Goal: Task Accomplishment & Management: Manage account settings

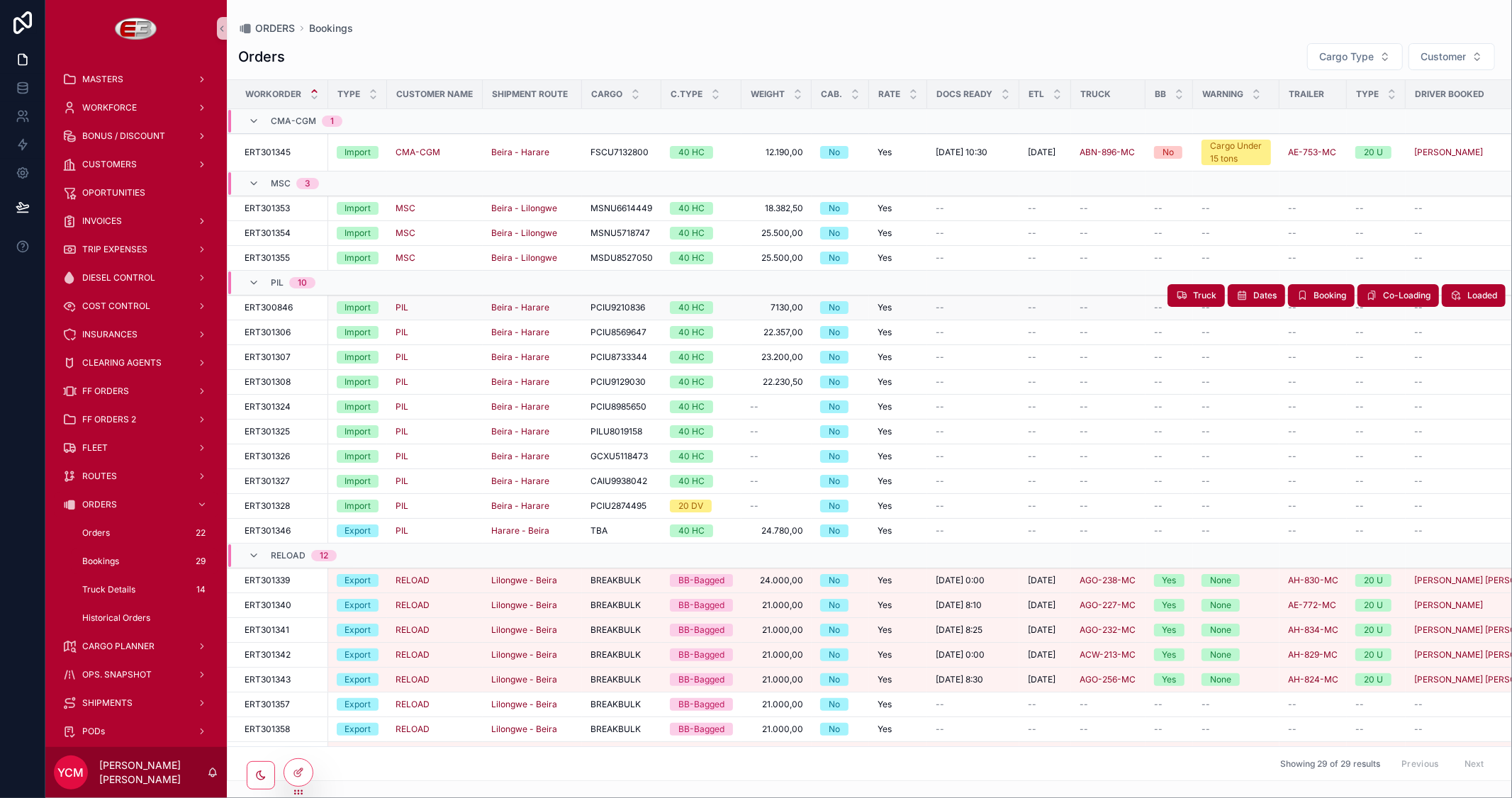
scroll to position [241, 0]
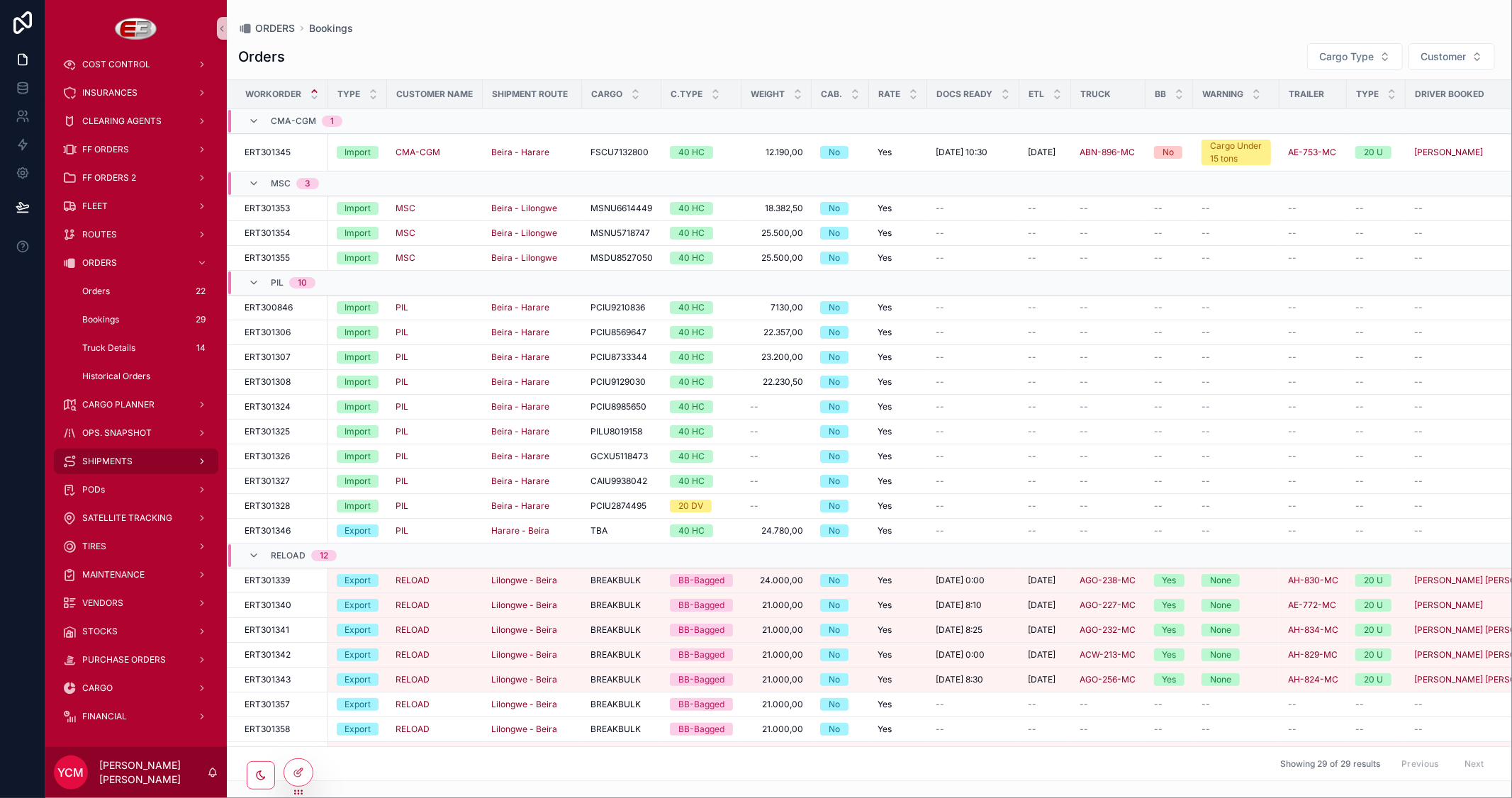
click at [127, 457] on span "SHIPMENTS" at bounding box center [107, 461] width 50 height 11
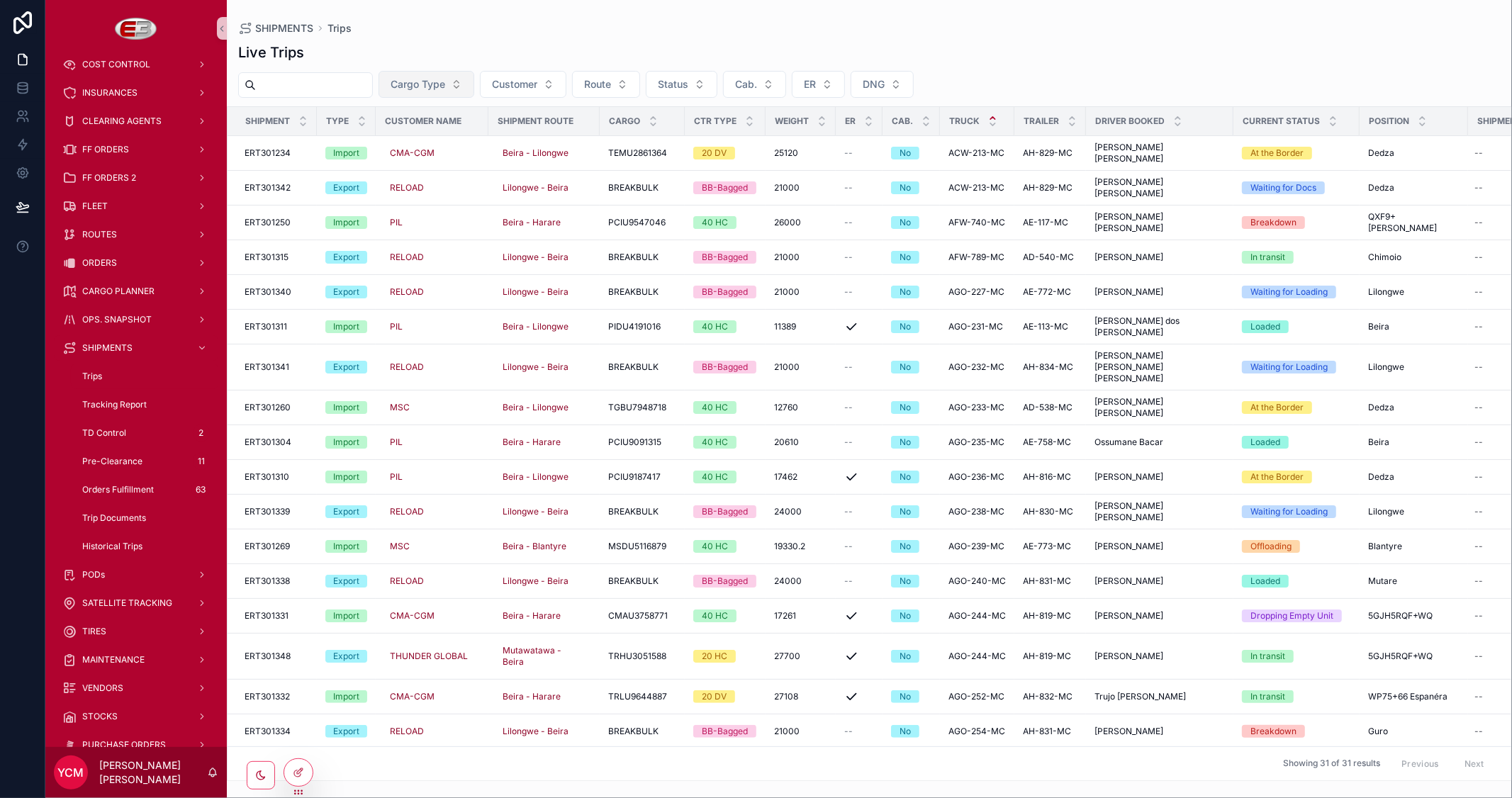
click at [445, 83] on span "Cargo Type" at bounding box center [418, 84] width 54 height 14
click at [397, 144] on div "Import" at bounding box center [459, 142] width 170 height 23
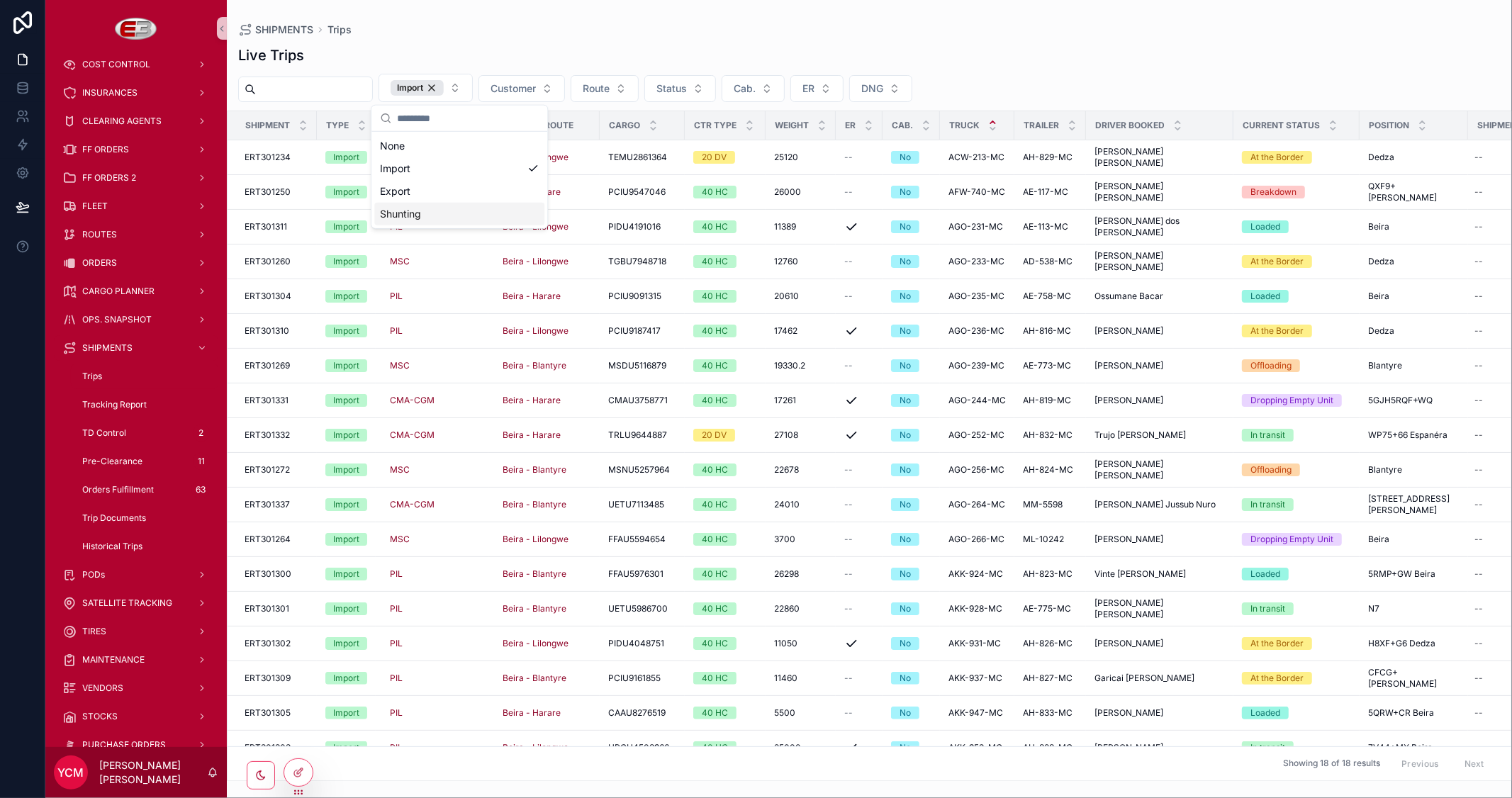
click at [1064, 29] on div "SHIPMENTS Trips" at bounding box center [869, 30] width 1262 height 14
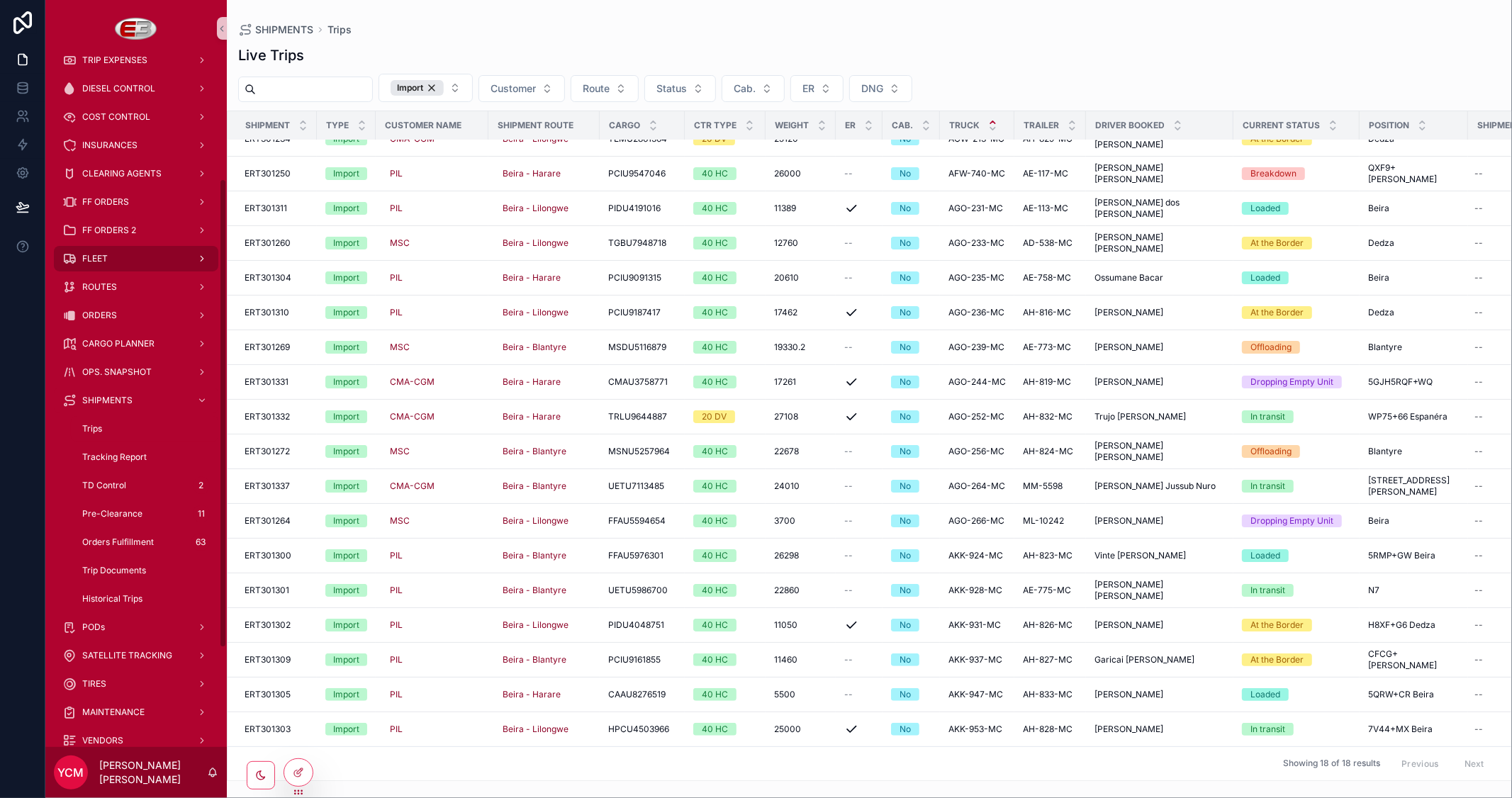
scroll to position [163, 0]
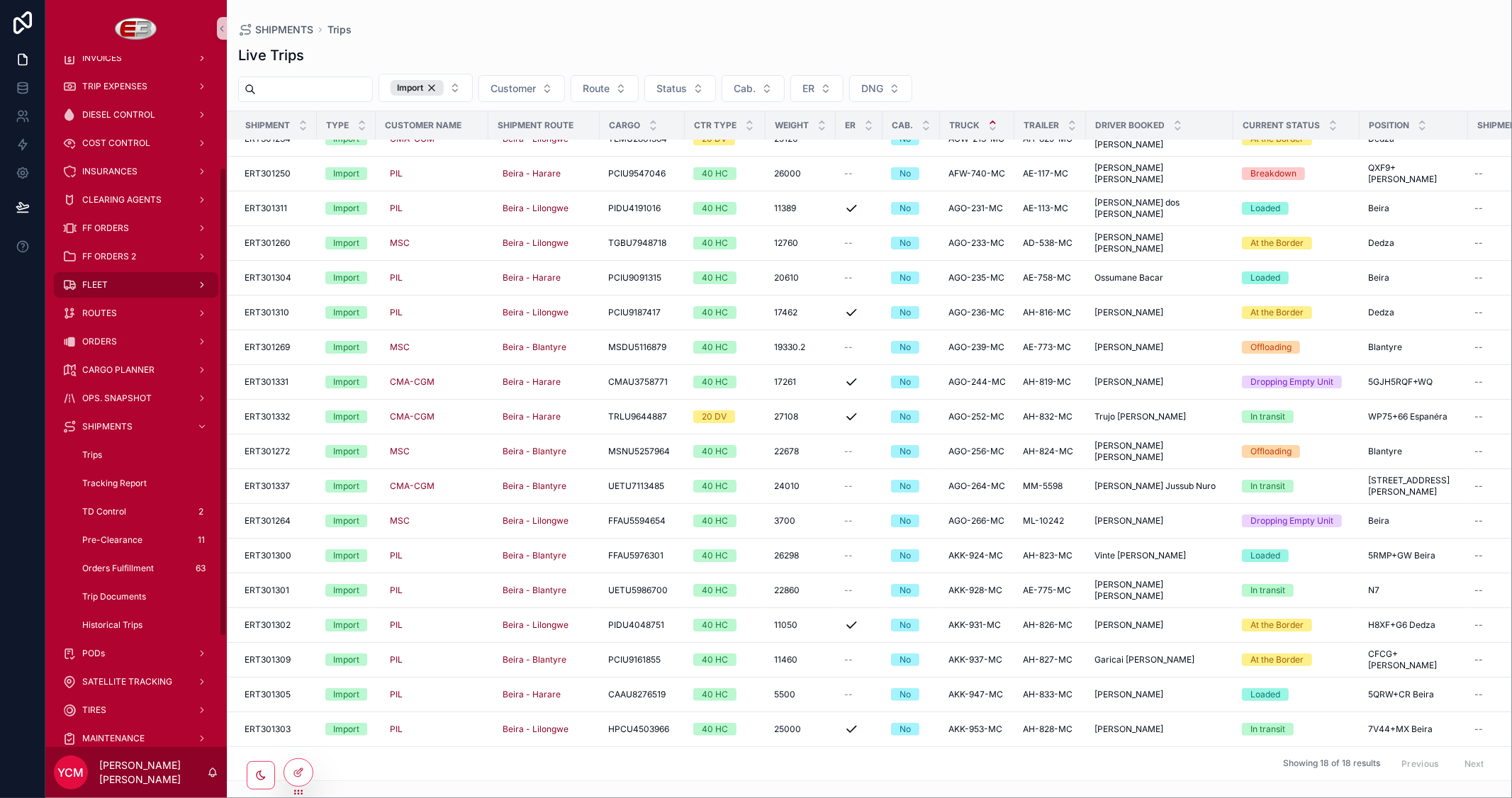
click at [117, 288] on div "FLEET" at bounding box center [136, 285] width 148 height 23
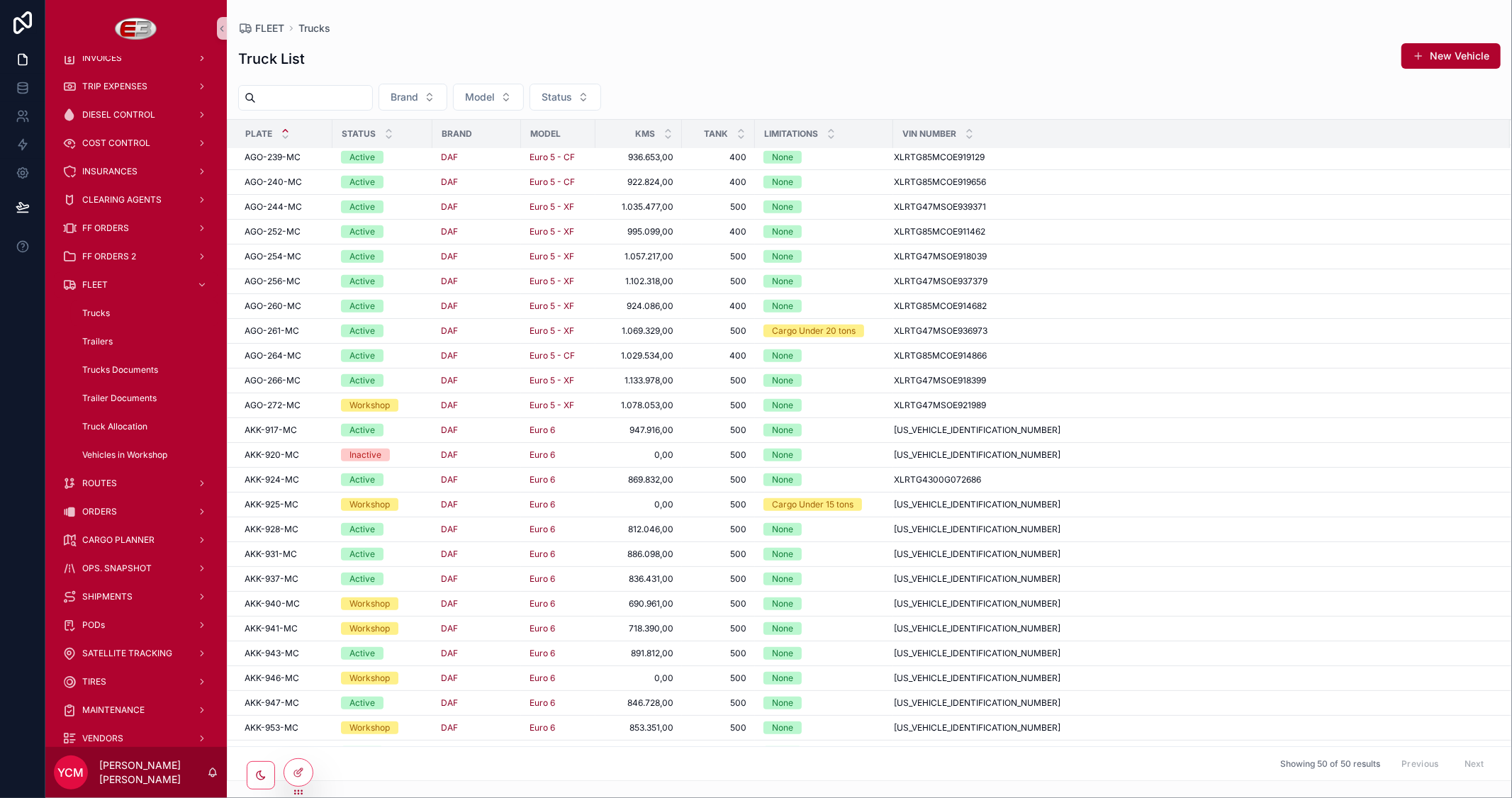
scroll to position [642, 0]
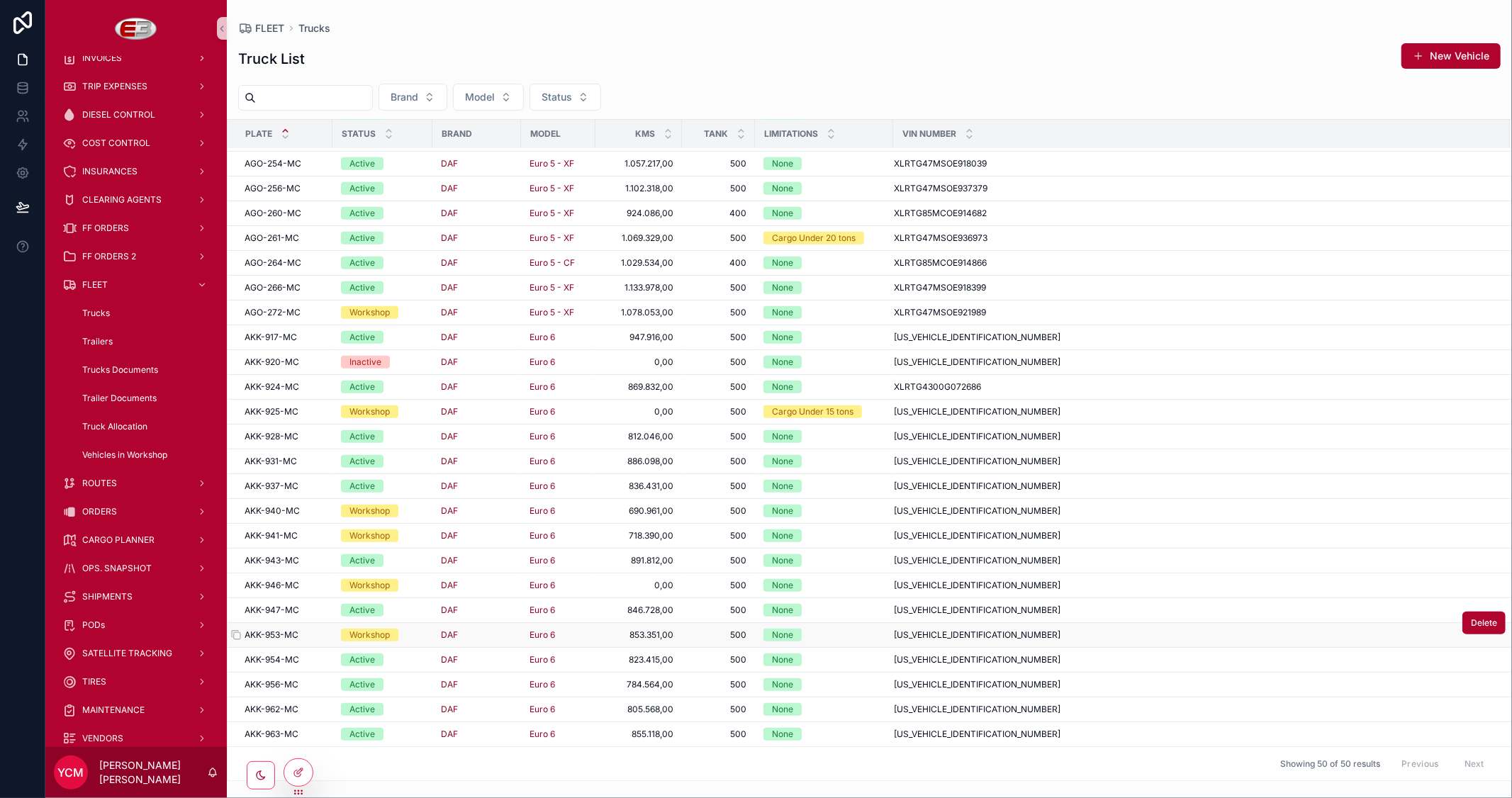
click at [316, 633] on div "AKK-953-MC AKK-953-MC" at bounding box center [284, 635] width 80 height 11
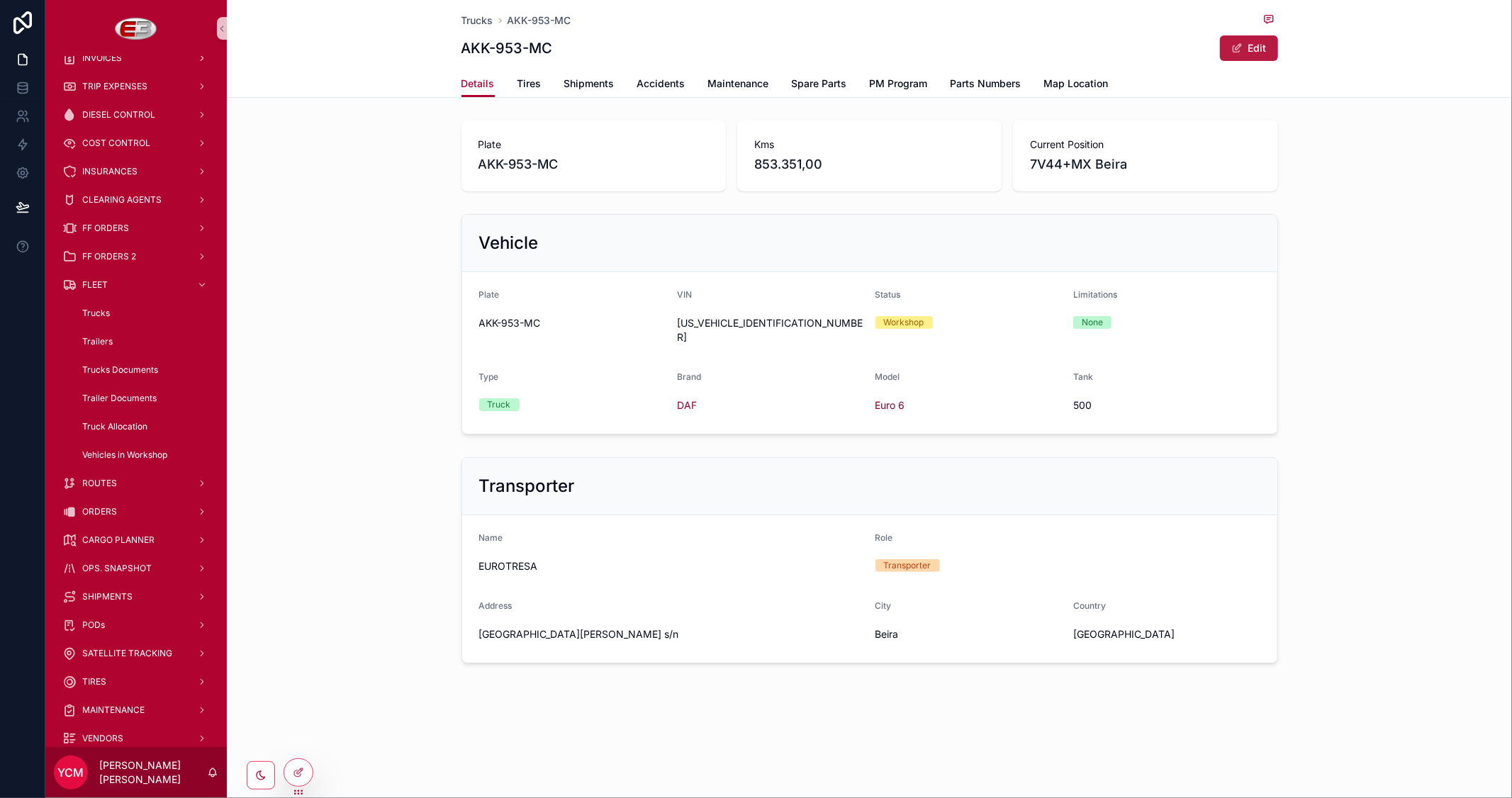
click at [1246, 48] on button "Edit" at bounding box center [1248, 48] width 58 height 25
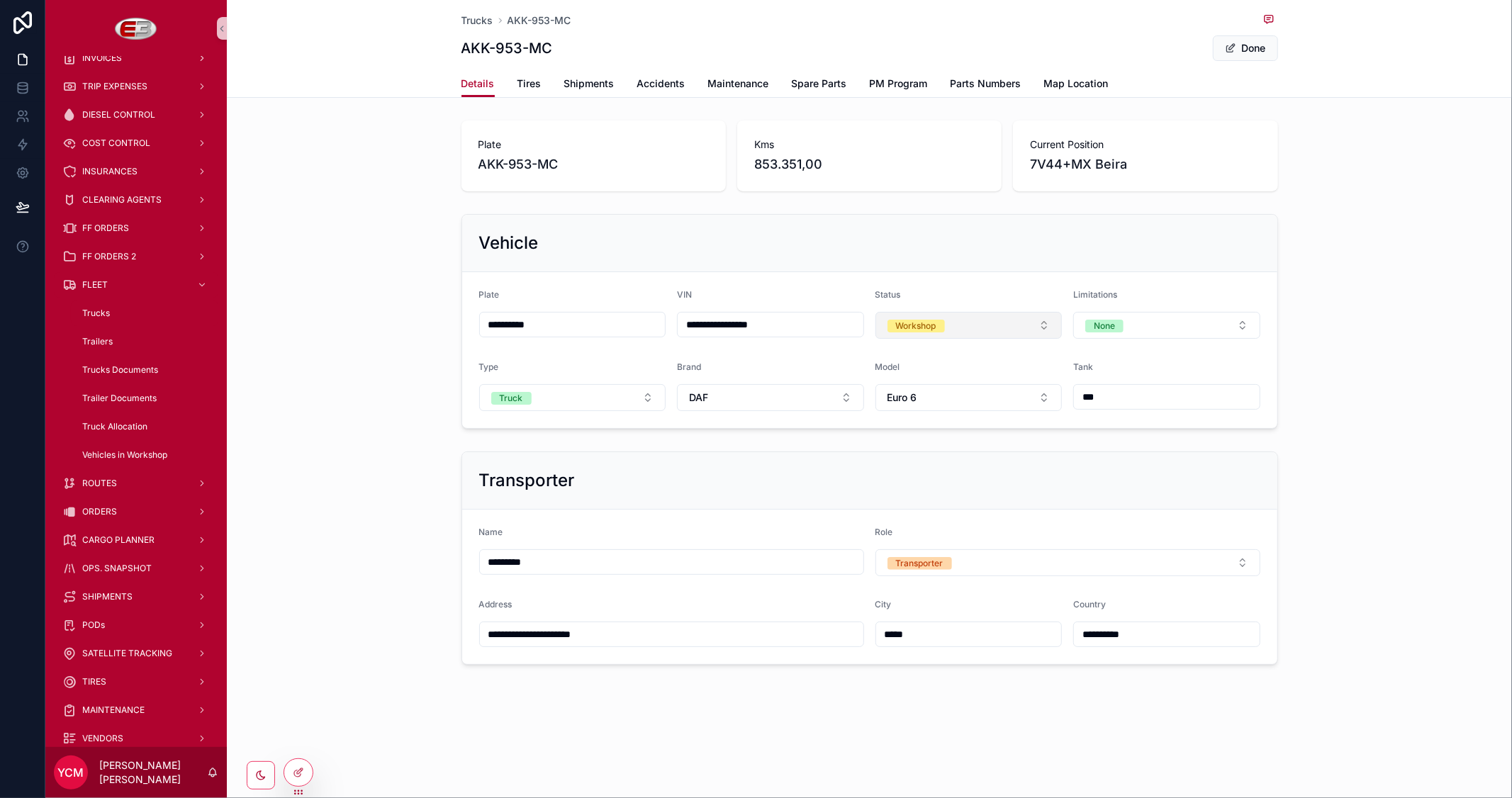
click at [950, 318] on button "Workshop" at bounding box center [969, 325] width 187 height 27
click at [918, 397] on span "Active" at bounding box center [905, 403] width 43 height 13
click at [1238, 51] on button "Done" at bounding box center [1245, 48] width 65 height 25
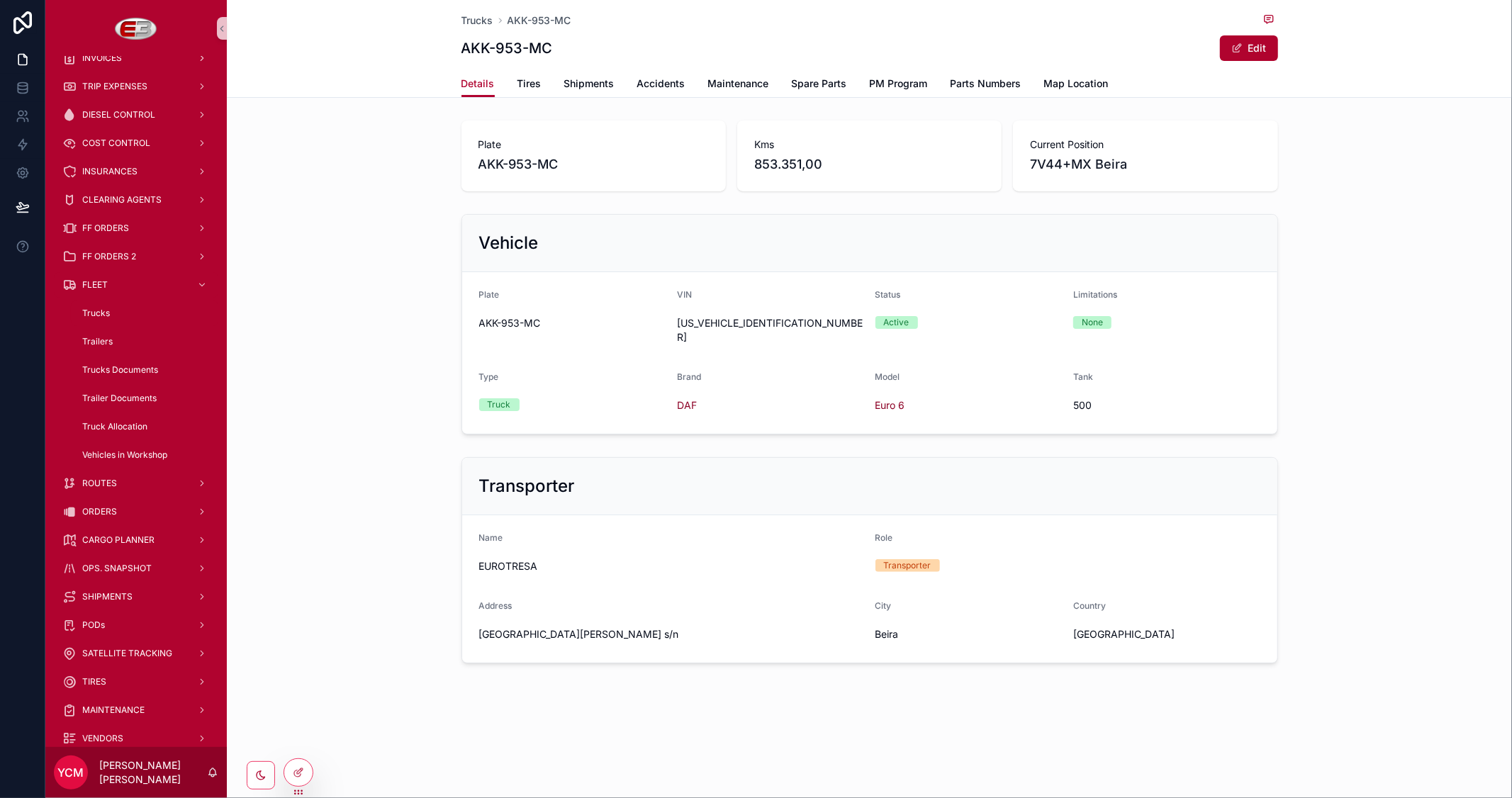
click at [108, 314] on span "Trucks" at bounding box center [96, 314] width 28 height 11
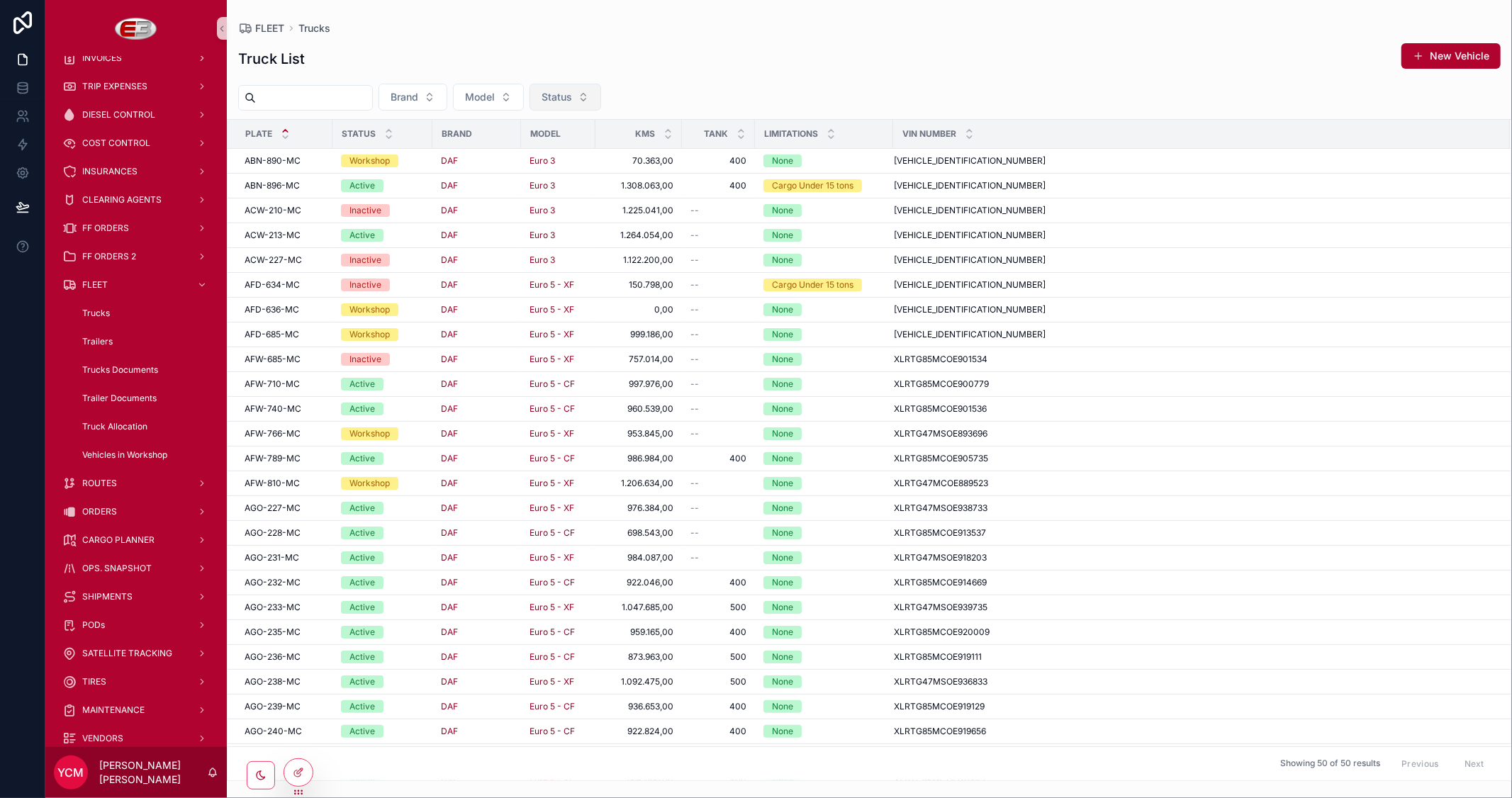
click at [572, 95] on span "Status" at bounding box center [556, 97] width 30 height 14
click at [547, 150] on div "Active" at bounding box center [599, 154] width 170 height 23
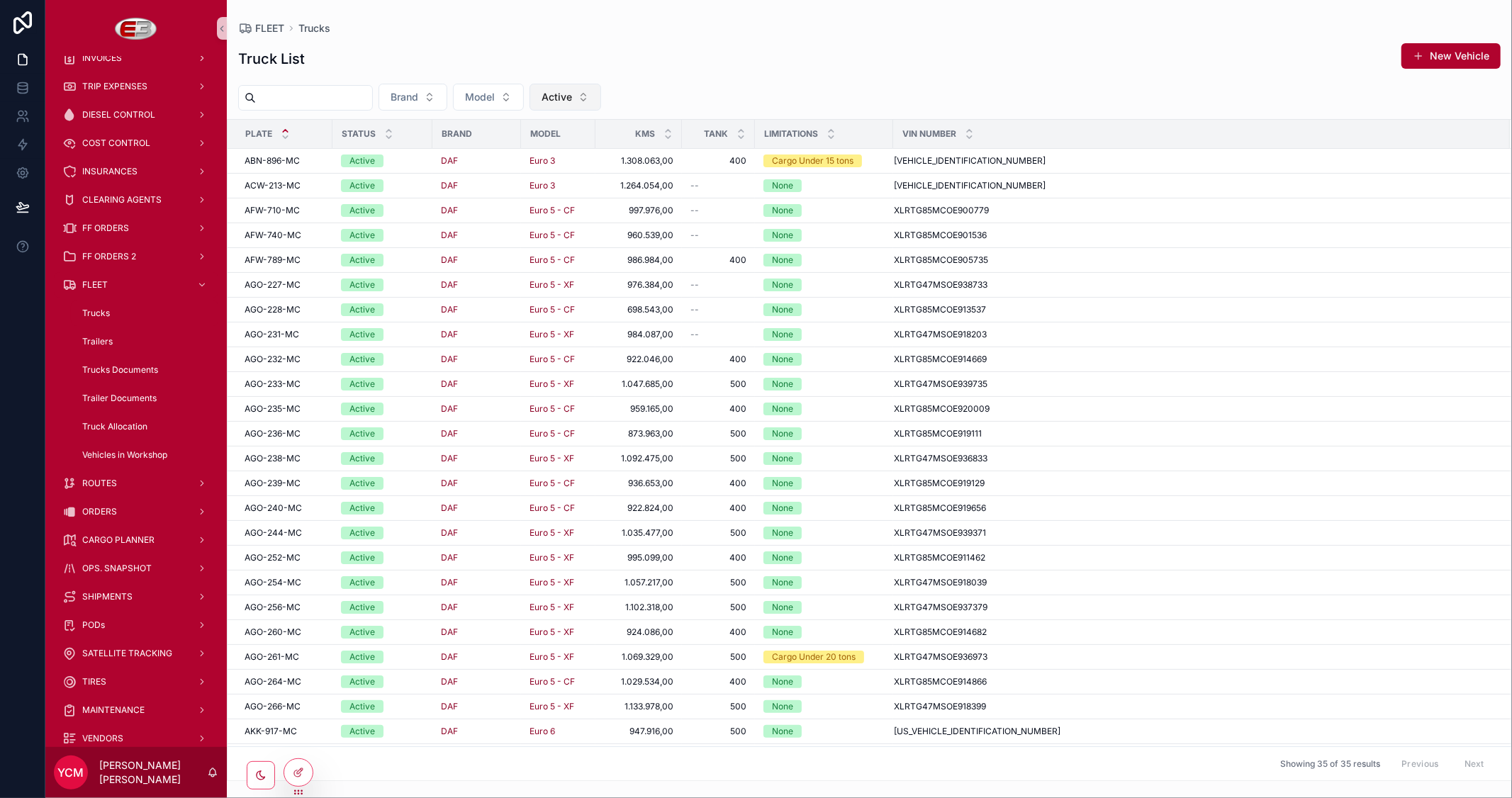
click at [572, 96] on span "Active" at bounding box center [556, 97] width 30 height 14
click at [561, 204] on div "Workshop" at bounding box center [599, 200] width 170 height 23
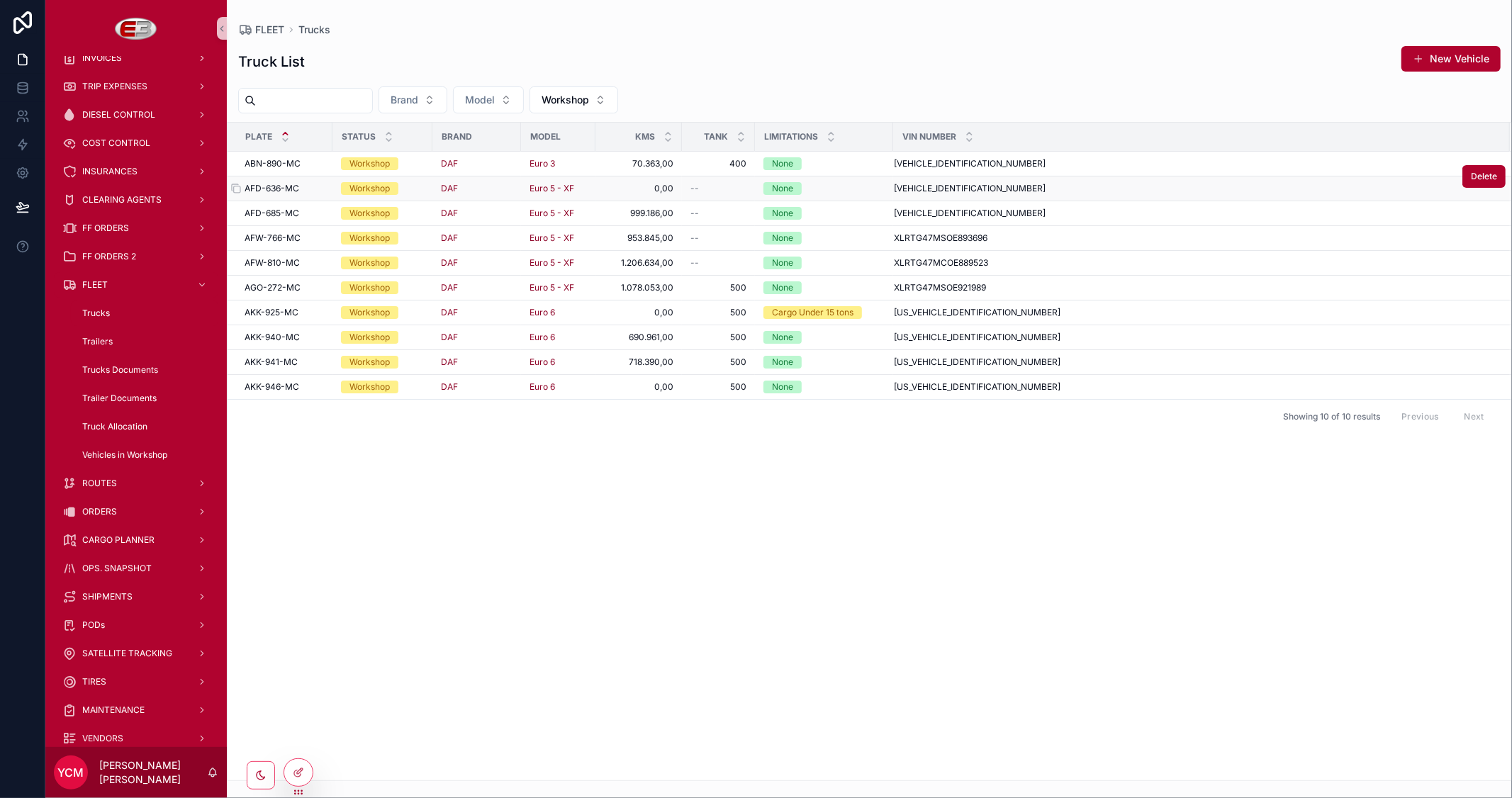
click at [321, 186] on div "AFD-636-MC AFD-636-MC" at bounding box center [284, 189] width 80 height 11
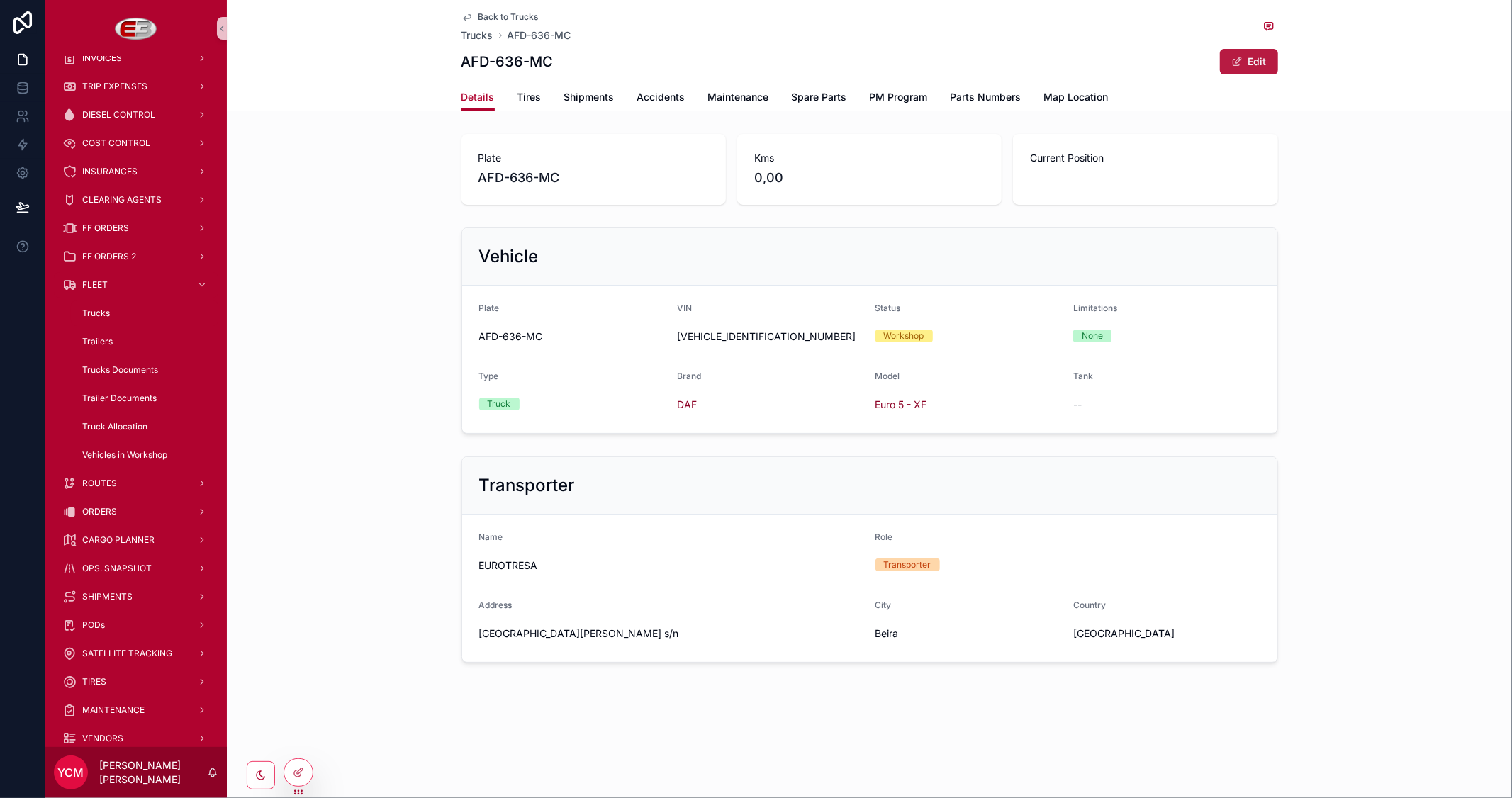
click at [1243, 61] on button "Edit" at bounding box center [1248, 62] width 58 height 25
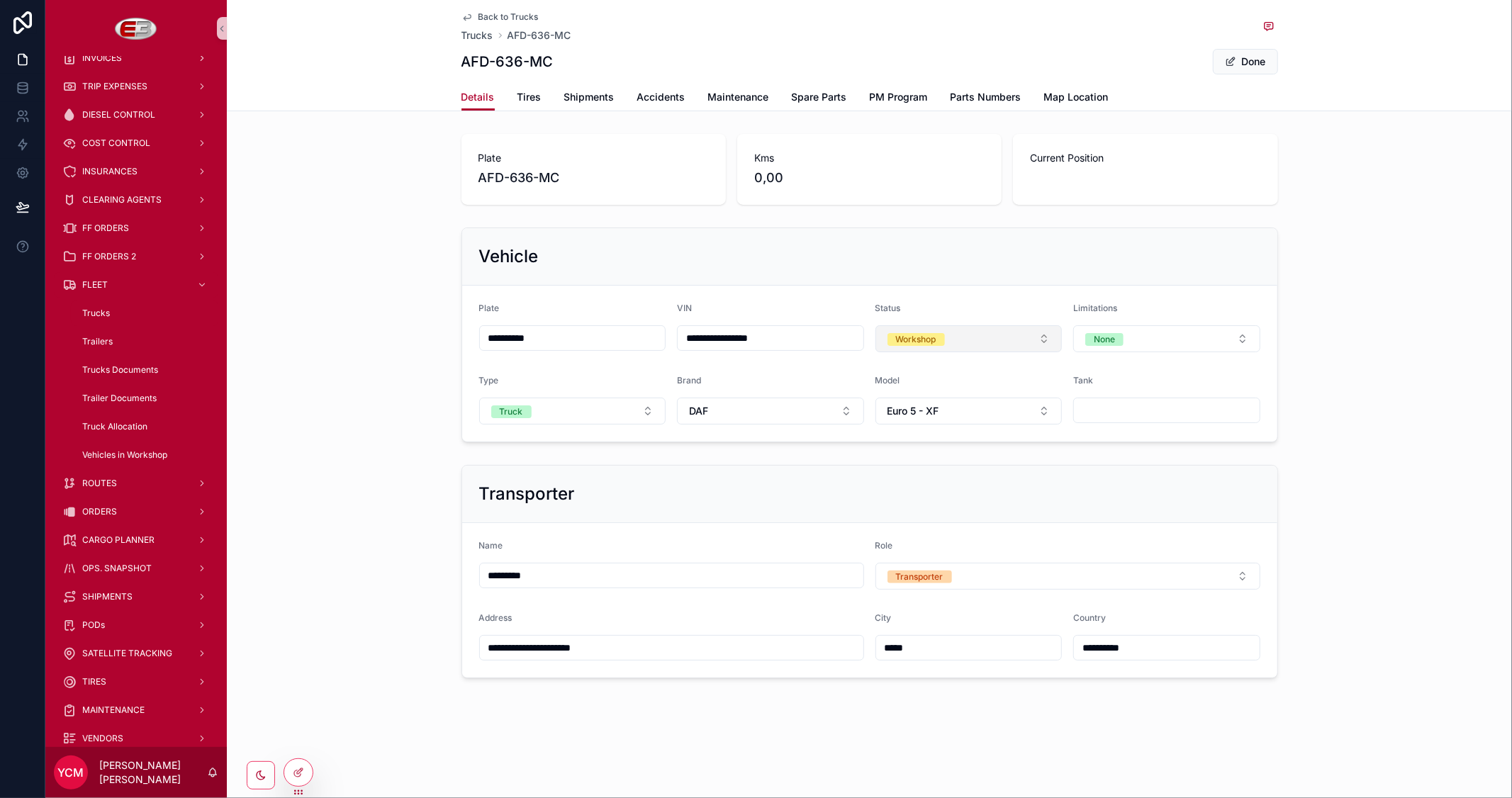
click at [978, 344] on button "Workshop" at bounding box center [969, 338] width 187 height 27
click at [925, 457] on span "Inactive" at bounding box center [908, 460] width 49 height 13
click at [1243, 70] on button "Done" at bounding box center [1245, 62] width 65 height 25
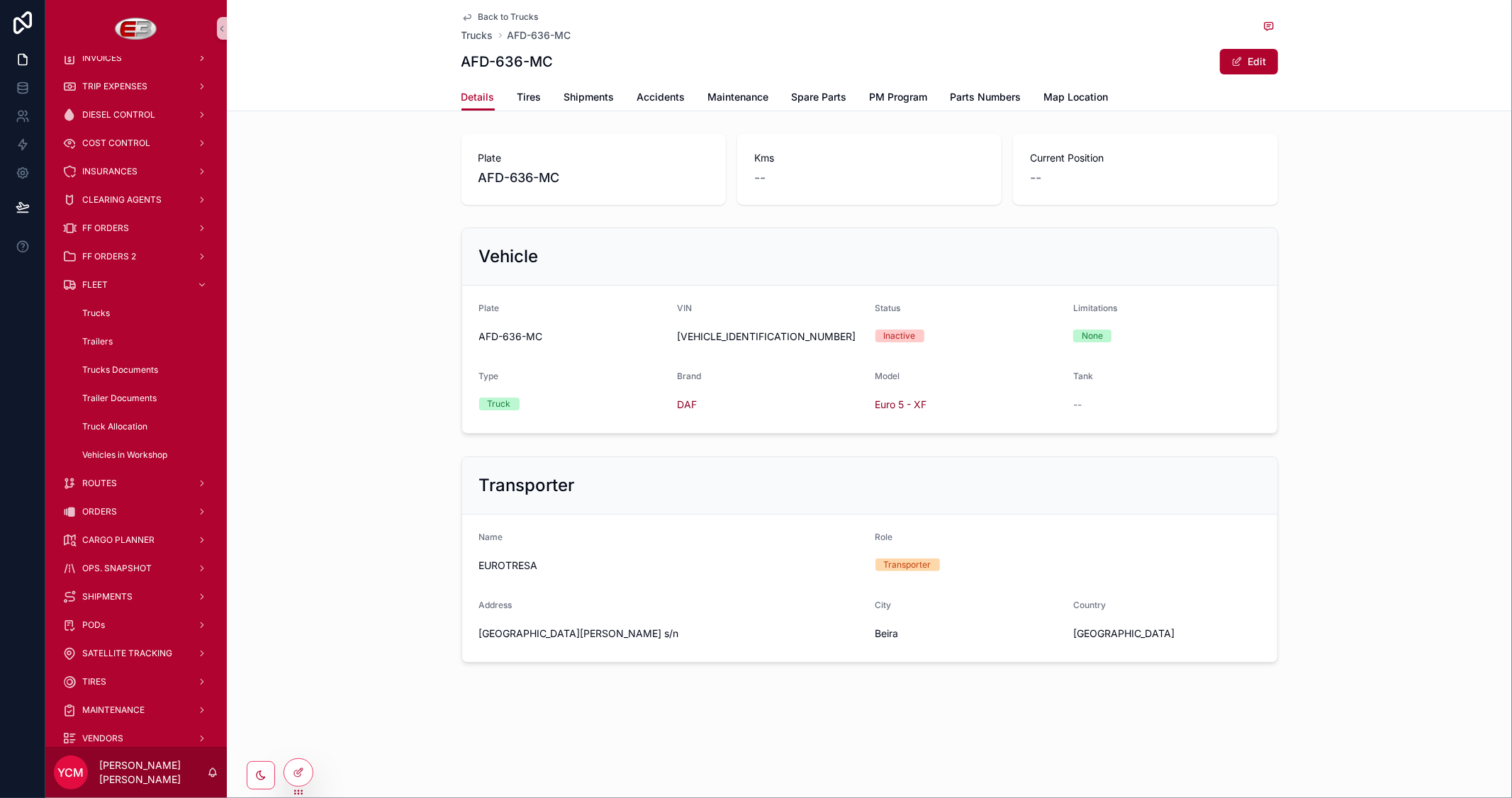
click at [499, 9] on div "Back to Trucks Trucks AFD-636-MC AFD-636-MC Edit" at bounding box center [870, 42] width 816 height 84
click at [494, 13] on span "Back to Trucks" at bounding box center [508, 17] width 60 height 11
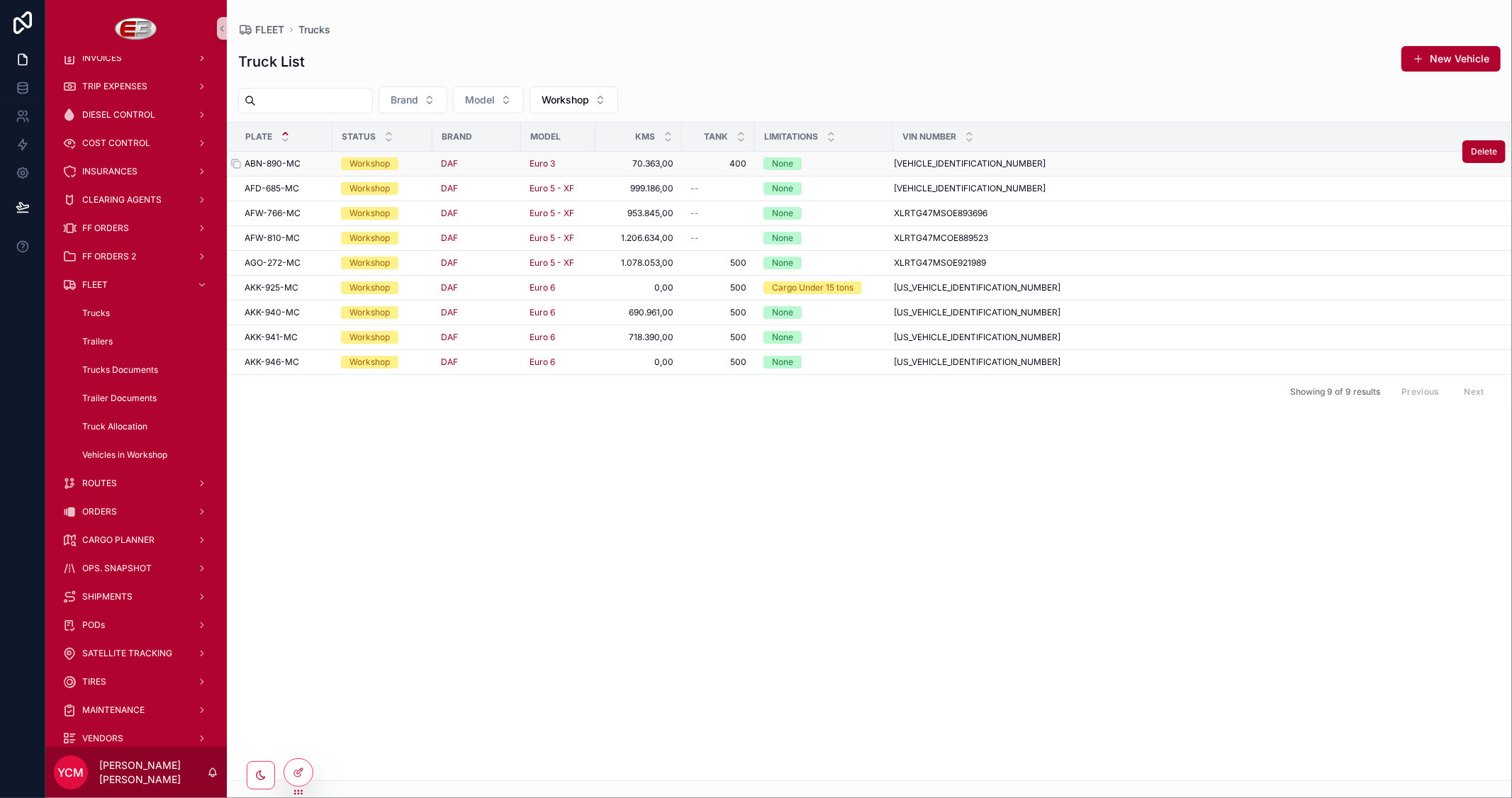
click at [301, 164] on div "ABN-890-MC ABN-890-MC" at bounding box center [284, 163] width 80 height 11
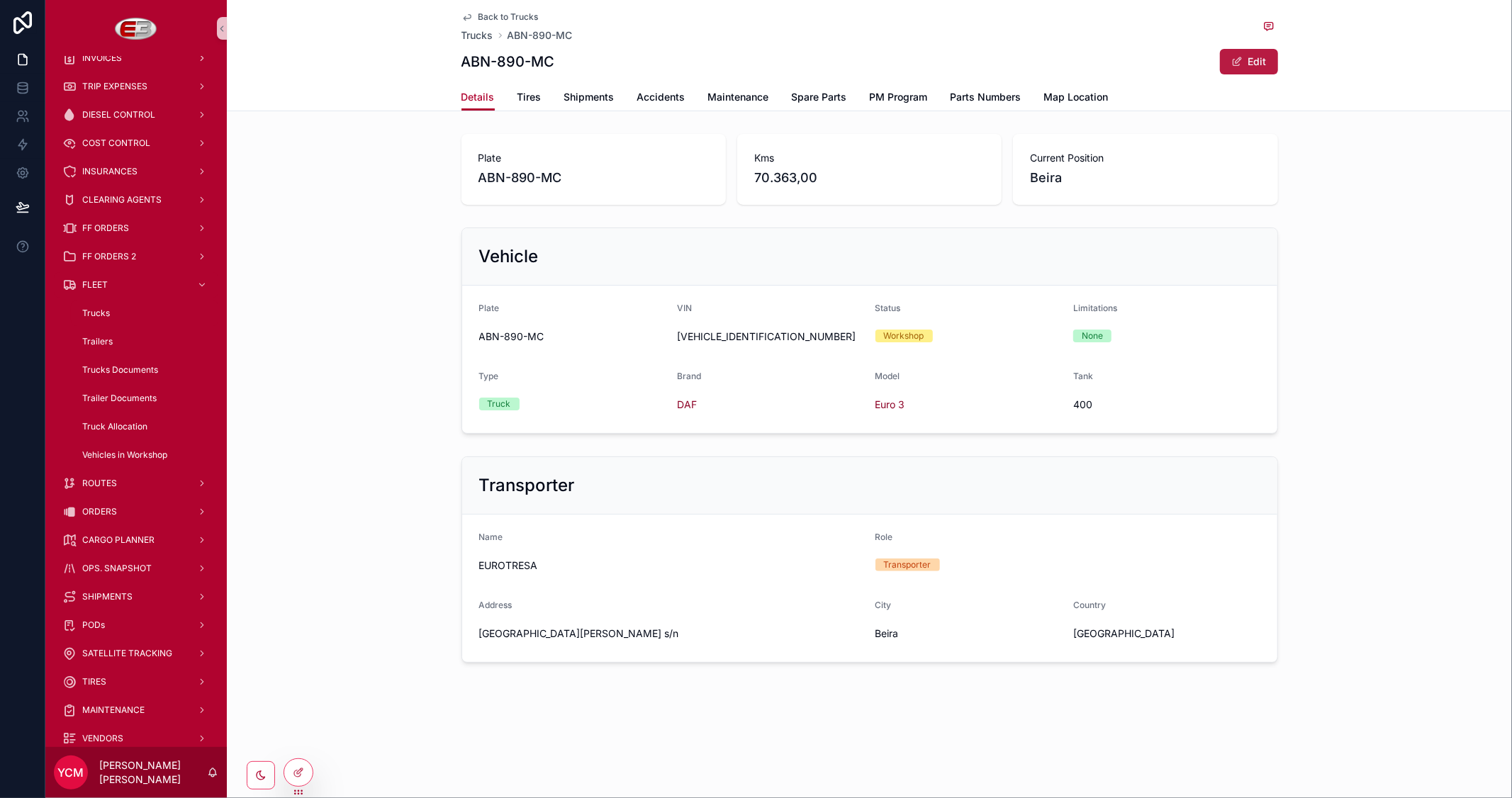
click at [1252, 60] on button "Edit" at bounding box center [1248, 62] width 58 height 25
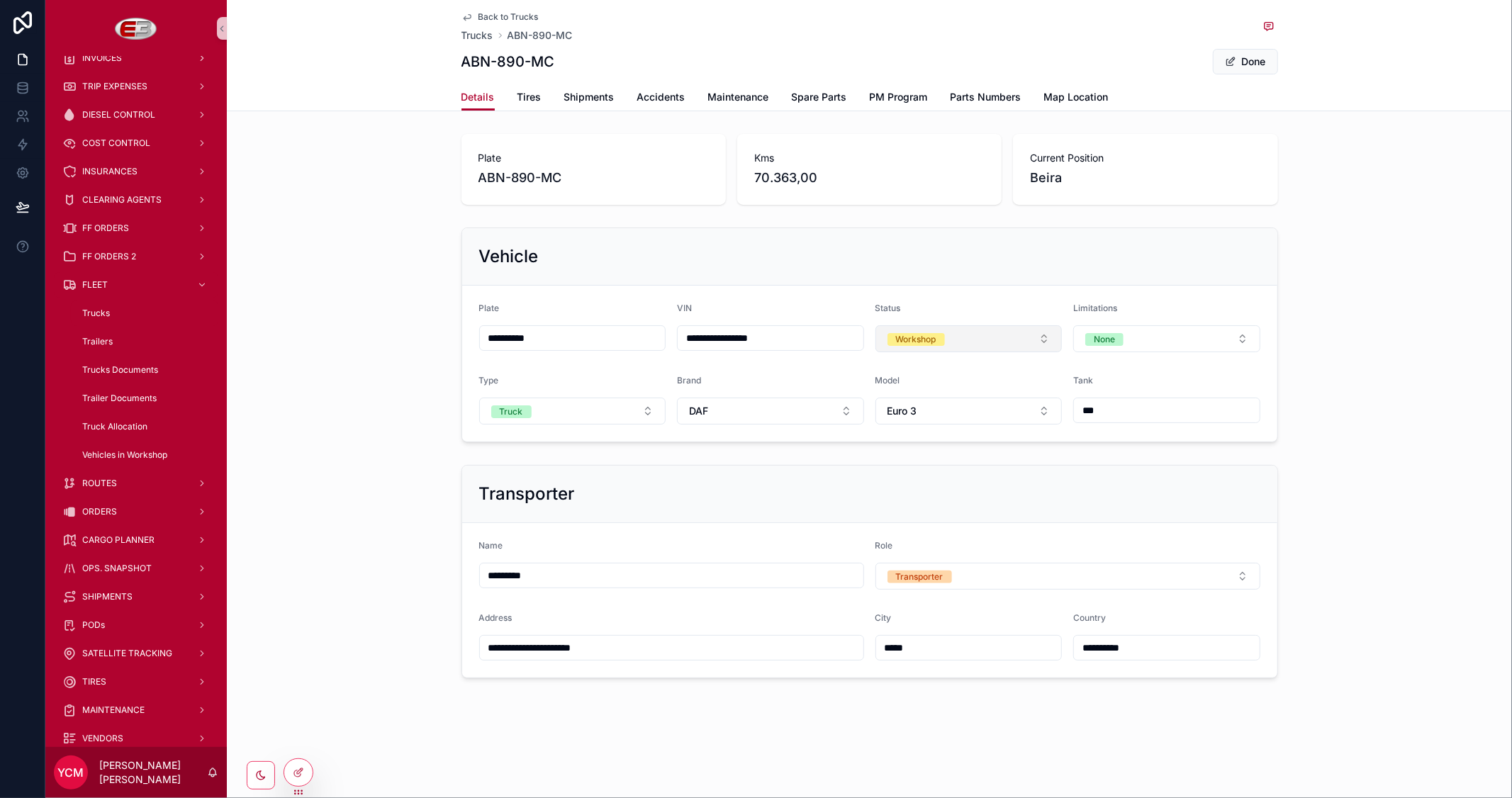
click at [955, 344] on button "Workshop" at bounding box center [969, 338] width 187 height 27
click at [926, 463] on span "Inactive" at bounding box center [908, 460] width 49 height 13
click at [1248, 59] on button "Done" at bounding box center [1245, 62] width 65 height 25
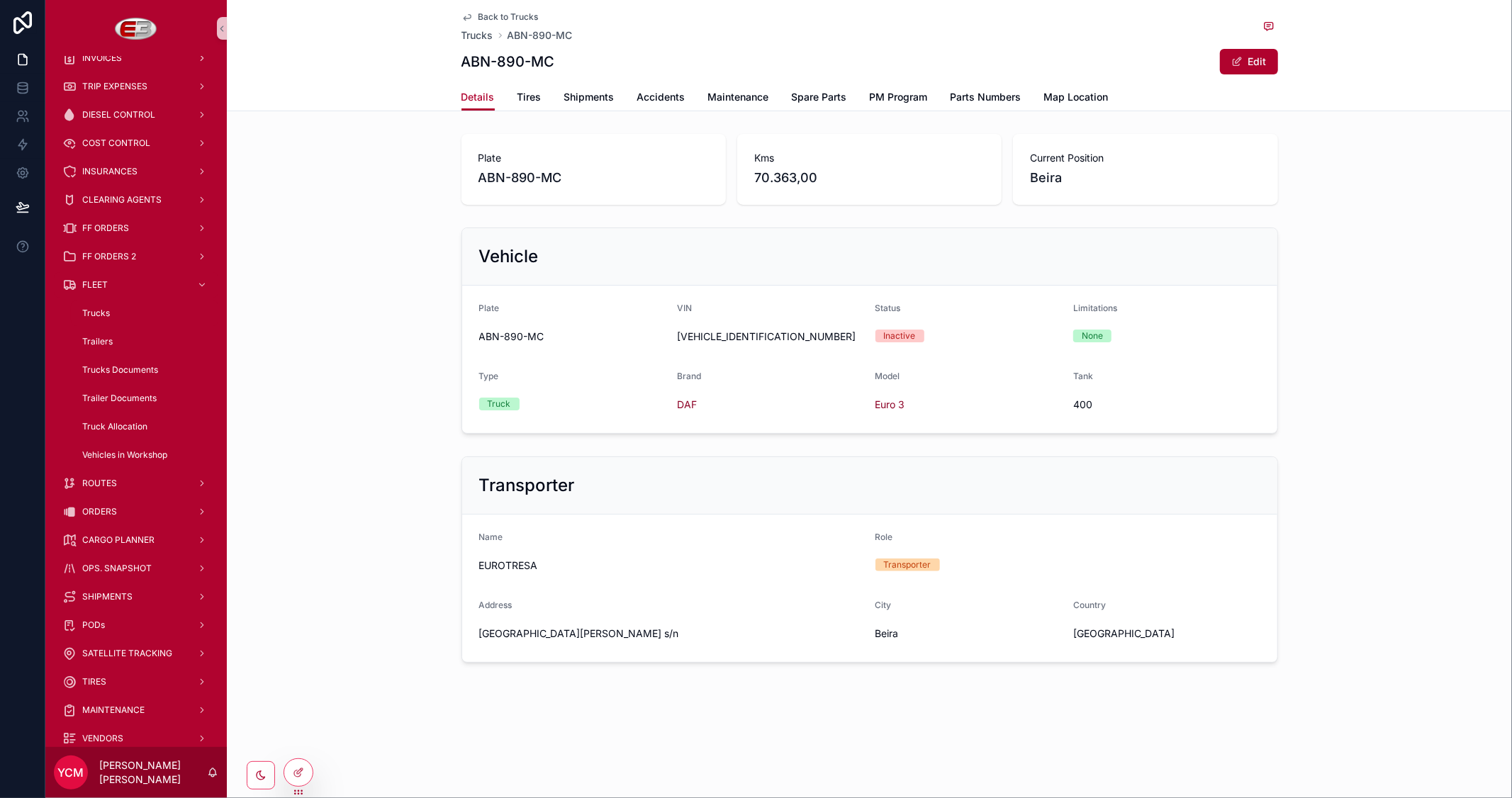
click at [531, 19] on span "Back to Trucks" at bounding box center [508, 17] width 60 height 11
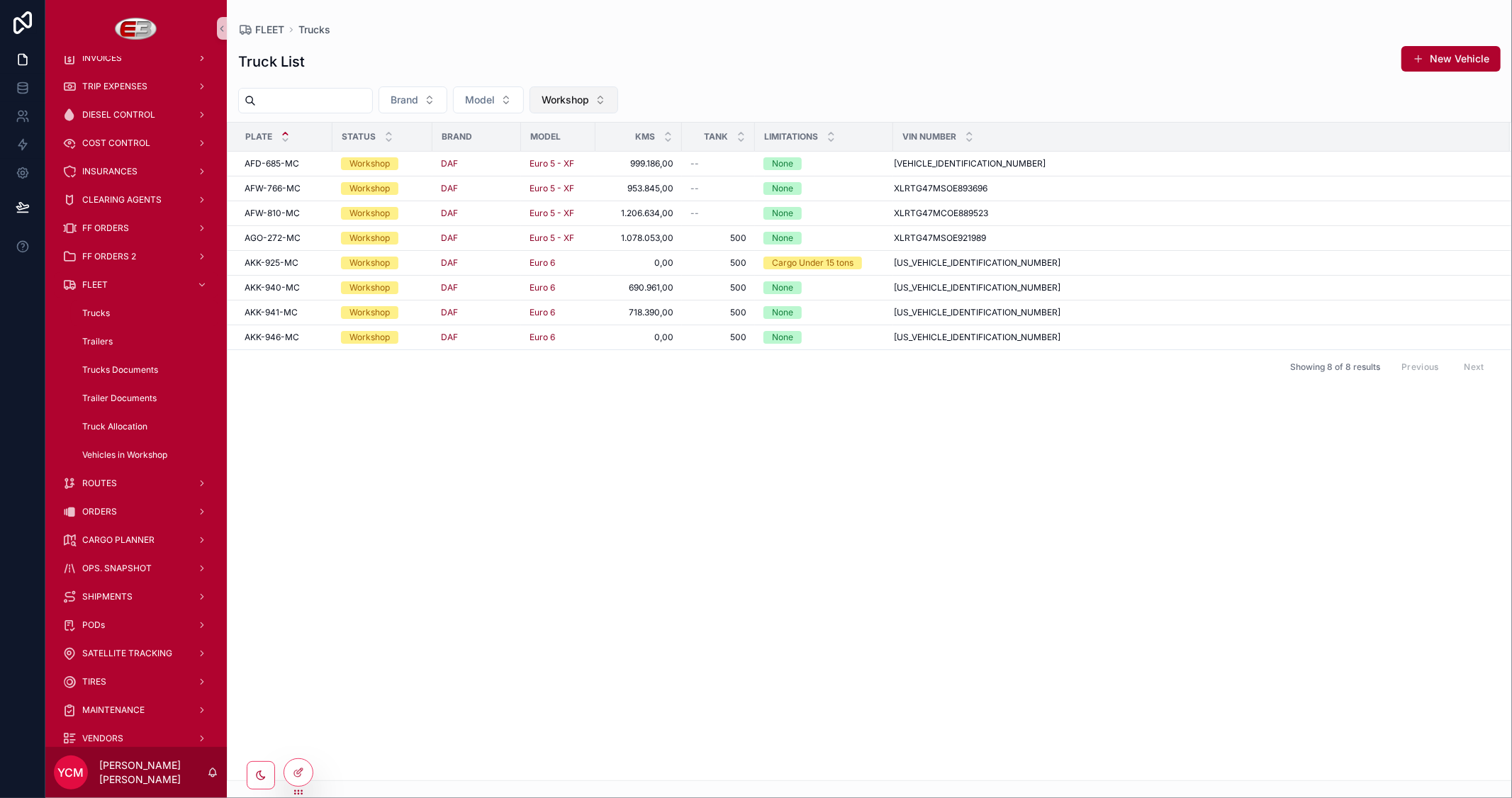
click at [618, 100] on button "Workshop" at bounding box center [574, 99] width 89 height 27
click at [554, 181] on div "Active" at bounding box center [607, 180] width 170 height 23
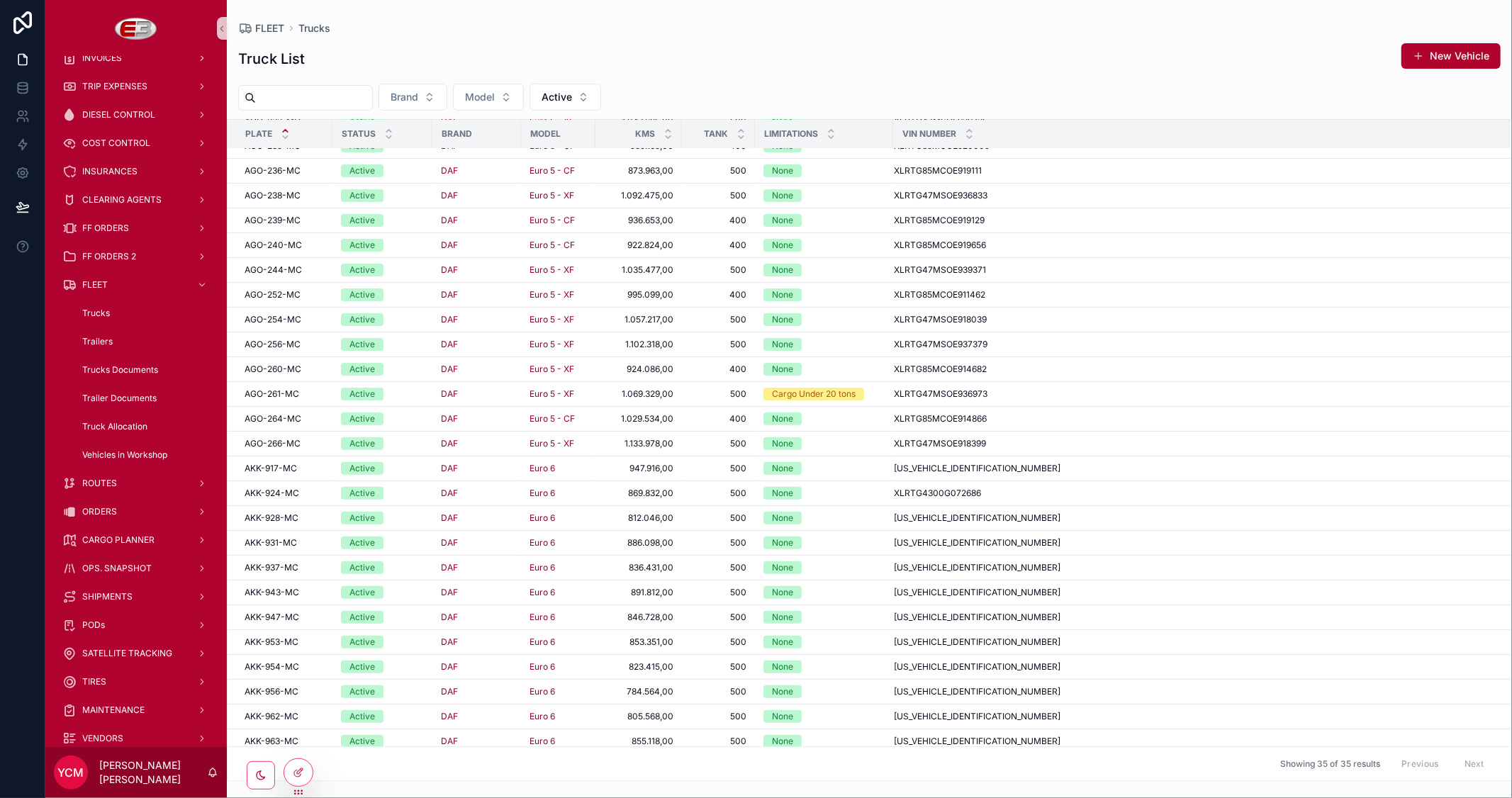
scroll to position [270, 0]
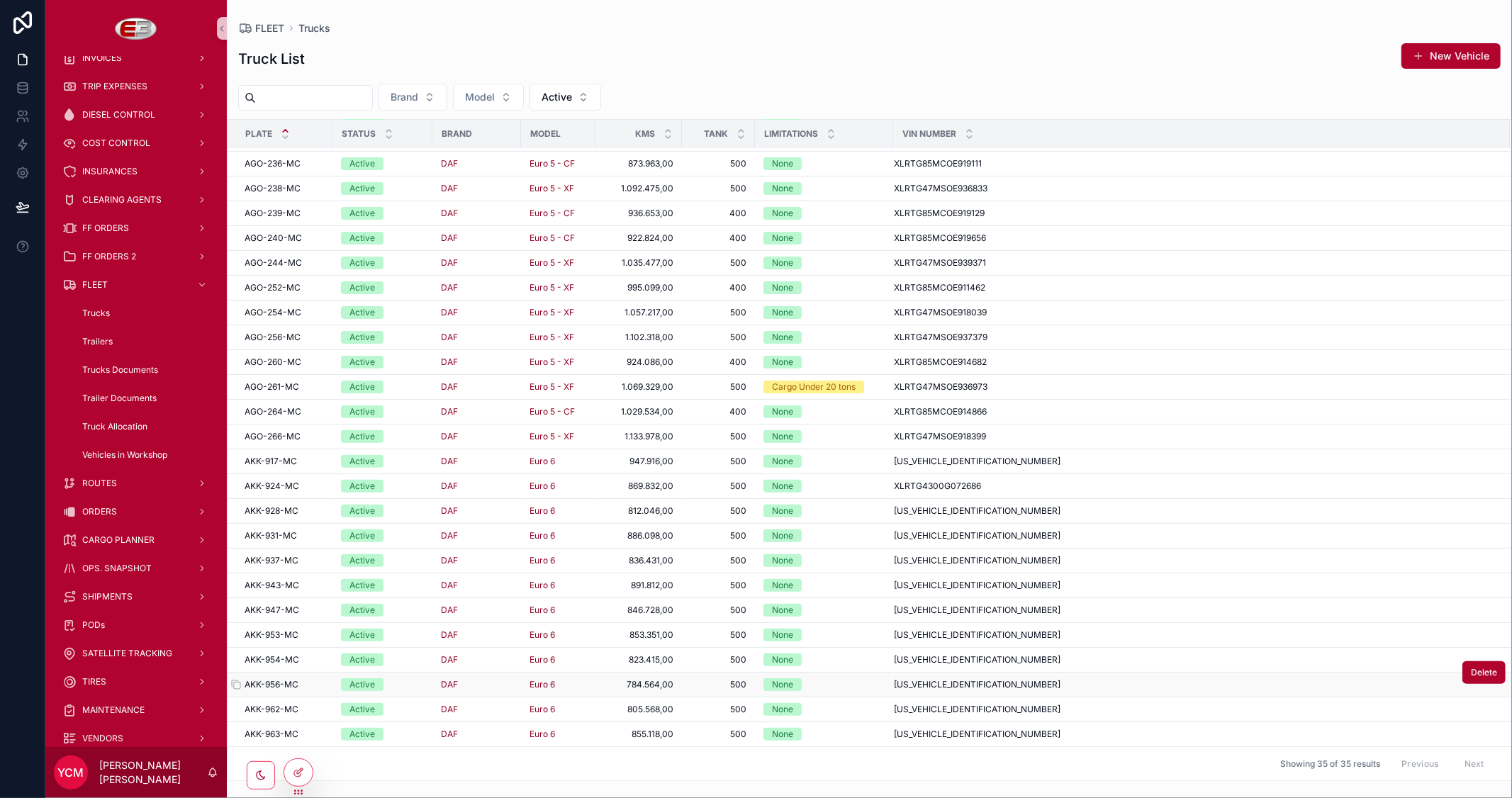
click at [309, 686] on div "AKK-956-MC AKK-956-MC" at bounding box center [284, 685] width 80 height 11
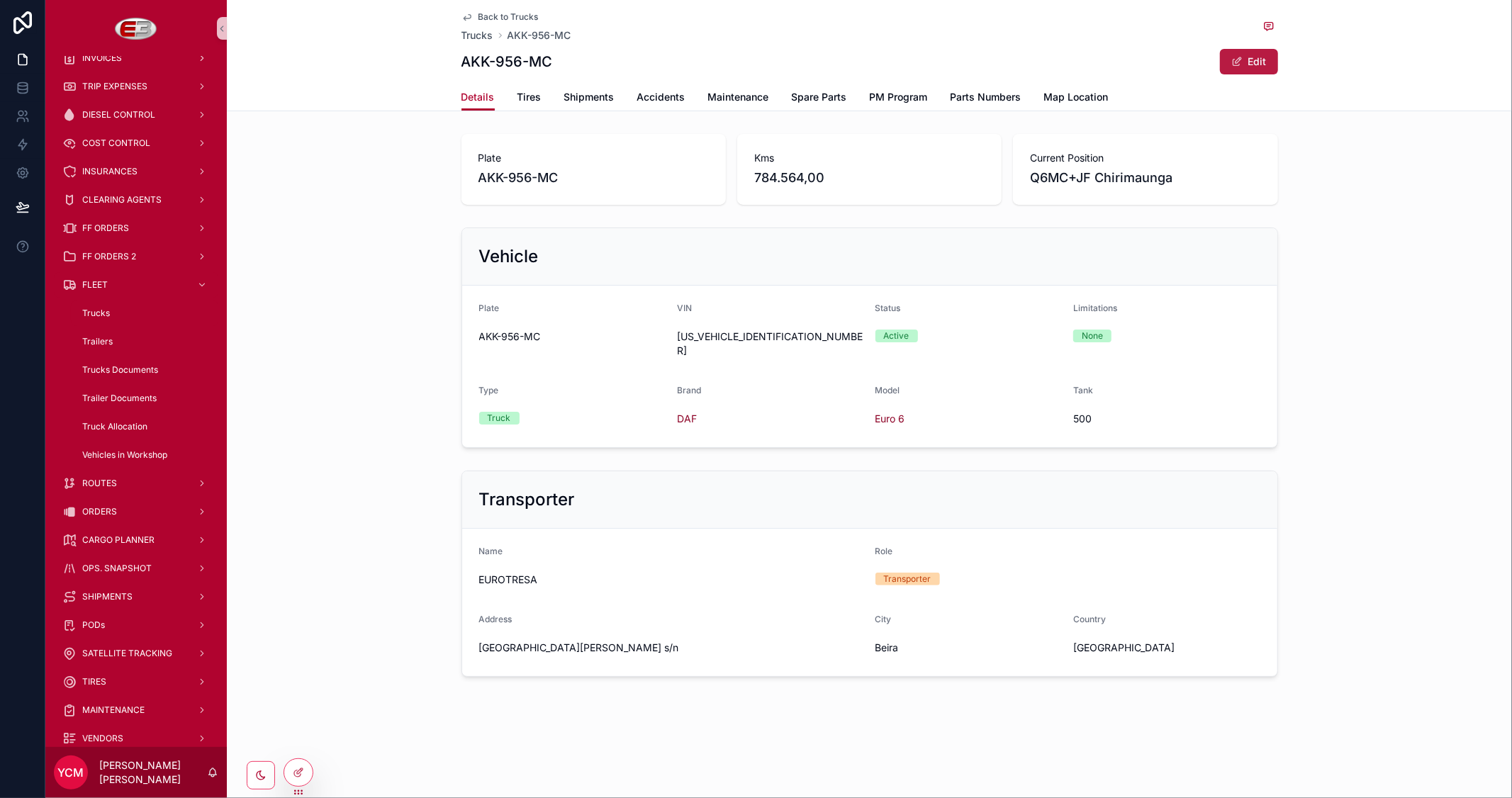
click at [1259, 61] on button "Edit" at bounding box center [1248, 62] width 58 height 25
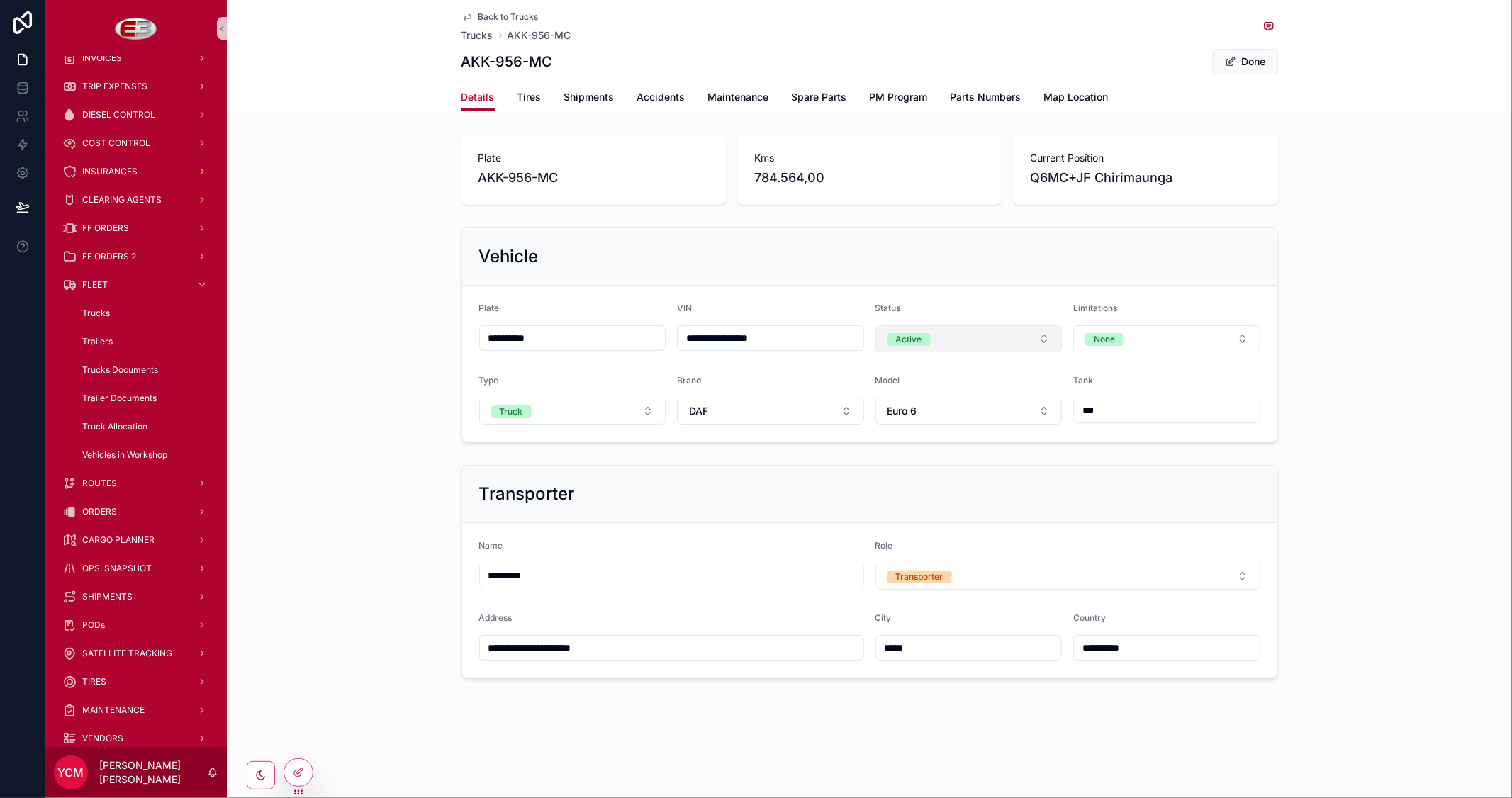
click at [990, 344] on button "Active" at bounding box center [969, 338] width 187 height 27
click at [920, 436] on div "Workshop" at bounding box center [912, 438] width 40 height 13
click at [1240, 59] on button "Done" at bounding box center [1245, 62] width 65 height 25
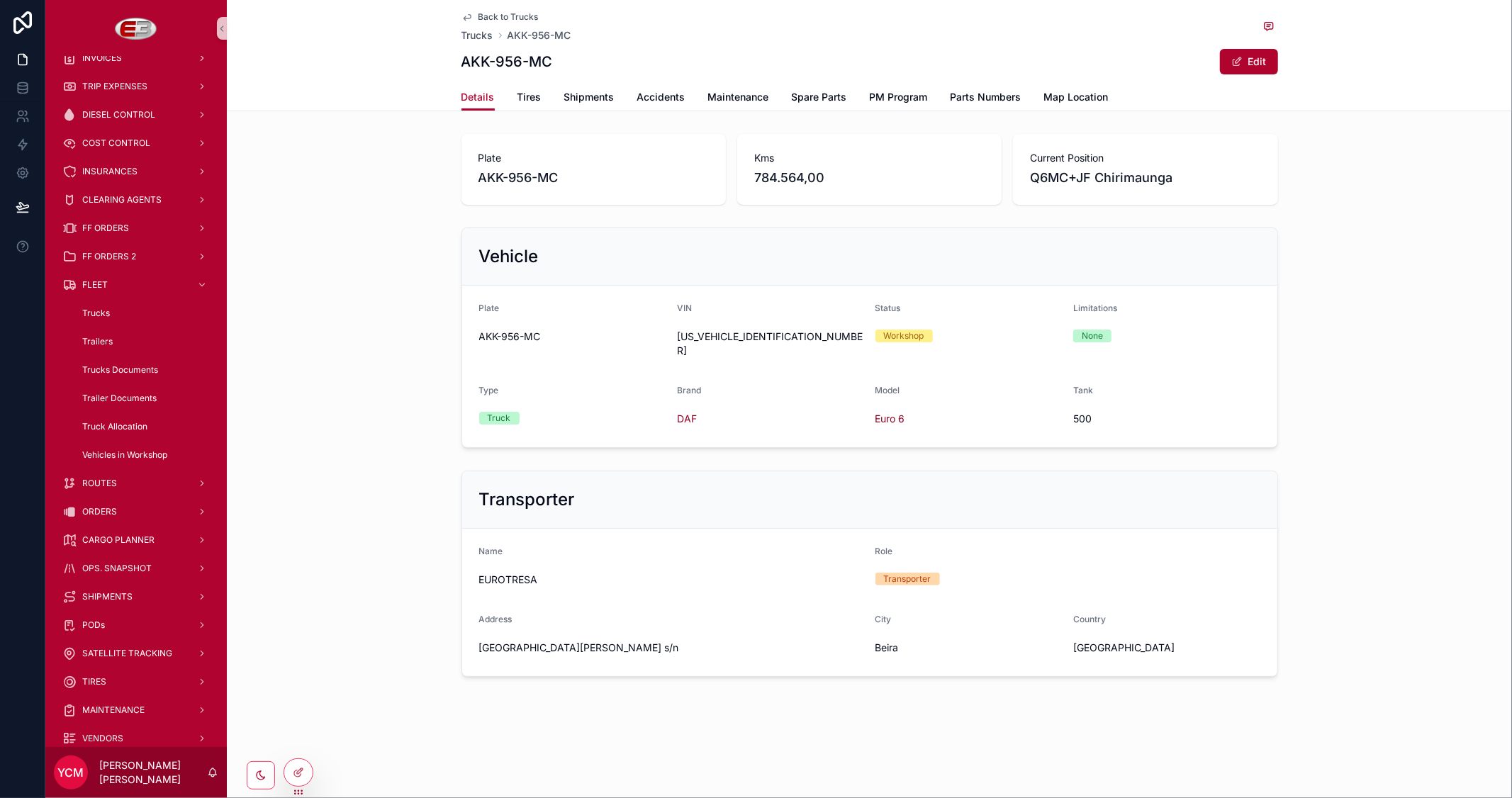
click at [497, 14] on span "Back to Trucks" at bounding box center [508, 17] width 60 height 11
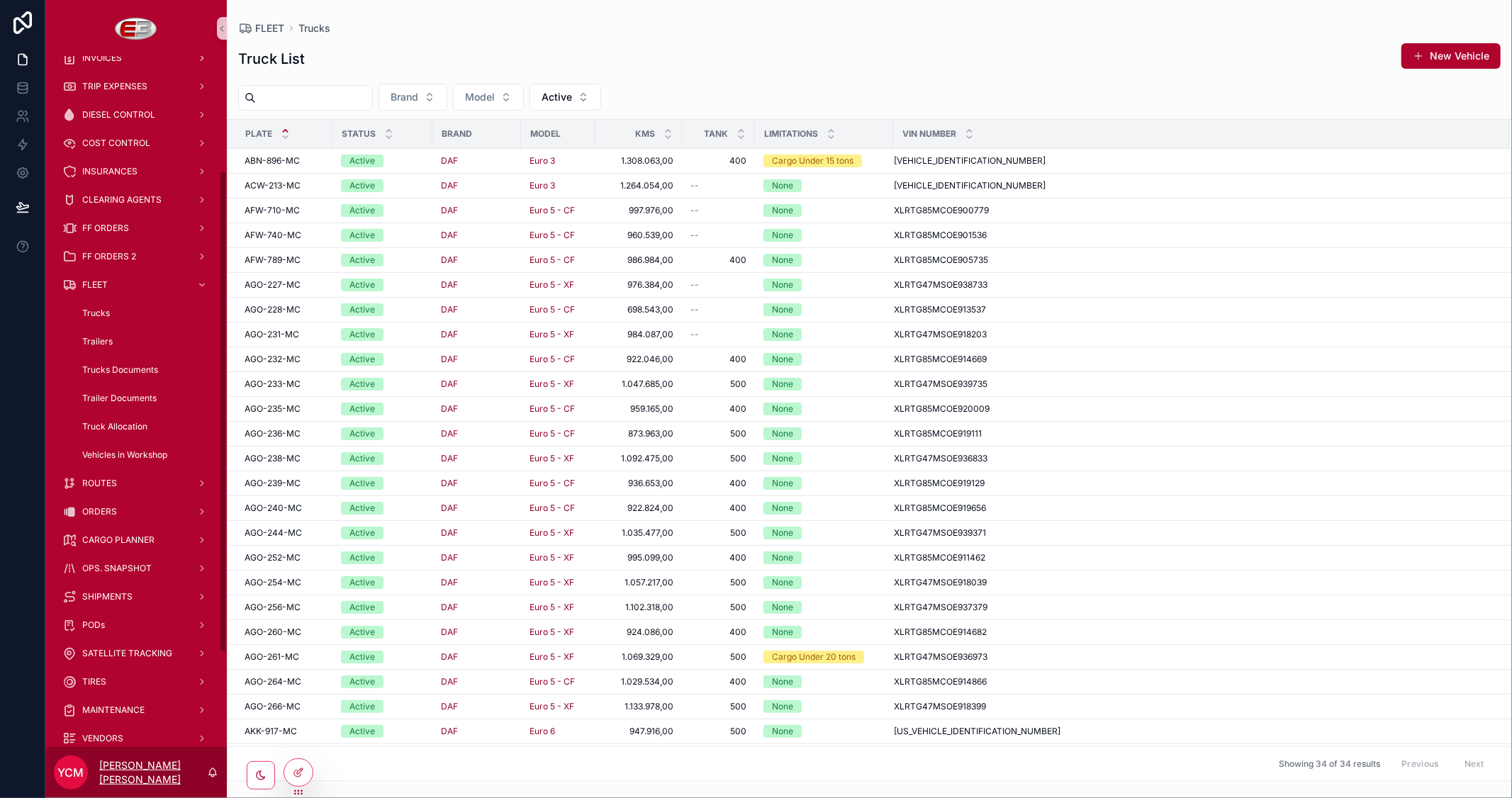
click at [168, 771] on p "[PERSON_NAME] [PERSON_NAME]" at bounding box center [153, 773] width 108 height 29
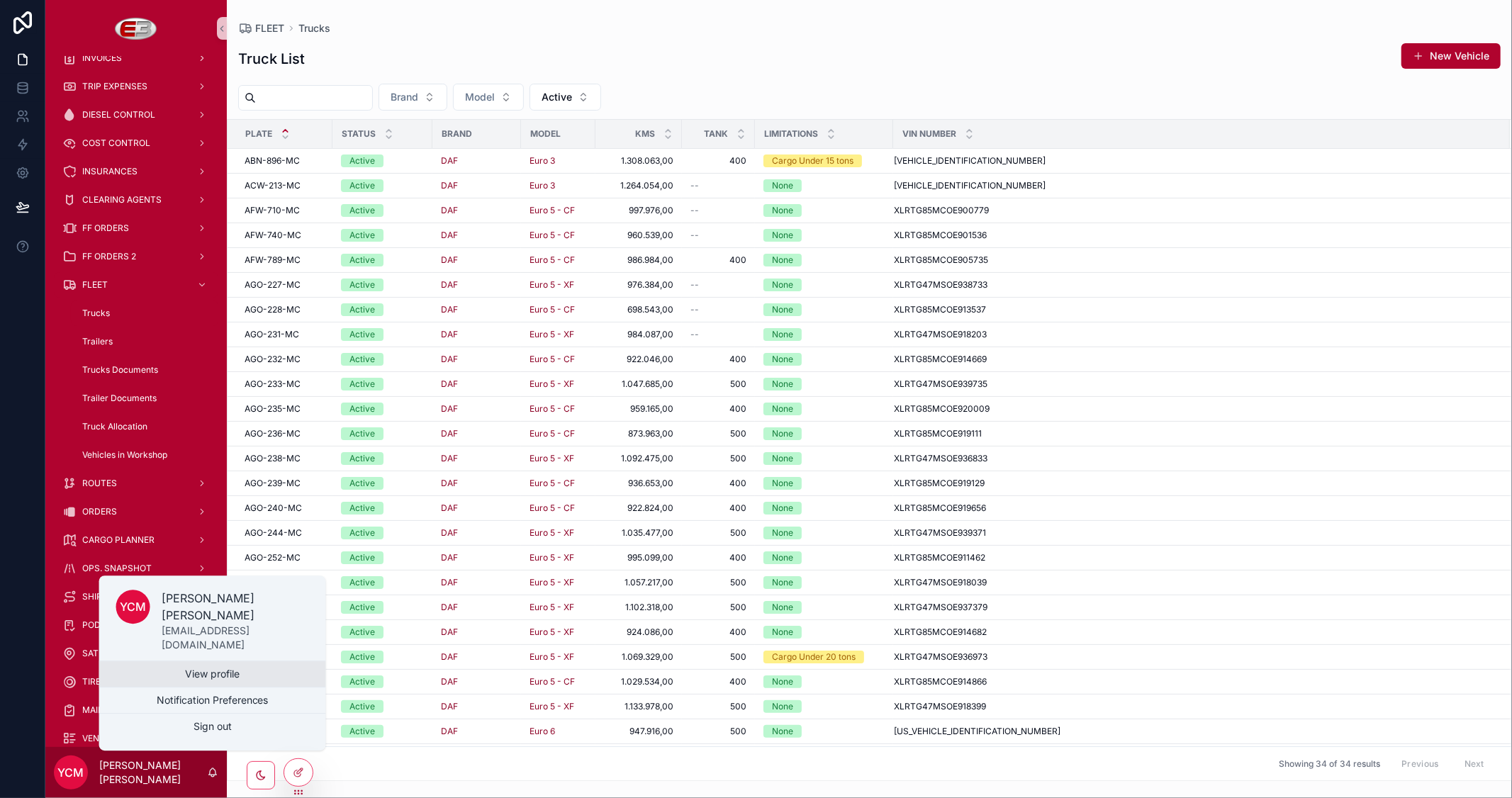
click at [236, 674] on link "View profile" at bounding box center [213, 673] width 227 height 25
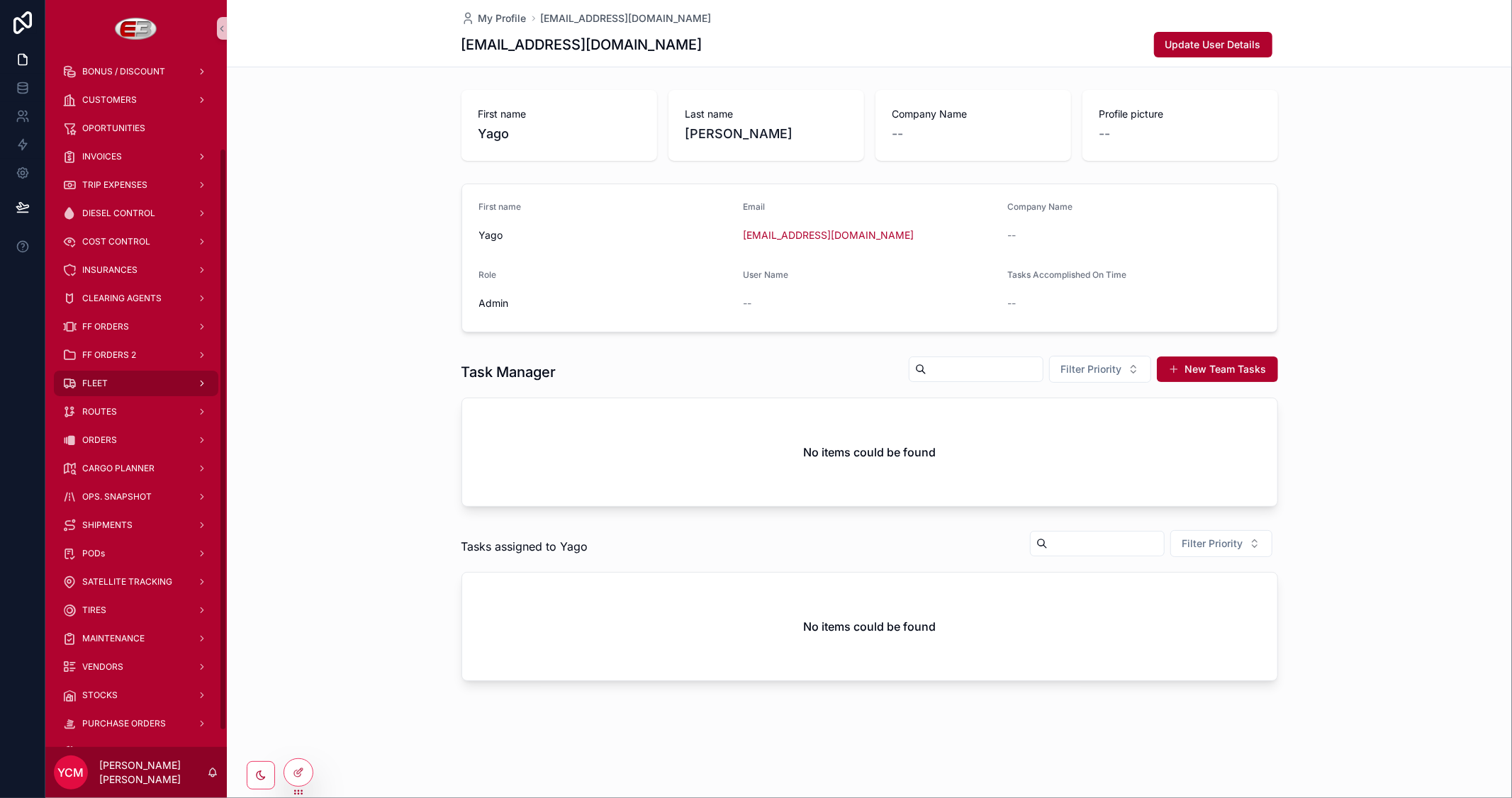
scroll to position [128, 0]
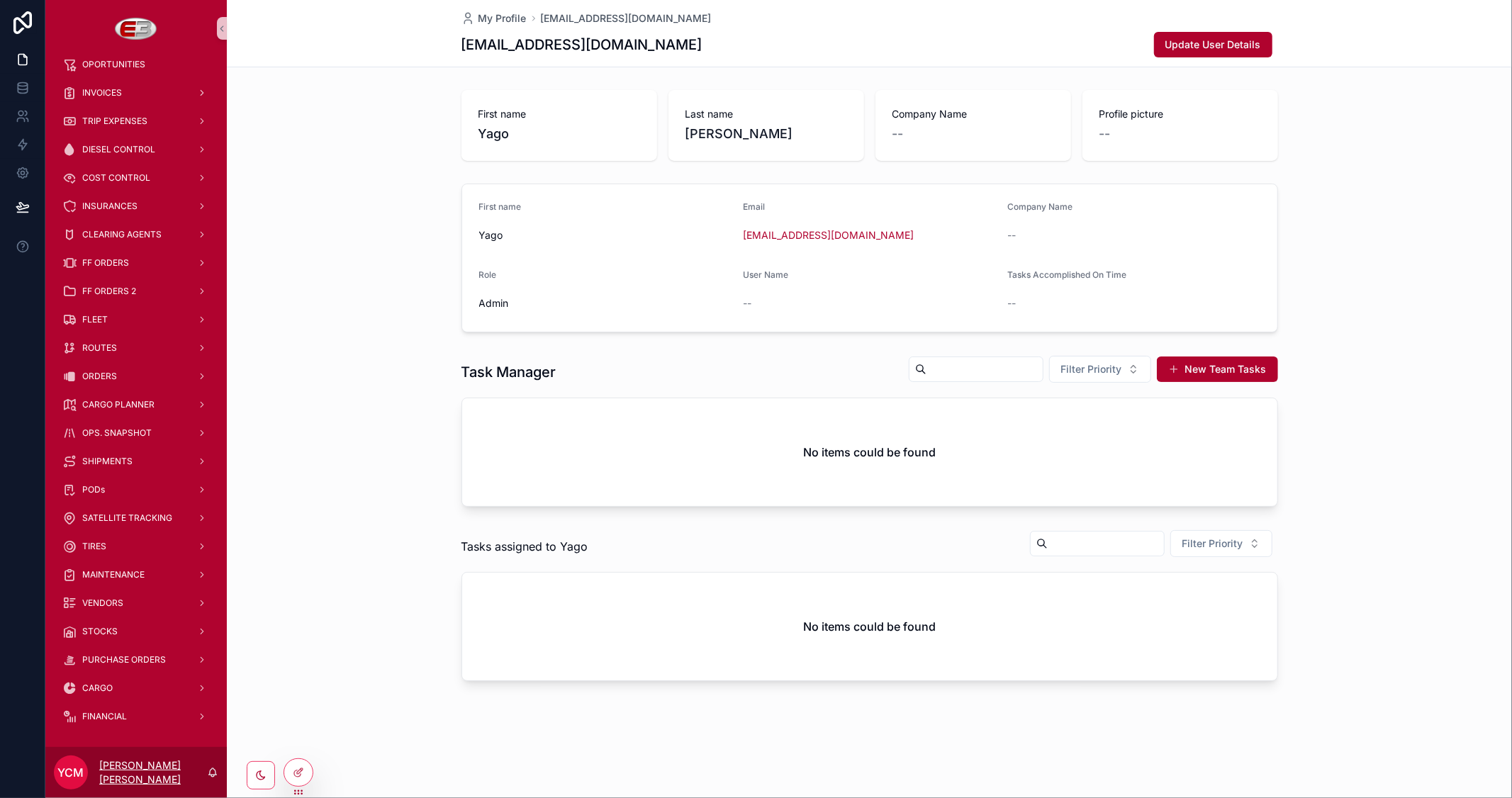
click at [179, 768] on p "[PERSON_NAME] [PERSON_NAME]" at bounding box center [153, 773] width 108 height 29
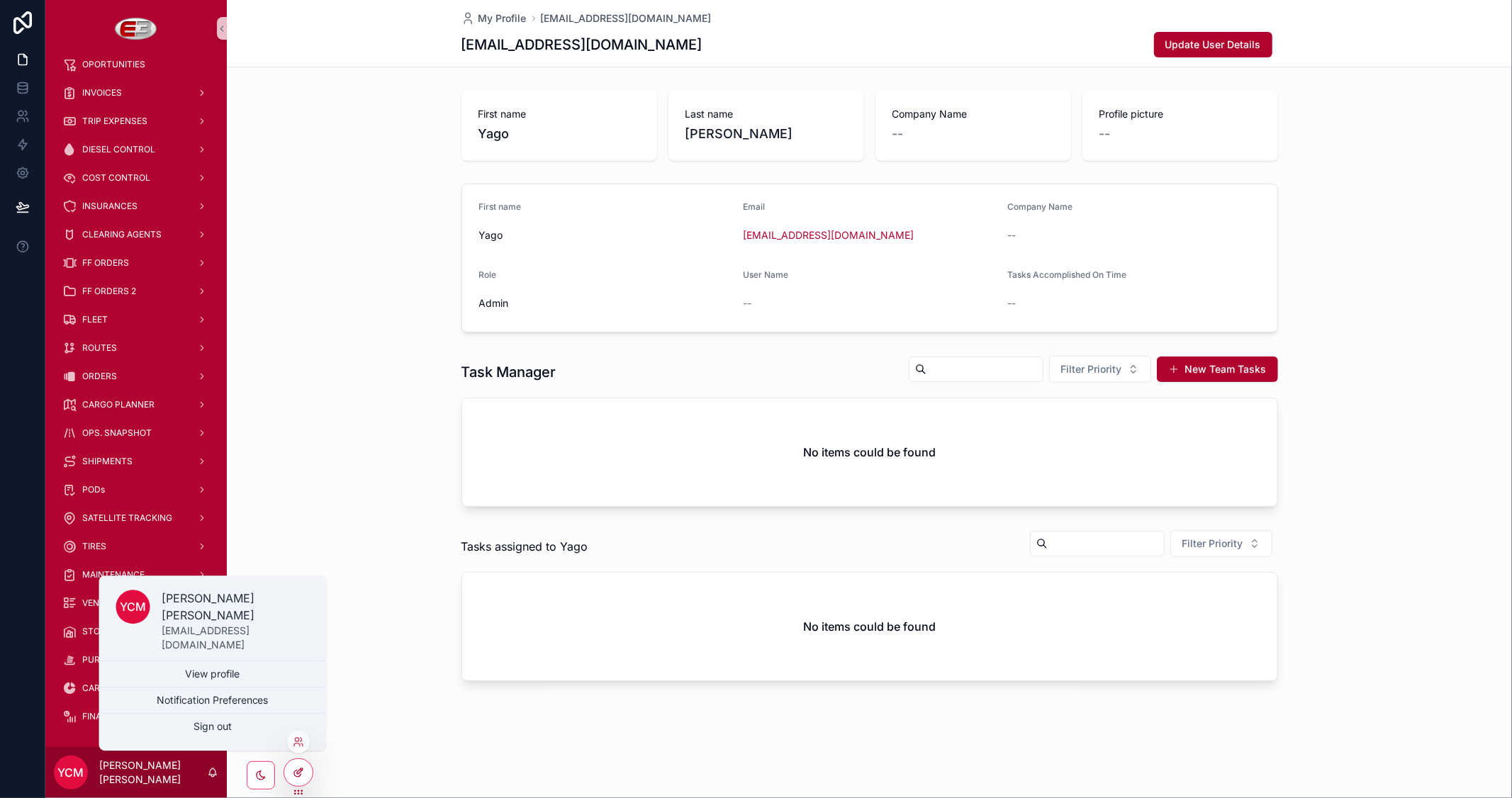
click at [298, 774] on icon at bounding box center [300, 771] width 6 height 6
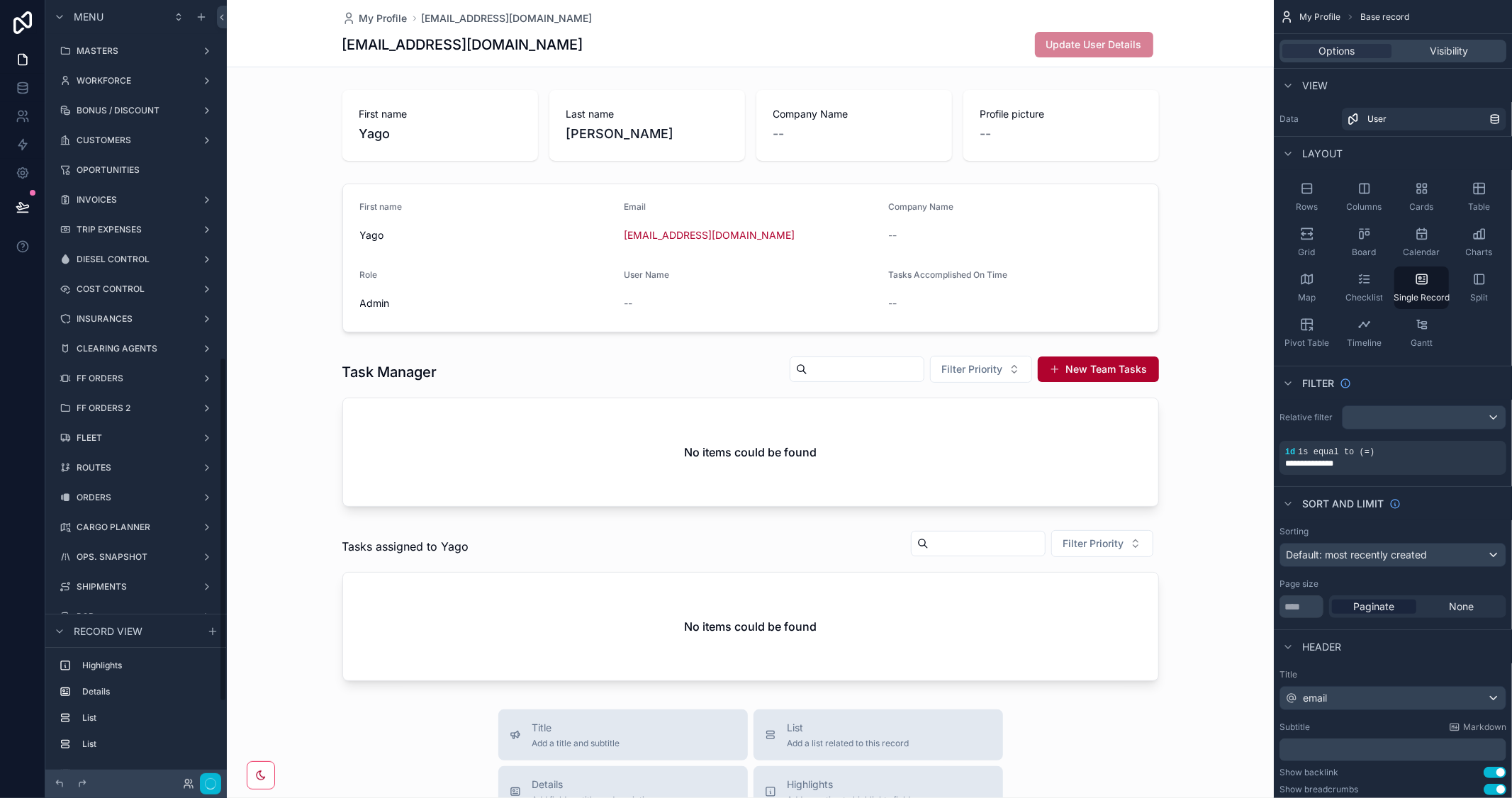
scroll to position [809, 0]
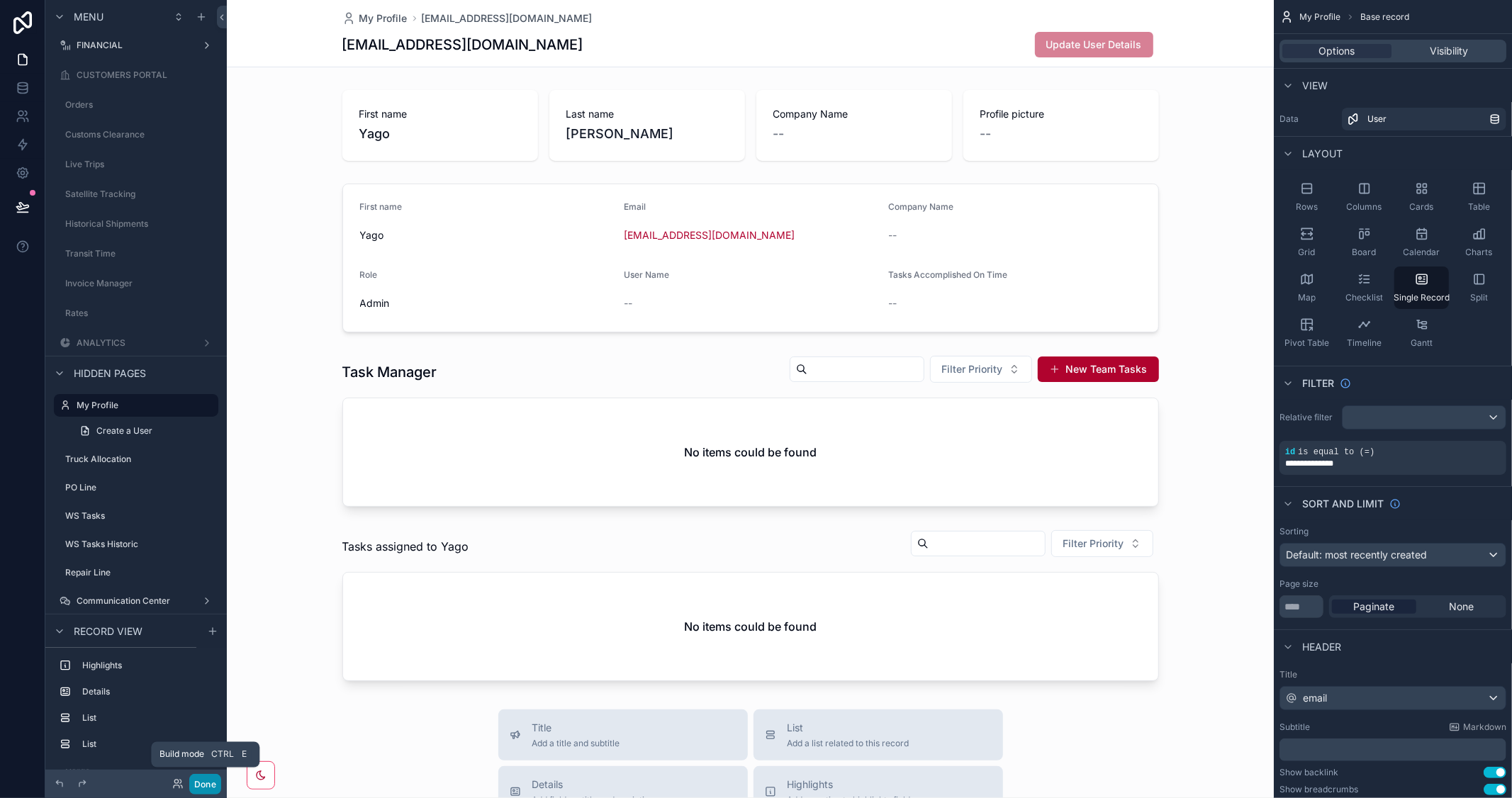
click at [200, 788] on button "Done" at bounding box center [205, 784] width 32 height 21
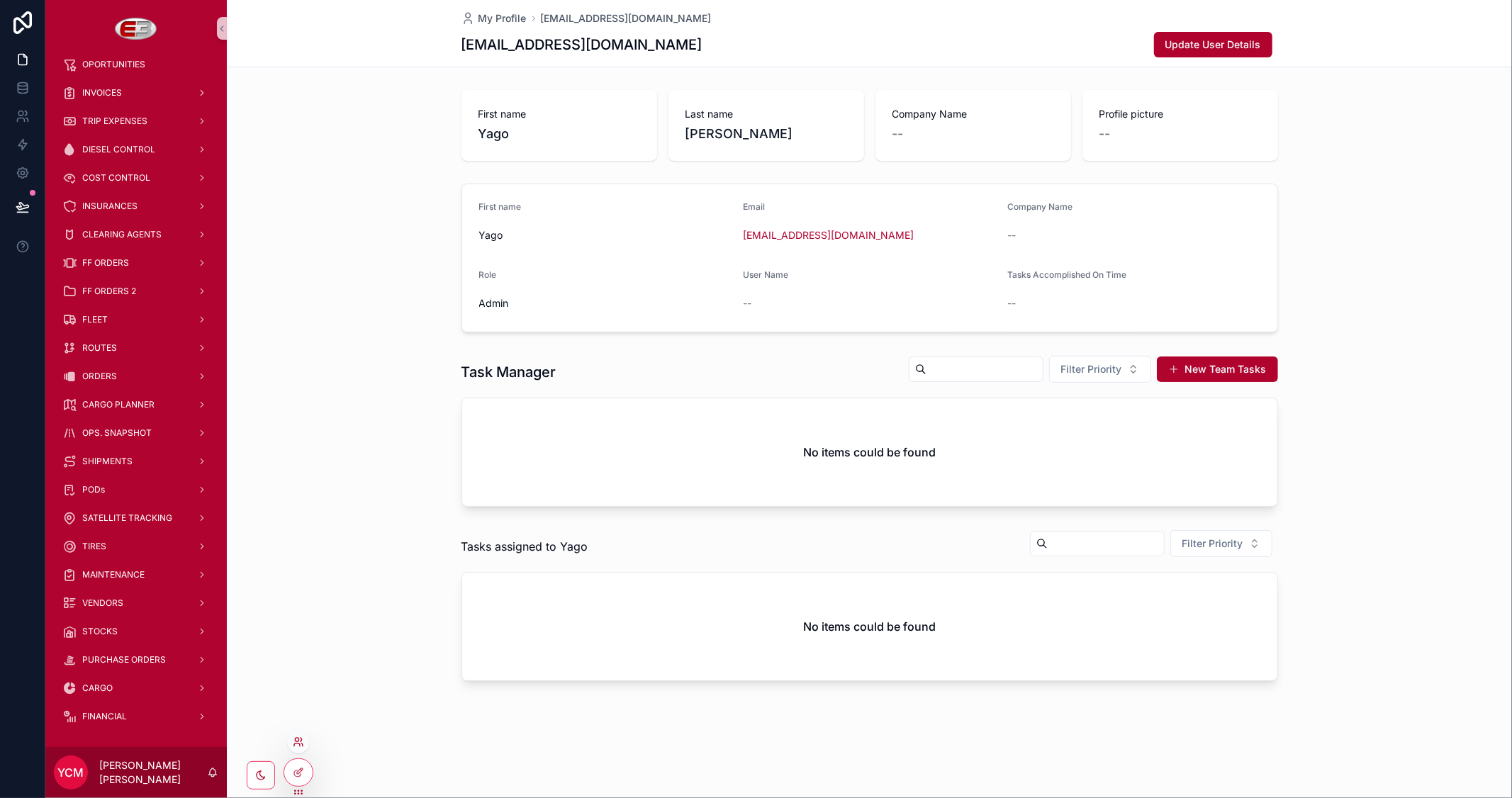
click at [298, 738] on icon at bounding box center [296, 740] width 3 height 3
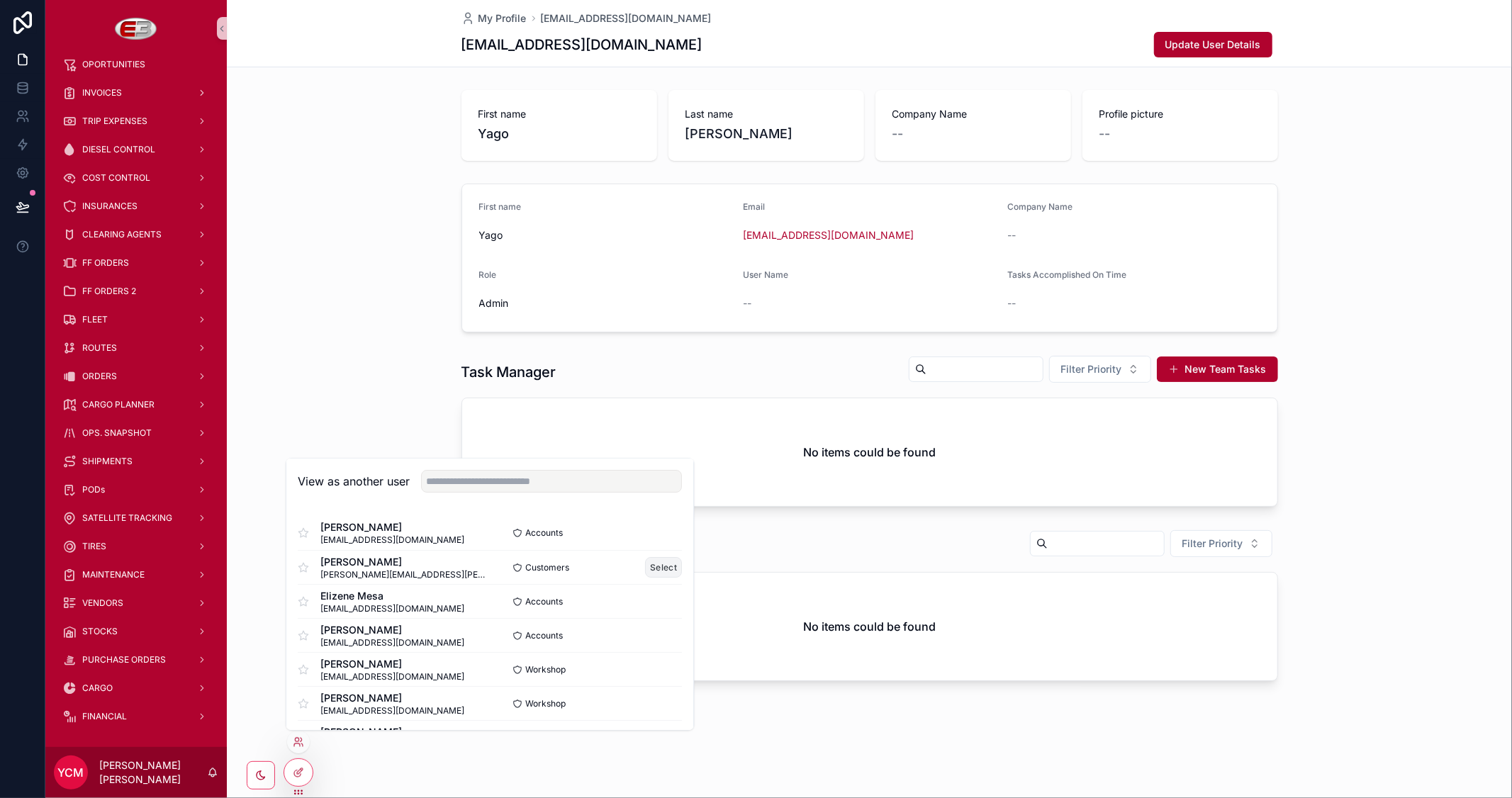
click at [646, 567] on button "Select" at bounding box center [664, 566] width 37 height 21
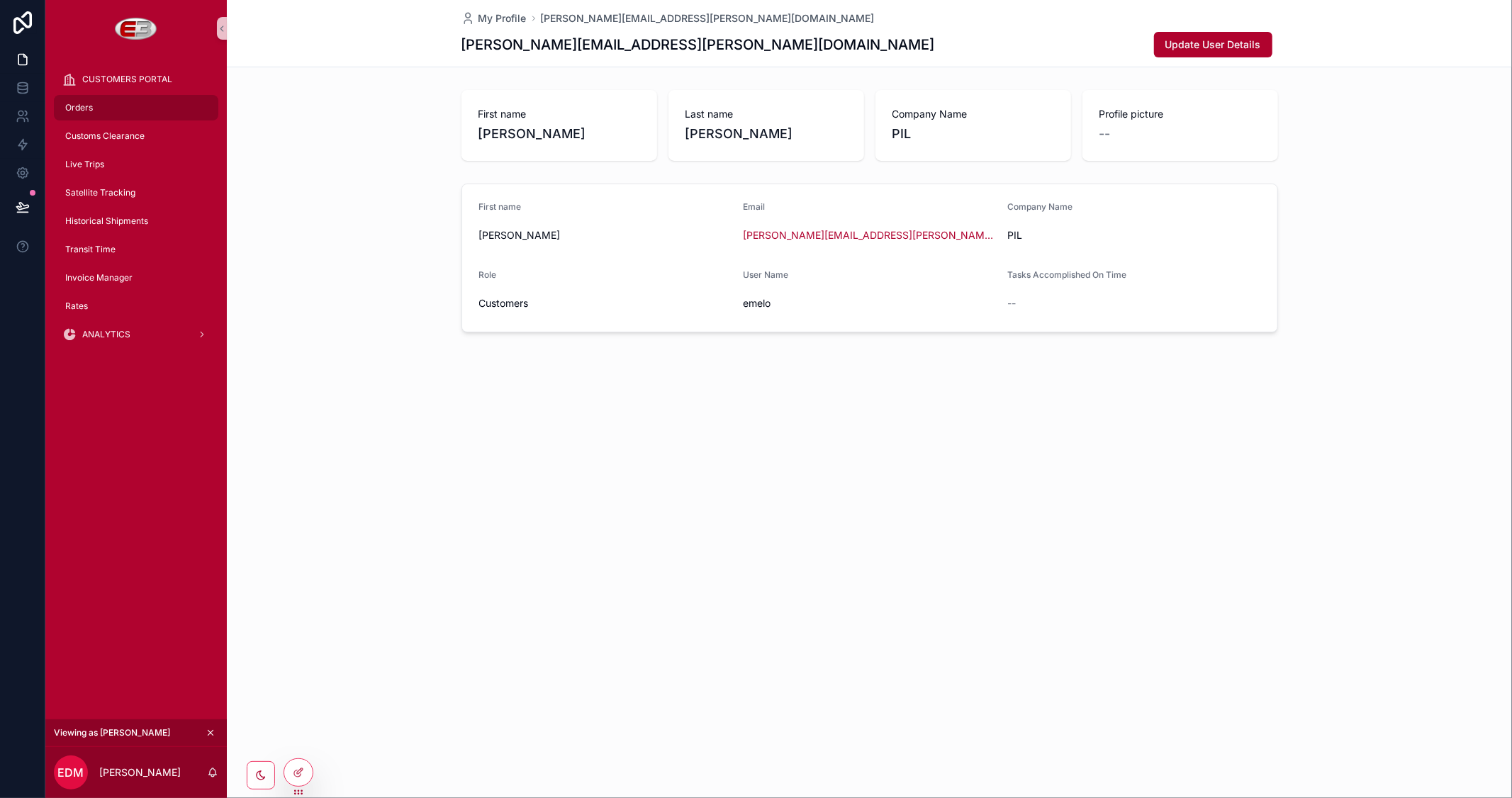
click at [70, 106] on span "Orders" at bounding box center [79, 108] width 28 height 11
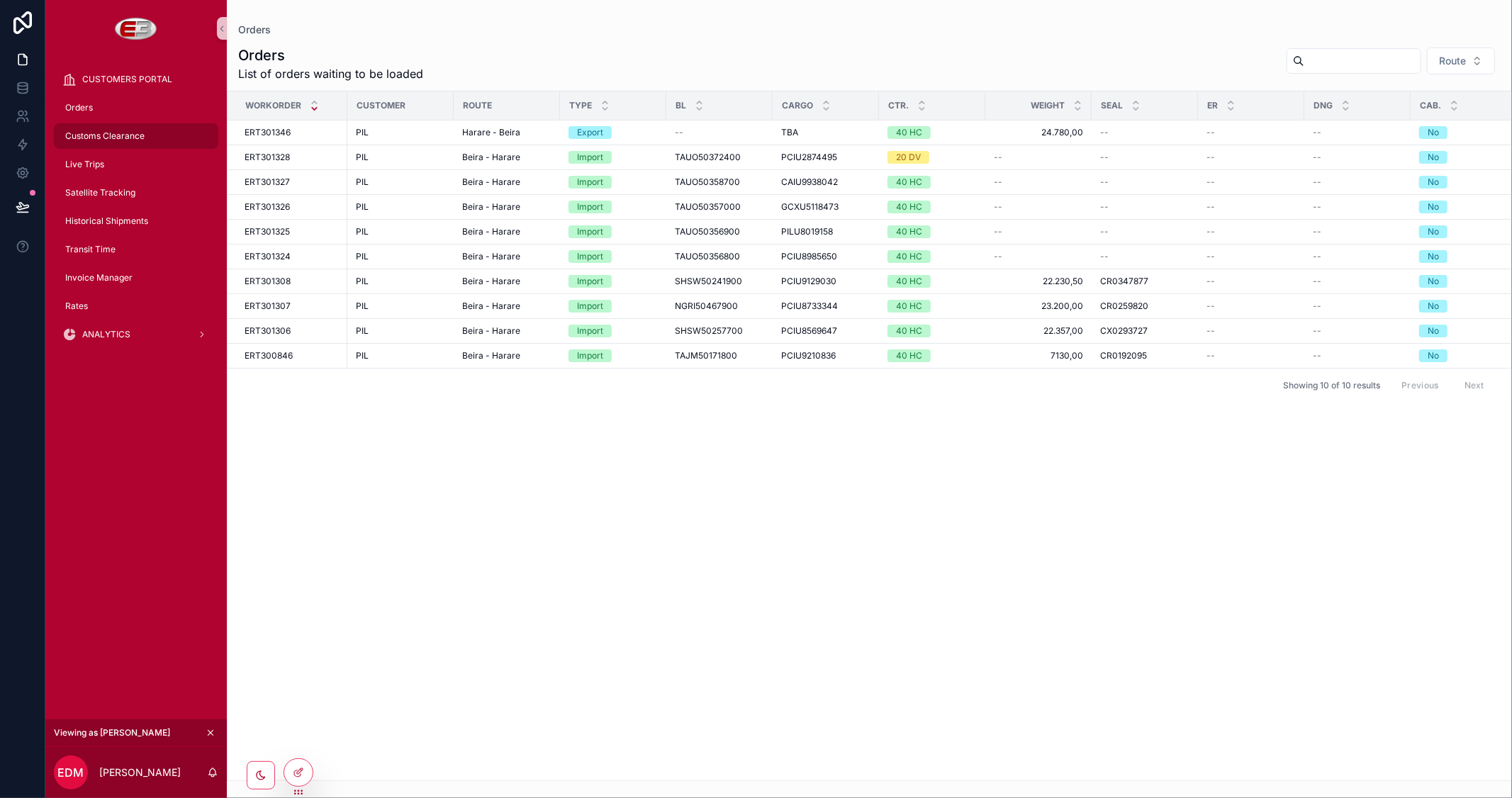
click at [84, 132] on span "Customs Clearance" at bounding box center [104, 136] width 80 height 11
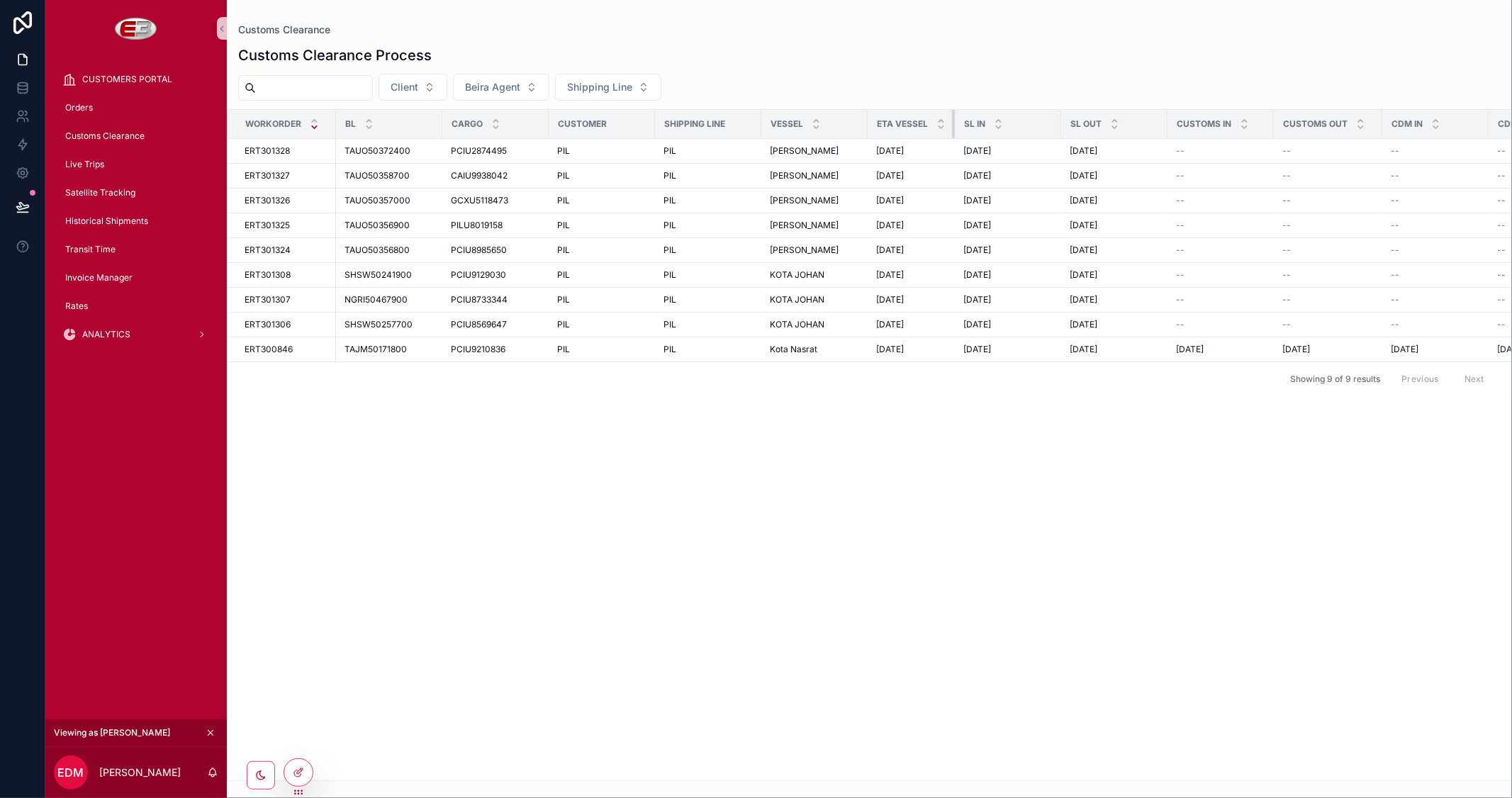
drag, startPoint x: 972, startPoint y: 122, endPoint x: 925, endPoint y: 122, distance: 47.0
click at [925, 122] on th "ETA Vessel" at bounding box center [911, 124] width 87 height 29
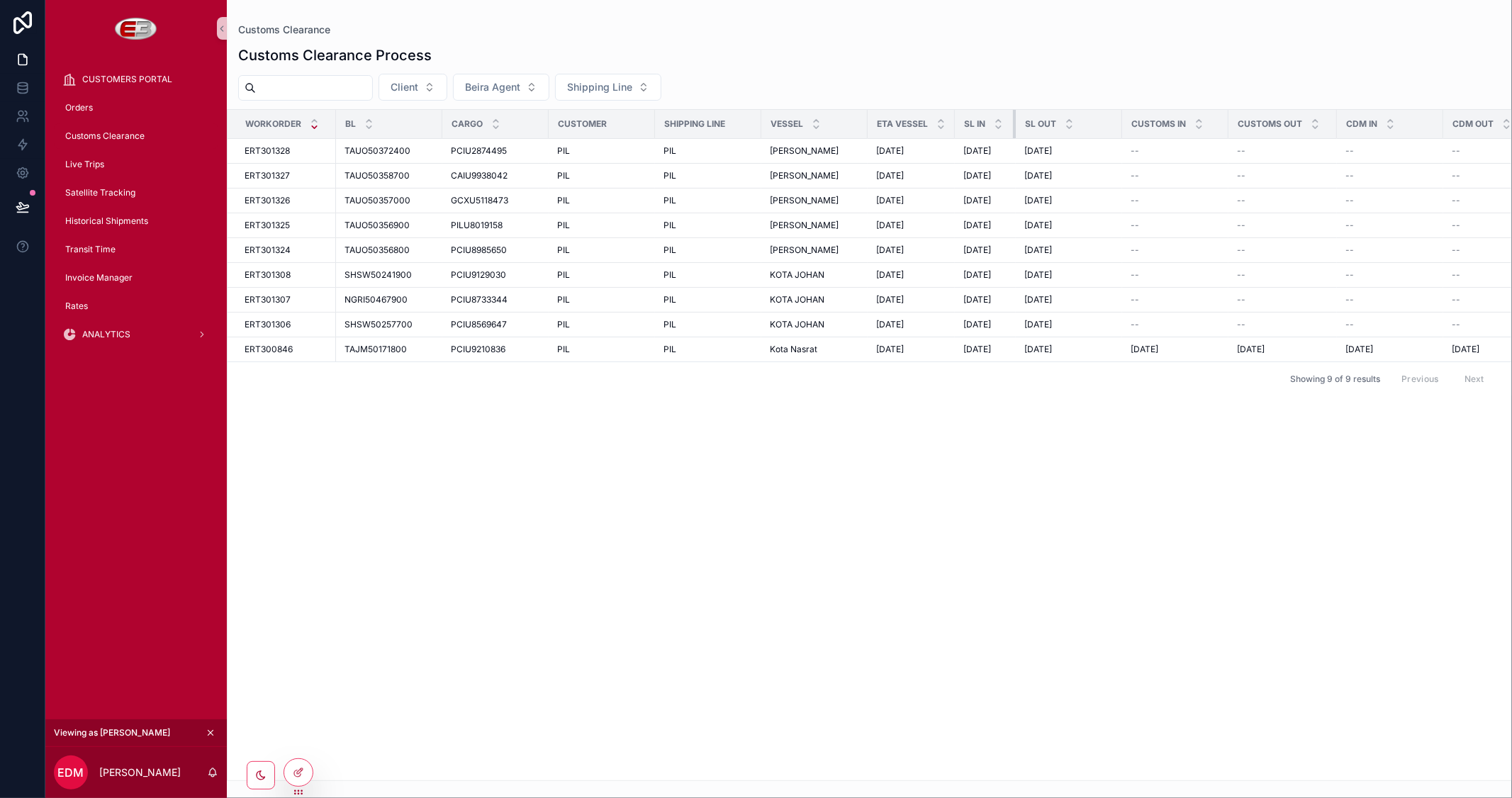
drag, startPoint x: 1058, startPoint y: 123, endPoint x: 1013, endPoint y: 123, distance: 45.0
click at [1013, 123] on div "scrollable content" at bounding box center [1015, 124] width 6 height 29
drag, startPoint x: 1120, startPoint y: 125, endPoint x: 1080, endPoint y: 131, distance: 40.4
click at [1080, 131] on div "scrollable content" at bounding box center [1082, 124] width 6 height 29
drag, startPoint x: 1186, startPoint y: 132, endPoint x: 1131, endPoint y: 135, distance: 55.1
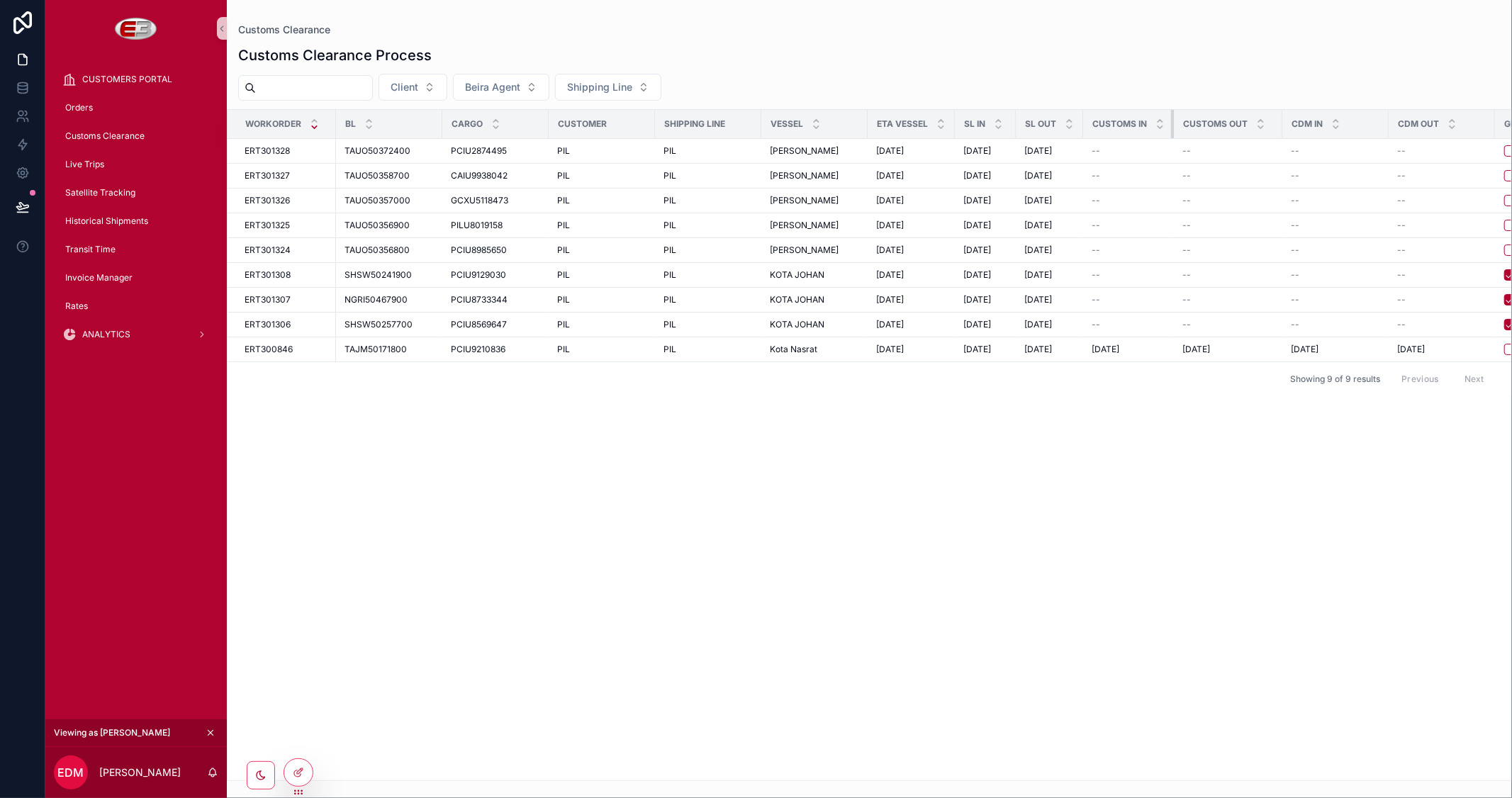
click at [1131, 135] on th "Customs In" at bounding box center [1128, 124] width 90 height 29
drag, startPoint x: 1279, startPoint y: 124, endPoint x: 1216, endPoint y: 126, distance: 63.0
click at [1216, 126] on th "Customs Out" at bounding box center [1224, 124] width 101 height 29
drag, startPoint x: 1376, startPoint y: 128, endPoint x: 1330, endPoint y: 132, distance: 46.2
click at [1330, 132] on th "CDM In" at bounding box center [1308, 124] width 67 height 29
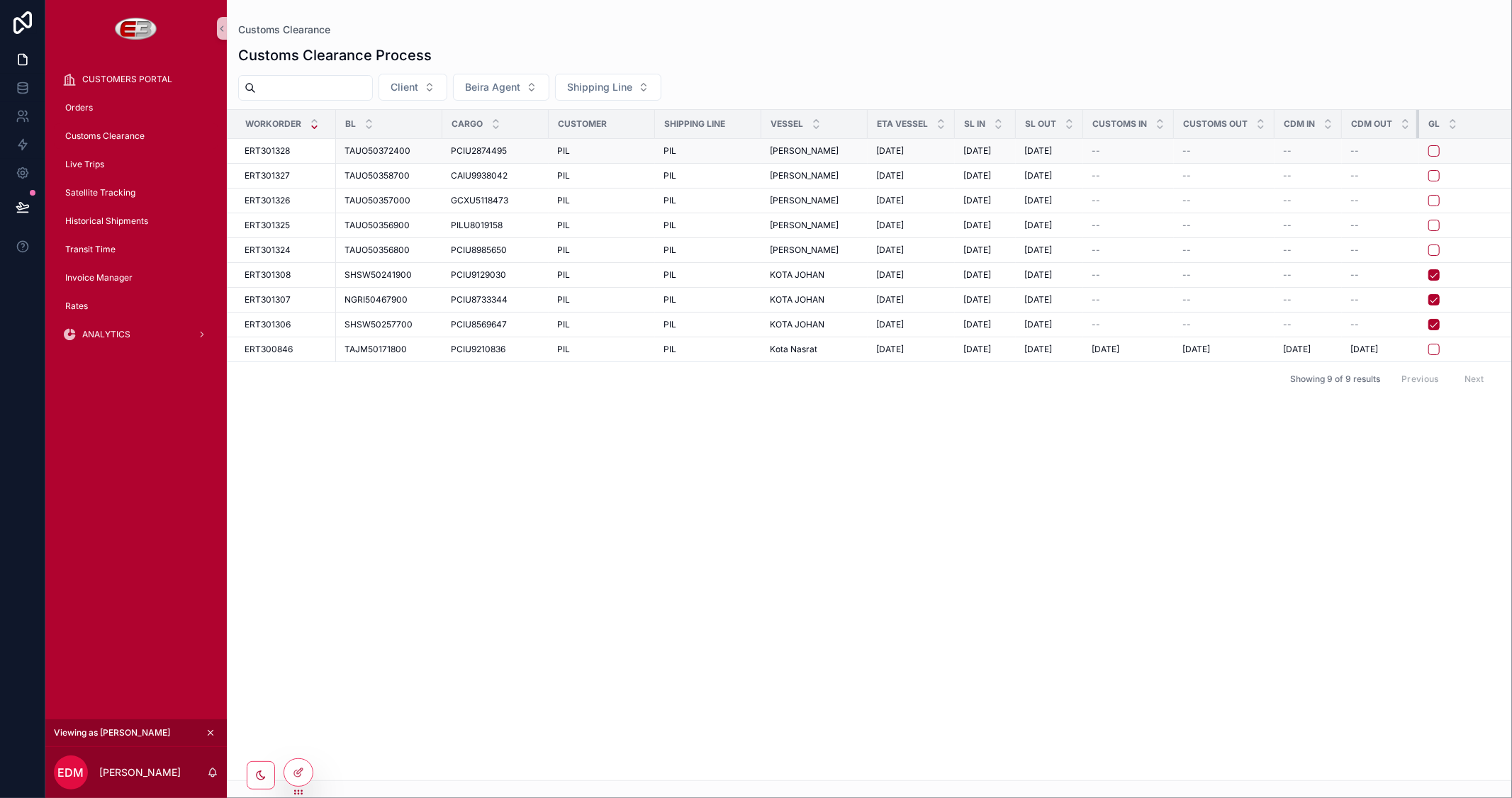
drag, startPoint x: 1446, startPoint y: 127, endPoint x: 1395, endPoint y: 147, distance: 54.8
click at [1395, 147] on table "Workorder BL Cargo Customer Shipping Line Vessel ETA Vessel SL In SL Out Custom…" at bounding box center [935, 236] width 1415 height 251
click at [78, 159] on span "Live Trips" at bounding box center [84, 164] width 39 height 11
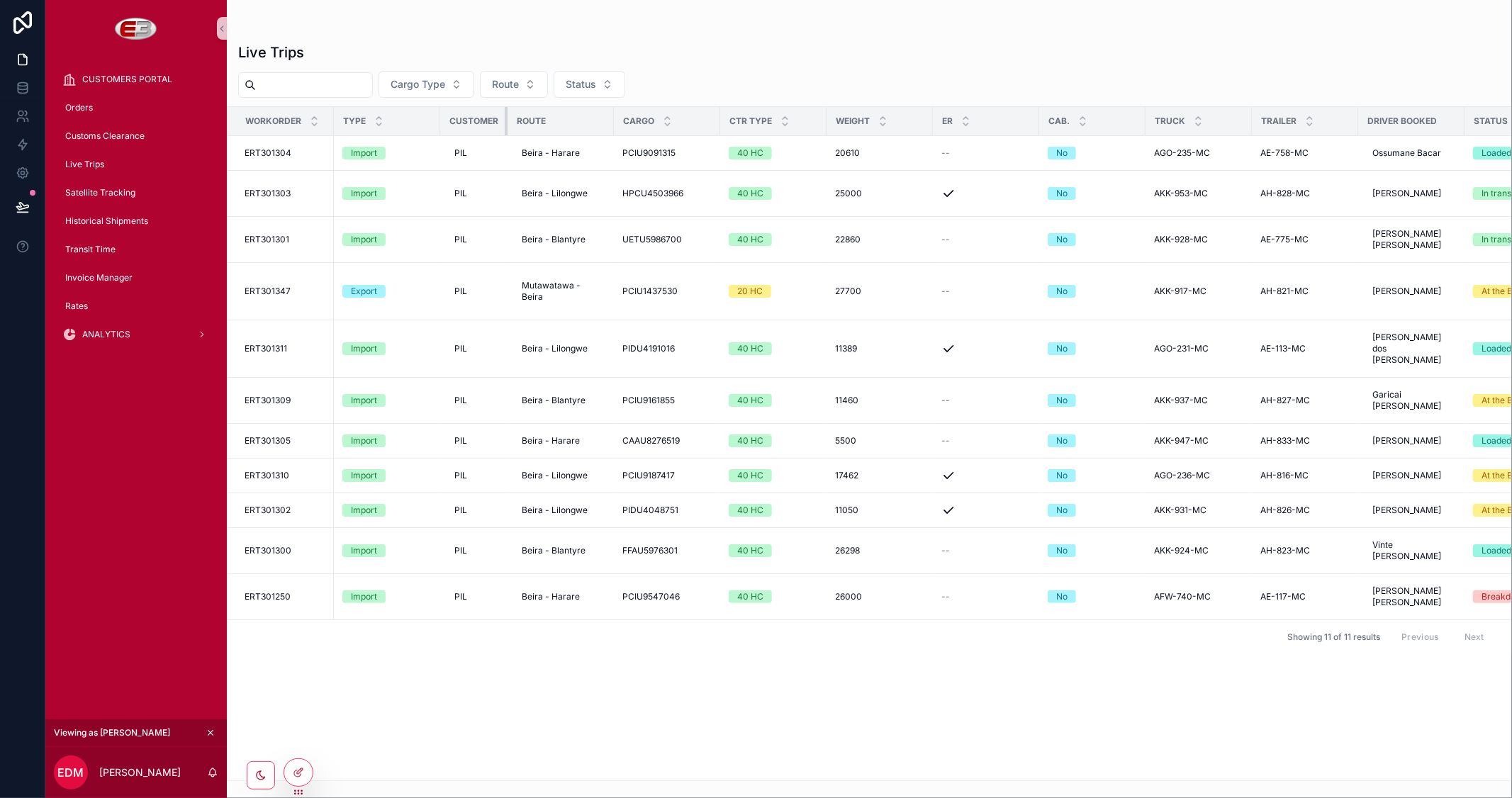
drag, startPoint x: 545, startPoint y: 121, endPoint x: 461, endPoint y: 121, distance: 84.0
click at [461, 121] on th "Customer" at bounding box center [474, 121] width 67 height 29
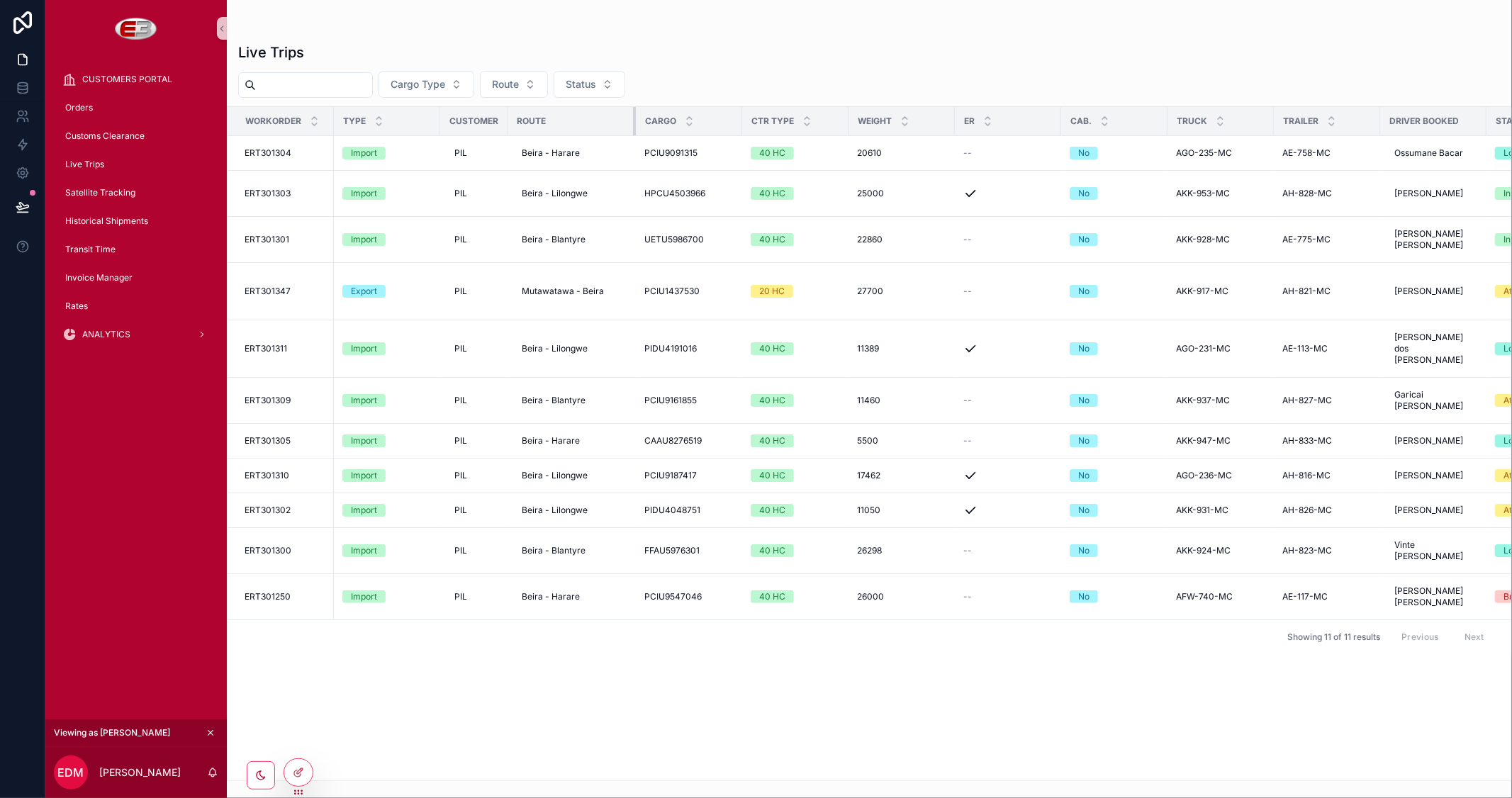
drag, startPoint x: 612, startPoint y: 117, endPoint x: 634, endPoint y: 119, distance: 22.1
click at [634, 119] on div "scrollable content" at bounding box center [636, 121] width 6 height 29
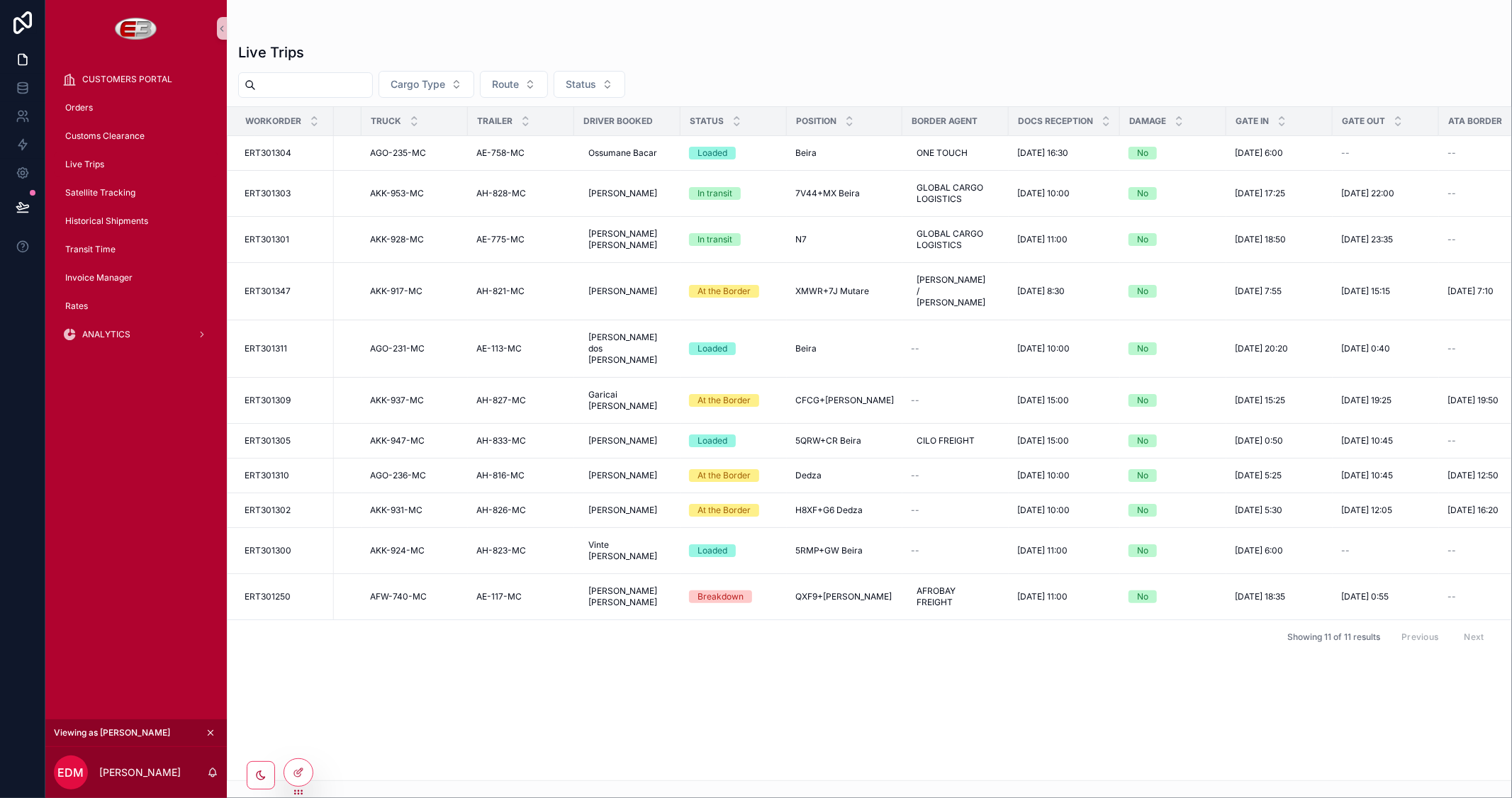
scroll to position [0, 721]
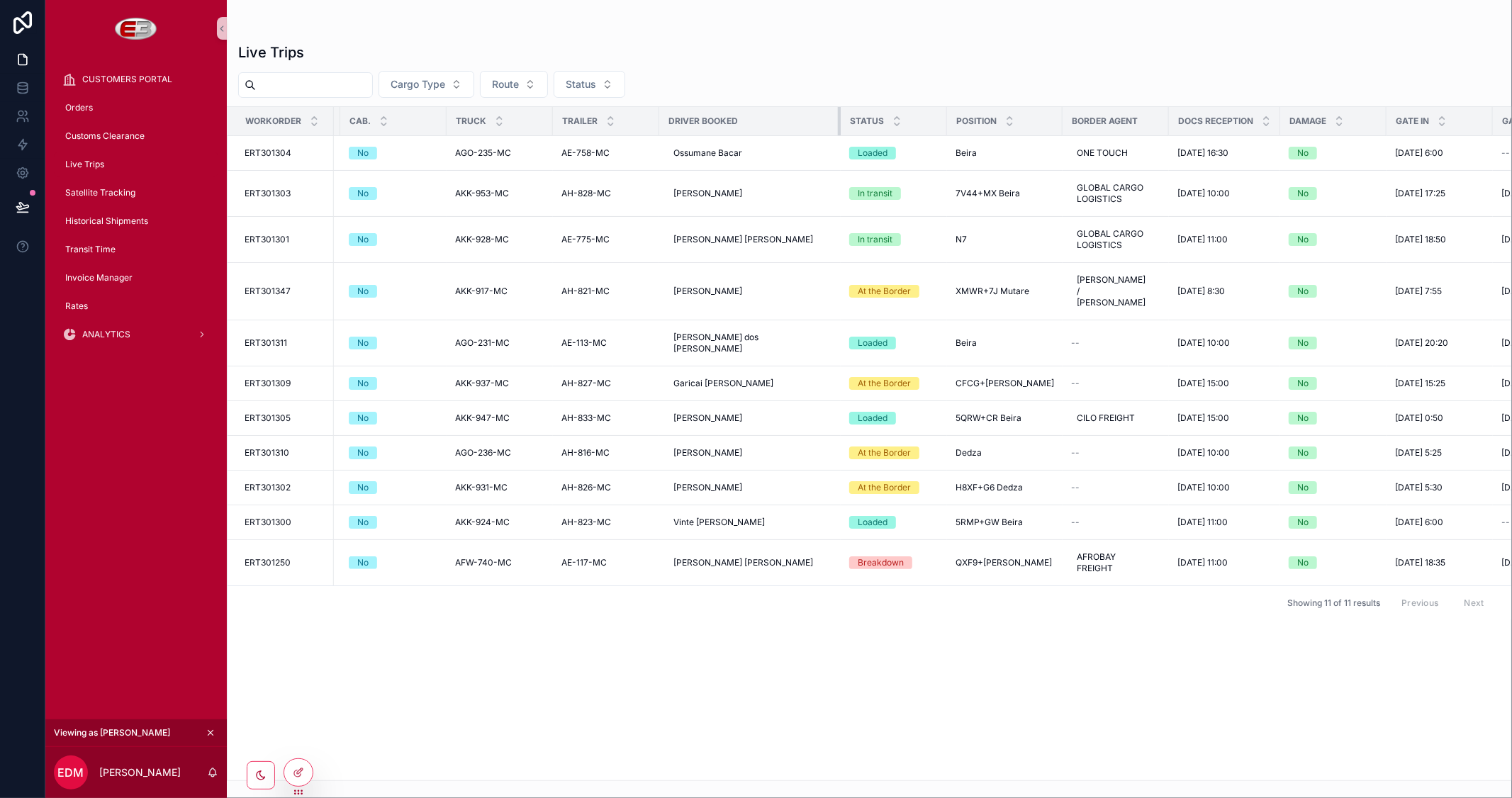
drag, startPoint x: 761, startPoint y: 117, endPoint x: 836, endPoint y: 117, distance: 75.0
click at [838, 117] on div "scrollable content" at bounding box center [840, 121] width 6 height 29
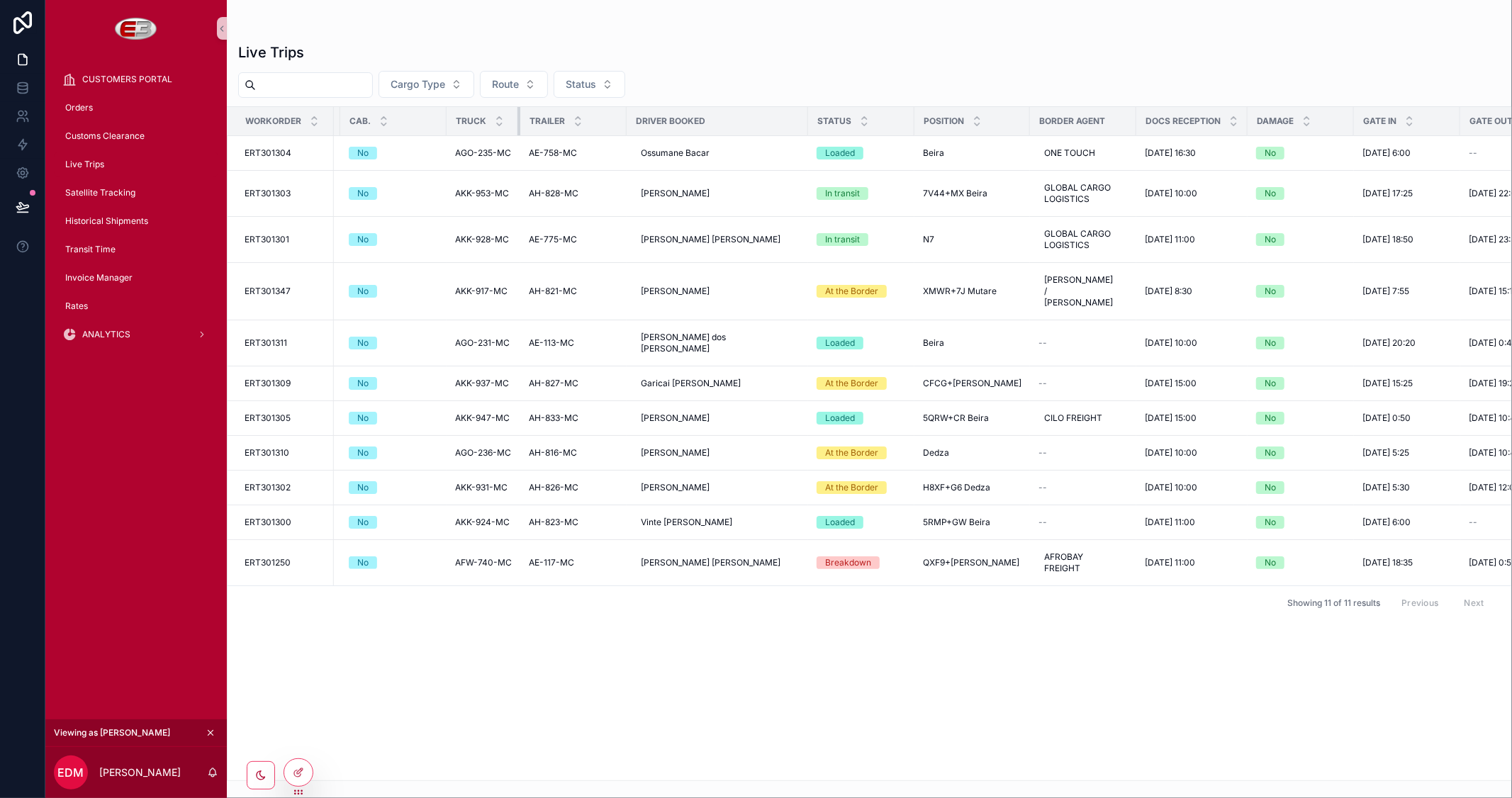
drag, startPoint x: 549, startPoint y: 116, endPoint x: 568, endPoint y: 116, distance: 19.0
click at [517, 117] on div "scrollable content" at bounding box center [520, 121] width 6 height 29
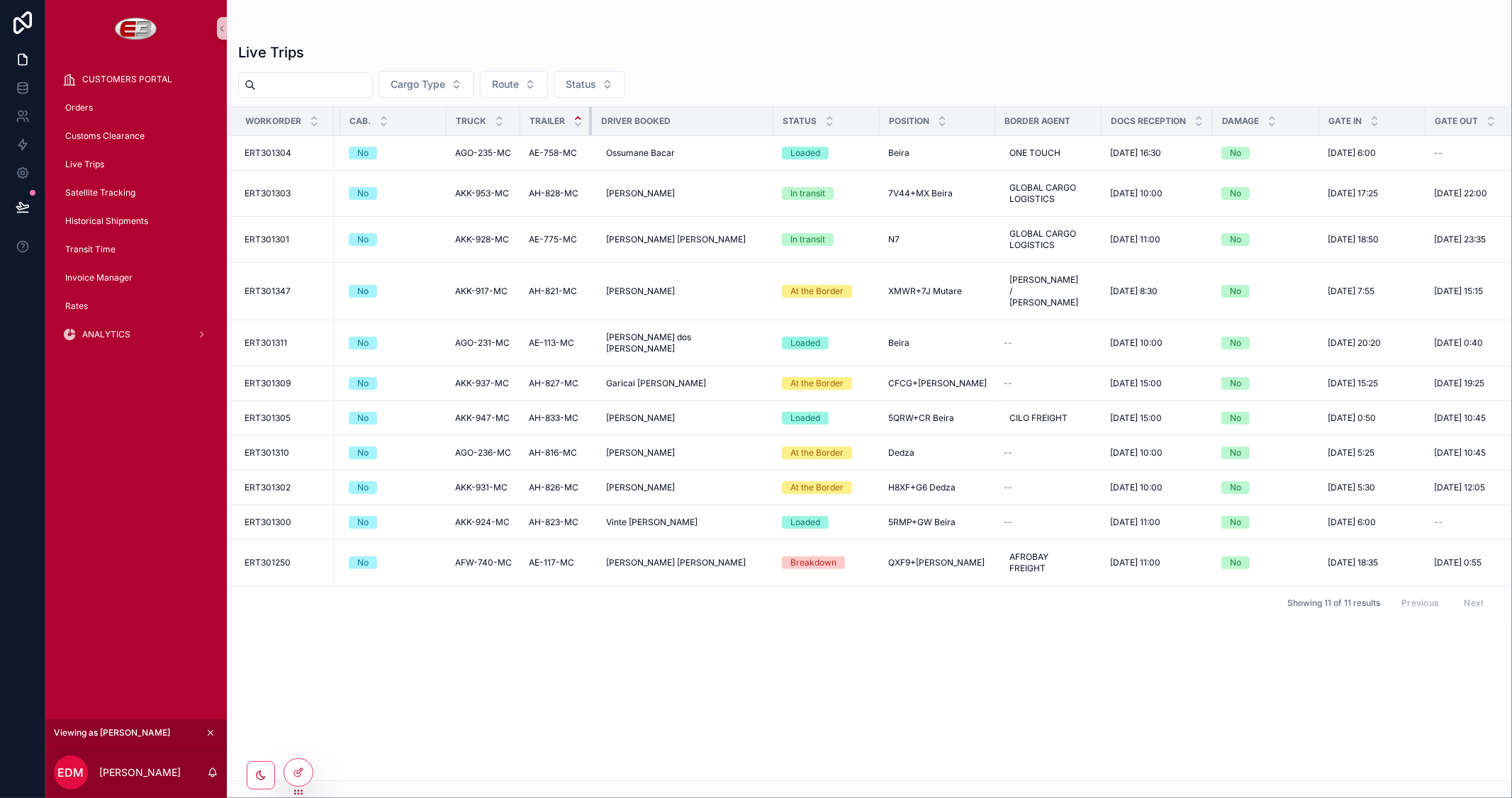
drag, startPoint x: 622, startPoint y: 117, endPoint x: 577, endPoint y: 117, distance: 45.0
click at [577, 117] on th "Trailer" at bounding box center [556, 121] width 71 height 29
click at [756, 122] on div "Driver Booked" at bounding box center [682, 122] width 180 height 23
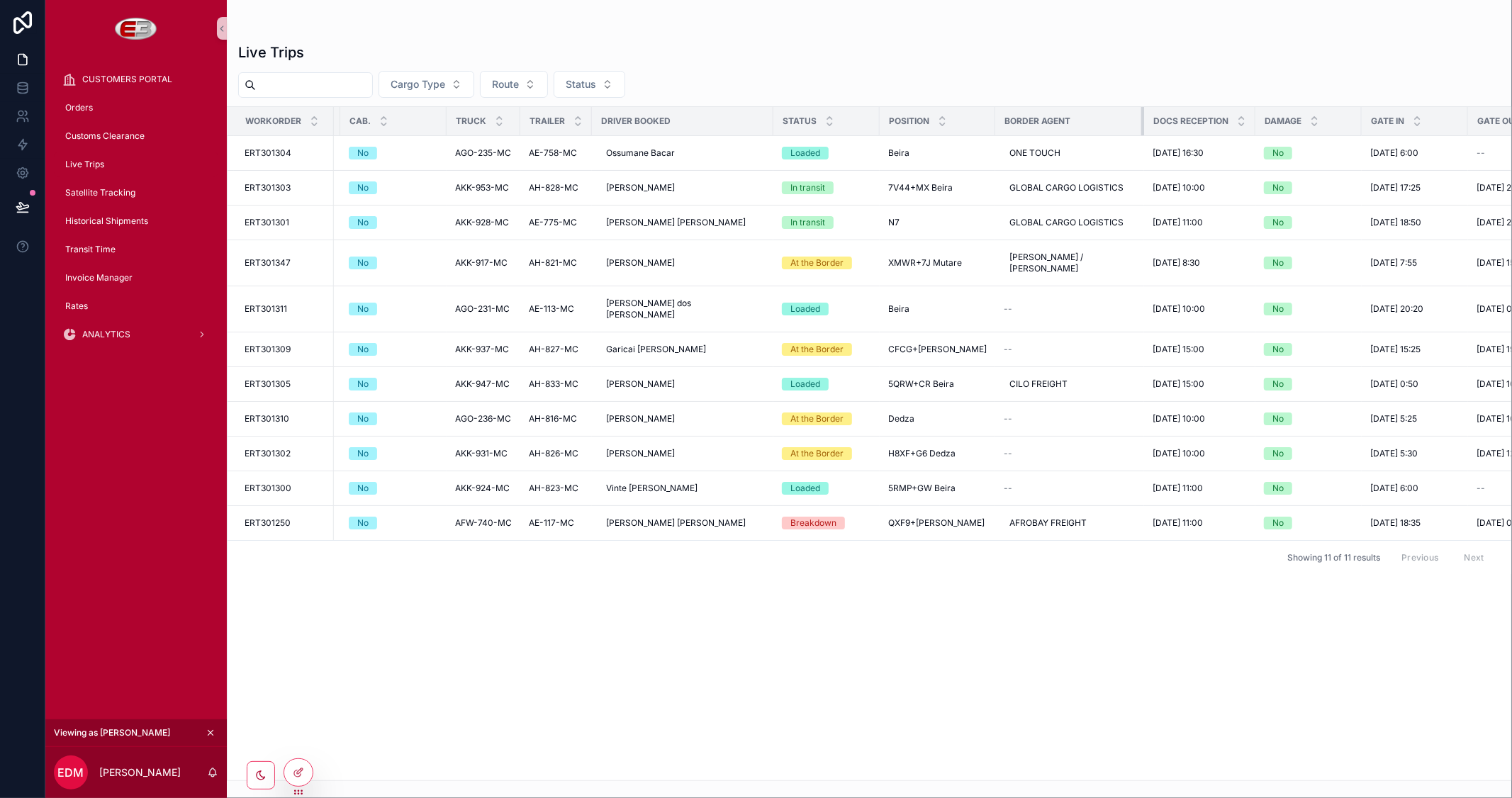
drag, startPoint x: 1090, startPoint y: 117, endPoint x: 1132, endPoint y: 126, distance: 43.0
click at [1142, 126] on div "scrollable content" at bounding box center [1144, 121] width 6 height 29
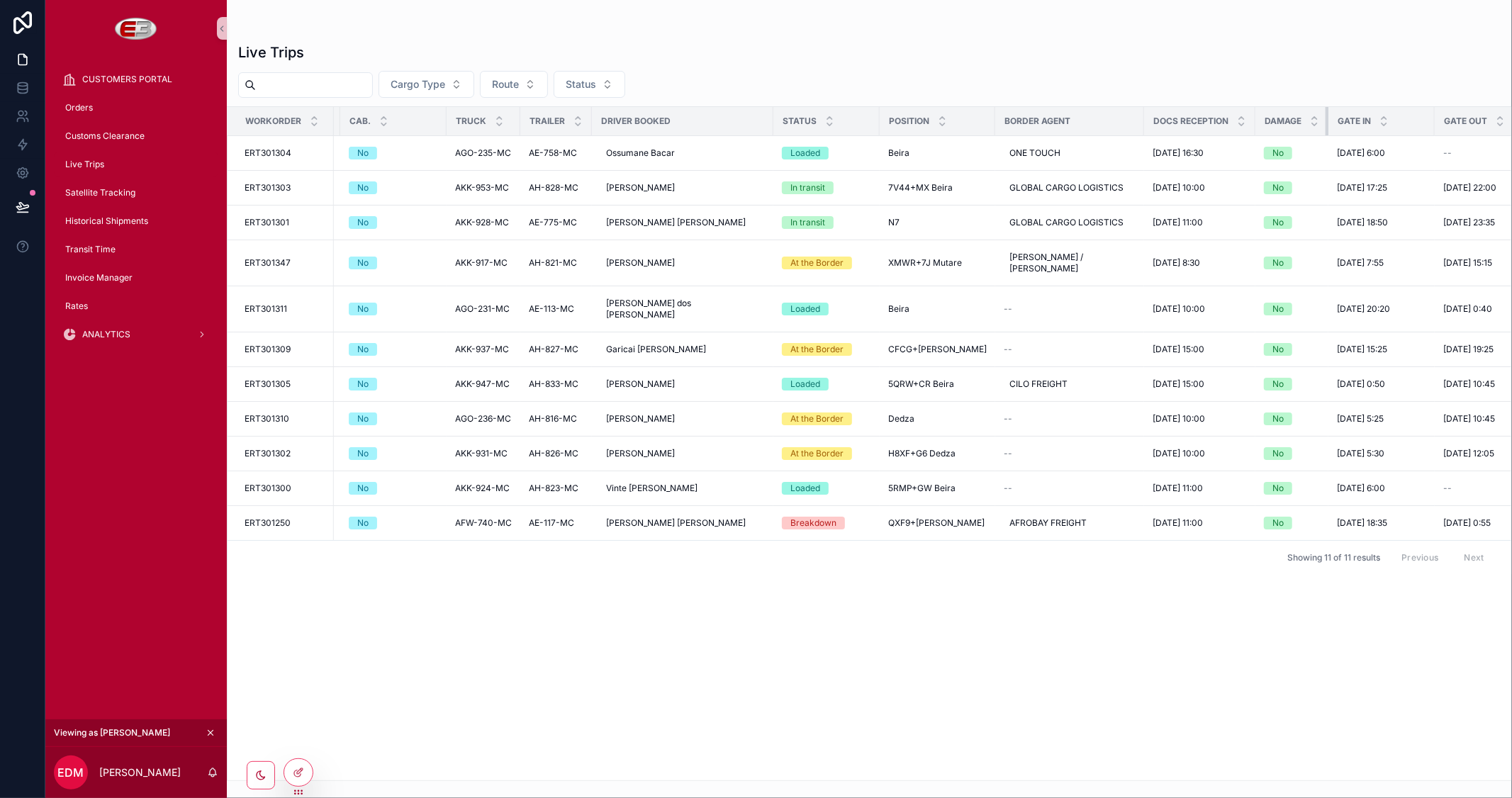
click at [1243, 126] on tr "Workorder Type Customer Route Cargo Ctr Type Weight ER Cab. Truck Trailer Drive…" at bounding box center [797, 121] width 2582 height 29
drag, startPoint x: 1422, startPoint y: 121, endPoint x: 1387, endPoint y: 123, distance: 35.1
click at [1387, 123] on th "Gate In" at bounding box center [1365, 121] width 75 height 29
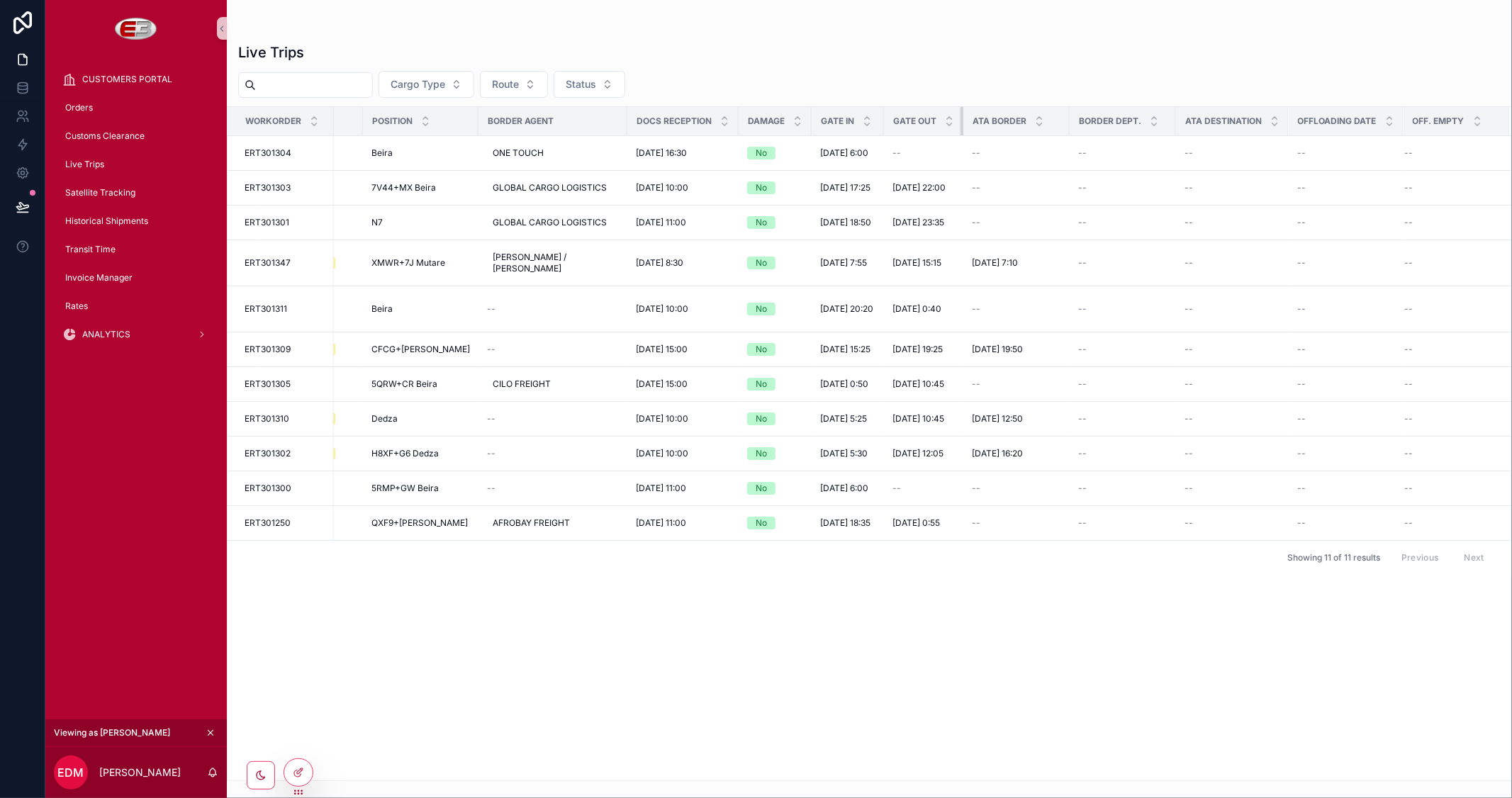
scroll to position [0, 1243]
drag, startPoint x: 960, startPoint y: 122, endPoint x: 932, endPoint y: 122, distance: 28.0
click at [932, 122] on th "Gate Out" at bounding box center [923, 121] width 80 height 29
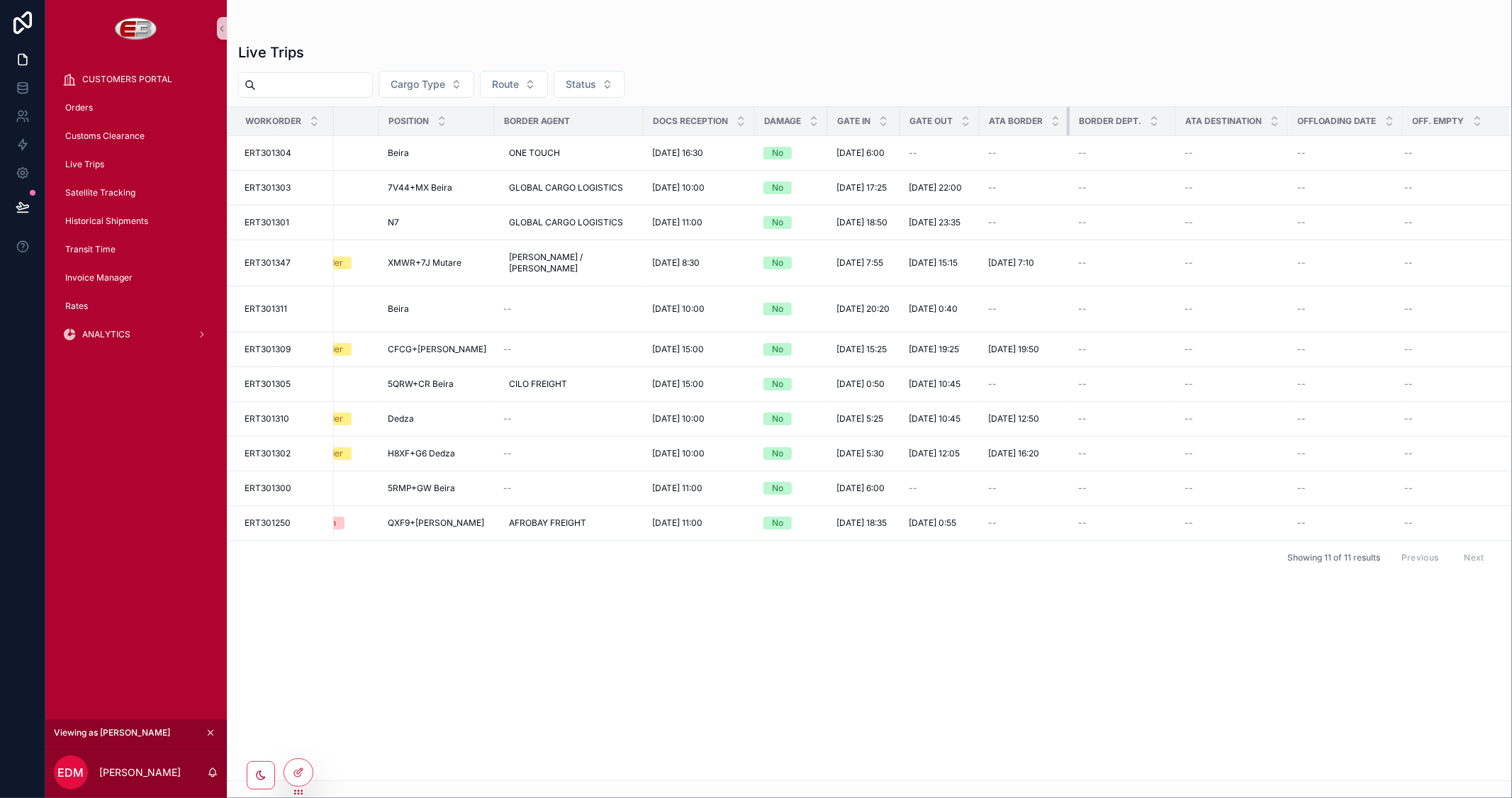
drag, startPoint x: 1066, startPoint y: 121, endPoint x: 1046, endPoint y: 121, distance: 20.0
click at [1046, 121] on th "ATA Border" at bounding box center [1025, 121] width 90 height 29
drag, startPoint x: 1173, startPoint y: 122, endPoint x: 1132, endPoint y: 122, distance: 41.0
click at [1132, 122] on th "Border Dept." at bounding box center [1127, 121] width 99 height 29
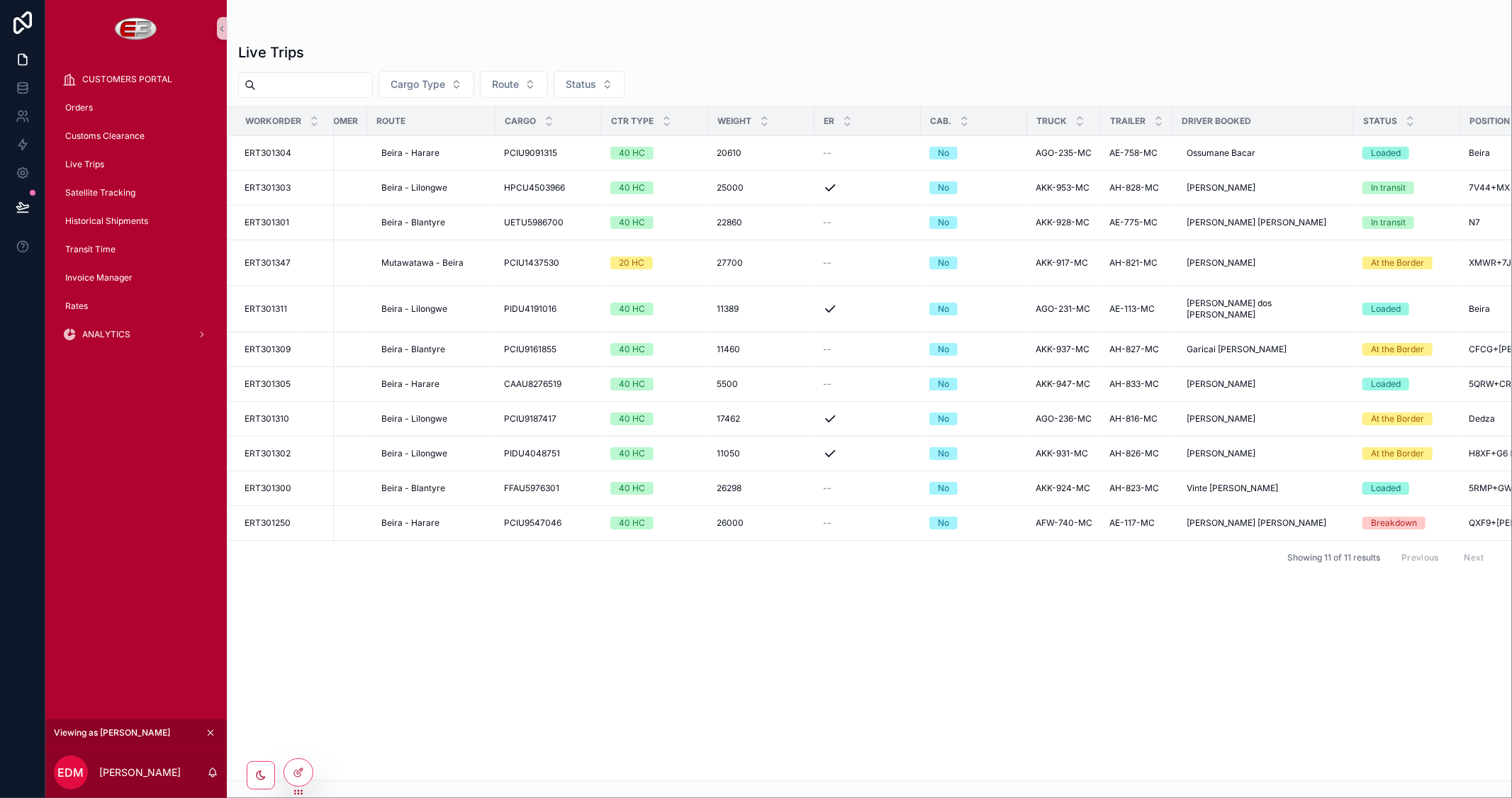
scroll to position [0, 0]
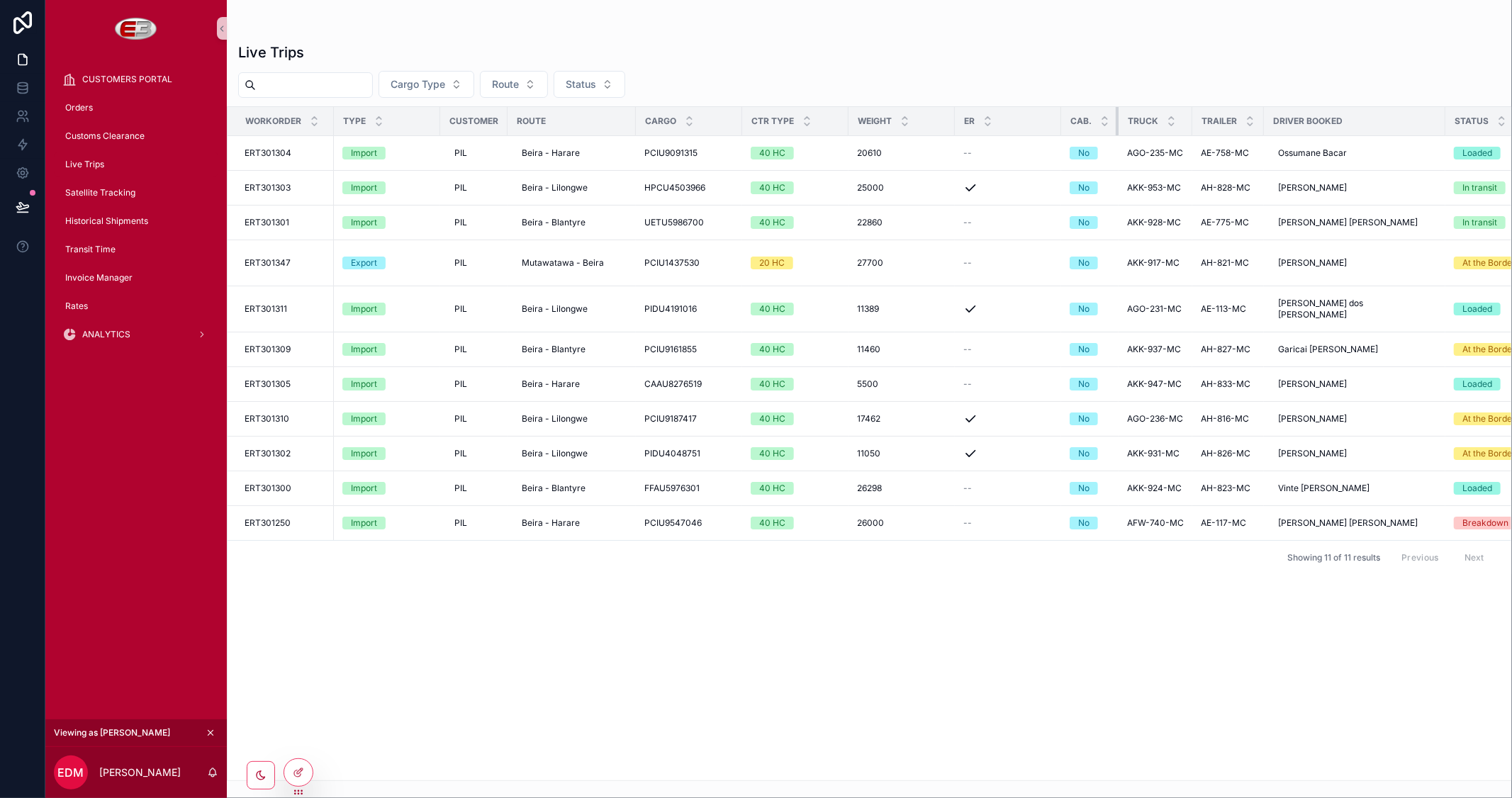
drag, startPoint x: 1165, startPoint y: 117, endPoint x: 1023, endPoint y: 113, distance: 142.1
click at [1023, 113] on tr "Workorder Type Customer Route Cargo Ctr Type Weight ER Cab. Truck Trailer Drive…" at bounding box center [1451, 121] width 2448 height 29
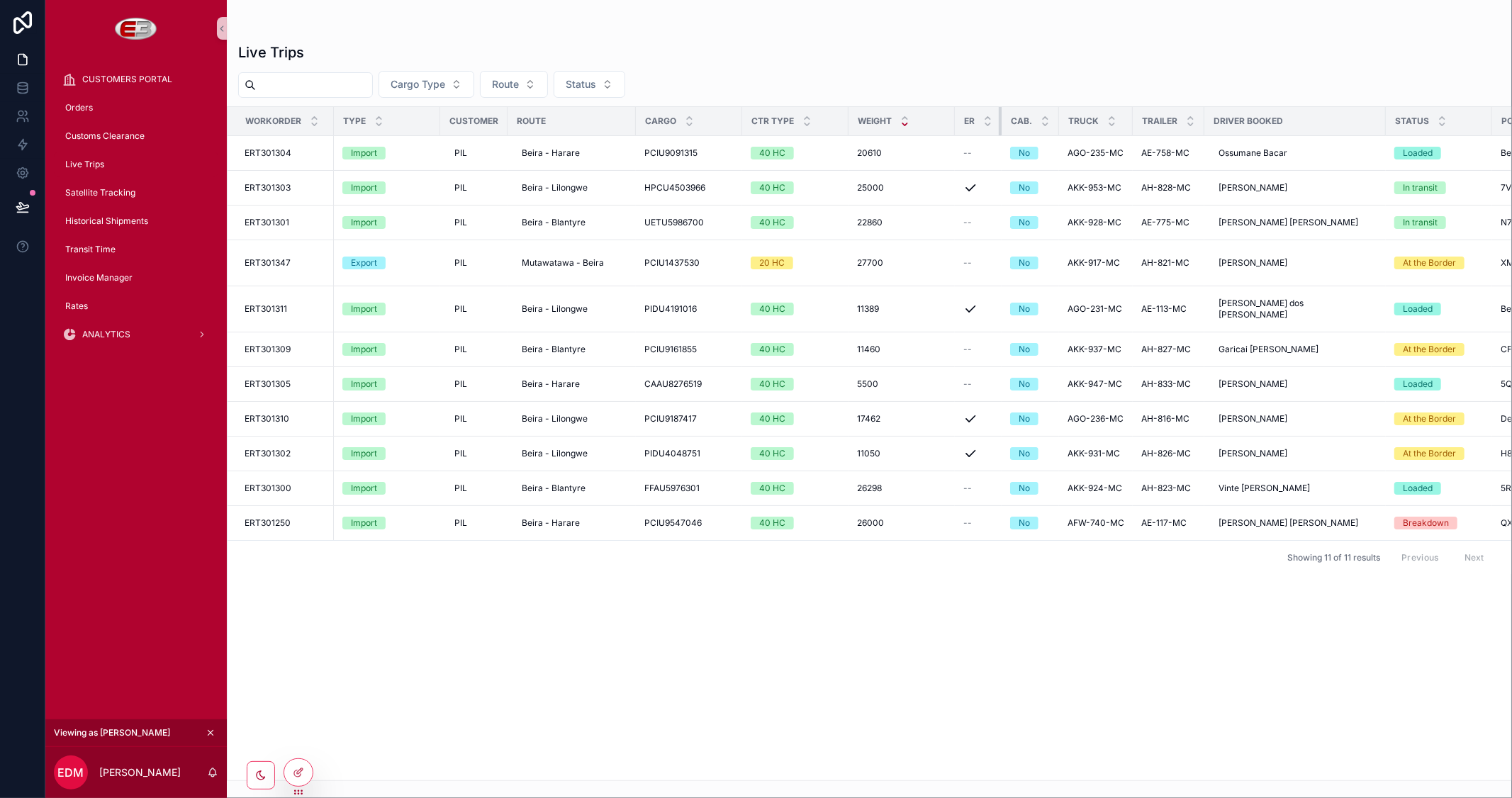
drag, startPoint x: 1059, startPoint y: 122, endPoint x: 905, endPoint y: 122, distance: 154.0
click at [905, 122] on tr "Workorder Type Customer Route Cargo Ctr Type Weight ER Cab. Truck Trailer Drive…" at bounding box center [1422, 121] width 2389 height 29
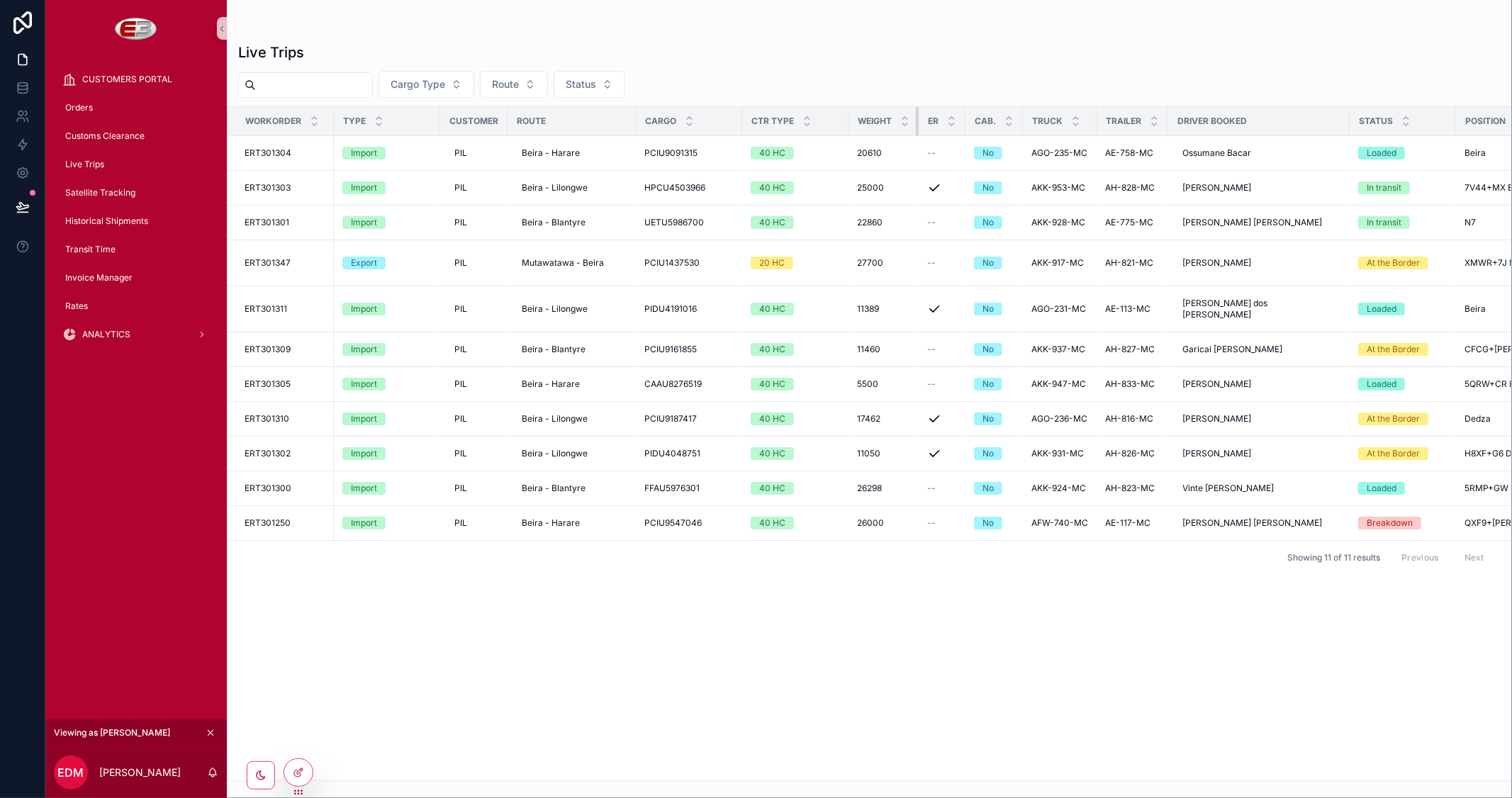
drag, startPoint x: 953, startPoint y: 122, endPoint x: 859, endPoint y: 122, distance: 94.0
click at [859, 122] on th "Weight" at bounding box center [883, 121] width 70 height 29
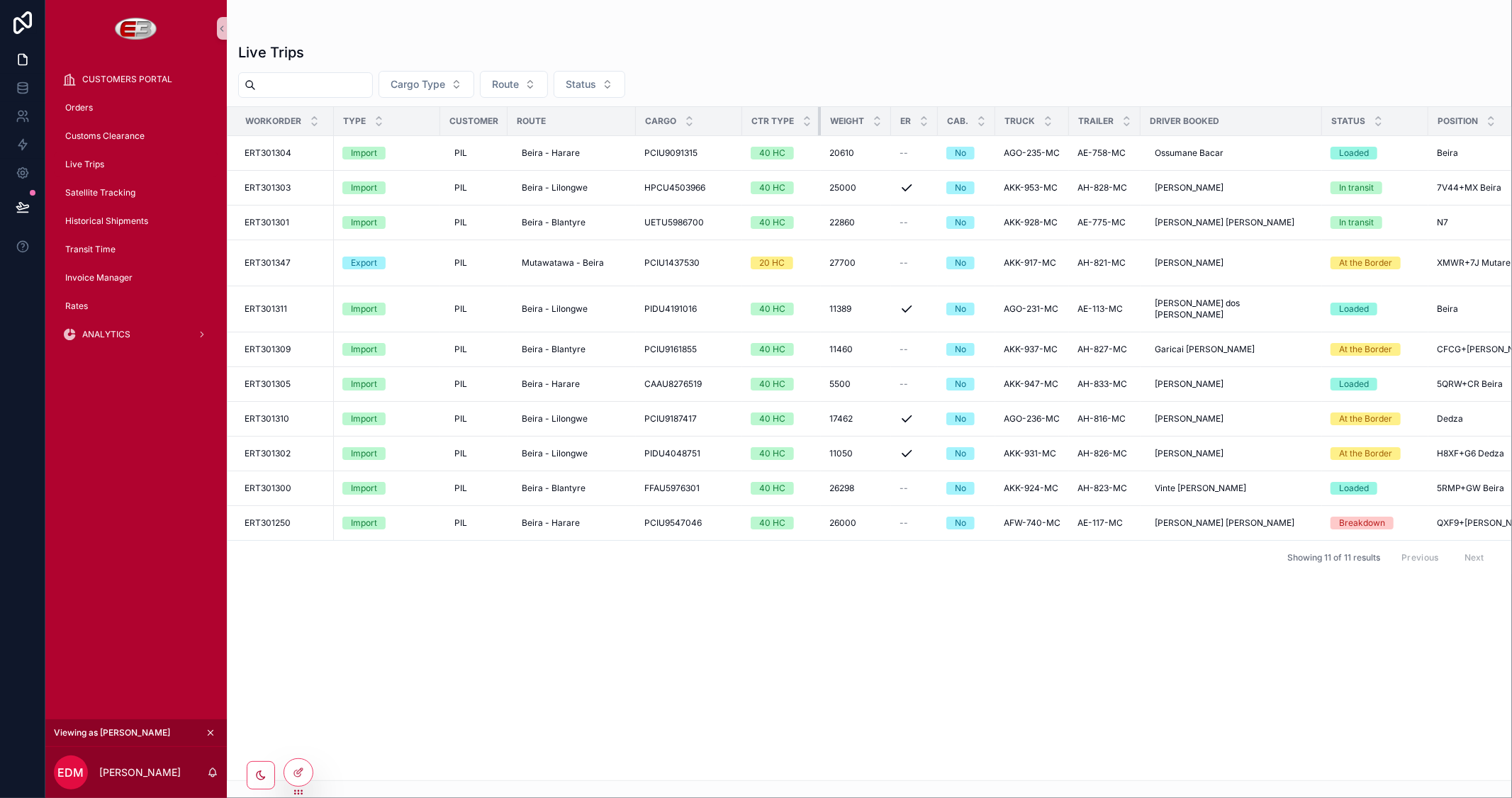
drag, startPoint x: 845, startPoint y: 117, endPoint x: 713, endPoint y: 119, distance: 132.0
click at [713, 119] on tr "Workorder Type Customer Route Cargo Ctr Type Weight ER Cab. Truck Trailer Drive…" at bounding box center [1390, 121] width 2325 height 29
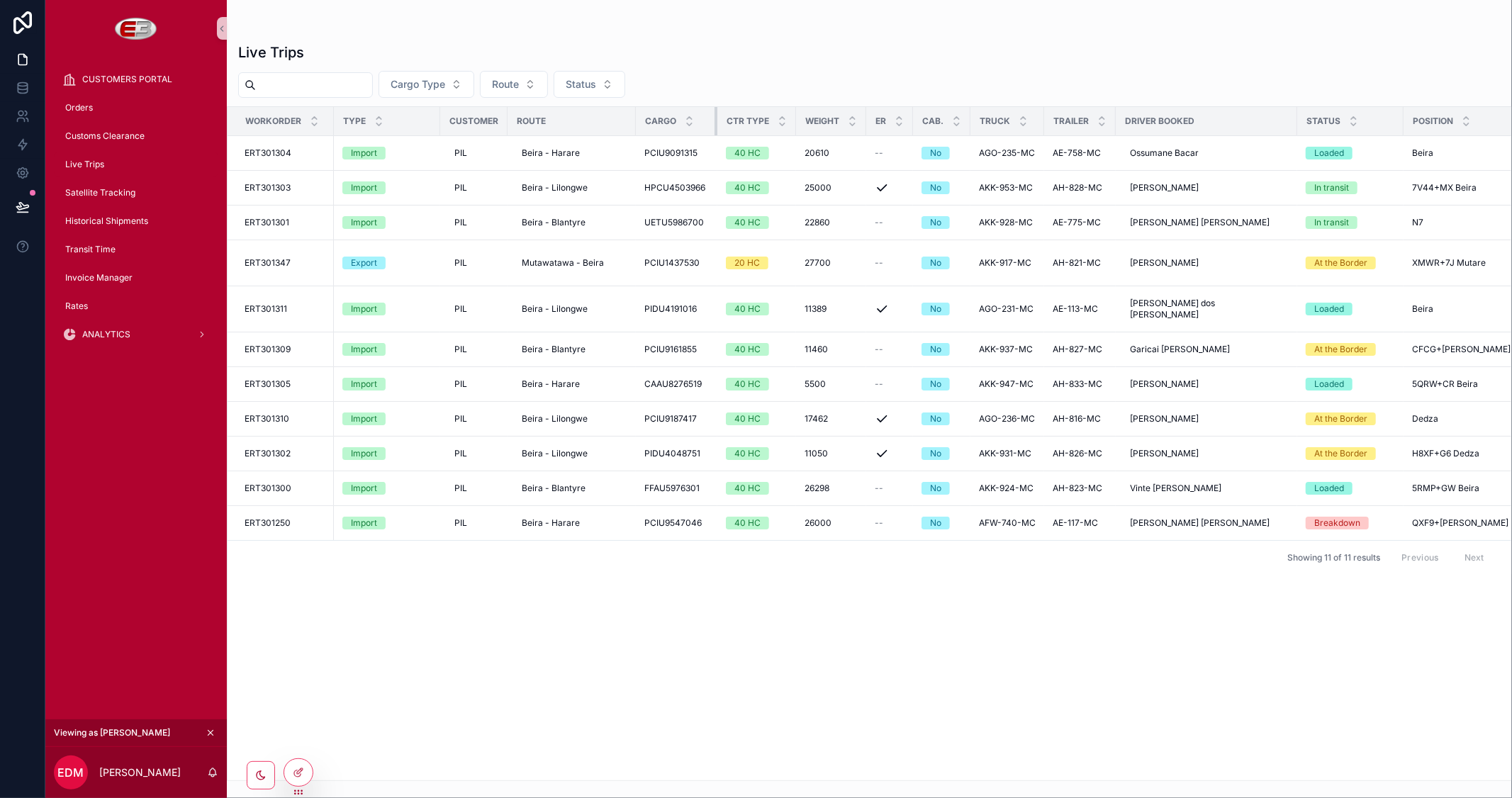
drag, startPoint x: 739, startPoint y: 114, endPoint x: 715, endPoint y: 117, distance: 24.2
click at [715, 117] on div "scrollable content" at bounding box center [717, 121] width 6 height 29
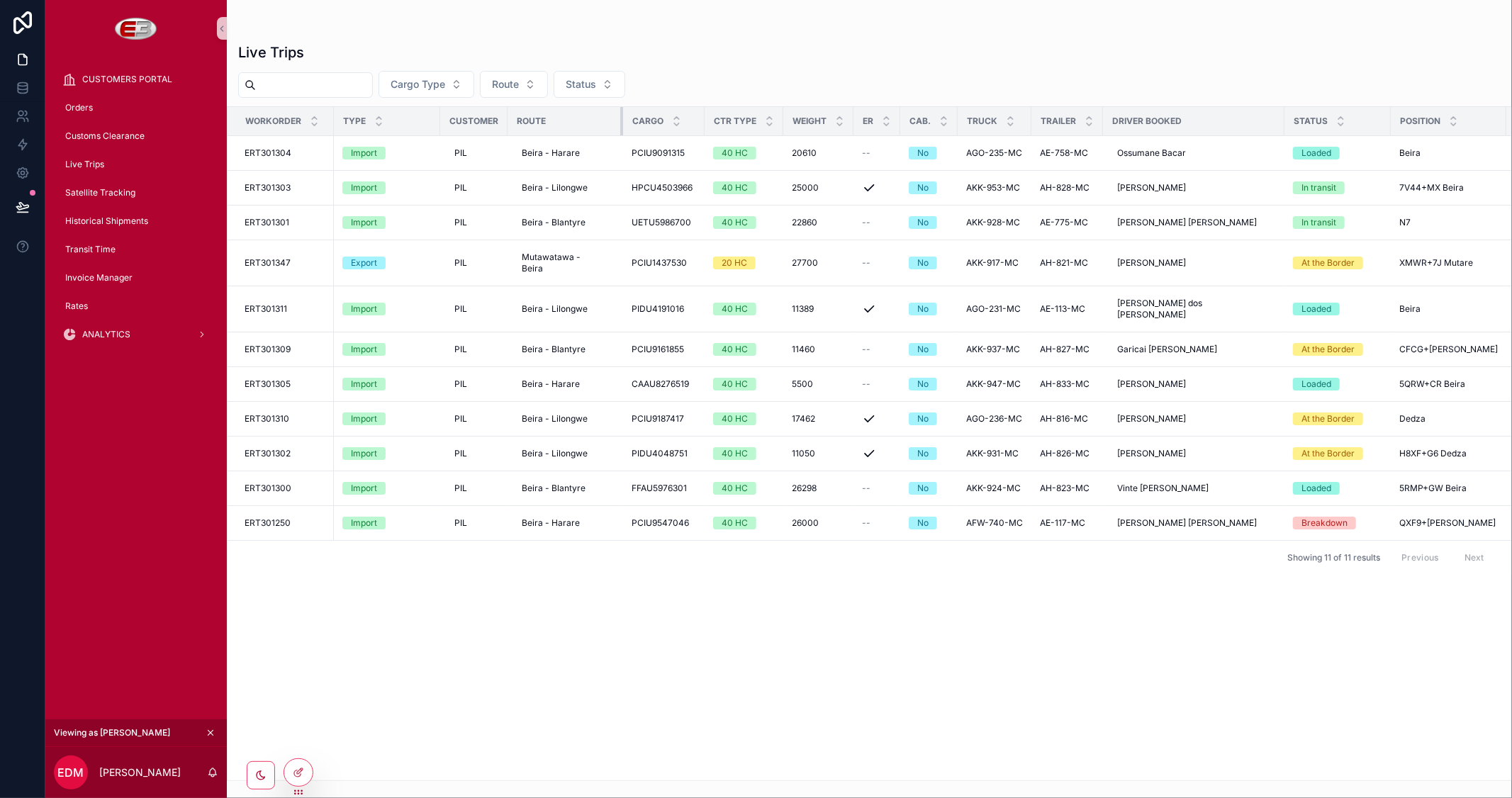
drag, startPoint x: 634, startPoint y: 122, endPoint x: 621, endPoint y: 131, distance: 15.8
click at [621, 131] on div "scrollable content" at bounding box center [623, 121] width 6 height 29
click at [1386, 117] on div "Status" at bounding box center [1338, 121] width 105 height 27
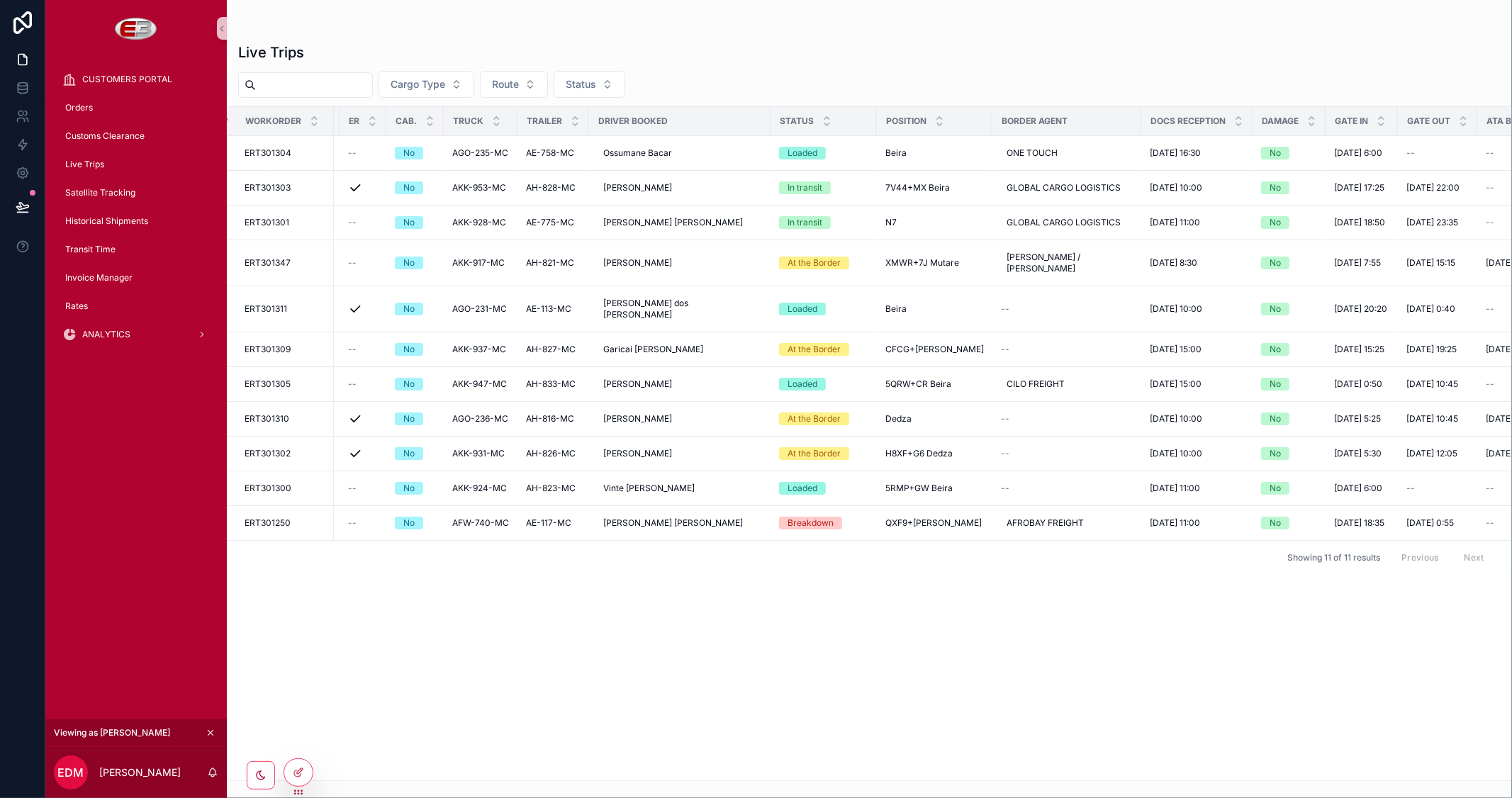
scroll to position [0, 550]
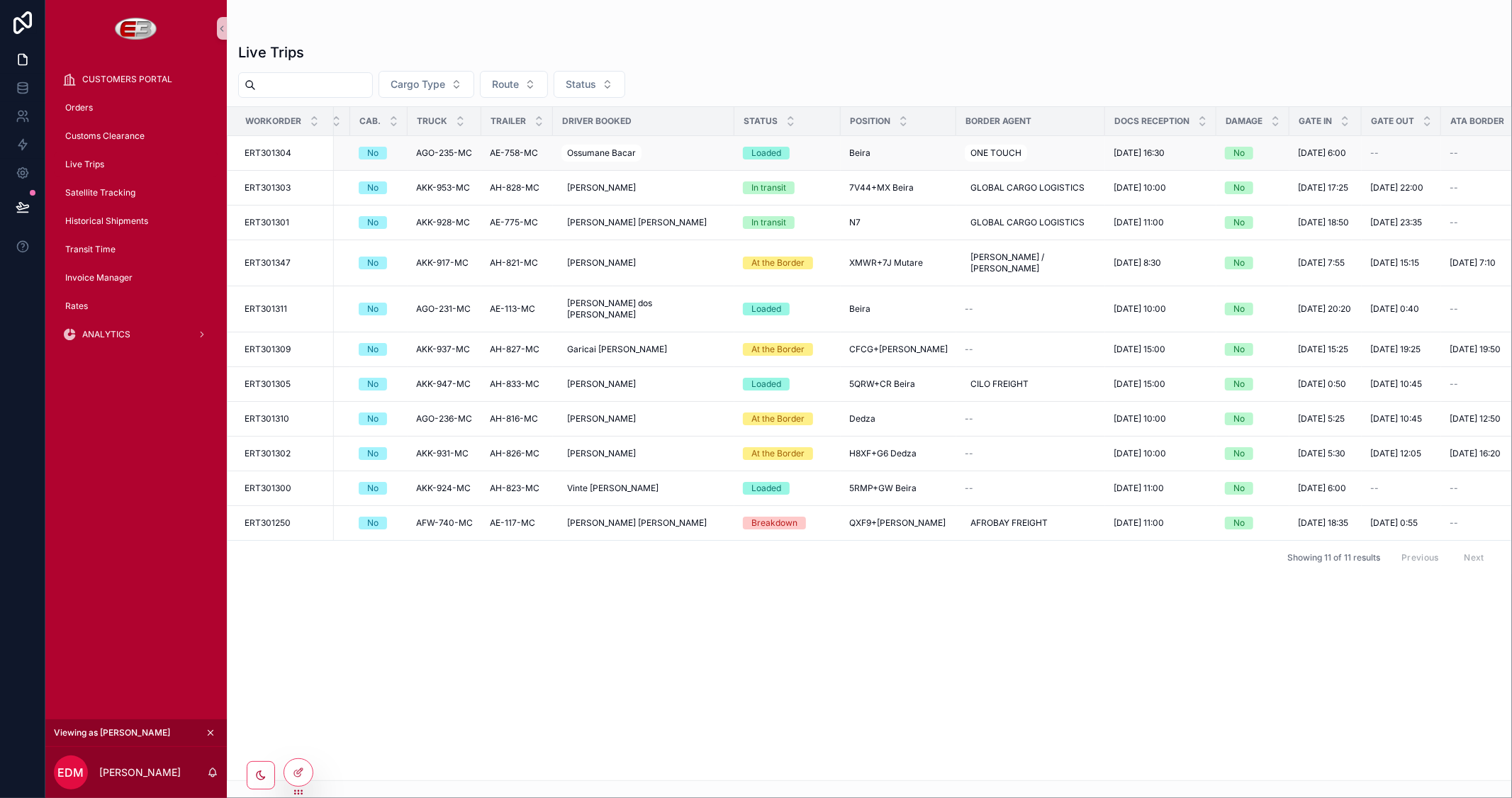
click at [908, 153] on div "Beira Beira" at bounding box center [898, 154] width 99 height 11
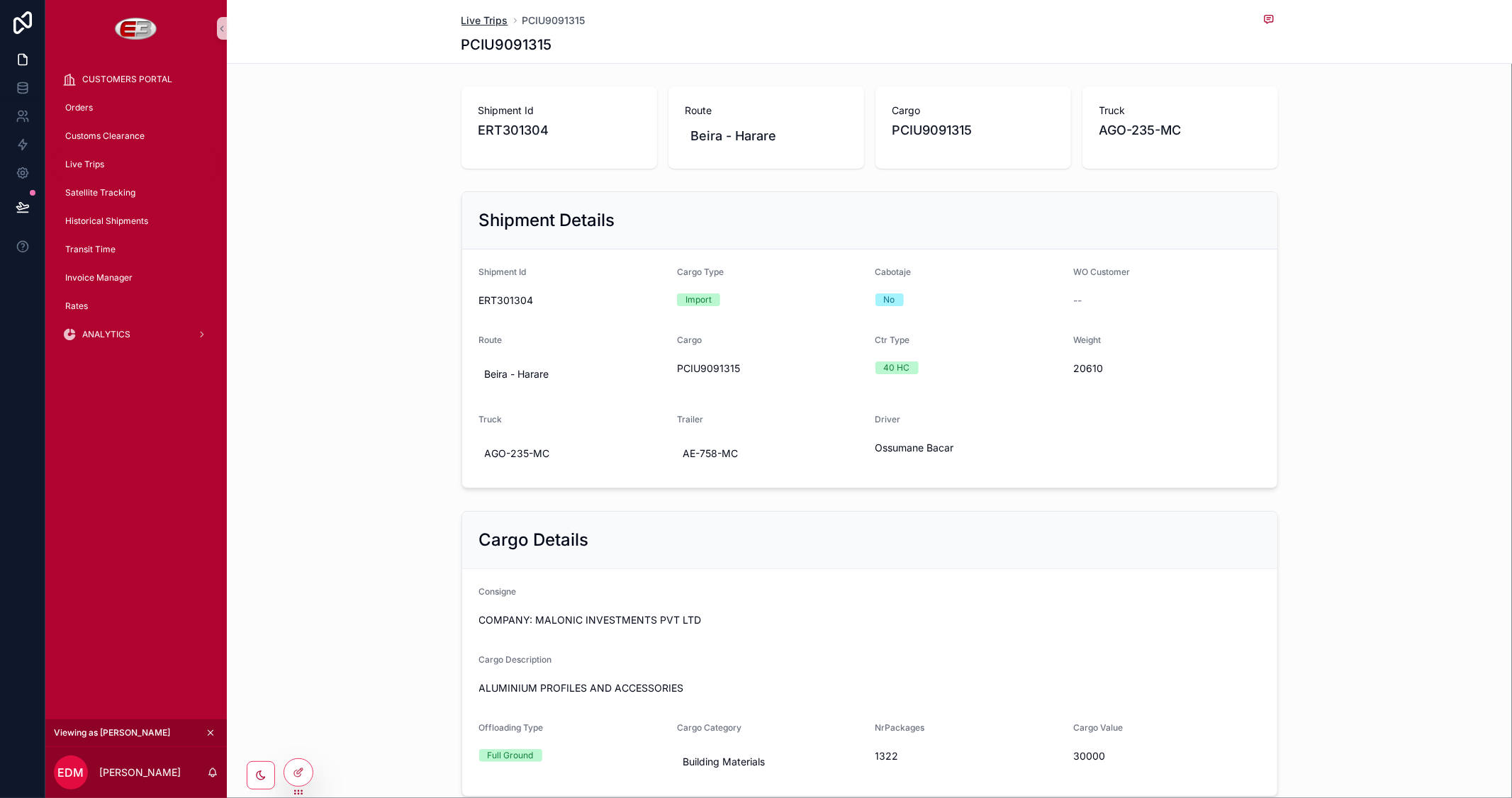
click at [493, 16] on span "Live Trips" at bounding box center [485, 20] width 47 height 14
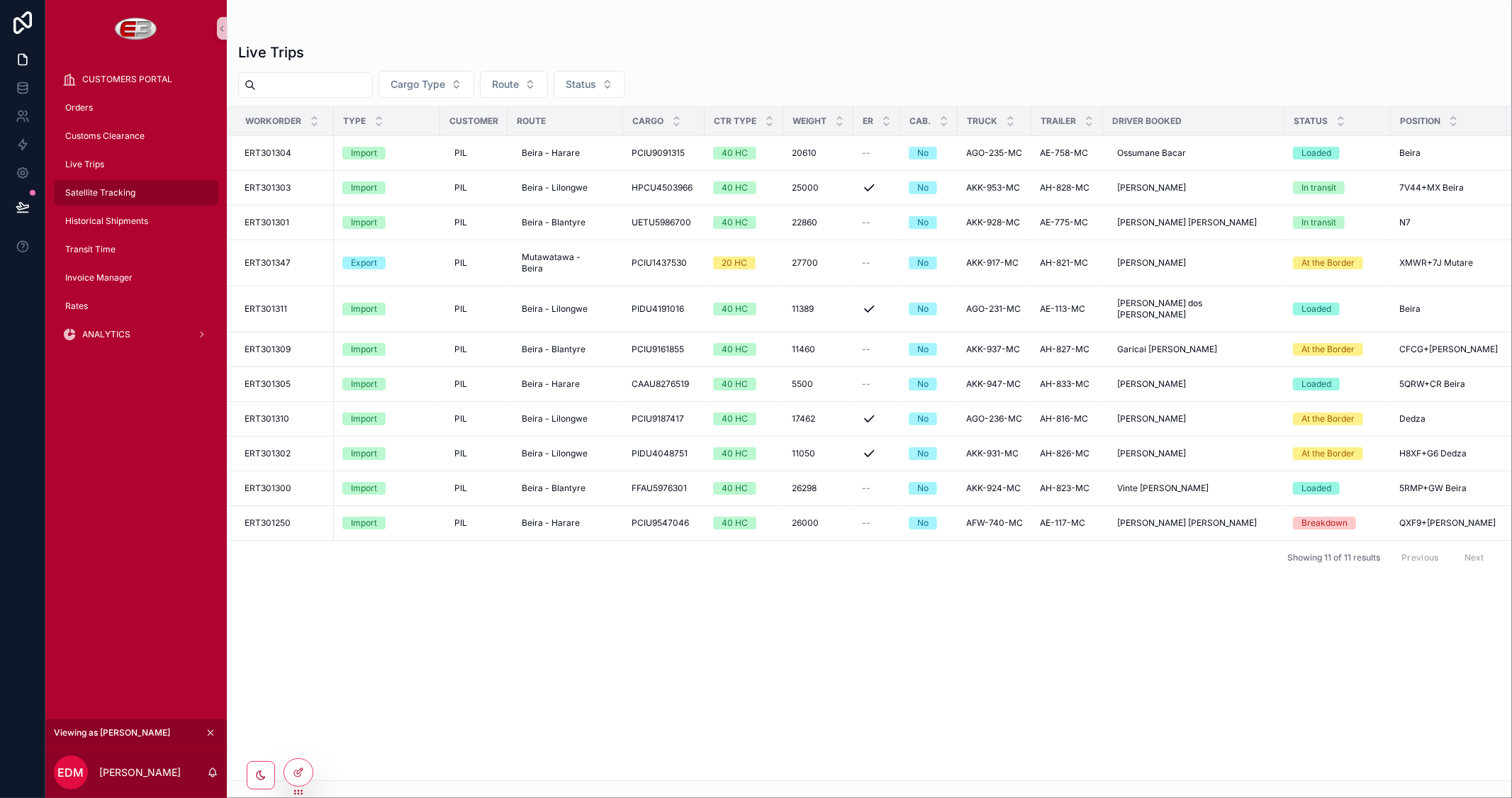
click at [108, 191] on span "Satellite Tracking" at bounding box center [99, 193] width 70 height 11
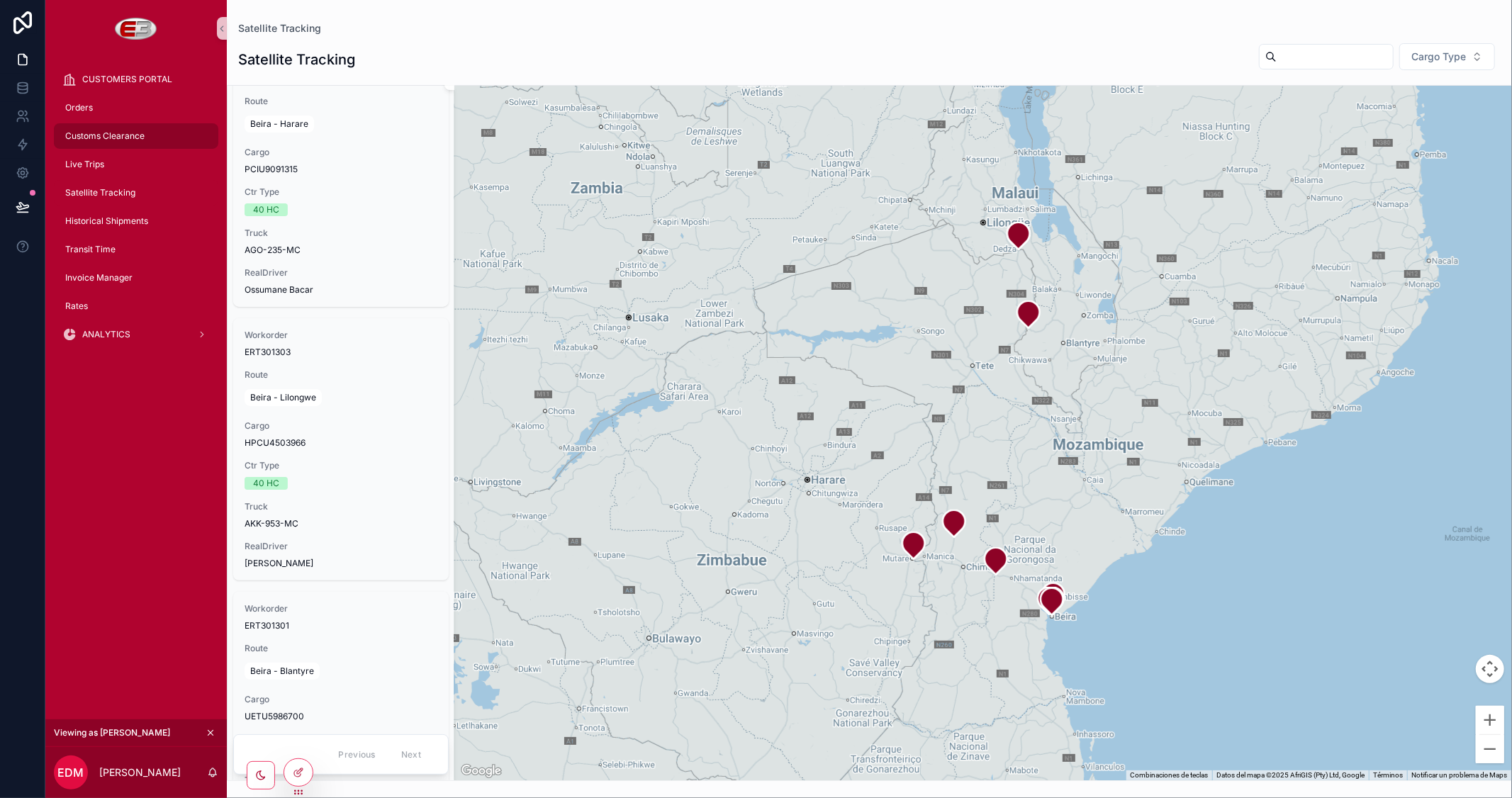
scroll to position [79, 0]
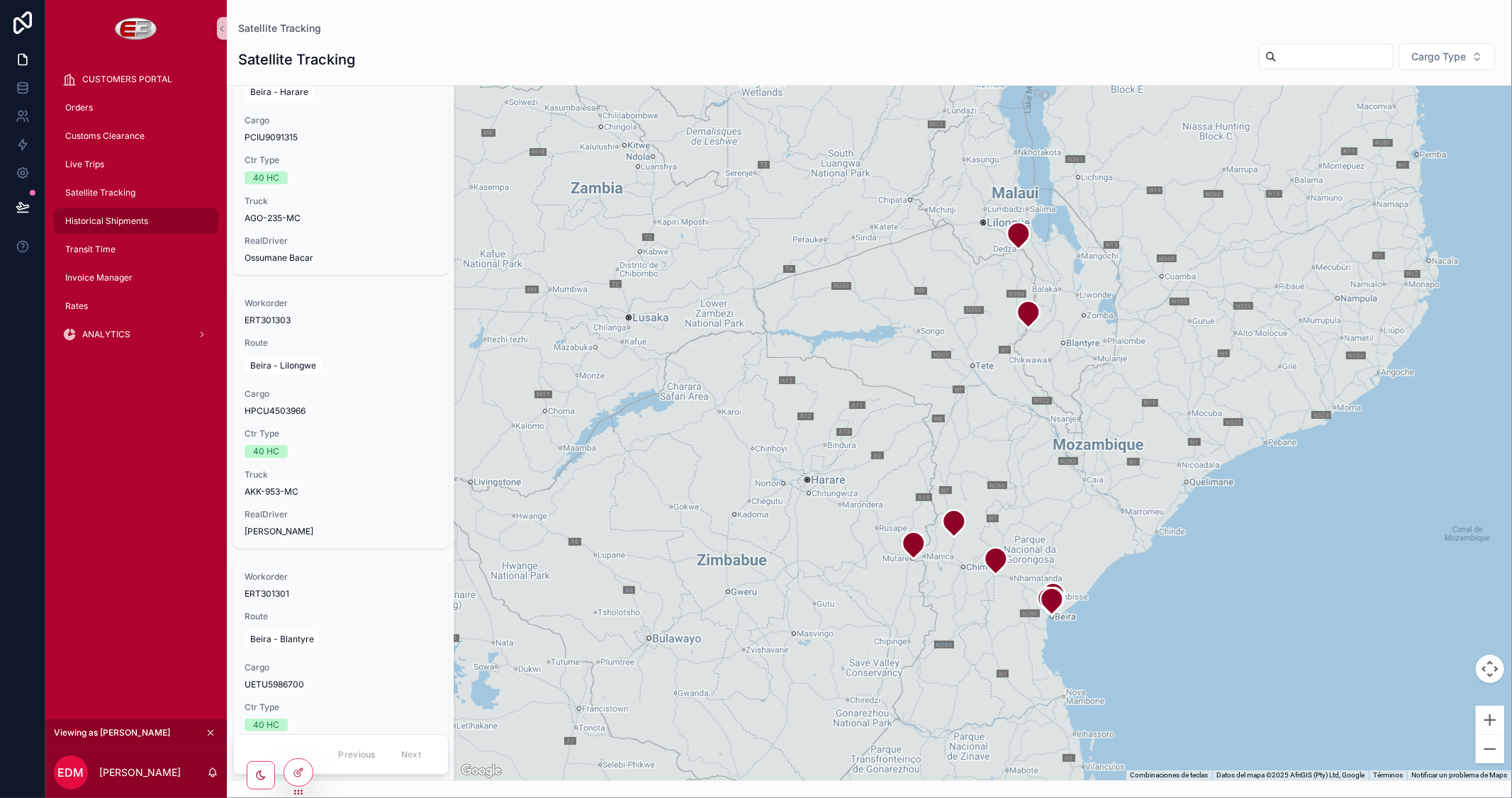
click at [122, 217] on span "Historical Shipments" at bounding box center [106, 221] width 83 height 11
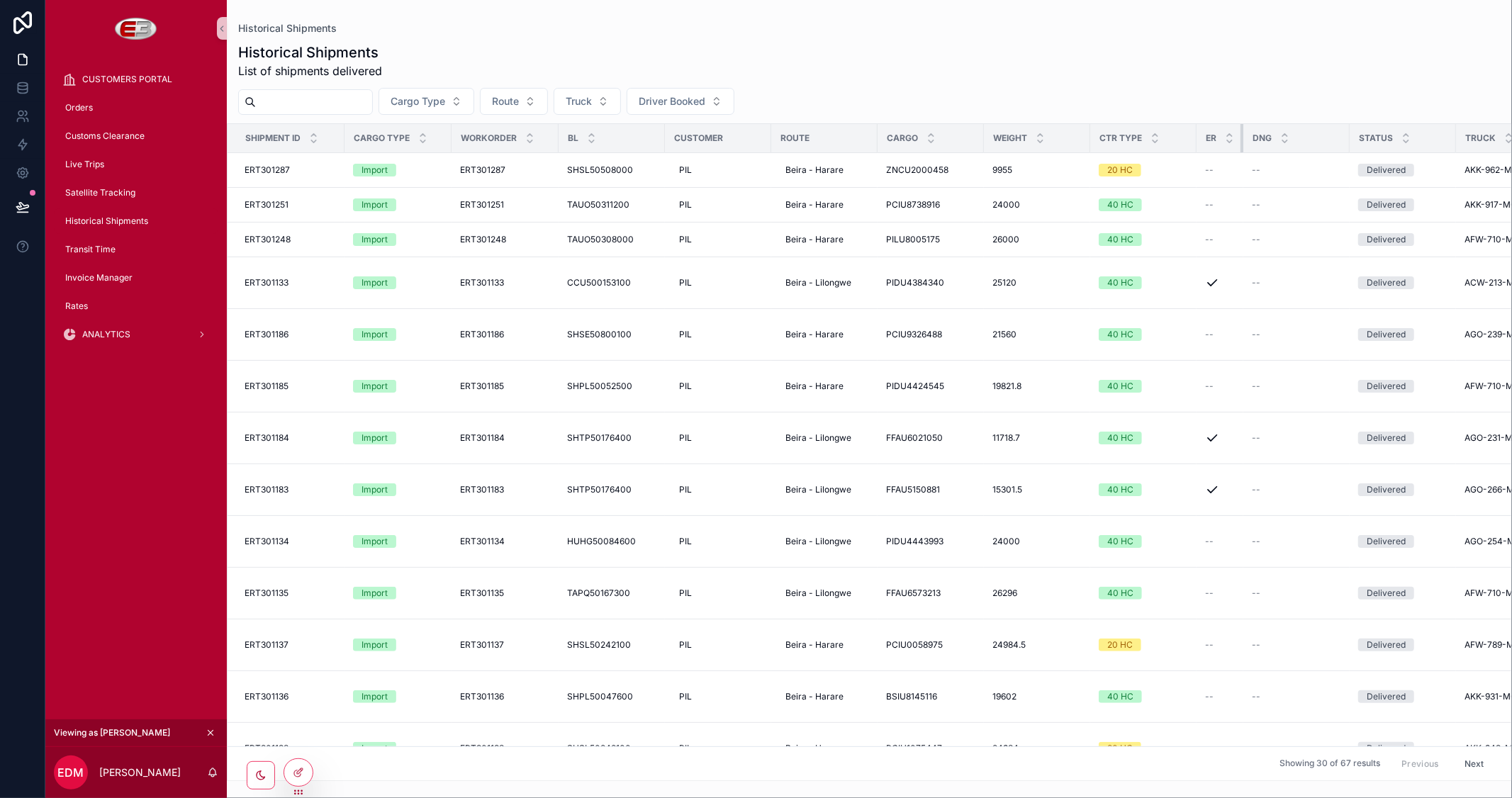
drag, startPoint x: 1302, startPoint y: 137, endPoint x: 1116, endPoint y: 132, distance: 186.1
click at [1116, 132] on tr "Shipment Id Cargo Type Workorder BL Customer Route Cargo Weight Ctr Type ER DNG…" at bounding box center [958, 138] width 1460 height 29
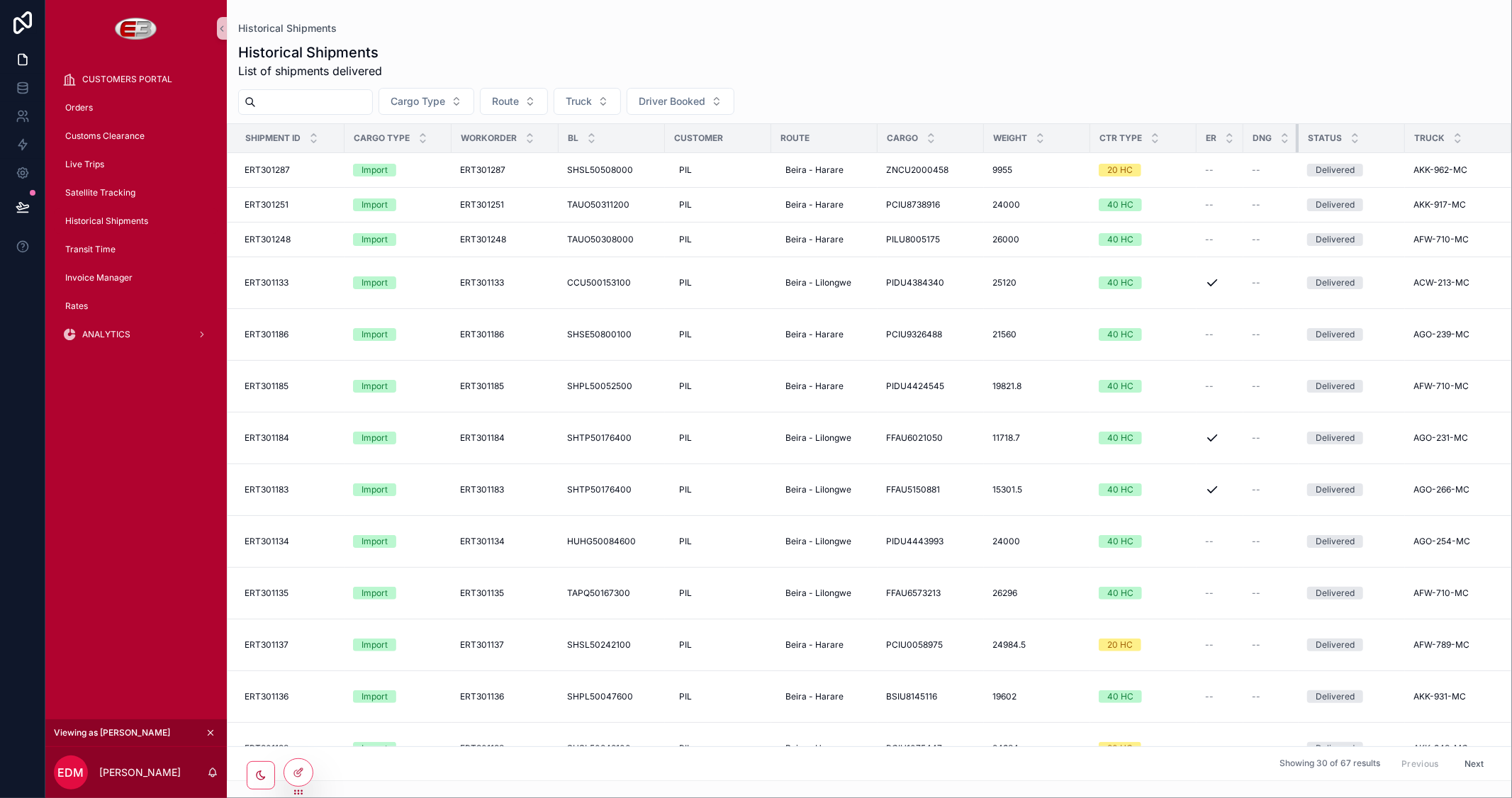
drag, startPoint x: 1347, startPoint y: 137, endPoint x: 1183, endPoint y: 130, distance: 164.1
click at [1183, 130] on tr "Shipment Id Cargo Type Workorder BL Customer Route Cargo Weight Ctr Type ER DNG…" at bounding box center [932, 138] width 1409 height 29
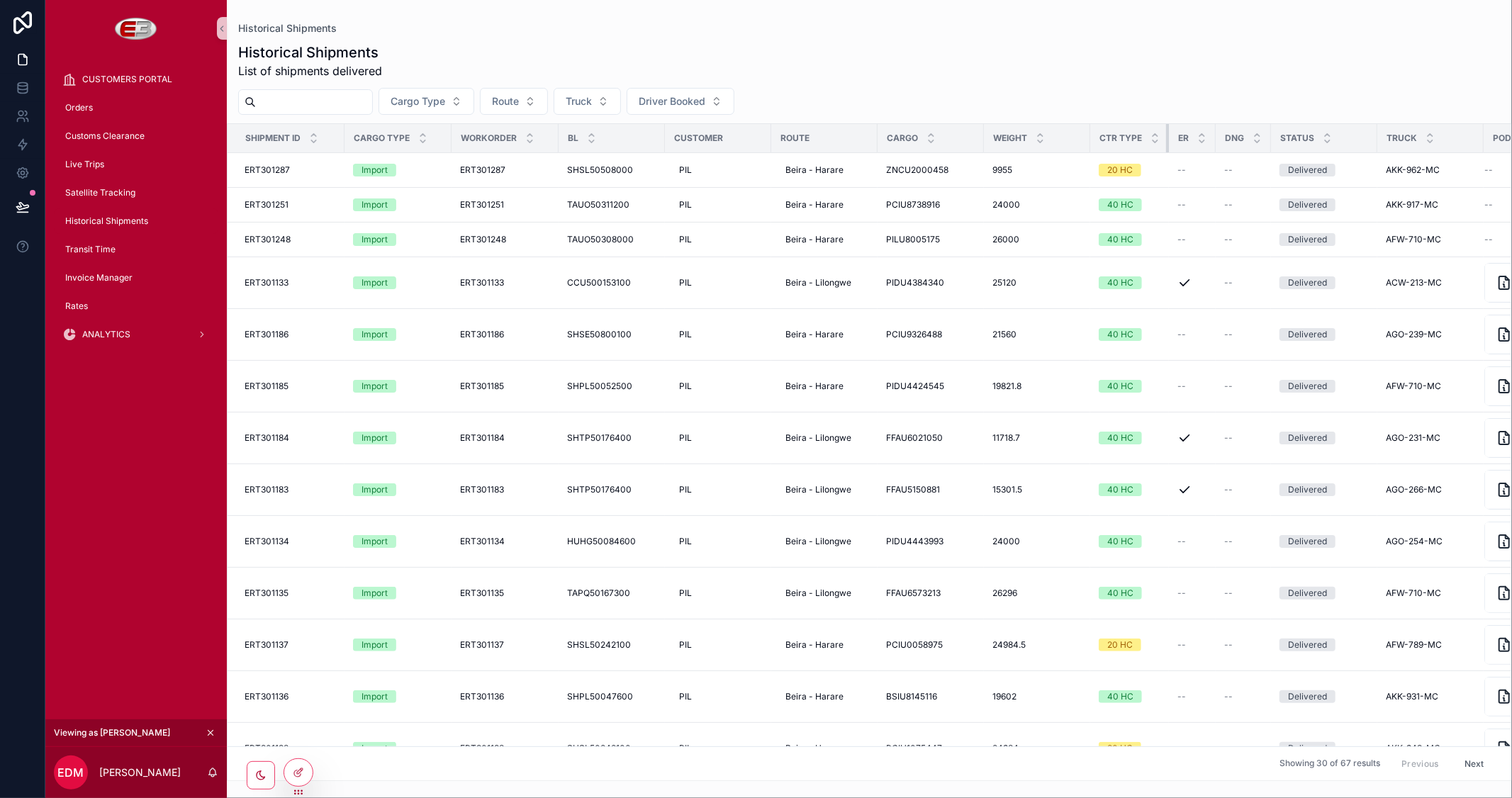
drag, startPoint x: 1194, startPoint y: 132, endPoint x: 1110, endPoint y: 133, distance: 84.0
click at [1110, 133] on th "Ctr Type" at bounding box center [1129, 138] width 79 height 29
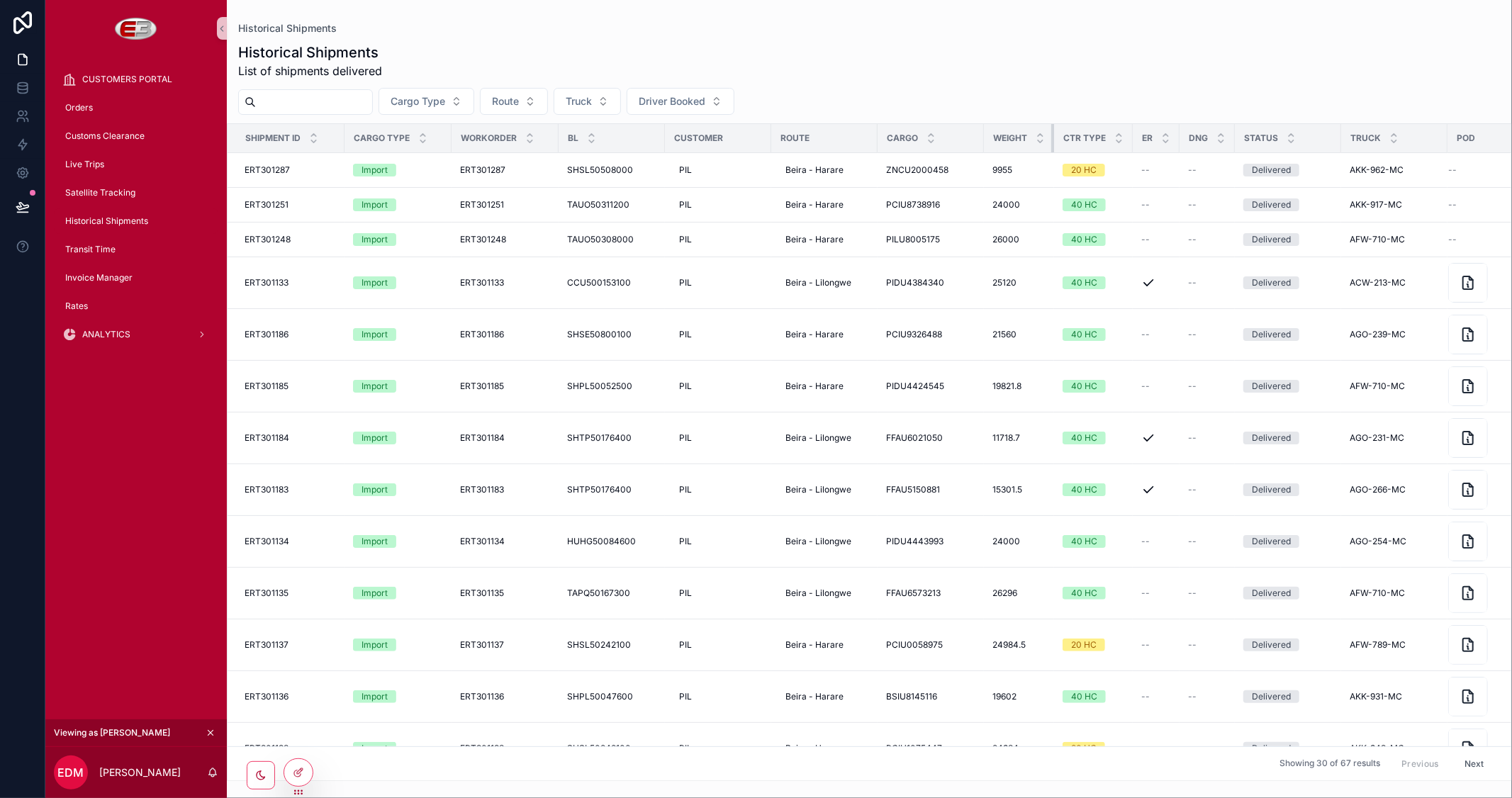
drag, startPoint x: 1087, startPoint y: 137, endPoint x: 966, endPoint y: 137, distance: 121.0
click at [966, 137] on tr "Shipment Id Cargo Type Workorder BL Customer Route Cargo Weight Ctr Type ER DNG…" at bounding box center [900, 138] width 1345 height 29
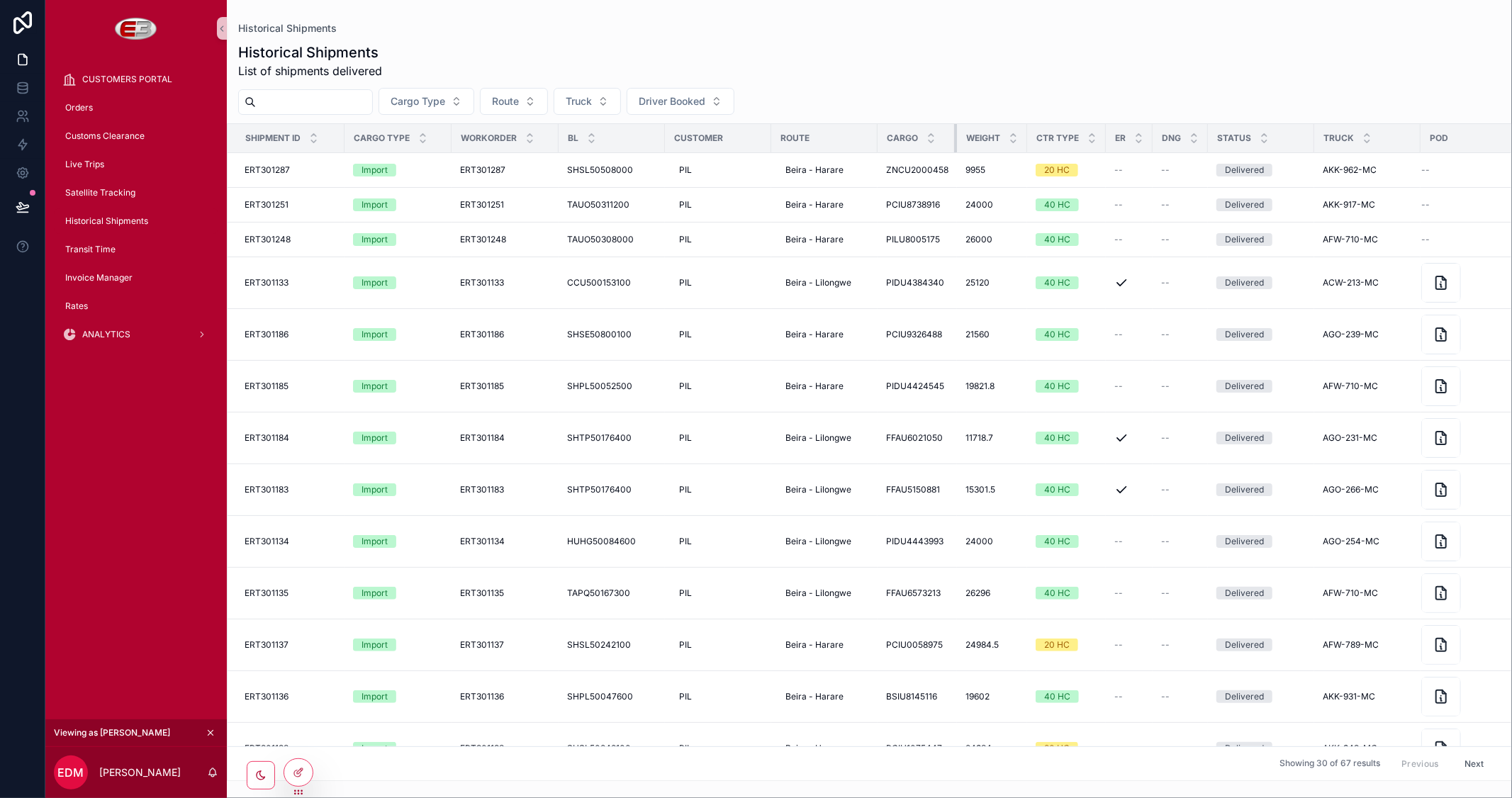
drag, startPoint x: 981, startPoint y: 137, endPoint x: 953, endPoint y: 137, distance: 28.0
click at [954, 137] on div "scrollable content" at bounding box center [957, 138] width 6 height 29
drag, startPoint x: 875, startPoint y: 138, endPoint x: 795, endPoint y: 140, distance: 80.0
click at [875, 142] on div "scrollable content" at bounding box center [878, 138] width 6 height 29
click at [771, 138] on th "Route" at bounding box center [824, 138] width 106 height 29
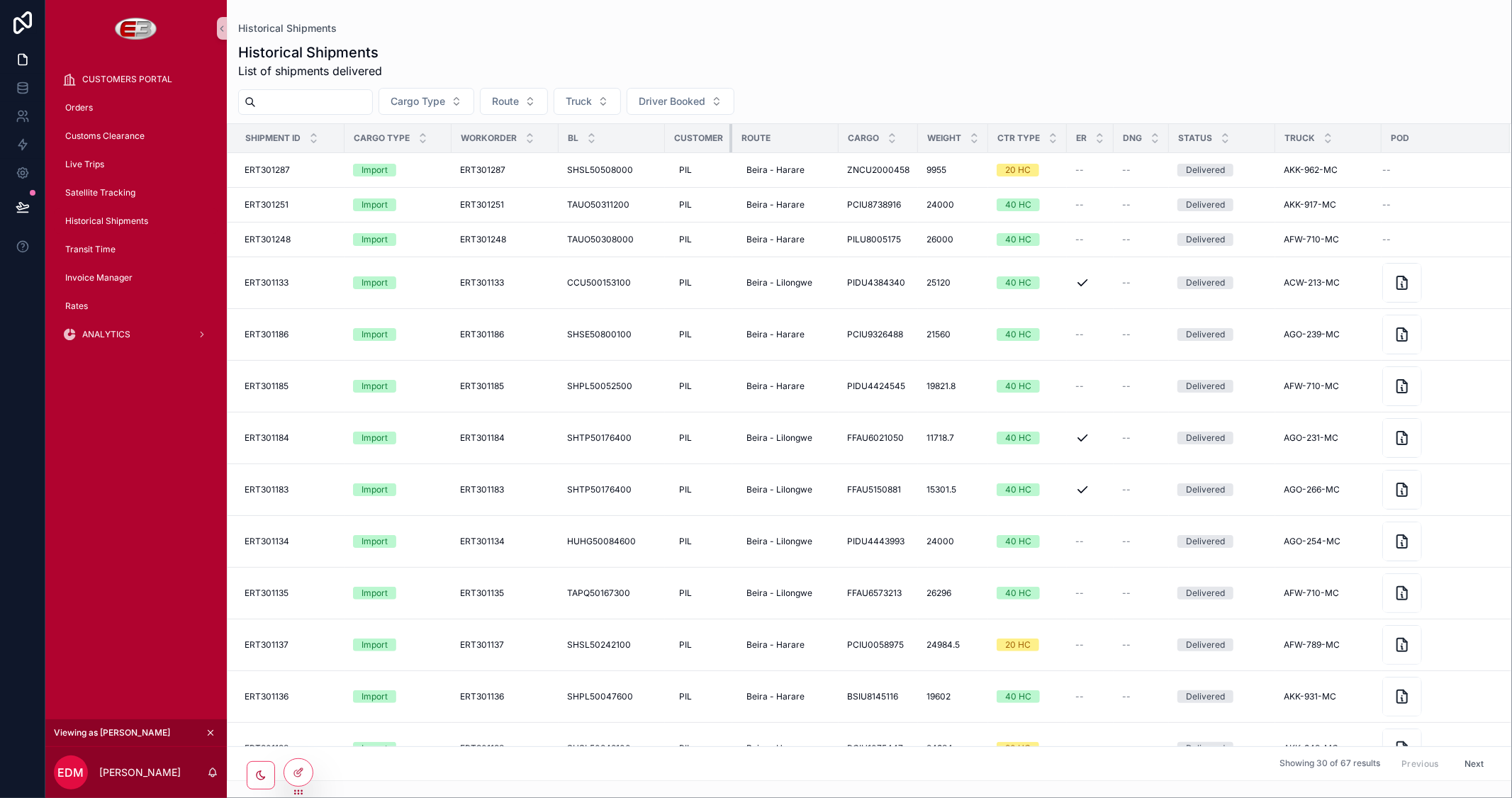
drag, startPoint x: 768, startPoint y: 137, endPoint x: 686, endPoint y: 133, distance: 82.1
click at [686, 133] on th "Customer" at bounding box center [699, 138] width 67 height 29
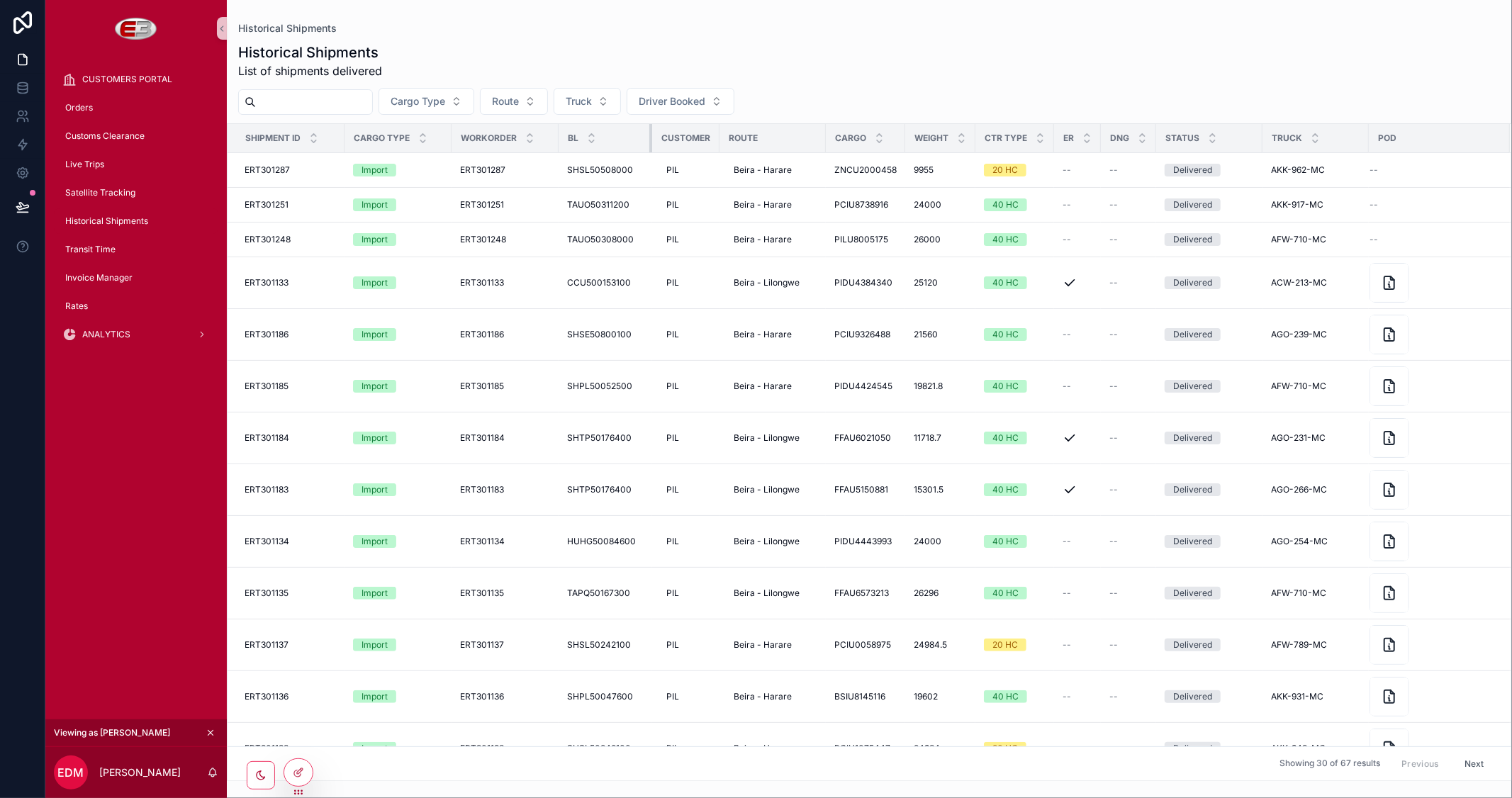
drag, startPoint x: 663, startPoint y: 138, endPoint x: 650, endPoint y: 138, distance: 13.0
click at [650, 138] on div "scrollable content" at bounding box center [652, 138] width 6 height 29
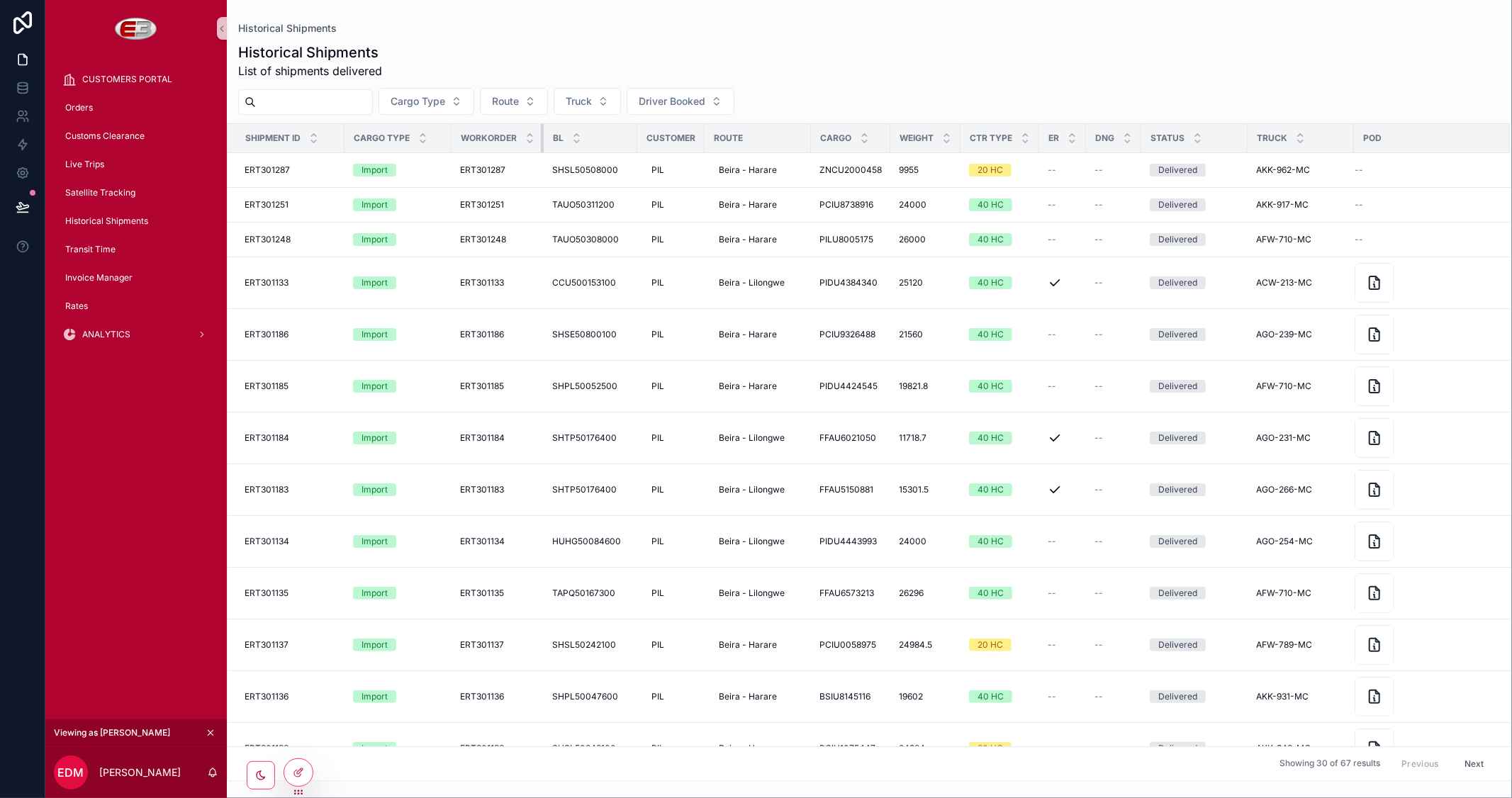
drag, startPoint x: 556, startPoint y: 139, endPoint x: 469, endPoint y: 139, distance: 87.0
click at [469, 139] on th "Workorder" at bounding box center [498, 138] width 92 height 29
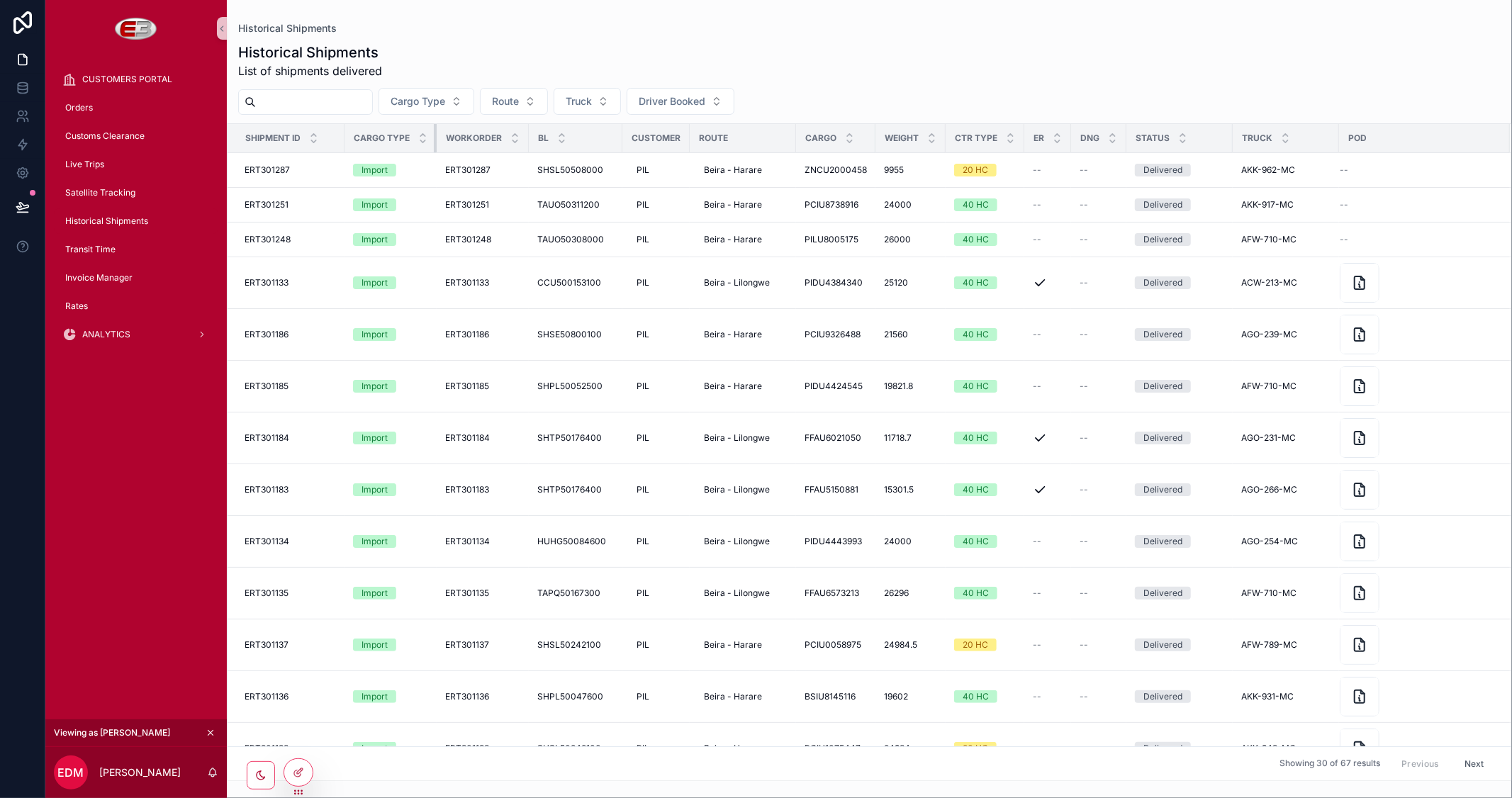
drag, startPoint x: 450, startPoint y: 138, endPoint x: 365, endPoint y: 143, distance: 85.1
click at [365, 143] on th "Cargo Type" at bounding box center [390, 138] width 92 height 29
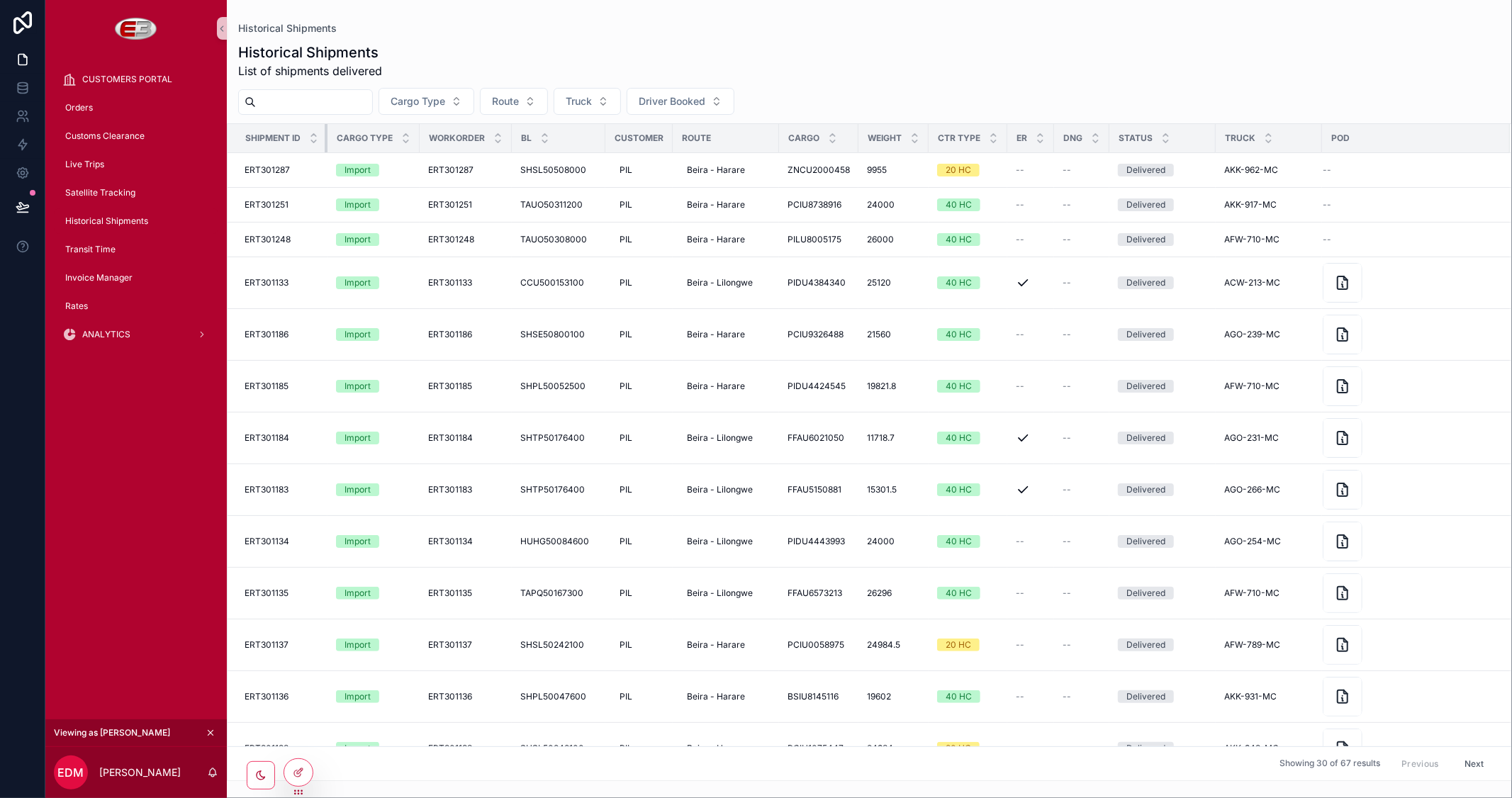
drag, startPoint x: 341, startPoint y: 137, endPoint x: 227, endPoint y: 132, distance: 114.1
click at [227, 132] on th "Shipment Id" at bounding box center [278, 138] width 100 height 29
click at [301, 763] on div at bounding box center [298, 772] width 29 height 27
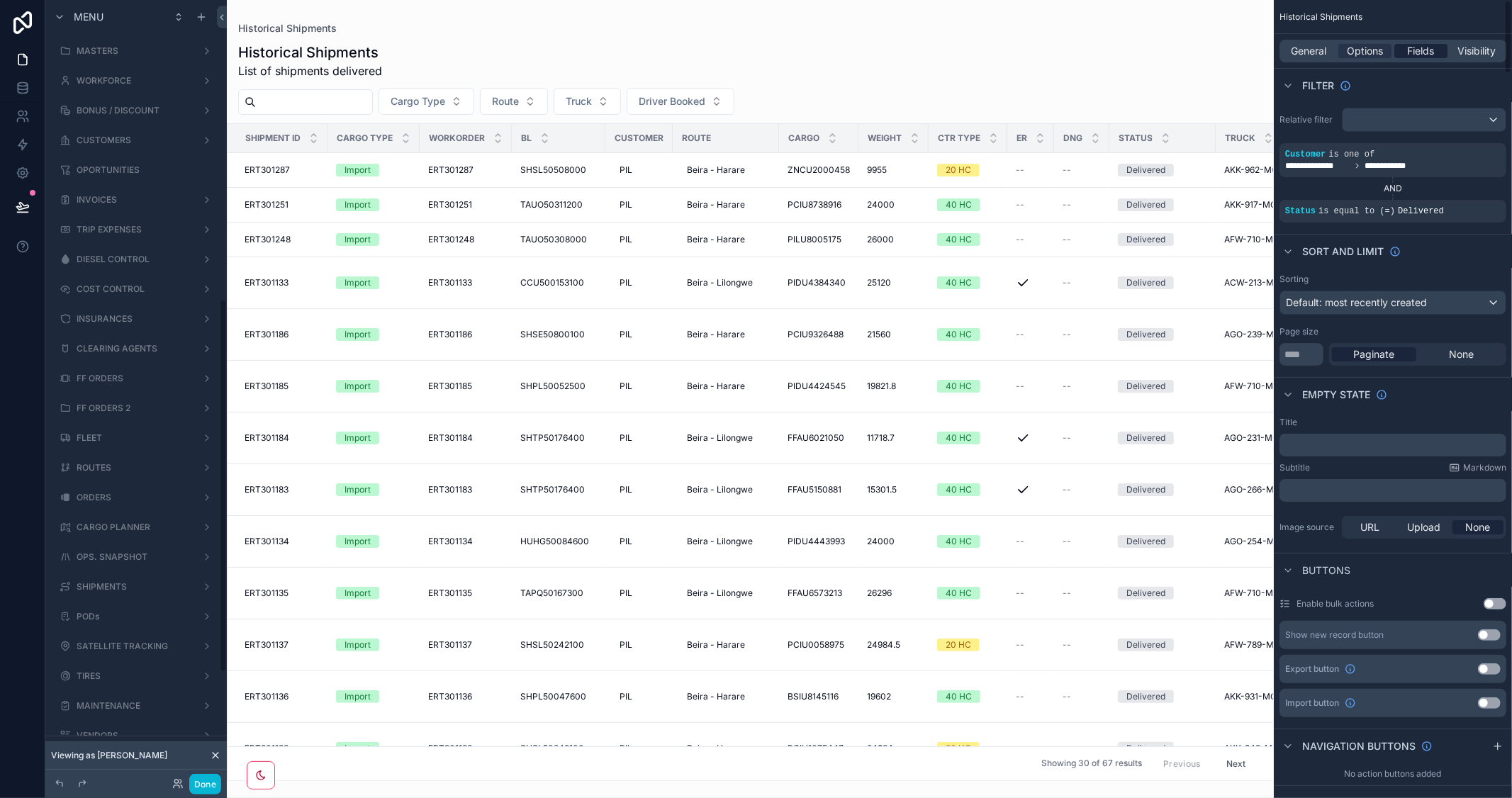
scroll to position [626, 0]
click at [1431, 53] on span "Fields" at bounding box center [1421, 51] width 27 height 14
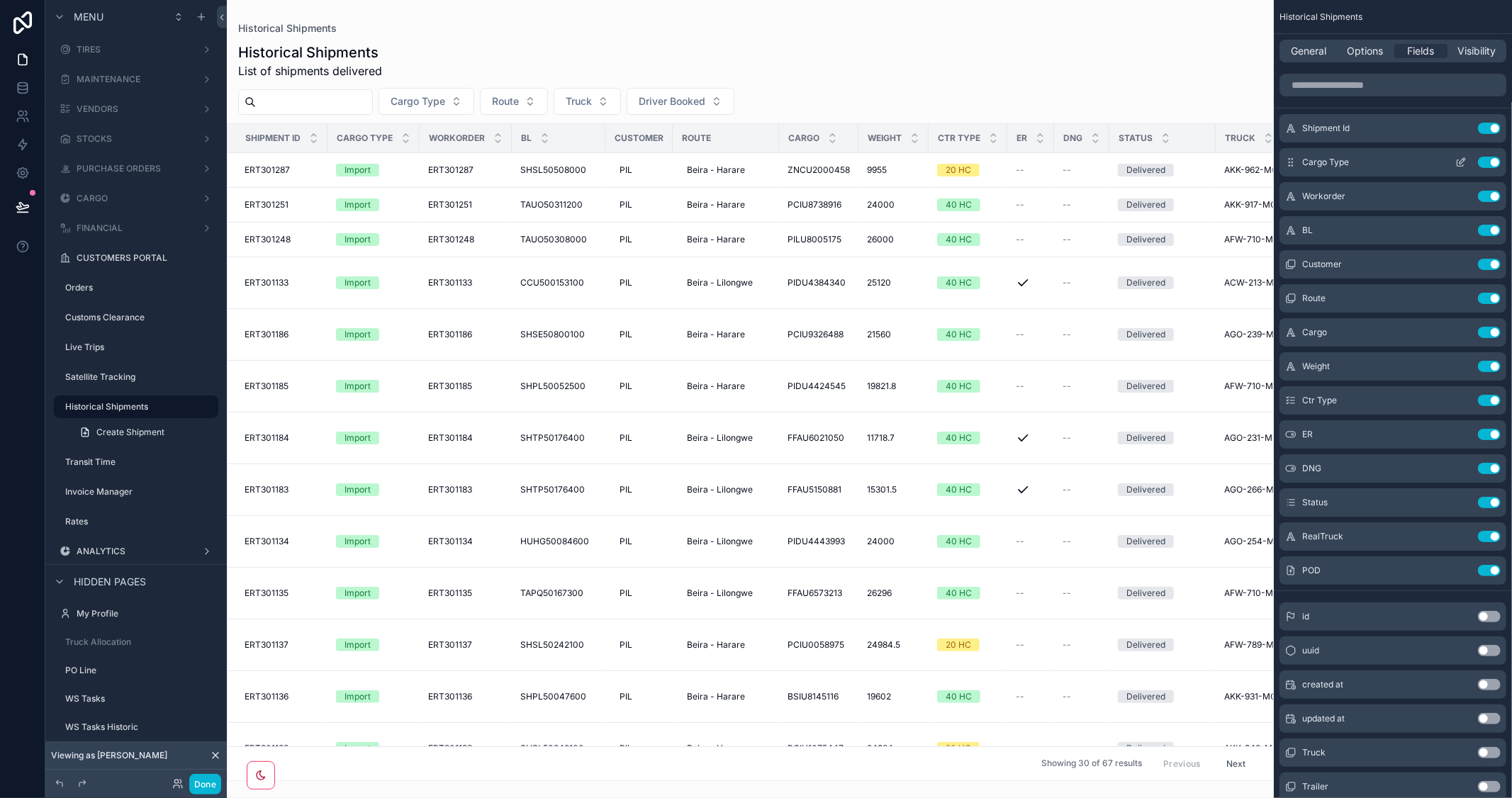
click at [1462, 159] on icon "scrollable content" at bounding box center [1462, 160] width 6 height 6
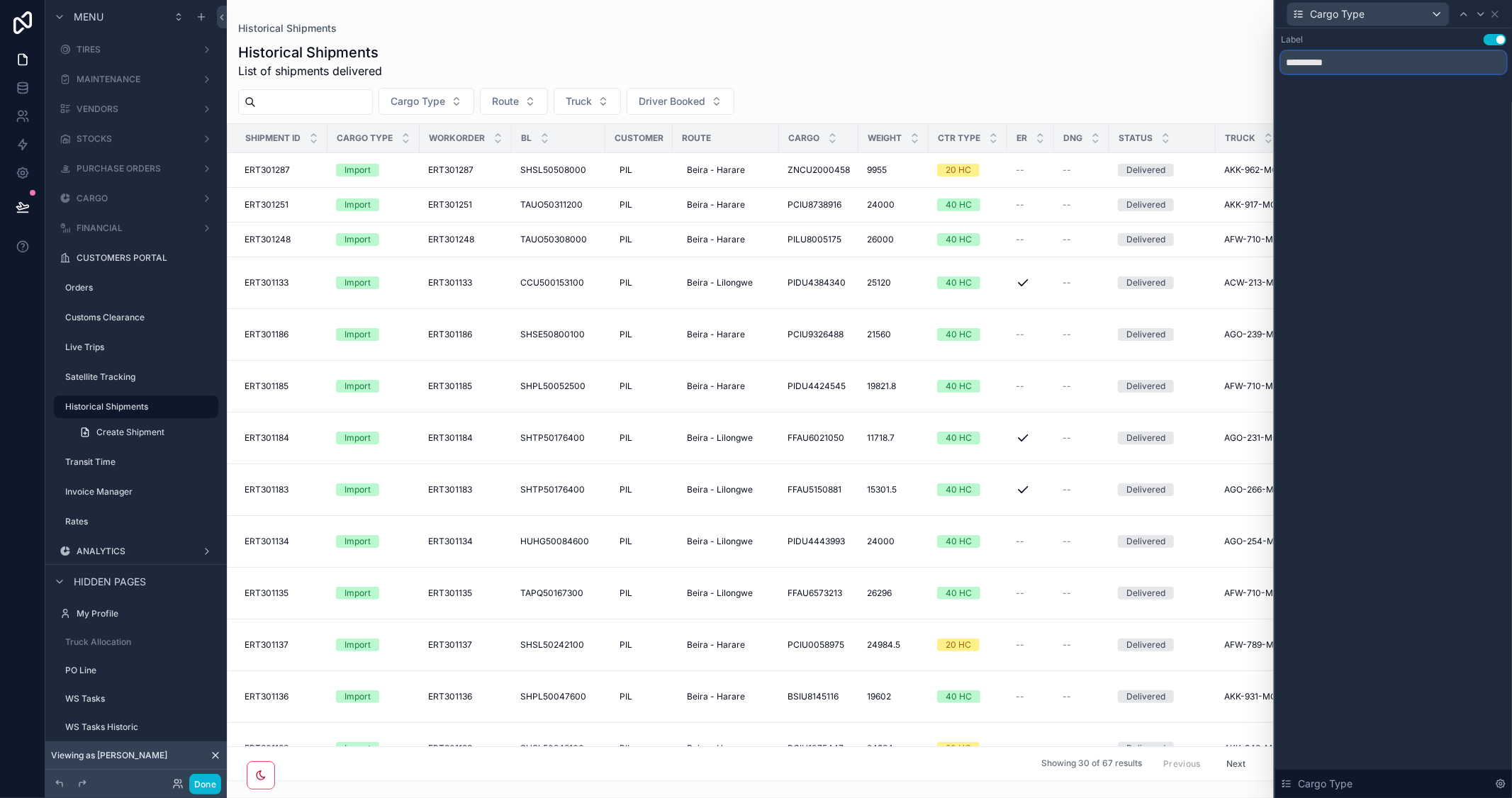
click at [1292, 66] on input "**********" at bounding box center [1394, 62] width 225 height 23
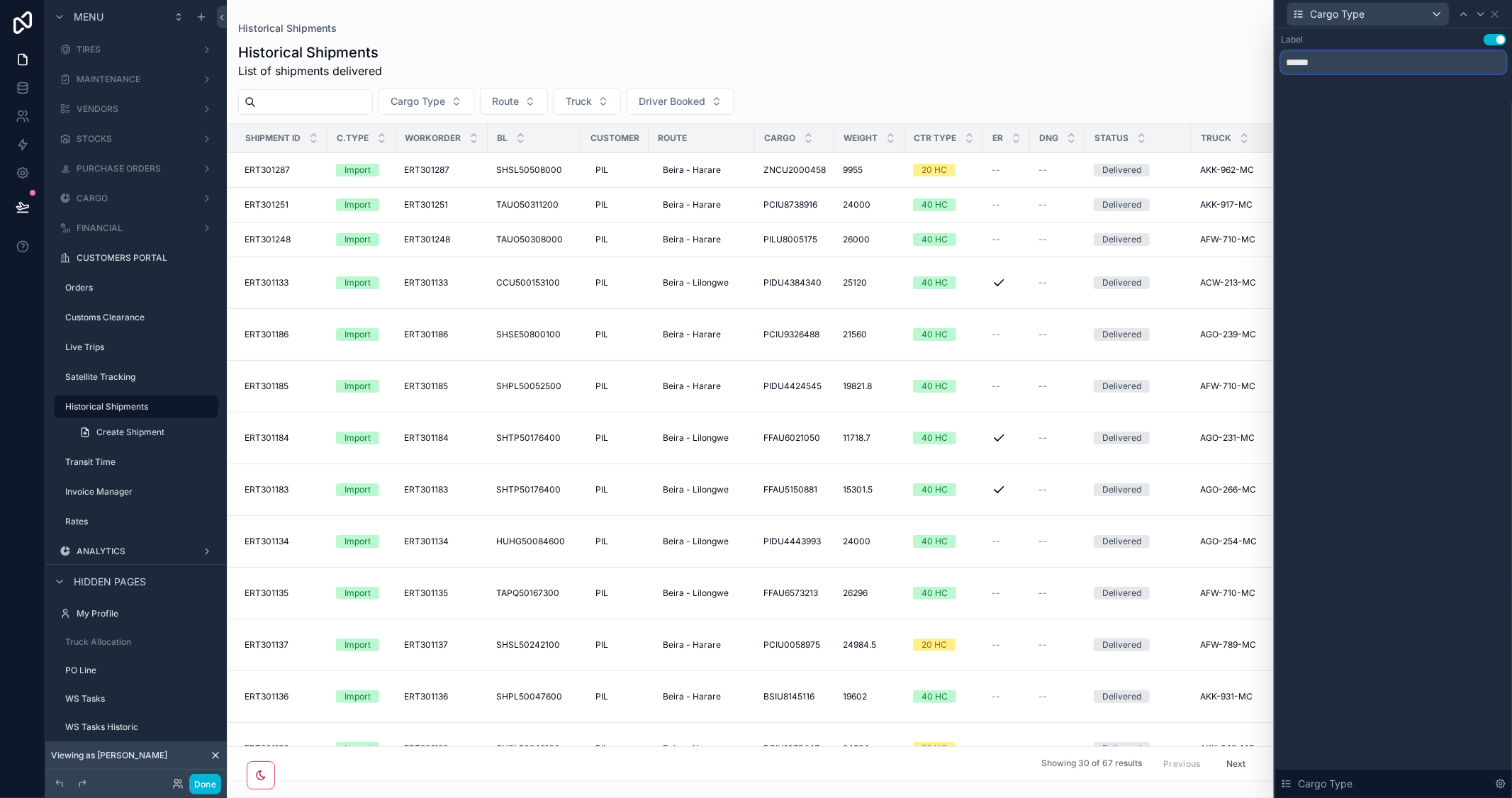
type input "******"
click at [1473, 225] on div "Label Use setting ****** Cargo Type" at bounding box center [1394, 413] width 237 height 769
click at [189, 784] on button "Done" at bounding box center [205, 784] width 32 height 21
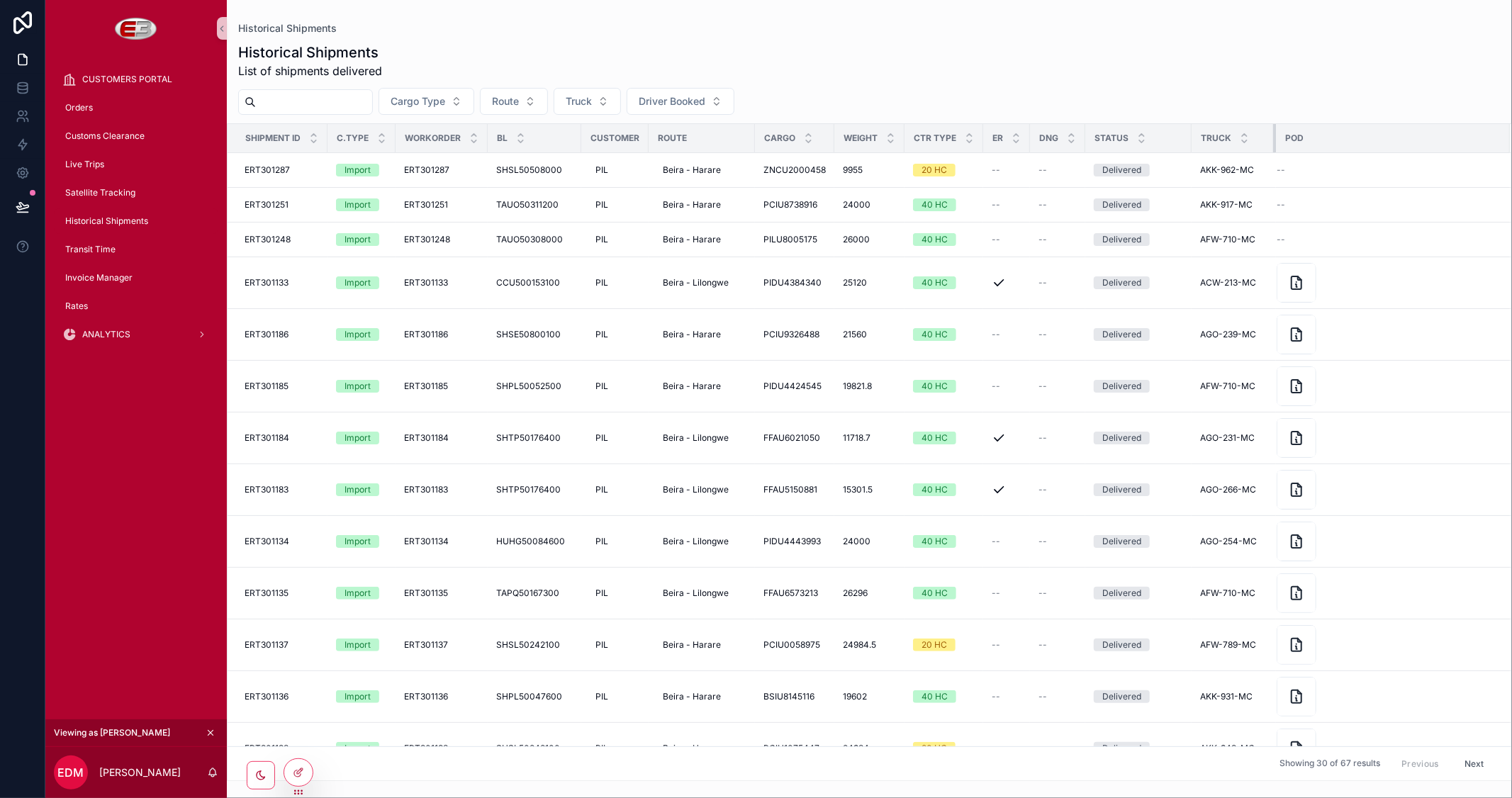
drag, startPoint x: 1294, startPoint y: 139, endPoint x: 1271, endPoint y: 140, distance: 23.0
click at [1273, 140] on div "scrollable content" at bounding box center [1275, 138] width 6 height 29
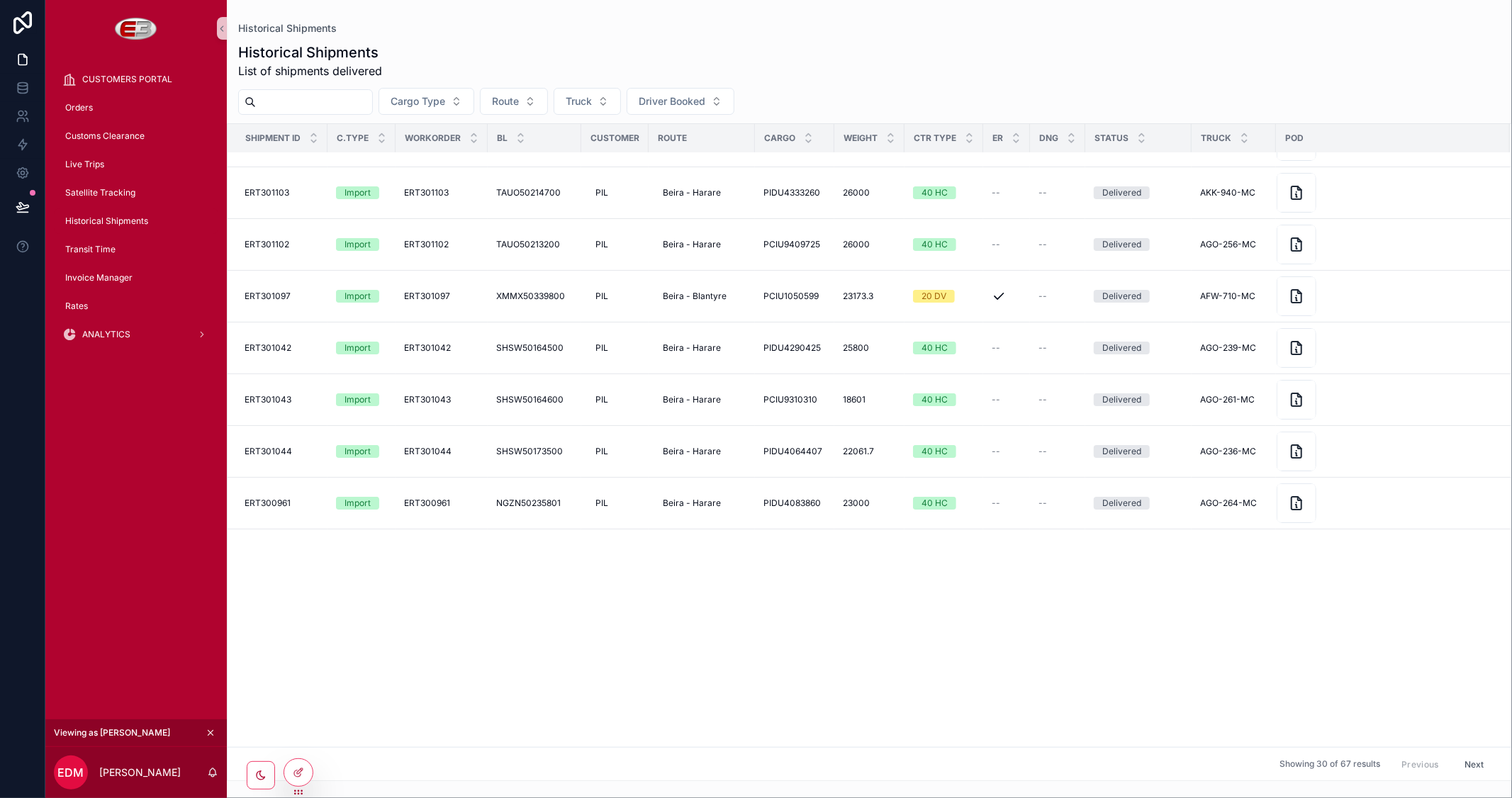
scroll to position [0, 0]
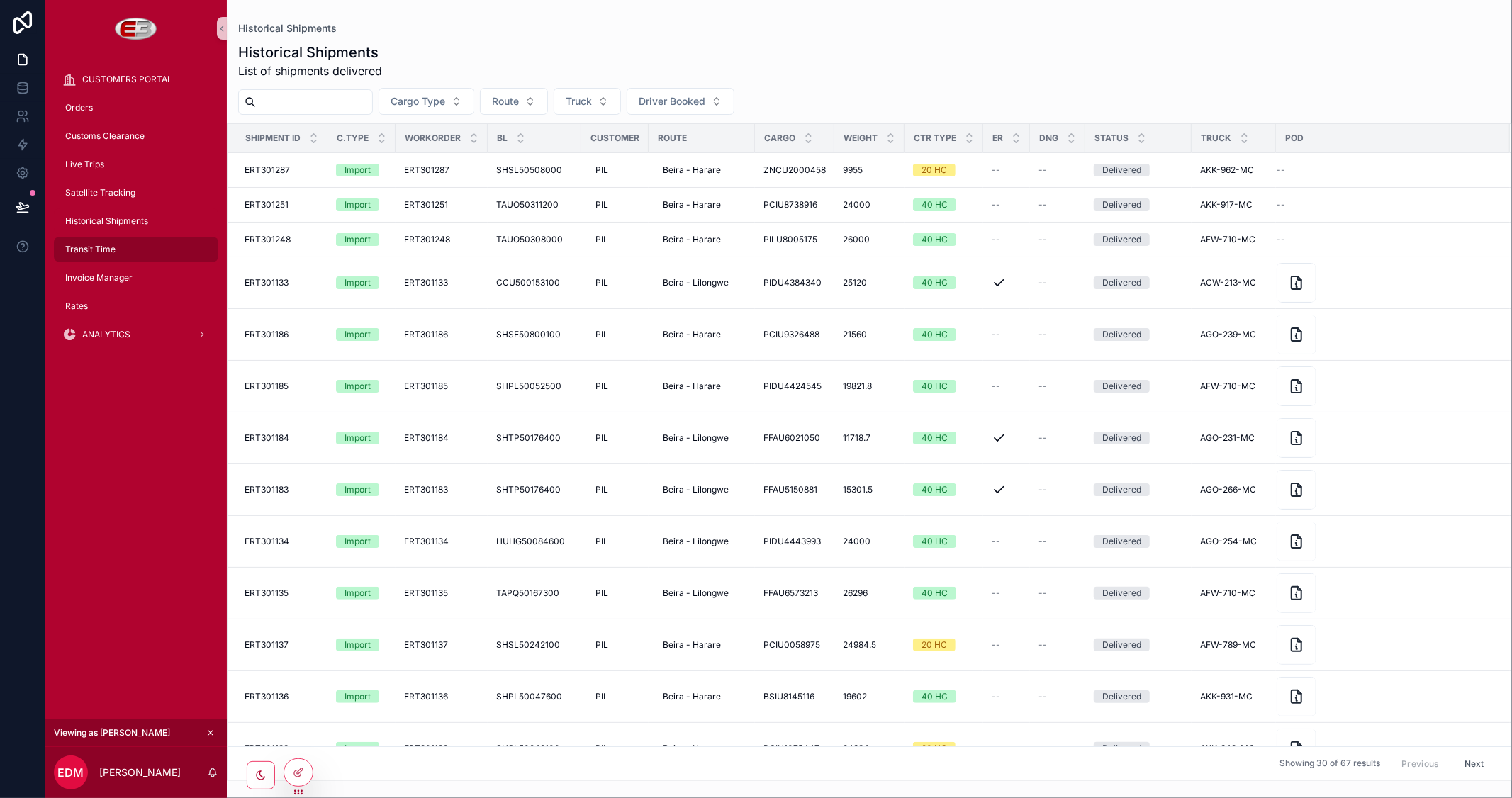
click at [74, 246] on span "Transit Time" at bounding box center [90, 250] width 50 height 11
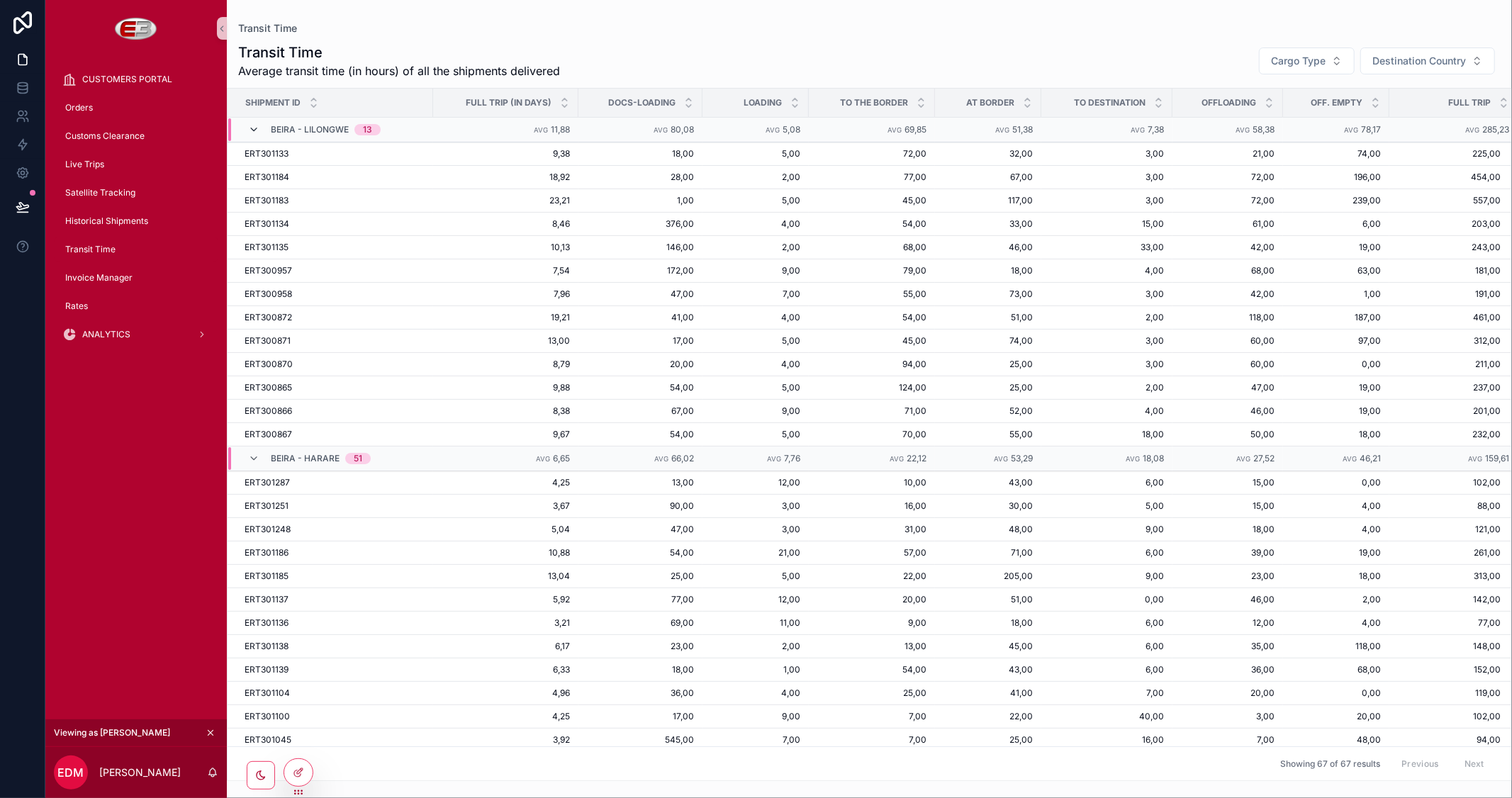
click at [253, 127] on icon "scrollable content" at bounding box center [254, 130] width 11 height 11
click at [243, 149] on div "Beira - Harare 51" at bounding box center [309, 154] width 157 height 23
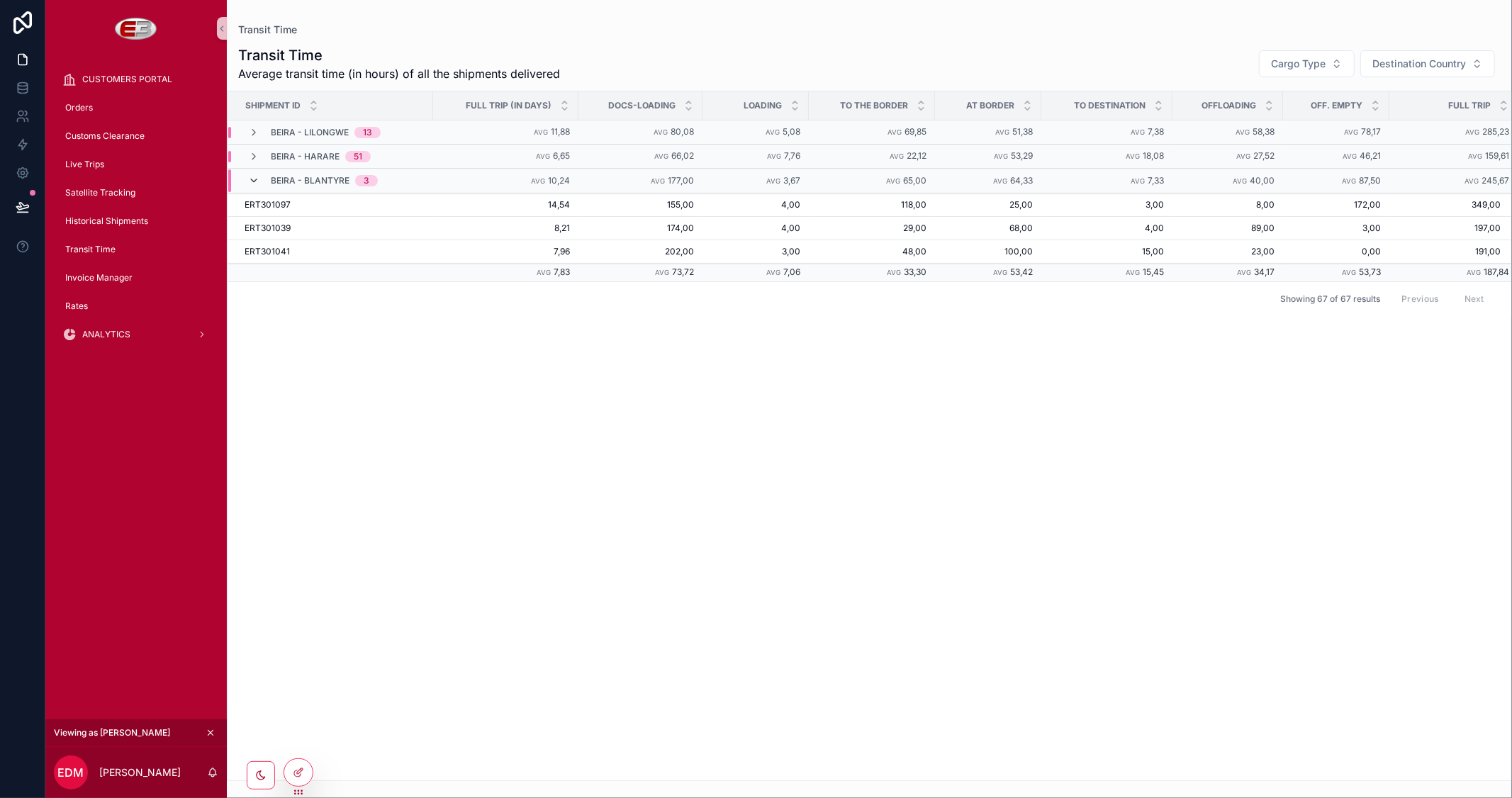
click at [250, 183] on icon "scrollable content" at bounding box center [254, 181] width 11 height 11
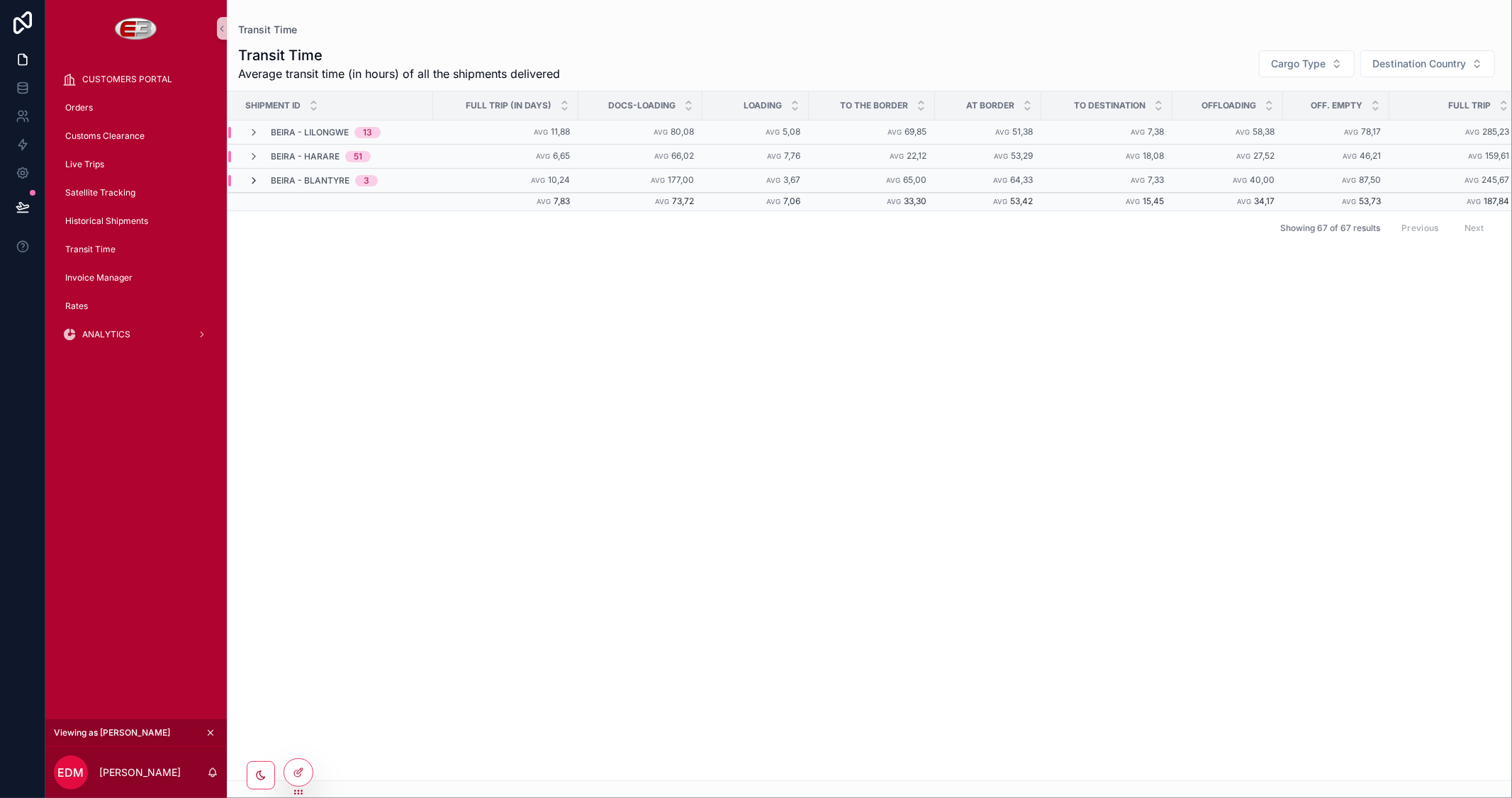
click at [254, 179] on icon "scrollable content" at bounding box center [254, 181] width 11 height 11
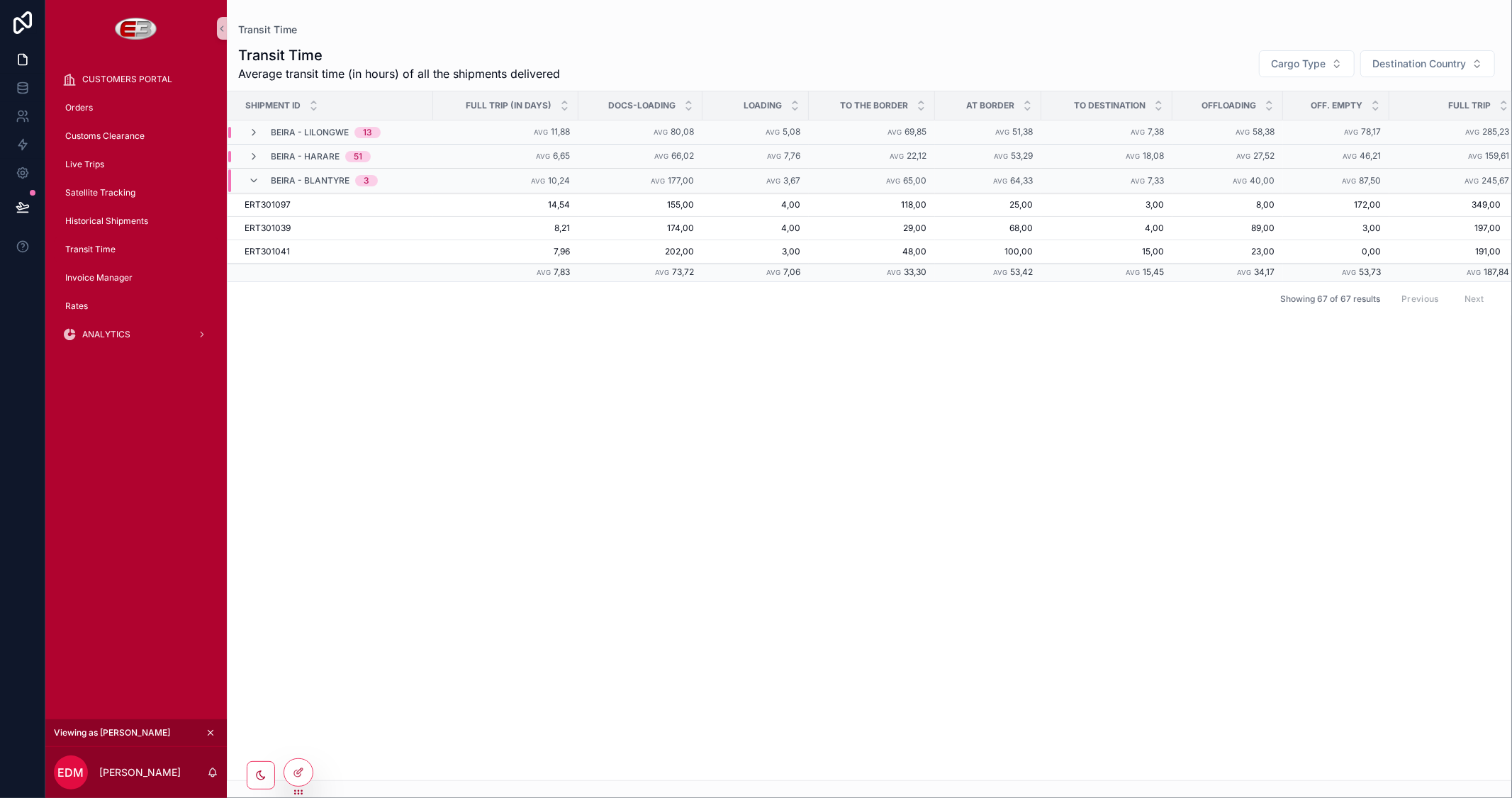
click at [254, 179] on icon "scrollable content" at bounding box center [254, 181] width 11 height 11
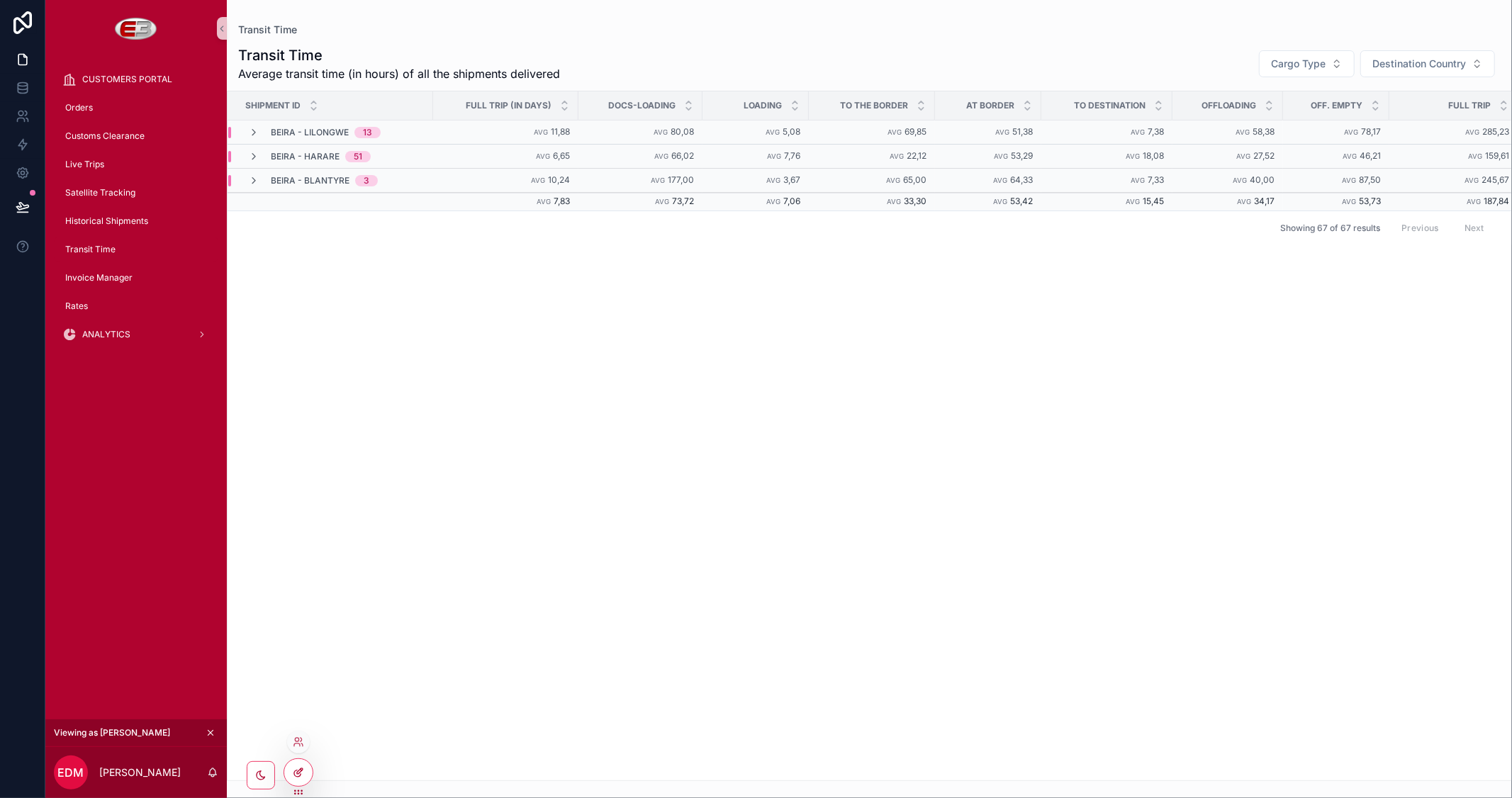
click at [303, 768] on icon at bounding box center [298, 773] width 11 height 11
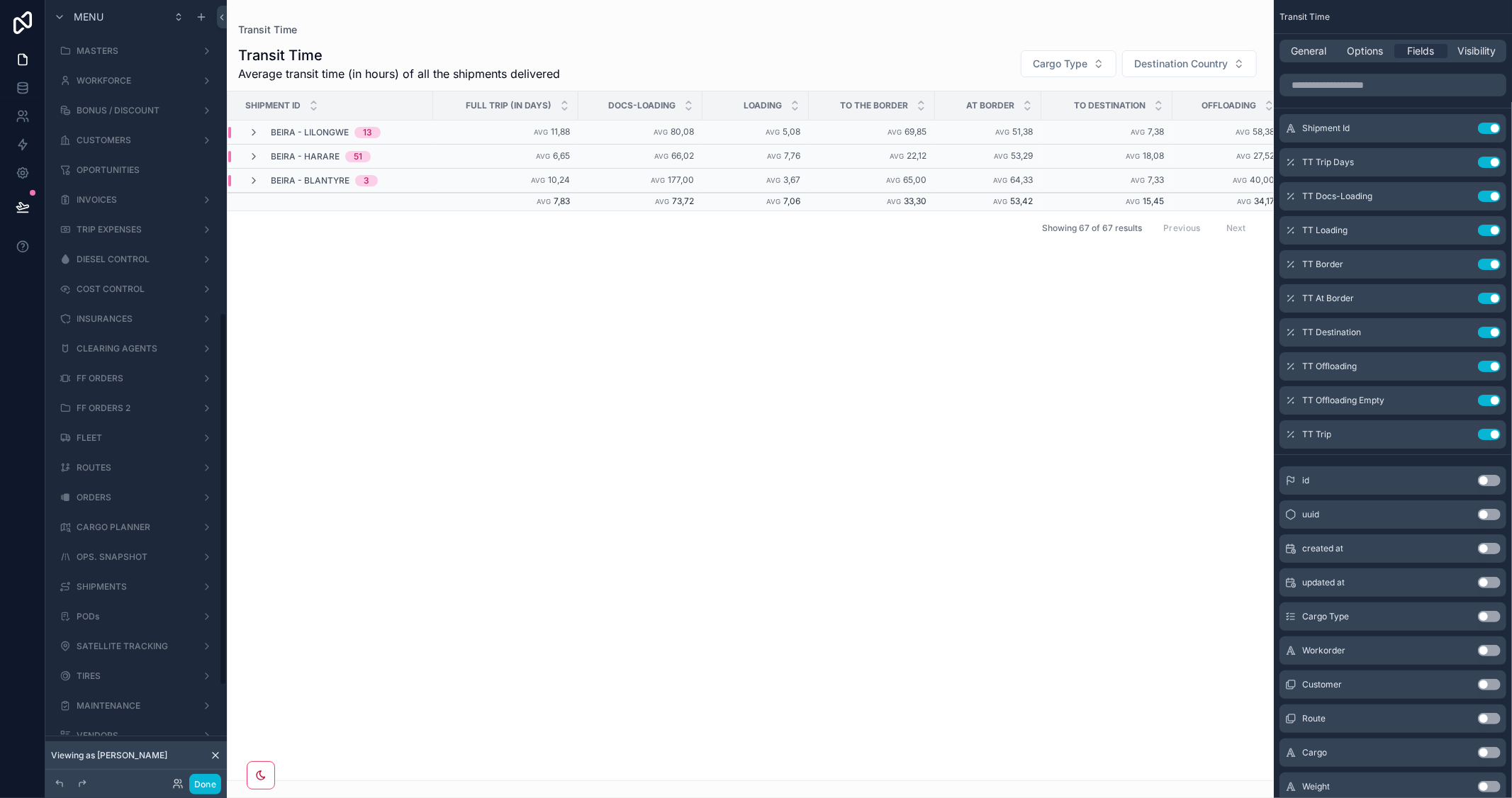
scroll to position [655, 0]
click at [210, 787] on button "Done" at bounding box center [205, 784] width 32 height 21
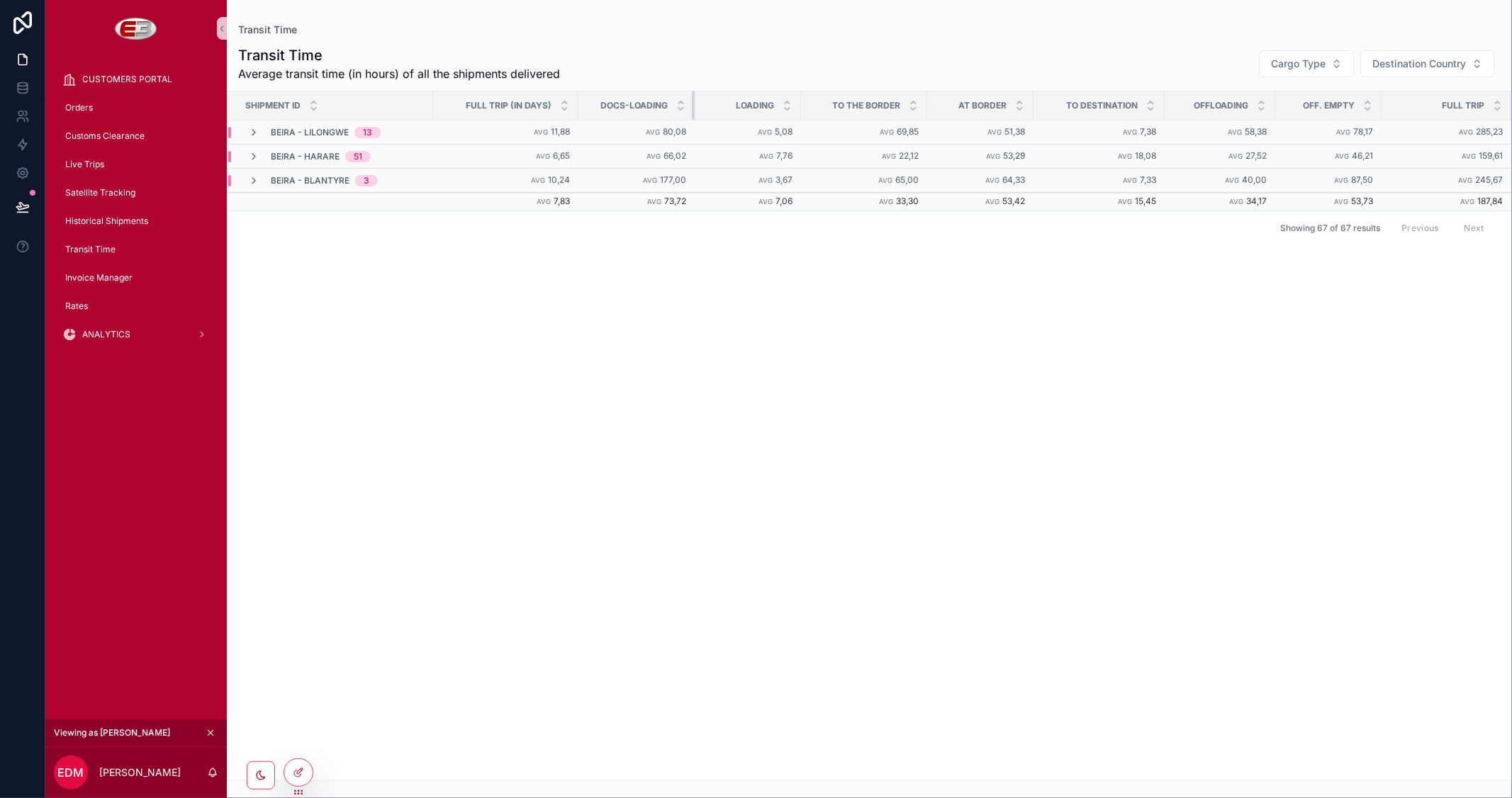
drag, startPoint x: 699, startPoint y: 103, endPoint x: 692, endPoint y: 114, distance: 13.0
click at [692, 114] on div "scrollable content" at bounding box center [694, 105] width 6 height 29
click at [104, 277] on span "Invoice Manager" at bounding box center [99, 277] width 67 height 11
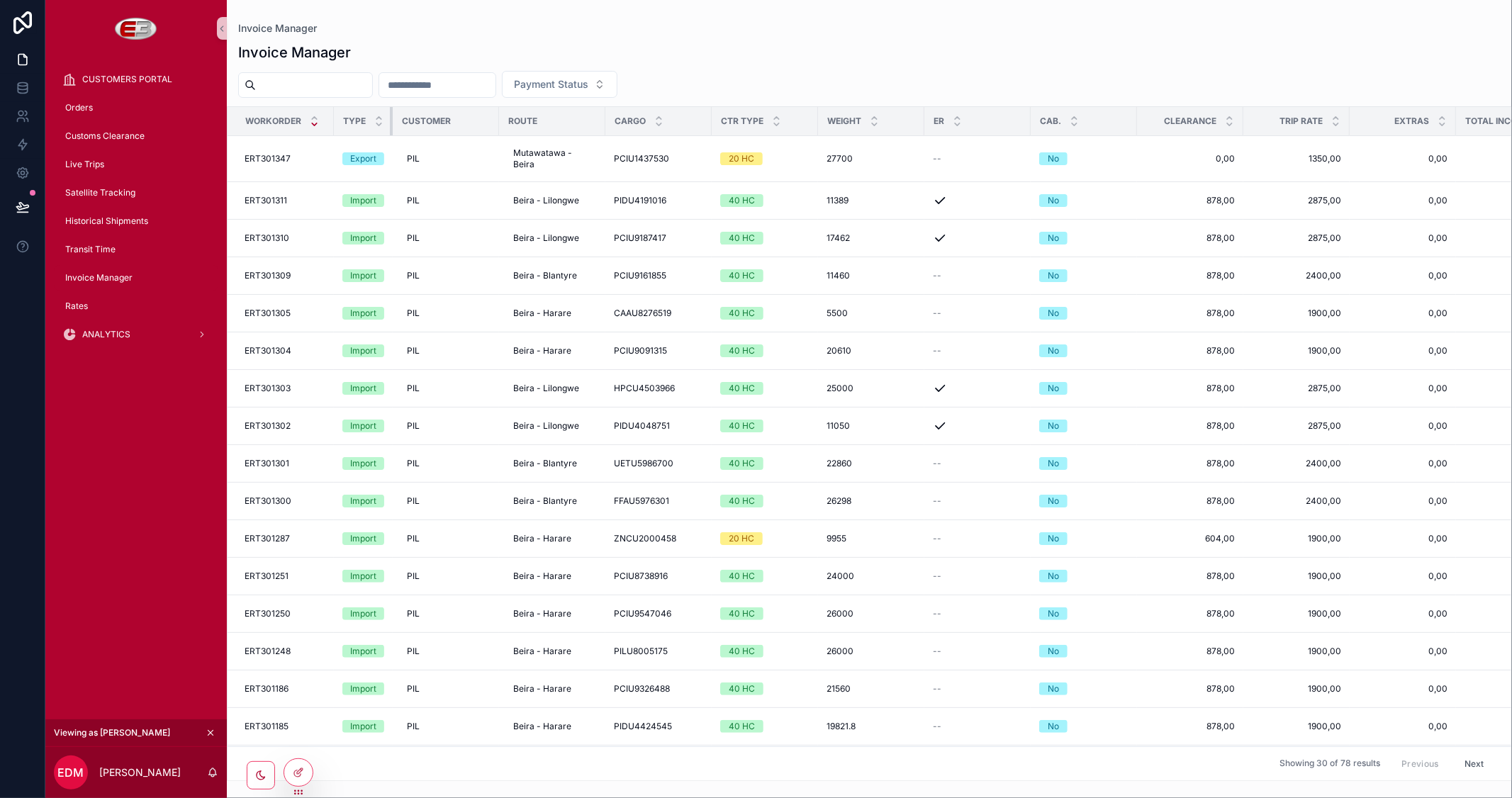
drag, startPoint x: 437, startPoint y: 123, endPoint x: 367, endPoint y: 122, distance: 70.0
click at [367, 122] on th "Type" at bounding box center [364, 121] width 59 height 29
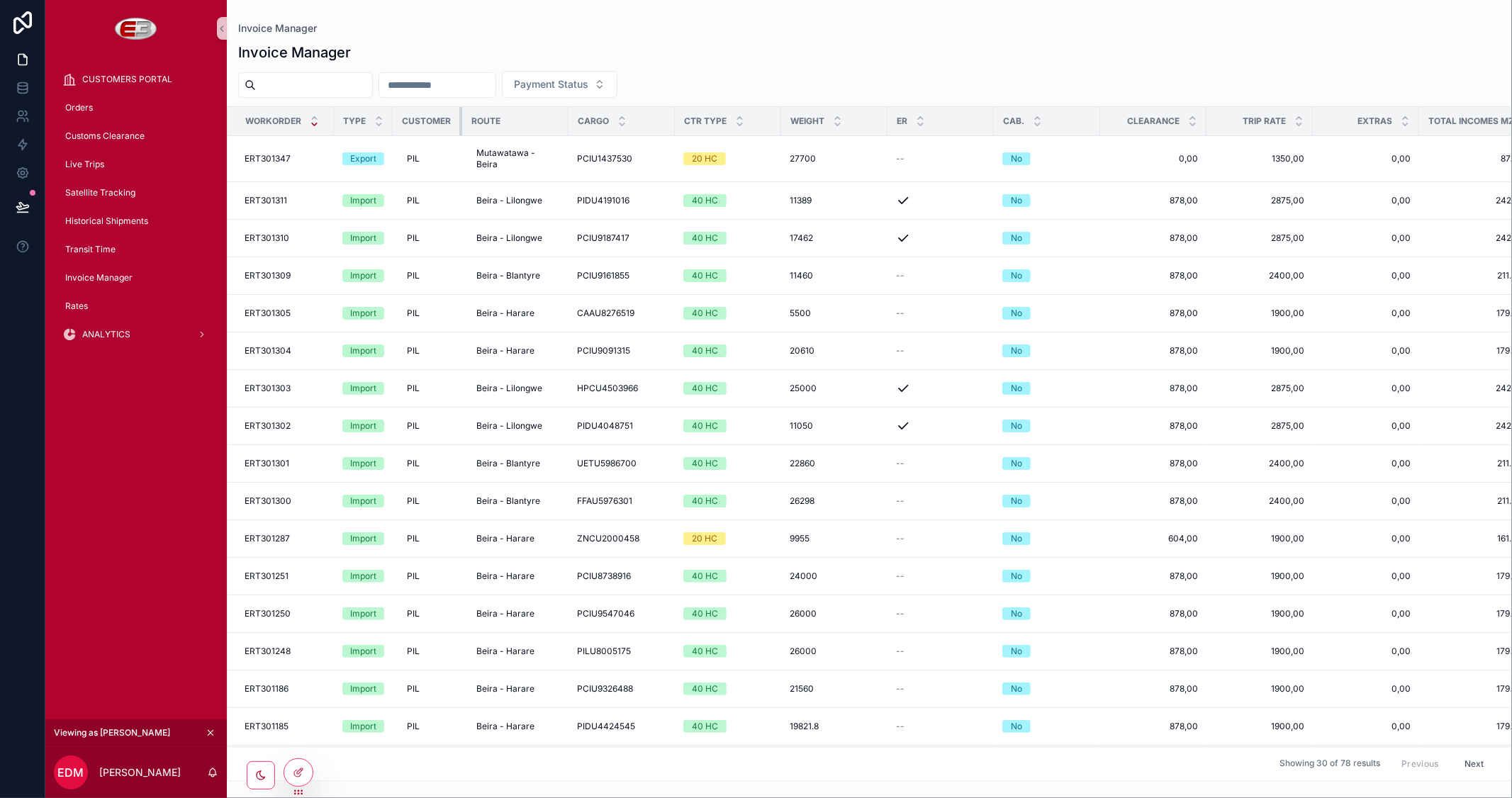
drag, startPoint x: 497, startPoint y: 121, endPoint x: 404, endPoint y: 118, distance: 93.0
click at [404, 118] on th "Customer" at bounding box center [427, 121] width 70 height 29
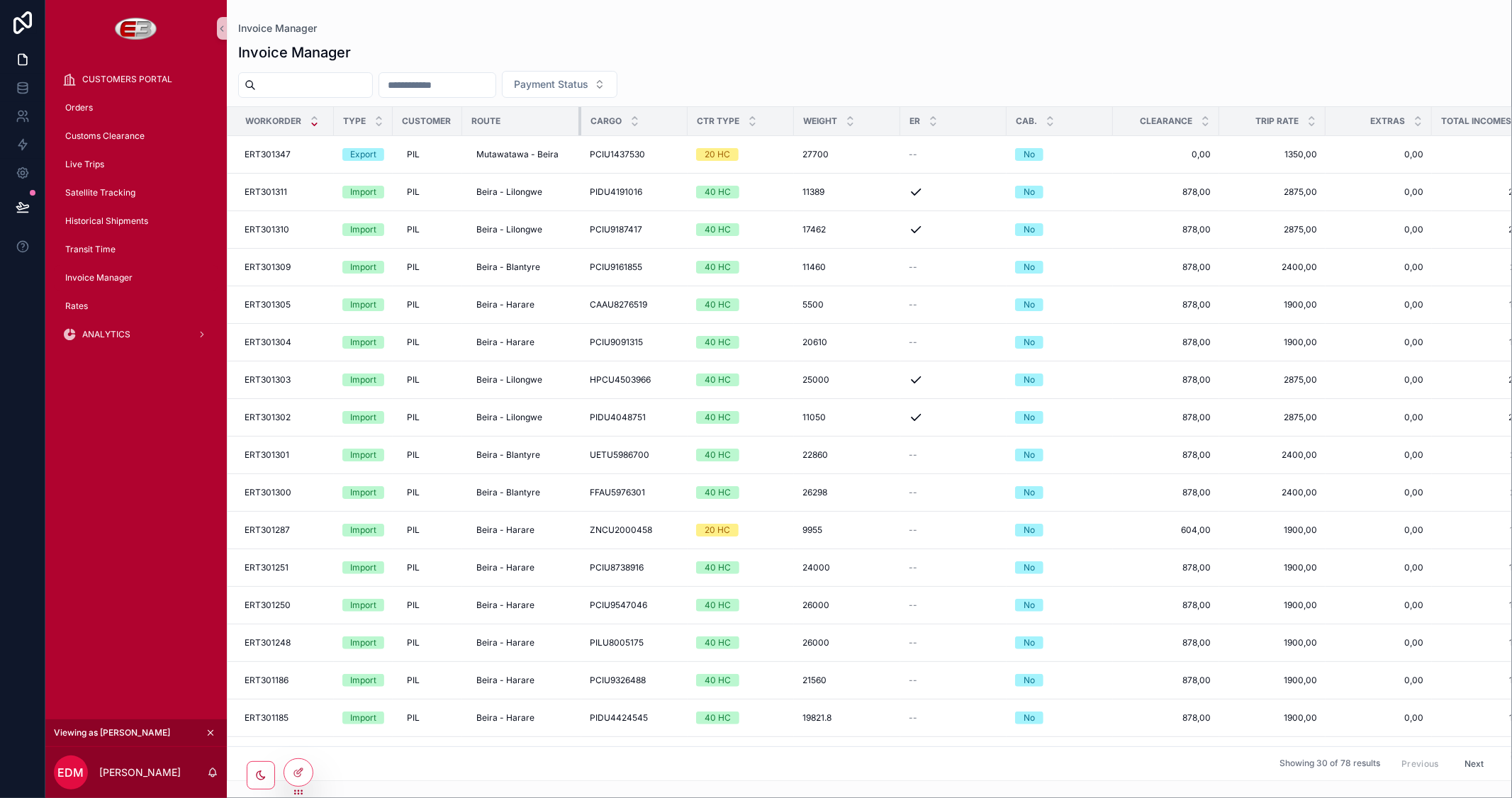
drag, startPoint x: 566, startPoint y: 122, endPoint x: 577, endPoint y: 132, distance: 14.9
click at [578, 132] on div "scrollable content" at bounding box center [581, 121] width 6 height 29
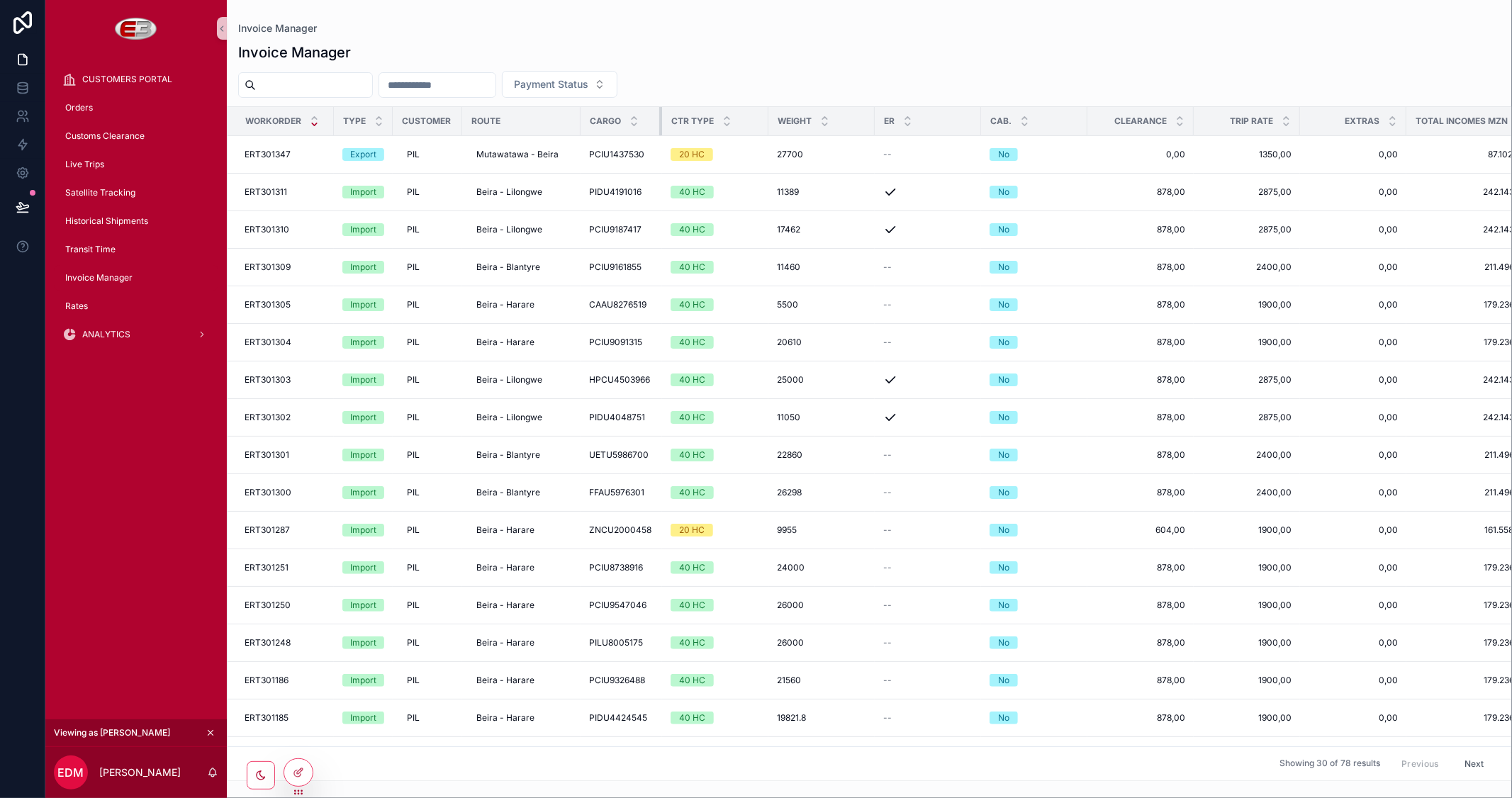
drag, startPoint x: 686, startPoint y: 125, endPoint x: 660, endPoint y: 125, distance: 26.0
click at [660, 125] on div "scrollable content" at bounding box center [662, 121] width 6 height 29
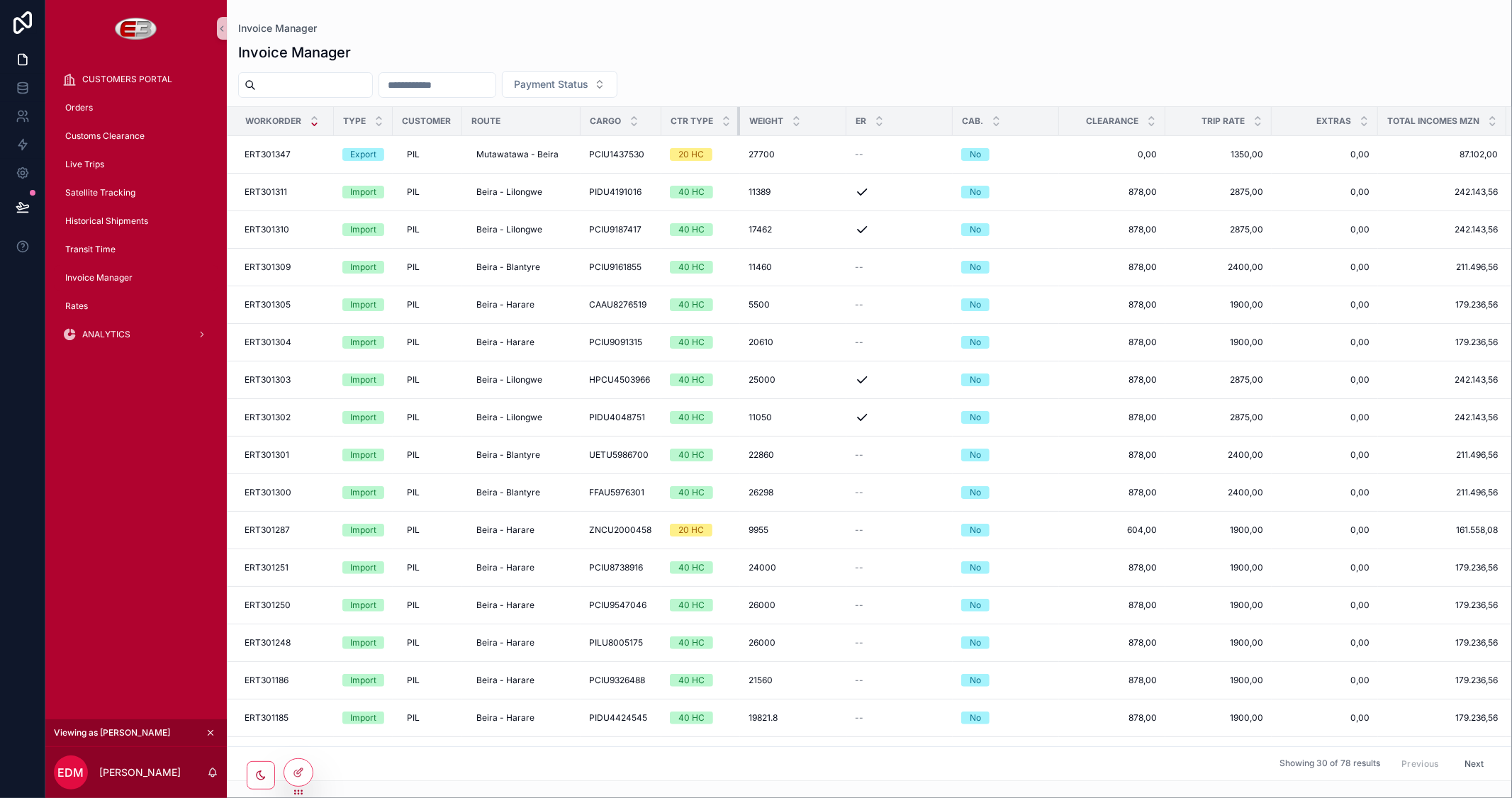
drag, startPoint x: 764, startPoint y: 122, endPoint x: 655, endPoint y: 122, distance: 109.0
click at [655, 122] on tr "Workorder Type Customer Route Cargo Ctr Type Weight ER Cab. Clearance Trip Rate…" at bounding box center [1187, 121] width 1919 height 29
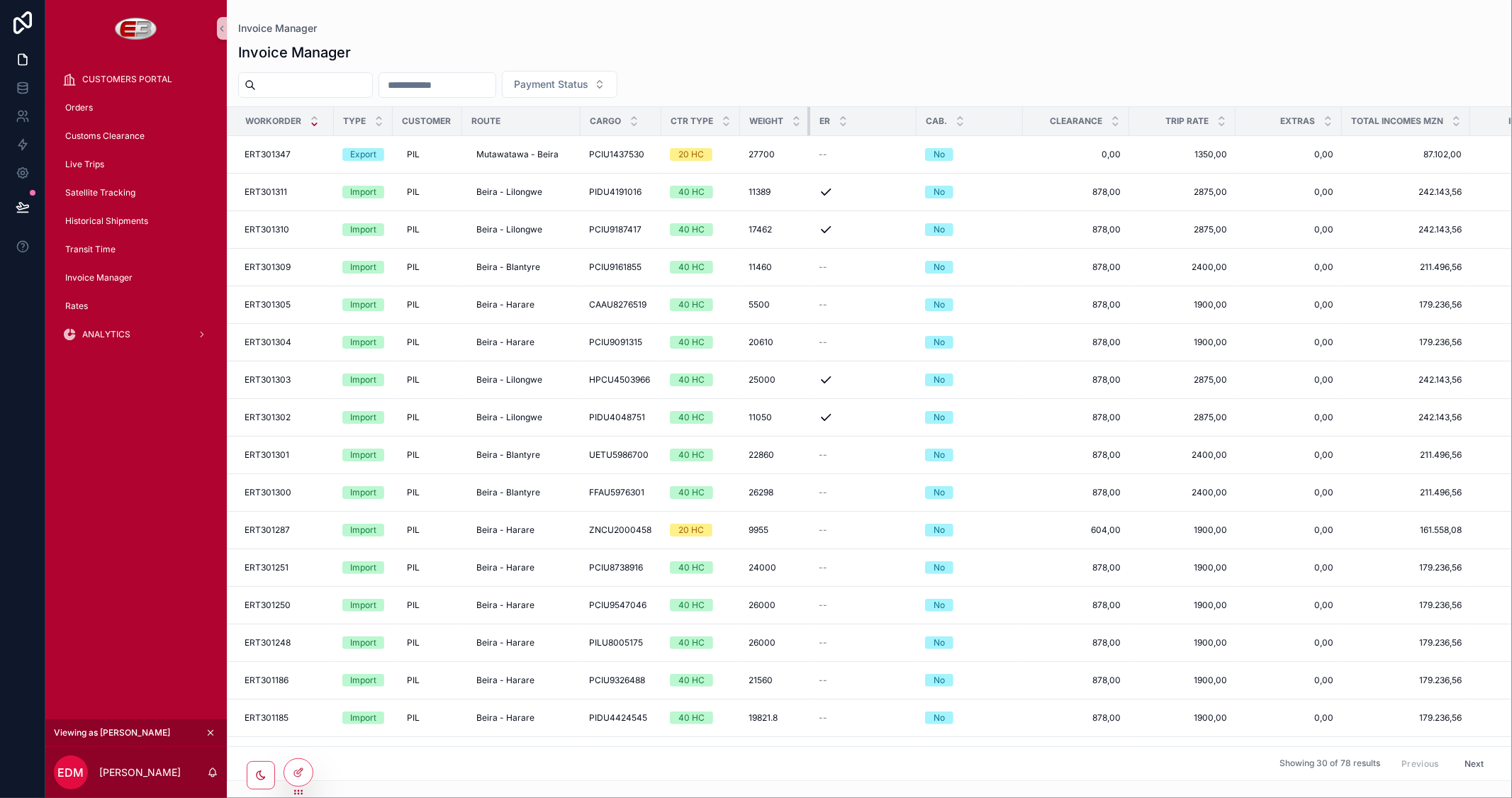
drag, startPoint x: 844, startPoint y: 123, endPoint x: 717, endPoint y: 124, distance: 127.0
click at [717, 124] on tr "Workorder Type Customer Route Cargo Ctr Type Weight ER Cab. Clearance Trip Rate…" at bounding box center [1169, 121] width 1882 height 29
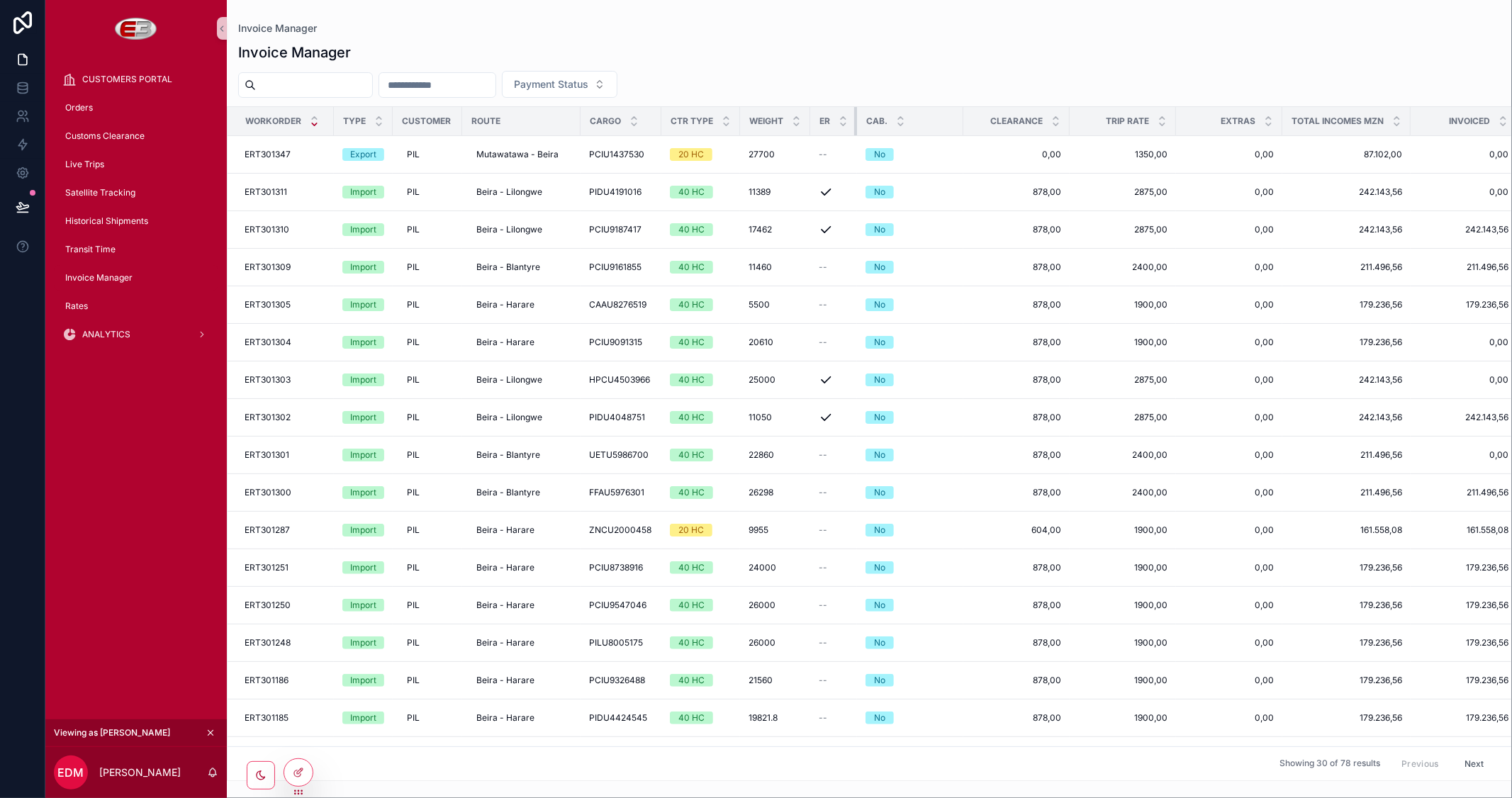
drag, startPoint x: 913, startPoint y: 121, endPoint x: 770, endPoint y: 123, distance: 143.0
click at [770, 123] on tr "Workorder Type Customer Route Cargo Ctr Type Weight ER Cab. Clearance Trip Rate…" at bounding box center [1138, 121] width 1822 height 29
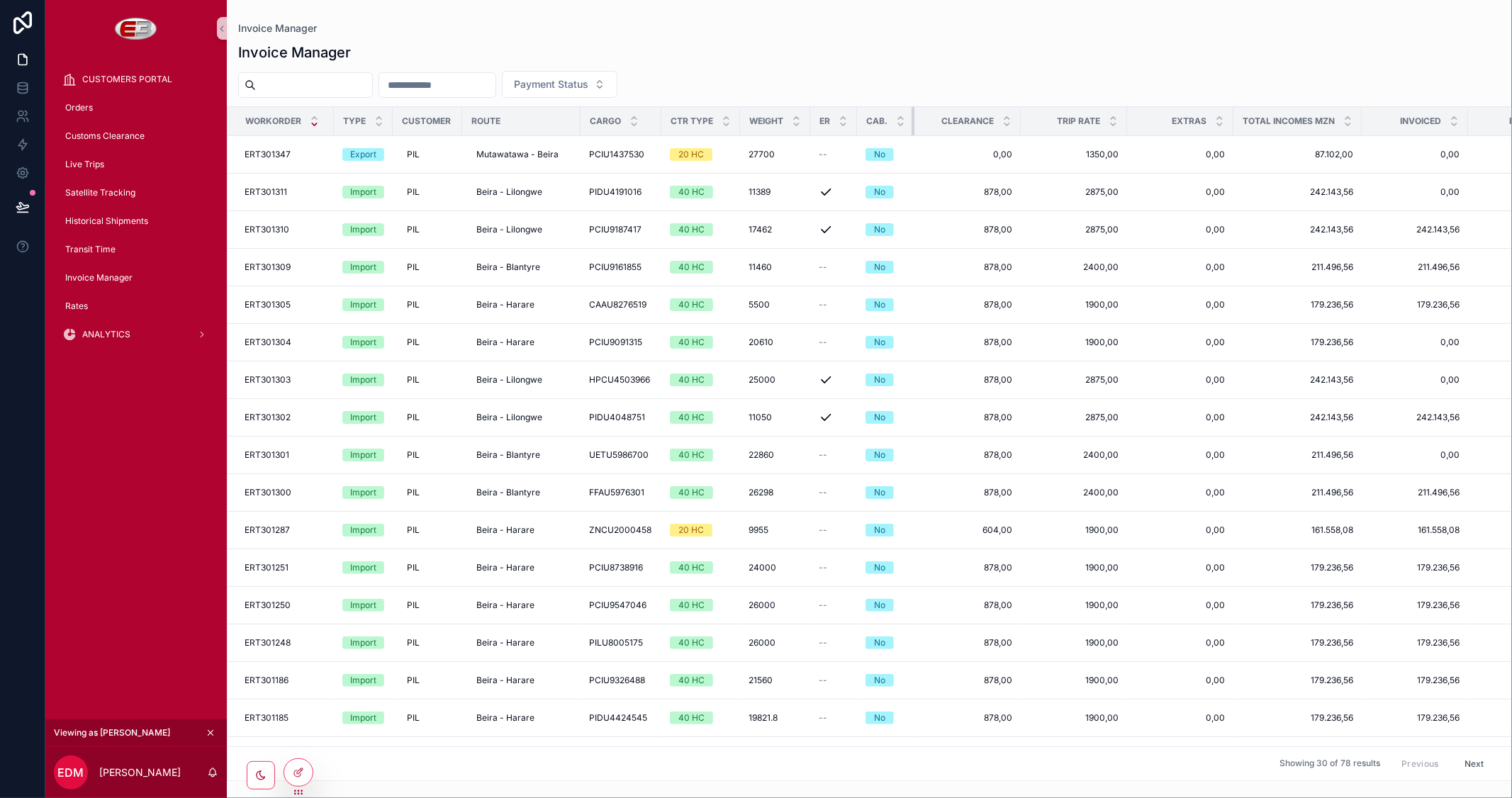
drag, startPoint x: 962, startPoint y: 119, endPoint x: 806, endPoint y: 119, distance: 156.0
click at [806, 119] on tr "Workorder Type Customer Route Cargo Ctr Type Weight ER Cab. Clearance Trip Rate…" at bounding box center [1114, 121] width 1774 height 29
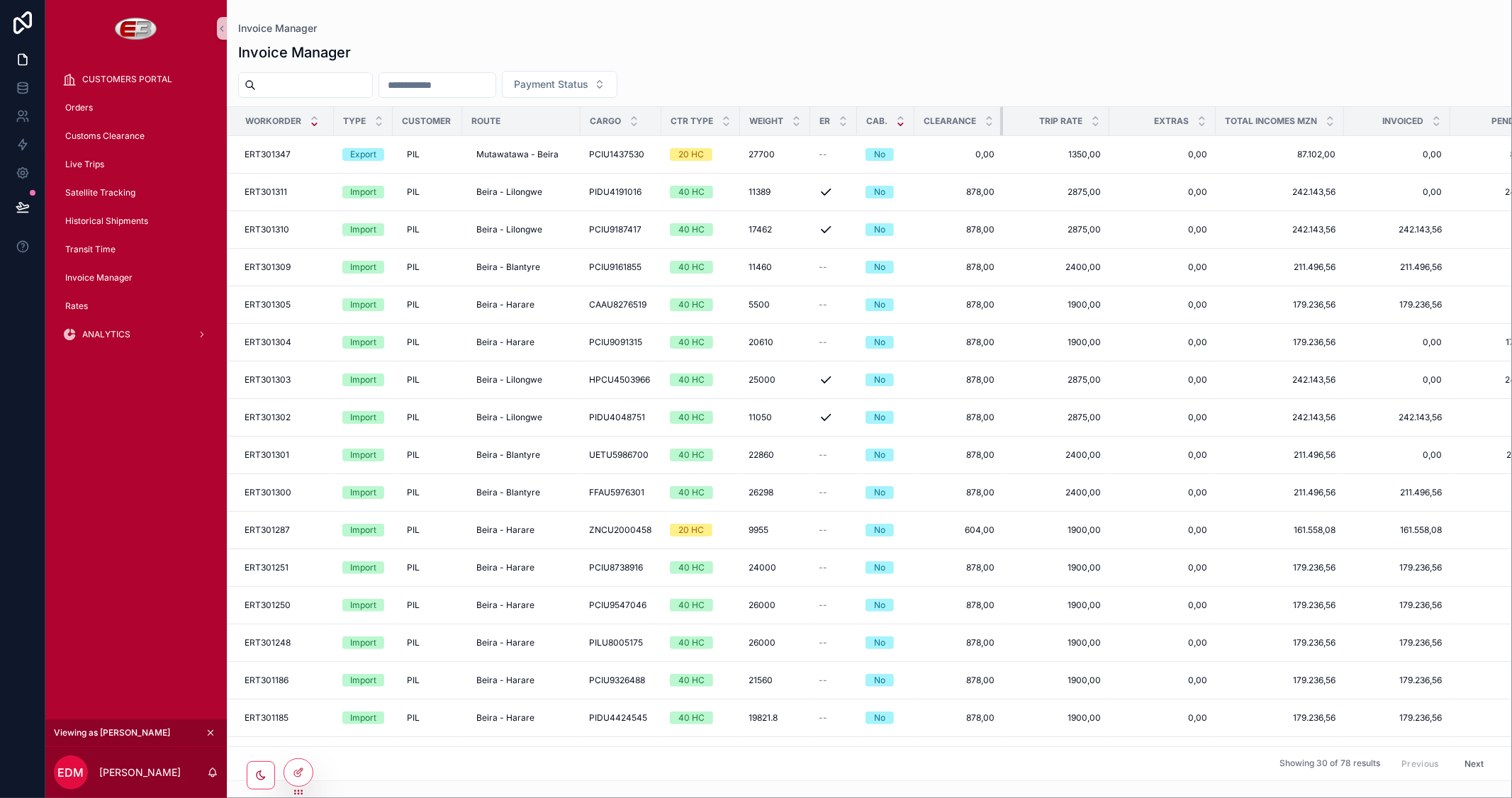
drag, startPoint x: 1018, startPoint y: 123, endPoint x: 895, endPoint y: 123, distance: 123.0
click at [895, 123] on tr "Workorder Type Customer Route Cargo Ctr Type Weight ER Cab. Clearance Trip Rate…" at bounding box center [1105, 121] width 1756 height 29
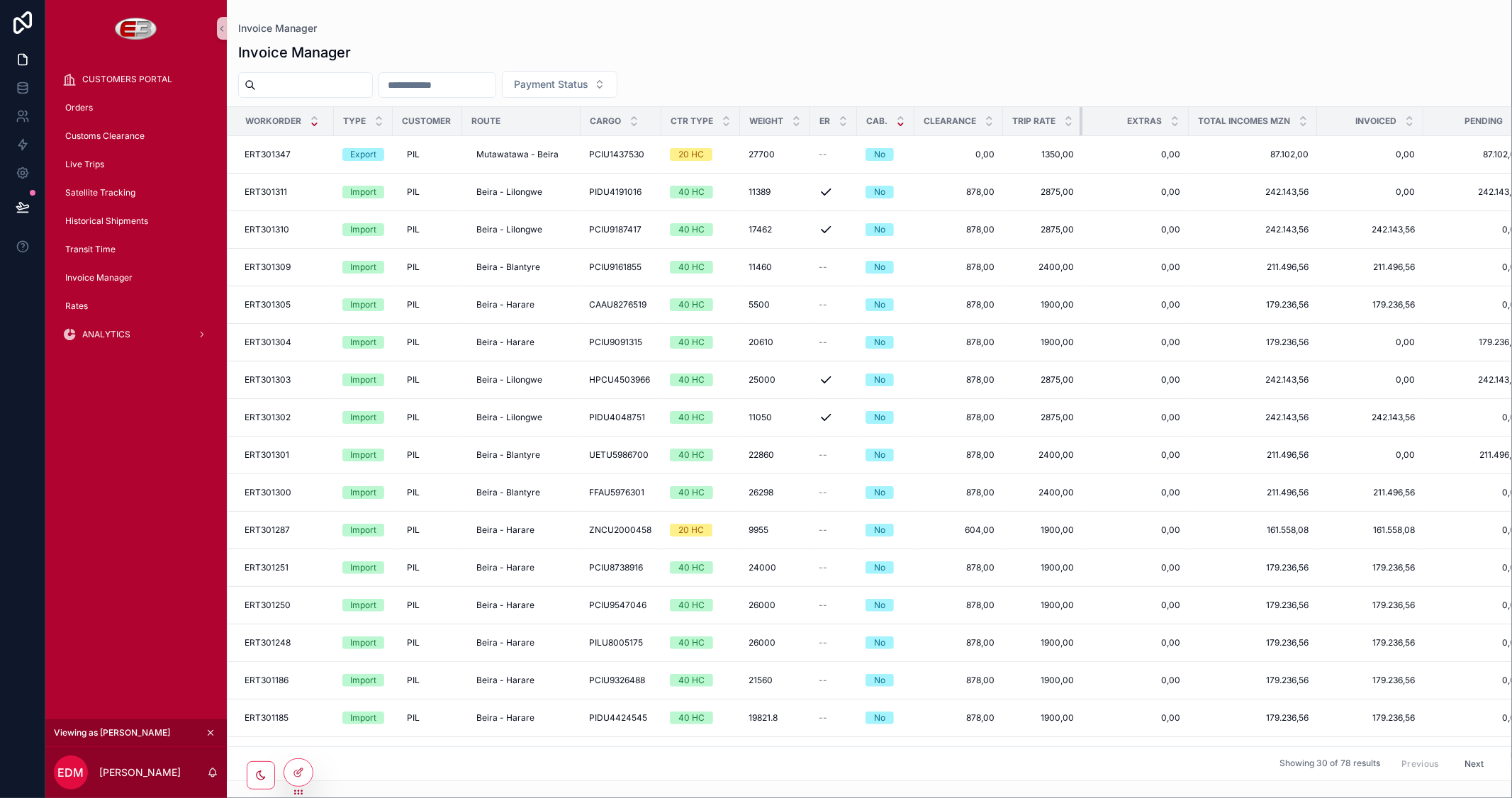
drag, startPoint x: 1108, startPoint y: 122, endPoint x: 900, endPoint y: 127, distance: 208.1
click at [900, 127] on tr "Workorder Type Customer Route Cargo Ctr Type Weight ER Cab. Clearance Trip Rate…" at bounding box center [1091, 121] width 1729 height 29
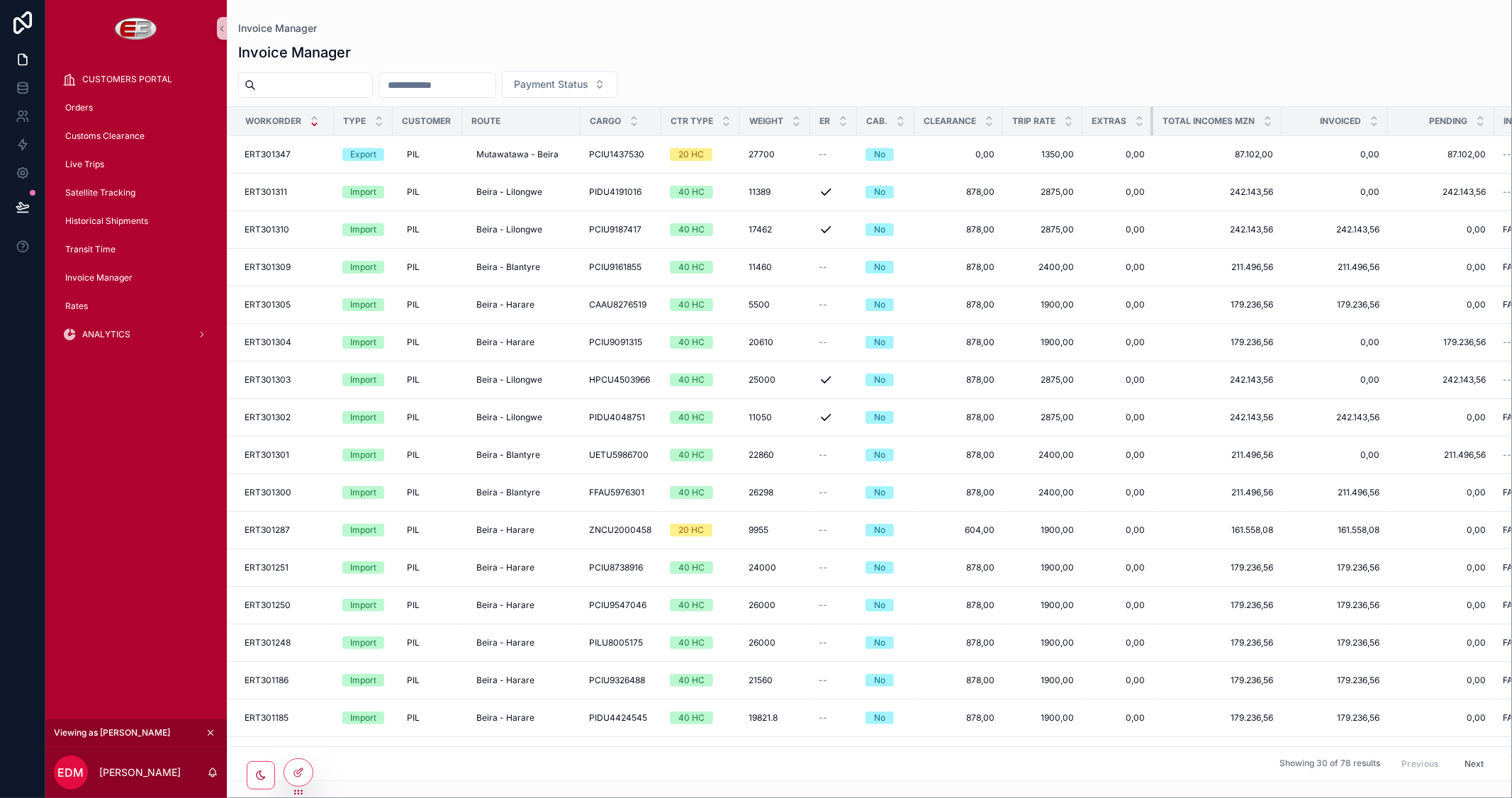
drag, startPoint x: 1187, startPoint y: 122, endPoint x: 977, endPoint y: 130, distance: 210.2
click at [977, 130] on tr "Workorder Type Customer Route Cargo Ctr Type Weight ER Cab. Clearance Trip Rate…" at bounding box center [1074, 121] width 1694 height 29
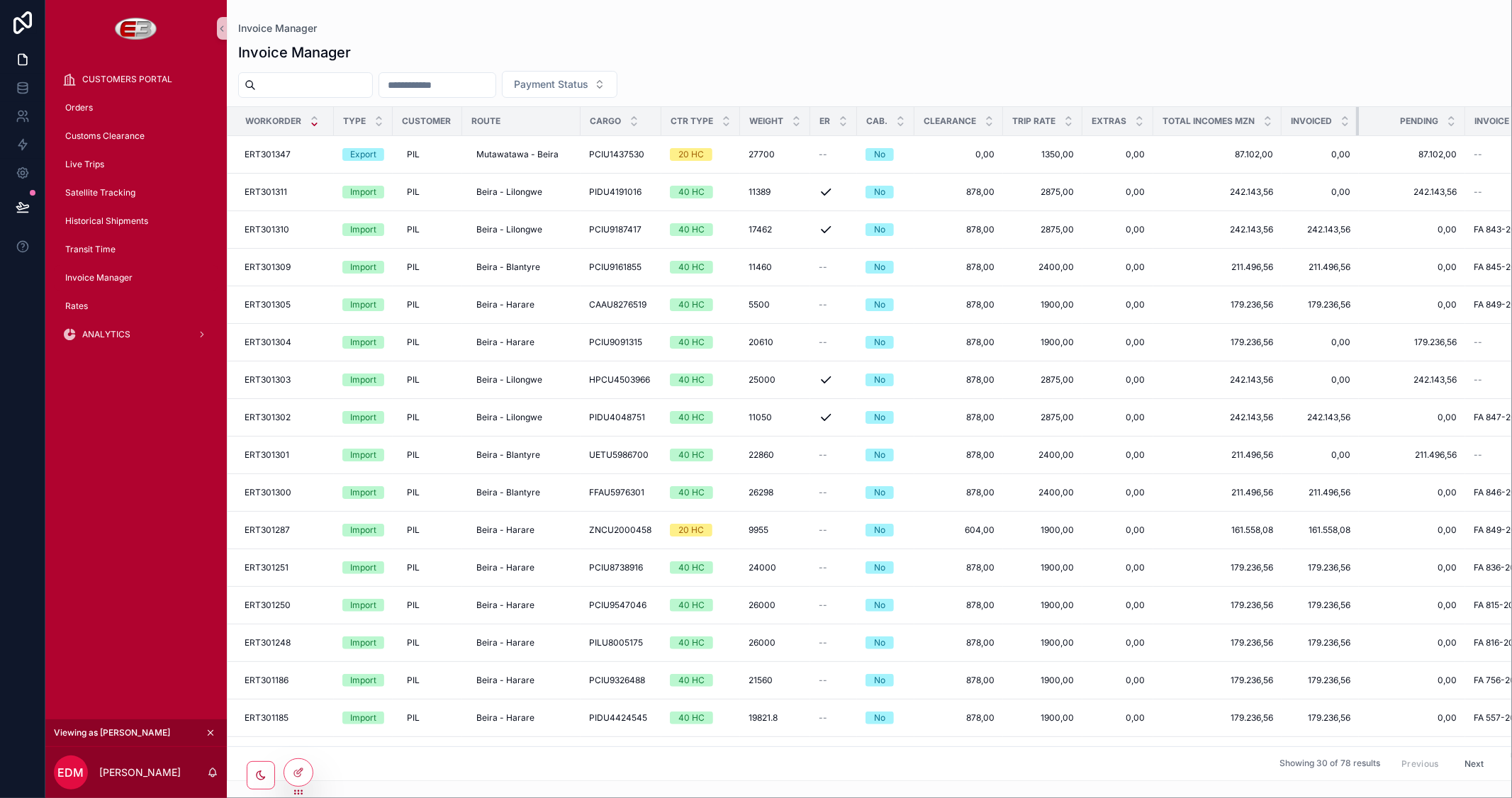
drag, startPoint x: 1386, startPoint y: 122, endPoint x: 1257, endPoint y: 122, distance: 129.0
click at [1257, 122] on tr "Workorder Type Customer Route Cargo Ctr Type Weight ER Cab. Clearance Trip Rate…" at bounding box center [1059, 121] width 1665 height 29
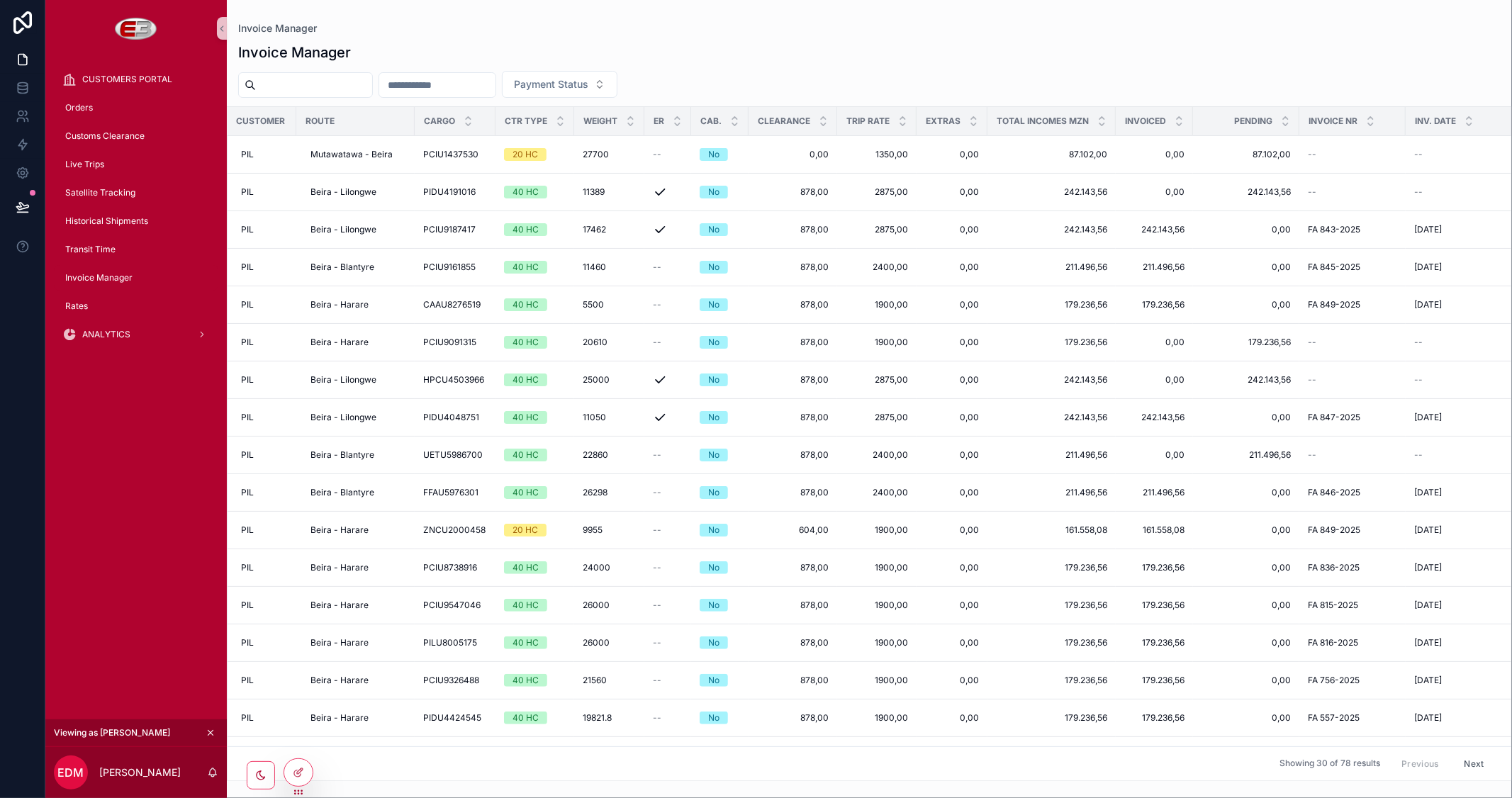
scroll to position [0, 176]
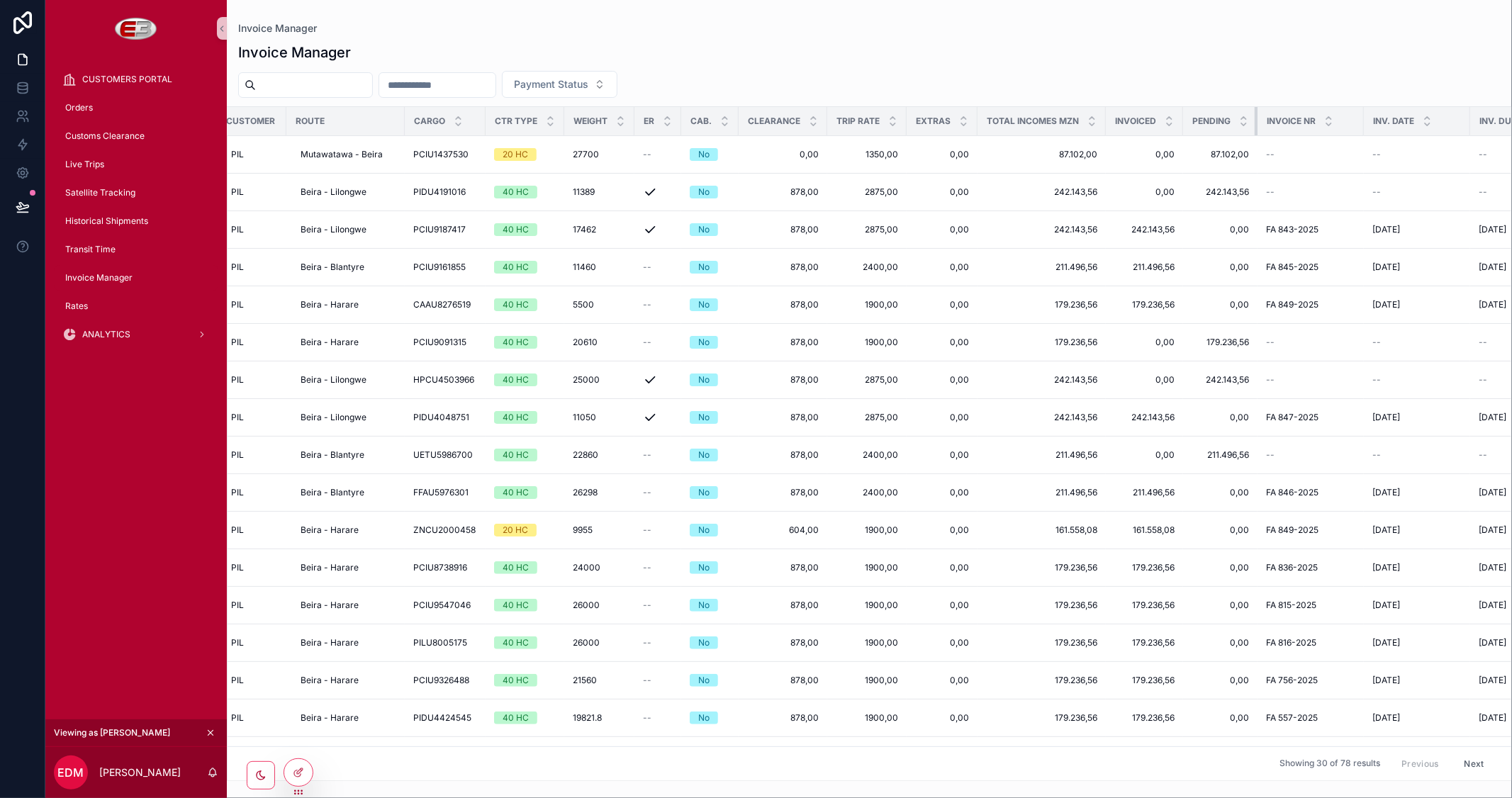
drag, startPoint x: 1285, startPoint y: 125, endPoint x: 1107, endPoint y: 126, distance: 178.0
click at [1107, 126] on tr "Workorder Type Customer Route Cargo Ctr Type Weight ER Cab. Clearance Trip Rate…" at bounding box center [868, 121] width 1633 height 29
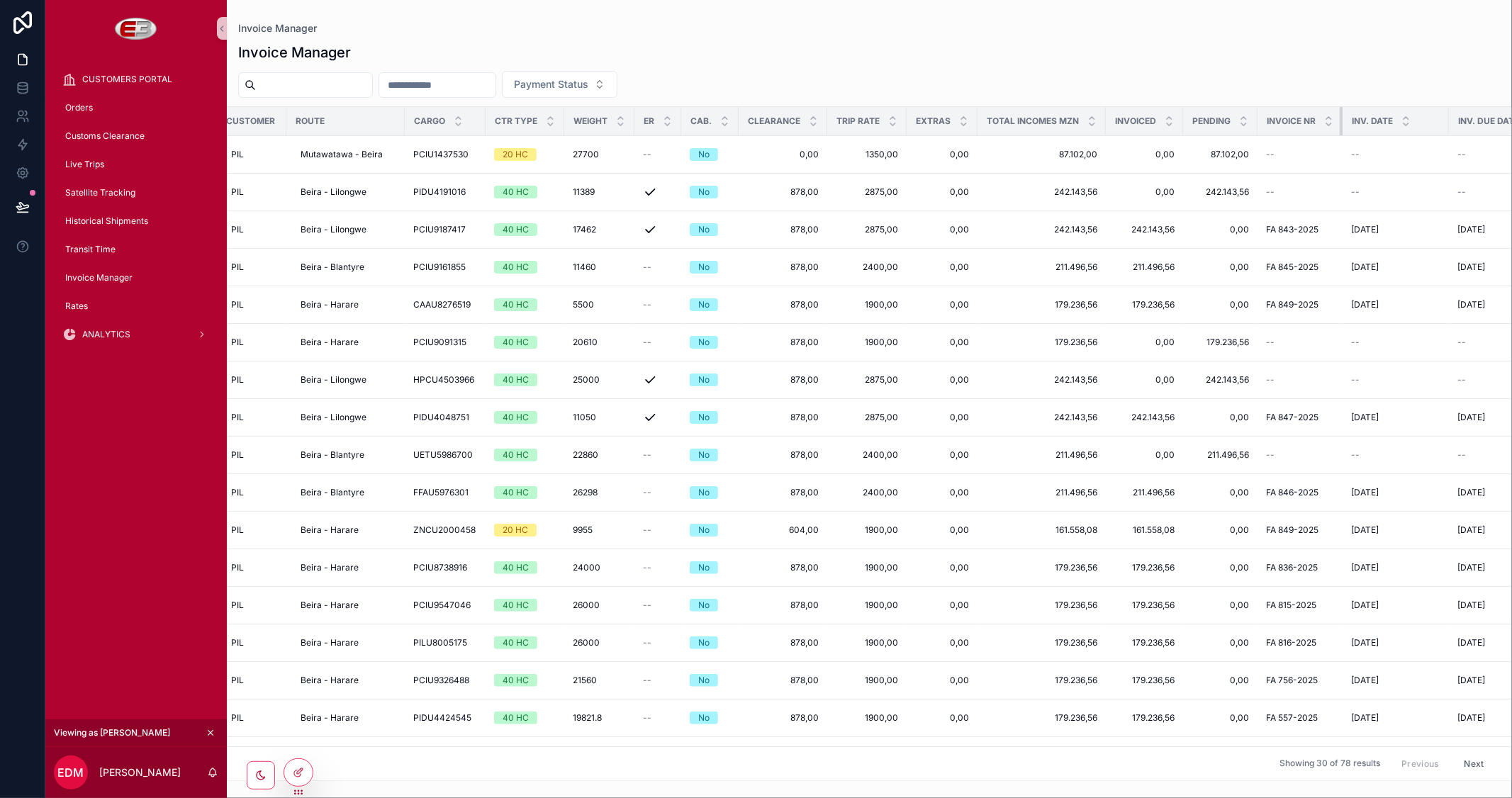
drag, startPoint x: 1359, startPoint y: 121, endPoint x: 1231, endPoint y: 122, distance: 128.0
click at [1231, 122] on tr "Workorder Type Customer Route Cargo Ctr Type Weight ER Cab. Clearance Trip Rate…" at bounding box center [857, 121] width 1611 height 29
drag, startPoint x: 1448, startPoint y: 117, endPoint x: 1299, endPoint y: 126, distance: 149.3
click at [1299, 126] on tr "Workorder Type Customer Route Cargo Ctr Type Weight ER Cab. Clearance Trip Rate…" at bounding box center [857, 121] width 1611 height 29
drag, startPoint x: 1446, startPoint y: 122, endPoint x: 1225, endPoint y: 122, distance: 221.0
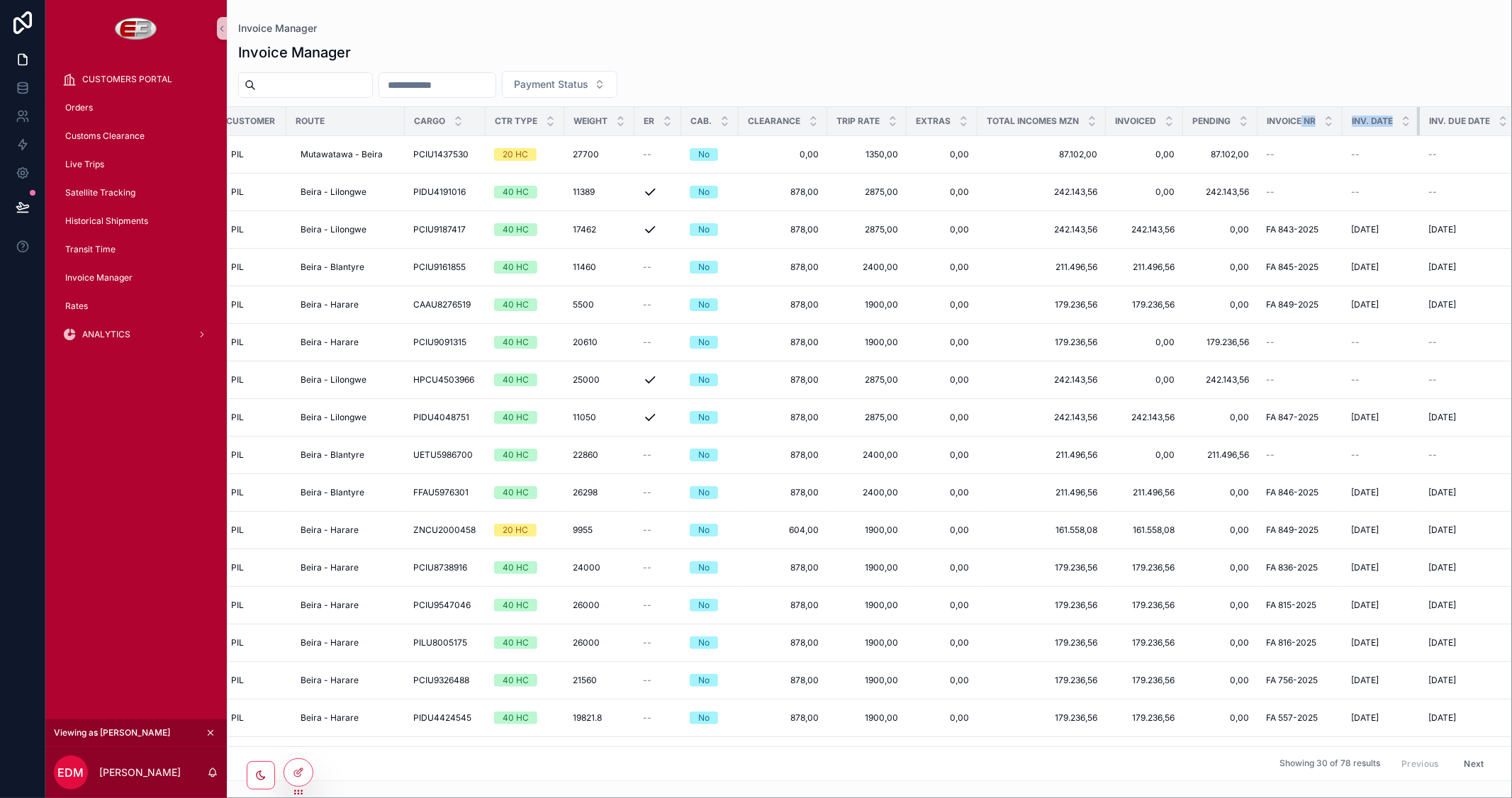
click at [1225, 122] on tr "Workorder Type Customer Route Cargo Ctr Type Weight ER Cab. Clearance Trip Rate…" at bounding box center [843, 121] width 1582 height 29
click at [1137, 82] on div "Payment Status" at bounding box center [869, 84] width 1285 height 27
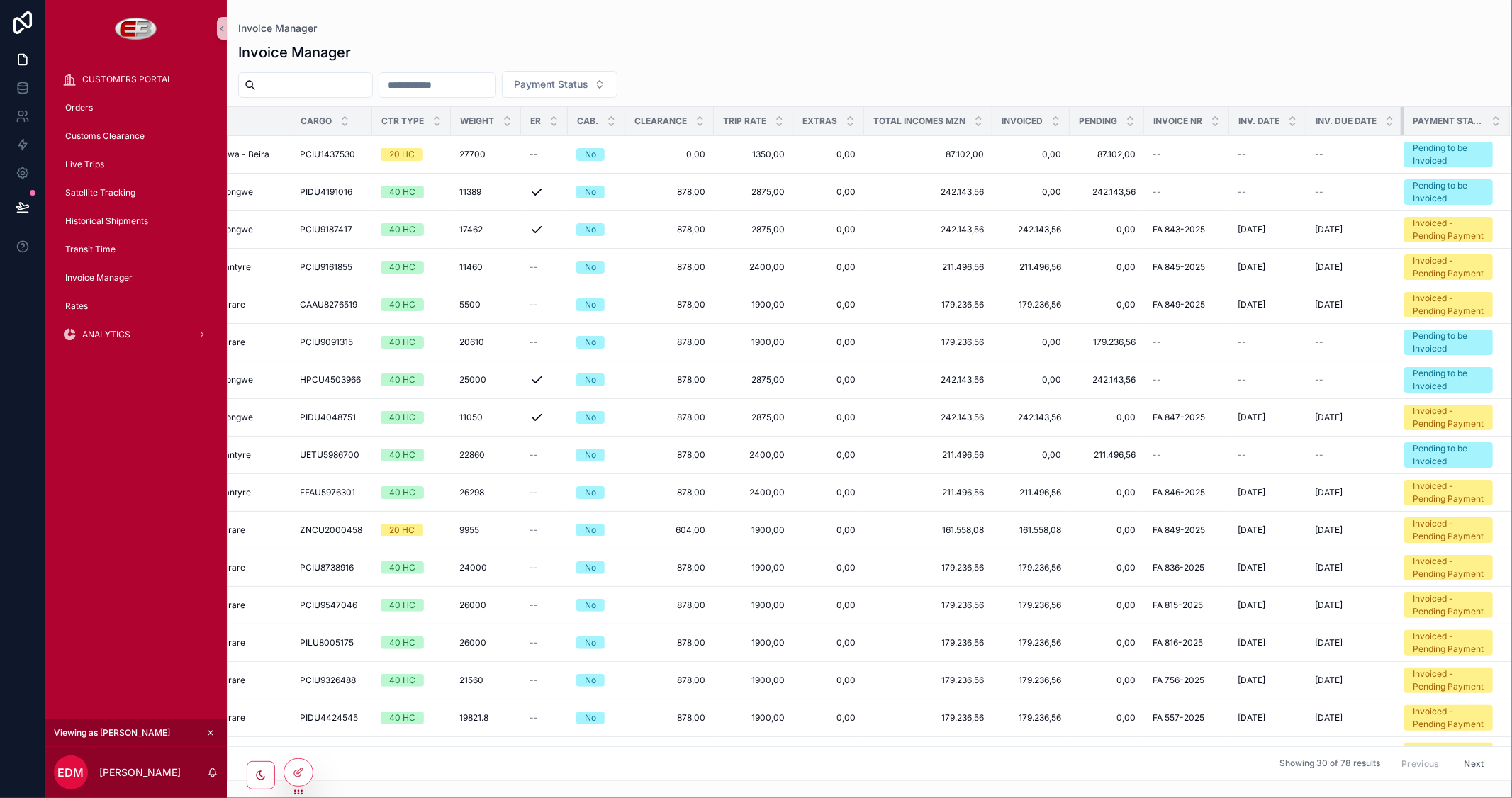
scroll to position [0, 301]
drag, startPoint x: 1390, startPoint y: 119, endPoint x: 1248, endPoint y: 121, distance: 142.0
click at [1248, 121] on tr "Workorder Type Customer Route Cargo Ctr Type Weight ER Cab. Clearance Trip Rate…" at bounding box center [724, 121] width 1573 height 29
click at [302, 768] on icon at bounding box center [300, 771] width 6 height 6
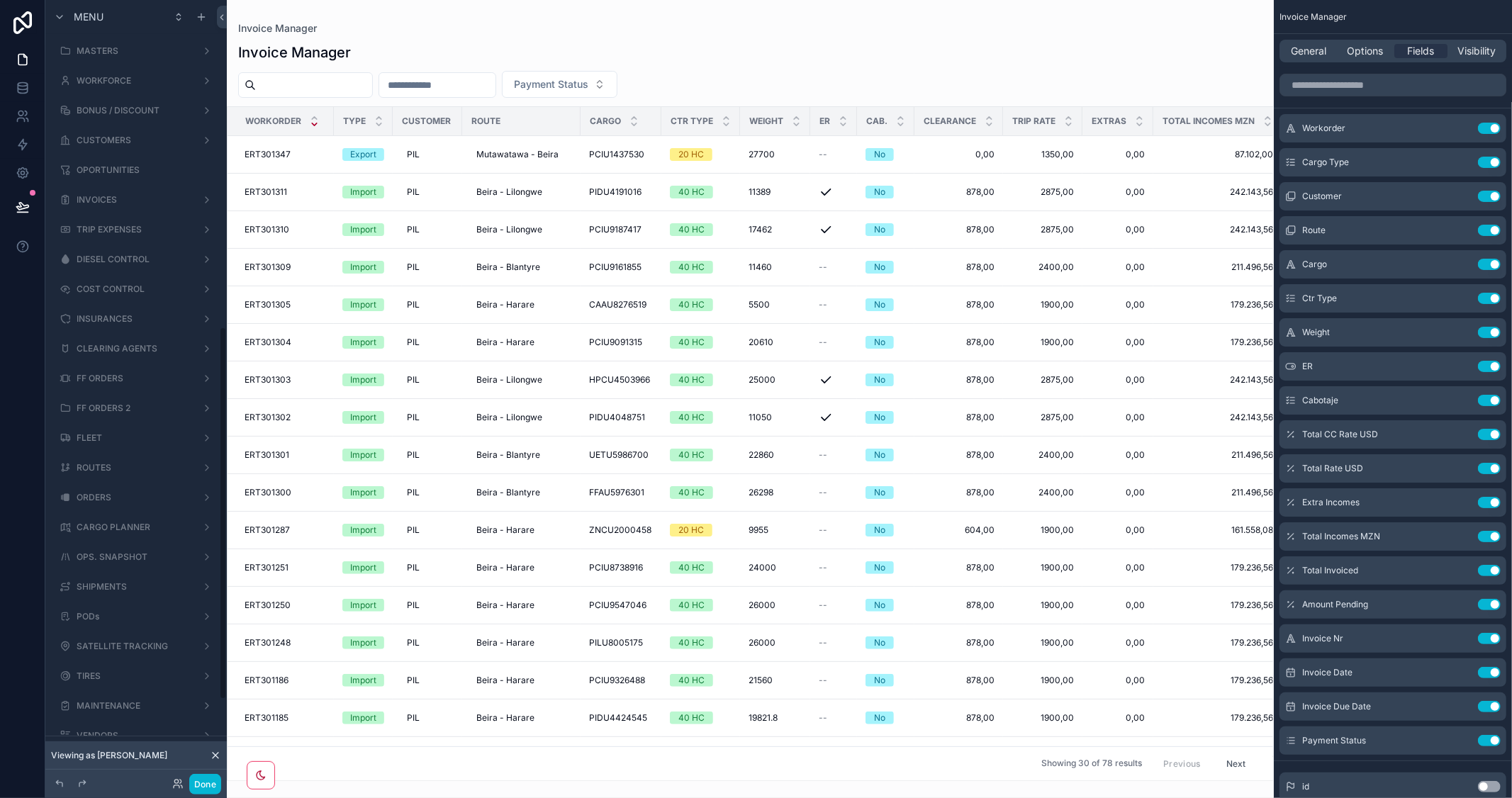
scroll to position [686, 0]
click at [830, 770] on div "scrollable content" at bounding box center [750, 399] width 1047 height 798
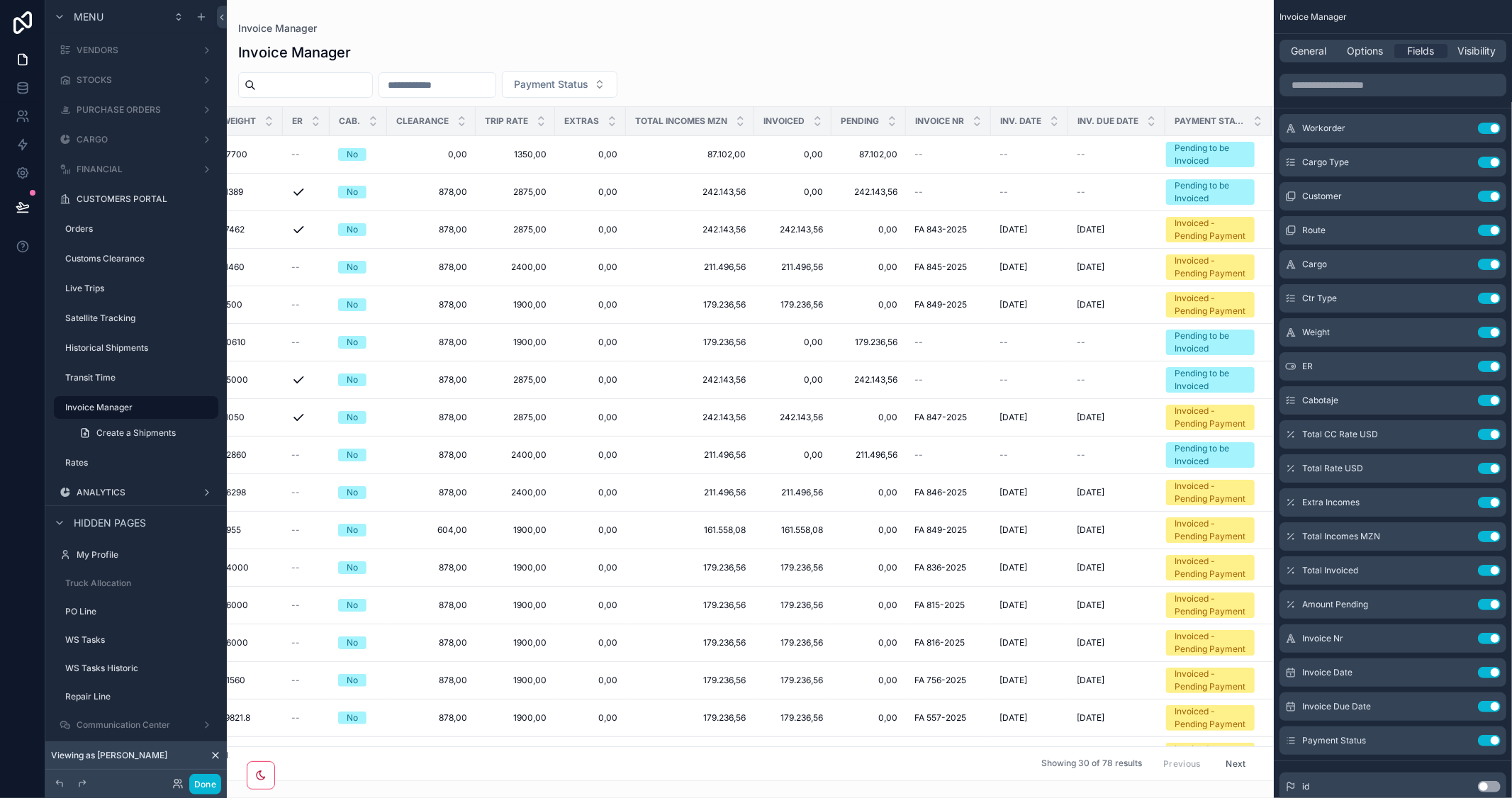
scroll to position [0, 536]
click at [1463, 536] on icon "scrollable content" at bounding box center [1461, 536] width 11 height 11
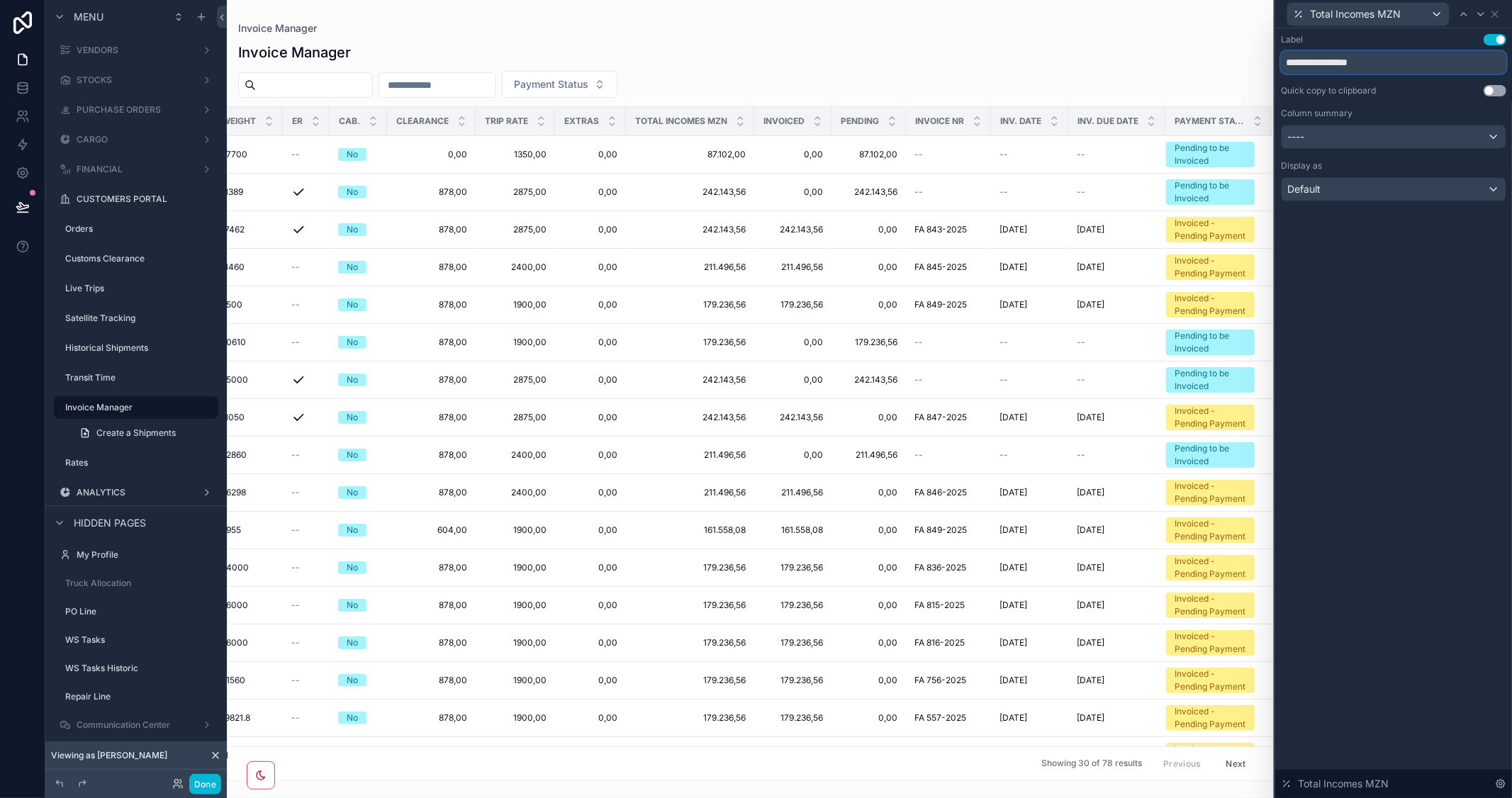
drag, startPoint x: 1312, startPoint y: 60, endPoint x: 1391, endPoint y: 62, distance: 79.0
click at [1391, 62] on input "**********" at bounding box center [1394, 62] width 225 height 23
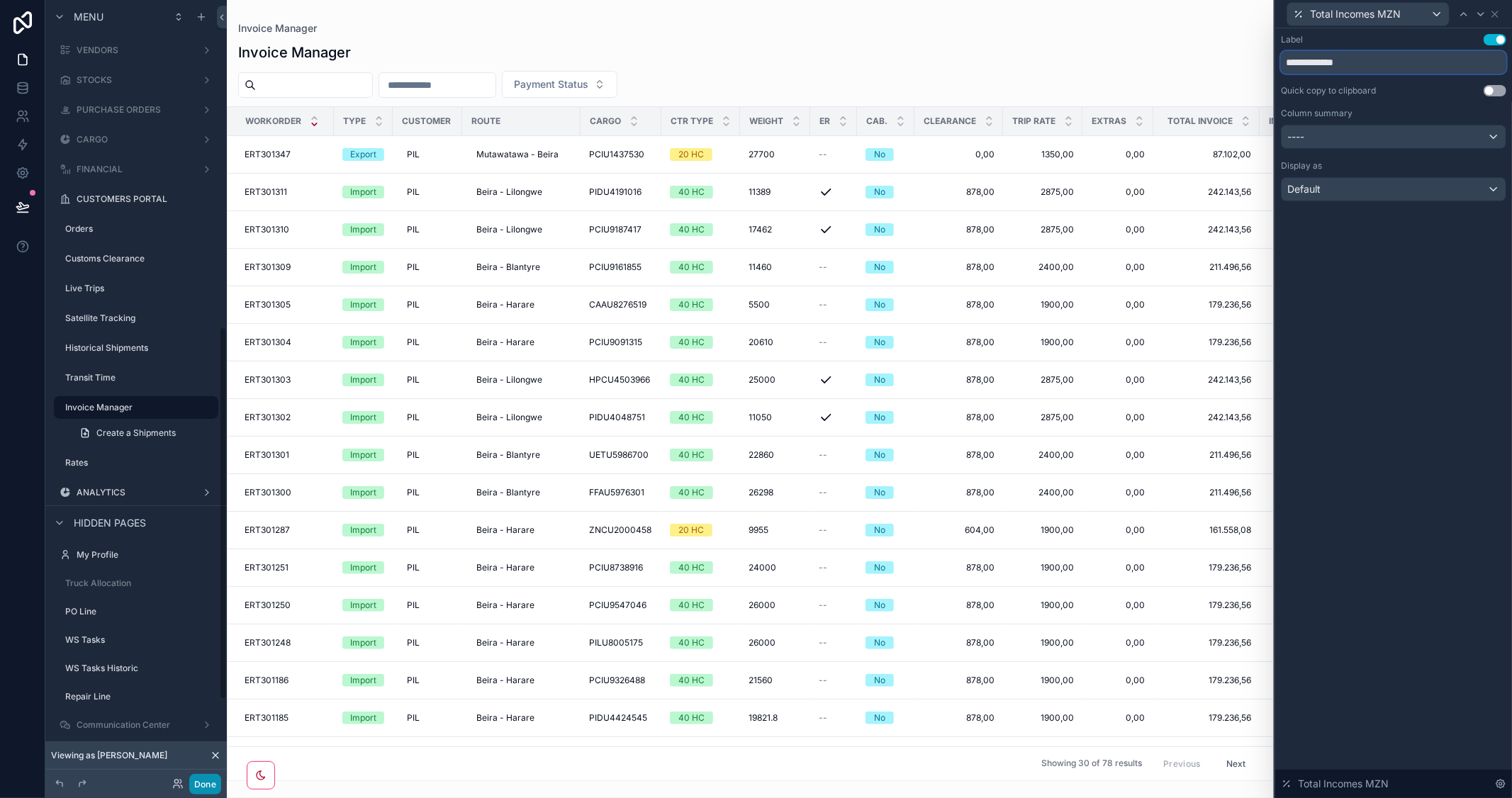
type input "**********"
click at [208, 784] on button "Done" at bounding box center [205, 784] width 32 height 21
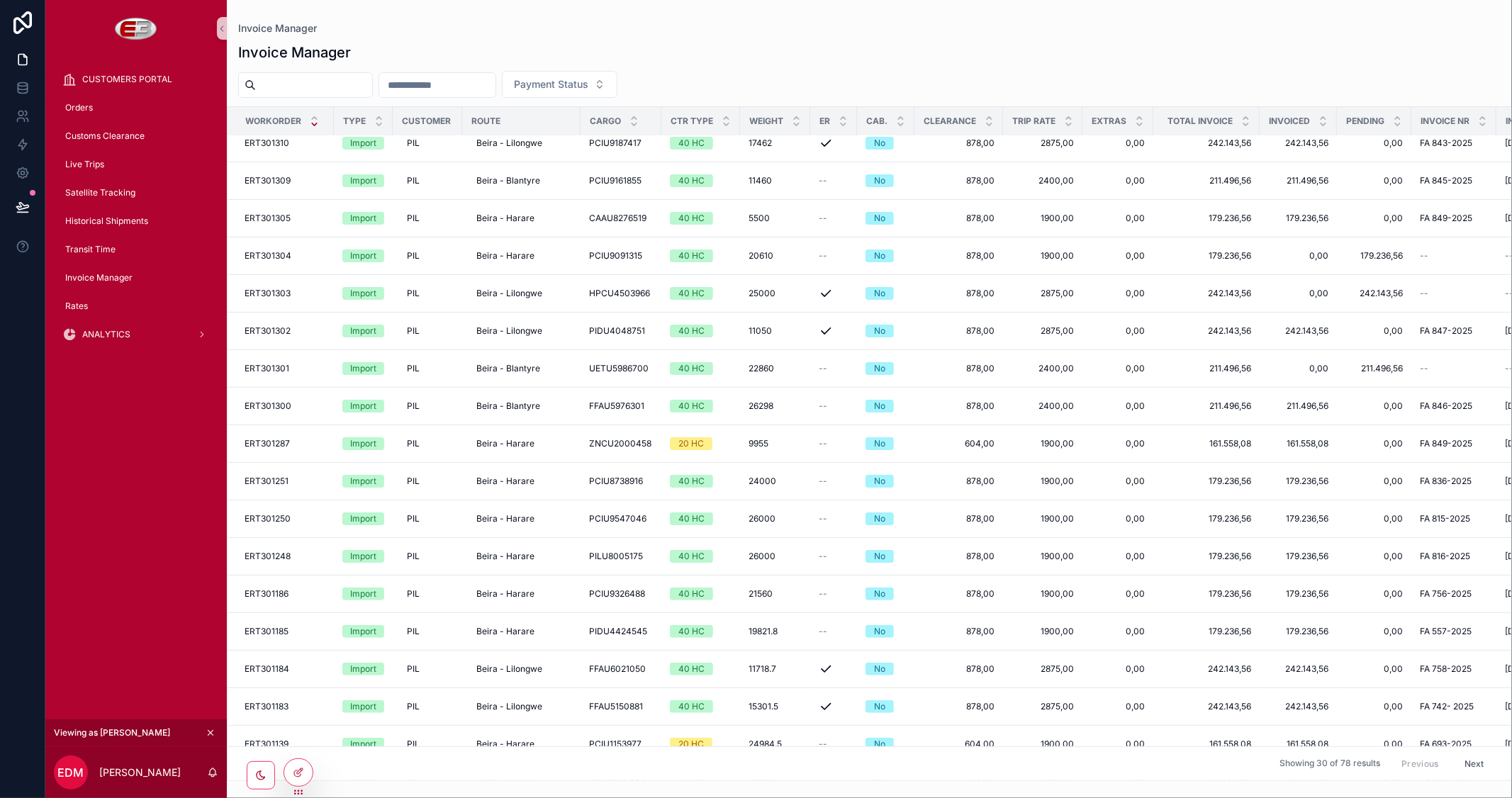
scroll to position [0, 0]
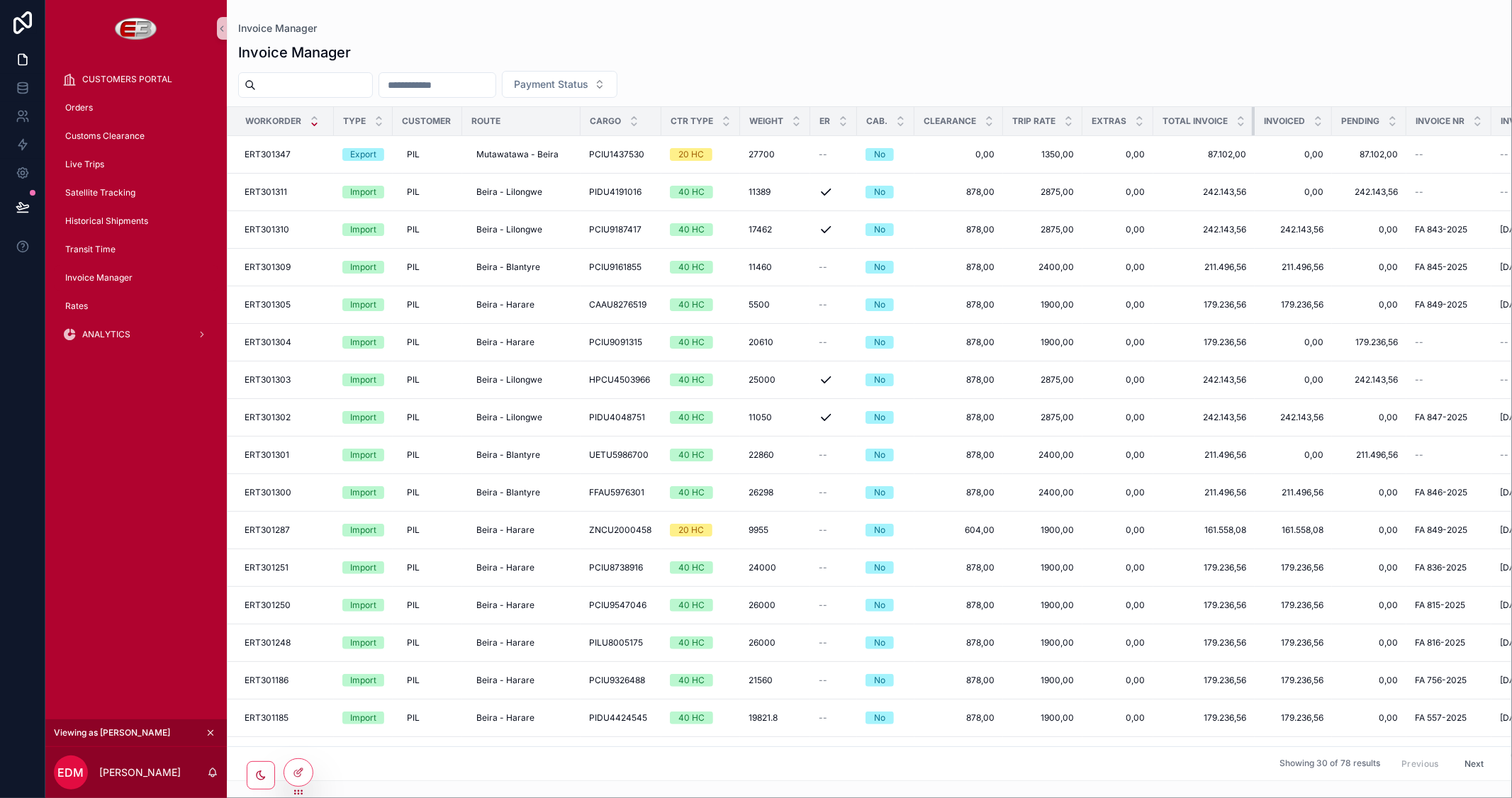
drag, startPoint x: 1256, startPoint y: 125, endPoint x: 1214, endPoint y: 129, distance: 42.2
click at [1214, 129] on th "Total Invoice" at bounding box center [1203, 121] width 101 height 29
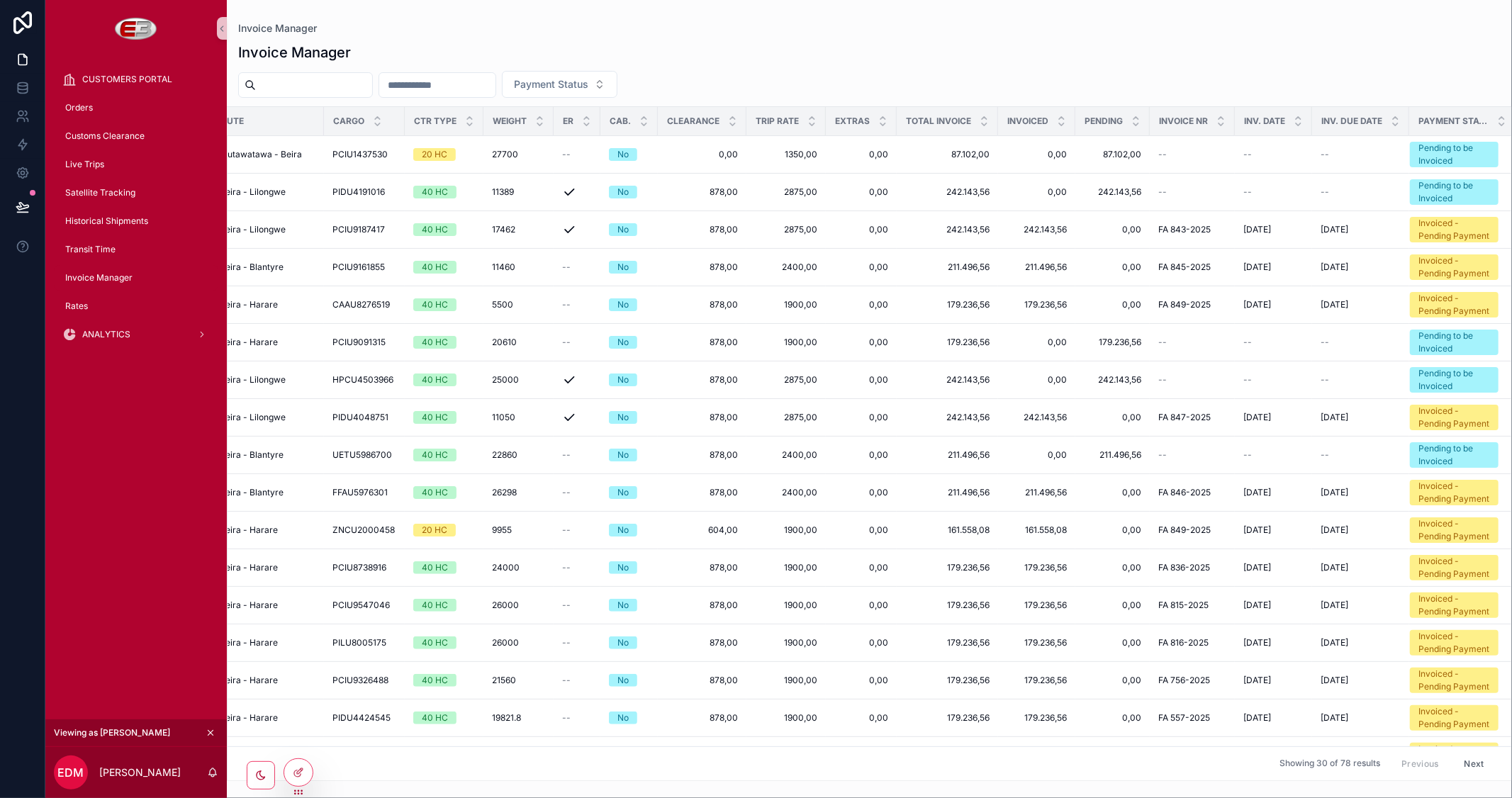
scroll to position [0, 273]
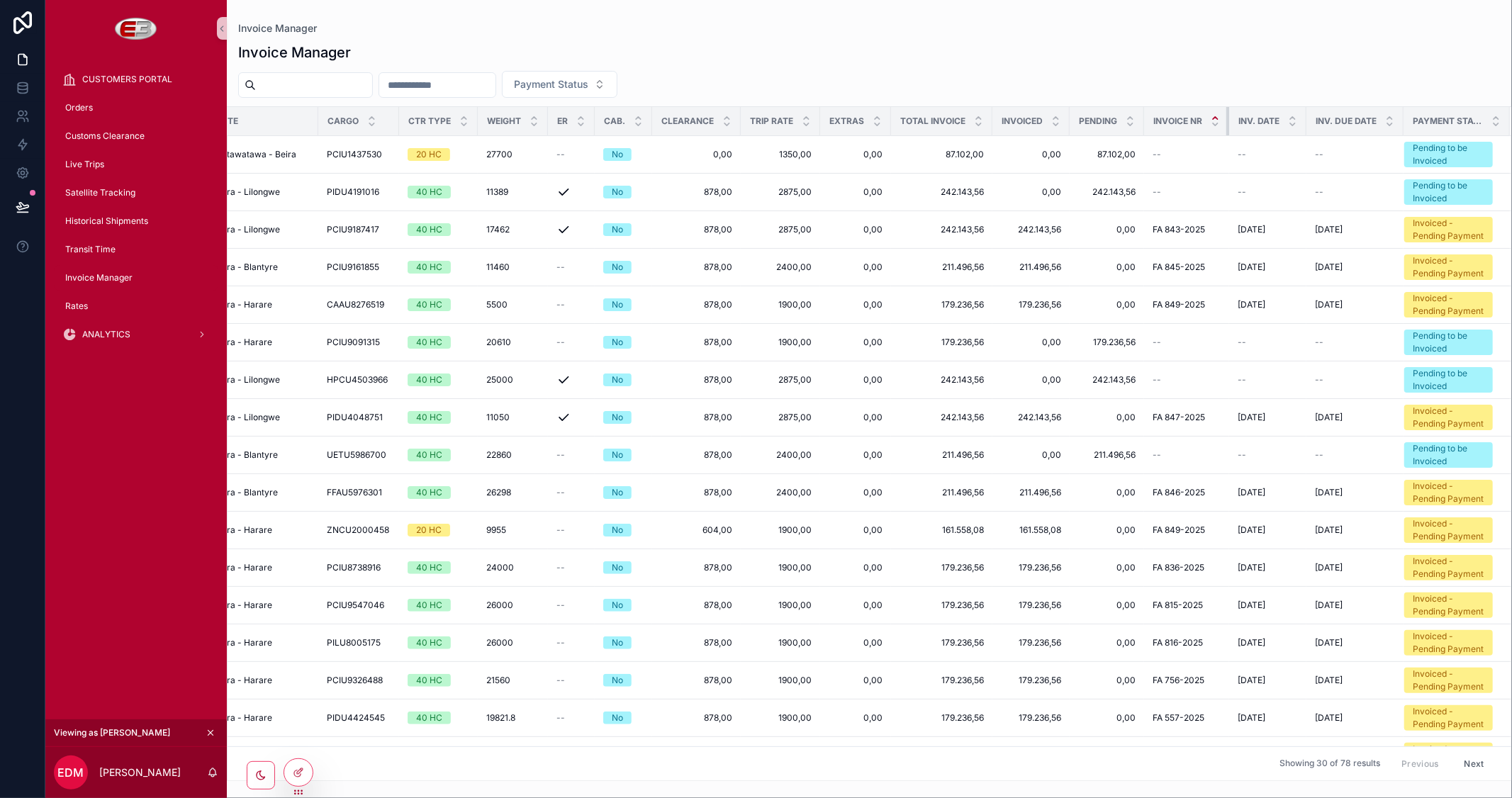
drag, startPoint x: 1216, startPoint y: 123, endPoint x: 1202, endPoint y: 122, distance: 14.0
click at [1203, 122] on th "Invoice Nr" at bounding box center [1187, 121] width 85 height 29
click at [301, 771] on icon at bounding box center [300, 771] width 6 height 6
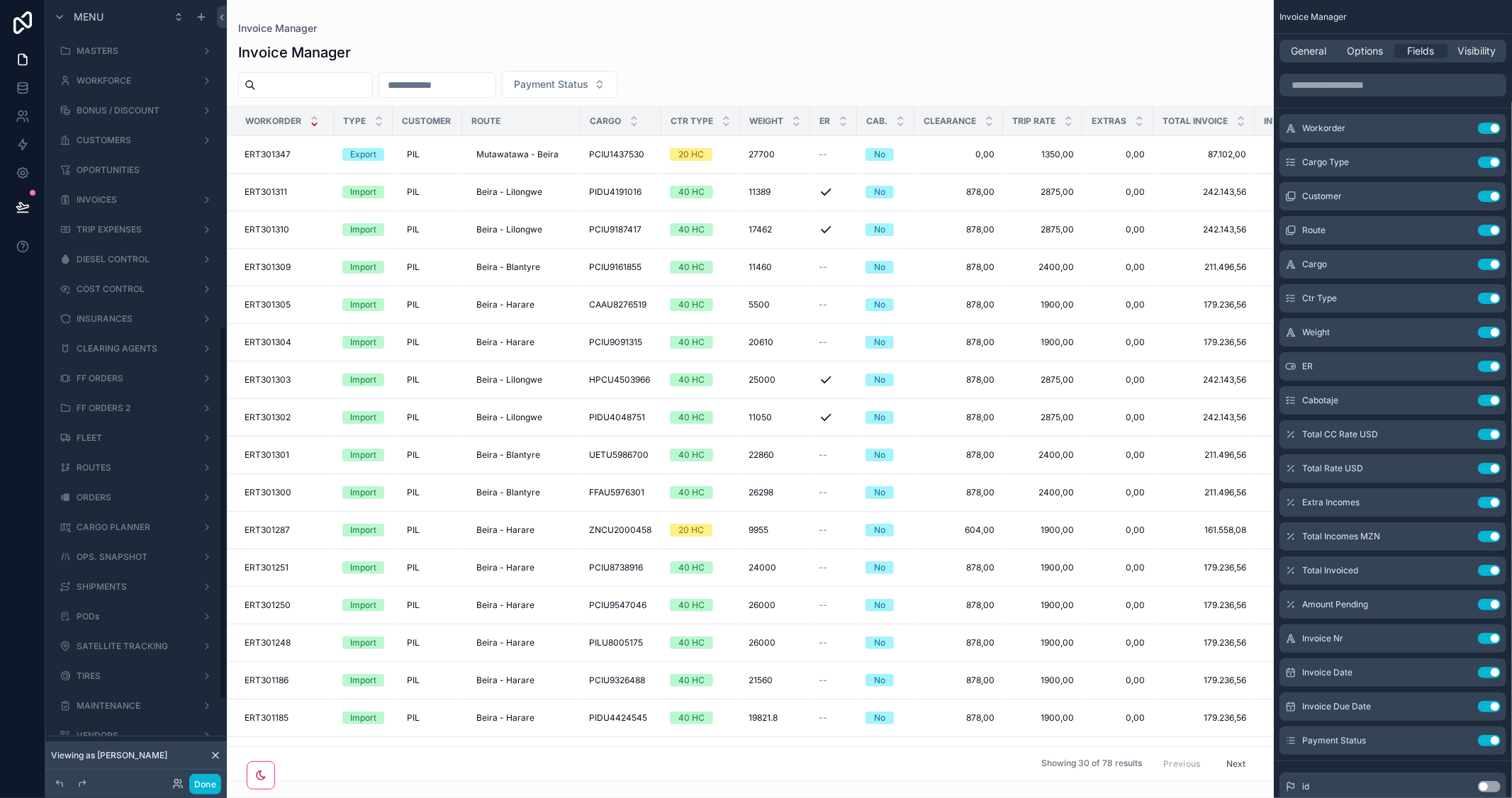
scroll to position [686, 0]
drag, startPoint x: 696, startPoint y: 774, endPoint x: 980, endPoint y: 789, distance: 284.4
click at [980, 789] on div "scrollable content" at bounding box center [750, 399] width 1047 height 798
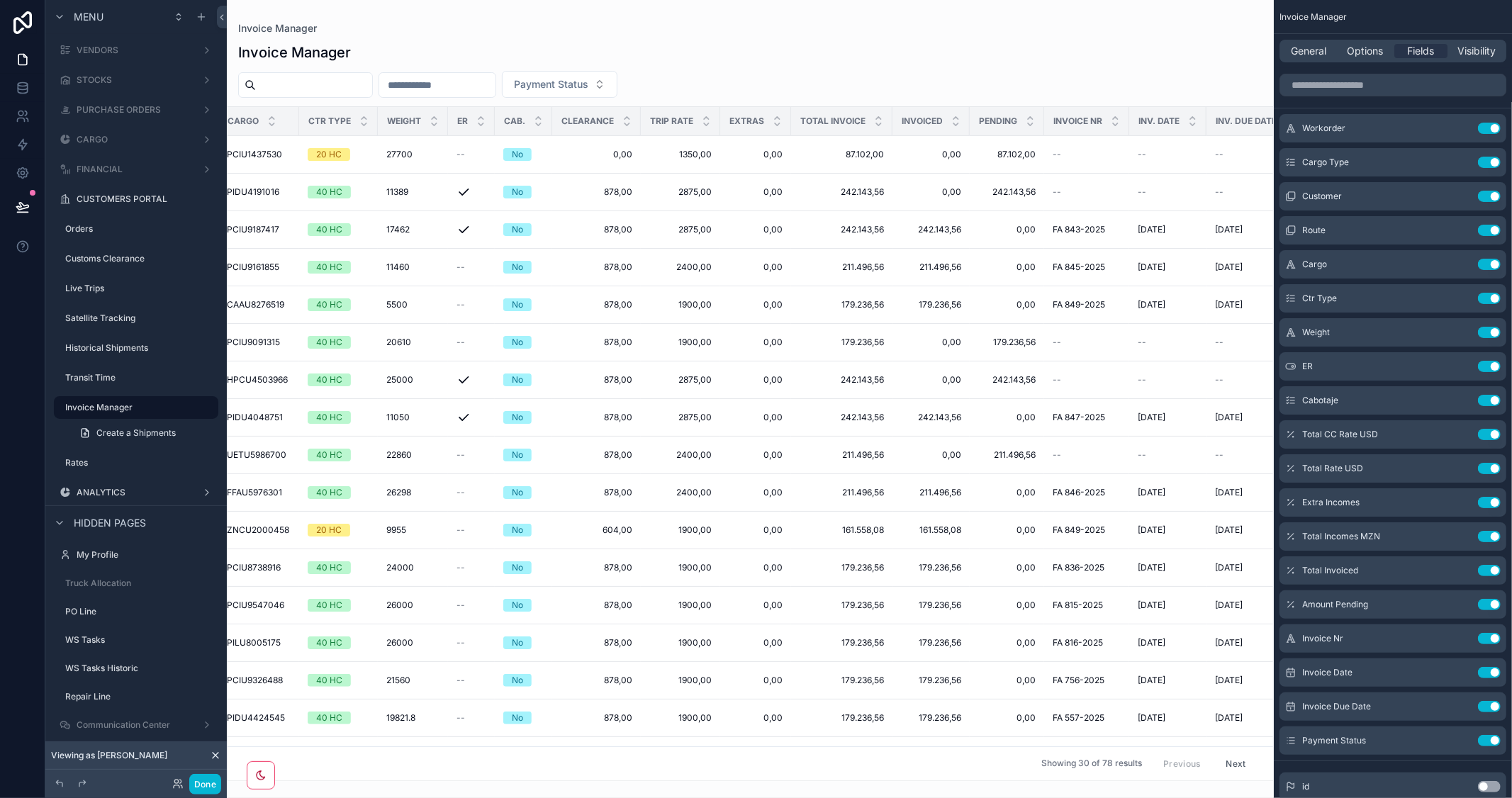
scroll to position [0, 511]
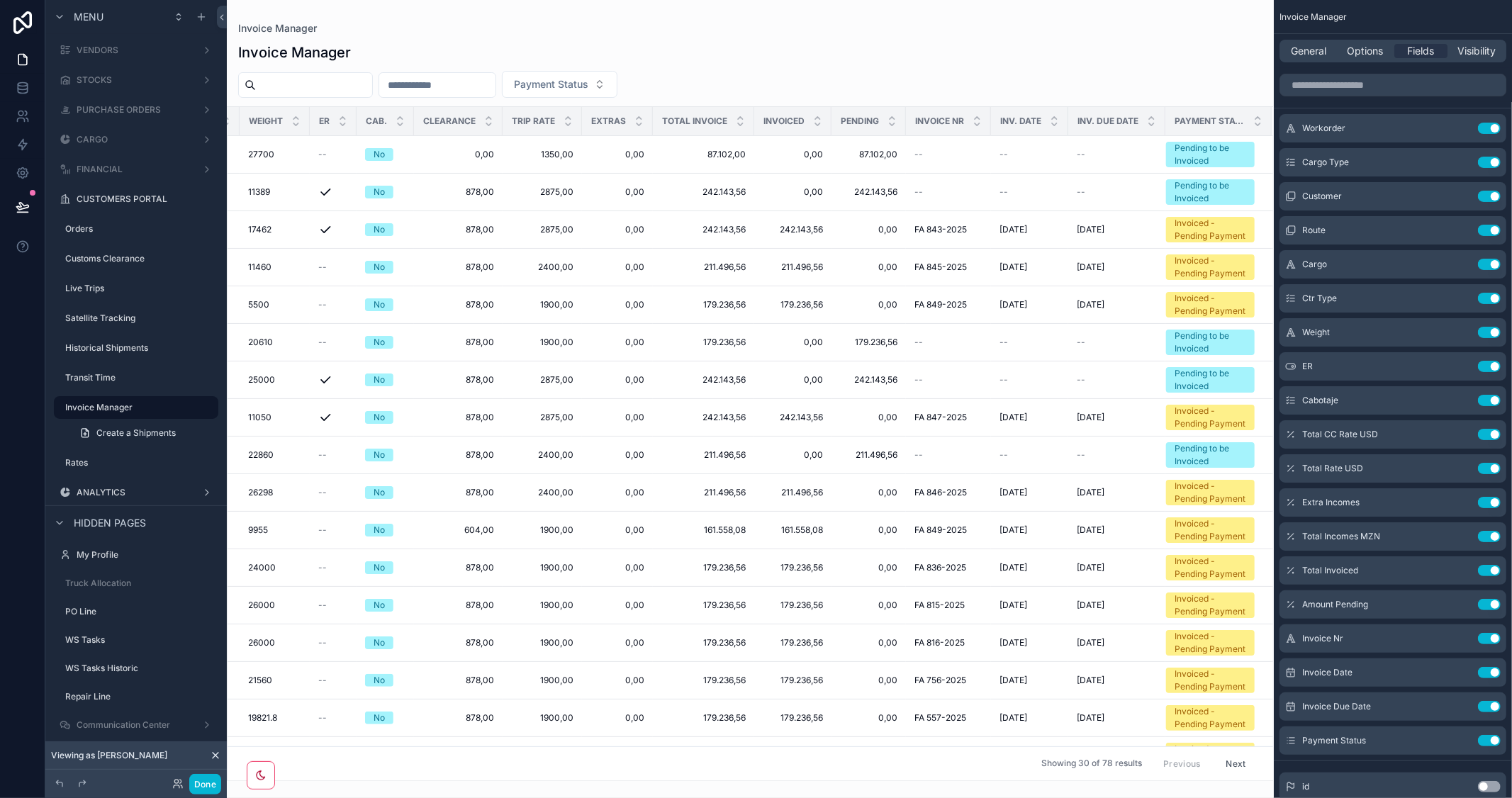
click at [1499, 782] on button "Use setting" at bounding box center [1490, 787] width 23 height 11
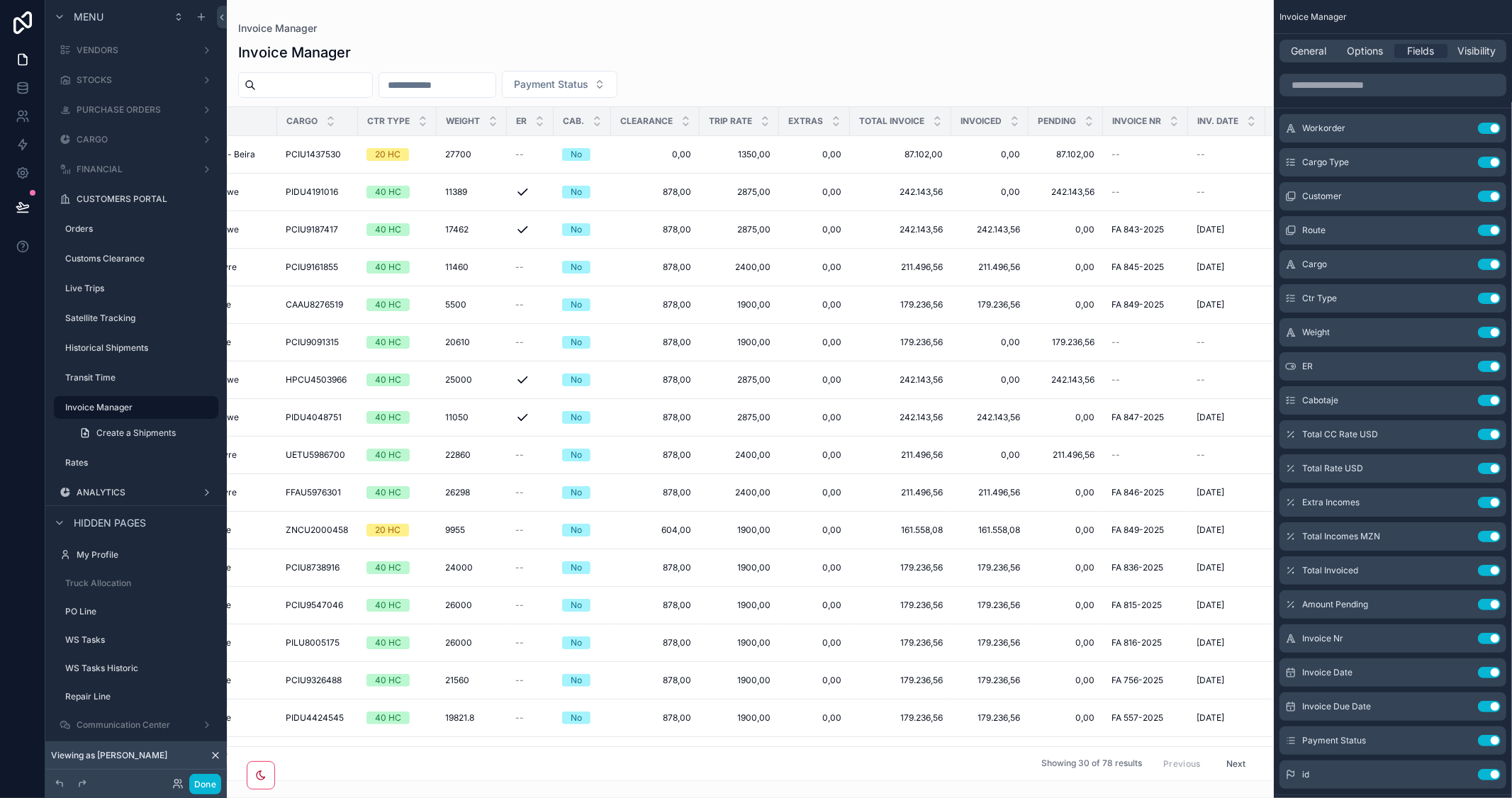
scroll to position [0, 624]
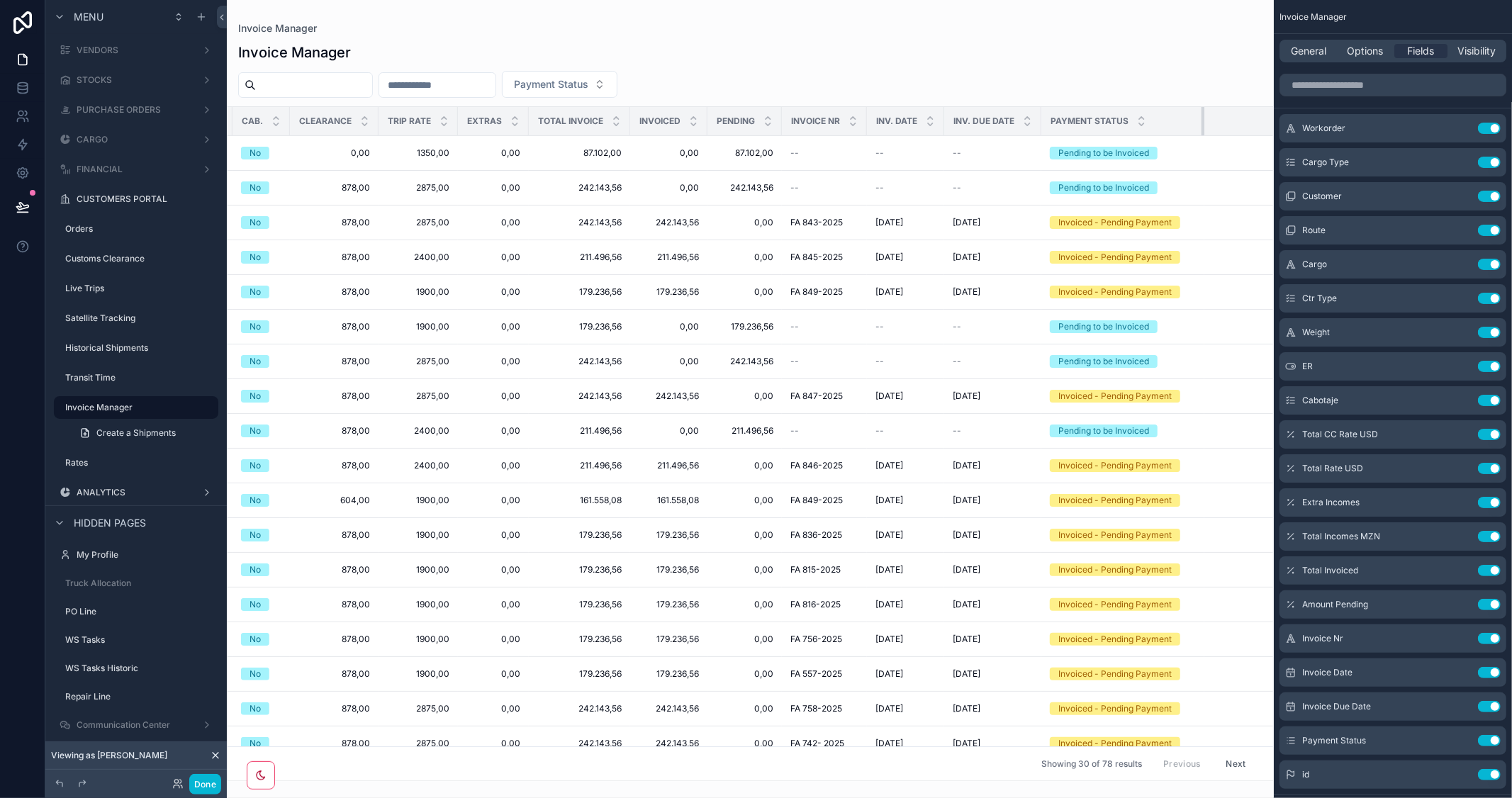
drag, startPoint x: 1152, startPoint y: 119, endPoint x: 1209, endPoint y: 110, distance: 57.7
click at [1209, 110] on tr "Workorder Type Customer Route Cargo Ctr Type Weight ER Cab. Clearance Trip Rate…" at bounding box center [457, 121] width 1709 height 29
click at [1478, 773] on button "Use setting" at bounding box center [1490, 774] width 23 height 11
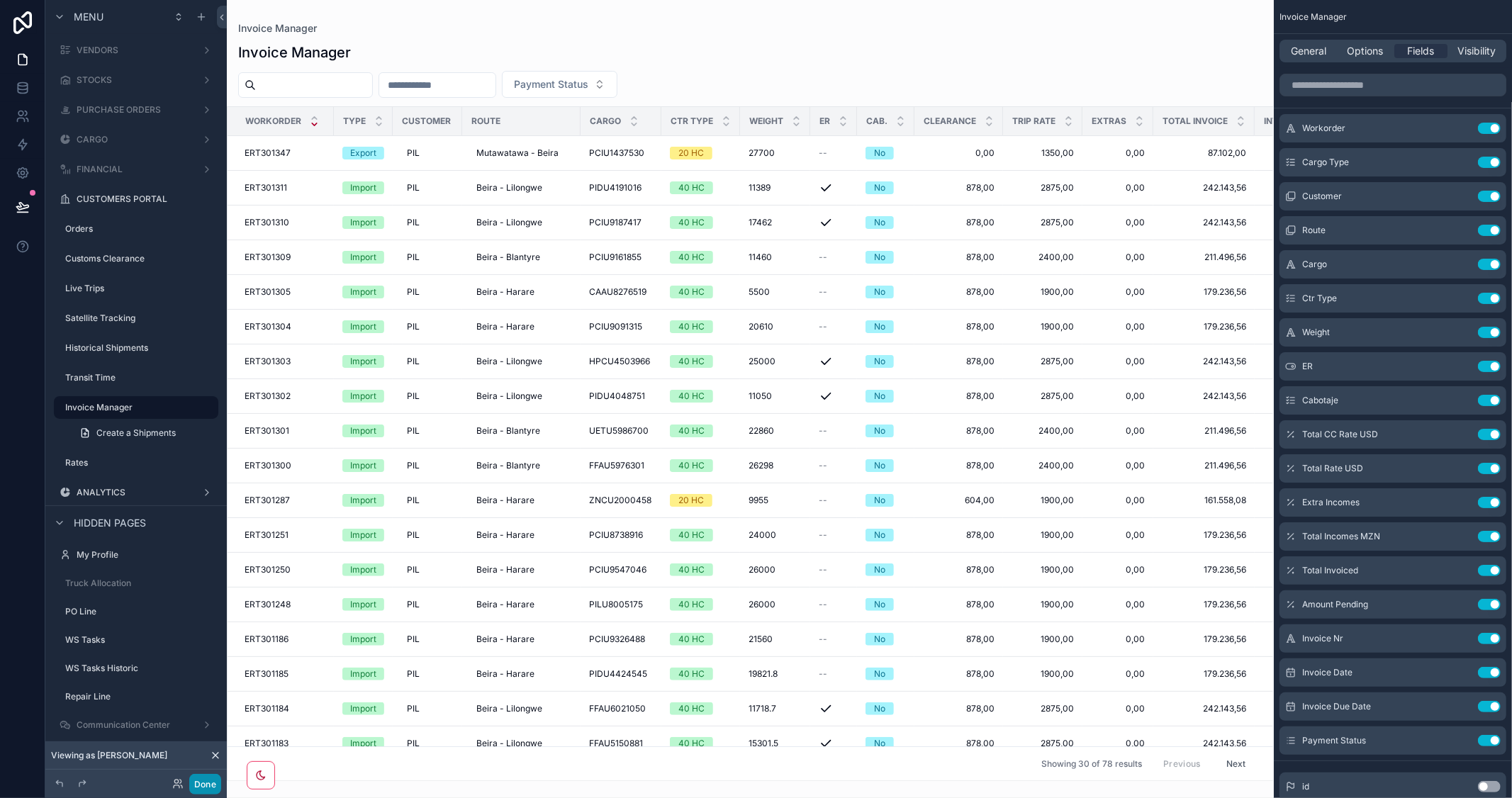
click at [210, 782] on button "Done" at bounding box center [205, 784] width 32 height 21
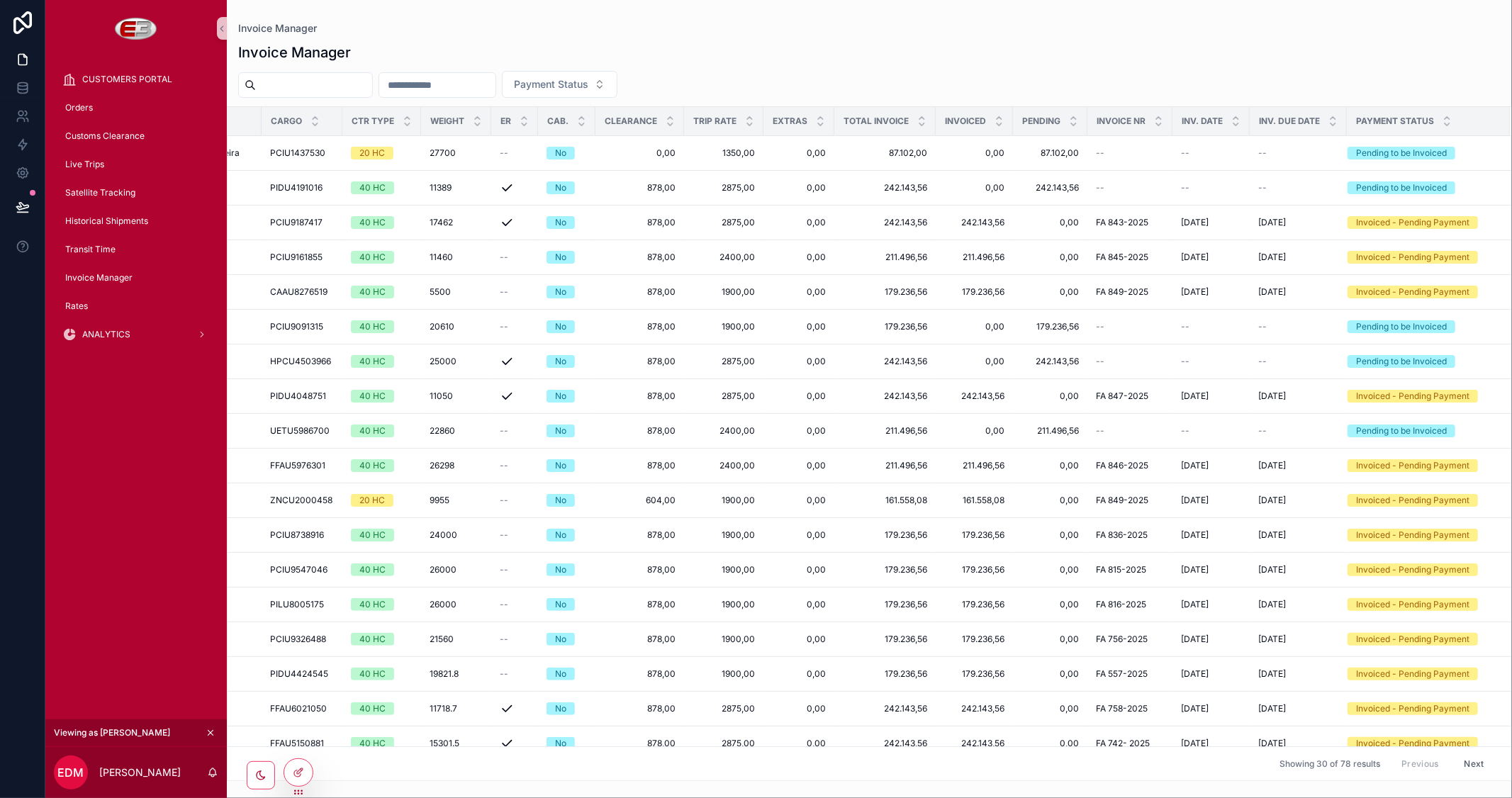
scroll to position [0, 0]
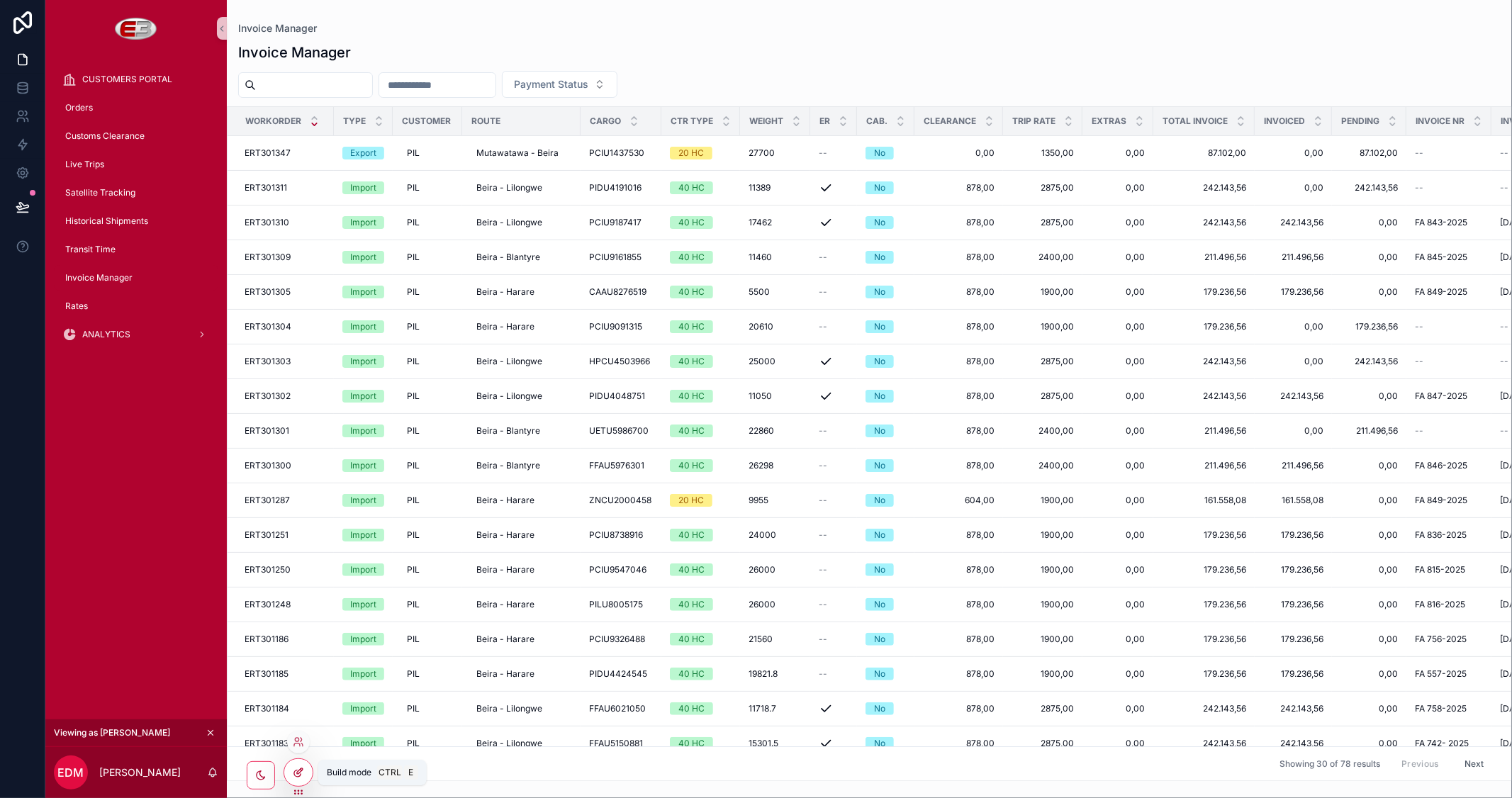
click at [298, 774] on icon at bounding box center [300, 771] width 6 height 6
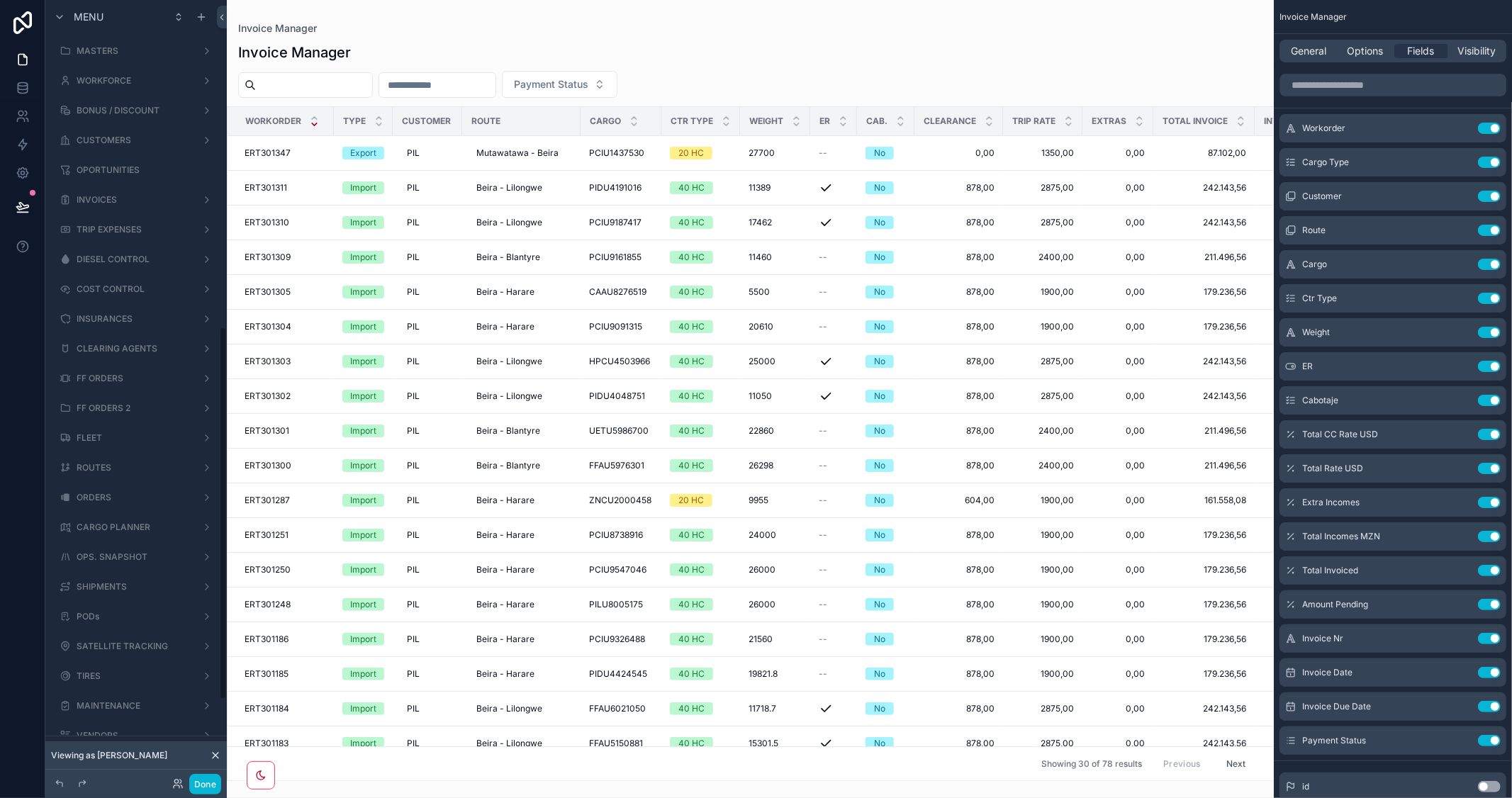
scroll to position [686, 0]
click at [206, 782] on button "Done" at bounding box center [205, 784] width 32 height 21
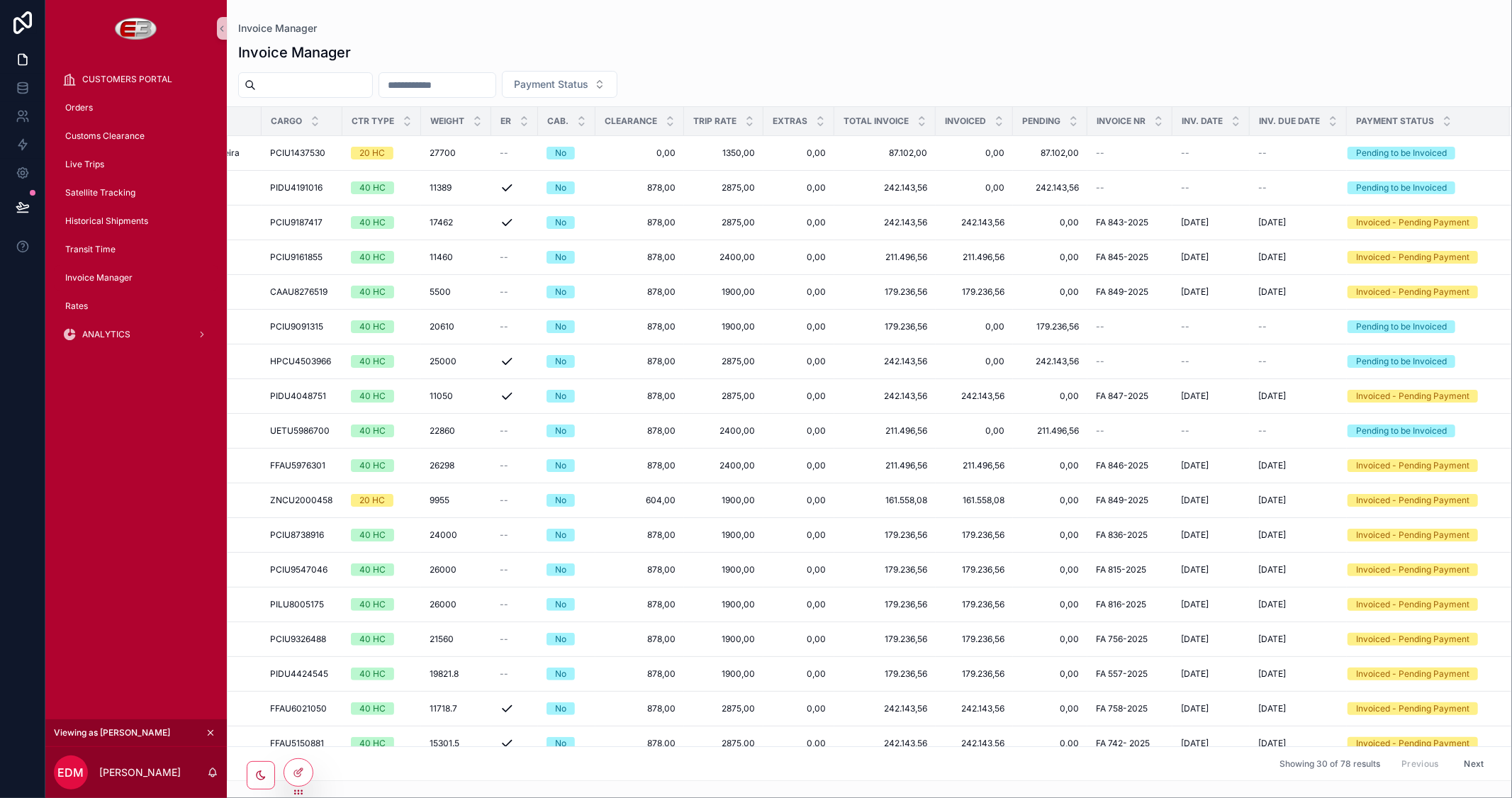
scroll to position [0, 0]
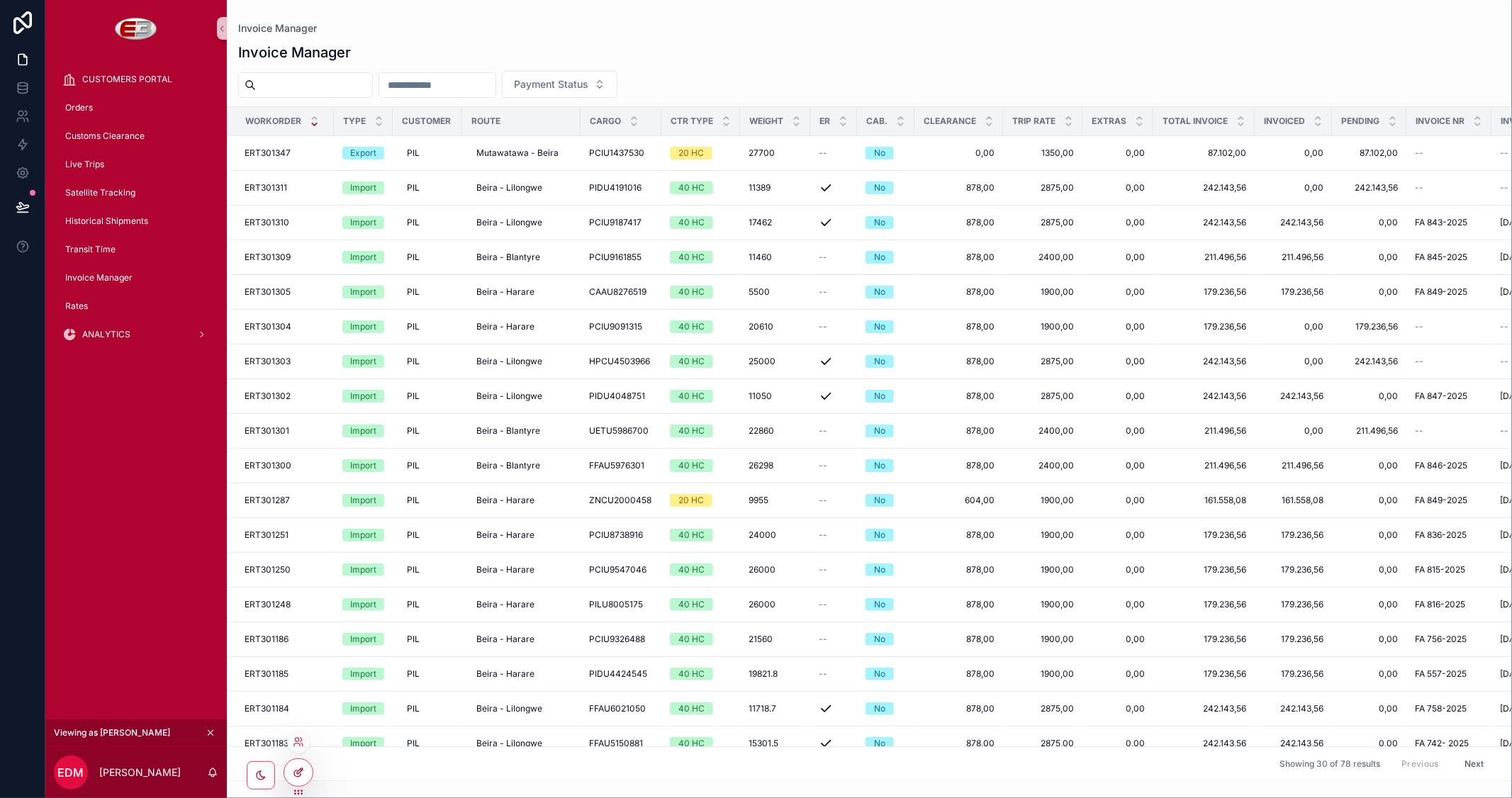
click at [296, 770] on icon at bounding box center [297, 773] width 7 height 7
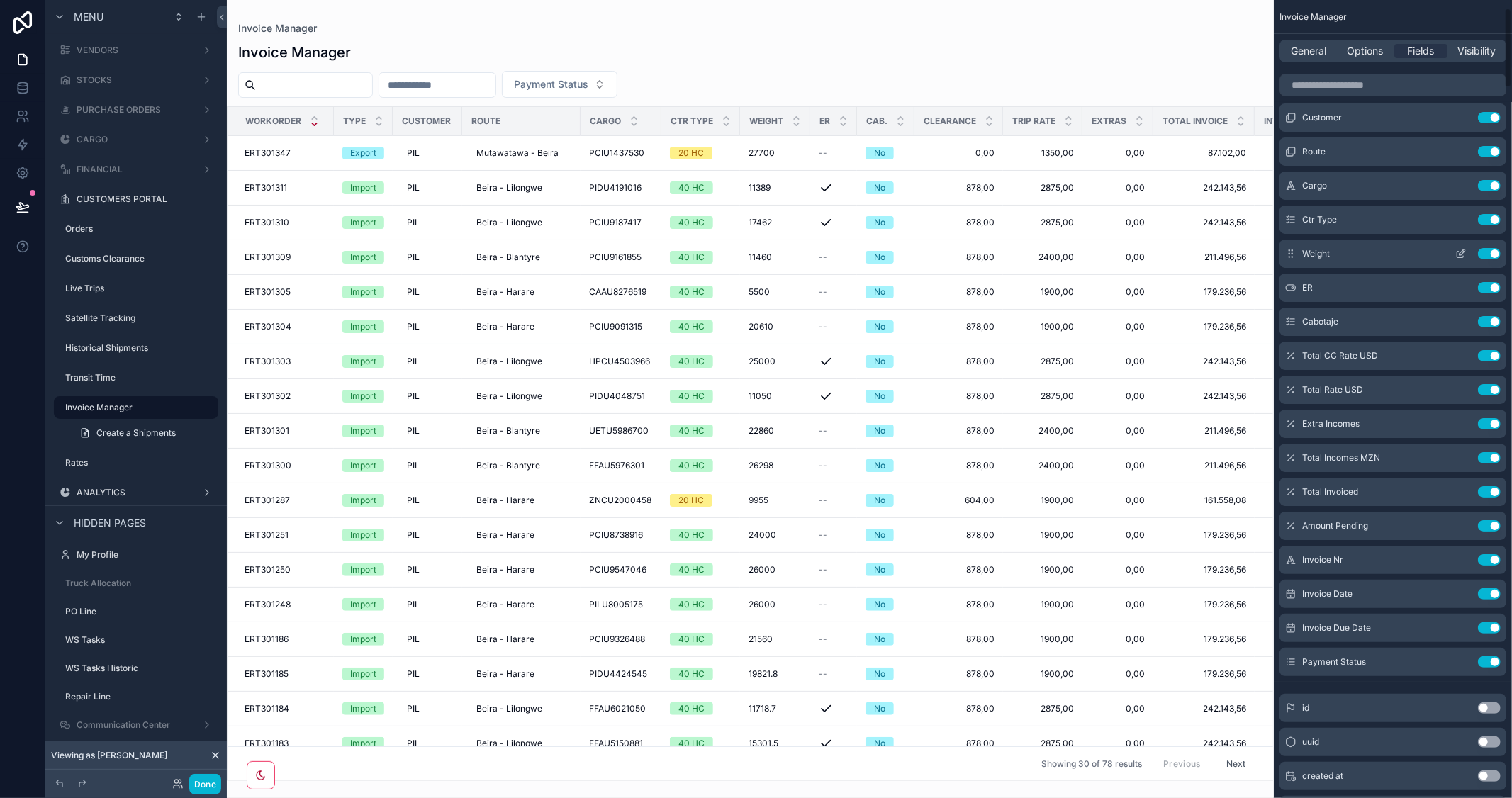
scroll to position [158, 0]
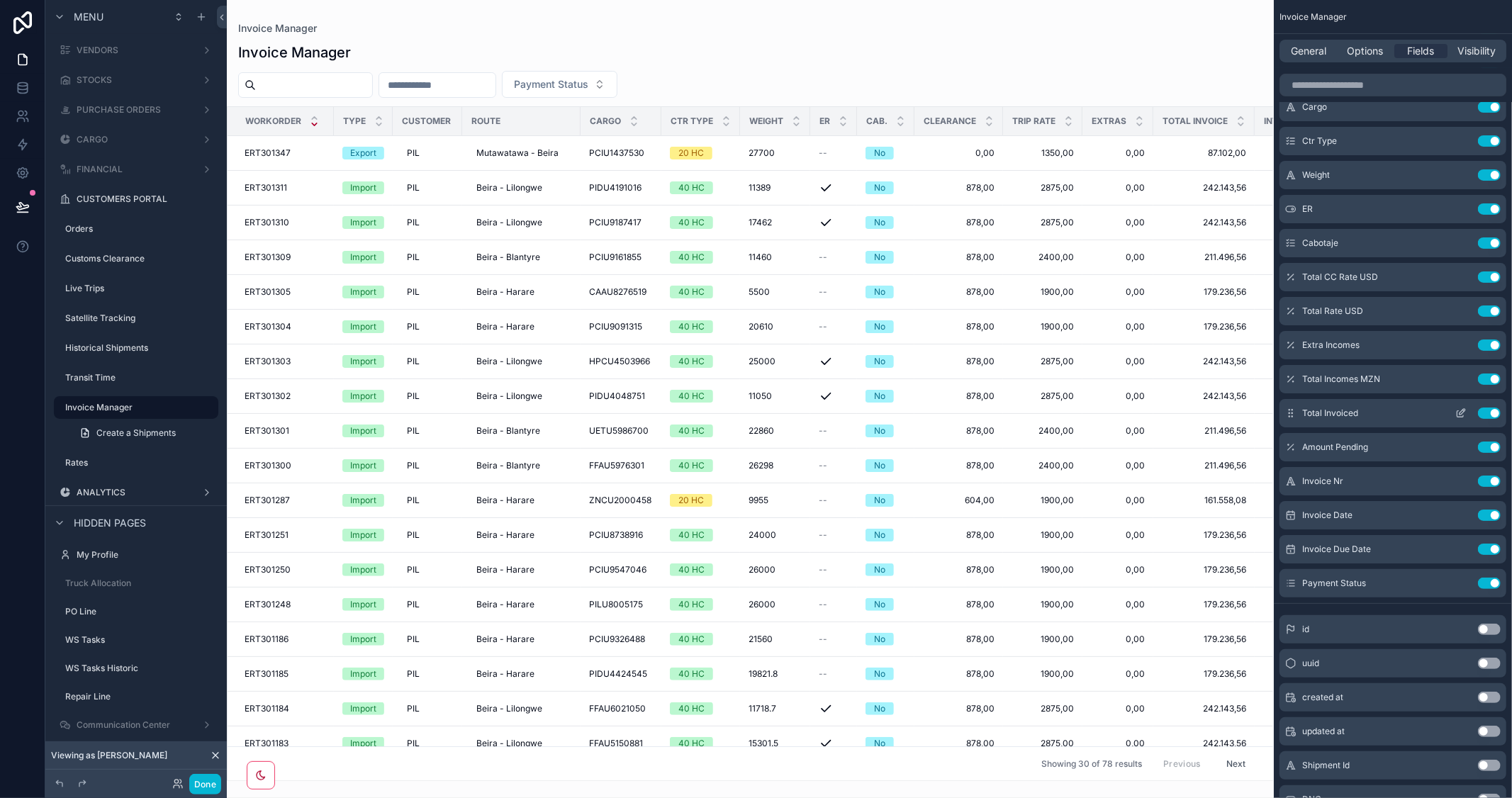
click at [1483, 415] on button "Use setting" at bounding box center [1490, 413] width 23 height 11
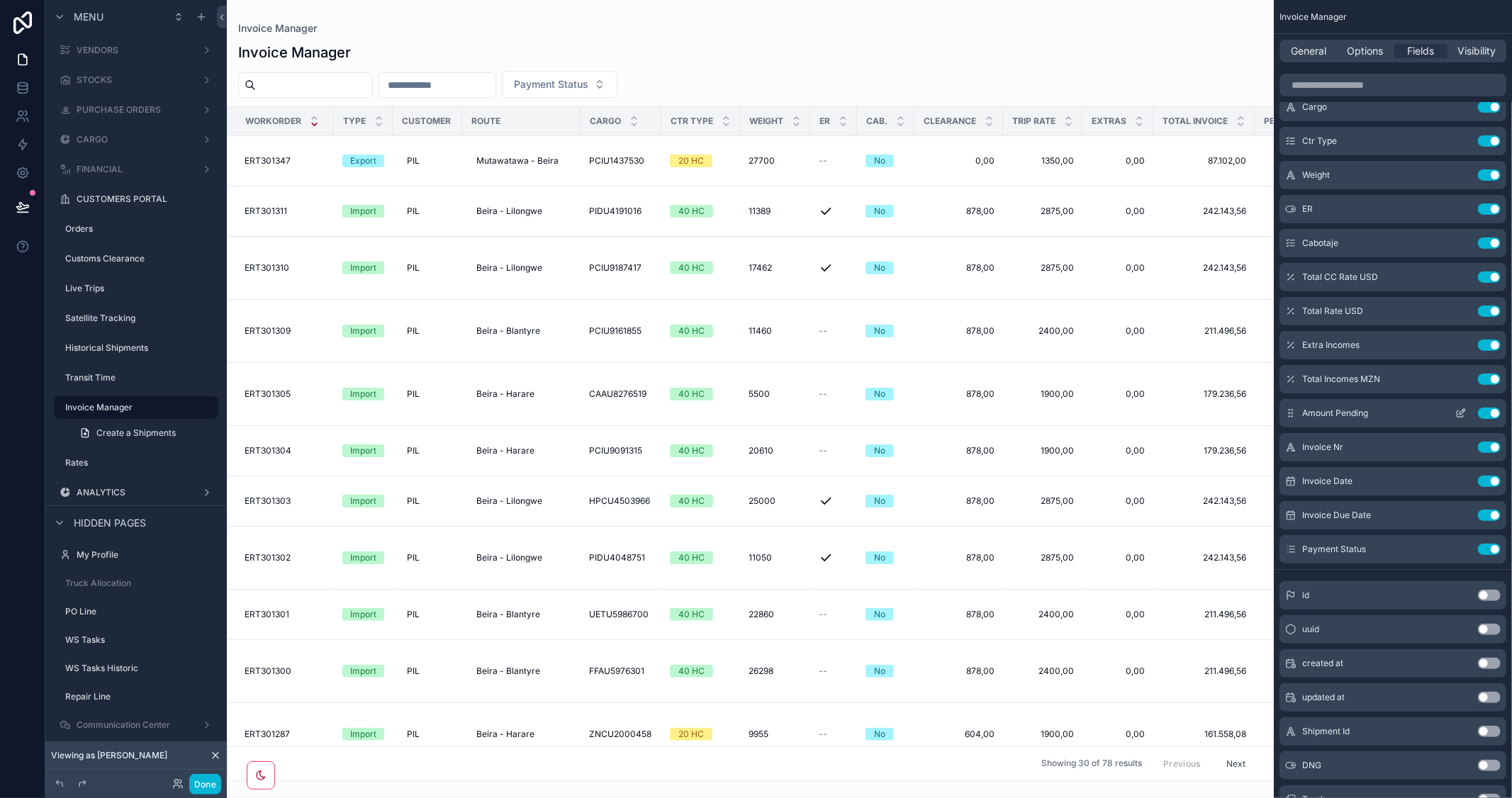
click at [1482, 413] on button "Use setting" at bounding box center [1490, 413] width 23 height 11
drag, startPoint x: 655, startPoint y: 773, endPoint x: 1122, endPoint y: 765, distance: 467.1
click at [1122, 765] on div "Invoice Manager Invoice Manager Payment Status Workorder Type Customer Route Ca…" at bounding box center [750, 390] width 1047 height 781
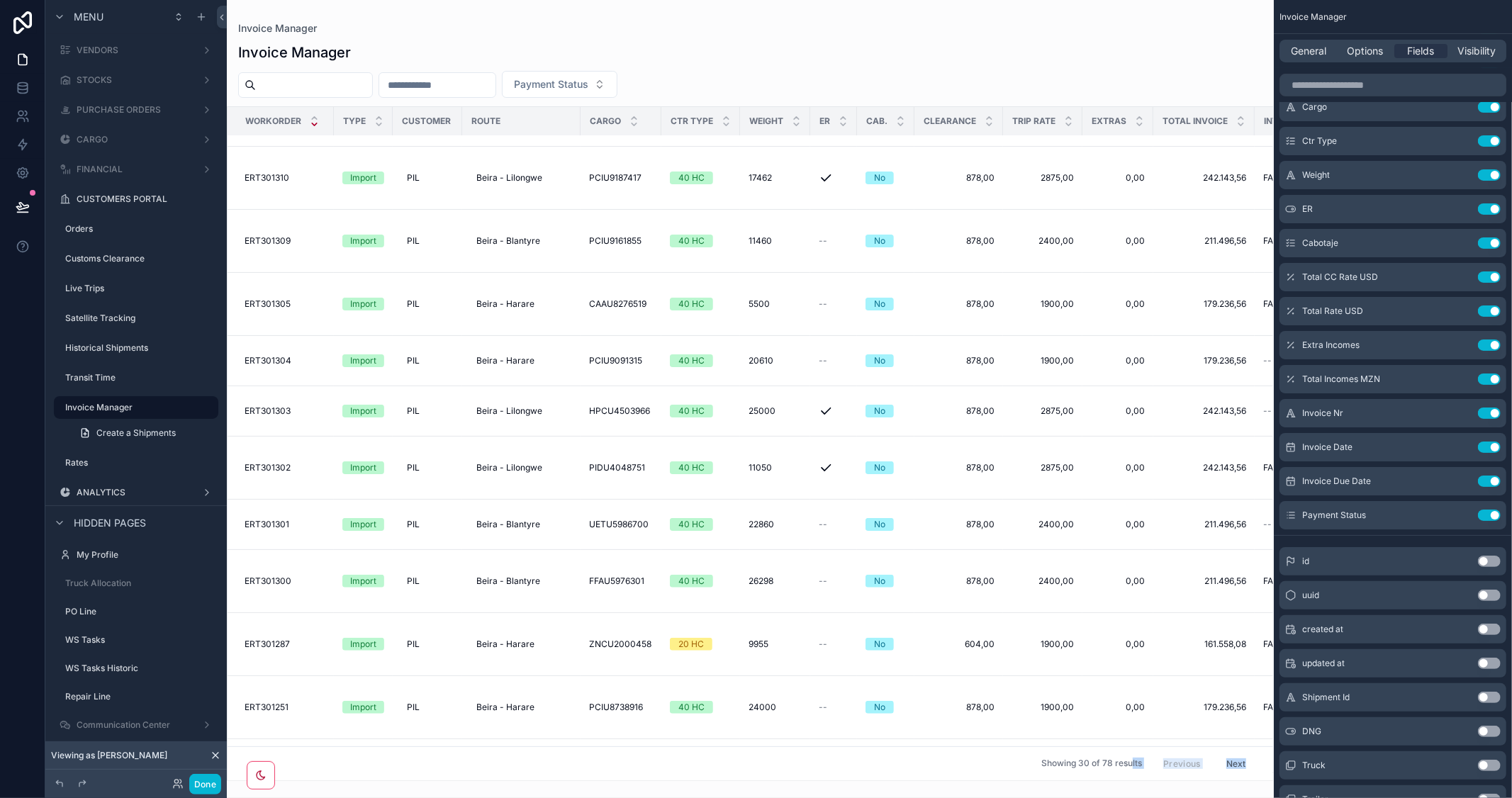
click at [1096, 774] on div "scrollable content" at bounding box center [750, 399] width 1047 height 798
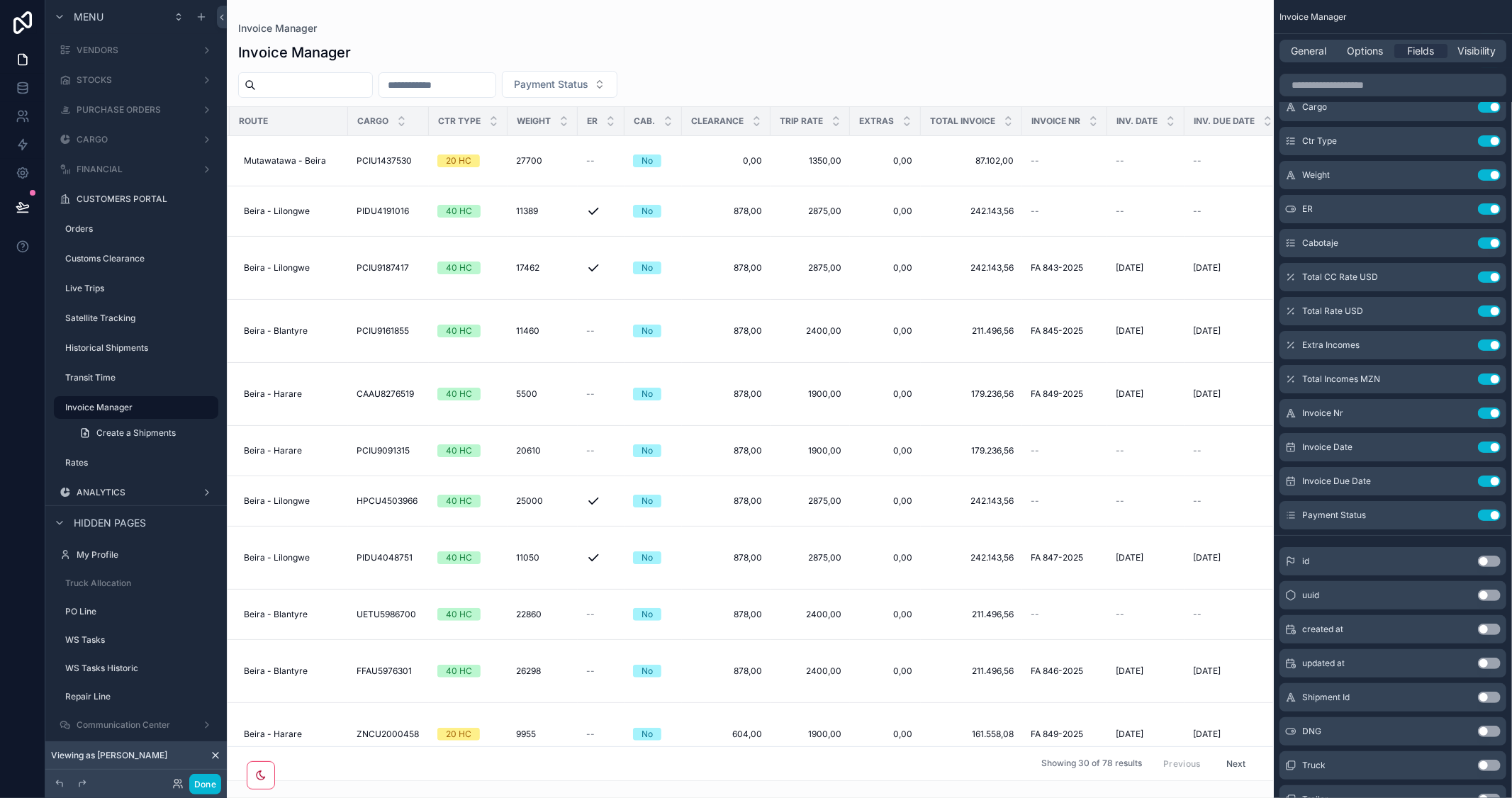
scroll to position [0, 308]
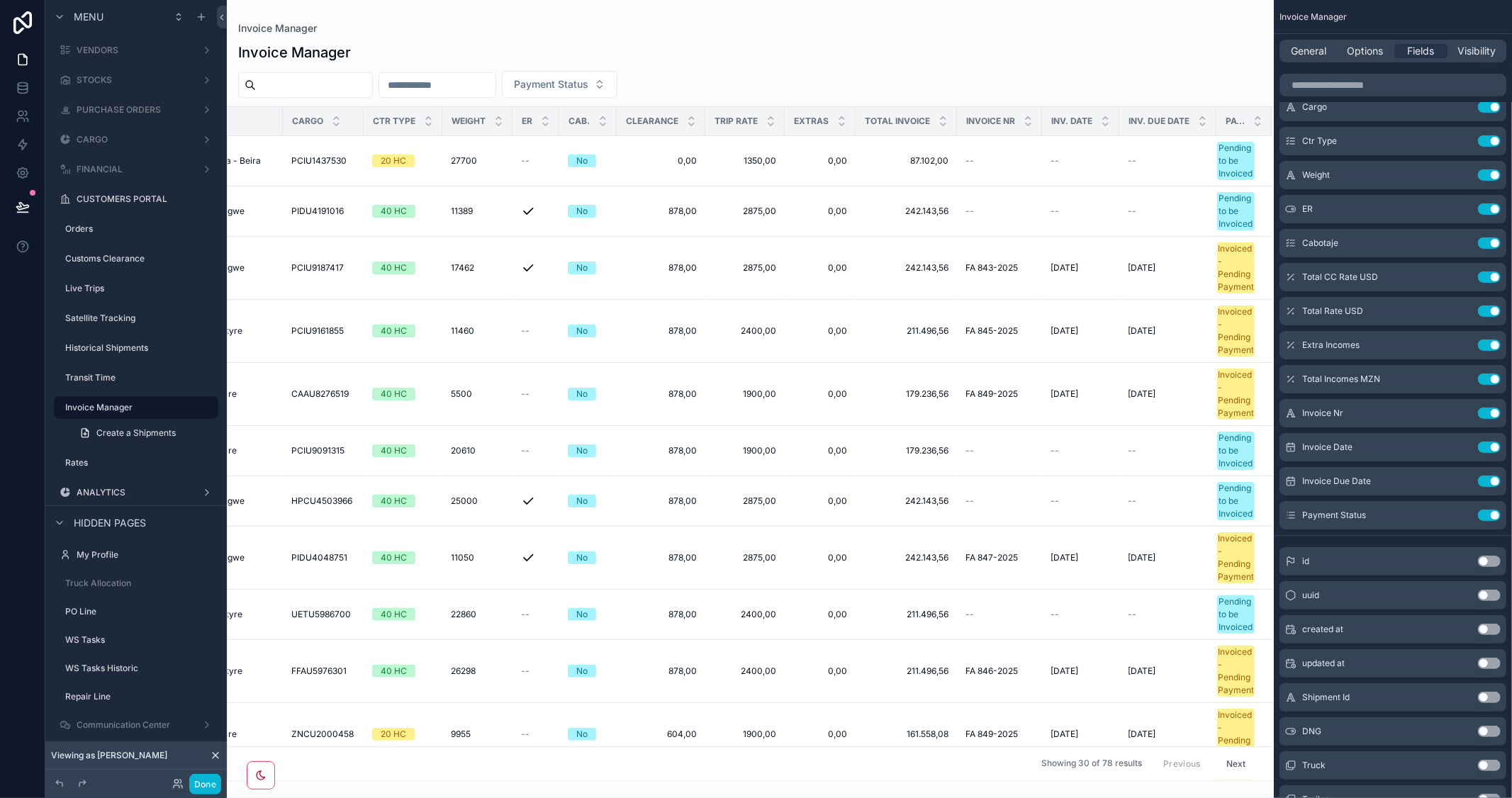
click at [1496, 557] on button "Use setting" at bounding box center [1490, 562] width 23 height 11
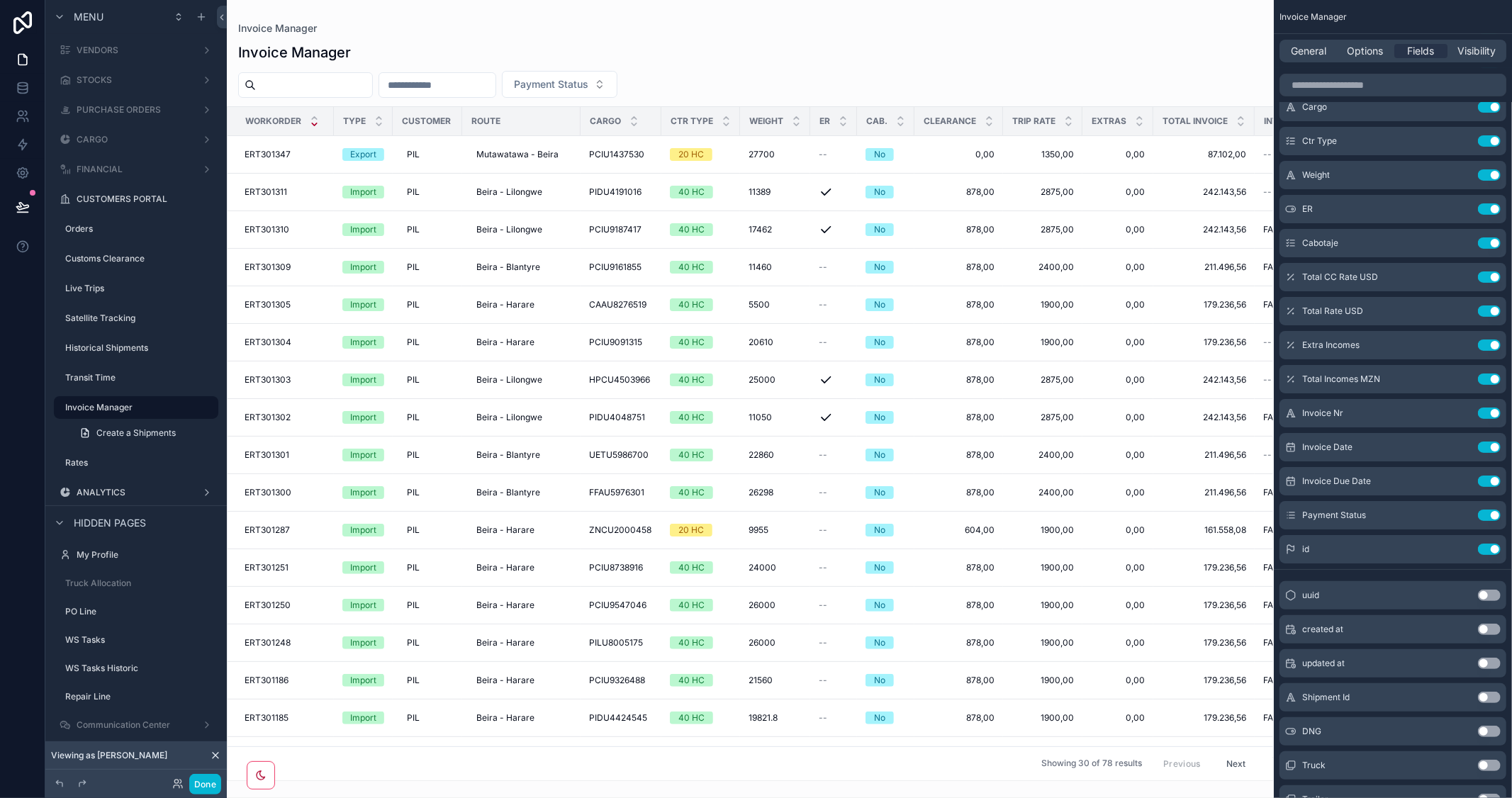
scroll to position [0, 402]
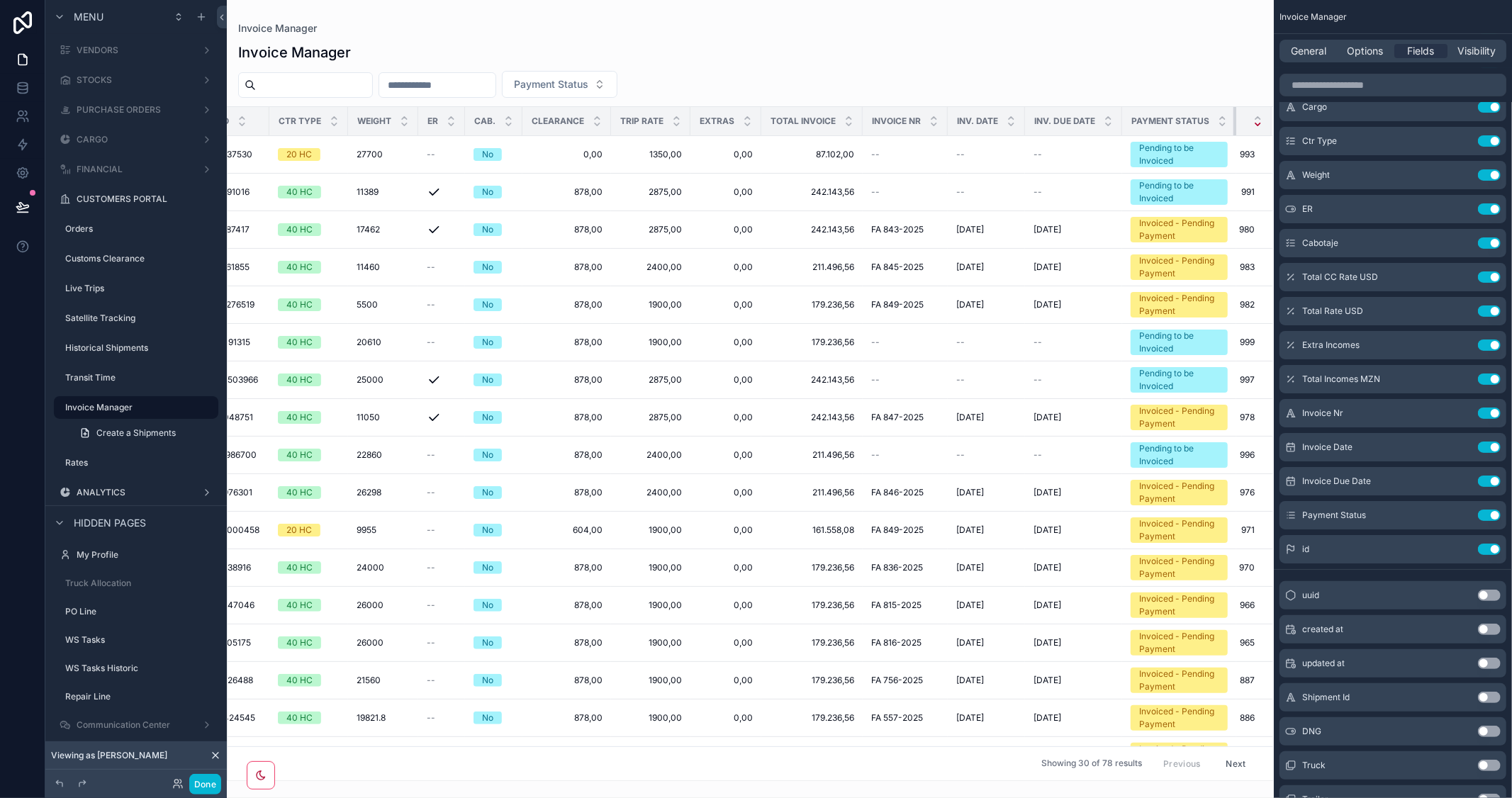
drag, startPoint x: 1224, startPoint y: 123, endPoint x: 1246, endPoint y: 126, distance: 22.2
click at [1246, 126] on tr "Workorder Type Customer Route Cargo Ctr Type Weight ER Cab. Clearance Trip Rate…" at bounding box center [554, 121] width 1437 height 29
drag, startPoint x: 1221, startPoint y: 117, endPoint x: 1252, endPoint y: 118, distance: 31.0
click at [1252, 118] on tr "Workorder Type Customer Route Cargo Ctr Type Weight ER Cab. Clearance Trip Rate…" at bounding box center [554, 121] width 1437 height 29
click at [1487, 591] on button "Use setting" at bounding box center [1490, 595] width 23 height 11
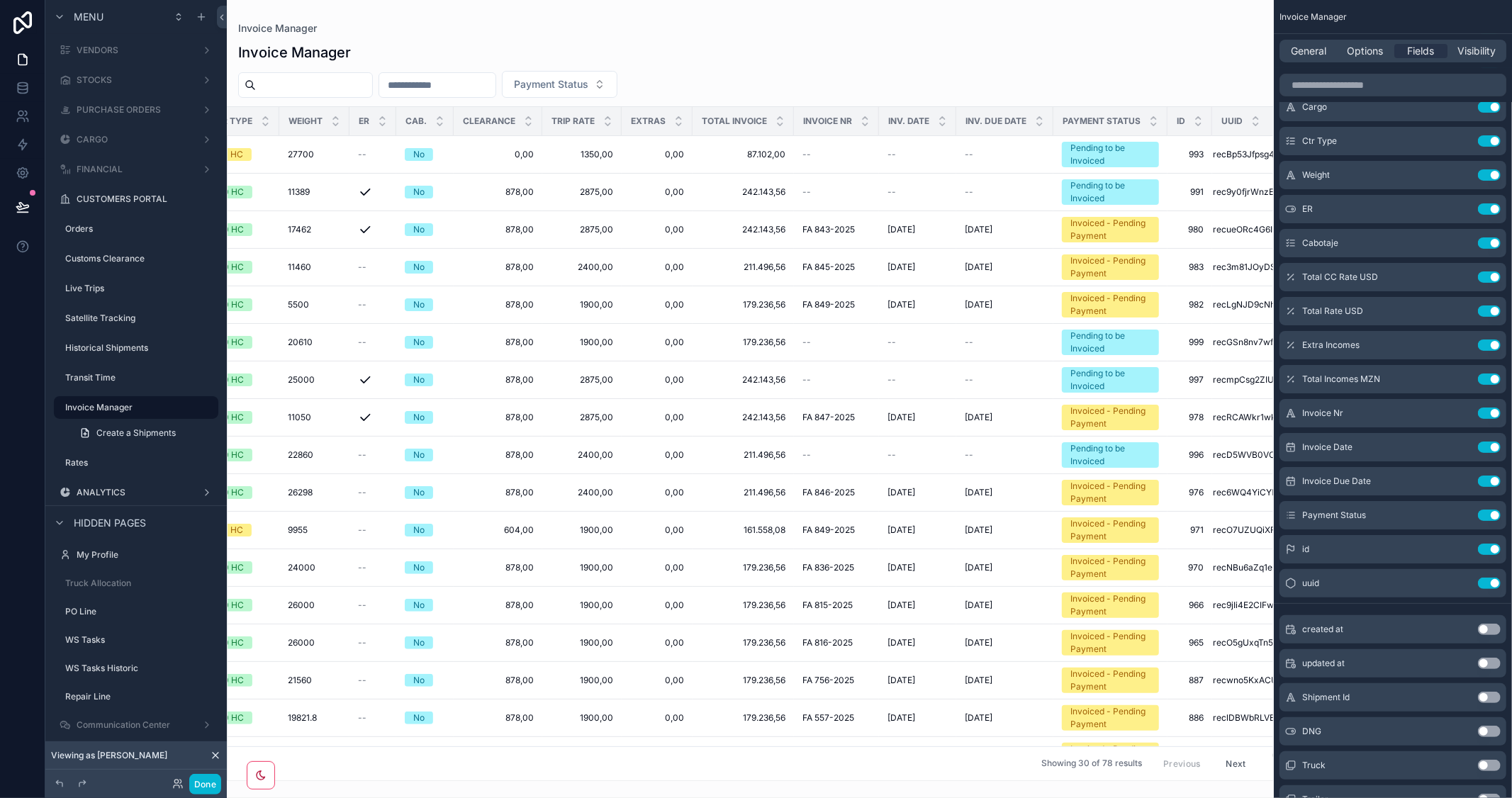
scroll to position [0, 574]
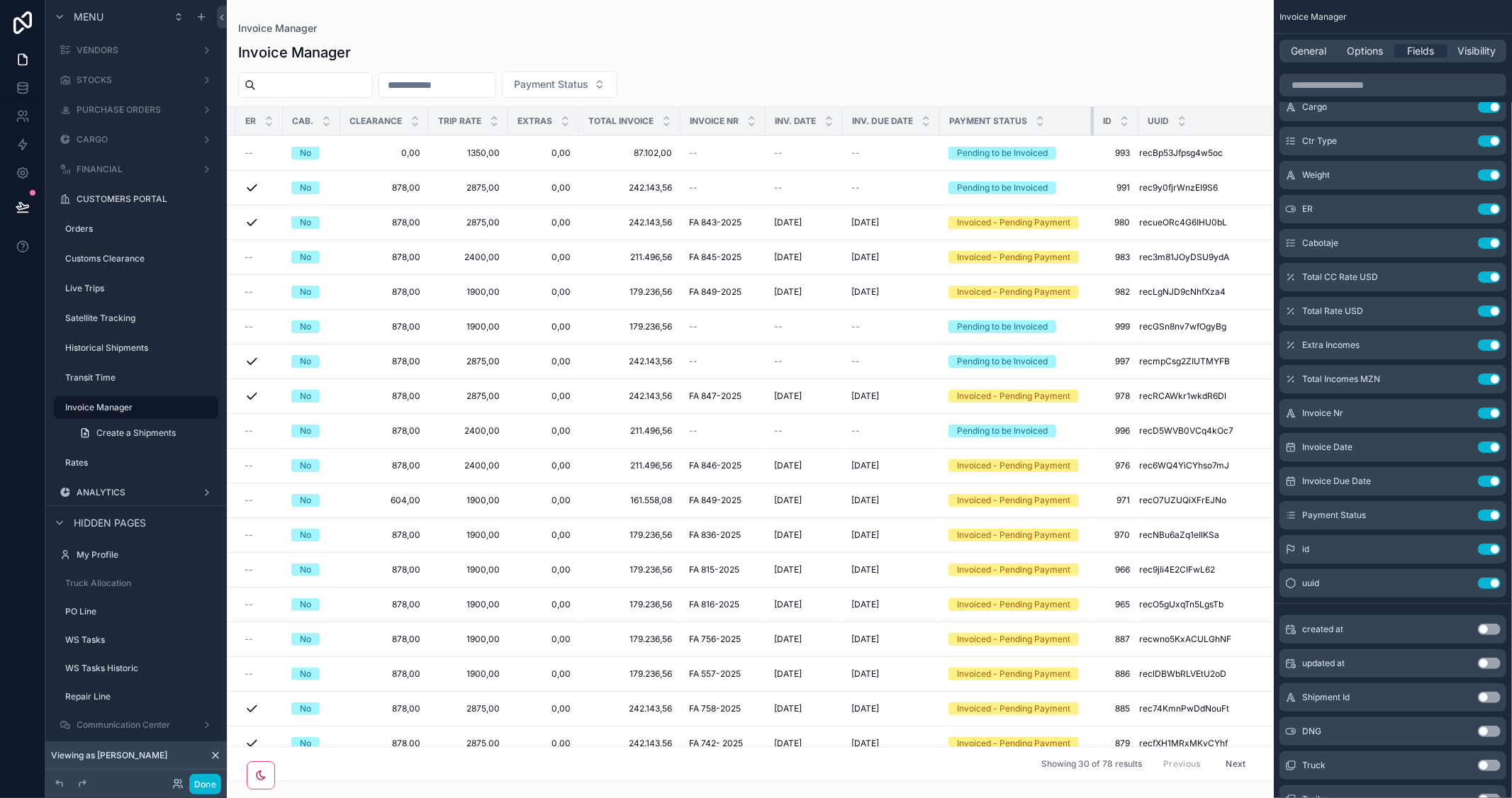
drag, startPoint x: 1050, startPoint y: 119, endPoint x: 1106, endPoint y: 129, distance: 56.9
click at [1106, 129] on tr "Workorder Type Customer Route Cargo Ctr Type Weight ER Cab. Clearance Trip Rate…" at bounding box center [478, 121] width 1649 height 29
click at [1483, 546] on button "Use setting" at bounding box center [1490, 549] width 23 height 11
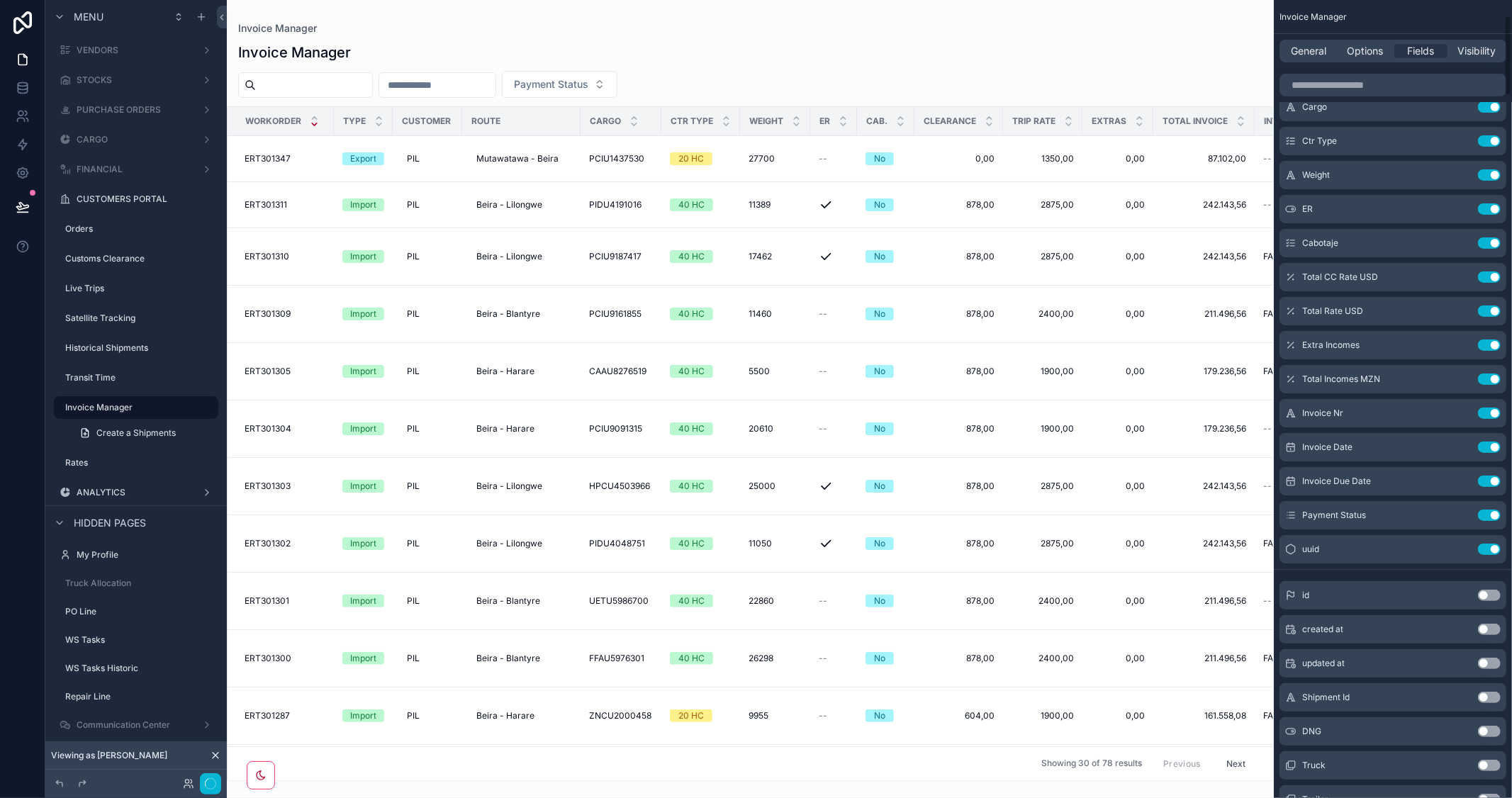
click at [1483, 546] on button "Use setting" at bounding box center [1490, 549] width 23 height 11
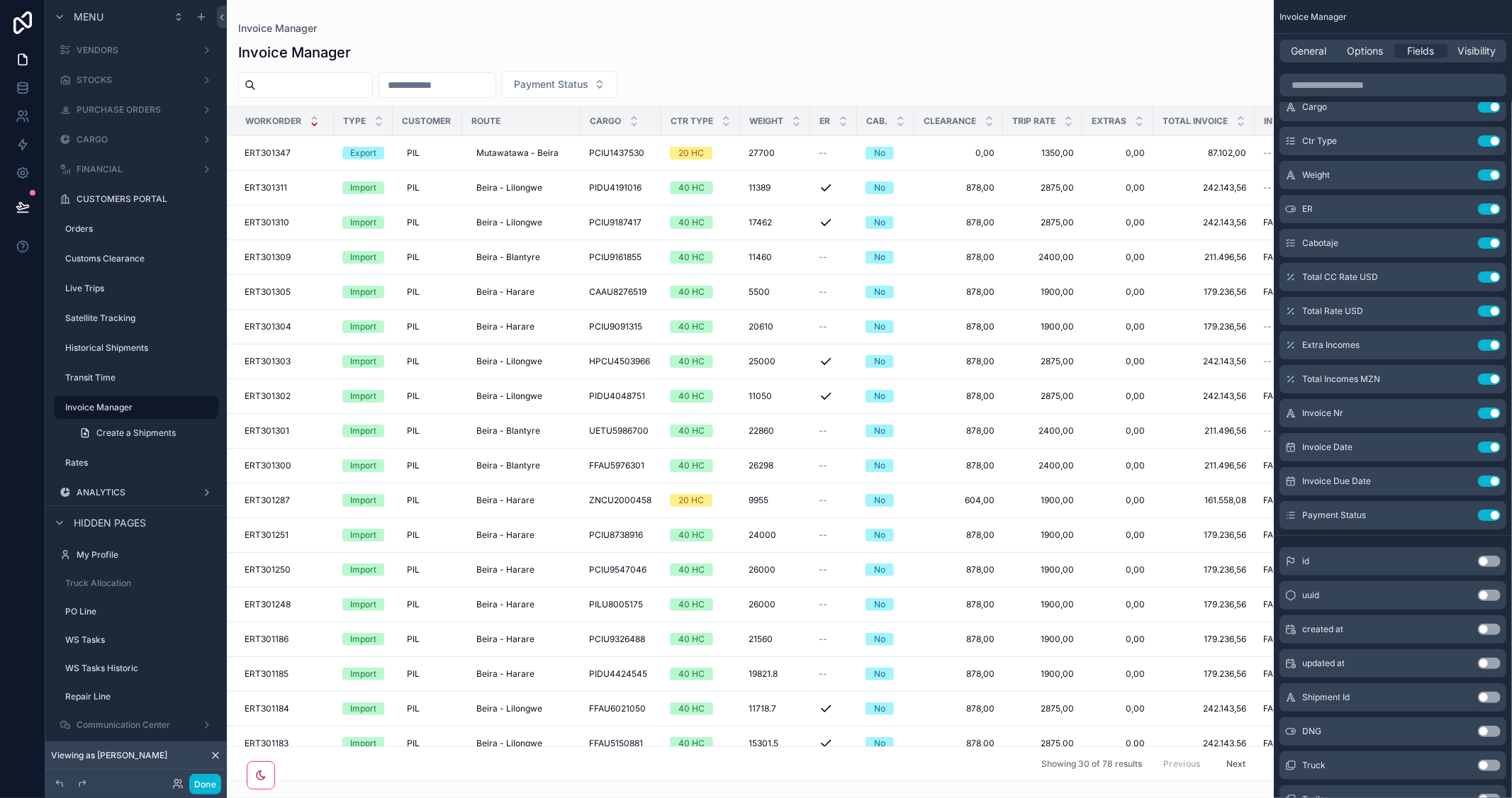
drag, startPoint x: 1393, startPoint y: 812, endPoint x: 1406, endPoint y: 813, distance: 13.0
click at [1406, 797] on html "Menu MASTERS WORKFORCE BONUS / DISCOUNT CUSTOMERS OPORTUNITIES INVOICES TRIP EX…" at bounding box center [756, 399] width 1512 height 798
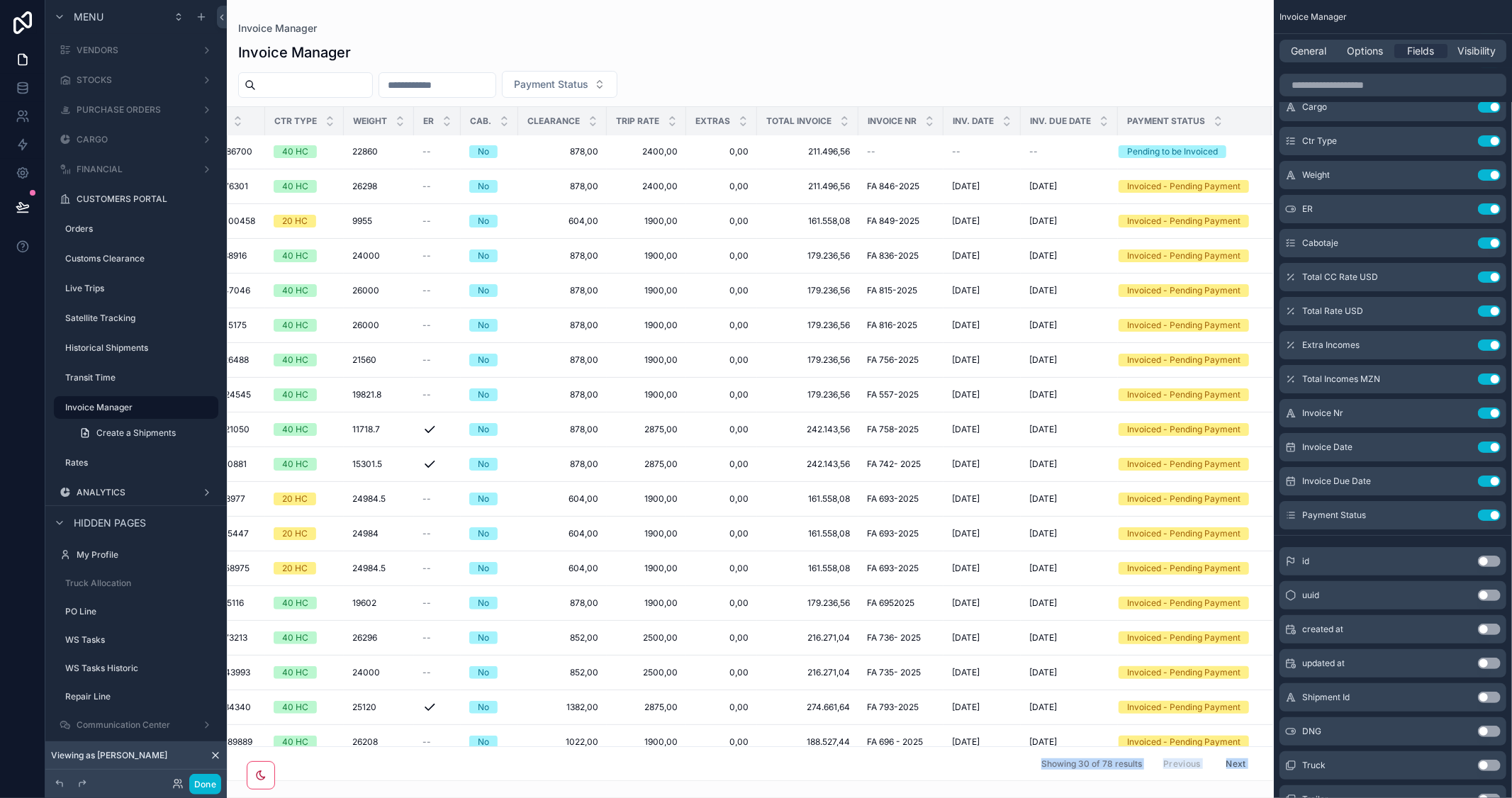
scroll to position [0, 407]
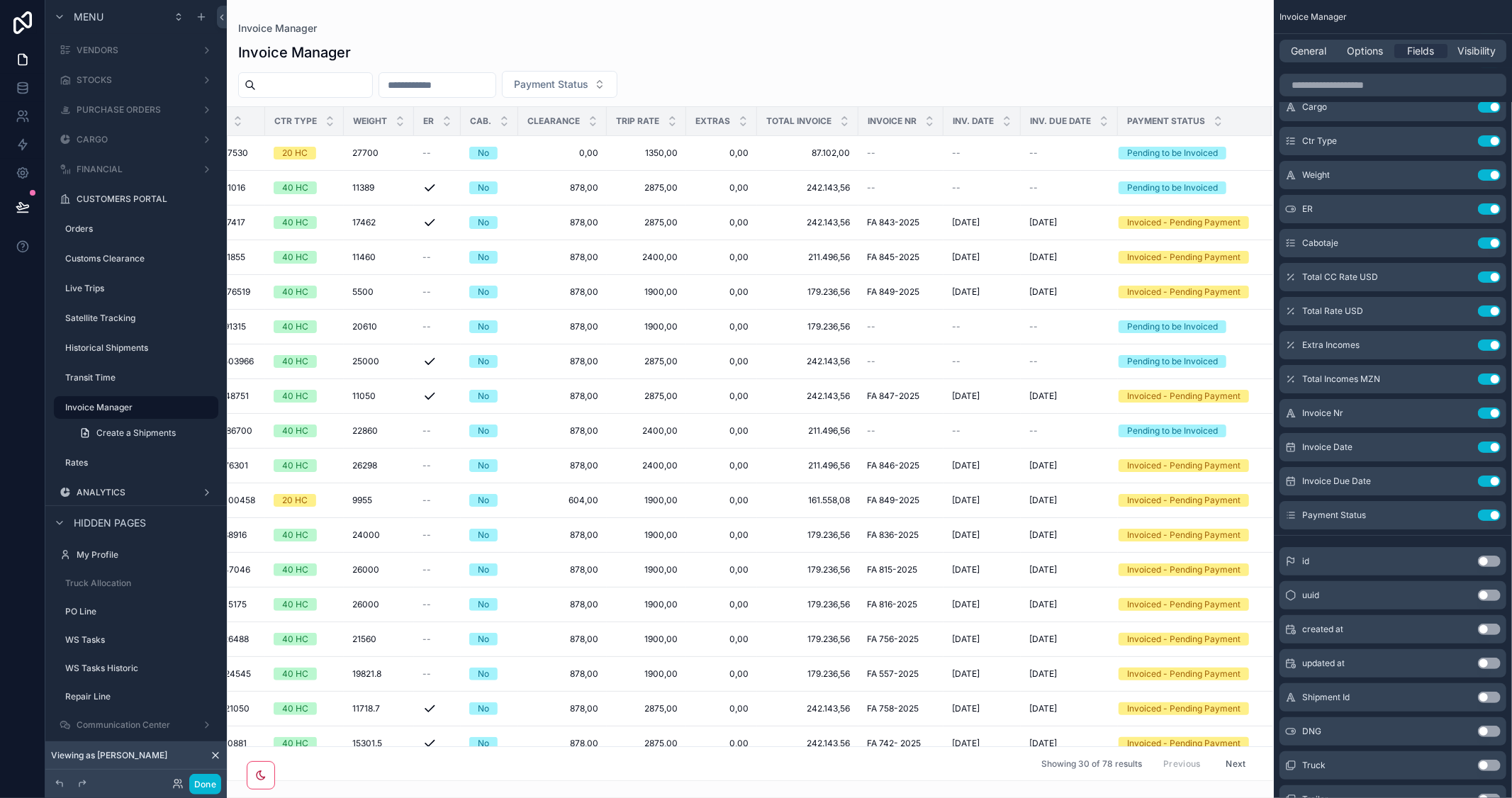
click at [1044, 45] on div "Invoice Manager" at bounding box center [750, 53] width 1024 height 20
click at [209, 784] on button "Done" at bounding box center [205, 784] width 32 height 21
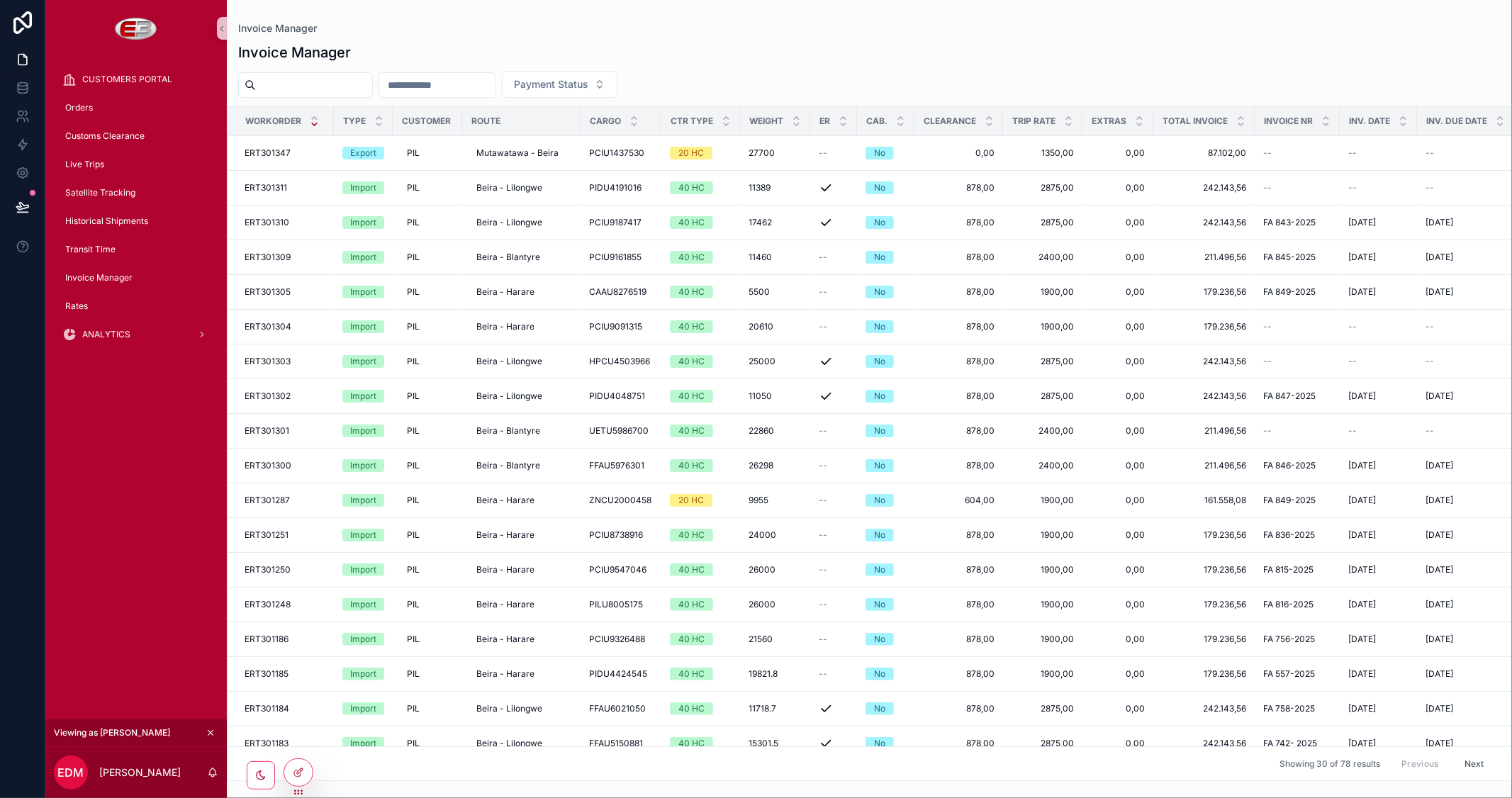
scroll to position [0, 168]
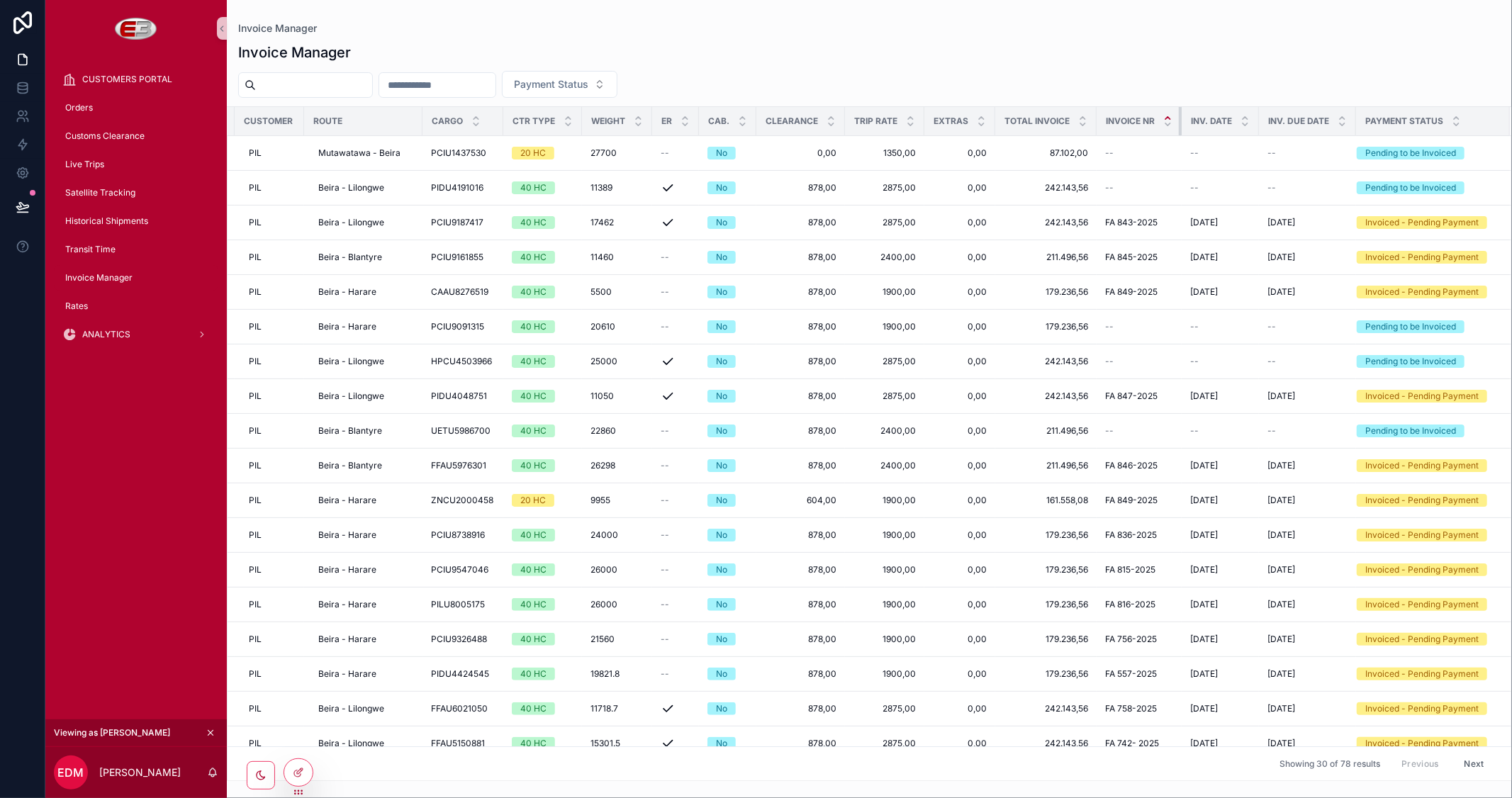
drag, startPoint x: 1170, startPoint y: 114, endPoint x: 1156, endPoint y: 116, distance: 14.1
click at [1156, 116] on th "Invoice Nr" at bounding box center [1139, 121] width 85 height 29
click at [294, 773] on icon at bounding box center [297, 773] width 7 height 7
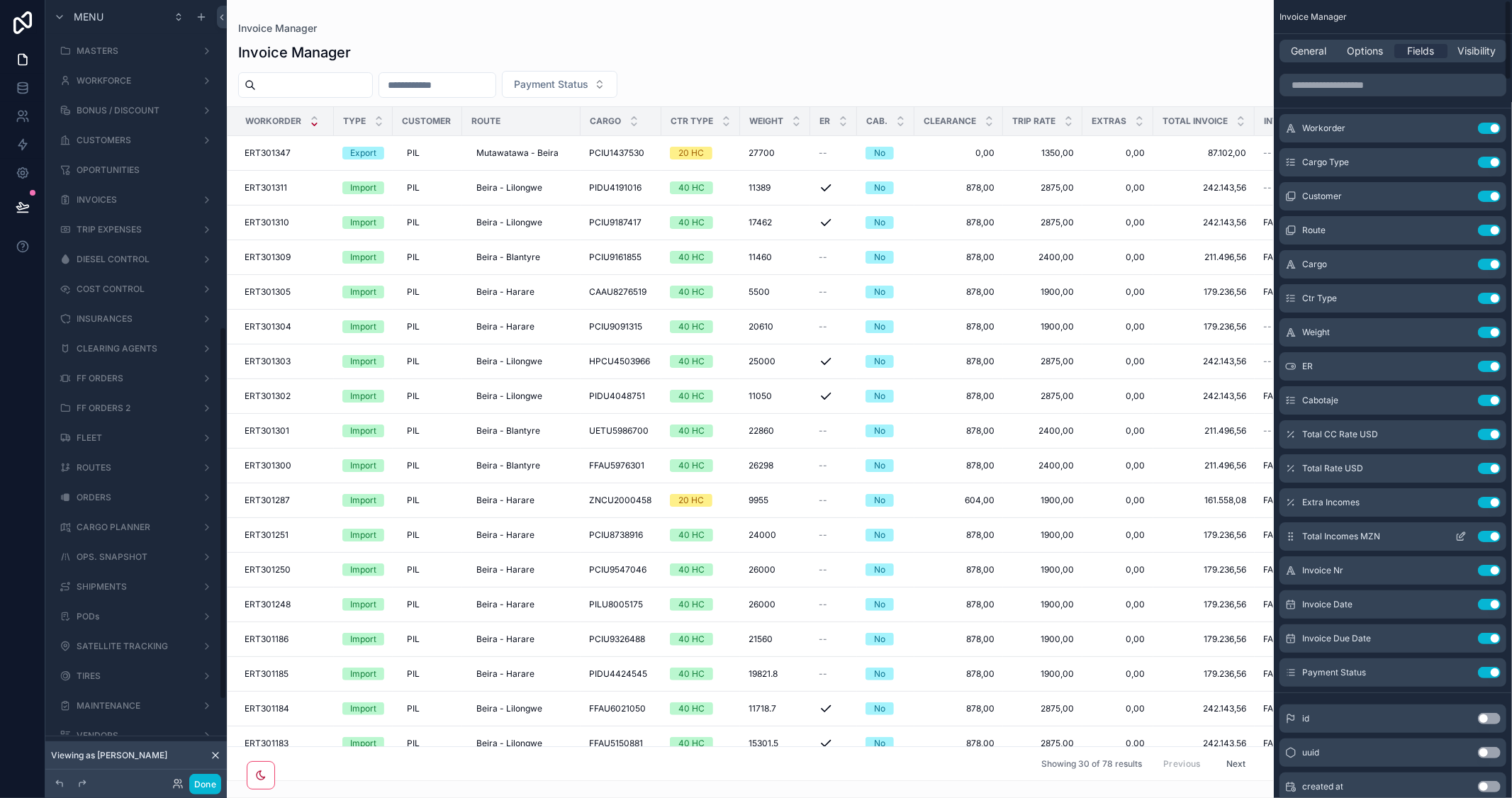
scroll to position [686, 0]
click at [1463, 640] on icon "scrollable content" at bounding box center [1461, 639] width 11 height 11
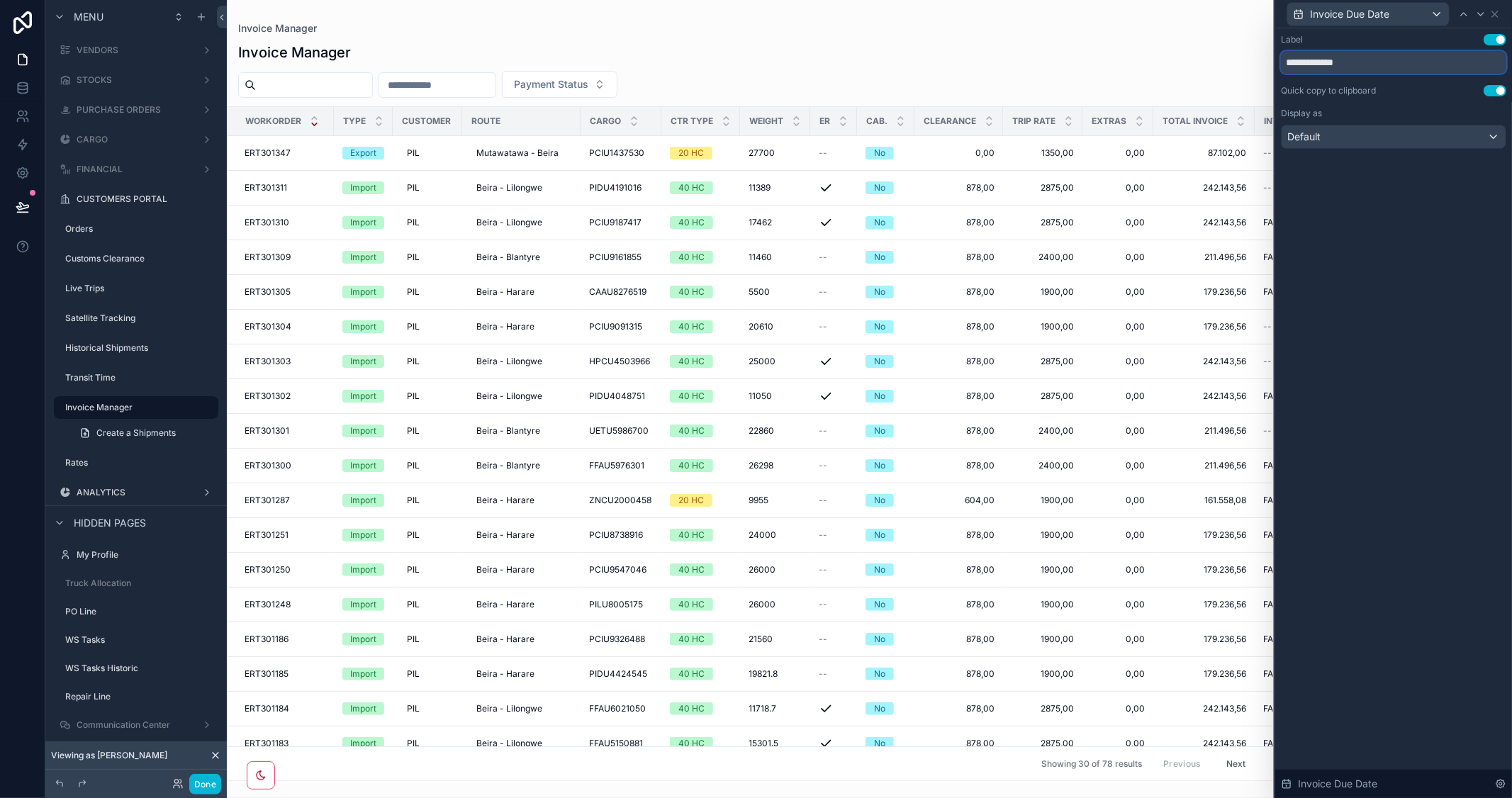
drag, startPoint x: 1306, startPoint y: 64, endPoint x: 1209, endPoint y: 50, distance: 98.0
click at [1209, 50] on div "**********" at bounding box center [756, 399] width 1512 height 798
type input "********"
click at [204, 784] on button "Done" at bounding box center [205, 784] width 32 height 21
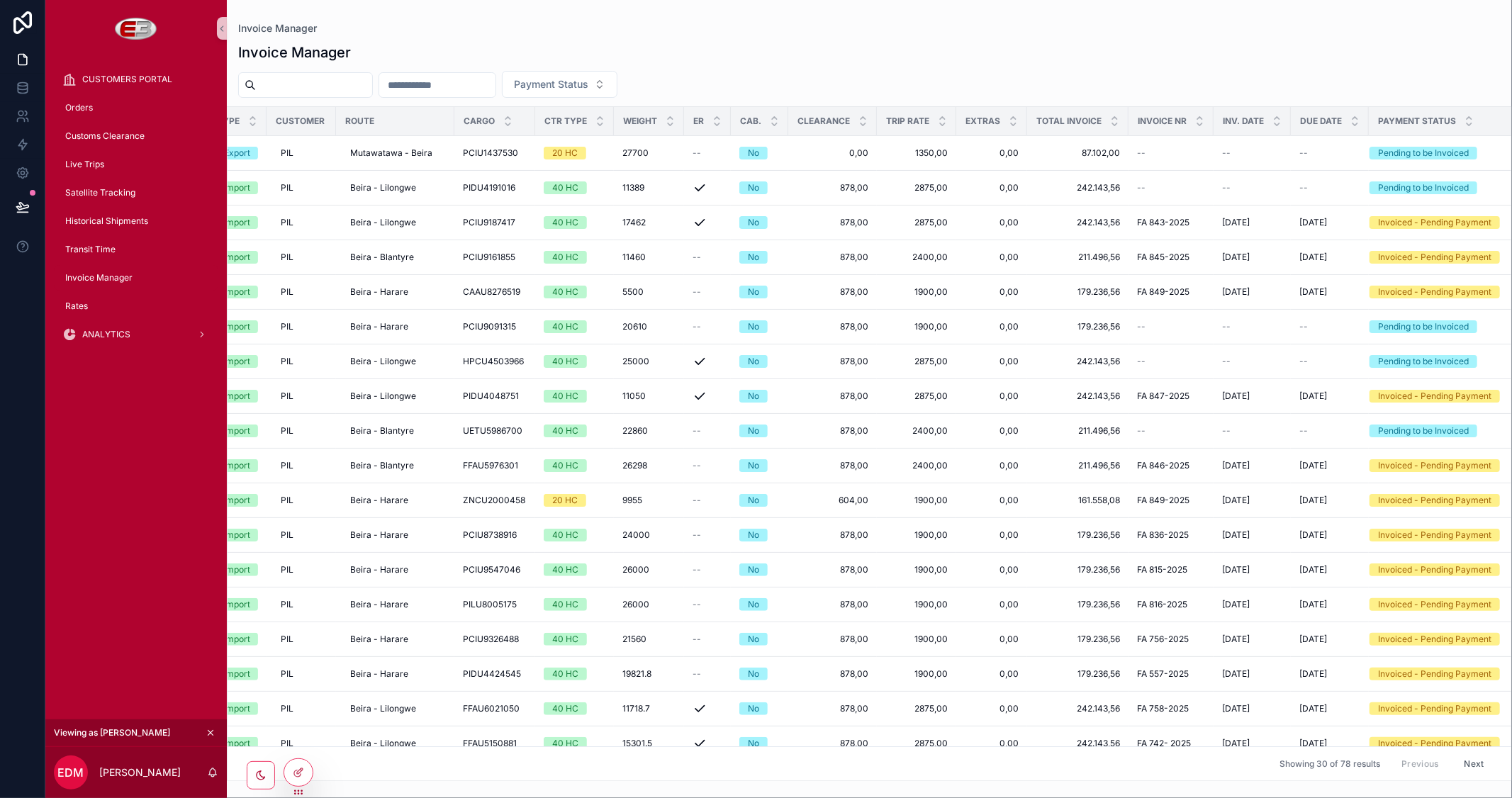
scroll to position [0, 149]
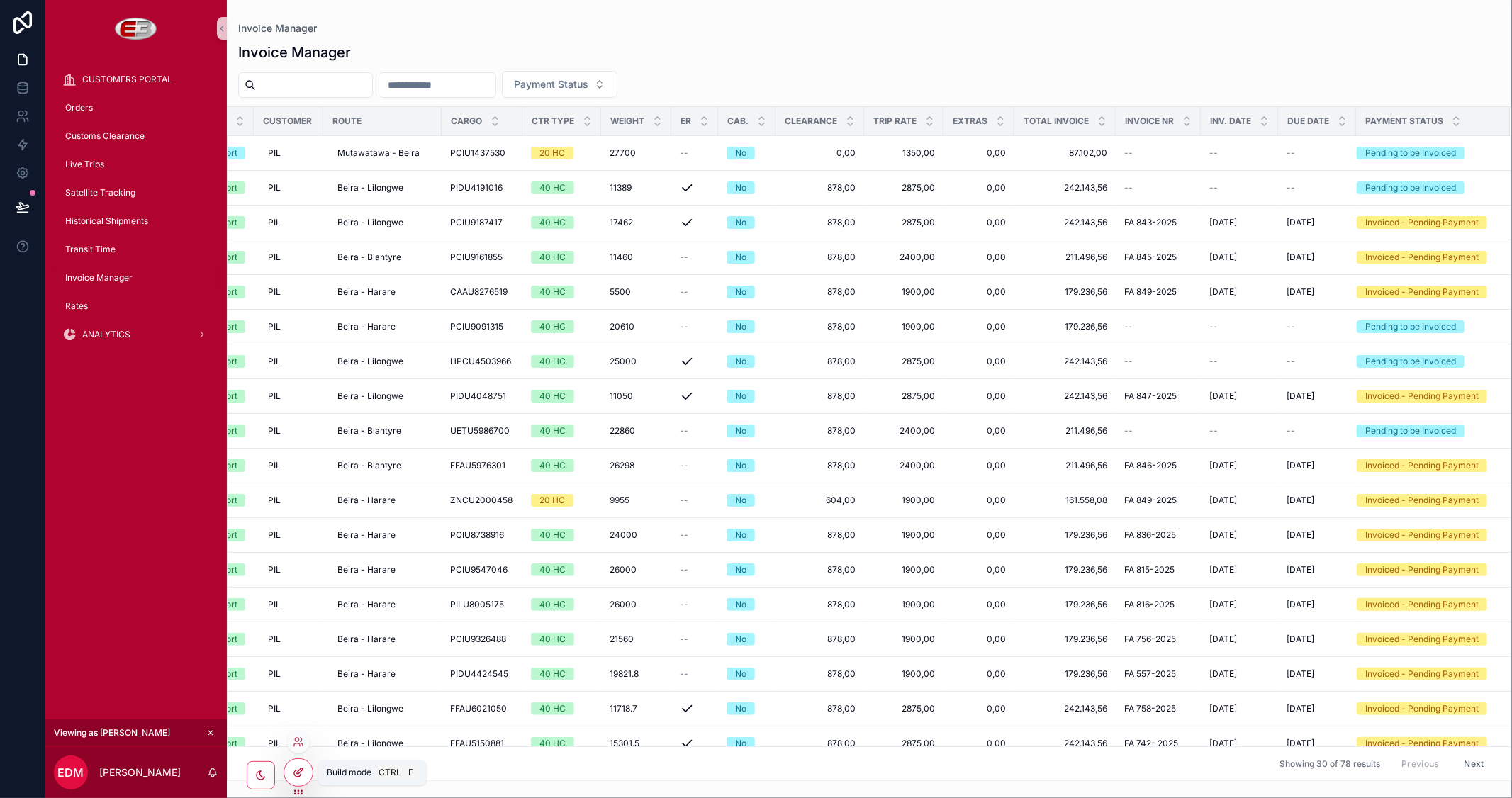
click at [298, 768] on icon at bounding box center [298, 773] width 11 height 11
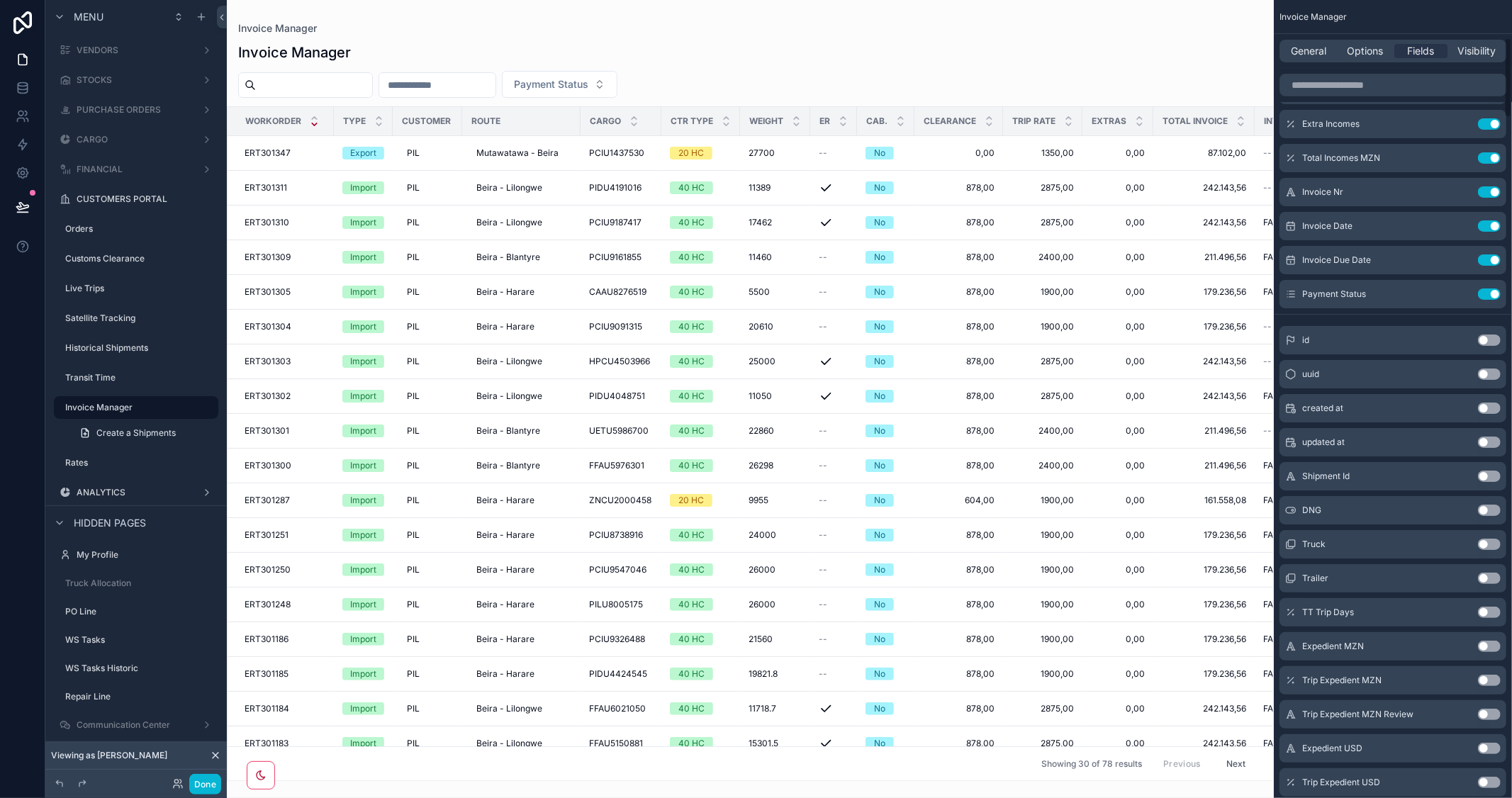
scroll to position [0, 0]
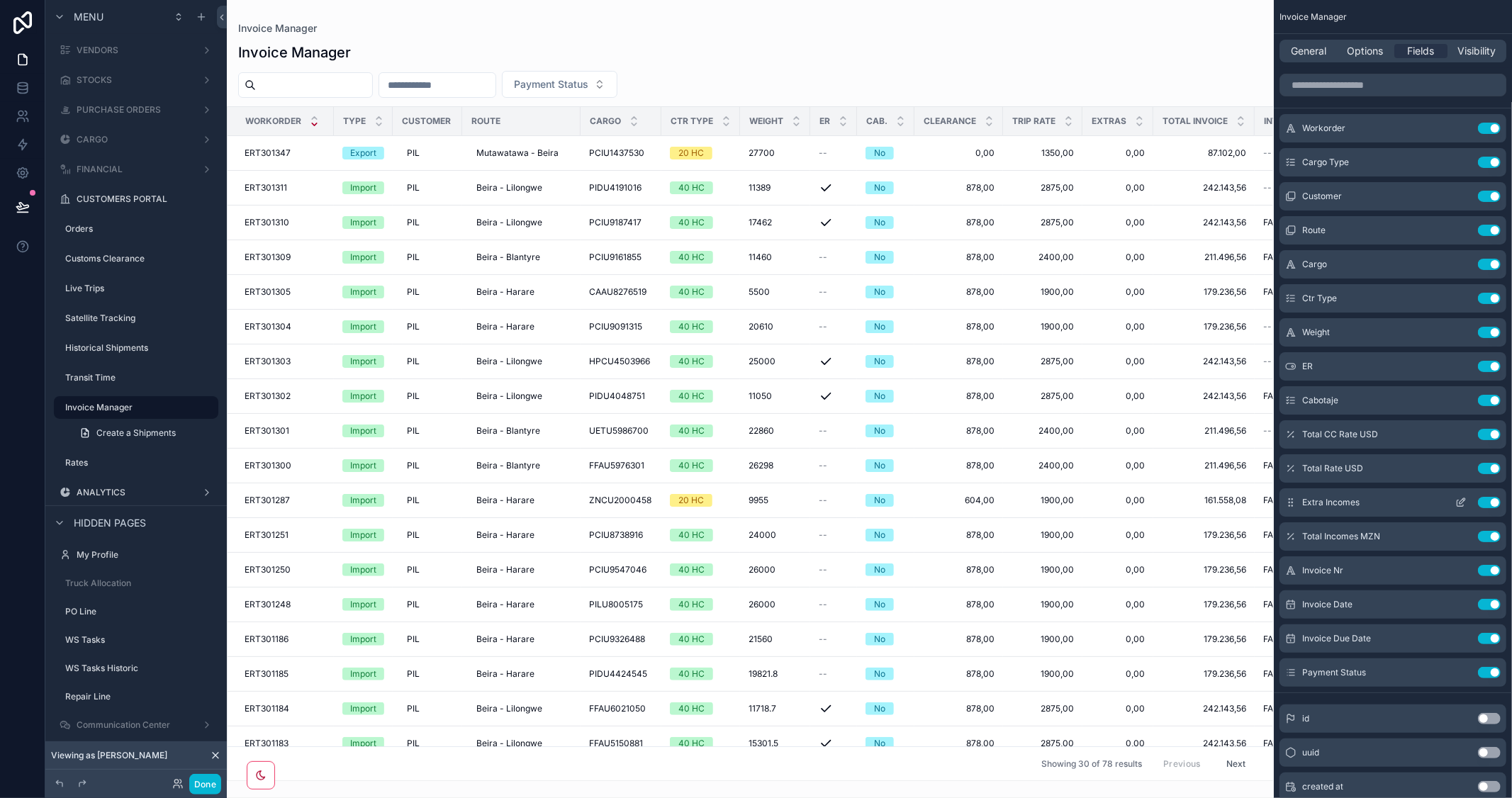
click at [1460, 498] on icon "scrollable content" at bounding box center [1461, 502] width 11 height 11
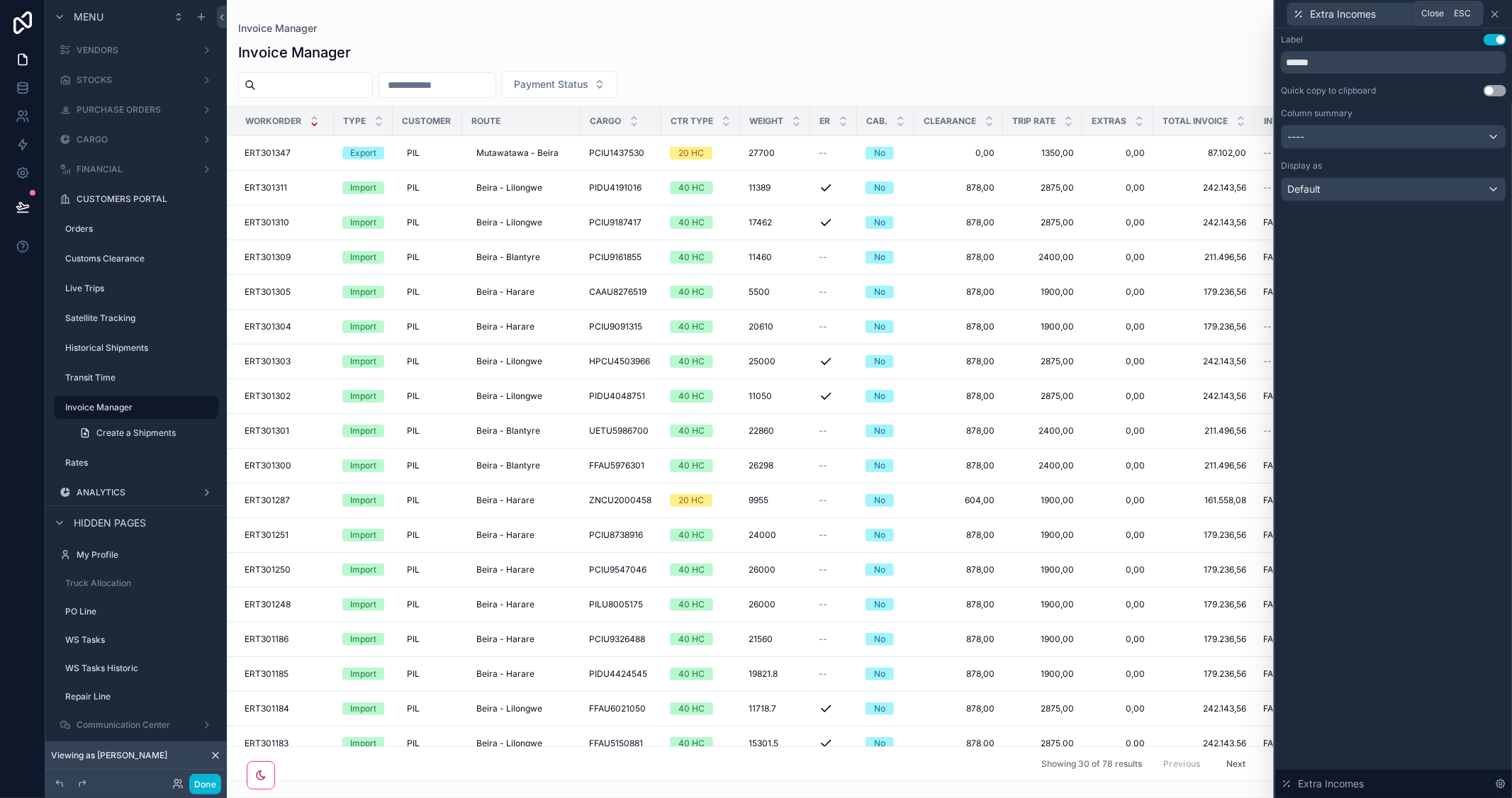
click at [1491, 12] on icon at bounding box center [1495, 14] width 11 height 11
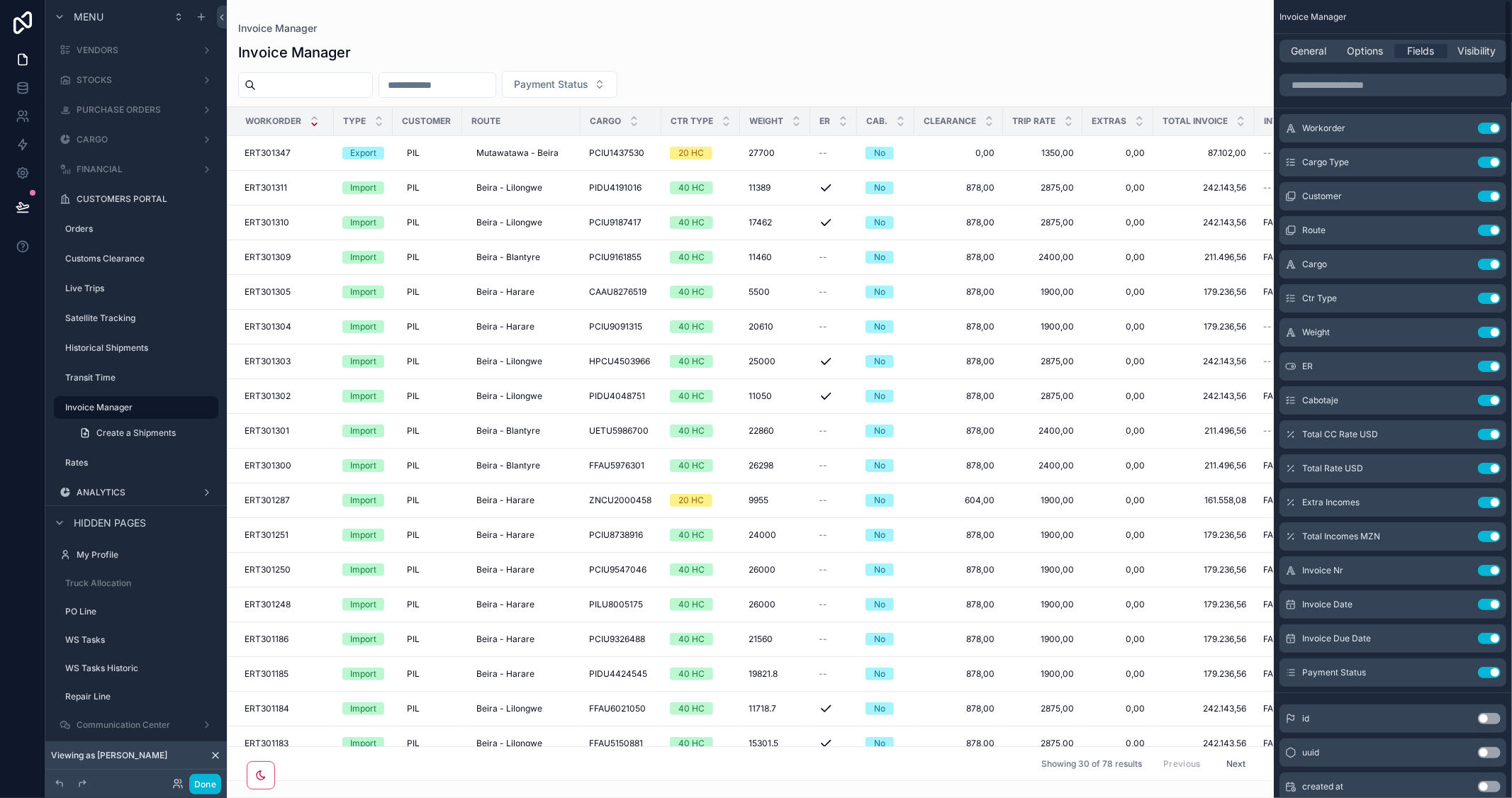
drag, startPoint x: 1266, startPoint y: 381, endPoint x: 1275, endPoint y: 537, distance: 156.3
click at [1275, 535] on div "MASTERS WORKFORCE BONUS / DISCOUNT CUSTOMERS OPORTUNITIES INVOICES TRIP EXPENSE…" at bounding box center [869, 399] width 1285 height 798
click at [1265, 563] on div "scrollable content" at bounding box center [750, 399] width 1047 height 798
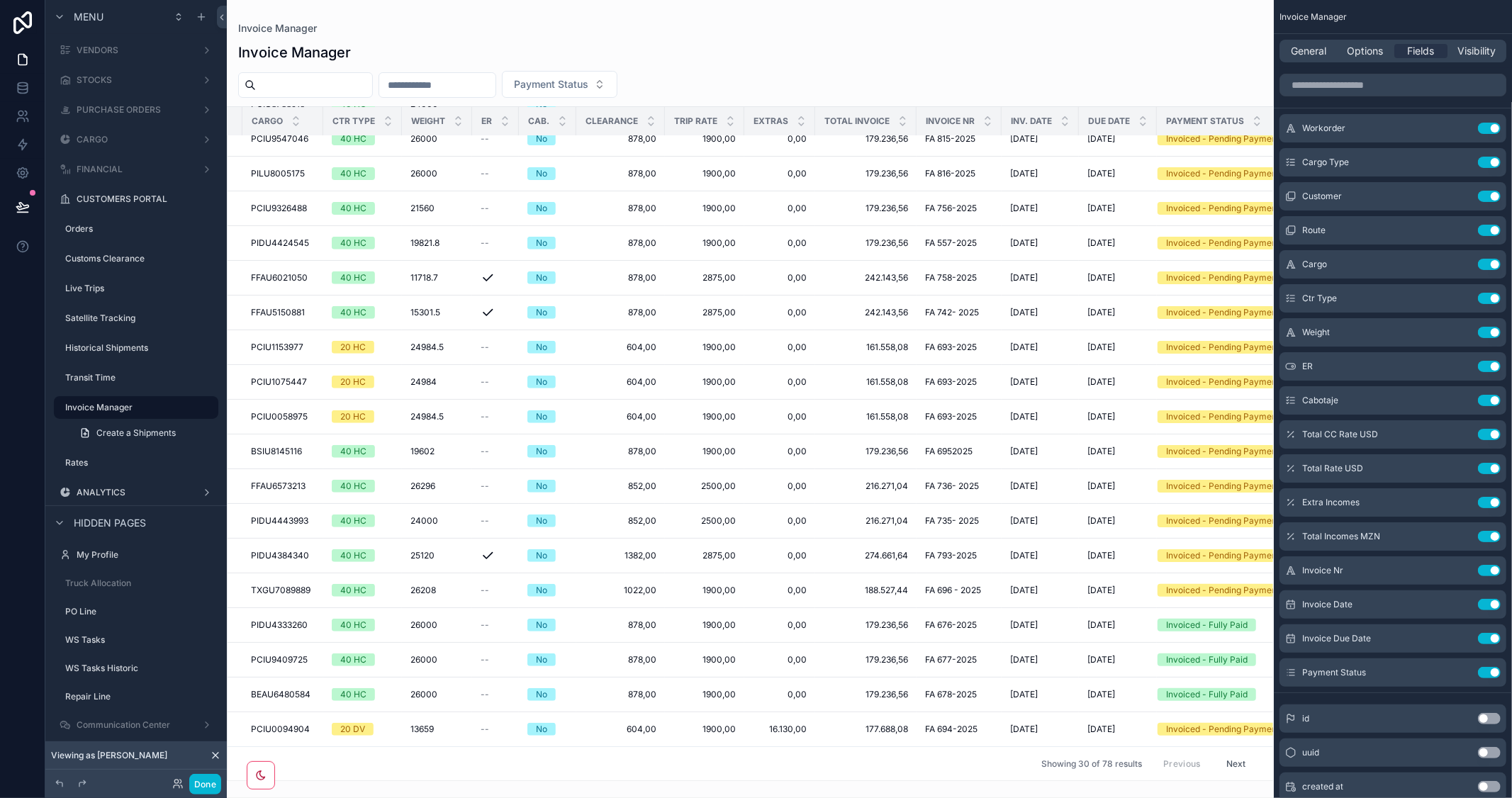
scroll to position [443, 329]
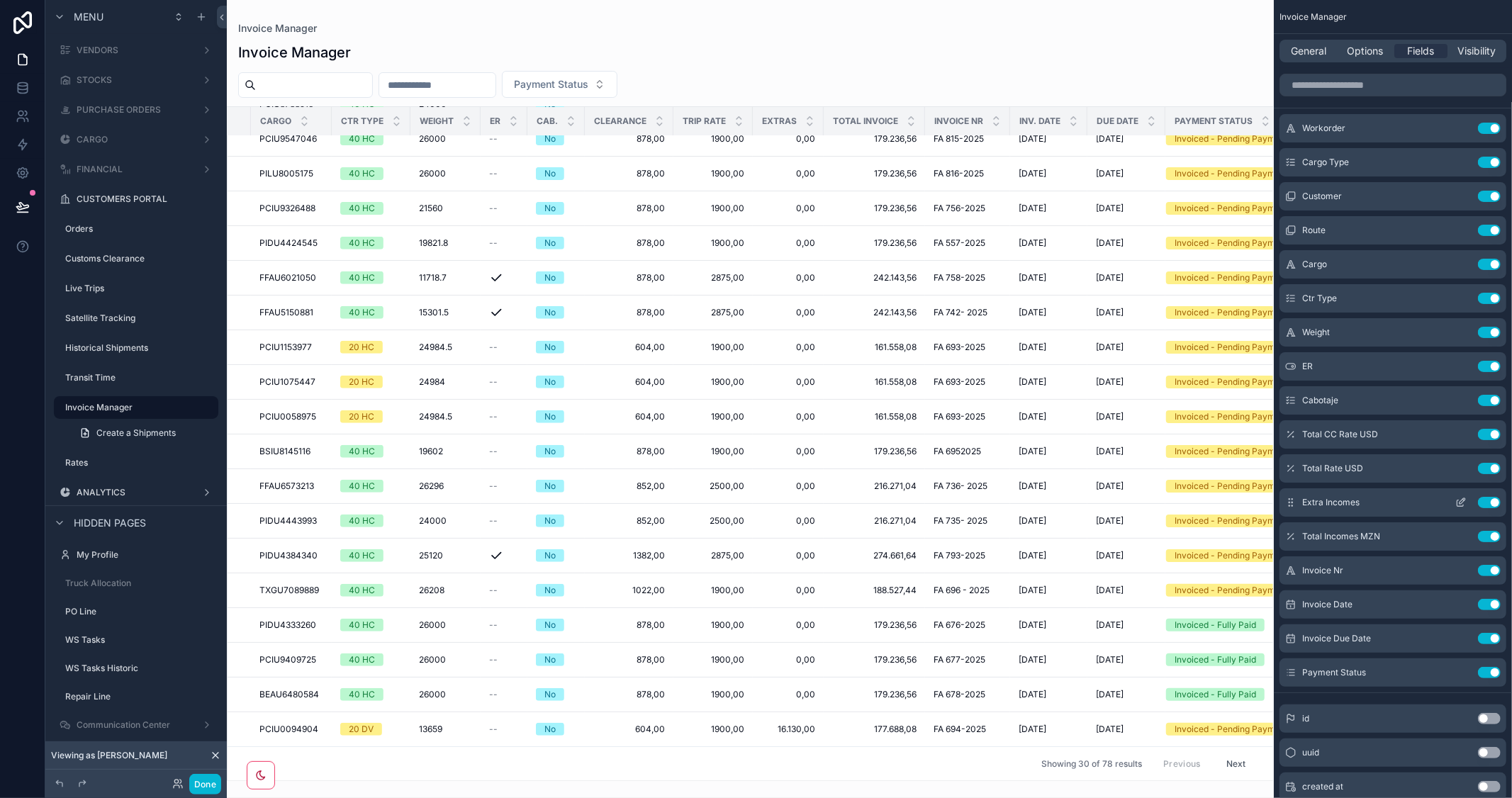
click at [1458, 505] on icon "scrollable content" at bounding box center [1461, 503] width 7 height 7
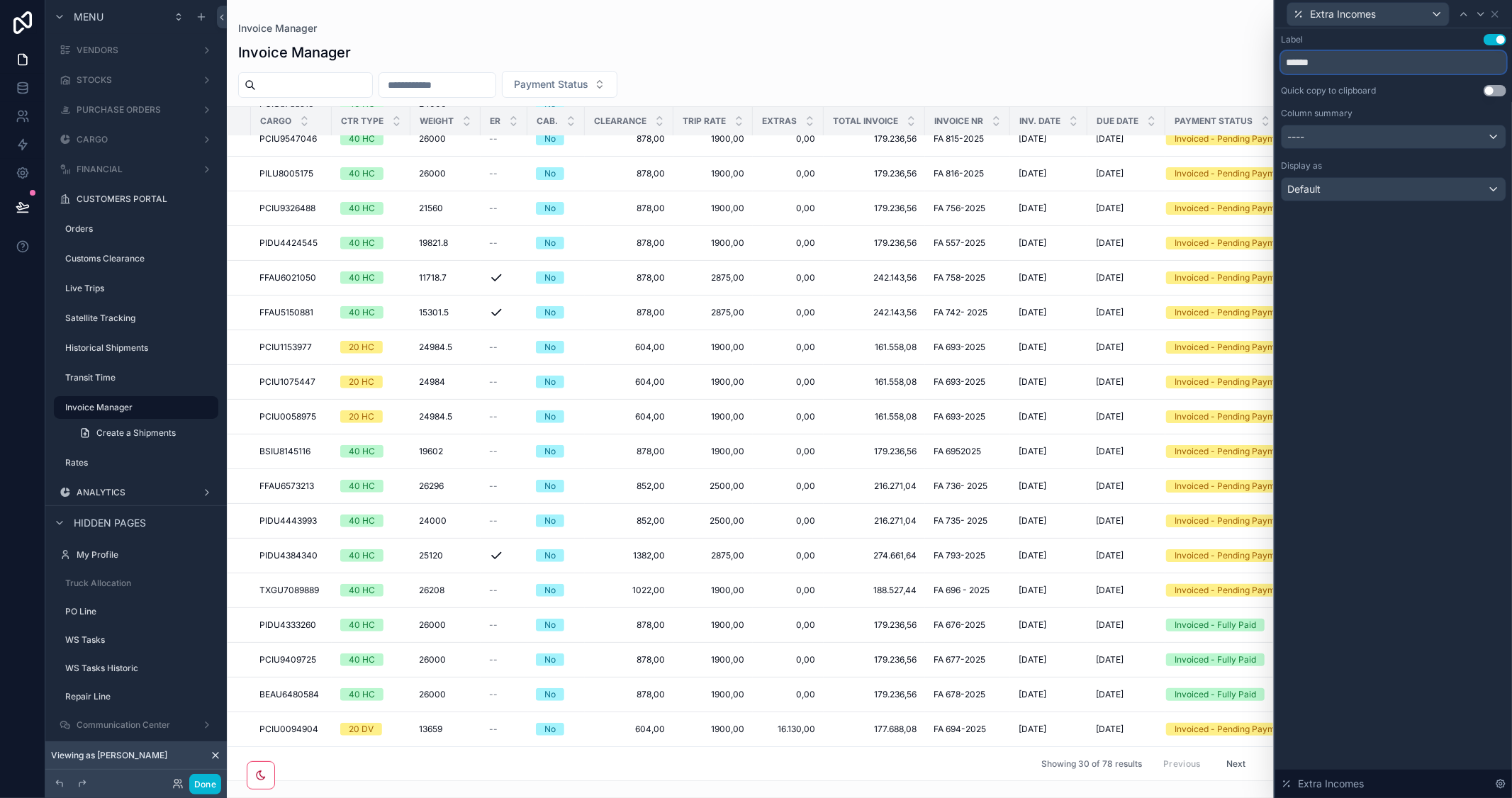
click at [1327, 68] on input "******" at bounding box center [1394, 62] width 225 height 23
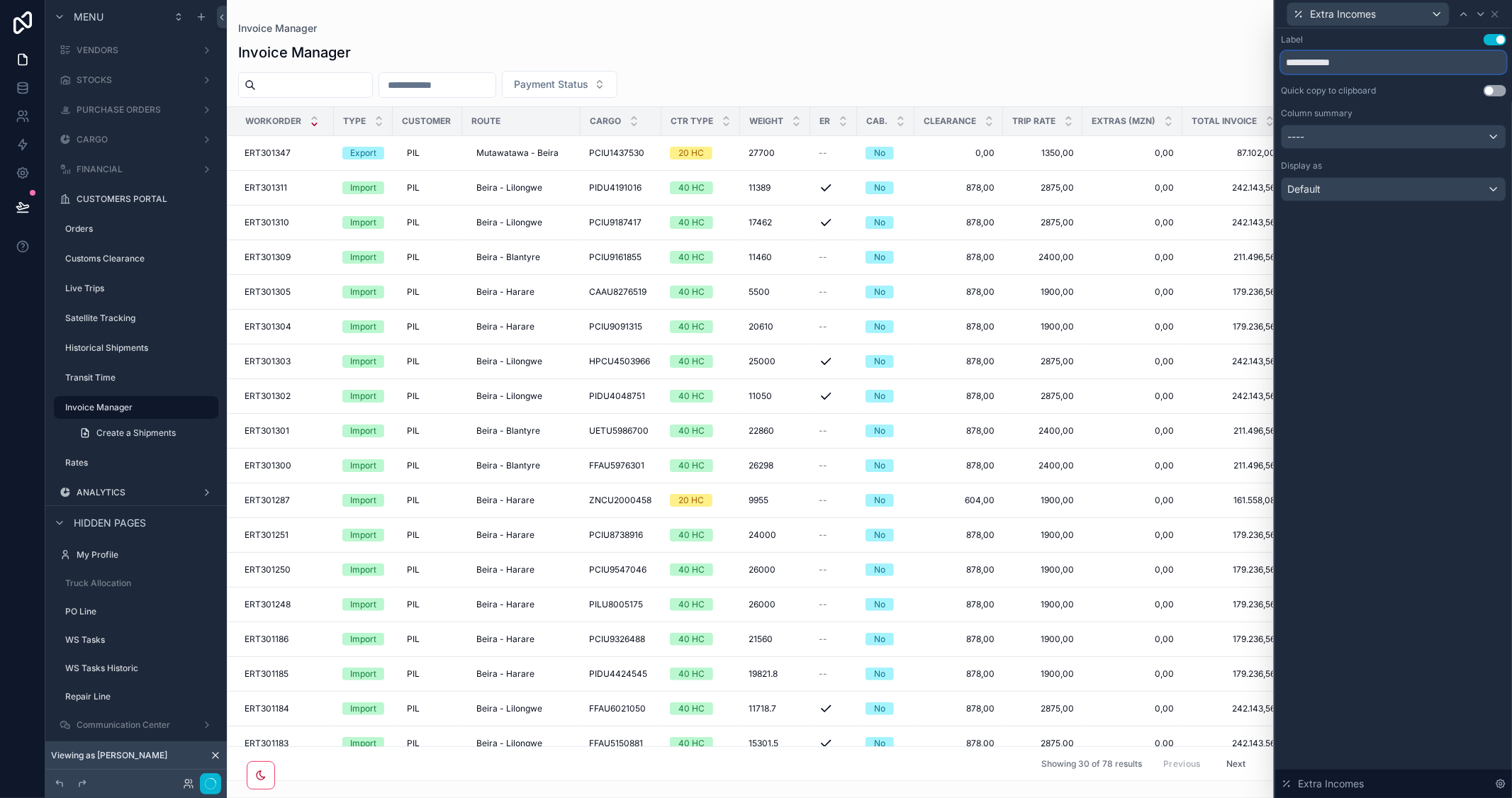
click at [1363, 62] on input "**********" at bounding box center [1394, 62] width 225 height 23
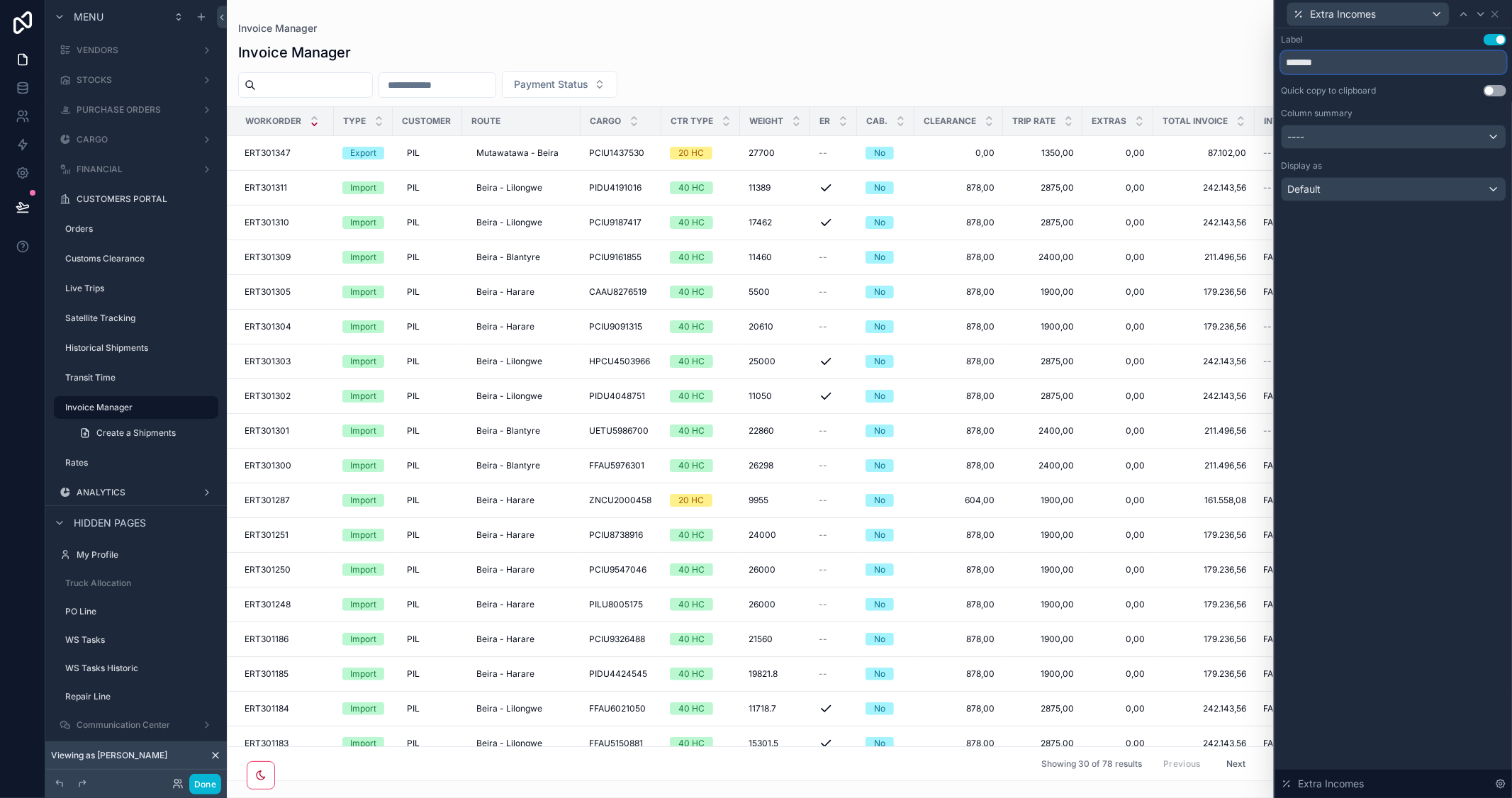
type input "******"
drag, startPoint x: 1150, startPoint y: 117, endPoint x: 1087, endPoint y: 117, distance: 63.0
click at [1087, 117] on th "Extras" at bounding box center [1118, 121] width 71 height 29
click at [275, 184] on span "ERT301311" at bounding box center [266, 188] width 43 height 11
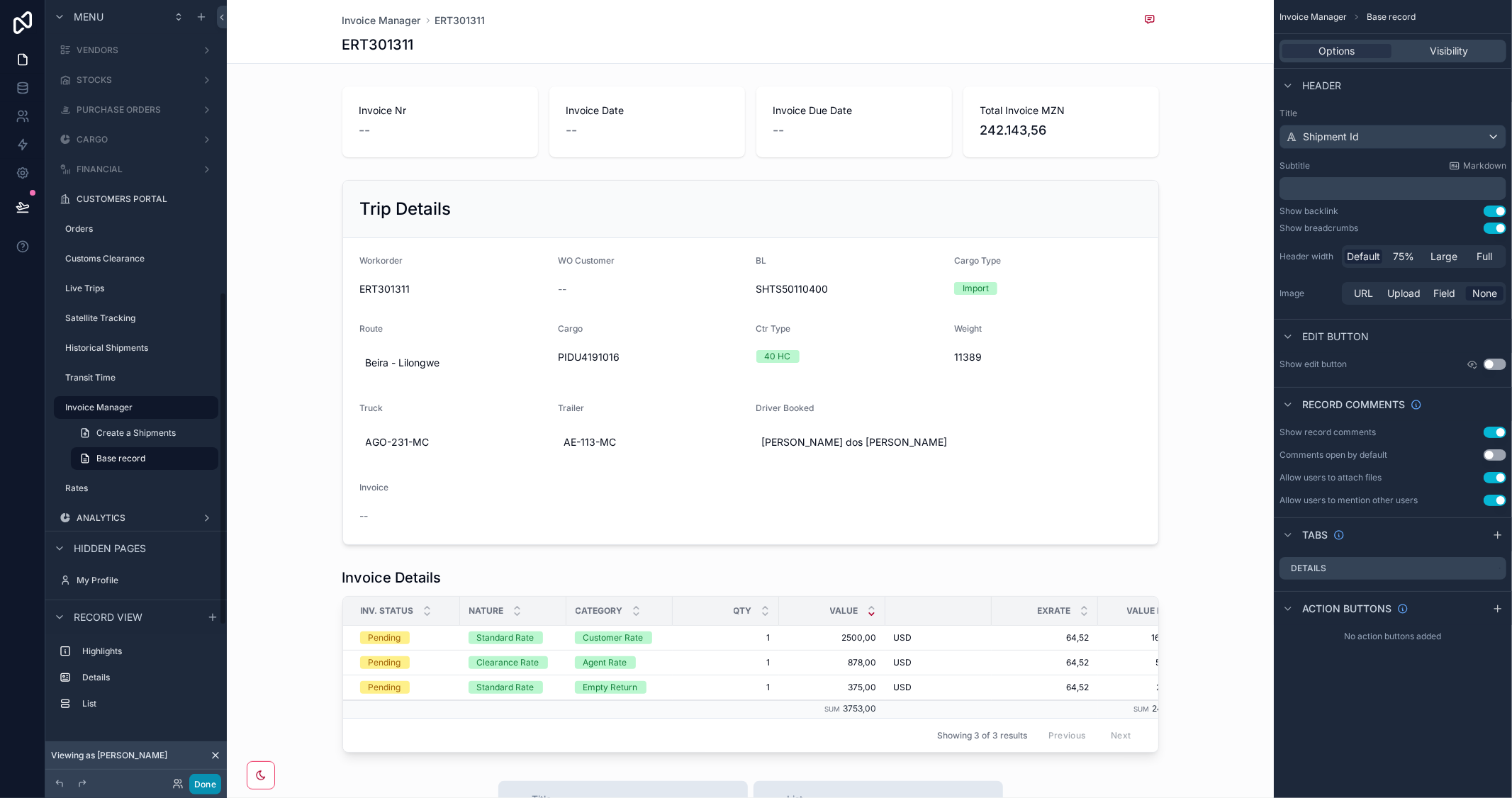
click at [200, 785] on button "Done" at bounding box center [205, 784] width 32 height 21
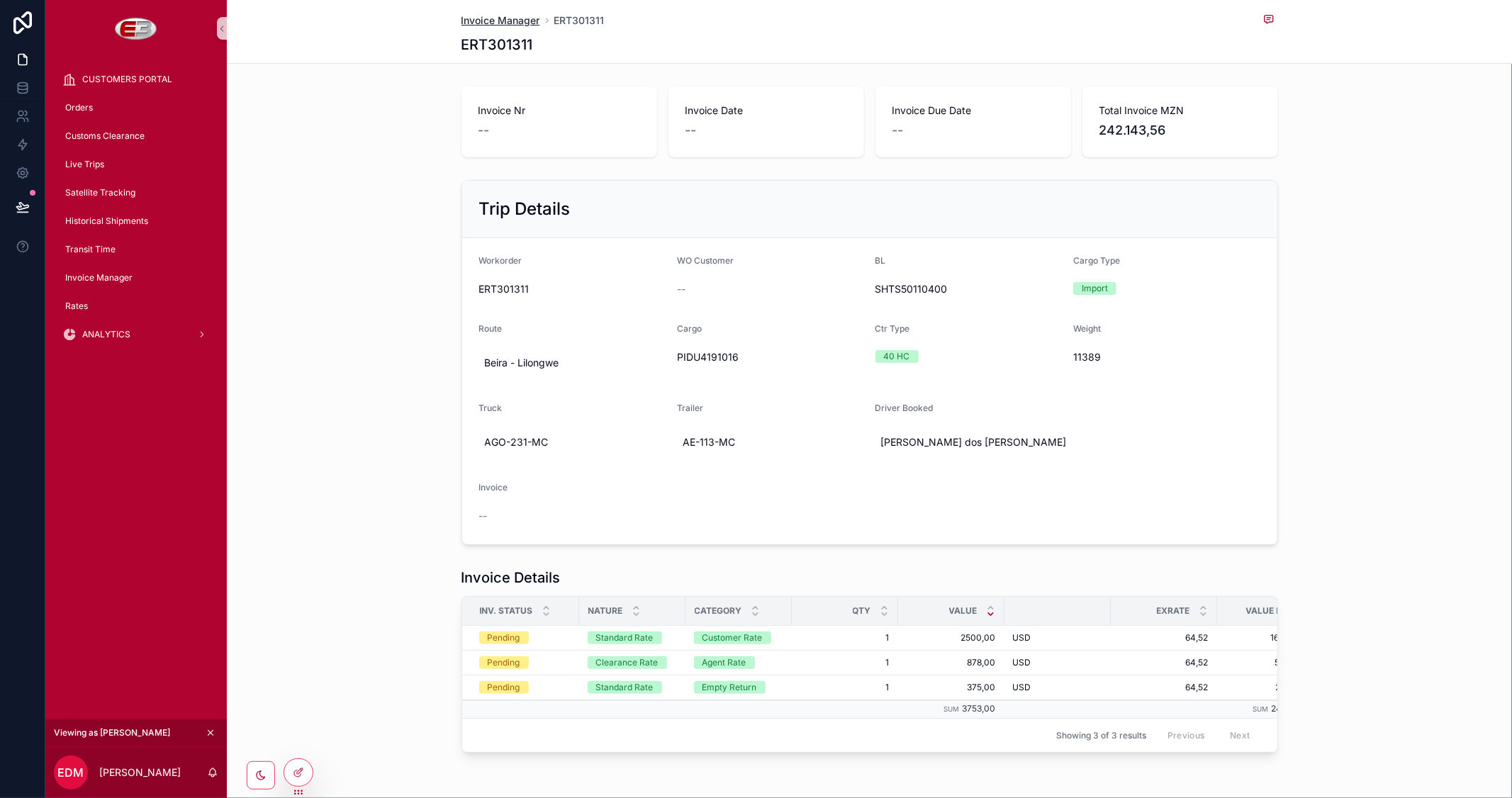
click at [506, 16] on span "Invoice Manager" at bounding box center [501, 20] width 79 height 14
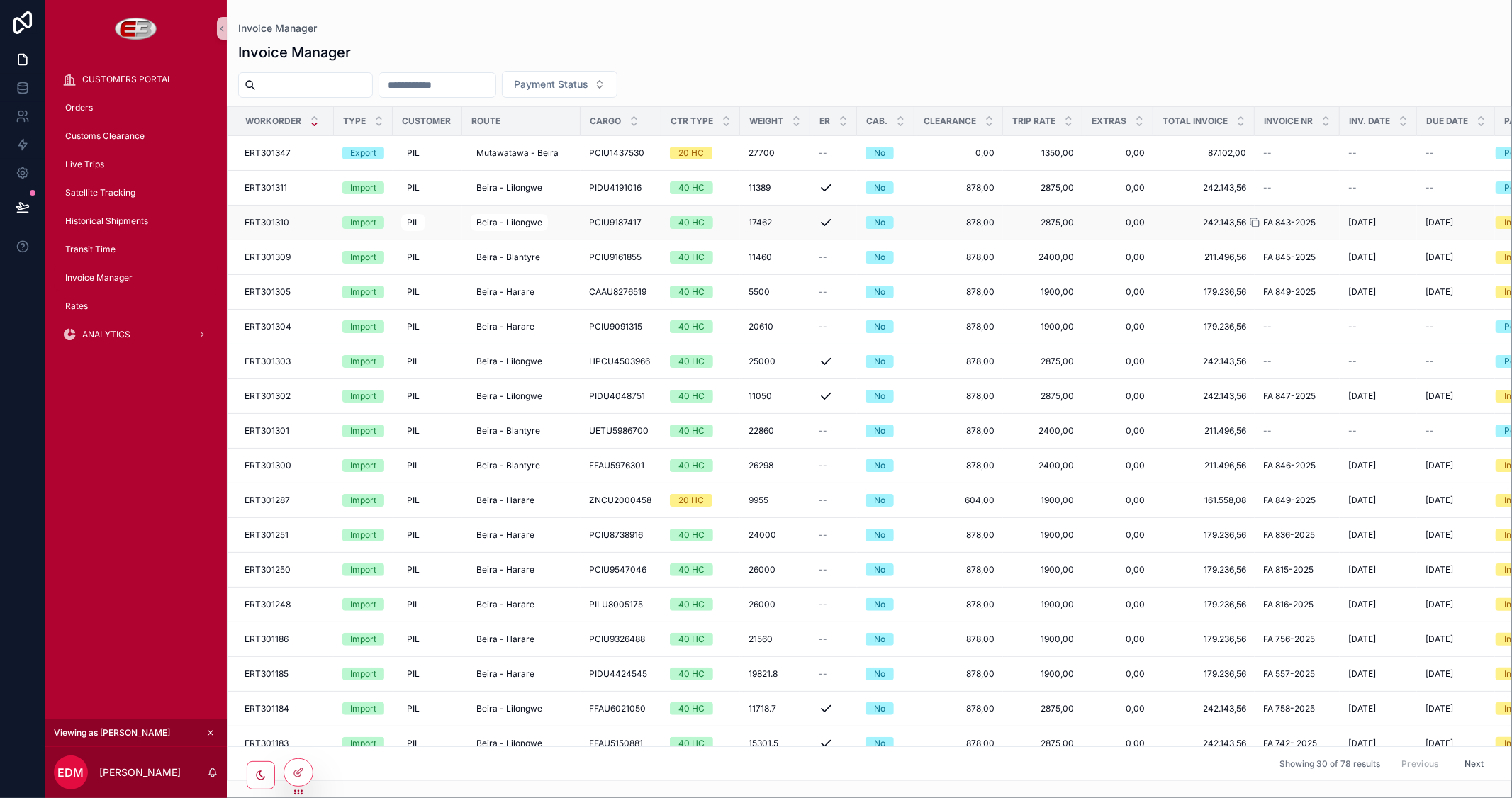
click at [1266, 220] on div "scrollable content" at bounding box center [1261, 222] width 23 height 11
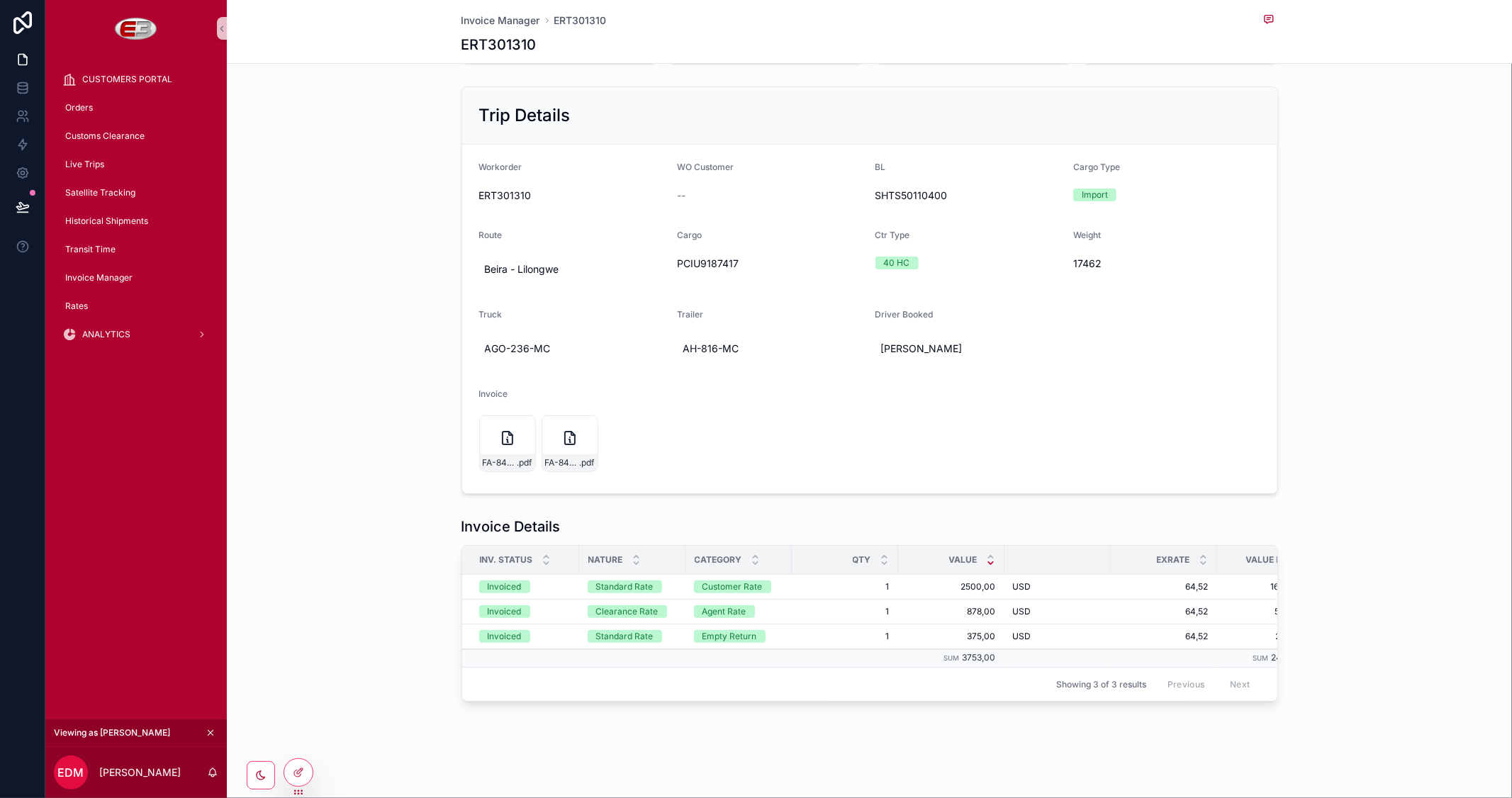
scroll to position [103, 0]
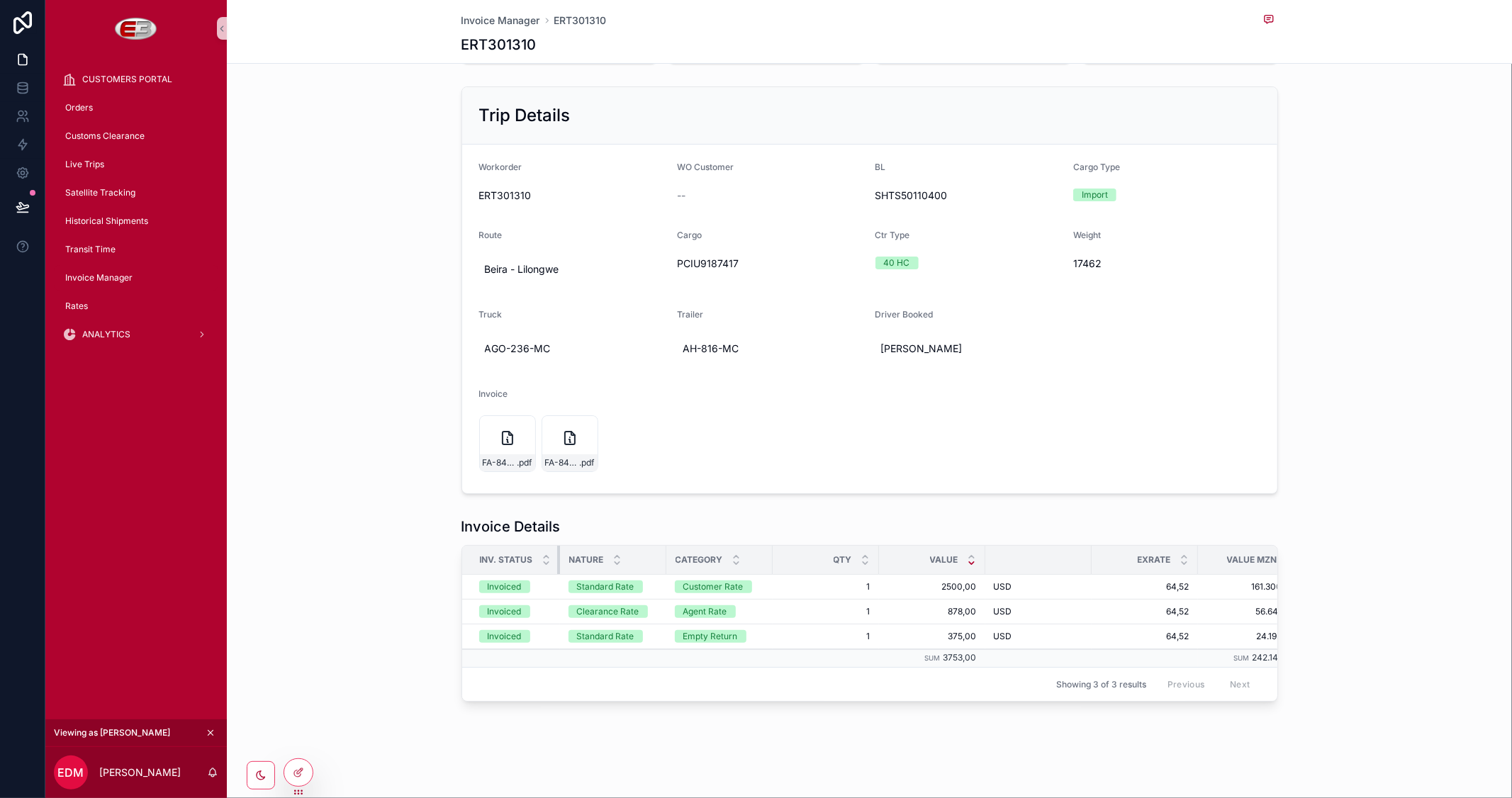
drag, startPoint x: 571, startPoint y: 550, endPoint x: 557, endPoint y: 557, distance: 15.7
click at [557, 557] on div "scrollable content" at bounding box center [559, 560] width 6 height 29
click at [759, 549] on th "Category" at bounding box center [717, 560] width 103 height 29
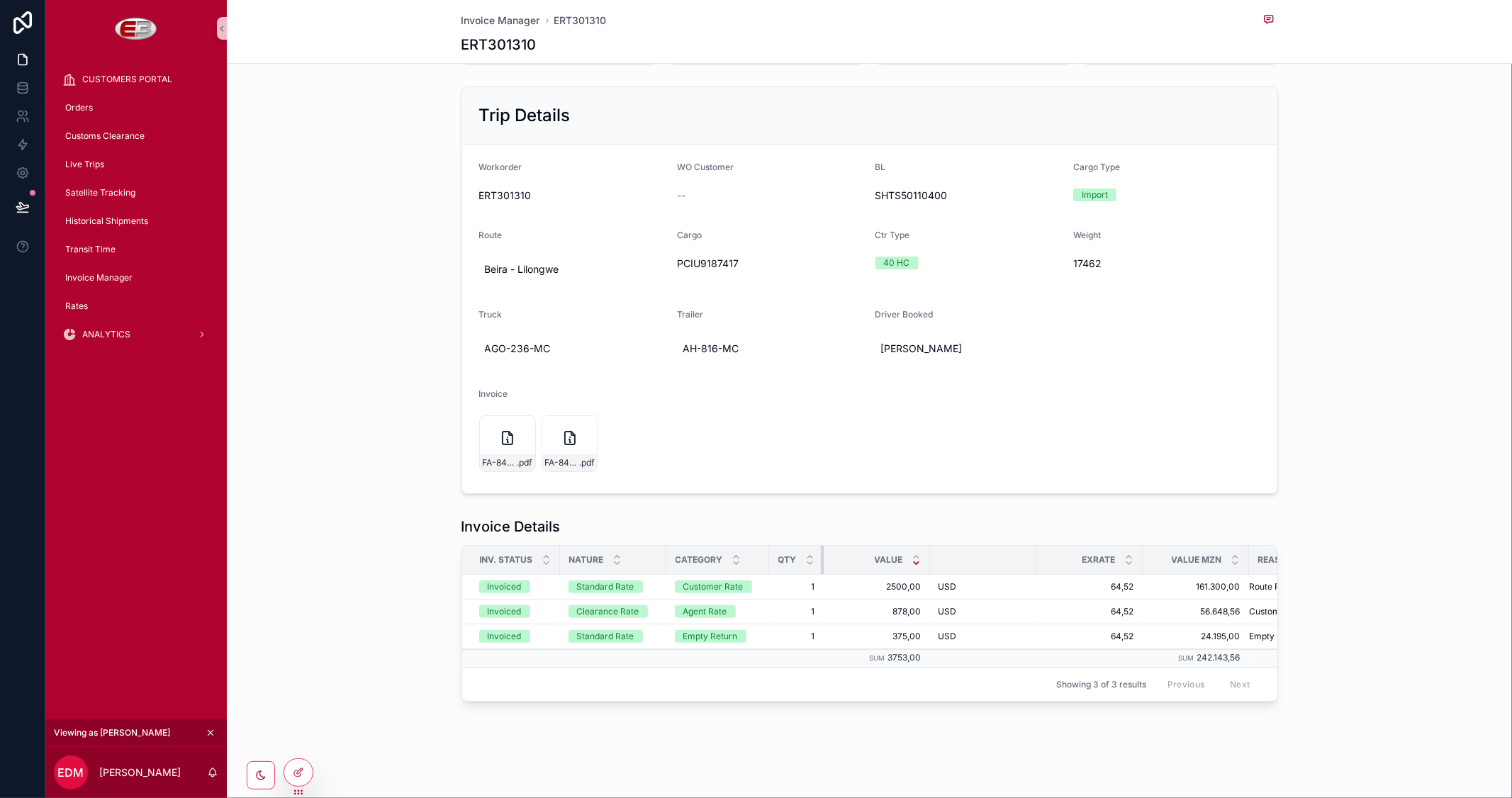
drag, startPoint x: 866, startPoint y: 548, endPoint x: 781, endPoint y: 557, distance: 85.5
click at [781, 557] on th "Qty" at bounding box center [796, 560] width 54 height 29
click at [919, 551] on div "Value" at bounding box center [877, 559] width 105 height 27
drag, startPoint x: 920, startPoint y: 551, endPoint x: 822, endPoint y: 550, distance: 98.0
click at [824, 550] on th "Value" at bounding box center [858, 560] width 69 height 29
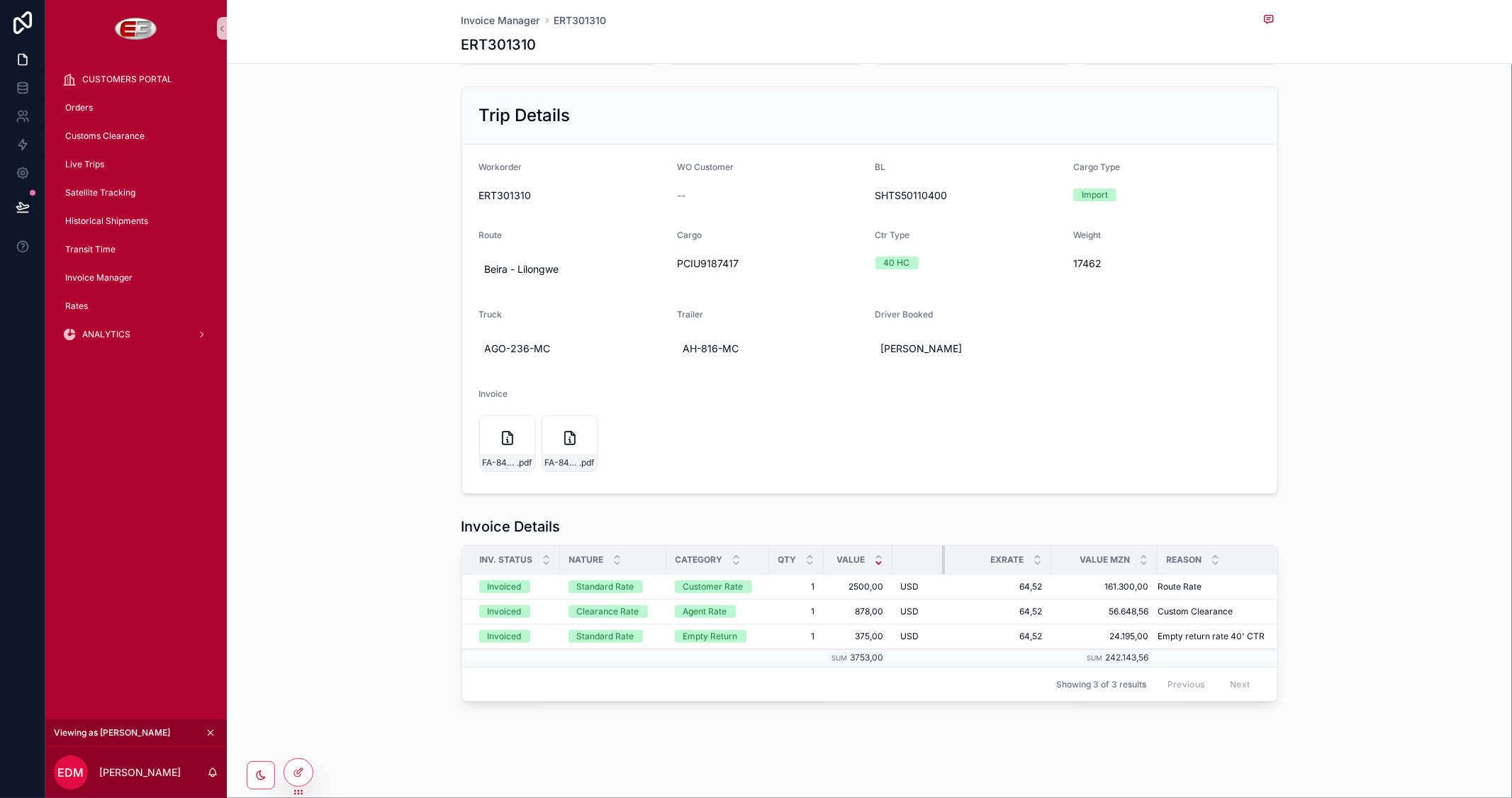
scroll to position [90, 0]
drag, startPoint x: 988, startPoint y: 550, endPoint x: 884, endPoint y: 548, distance: 104.0
click at [893, 548] on th "scrollable content" at bounding box center [910, 562] width 35 height 29
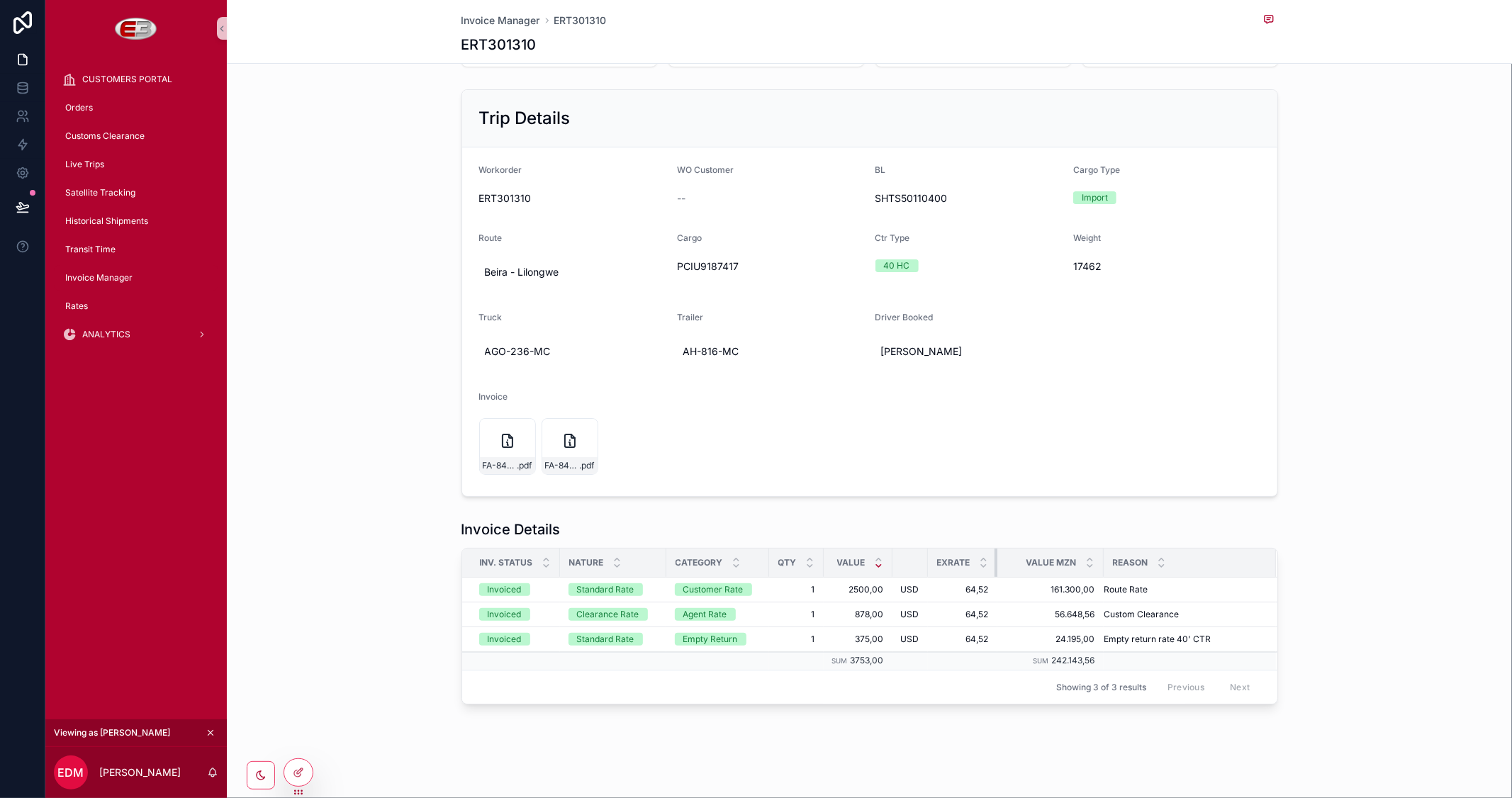
drag, startPoint x: 1024, startPoint y: 561, endPoint x: 915, endPoint y: 558, distance: 109.0
click at [915, 558] on tr "Inv. Status Nature Category Qty Value ExRate Value MZN Reason" at bounding box center [870, 562] width 816 height 29
drag, startPoint x: 1096, startPoint y: 557, endPoint x: 990, endPoint y: 557, distance: 106.0
click at [997, 557] on th "Value MZN" at bounding box center [1040, 562] width 86 height 29
click at [499, 443] on icon "scrollable content" at bounding box center [508, 441] width 17 height 17
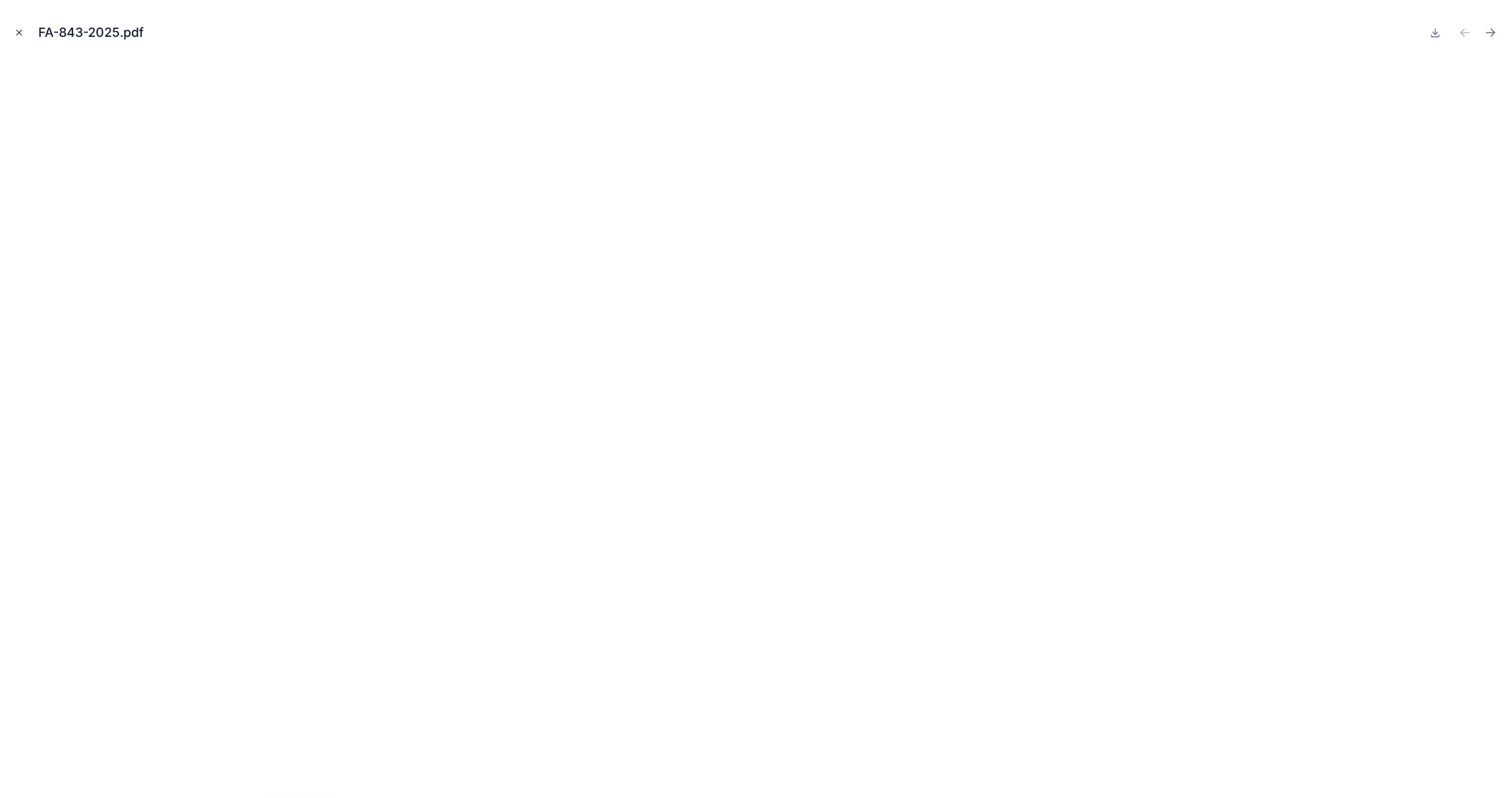
click at [18, 33] on icon "Close modal" at bounding box center [20, 33] width 5 height 5
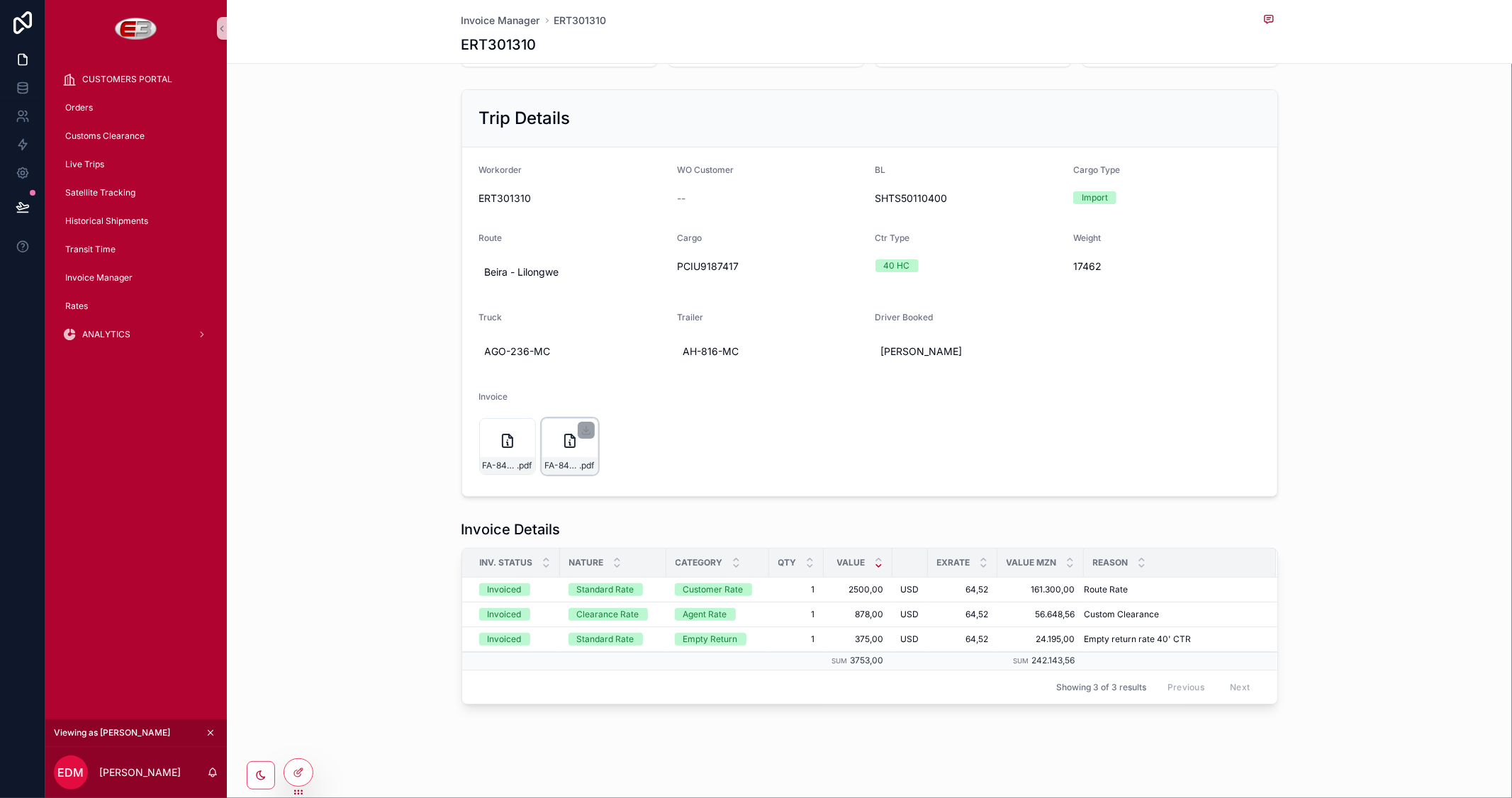
click at [562, 438] on icon "scrollable content" at bounding box center [570, 441] width 17 height 17
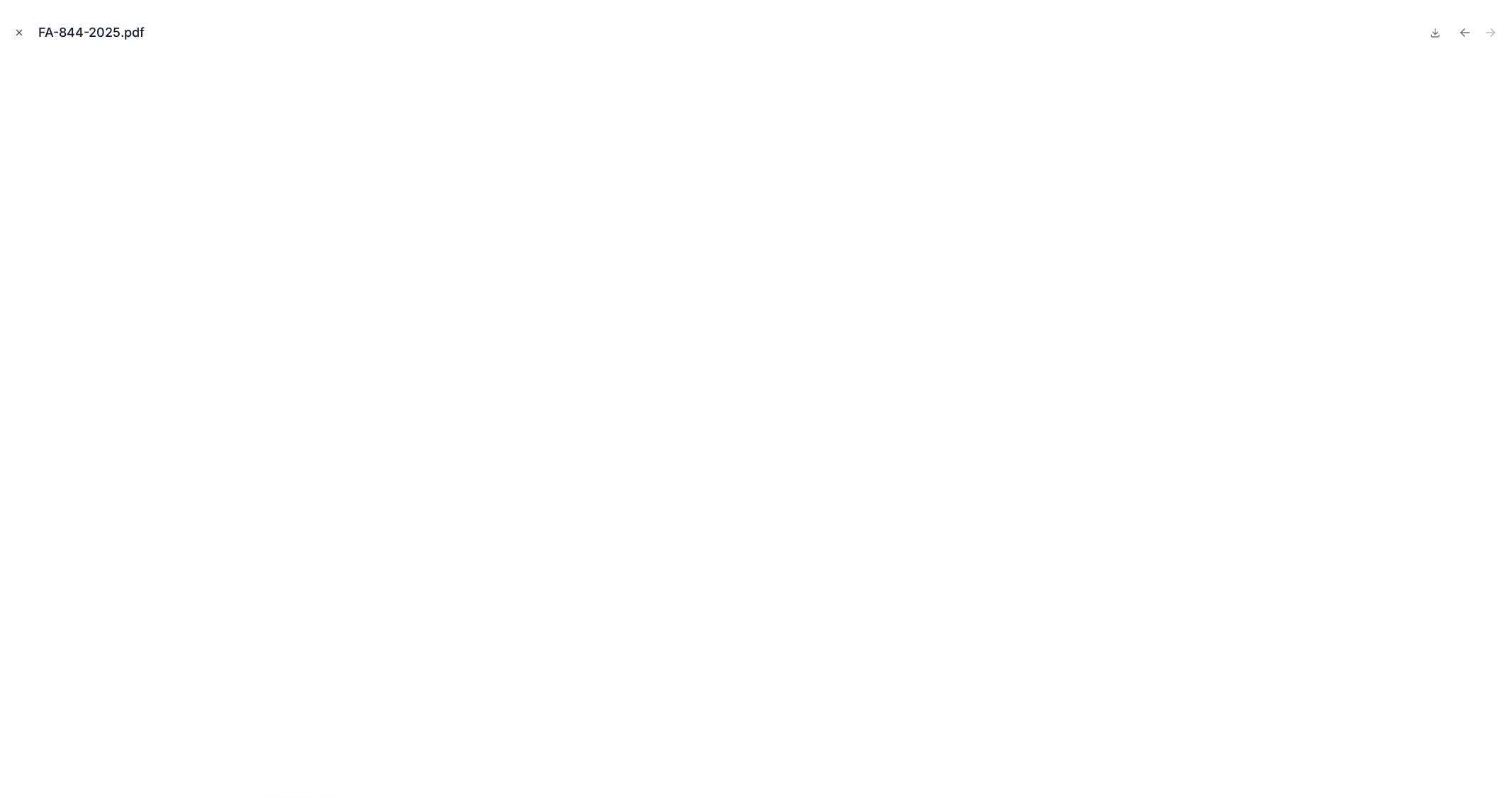
click at [15, 34] on icon "Close modal" at bounding box center [19, 33] width 10 height 10
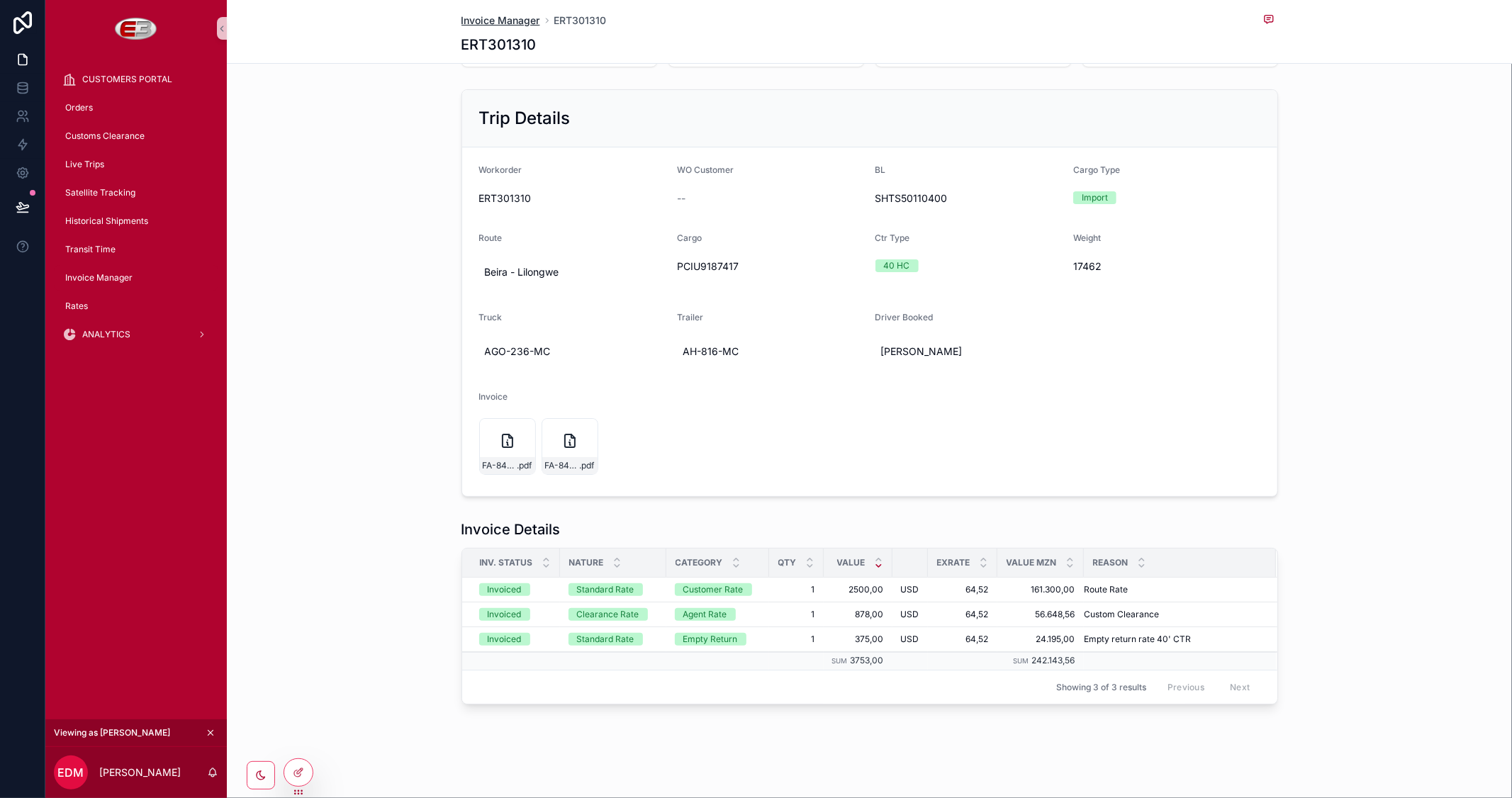
click at [513, 16] on span "Invoice Manager" at bounding box center [501, 20] width 79 height 14
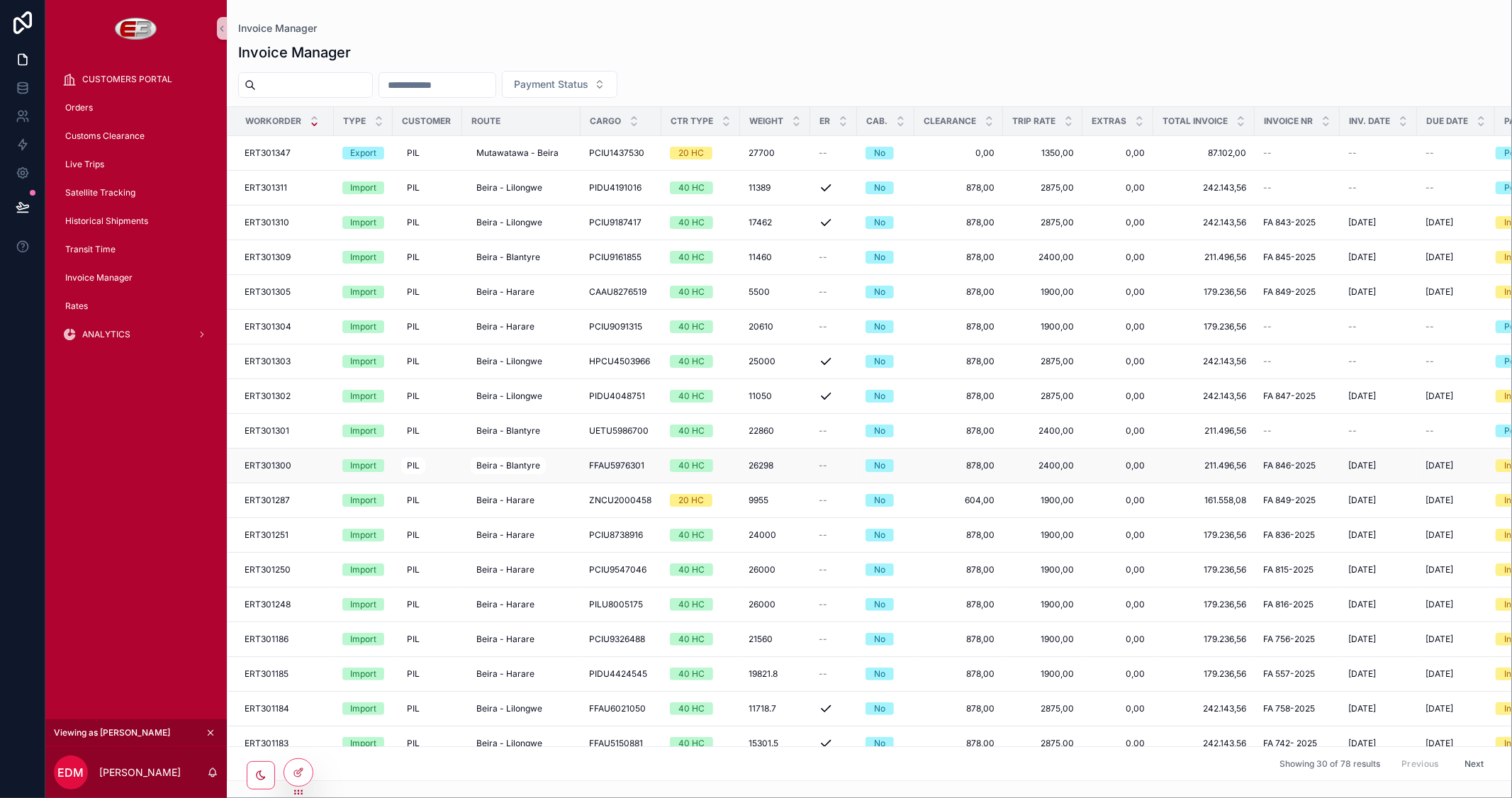
click at [1177, 468] on span "211.496,56" at bounding box center [1204, 466] width 85 height 11
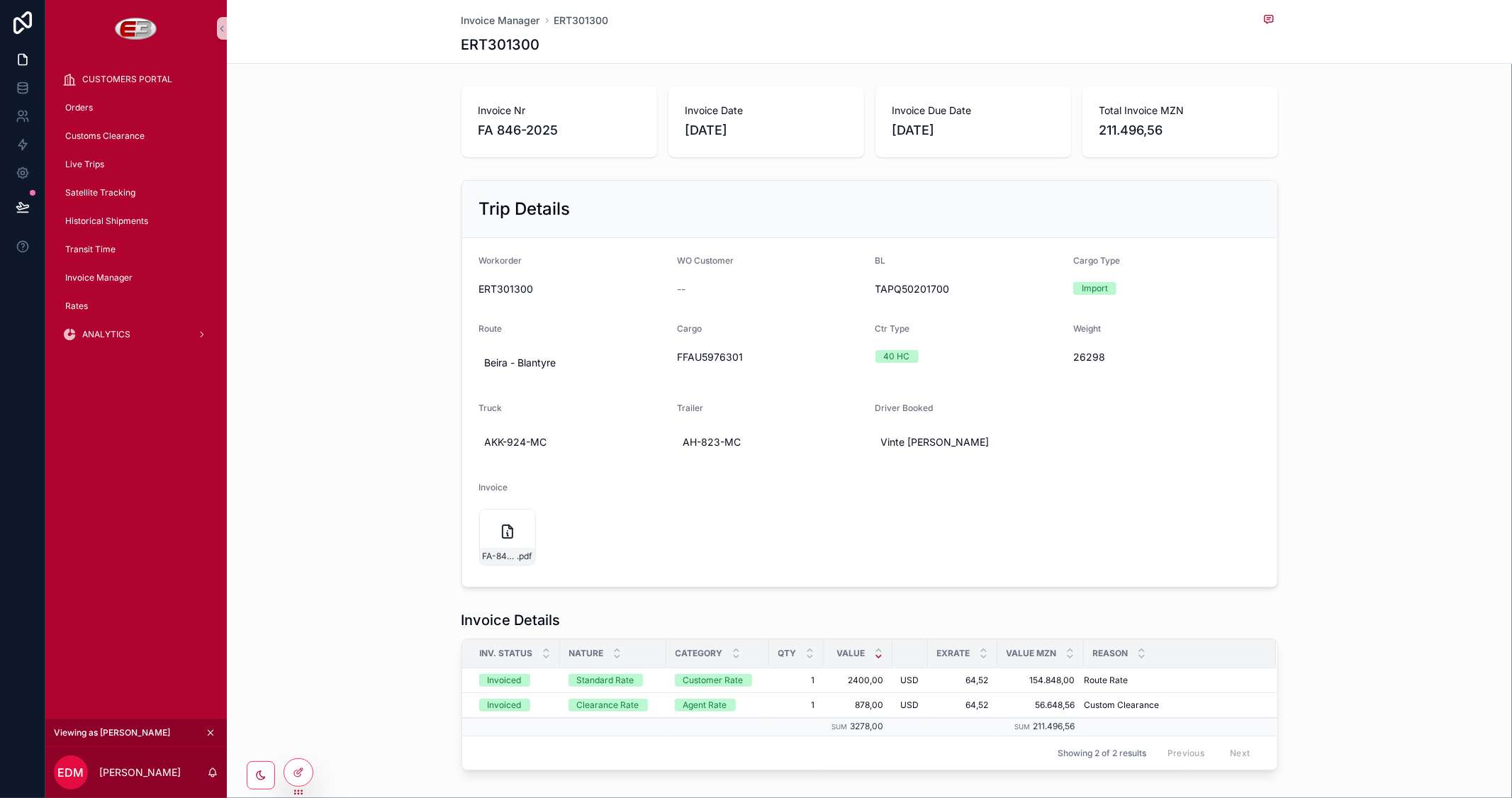
click at [87, 277] on span "Invoice Manager" at bounding box center [99, 277] width 67 height 11
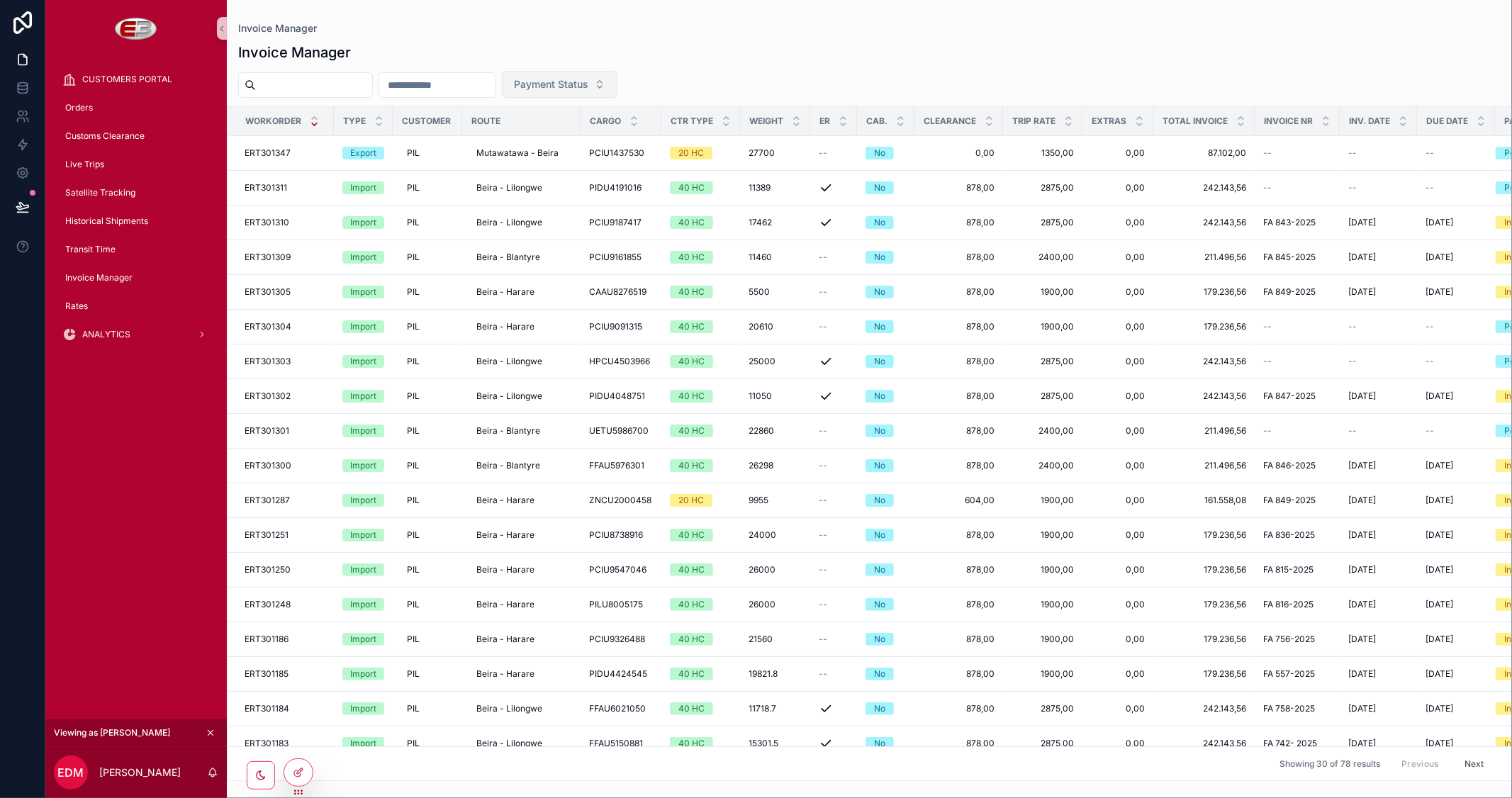
click at [588, 83] on span "Payment Status" at bounding box center [551, 84] width 75 height 14
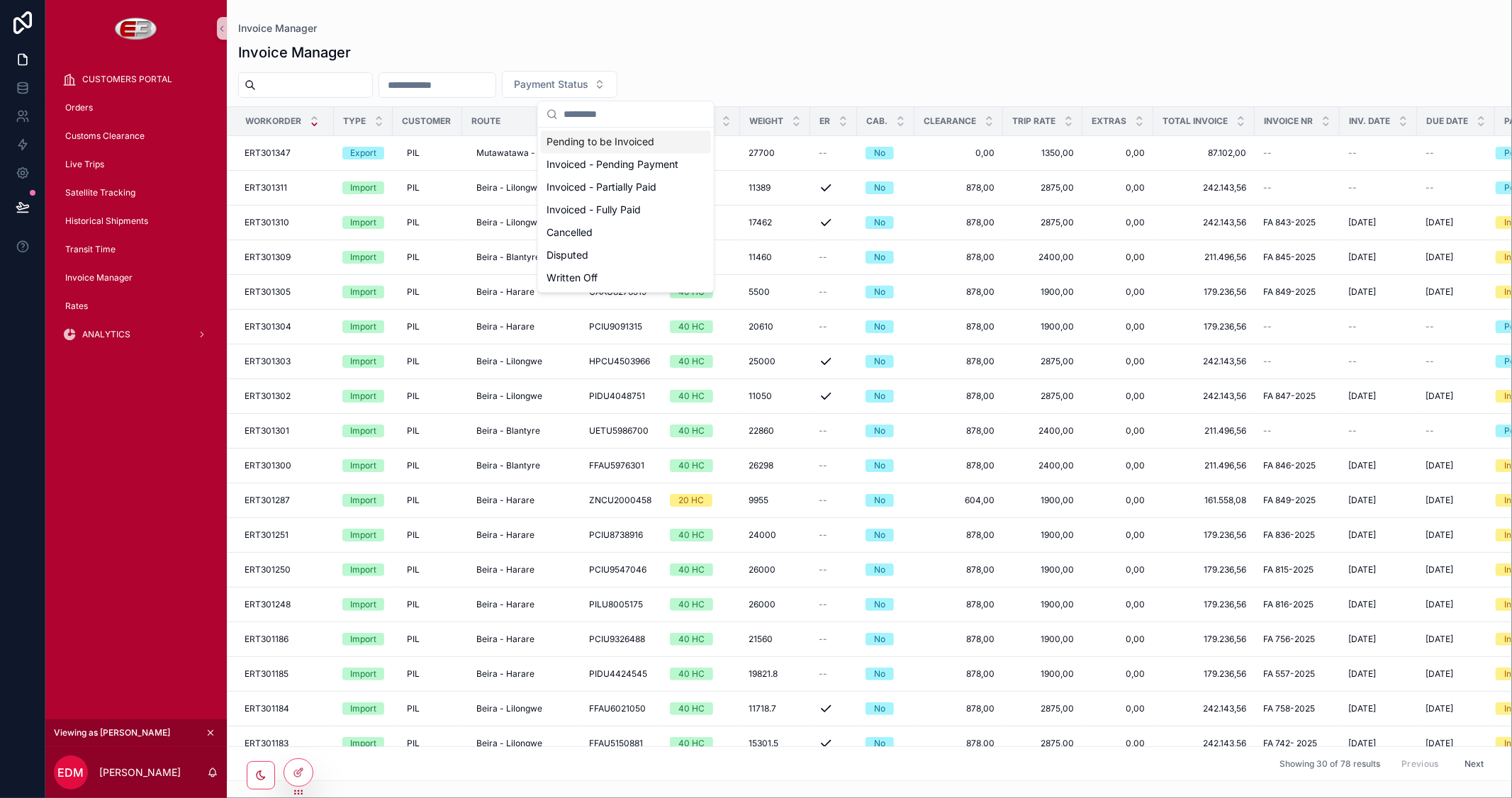
click at [614, 135] on div "Pending to be Invoiced" at bounding box center [626, 142] width 170 height 23
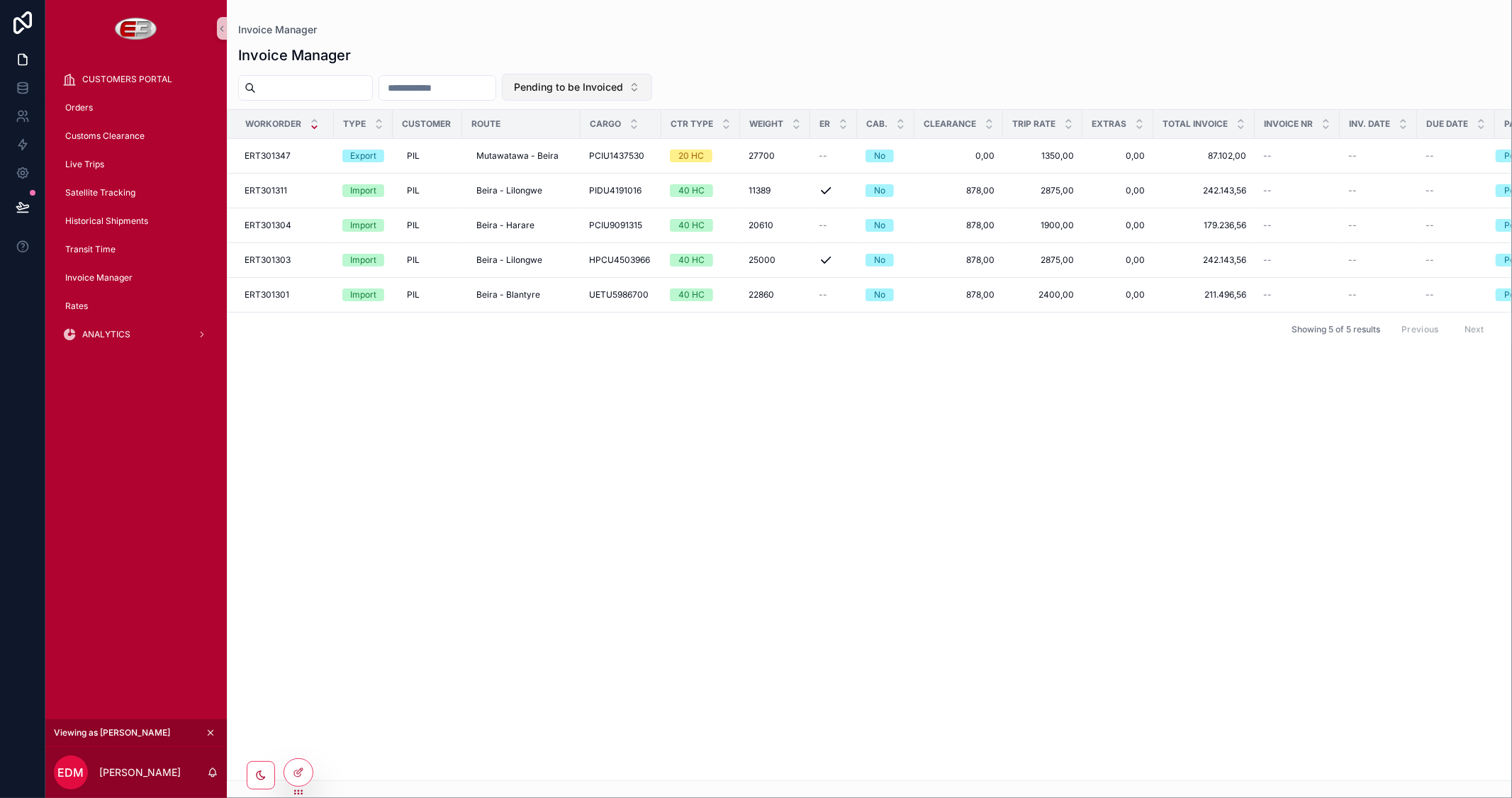
click at [623, 88] on span "Pending to be Invoiced" at bounding box center [568, 87] width 109 height 14
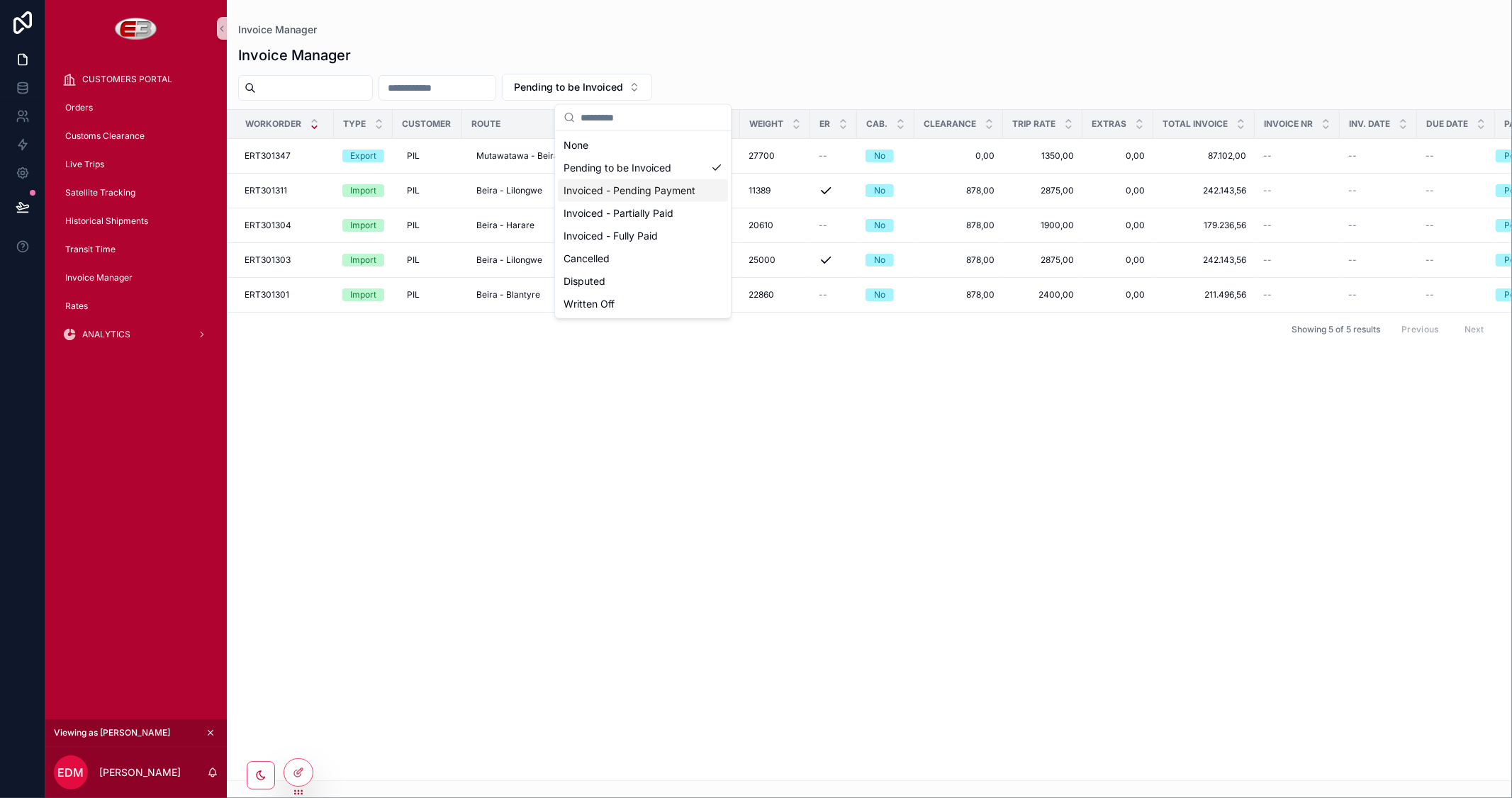
click at [633, 190] on div "Invoiced - Pending Payment" at bounding box center [642, 190] width 170 height 23
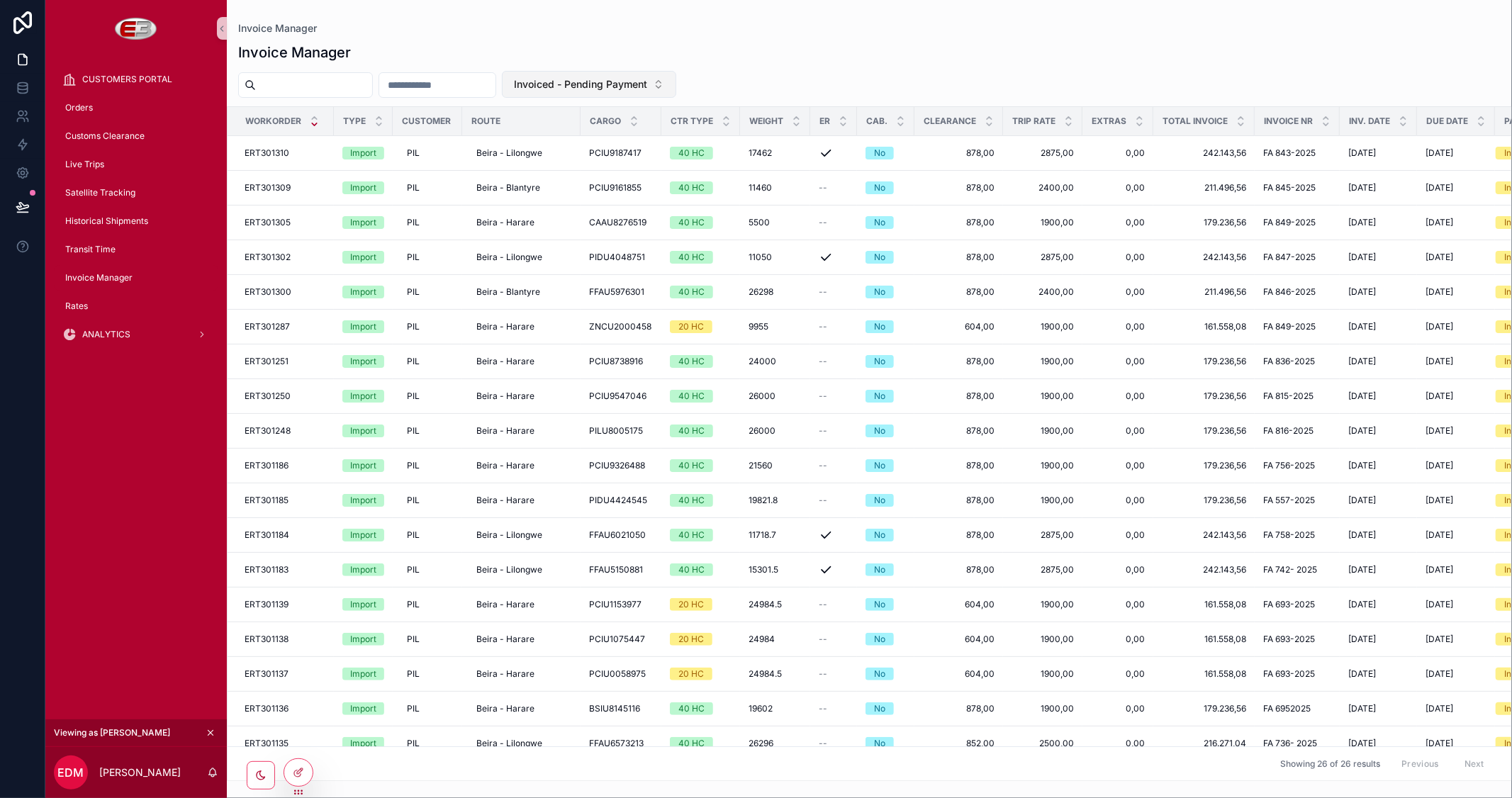
click at [647, 87] on span "Invoiced - Pending Payment" at bounding box center [581, 84] width 133 height 14
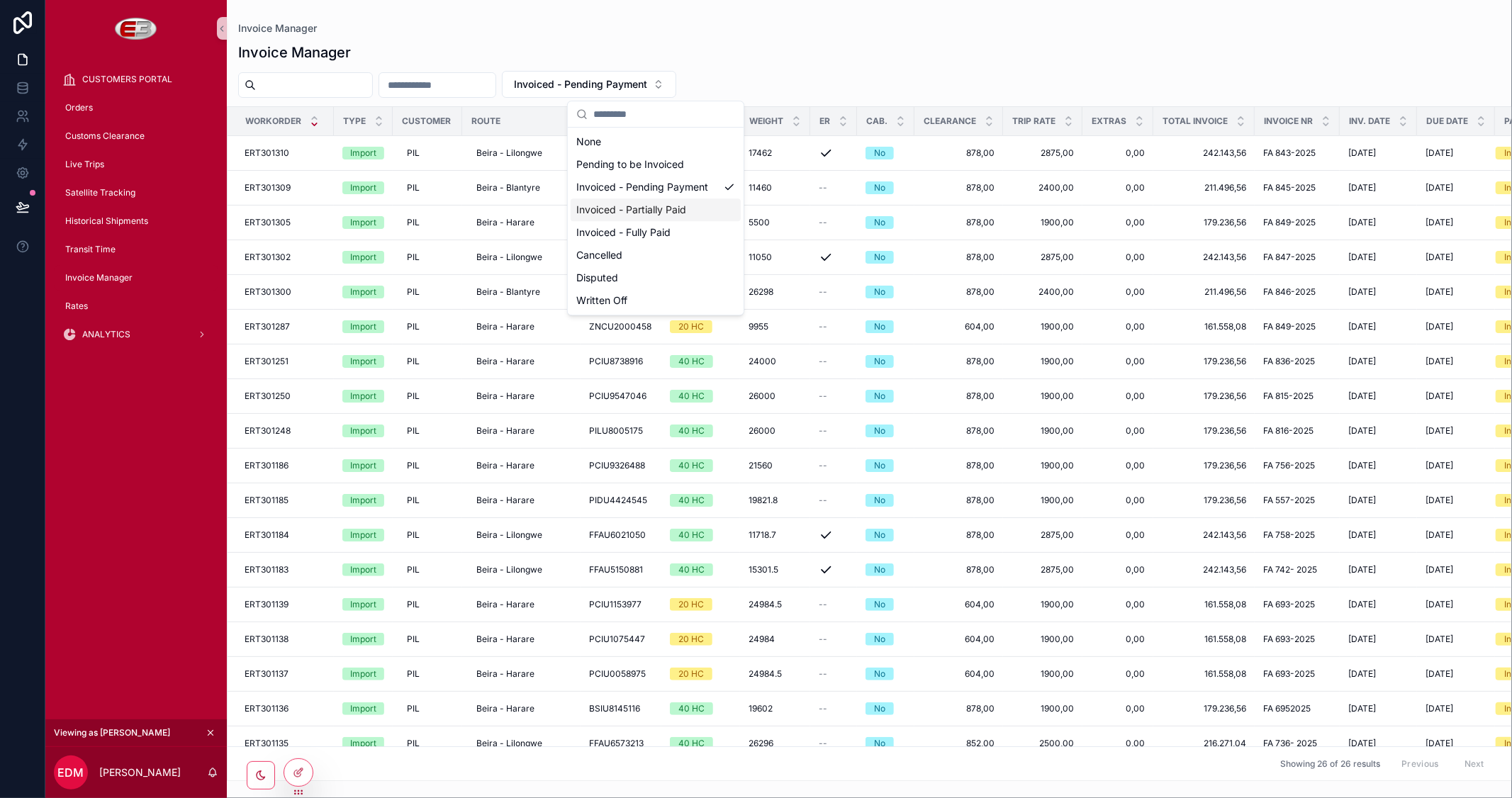
click at [643, 209] on div "Invoiced - Partially Paid" at bounding box center [655, 210] width 170 height 23
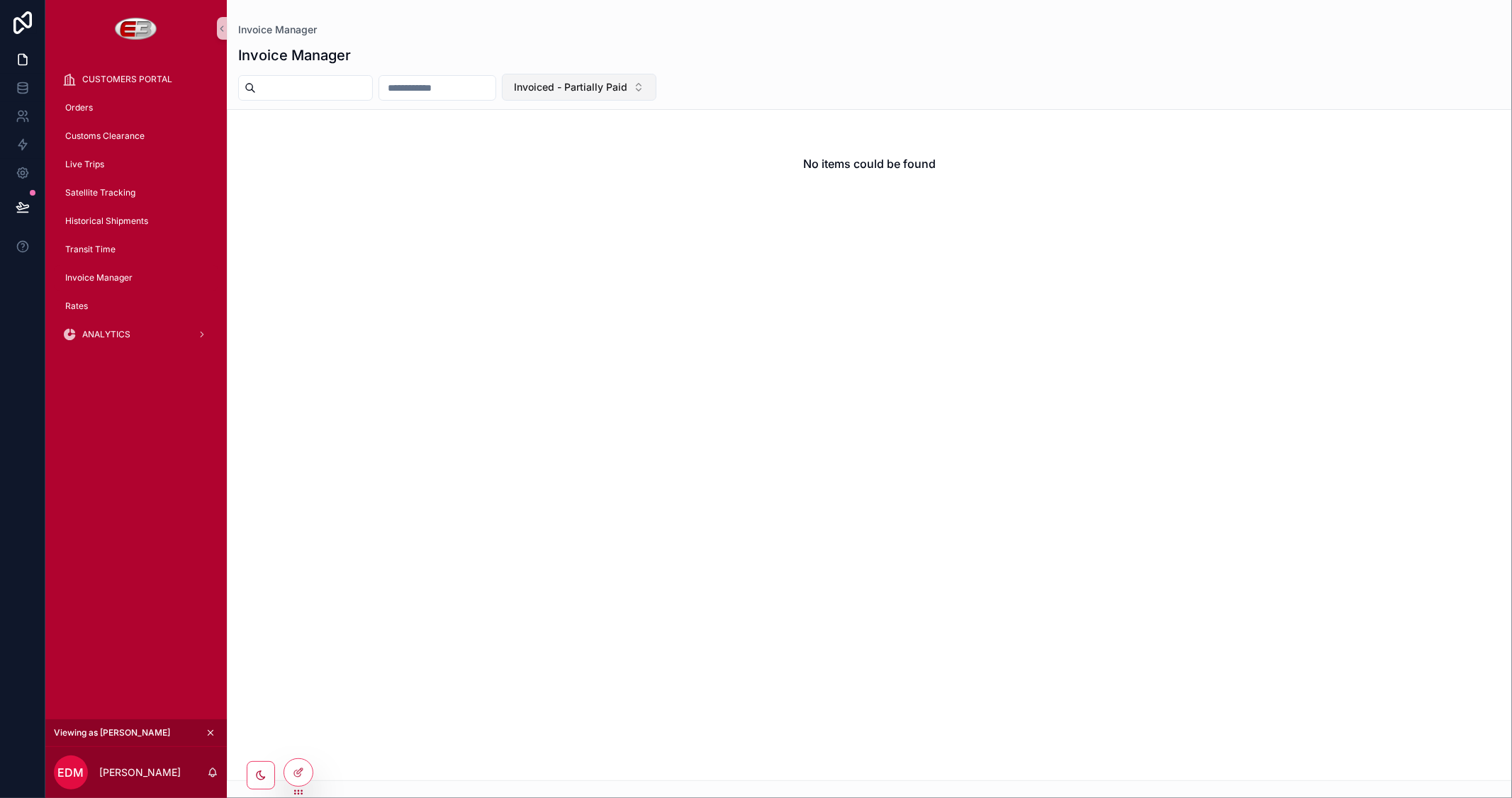
click at [627, 90] on span "Invoiced - Partially Paid" at bounding box center [571, 87] width 113 height 14
click at [627, 238] on div "Invoiced - Fully Paid" at bounding box center [644, 236] width 170 height 23
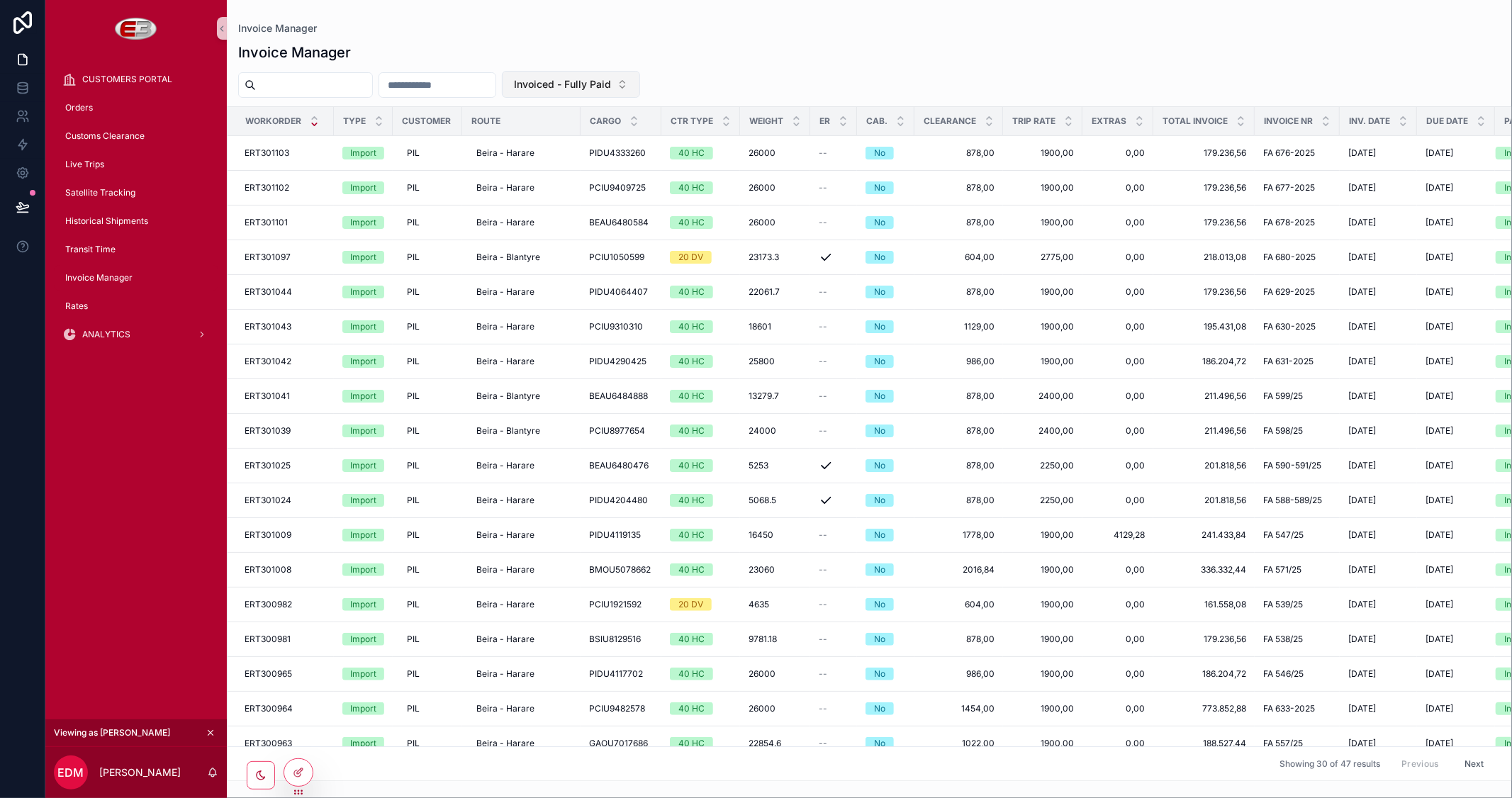
click at [611, 90] on span "Invoiced - Fully Paid" at bounding box center [563, 84] width 97 height 14
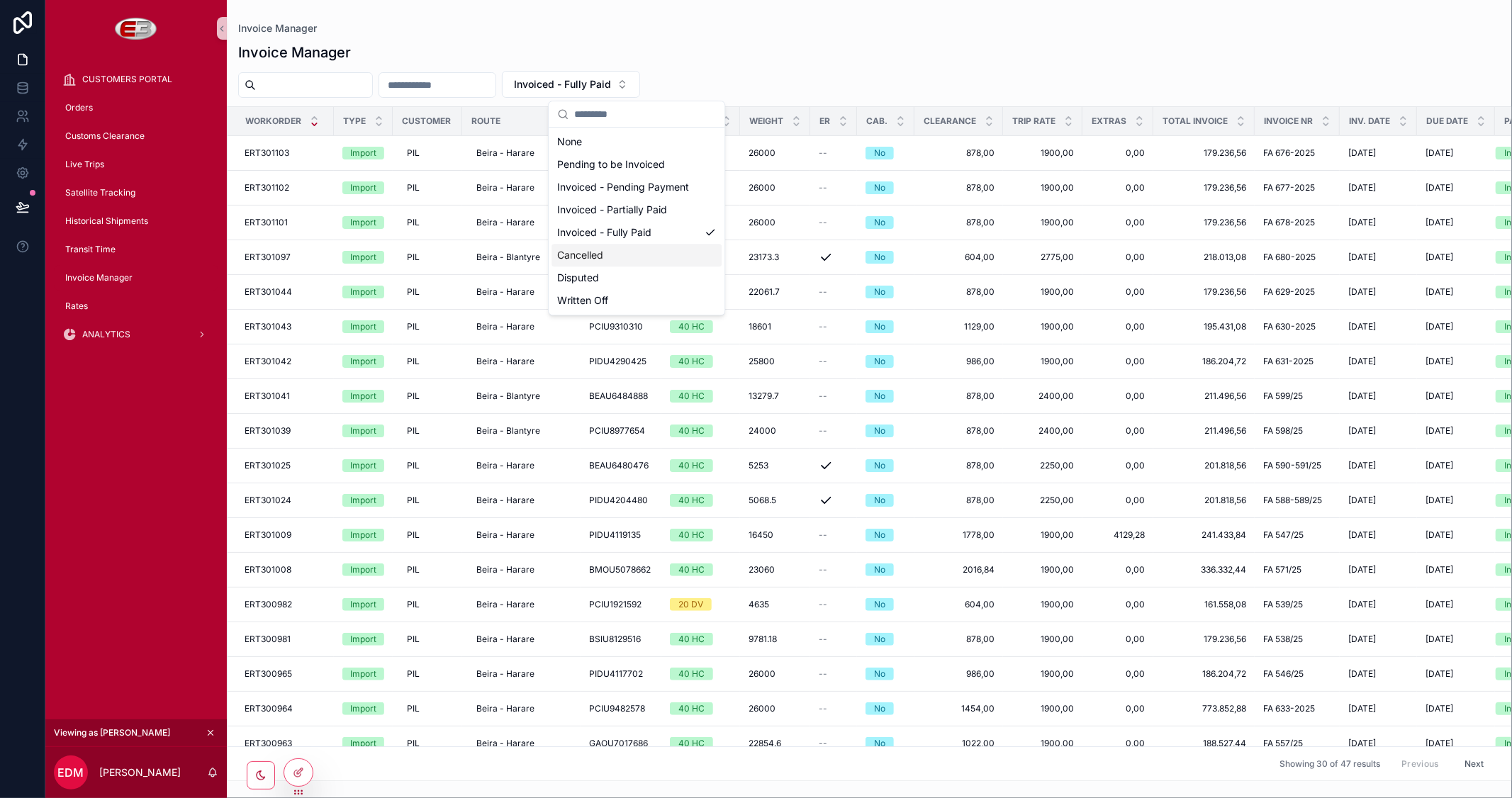
click at [611, 251] on div "Cancelled" at bounding box center [637, 255] width 170 height 23
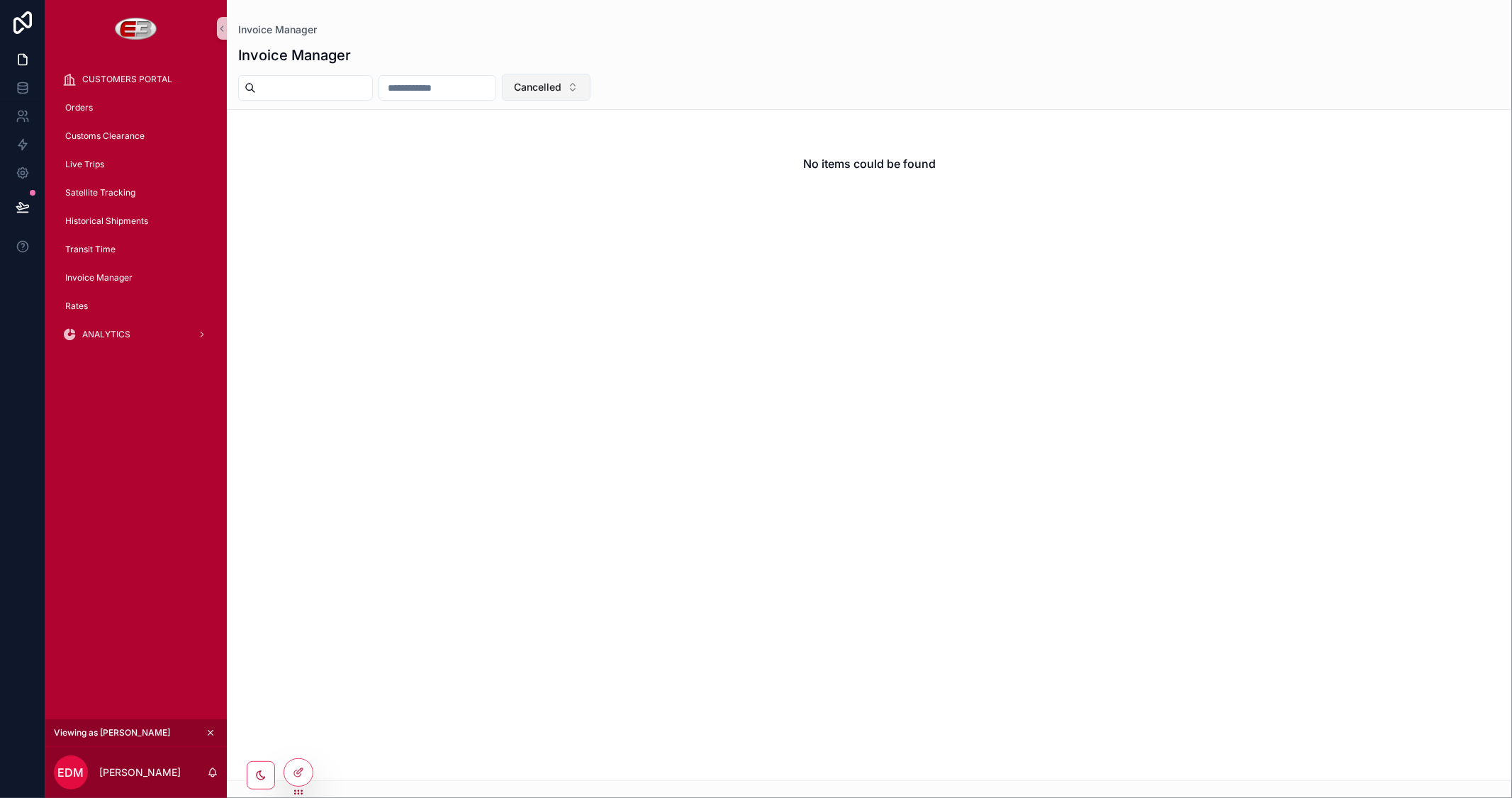
click at [591, 85] on button "Cancelled" at bounding box center [546, 87] width 89 height 27
click at [581, 274] on div "Disputed" at bounding box center [612, 282] width 170 height 23
click at [586, 82] on button "Disputed" at bounding box center [544, 87] width 85 height 27
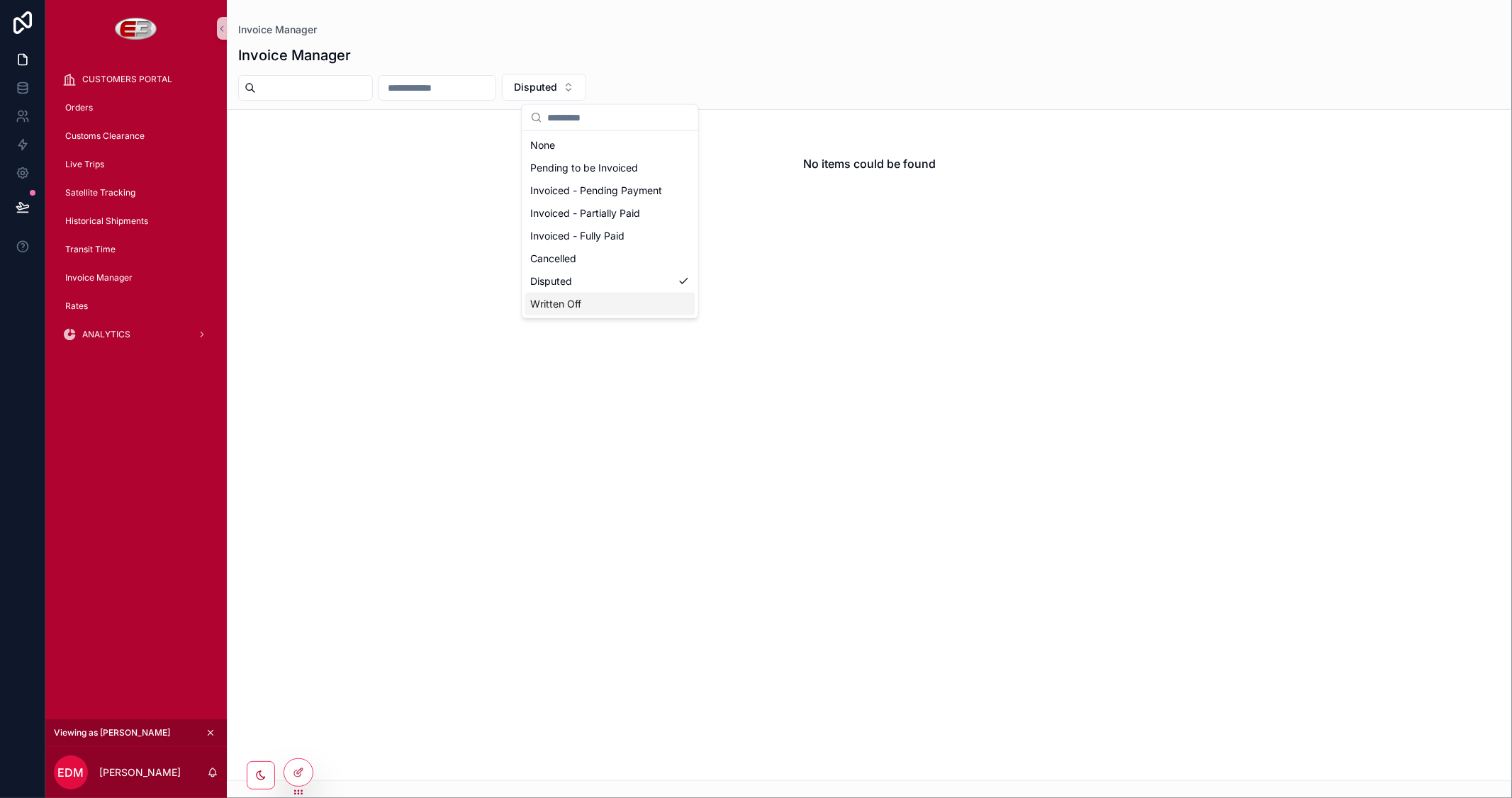
click at [574, 296] on div "Written Off" at bounding box center [610, 304] width 170 height 23
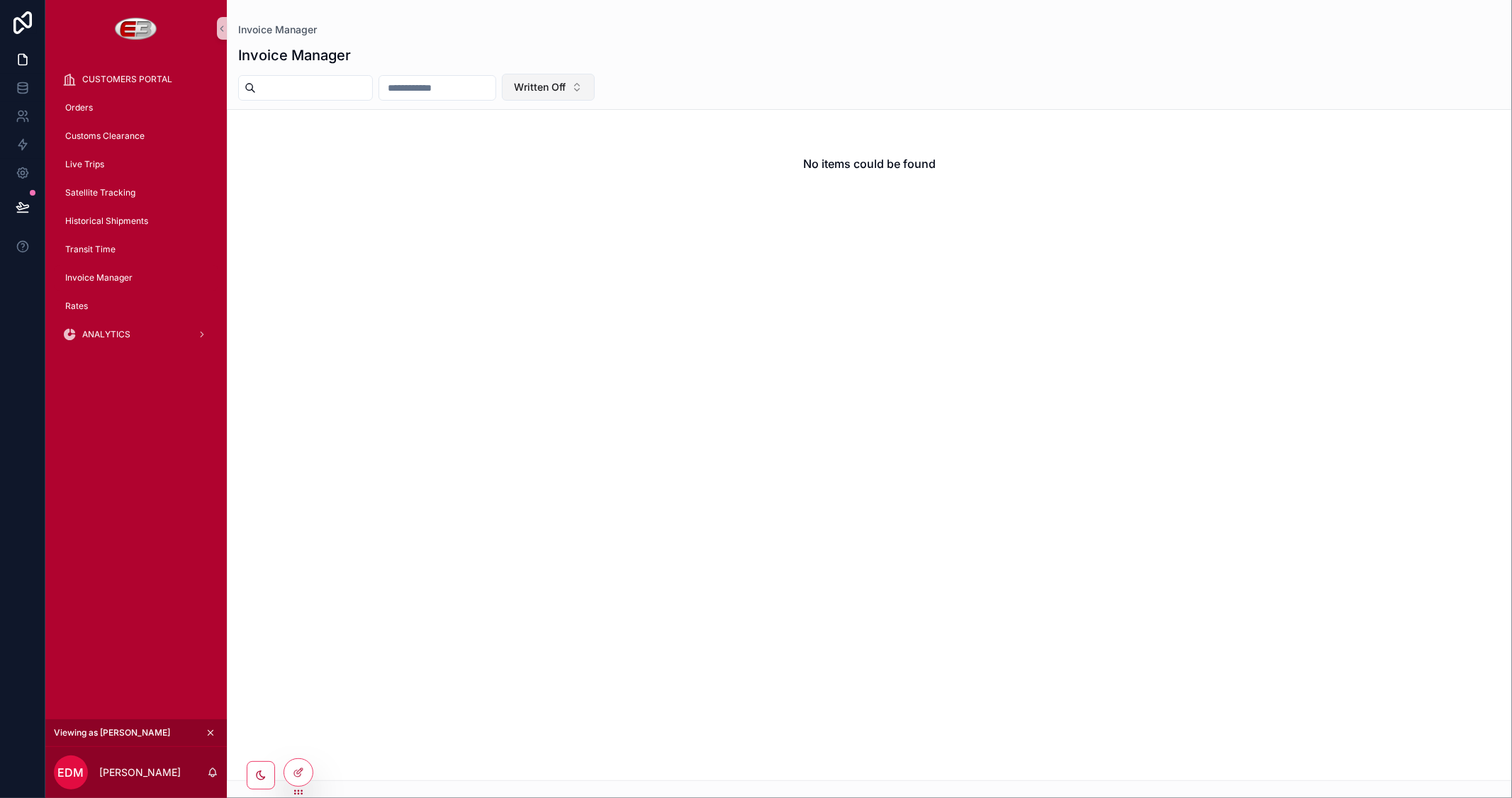
click at [595, 85] on button "Written Off" at bounding box center [548, 87] width 93 height 27
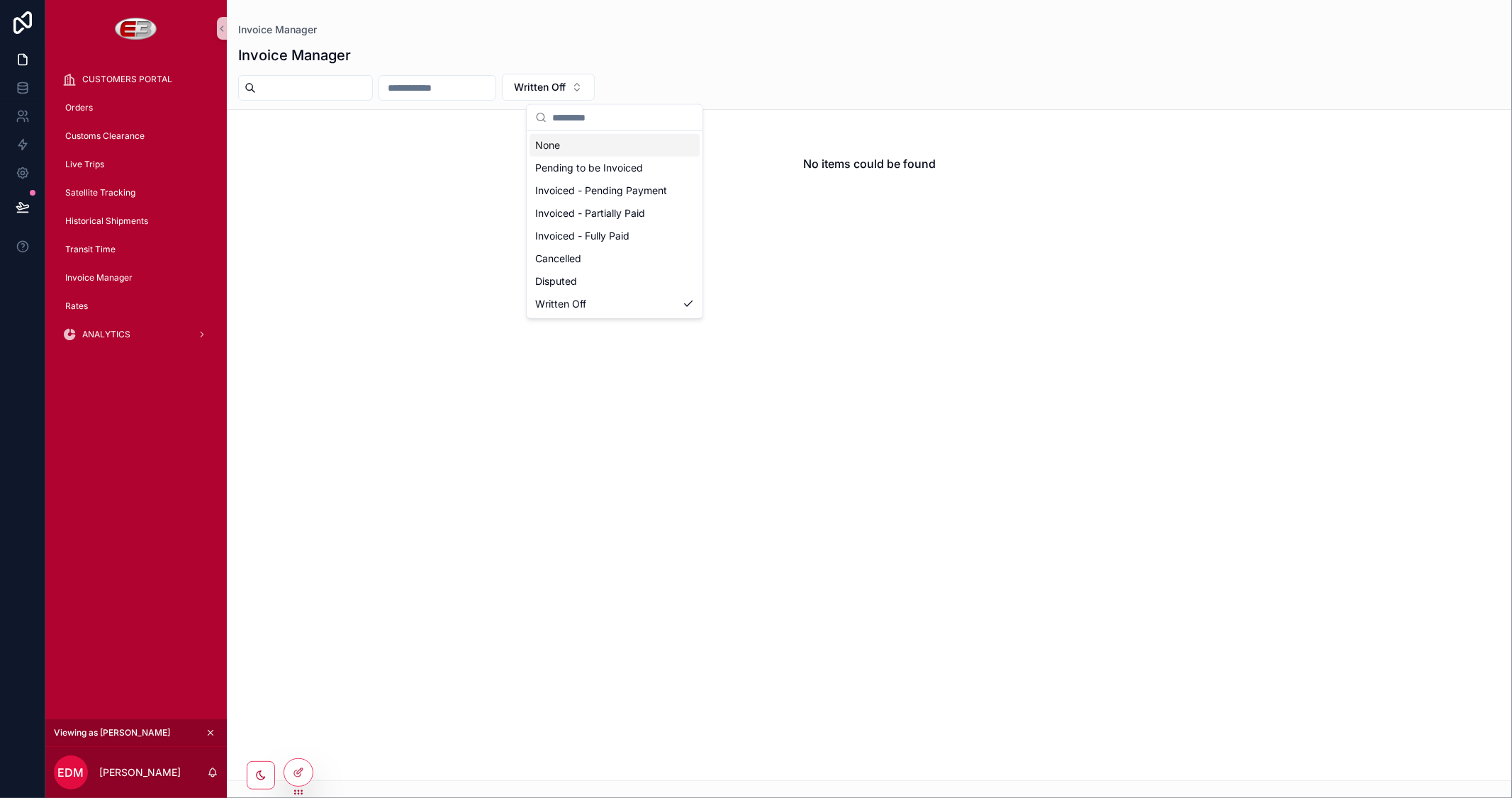
click at [605, 148] on div "None" at bounding box center [614, 145] width 170 height 23
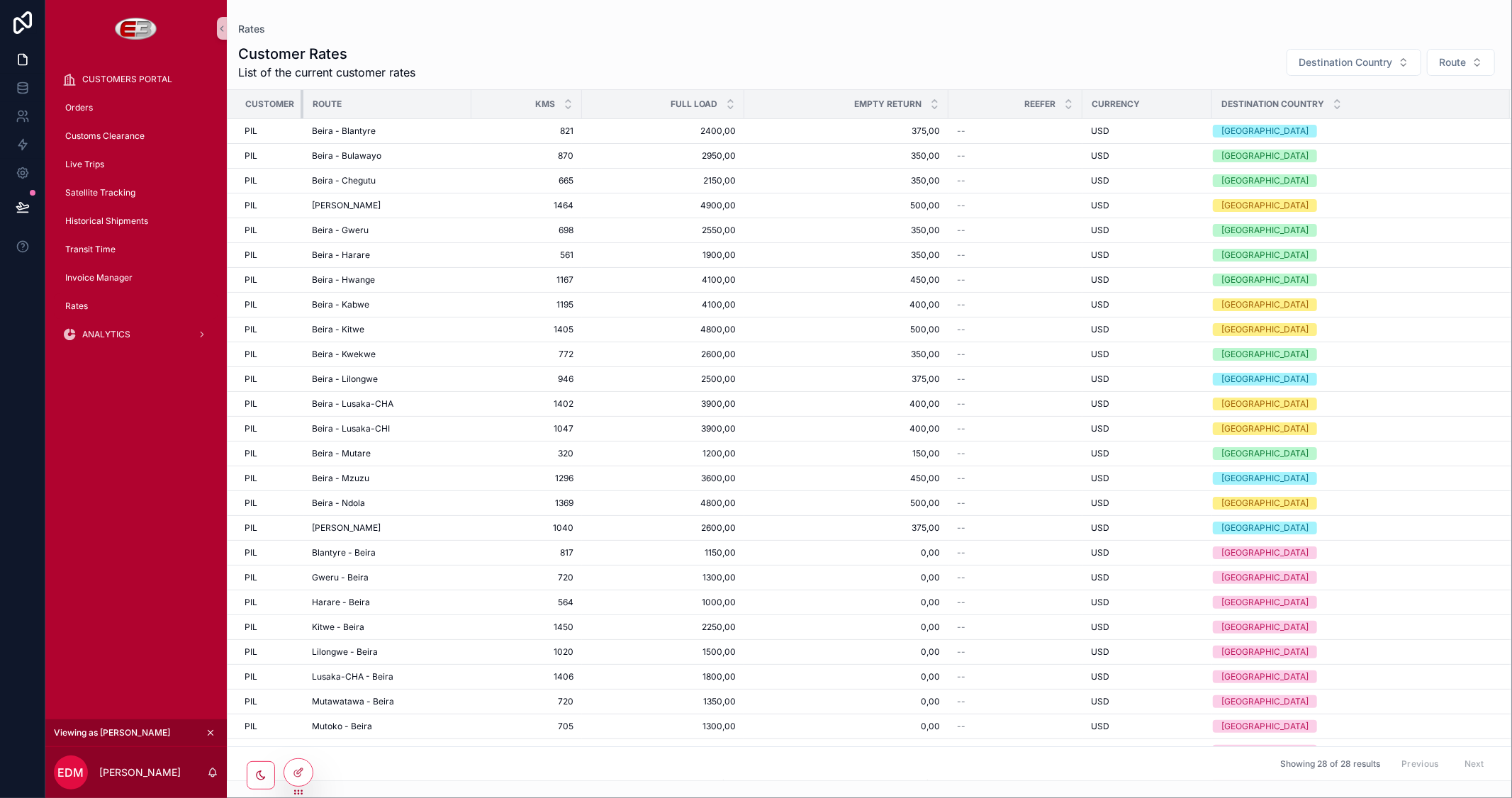
drag, startPoint x: 375, startPoint y: 103, endPoint x: 267, endPoint y: 106, distance: 108.0
click at [267, 106] on th "Customer" at bounding box center [265, 104] width 76 height 29
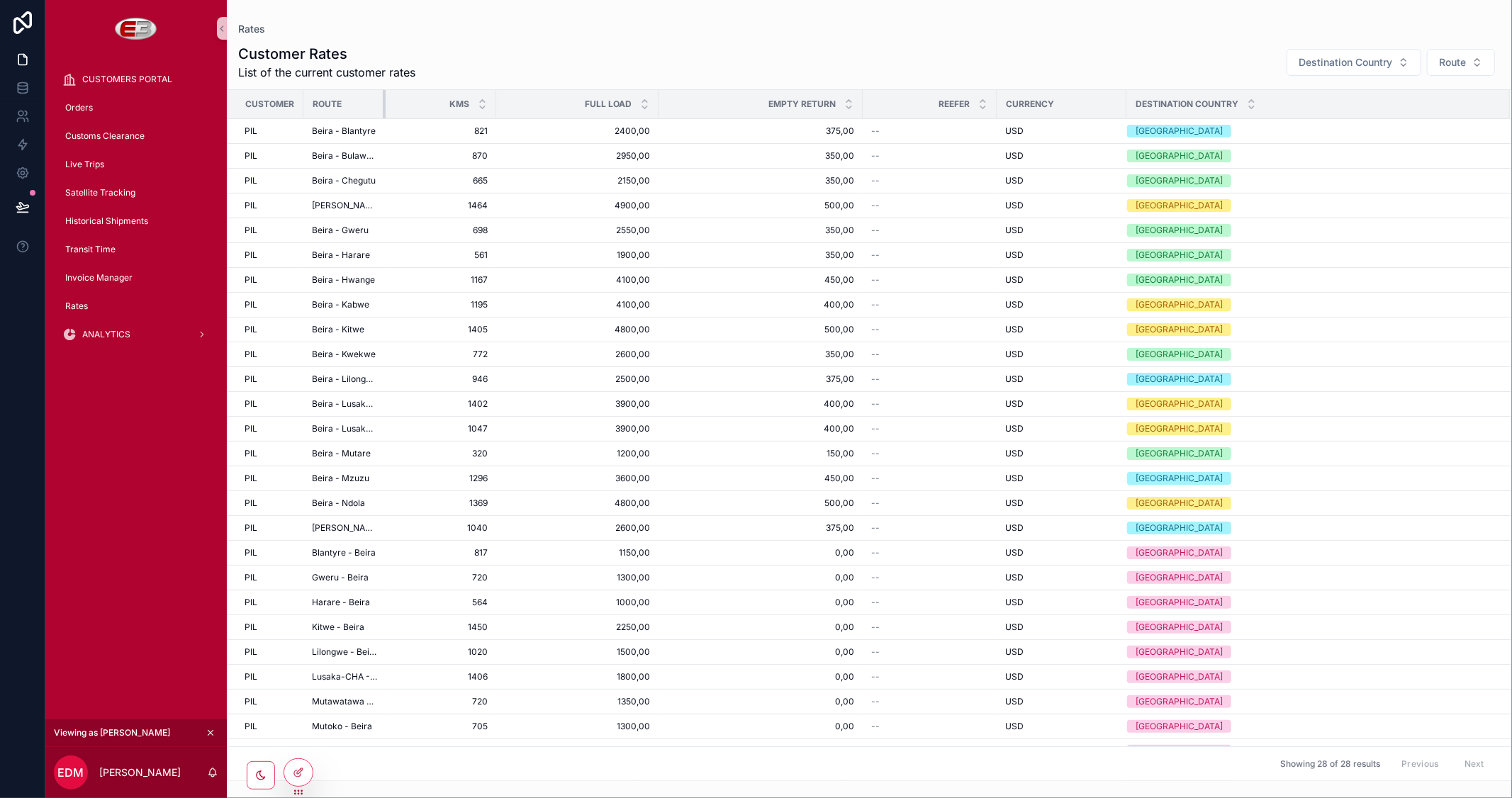
drag, startPoint x: 468, startPoint y: 103, endPoint x: 370, endPoint y: 116, distance: 98.9
click at [370, 116] on th "Route" at bounding box center [344, 104] width 82 height 29
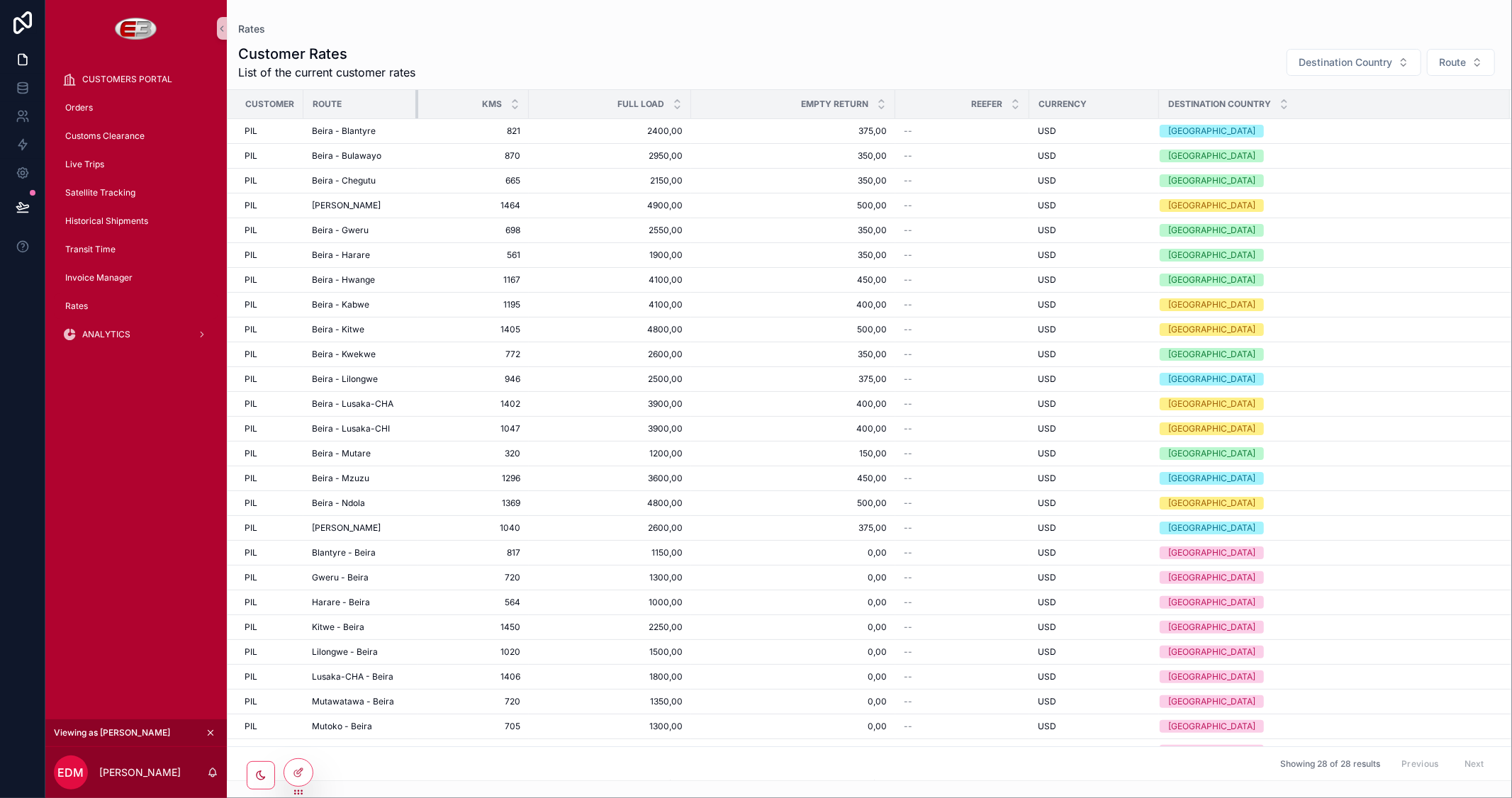
drag, startPoint x: 381, startPoint y: 103, endPoint x: 425, endPoint y: 113, distance: 45.1
click at [425, 113] on tr "Customer Route Kms Full Load Empty Return Reefer Currency Destination Country" at bounding box center [869, 104] width 1284 height 29
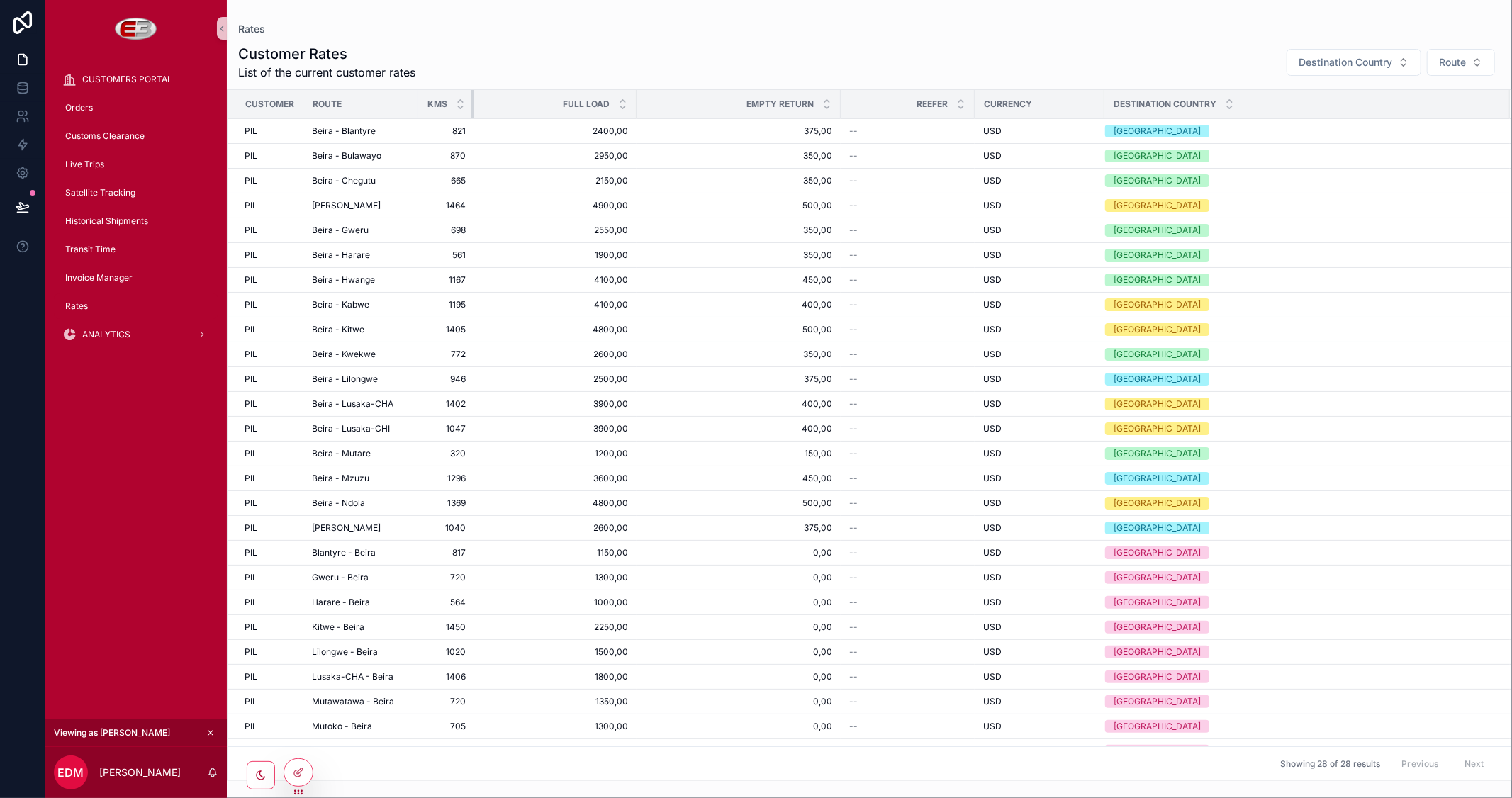
drag, startPoint x: 526, startPoint y: 103, endPoint x: 438, endPoint y: 104, distance: 88.0
click at [438, 104] on th "Kms" at bounding box center [446, 104] width 56 height 29
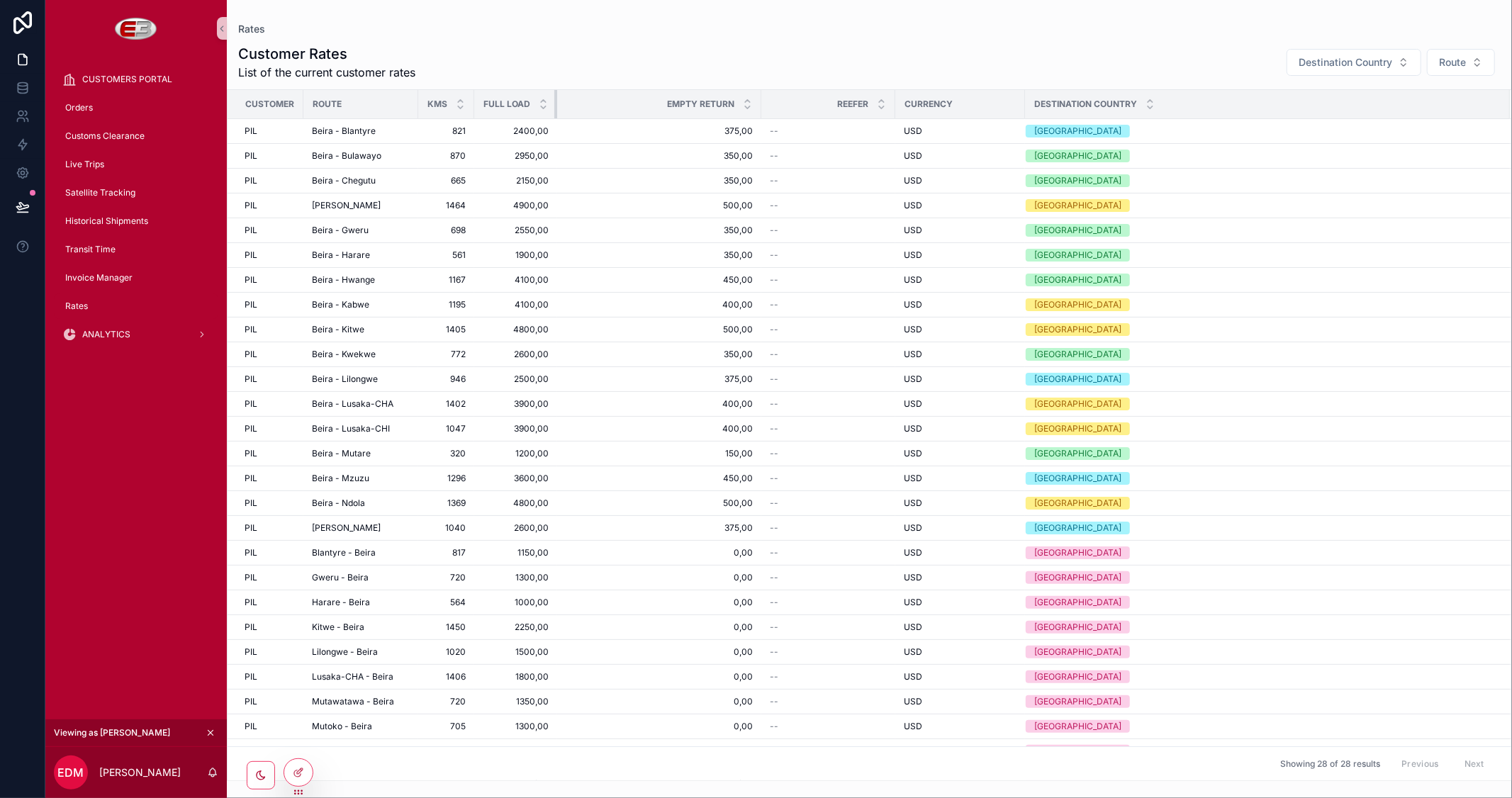
drag, startPoint x: 634, startPoint y: 106, endPoint x: 489, endPoint y: 107, distance: 145.0
click at [489, 107] on th "Full Load" at bounding box center [515, 104] width 83 height 29
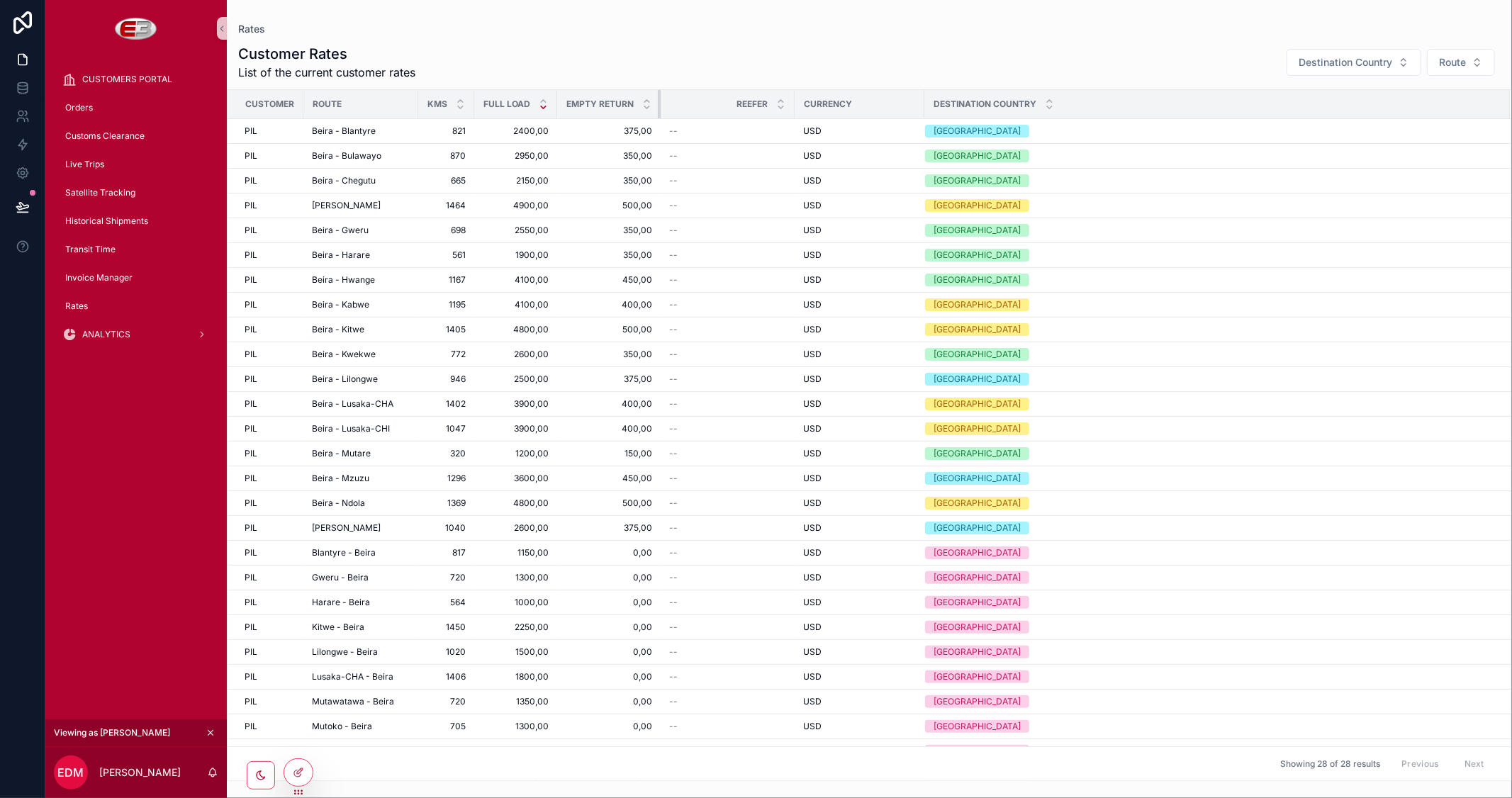
drag, startPoint x: 757, startPoint y: 104, endPoint x: 541, endPoint y: 104, distance: 216.0
click at [541, 104] on tr "Customer Route Kms Full Load Empty Return Reefer Currency Destination Country" at bounding box center [869, 104] width 1284 height 29
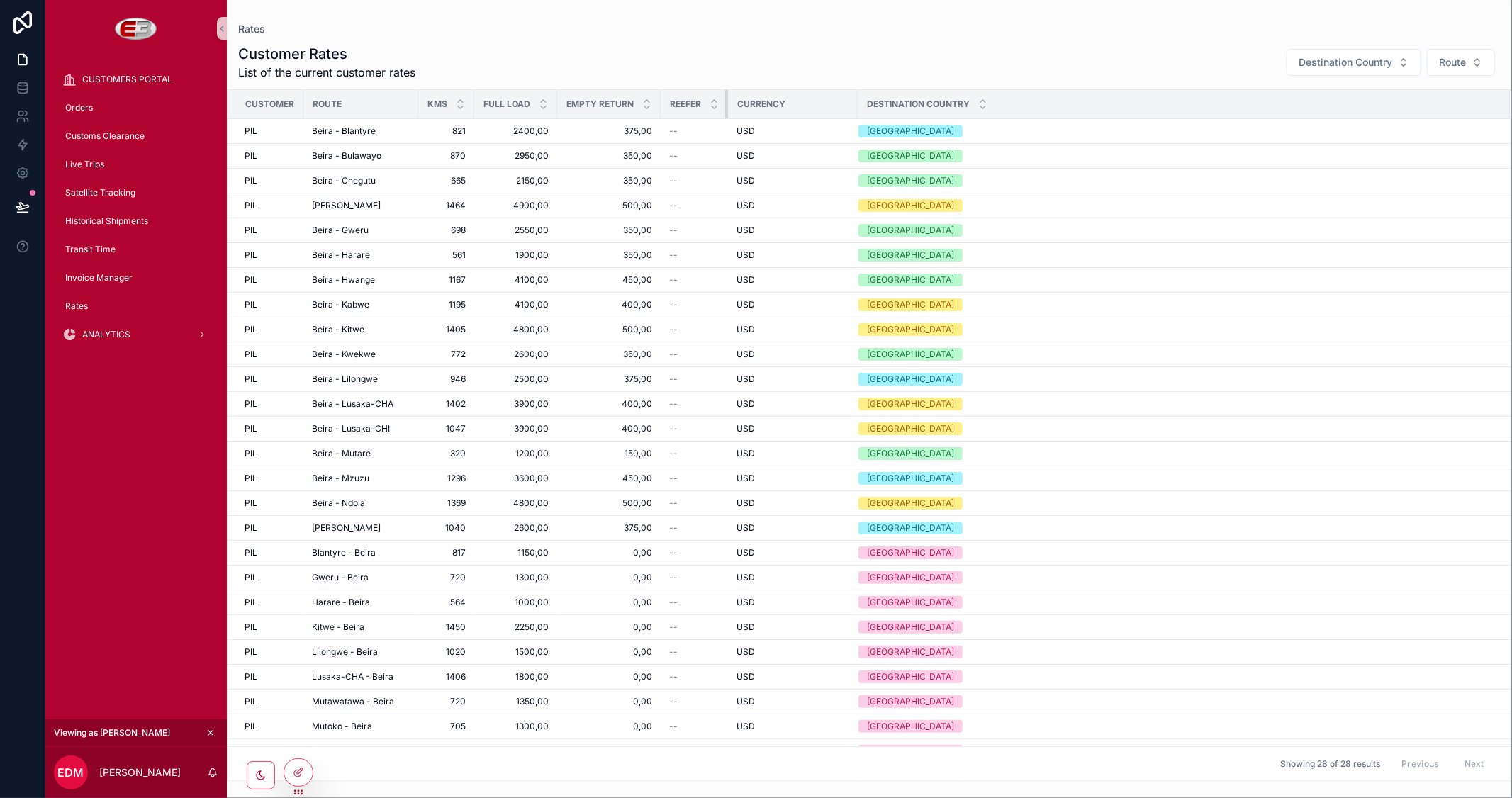
drag, startPoint x: 792, startPoint y: 104, endPoint x: 638, endPoint y: 105, distance: 154.0
click at [638, 105] on tr "Customer Route Kms Full Load Empty Return Reefer Currency Destination Country" at bounding box center [869, 104] width 1284 height 29
drag, startPoint x: 857, startPoint y: 105, endPoint x: 709, endPoint y: 104, distance: 148.0
click at [709, 104] on tr "Customer Route Kms Full Load Empty Return Reefer Currency Destination Country" at bounding box center [869, 104] width 1284 height 29
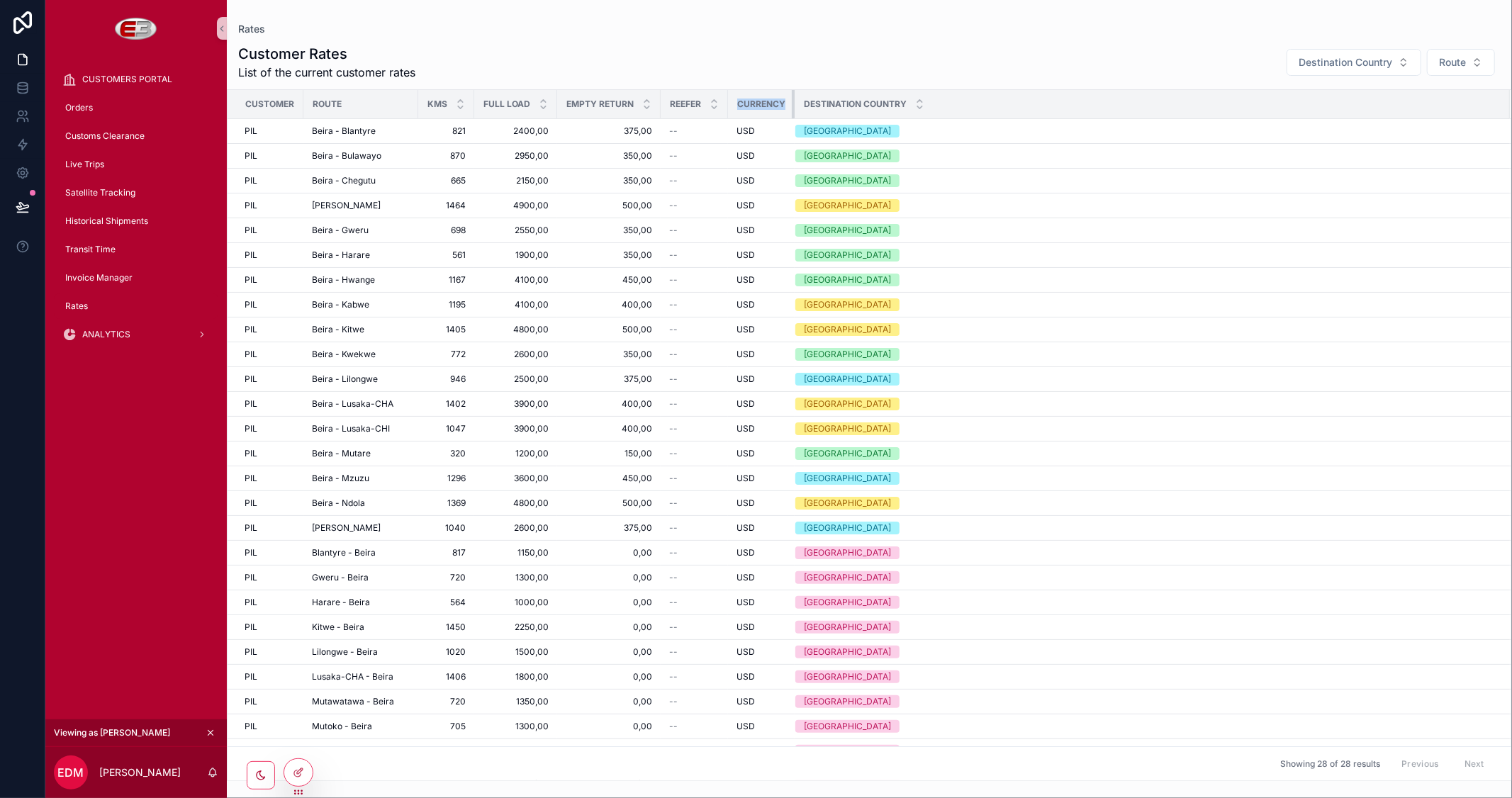
drag, startPoint x: 854, startPoint y: 107, endPoint x: 738, endPoint y: 107, distance: 116.0
click at [738, 107] on th "Currency" at bounding box center [761, 104] width 67 height 29
click at [897, 34] on div "Rates" at bounding box center [869, 30] width 1262 height 13
click at [301, 767] on icon at bounding box center [298, 773] width 11 height 11
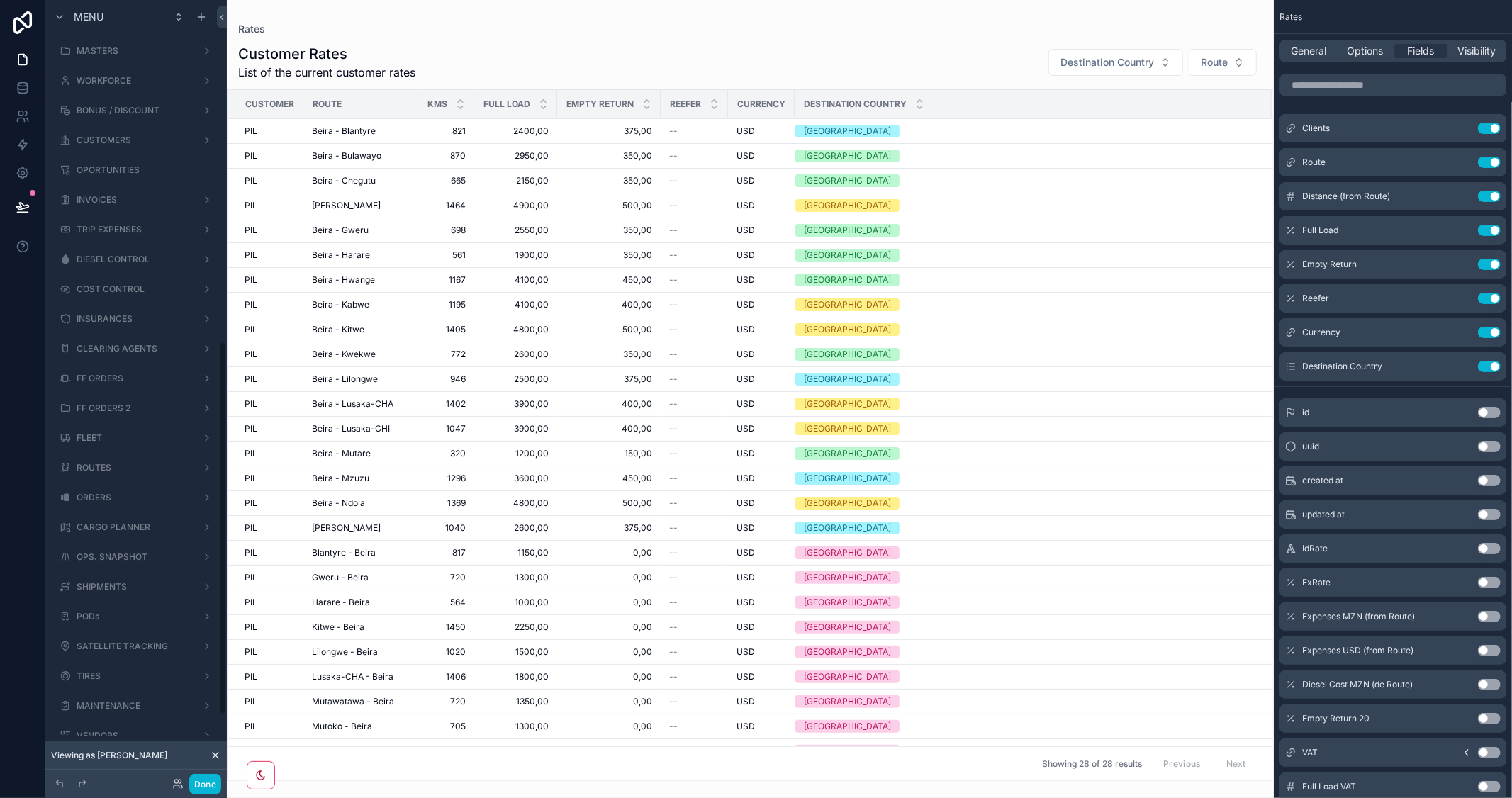
scroll to position [716, 0]
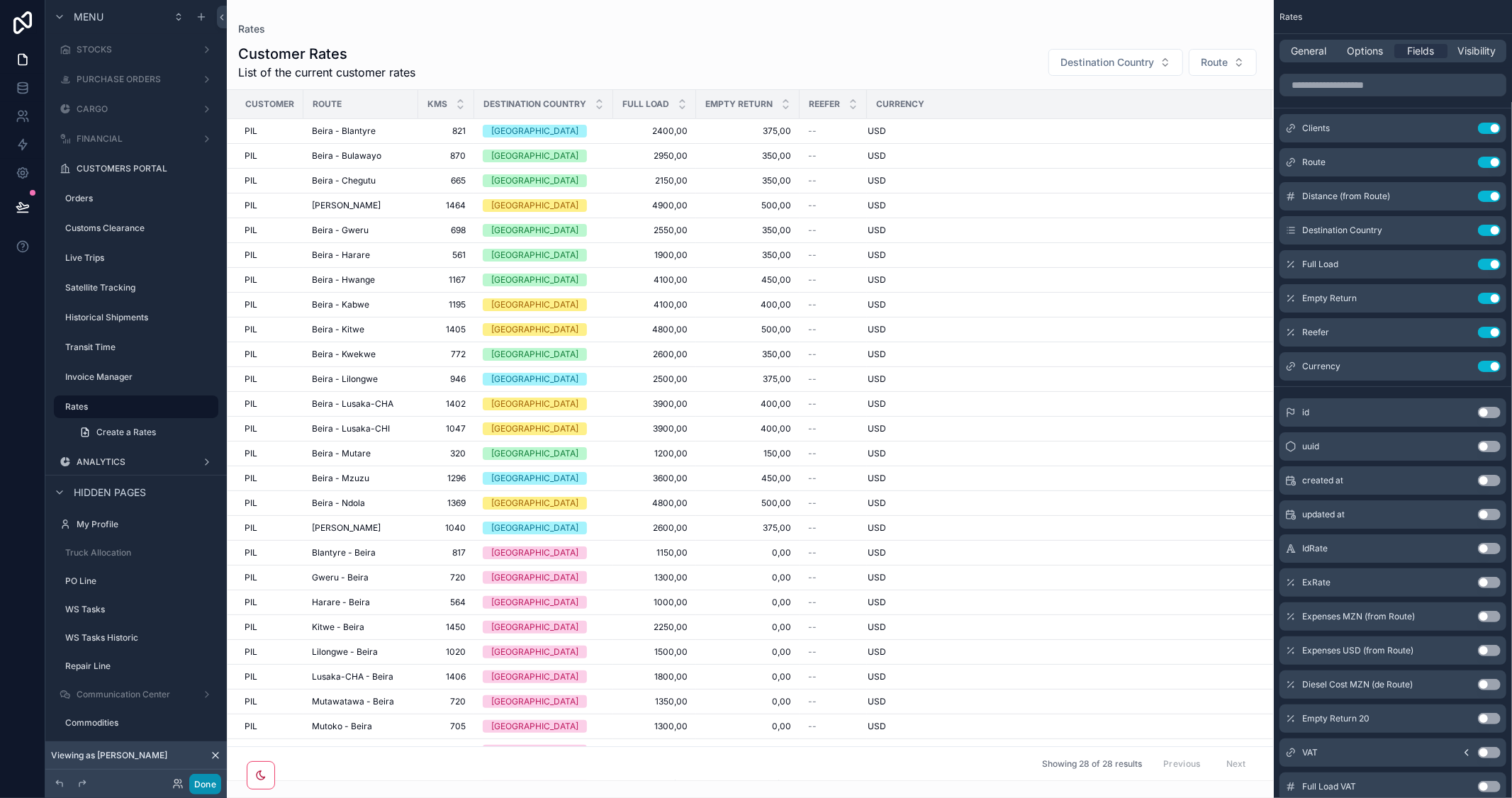
click at [208, 778] on button "Done" at bounding box center [205, 784] width 32 height 21
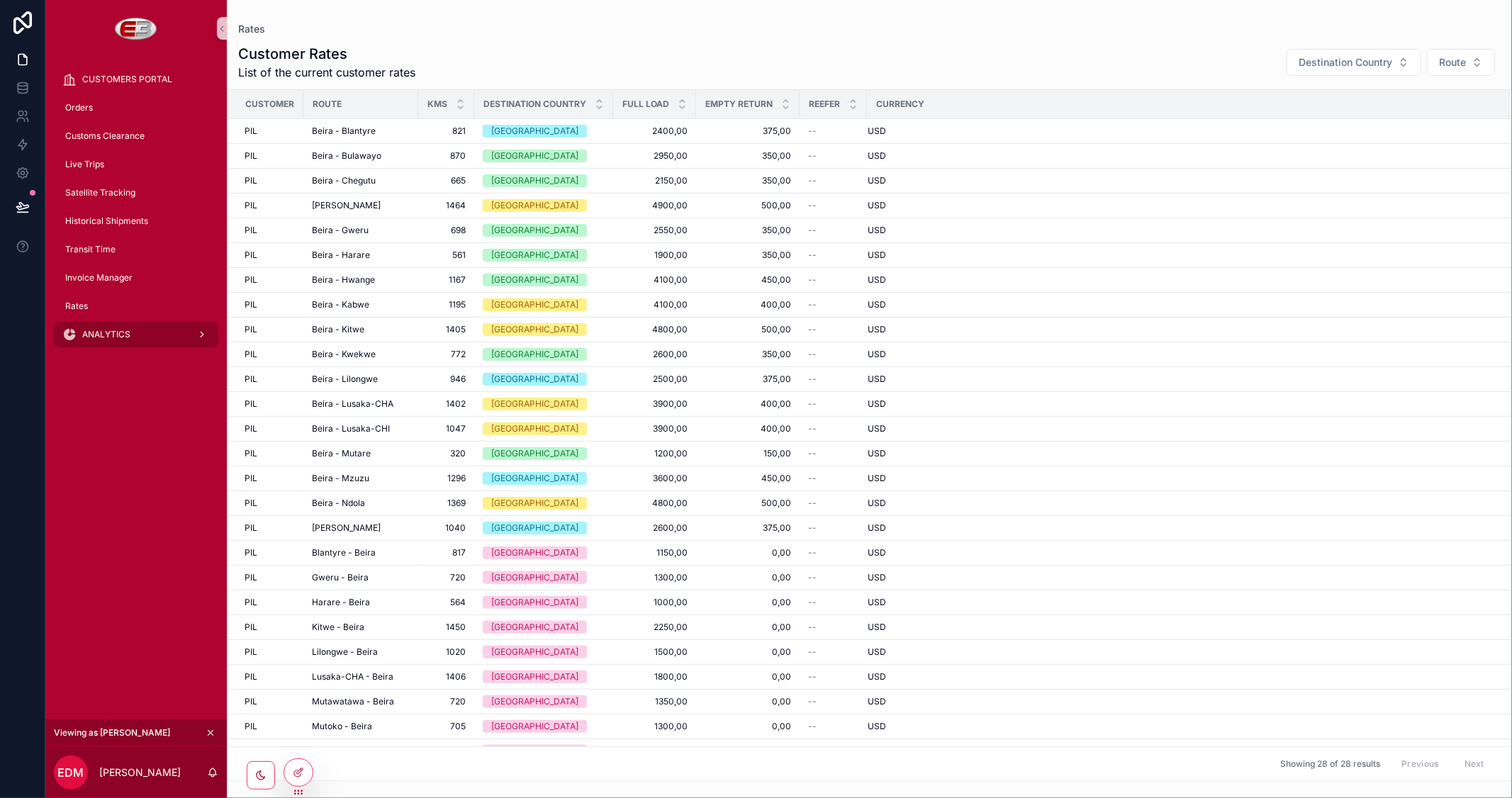
click at [107, 329] on span "ANALYTICS" at bounding box center [106, 334] width 48 height 11
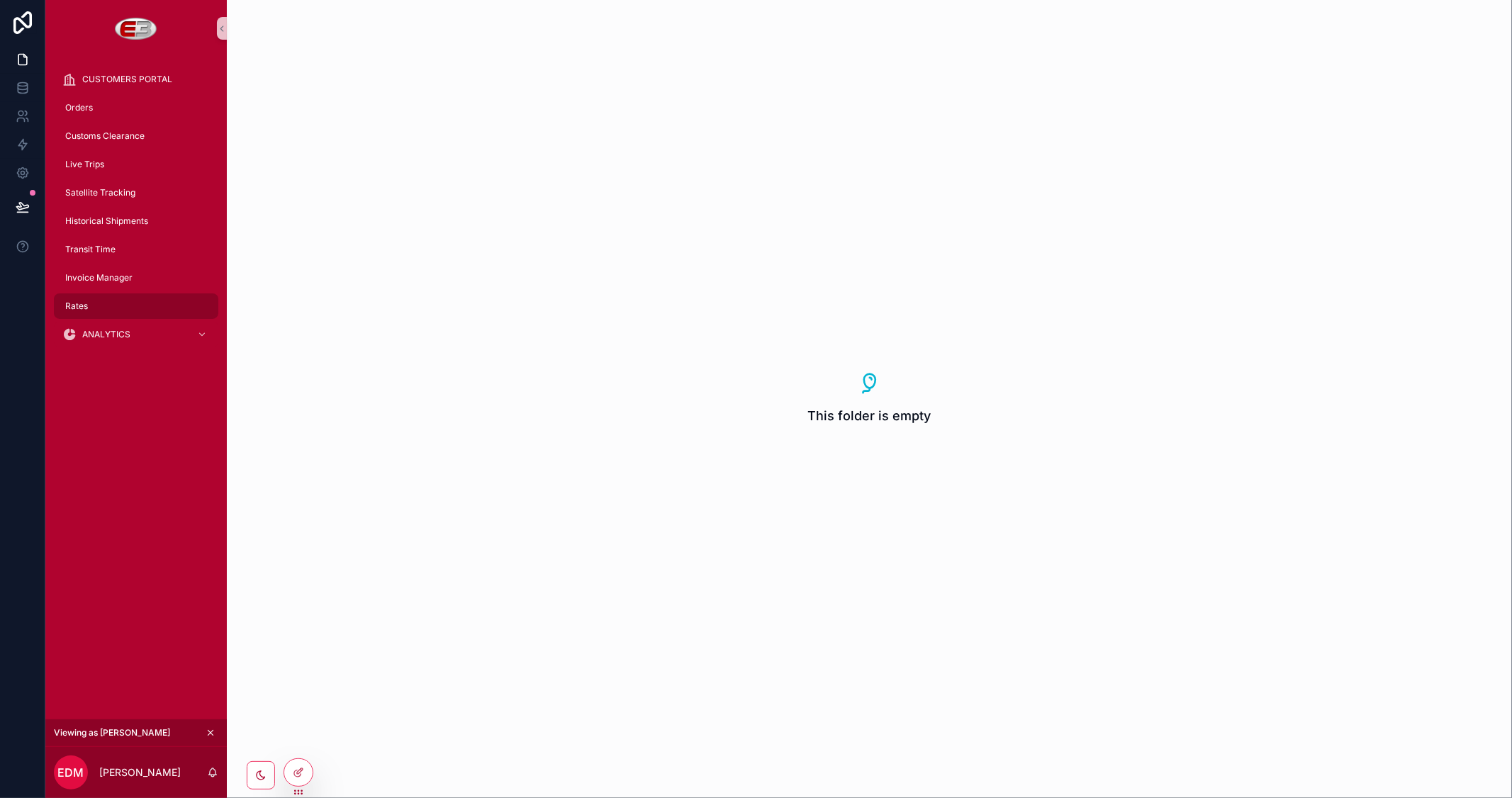
click at [90, 305] on div "Rates" at bounding box center [136, 306] width 148 height 23
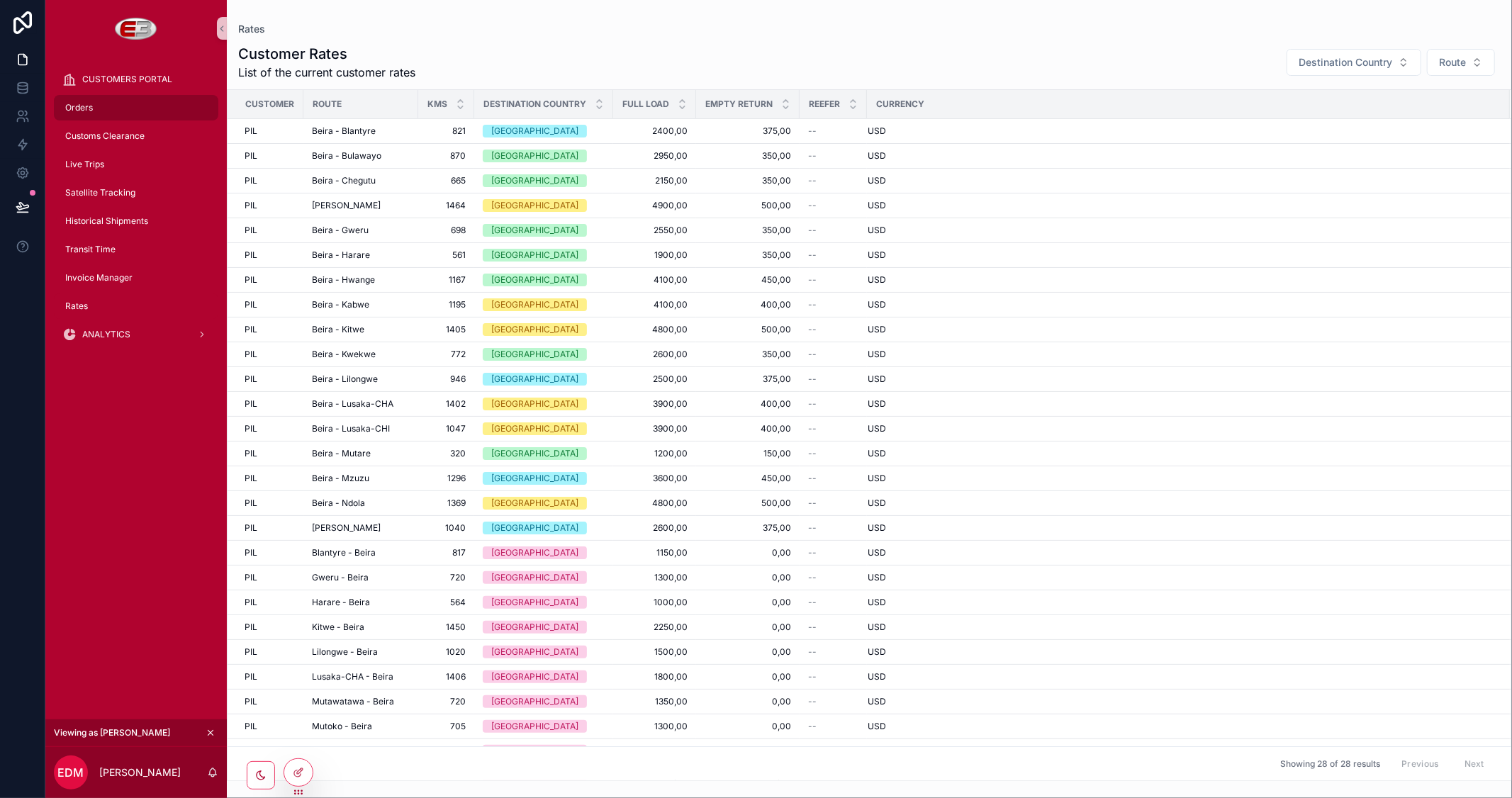
click at [90, 110] on span "Orders" at bounding box center [79, 108] width 28 height 11
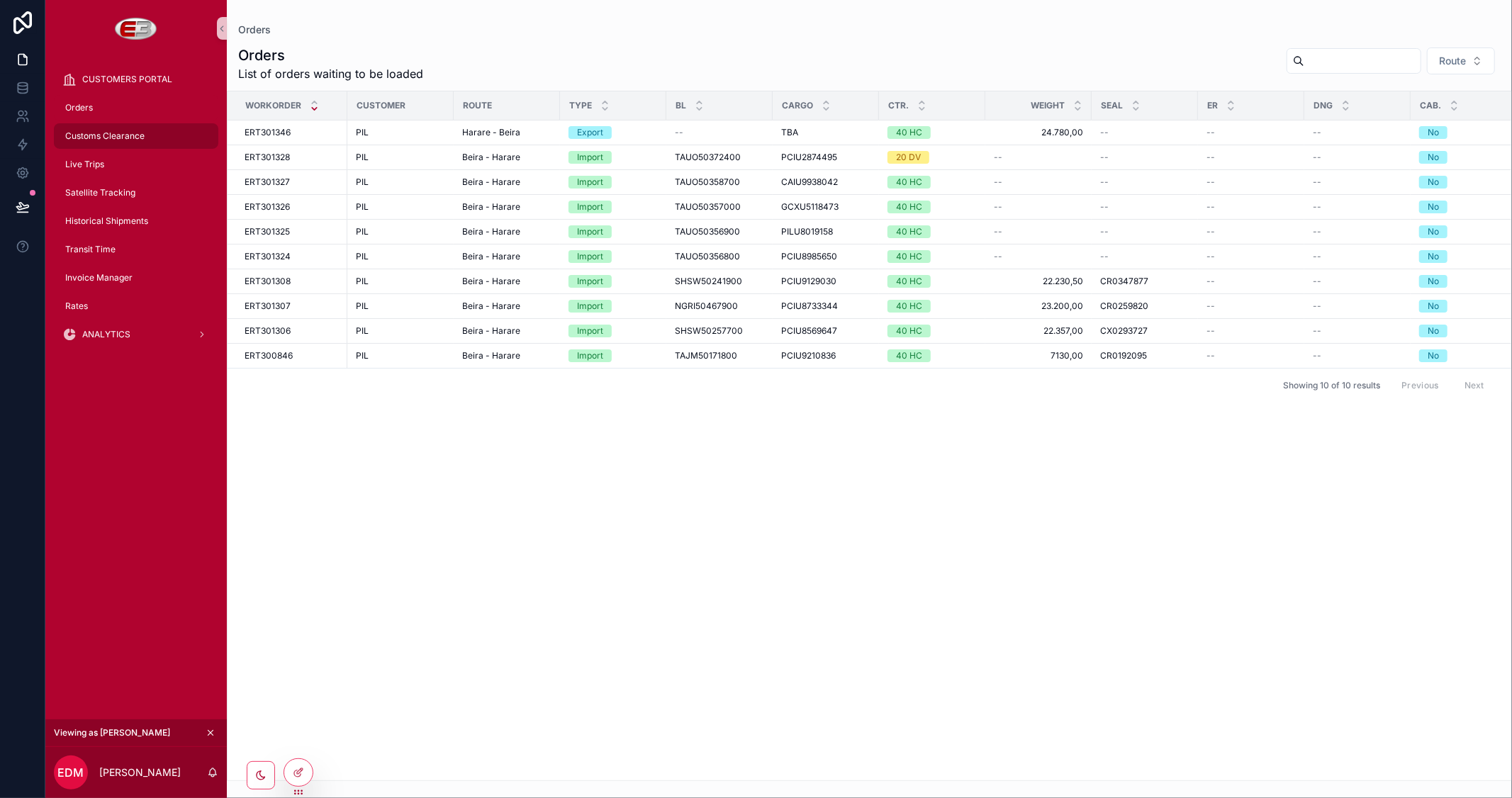
click at [96, 132] on span "Customs Clearance" at bounding box center [104, 136] width 80 height 11
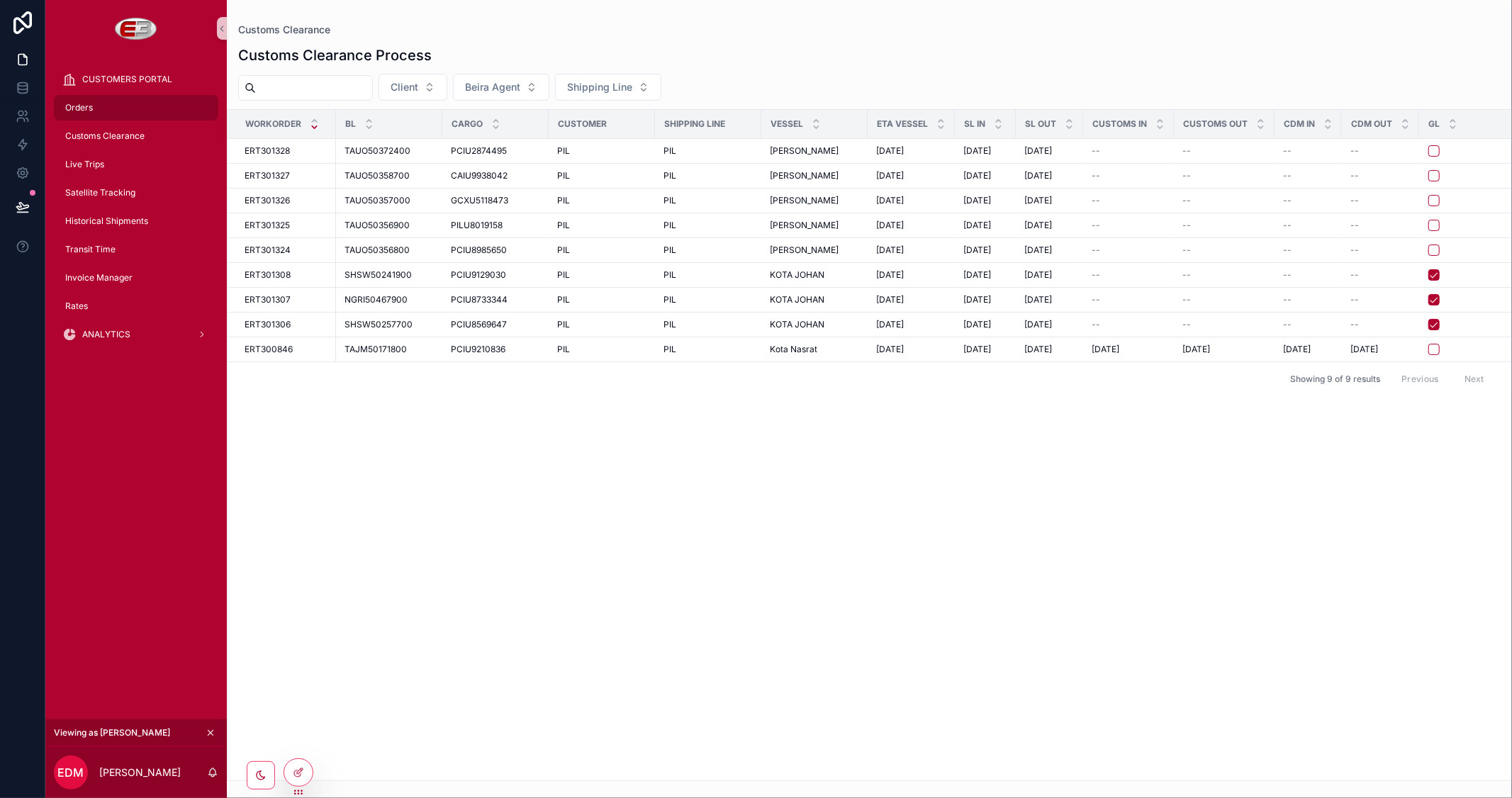
click at [92, 106] on span "Orders" at bounding box center [79, 108] width 28 height 11
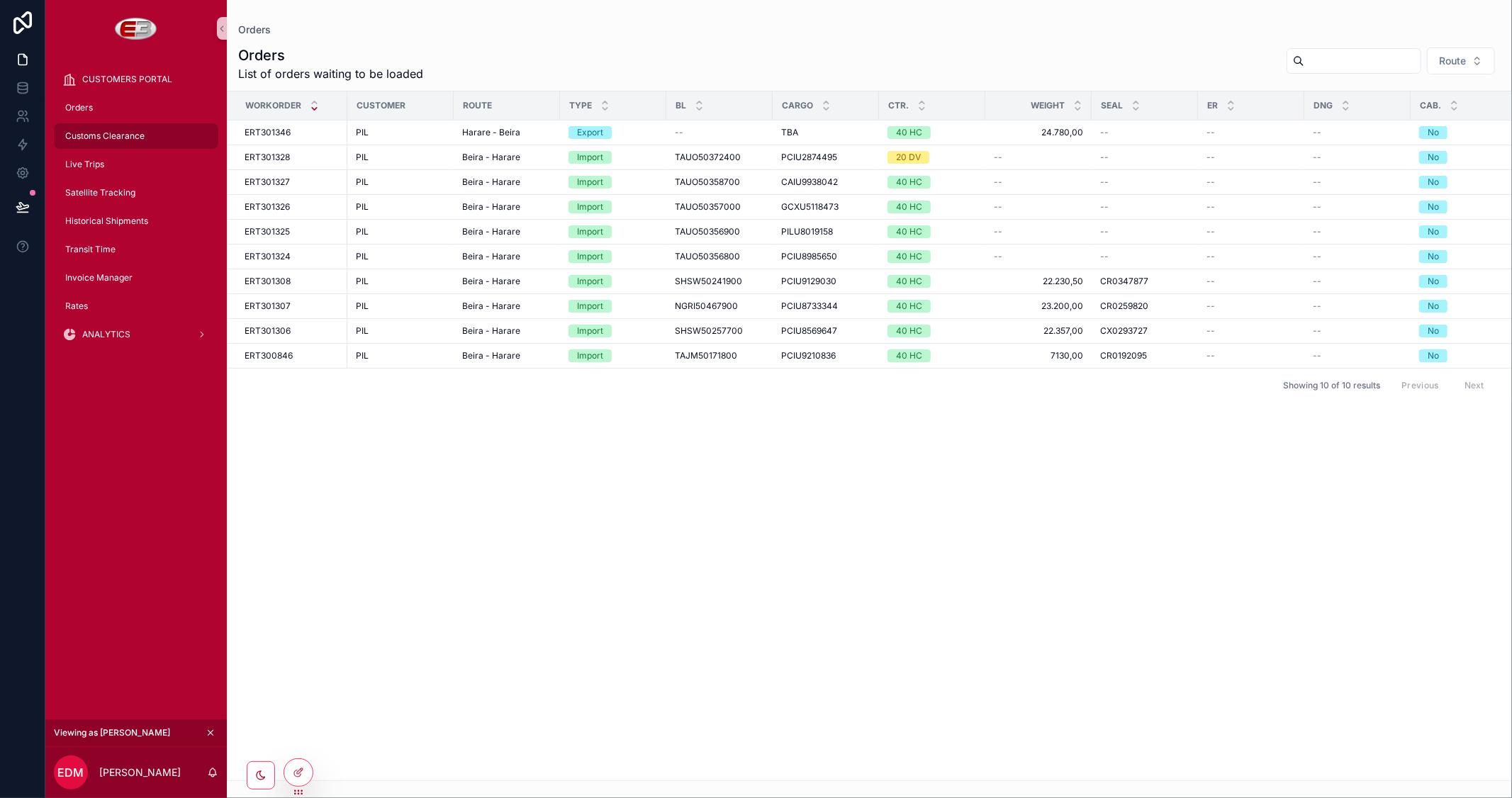
click at [90, 132] on span "Customs Clearance" at bounding box center [104, 136] width 80 height 11
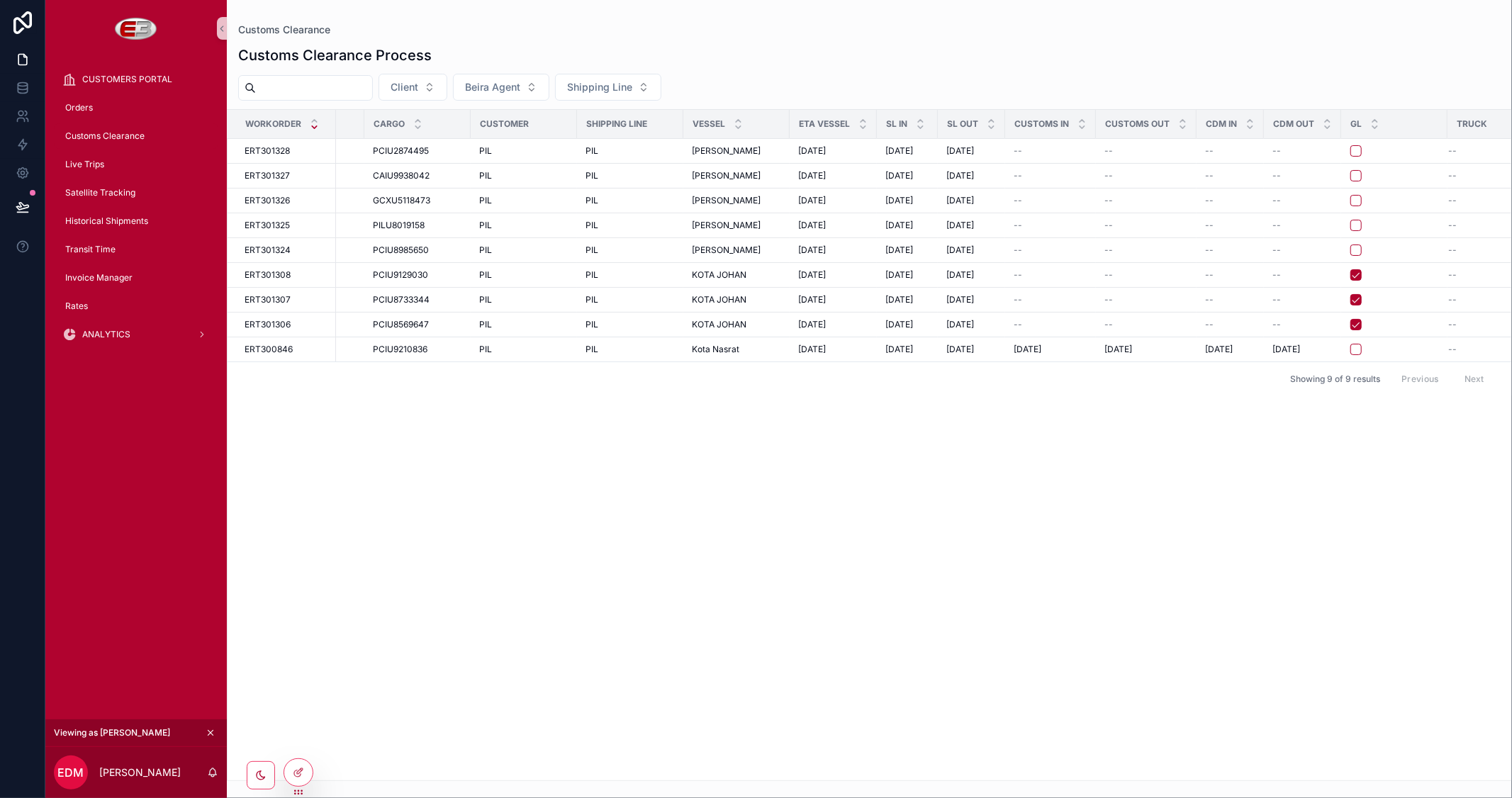
scroll to position [0, 129]
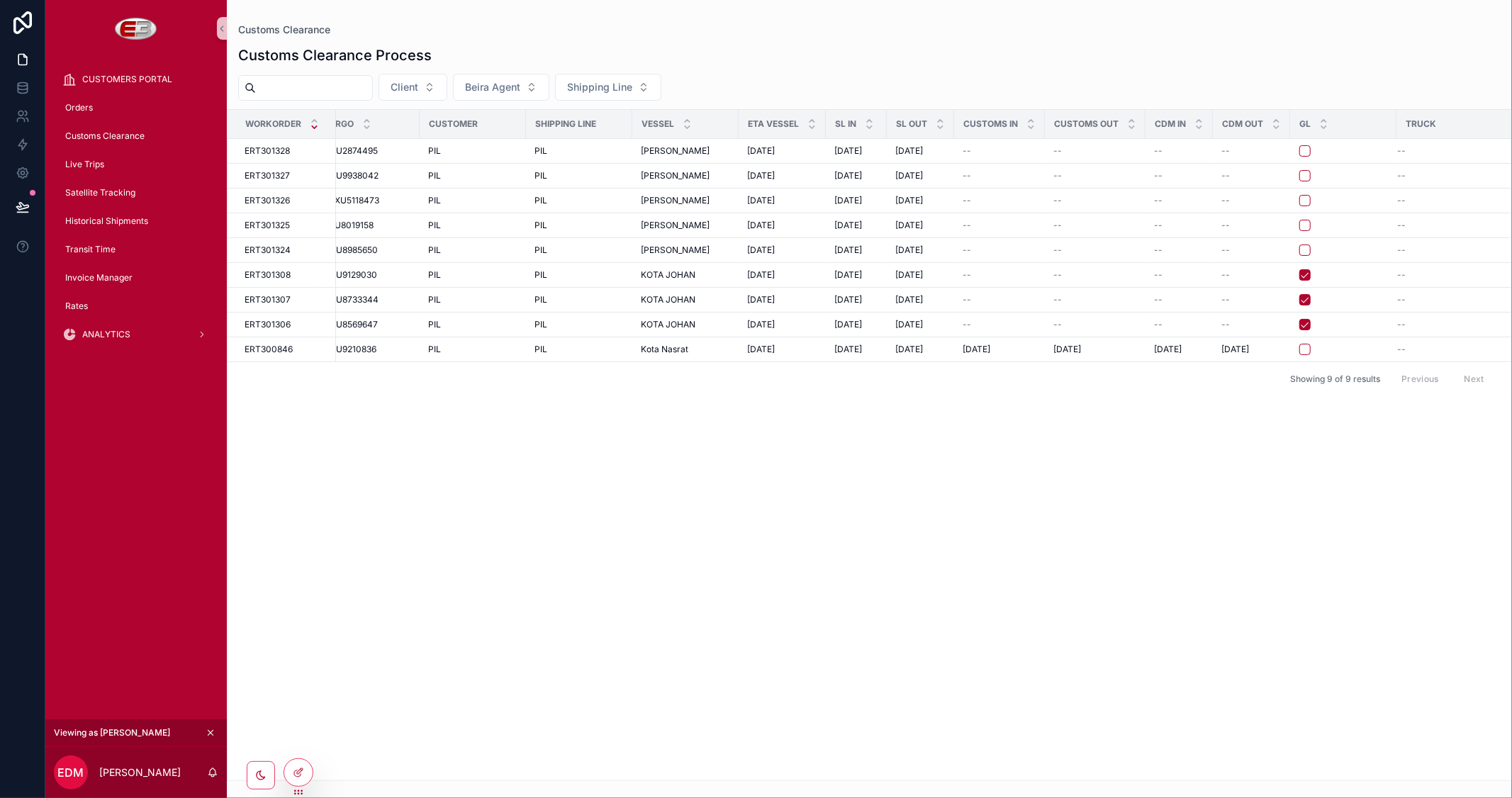
click at [1390, 122] on div "GL" at bounding box center [1344, 124] width 105 height 27
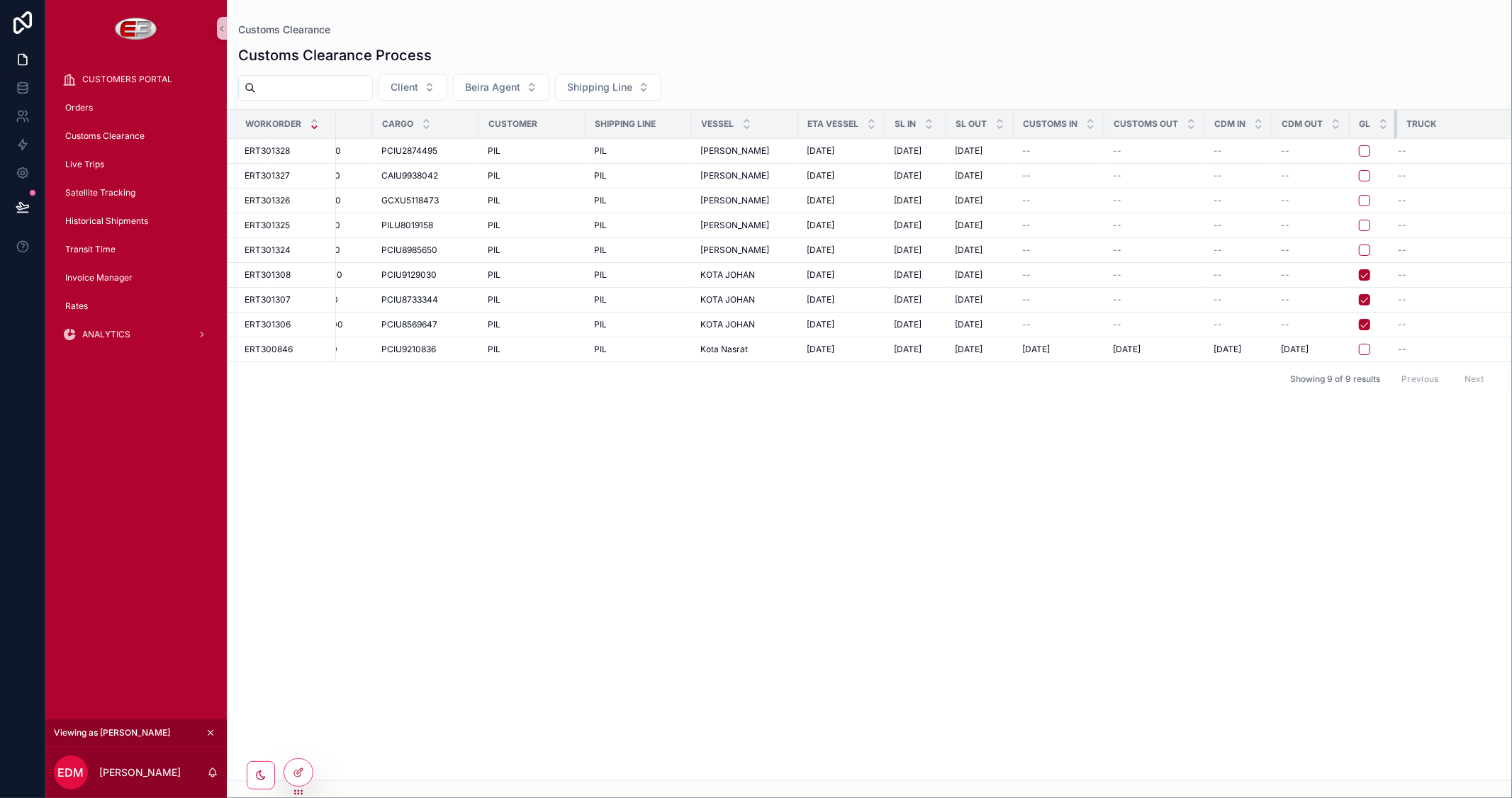
drag, startPoint x: 1392, startPoint y: 122, endPoint x: 1284, endPoint y: 123, distance: 108.0
click at [1284, 123] on tr "Workorder BL Cargo Customer Shipping Line Vessel ETA Vessel SL In SL Out Custom…" at bounding box center [835, 124] width 1356 height 29
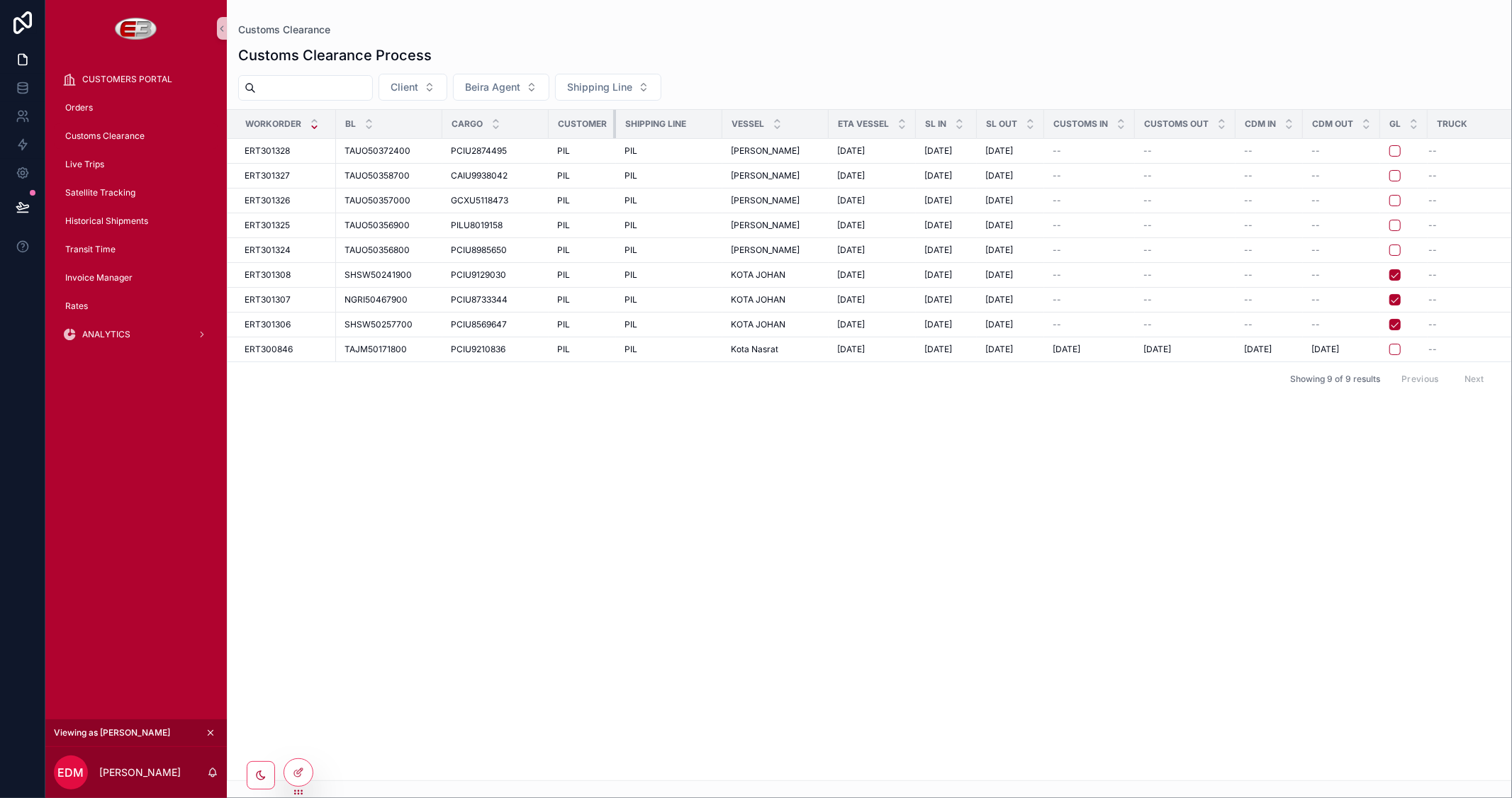
drag, startPoint x: 653, startPoint y: 125, endPoint x: 605, endPoint y: 126, distance: 48.0
click at [605, 126] on th "Customer" at bounding box center [582, 124] width 67 height 29
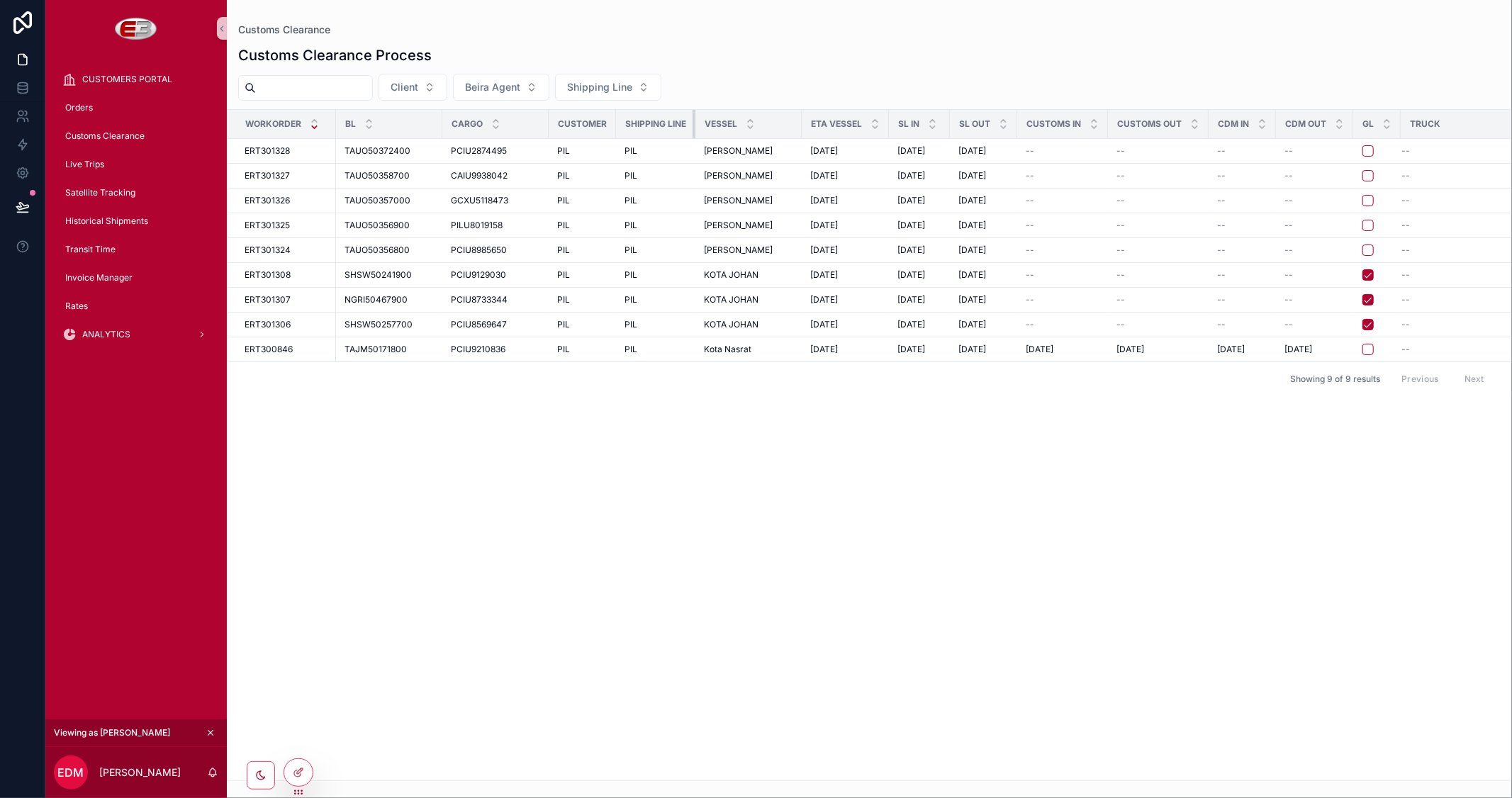
drag, startPoint x: 719, startPoint y: 124, endPoint x: 676, endPoint y: 125, distance: 43.0
click at [676, 125] on th "Shipping Line" at bounding box center [655, 124] width 80 height 29
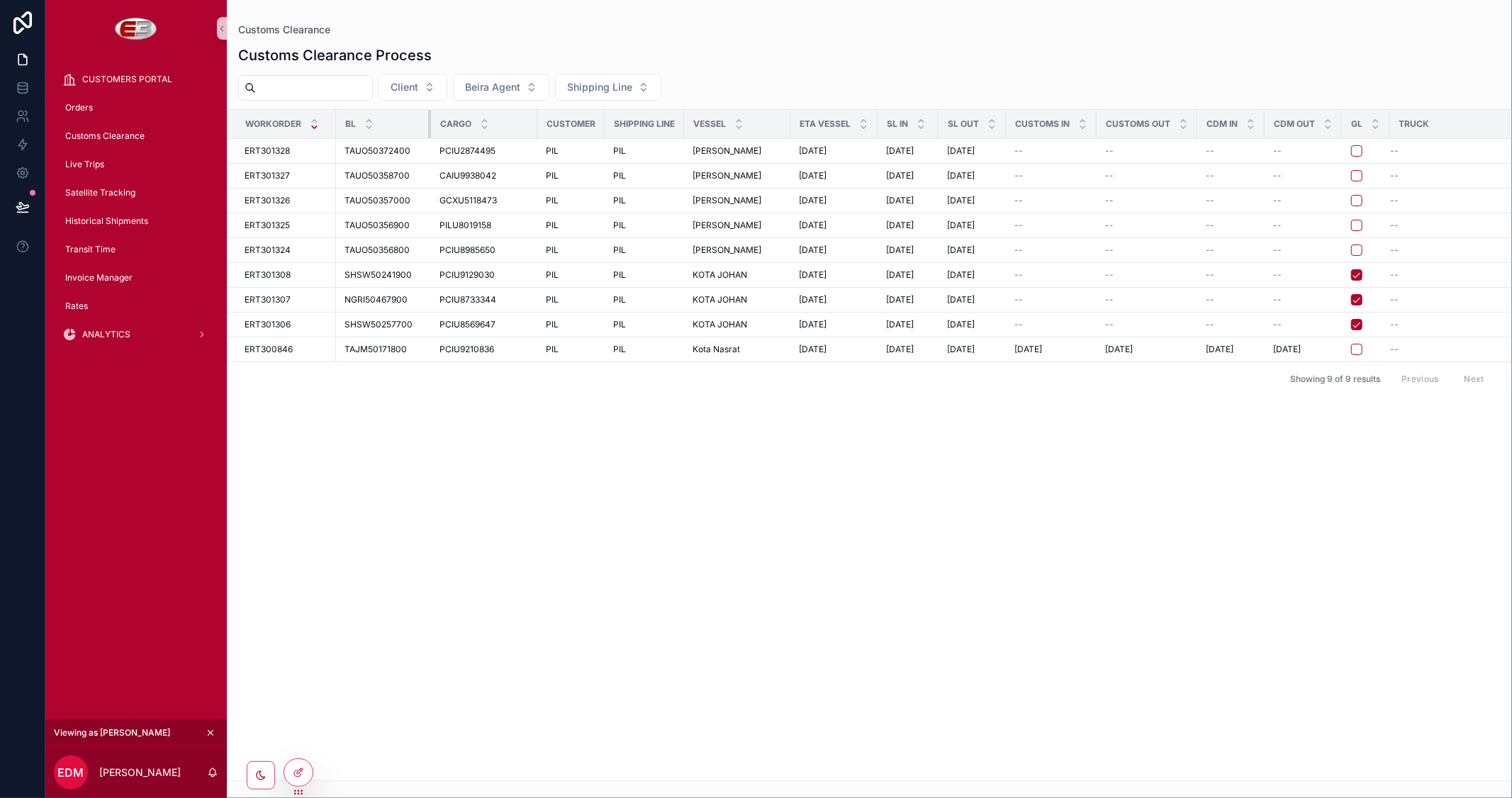
drag, startPoint x: 439, startPoint y: 112, endPoint x: 428, endPoint y: 116, distance: 11.7
click at [428, 116] on div "scrollable content" at bounding box center [430, 124] width 6 height 29
click at [1100, 539] on div "Workorder BL Cargo Customer Shipping Line Vessel ETA Vessel SL In SL Out Custom…" at bounding box center [869, 445] width 1284 height 671
click at [96, 111] on div "Orders" at bounding box center [136, 108] width 148 height 23
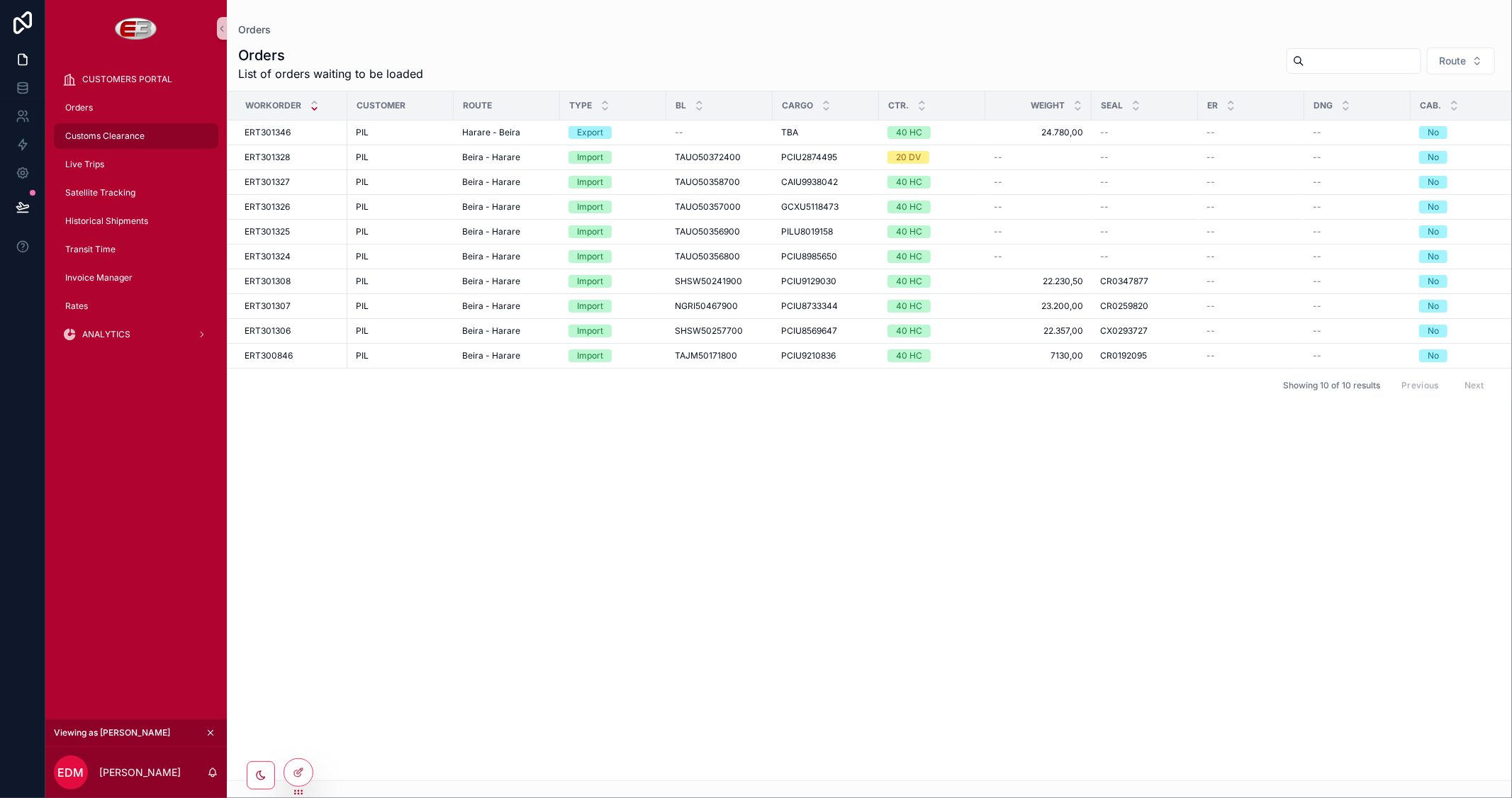
click at [101, 131] on span "Customs Clearance" at bounding box center [104, 136] width 80 height 11
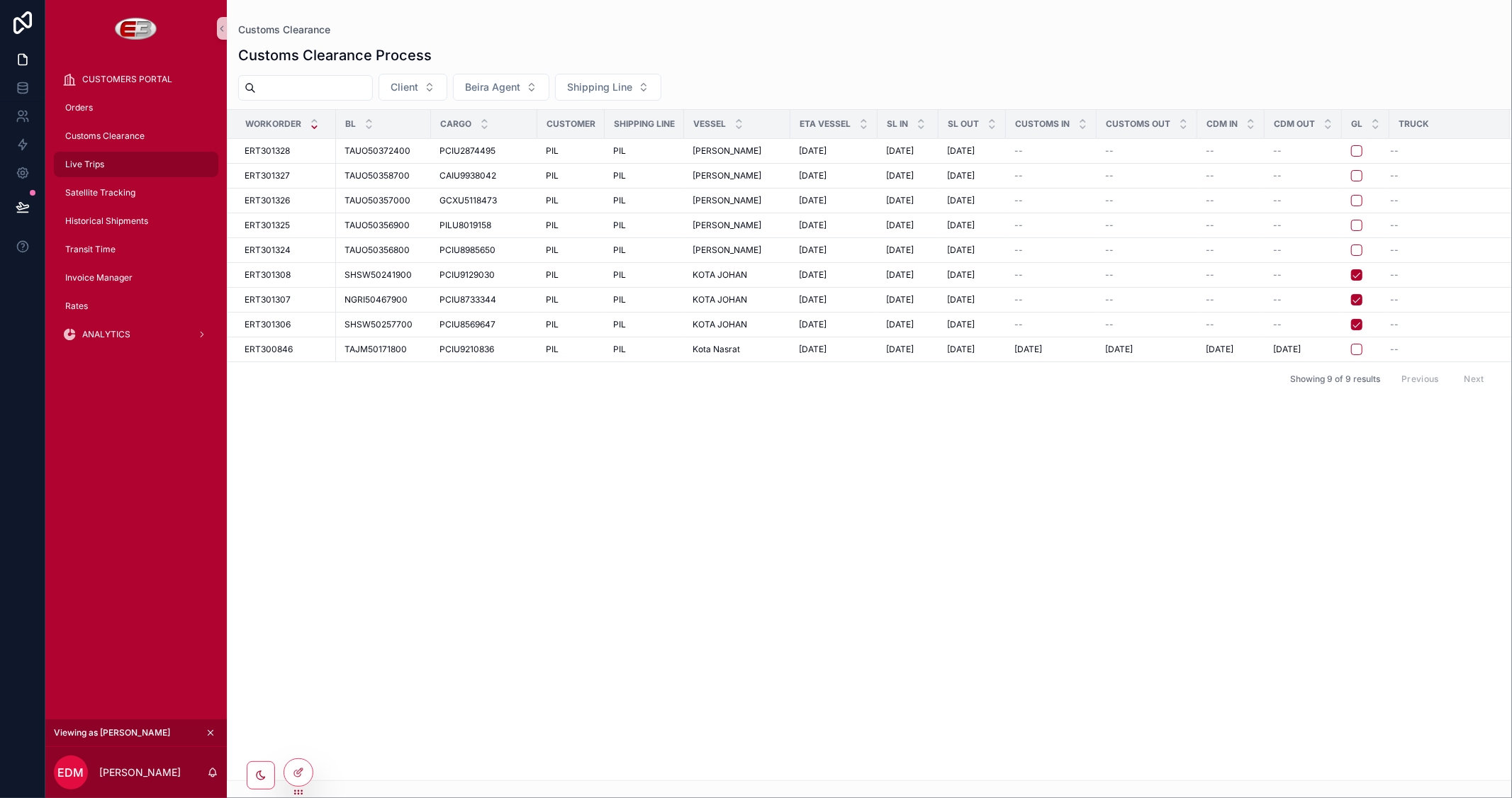
click at [95, 165] on span "Live Trips" at bounding box center [84, 164] width 39 height 11
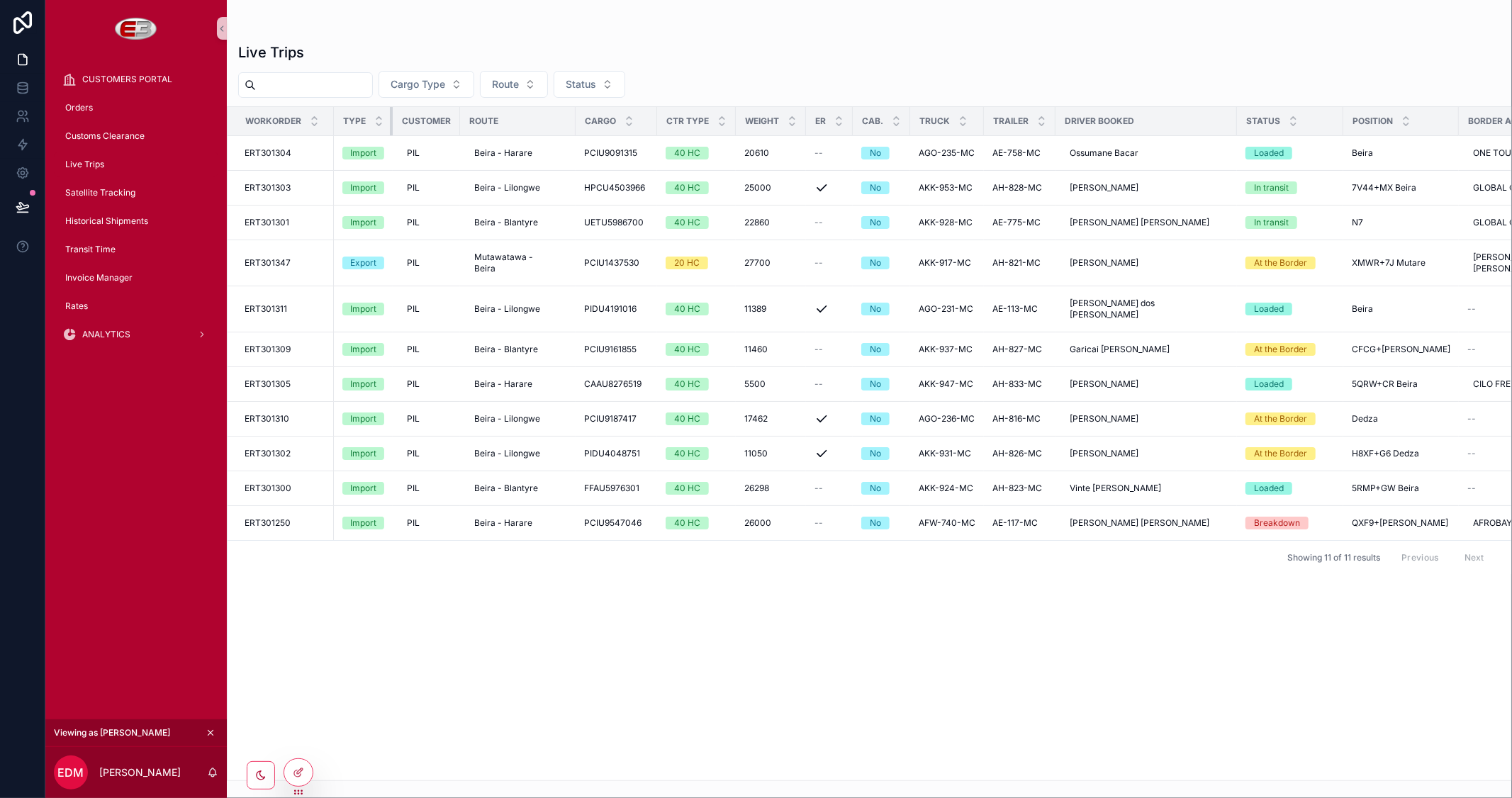
drag, startPoint x: 437, startPoint y: 119, endPoint x: 352, endPoint y: 122, distance: 85.1
click at [352, 122] on th "Type" at bounding box center [364, 121] width 59 height 29
click at [286, 148] on span "ERT301304" at bounding box center [268, 154] width 47 height 11
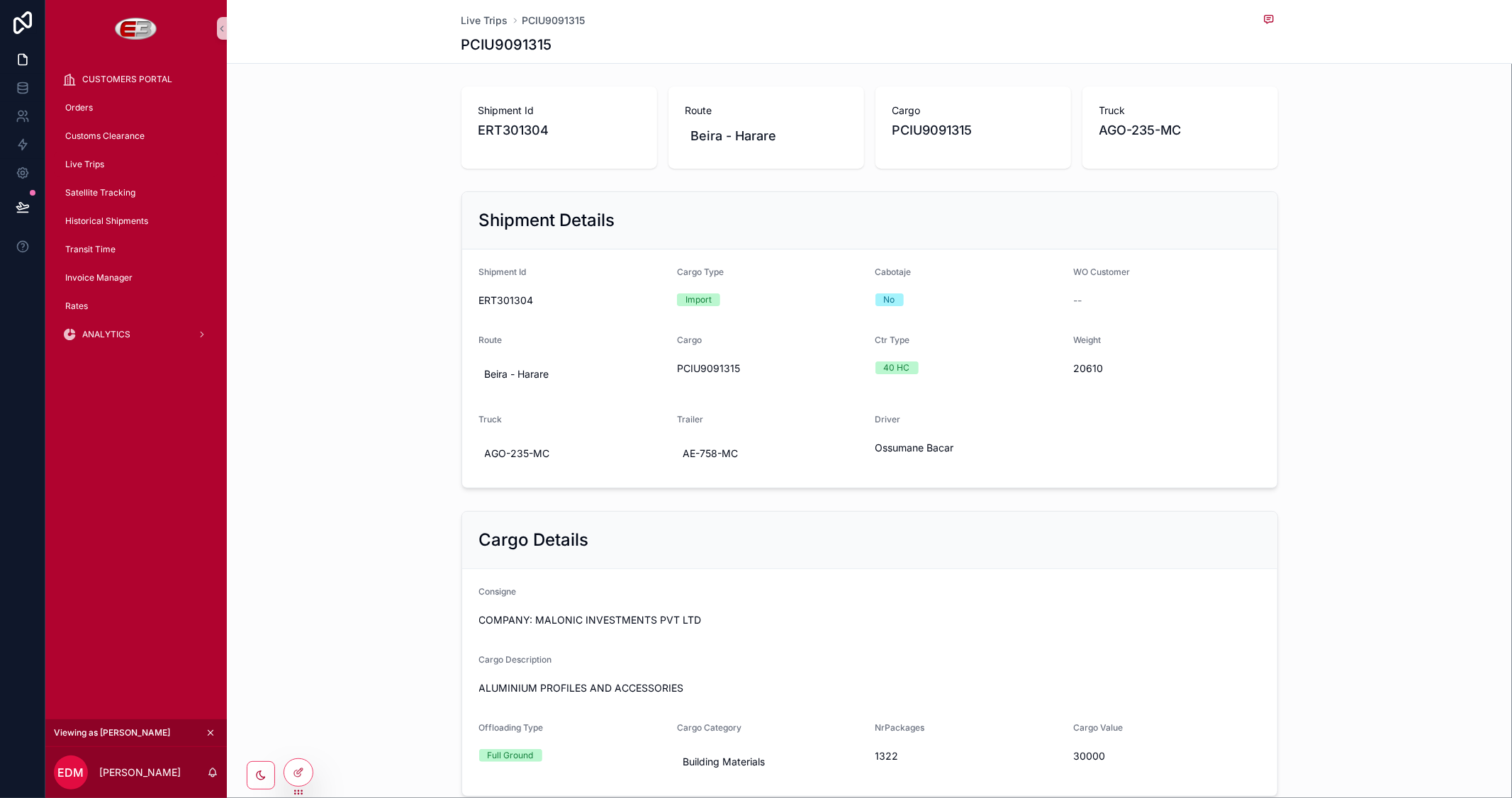
click at [97, 162] on span "Live Trips" at bounding box center [84, 164] width 39 height 11
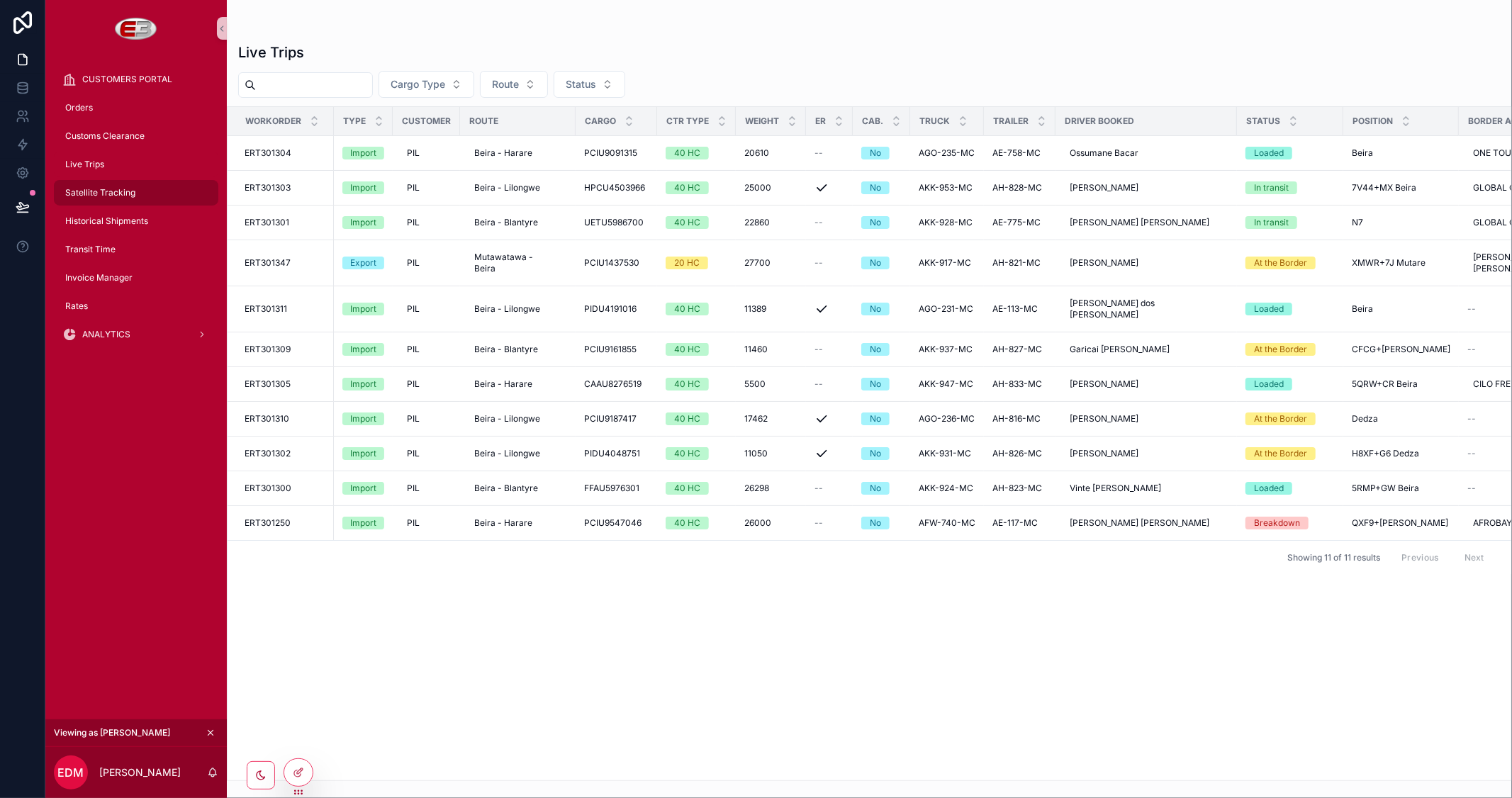
click at [126, 191] on span "Satellite Tracking" at bounding box center [99, 193] width 70 height 11
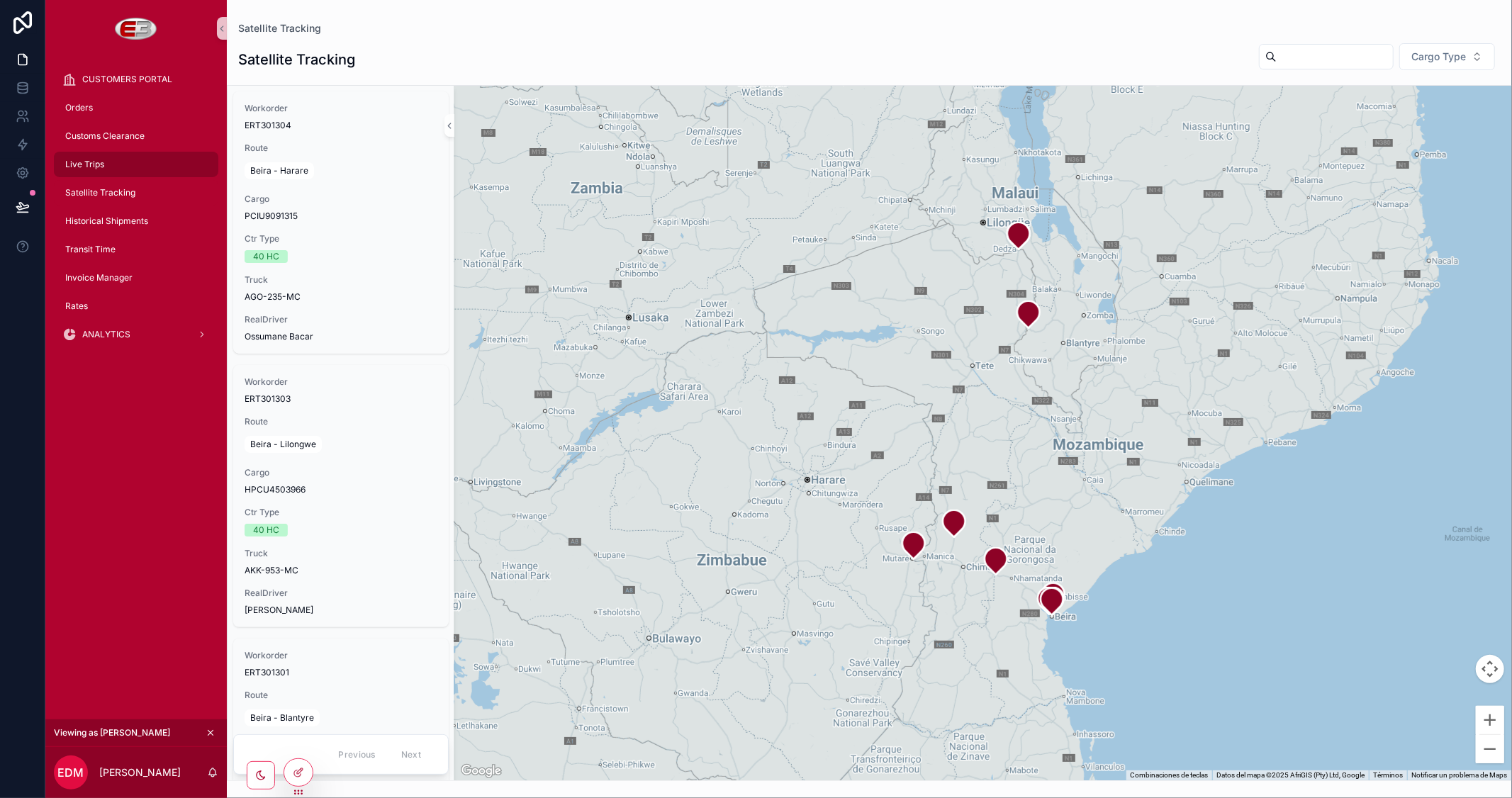
click at [95, 164] on span "Live Trips" at bounding box center [84, 164] width 39 height 11
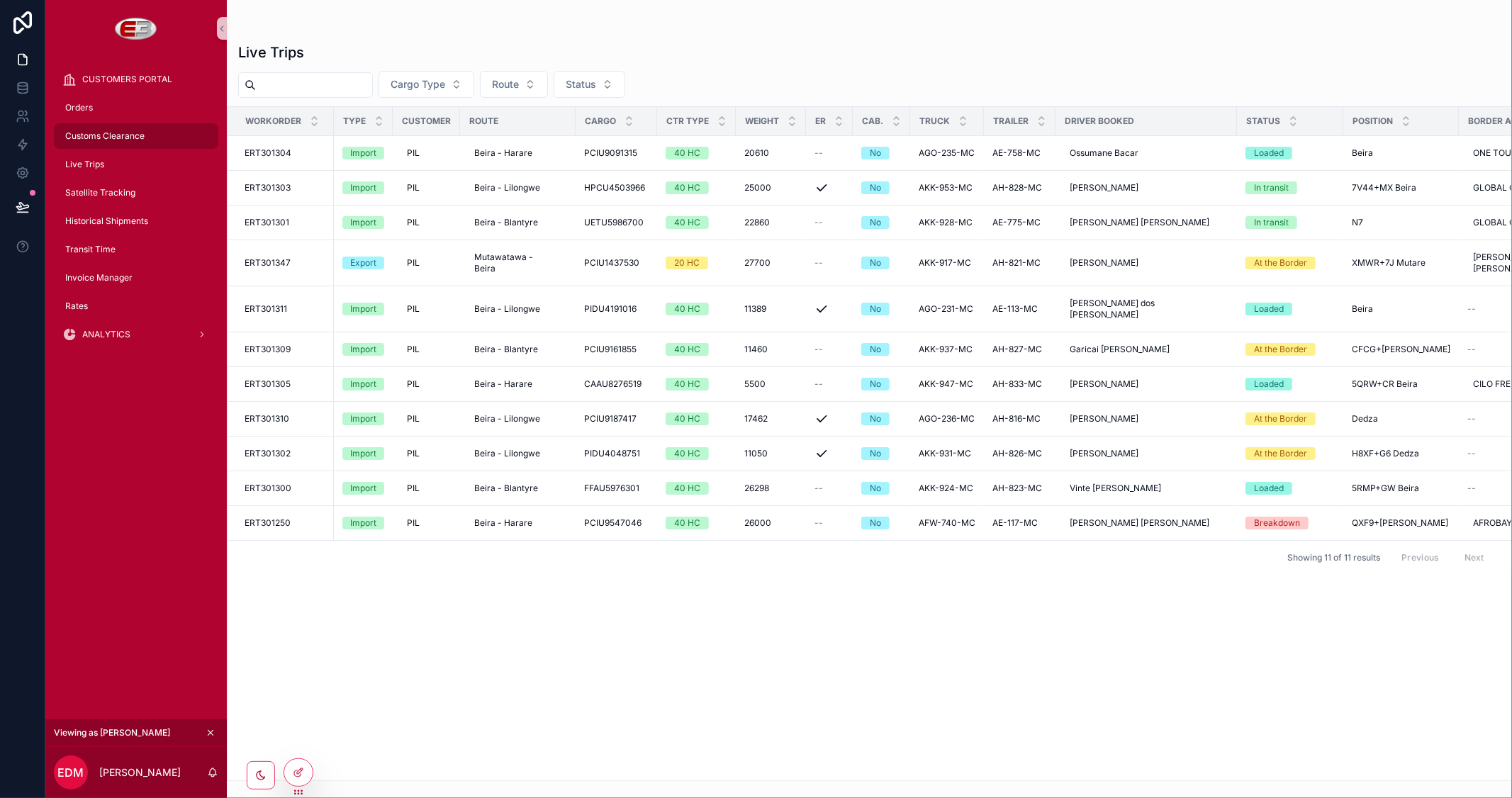
click at [106, 140] on span "Customs Clearance" at bounding box center [104, 136] width 80 height 11
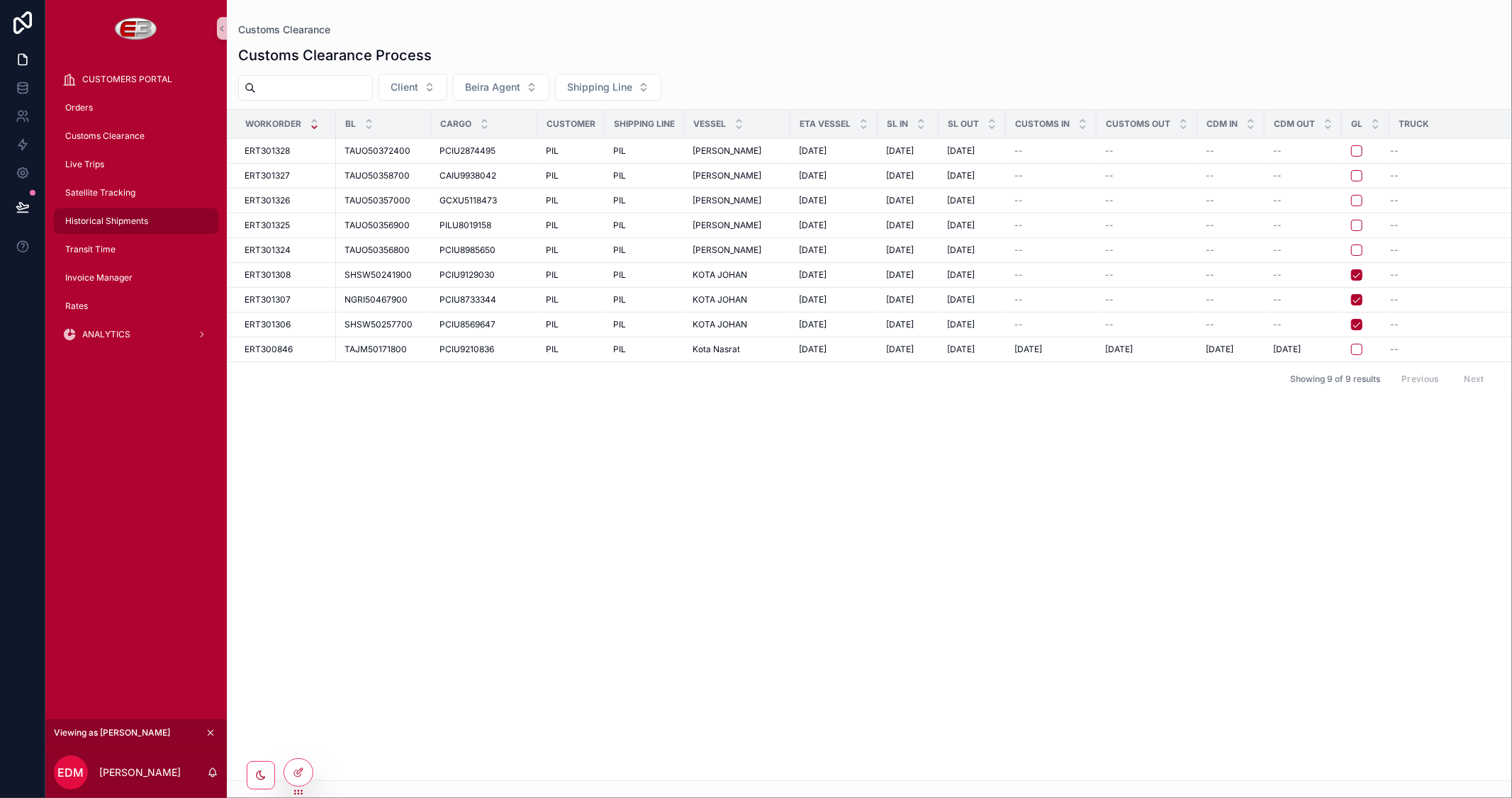
click at [103, 218] on span "Historical Shipments" at bounding box center [106, 221] width 83 height 11
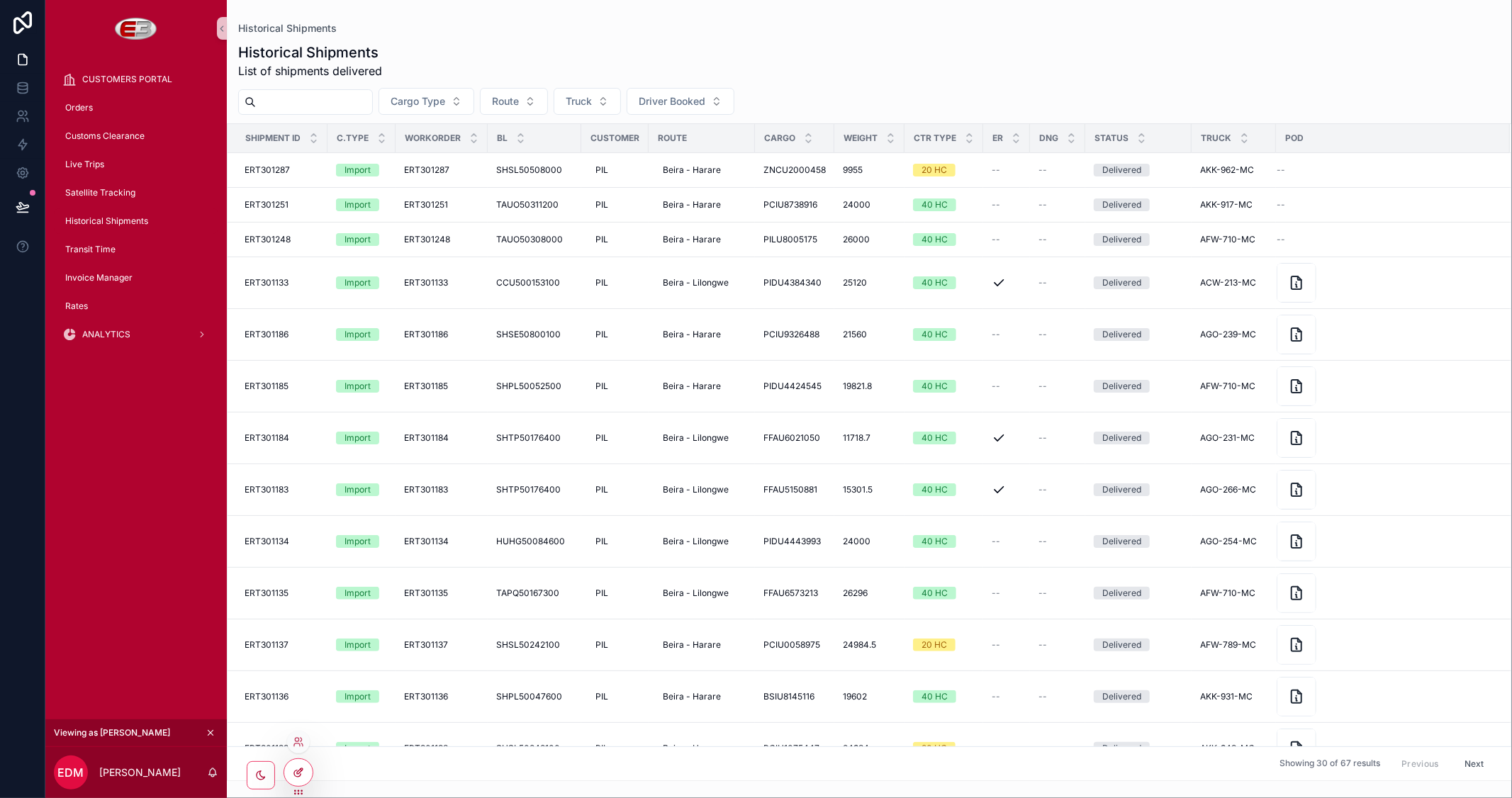
click at [296, 779] on div at bounding box center [298, 772] width 29 height 27
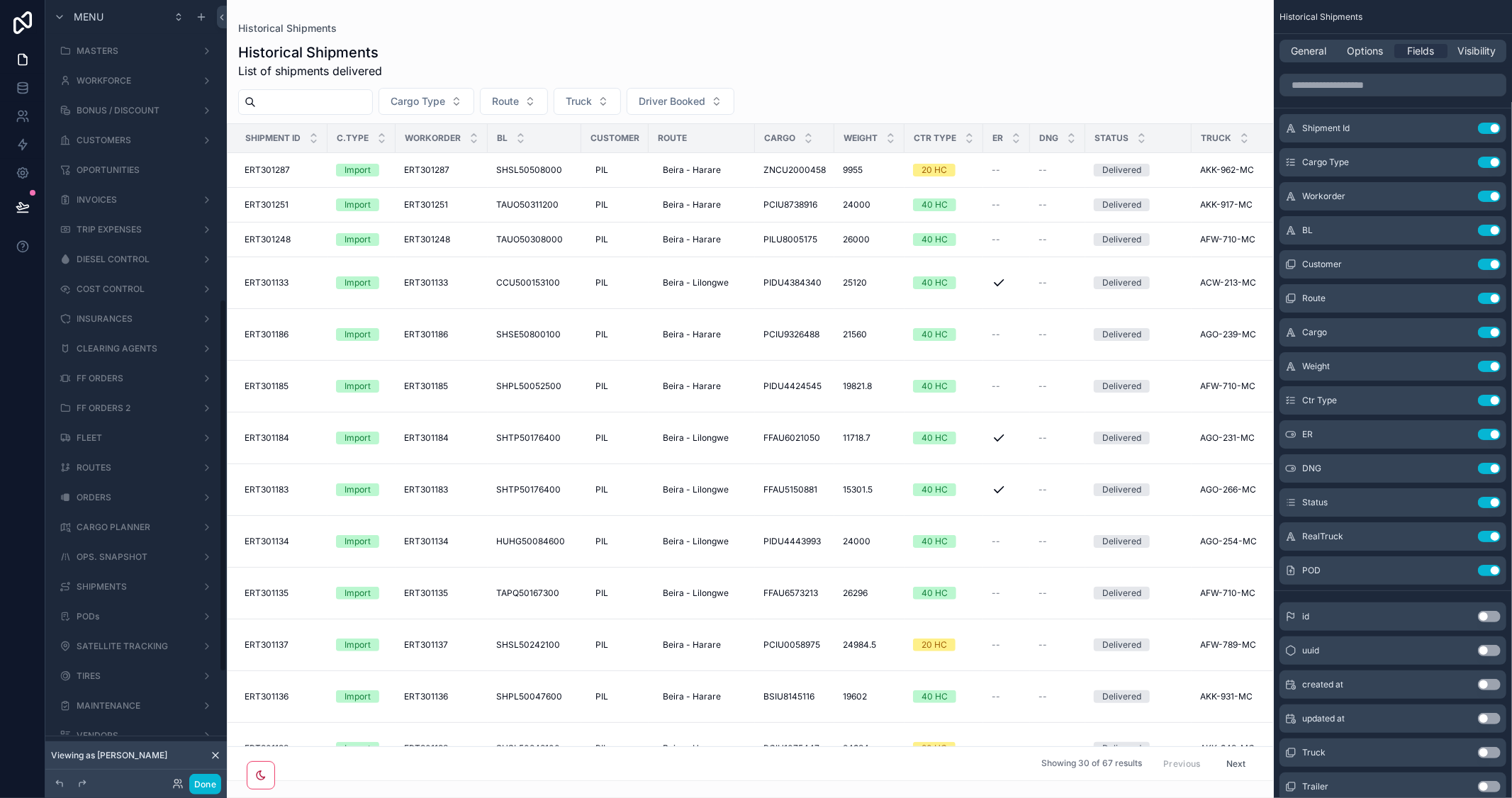
scroll to position [626, 0]
click at [182, 345] on icon "scrollable content" at bounding box center [187, 347] width 11 height 11
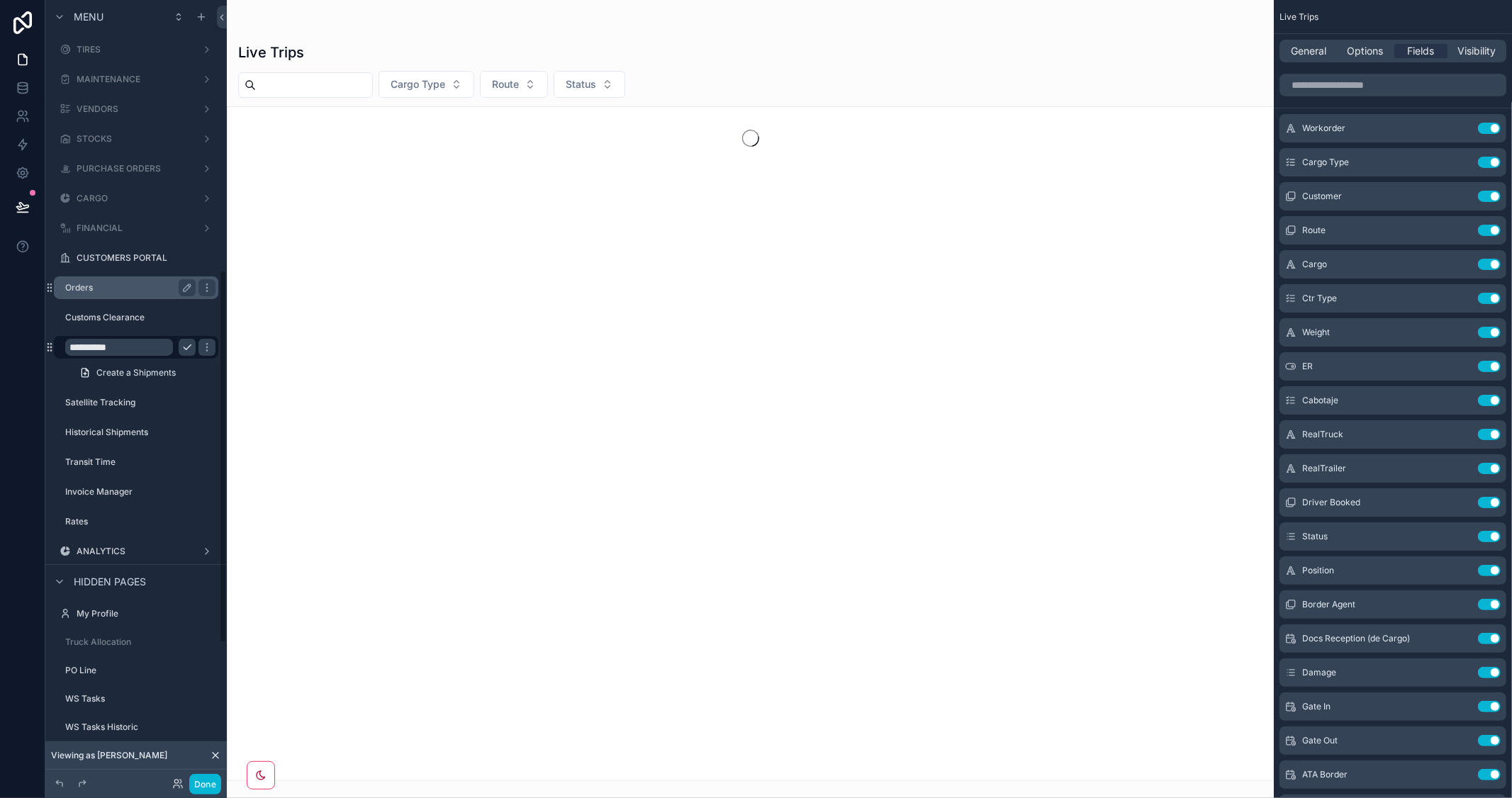
scroll to position [567, 0]
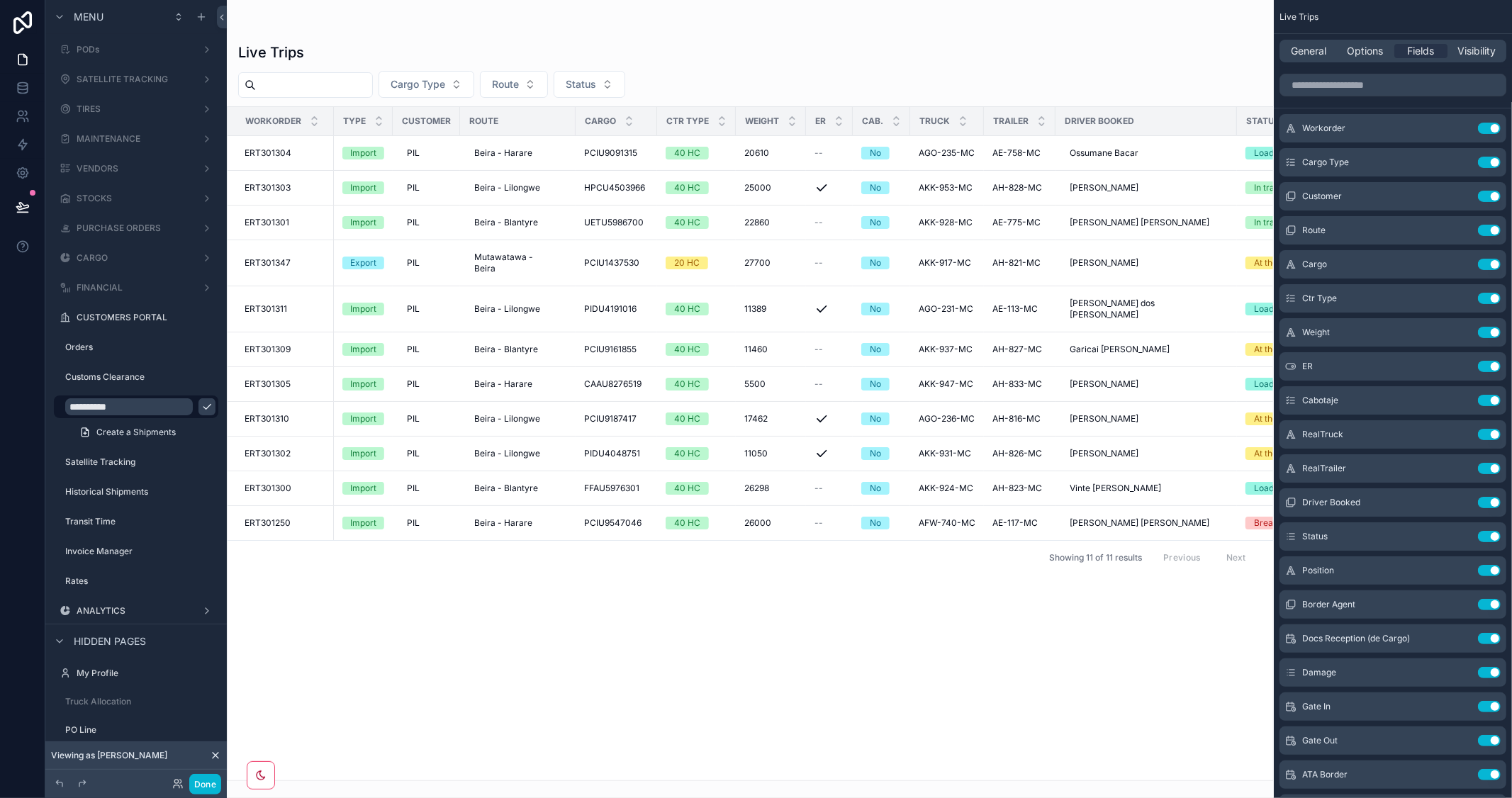
click at [201, 401] on icon "scrollable content" at bounding box center [207, 407] width 11 height 11
click at [128, 463] on label "Satellite Tracking" at bounding box center [127, 462] width 125 height 11
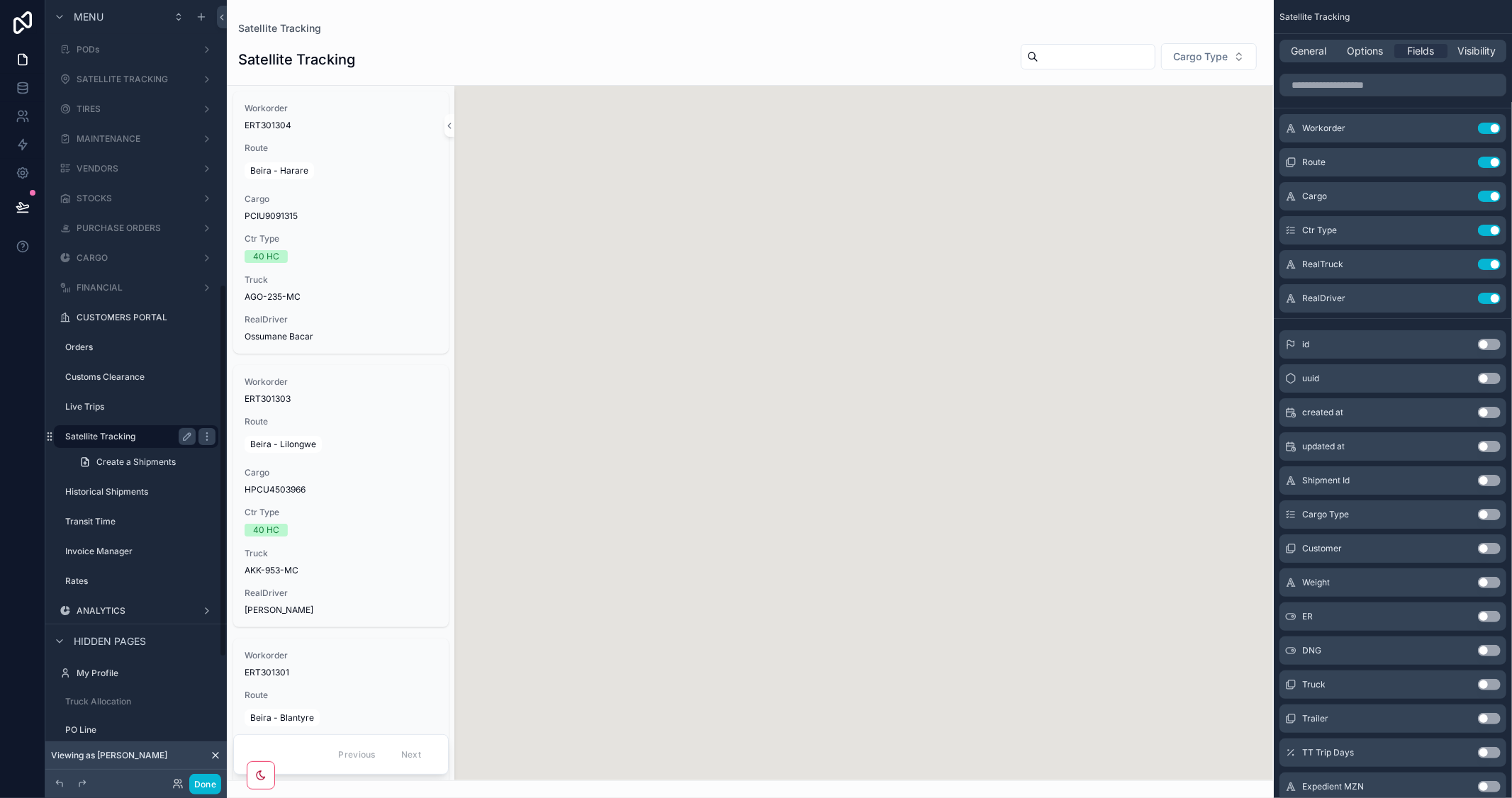
scroll to position [597, 0]
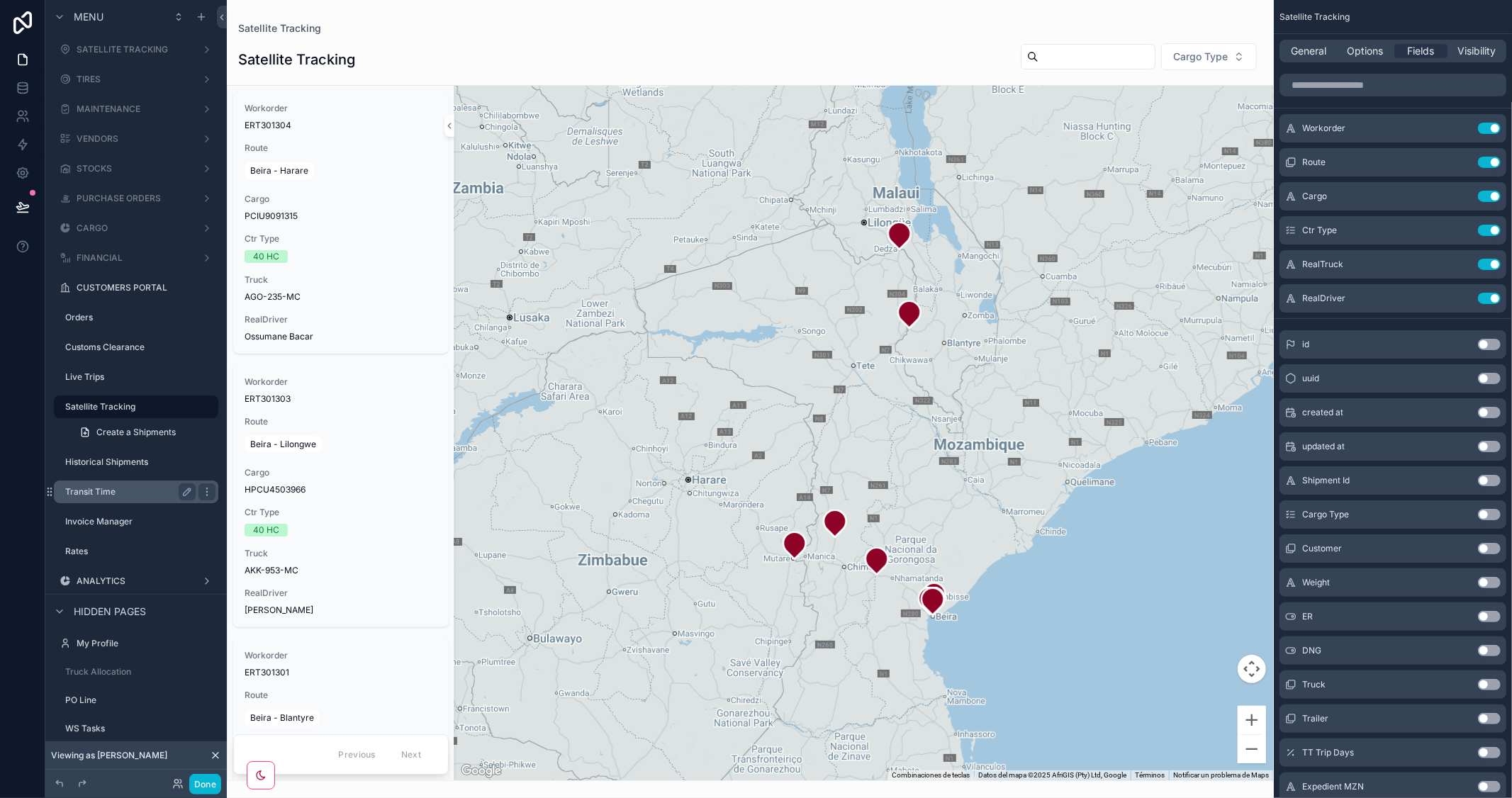
click at [112, 489] on label "Transit Time" at bounding box center [127, 492] width 125 height 11
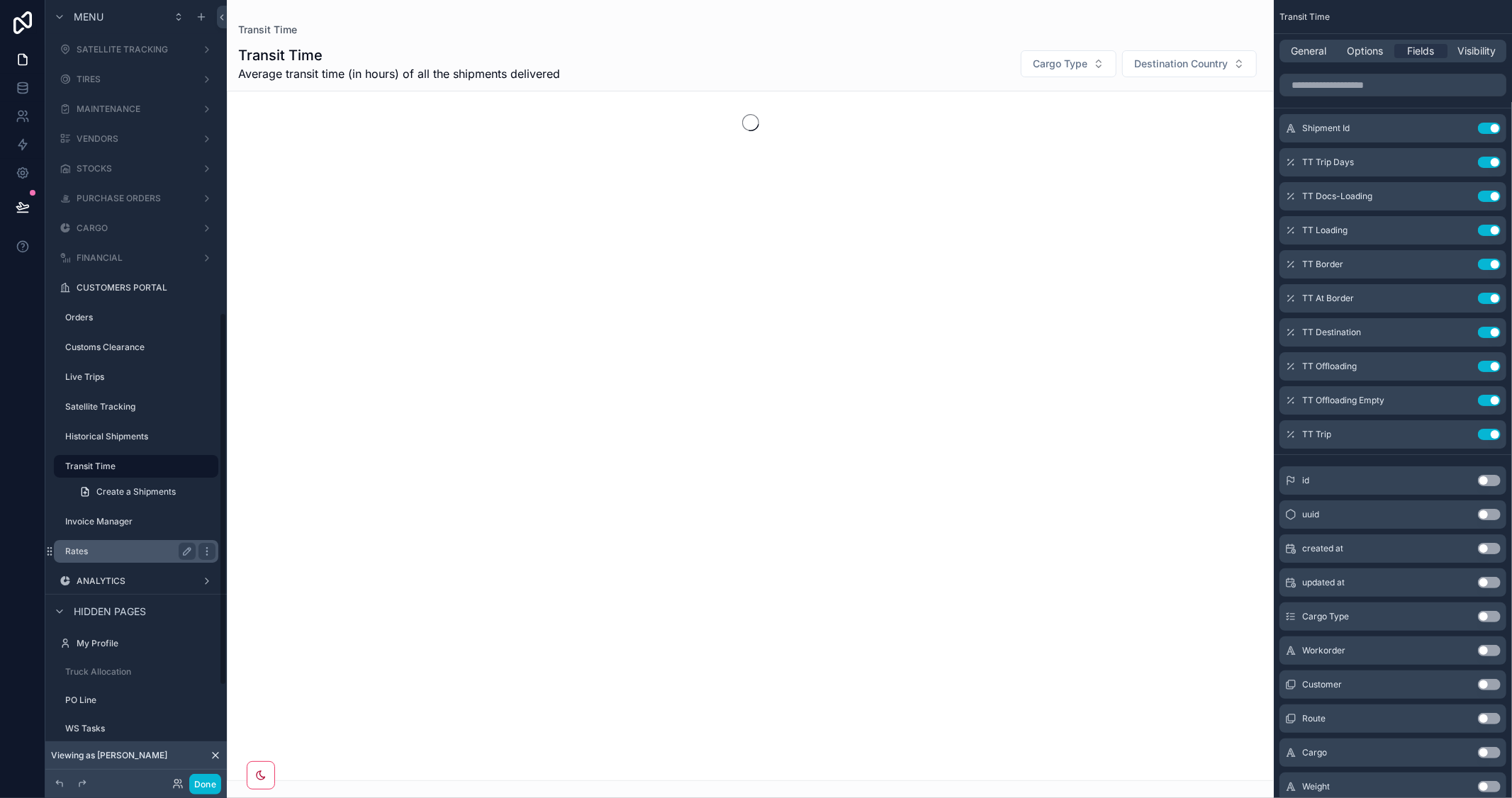
scroll to position [655, 0]
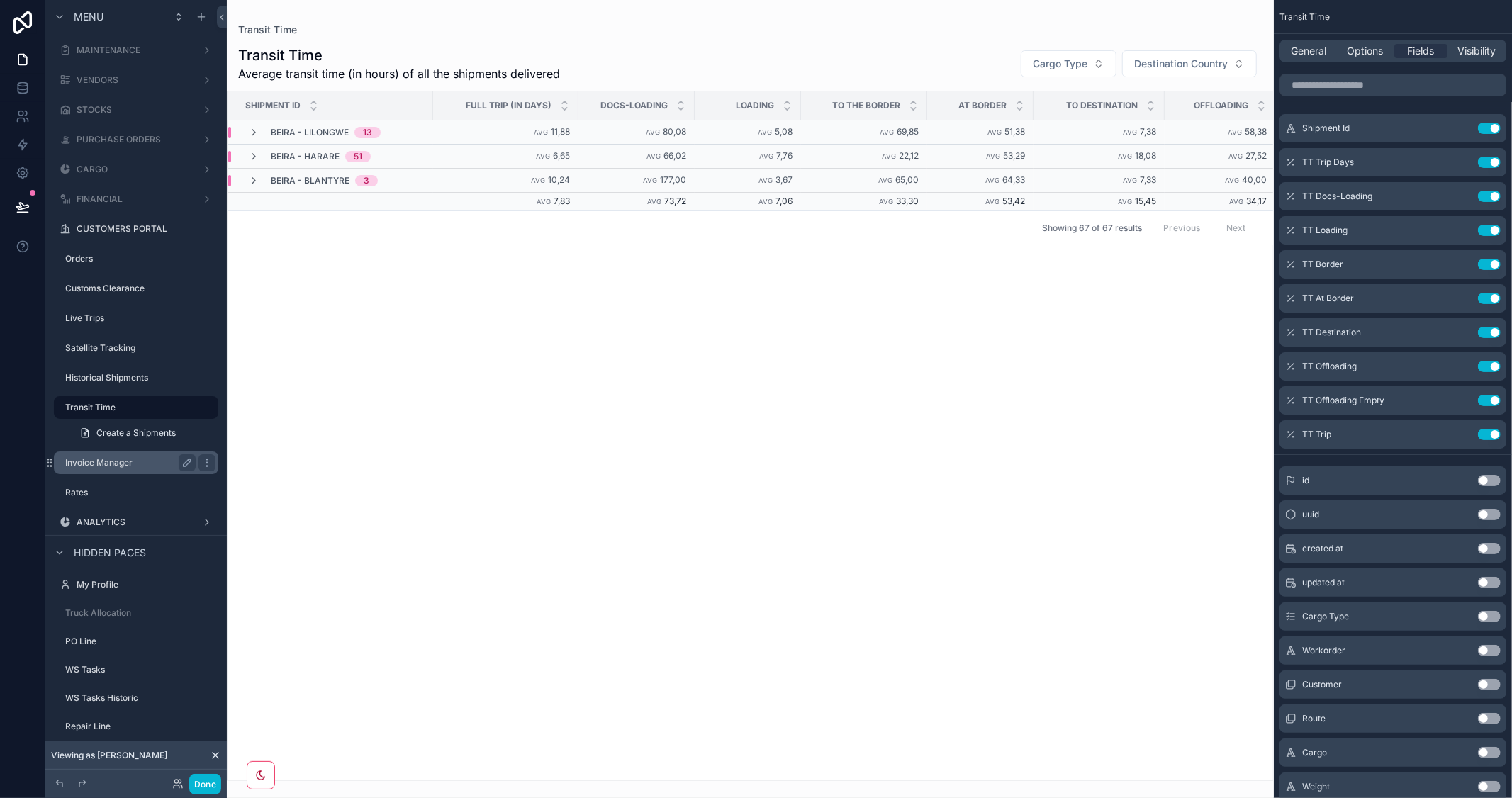
click at [106, 461] on label "Invoice Manager" at bounding box center [127, 463] width 125 height 11
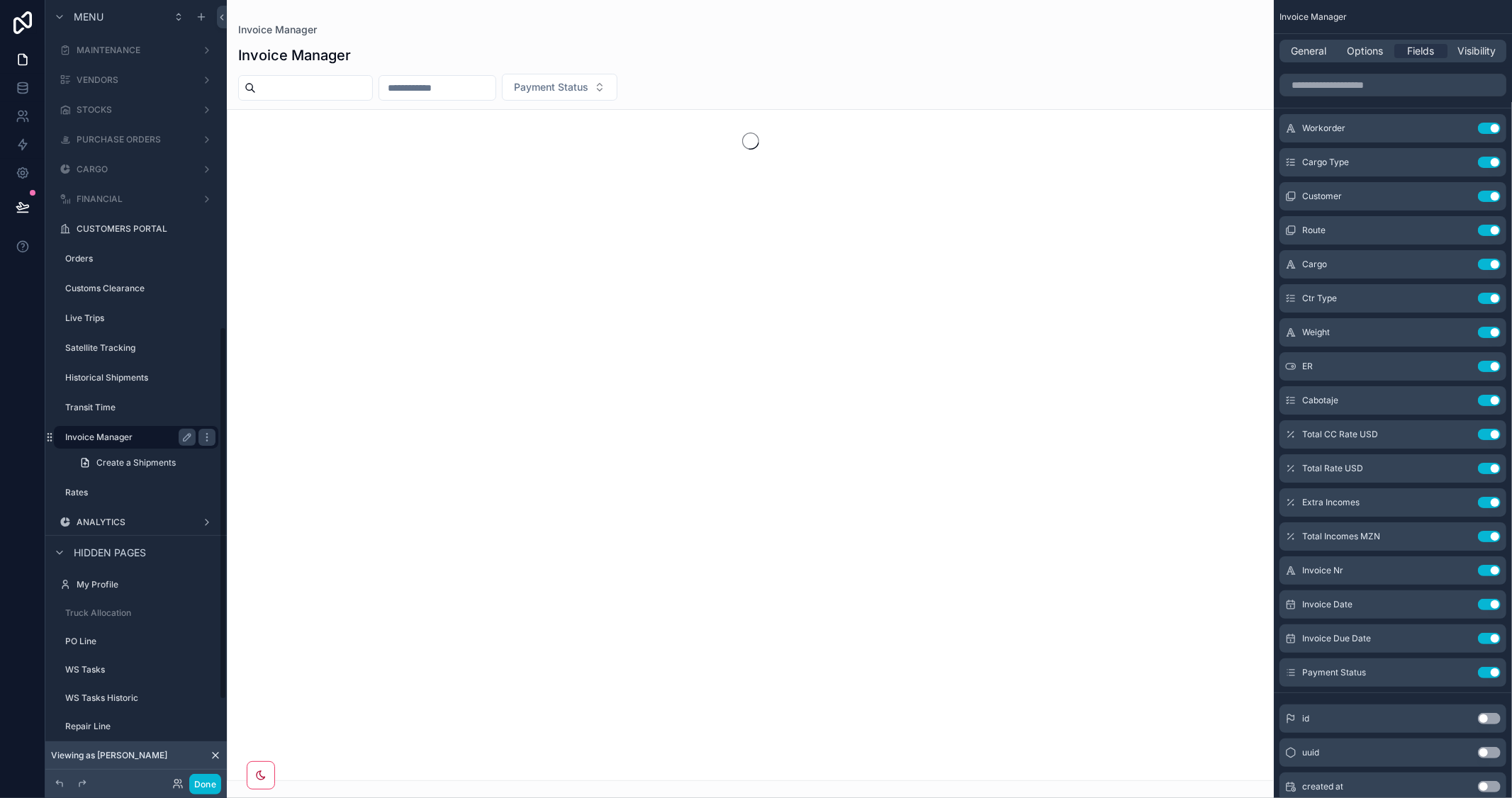
scroll to position [686, 0]
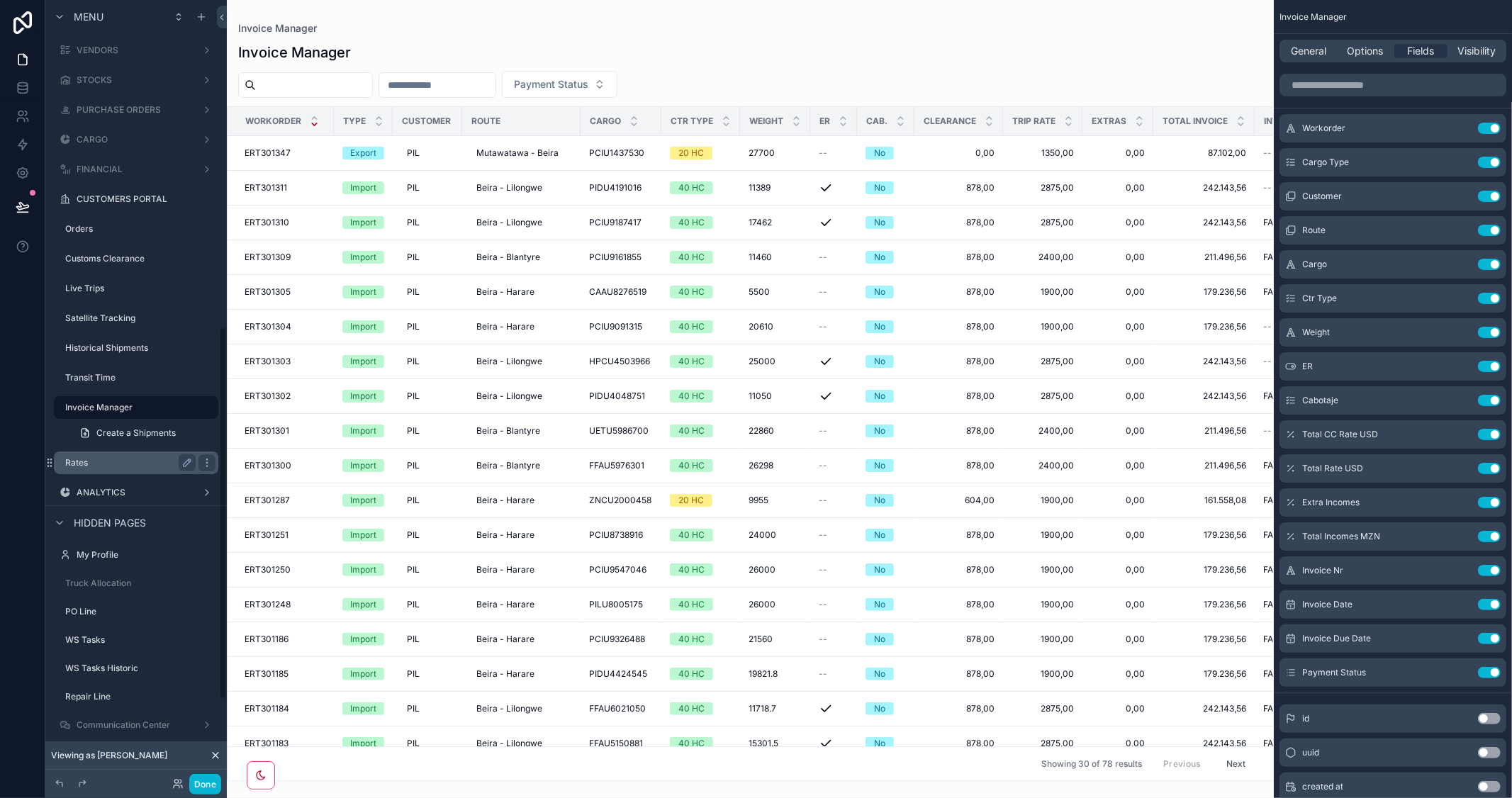
click at [86, 463] on label "Rates" at bounding box center [127, 463] width 125 height 11
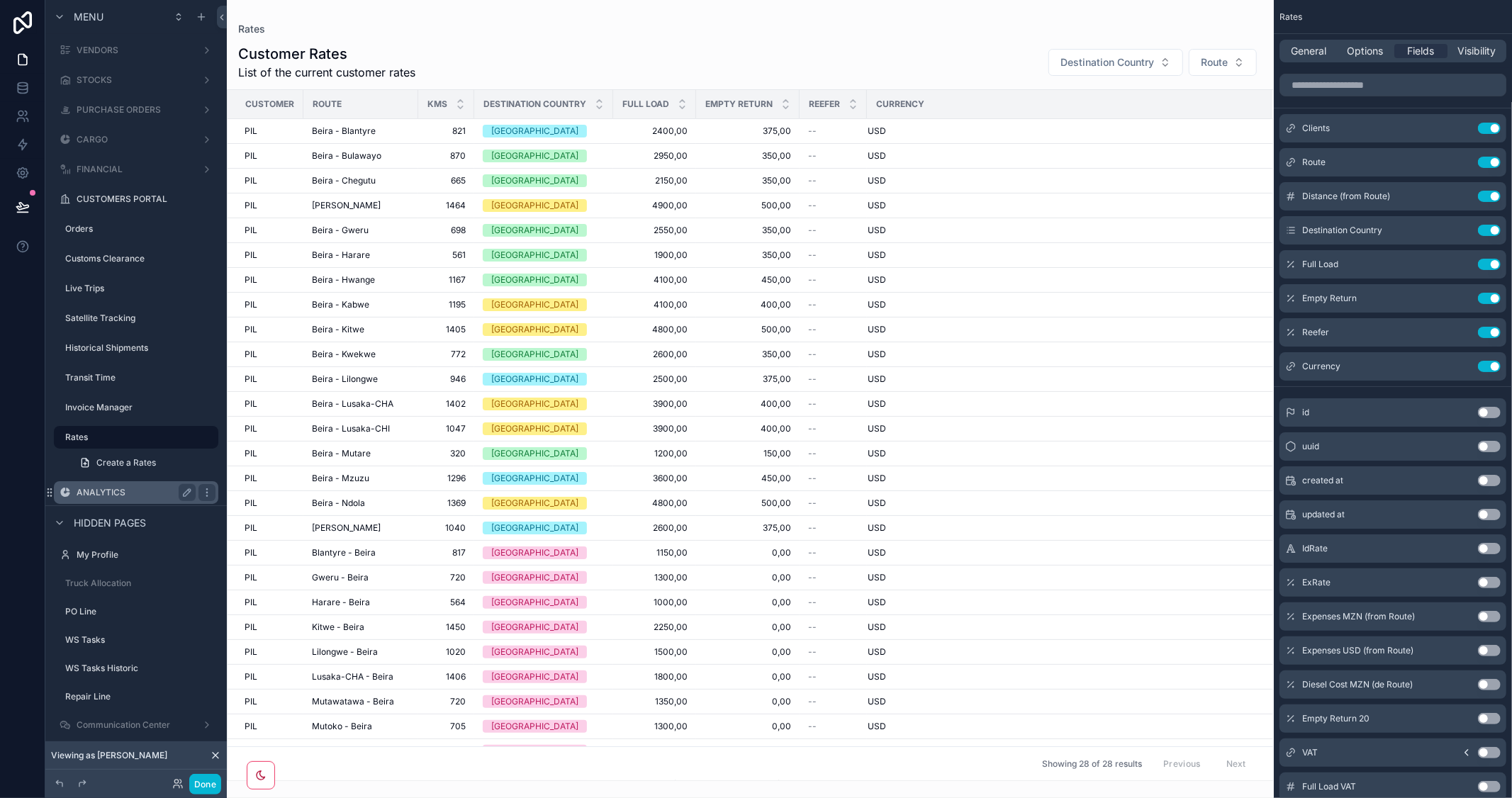
scroll to position [716, 0]
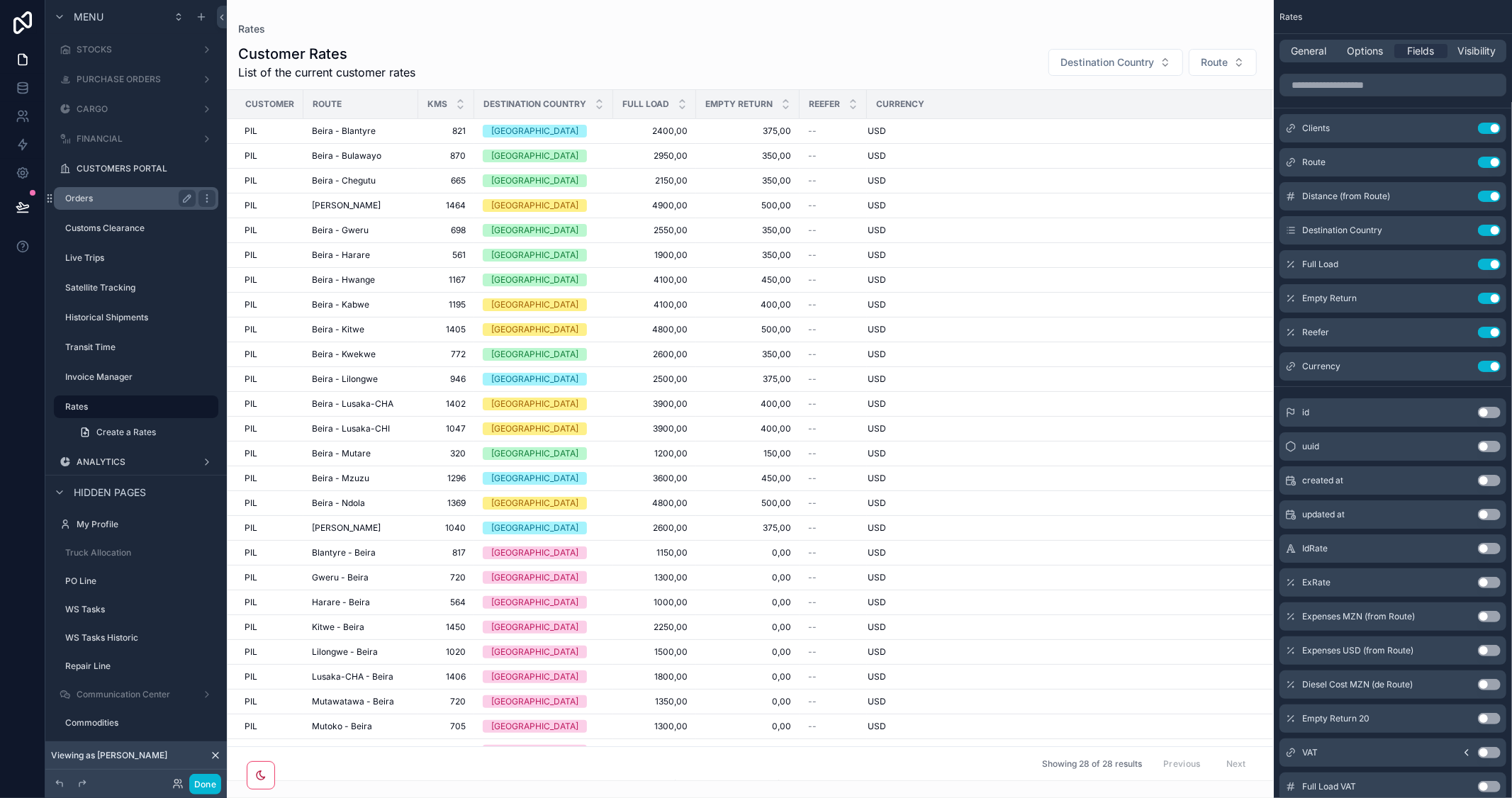
click at [94, 190] on div "Orders" at bounding box center [130, 198] width 131 height 17
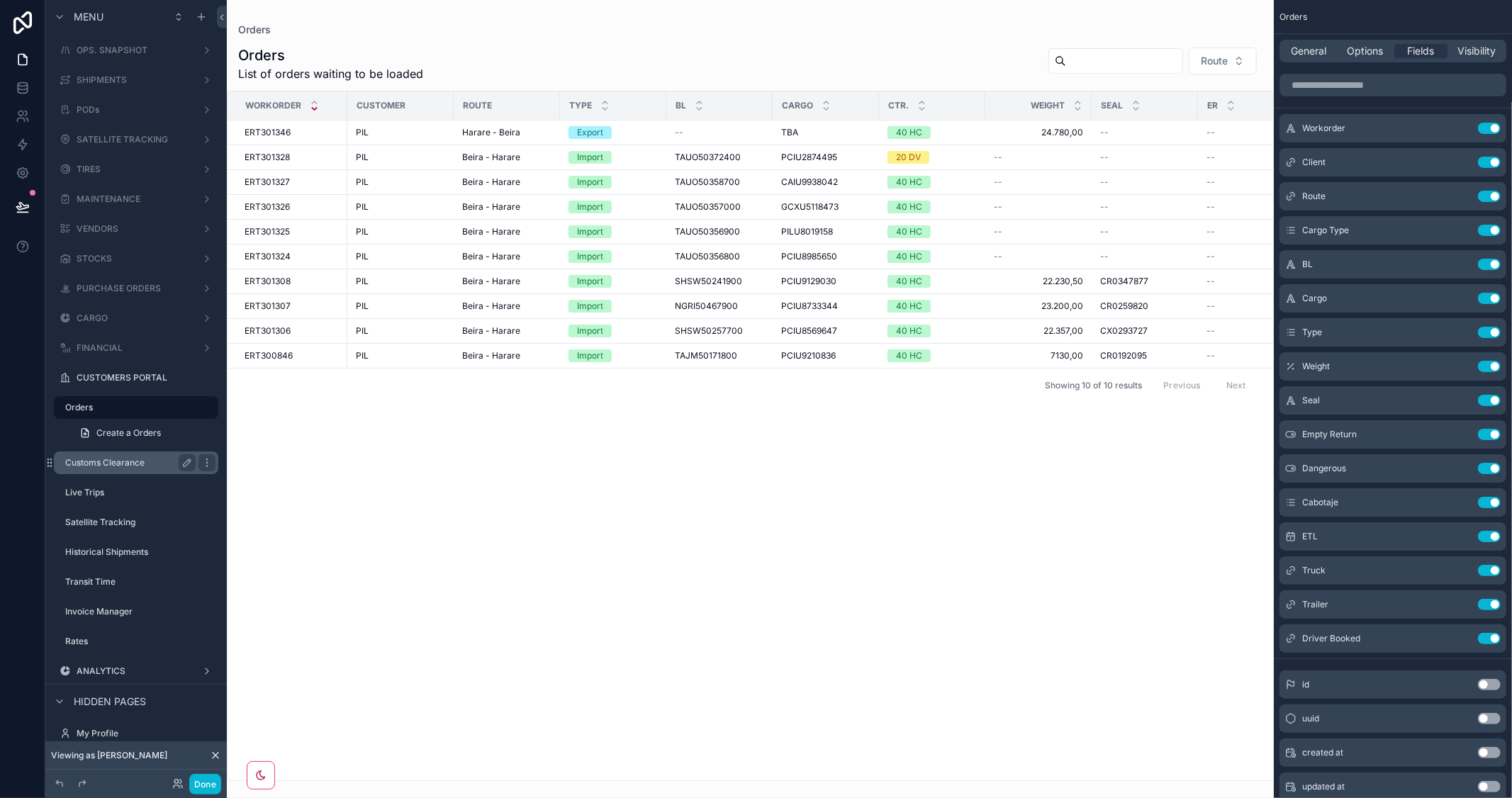
click at [112, 457] on label "Customs Clearance" at bounding box center [127, 463] width 125 height 11
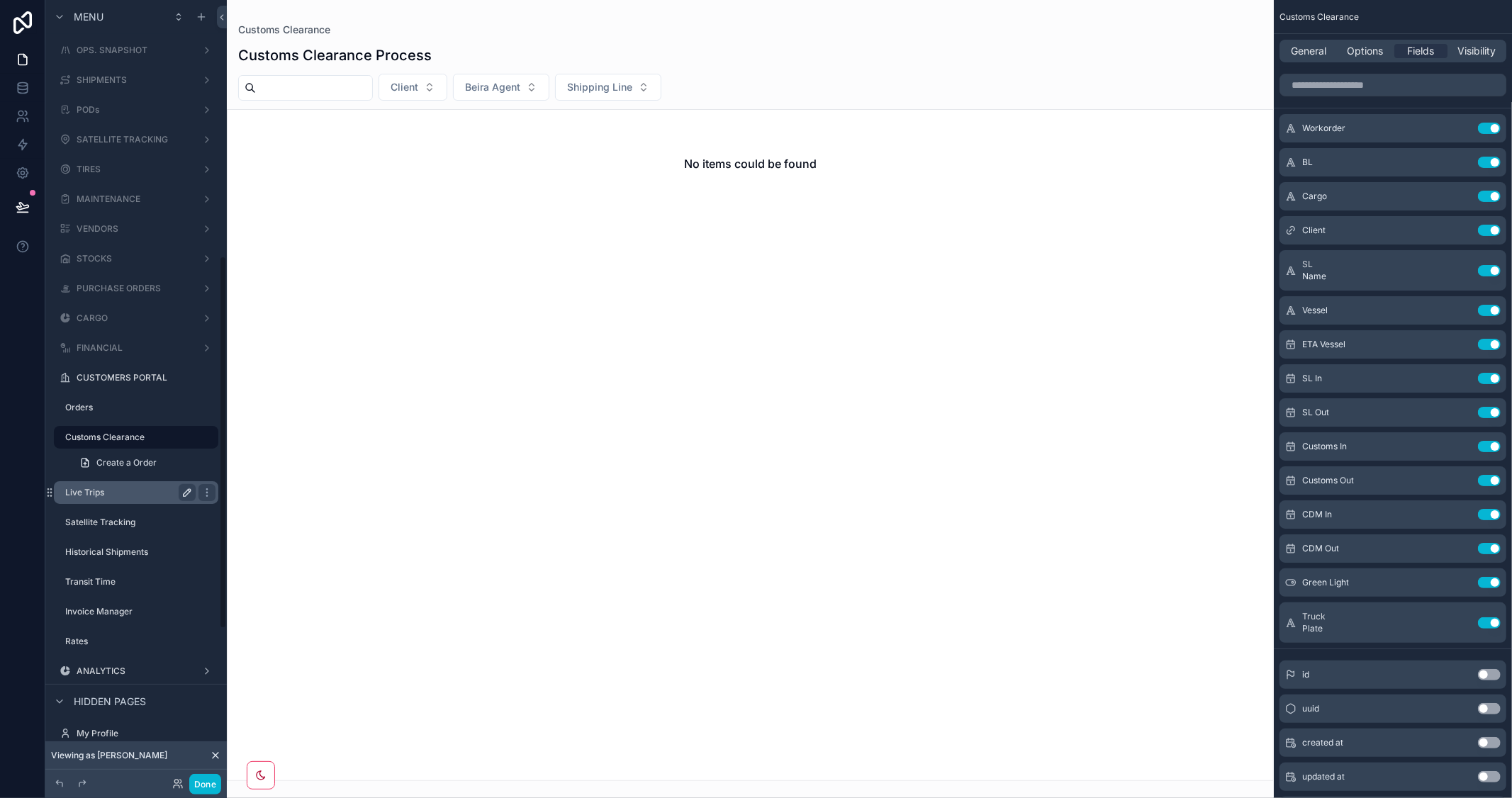
scroll to position [536, 0]
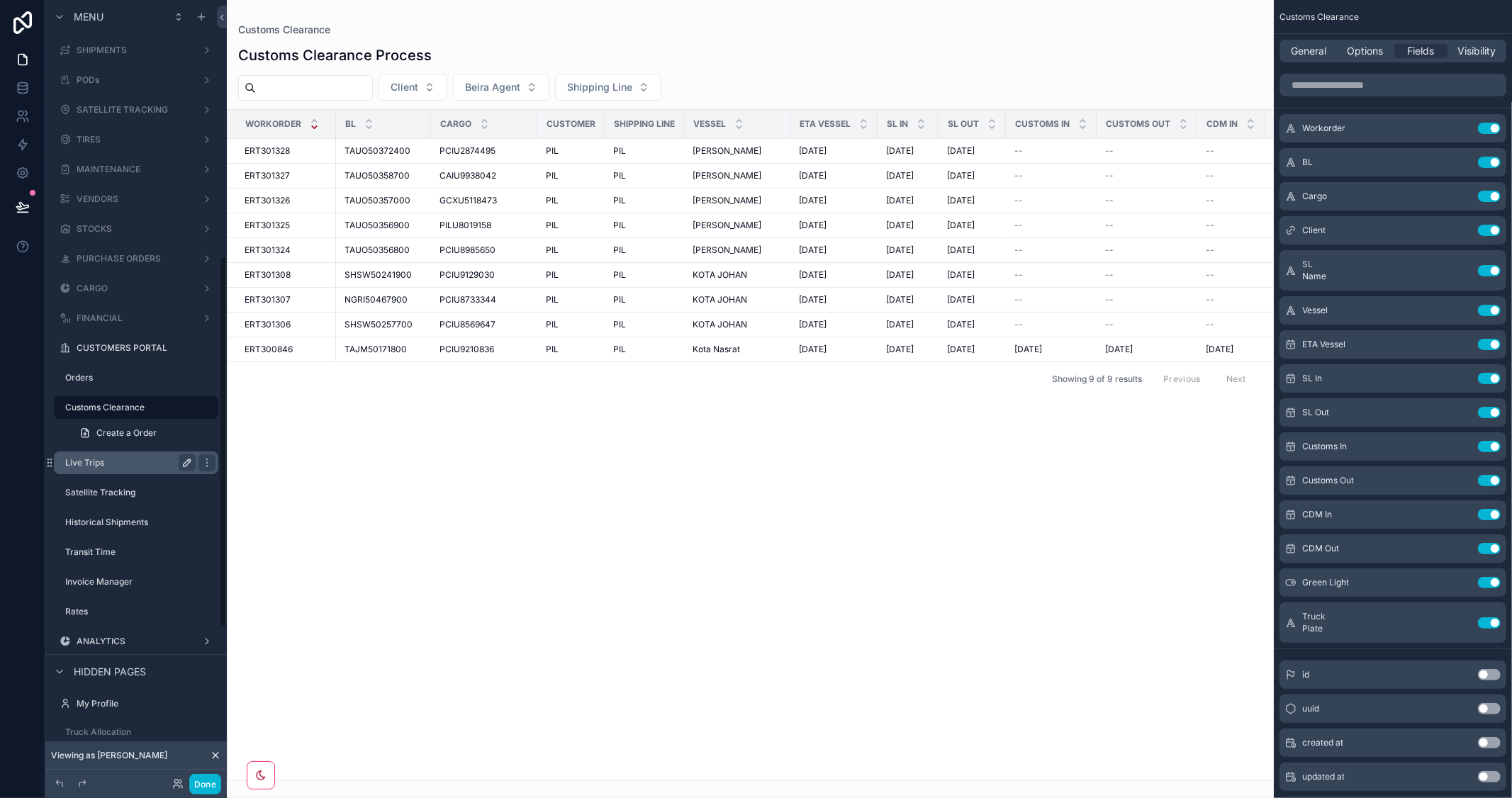
click at [101, 457] on label "Live Trips" at bounding box center [127, 463] width 125 height 11
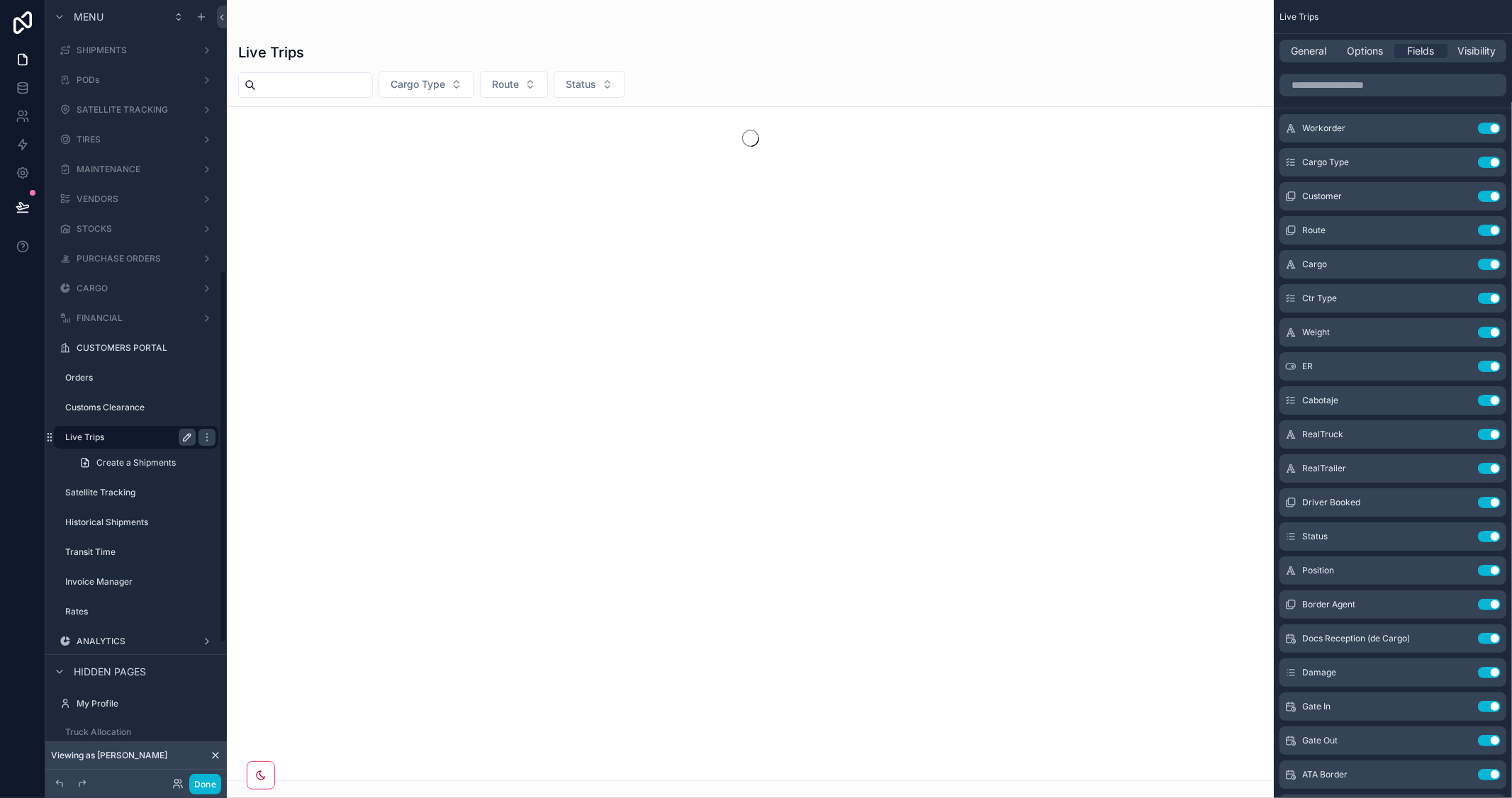
scroll to position [567, 0]
click at [101, 456] on label "Satellite Tracking" at bounding box center [140, 462] width 150 height 11
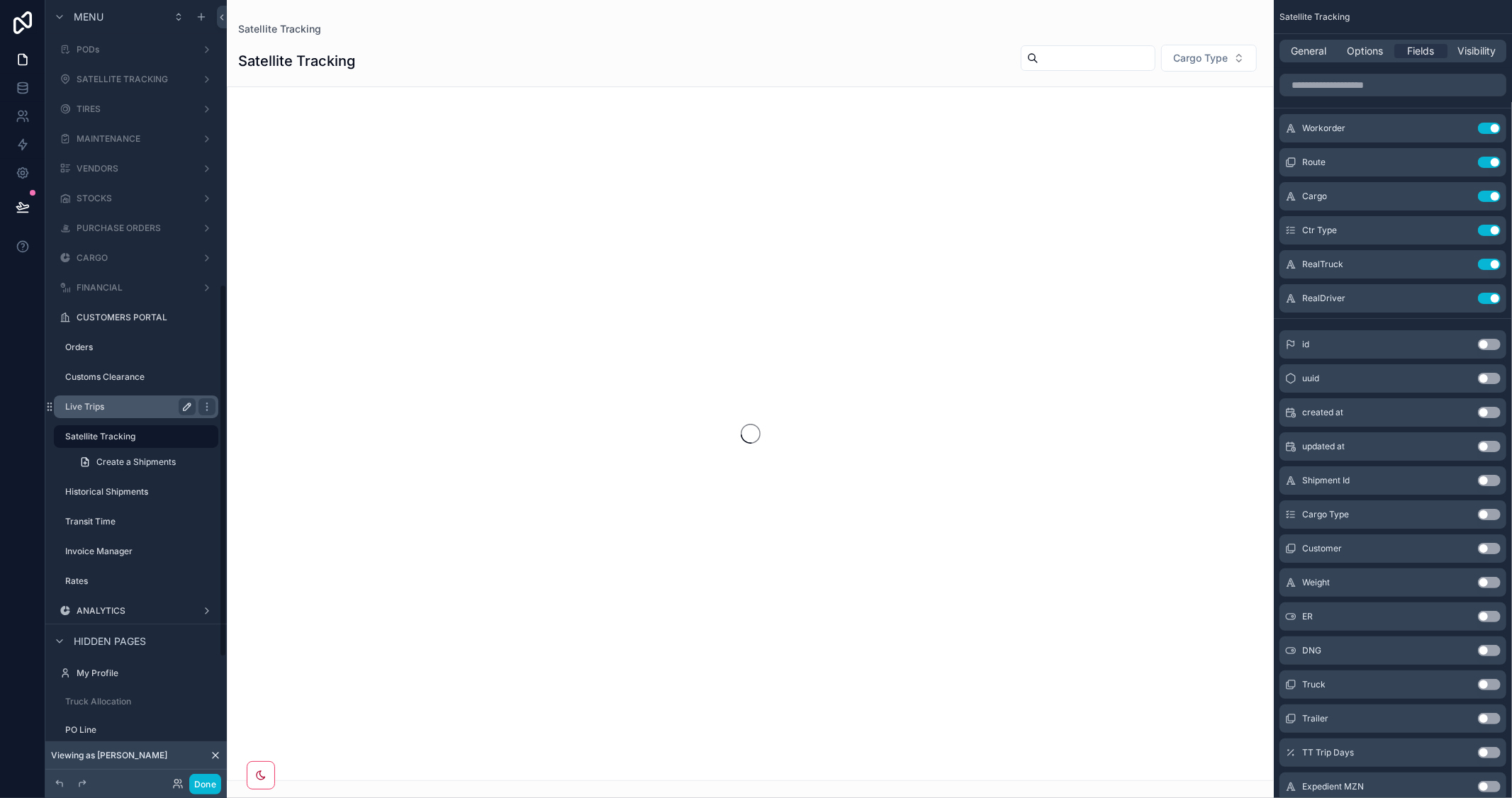
scroll to position [597, 0]
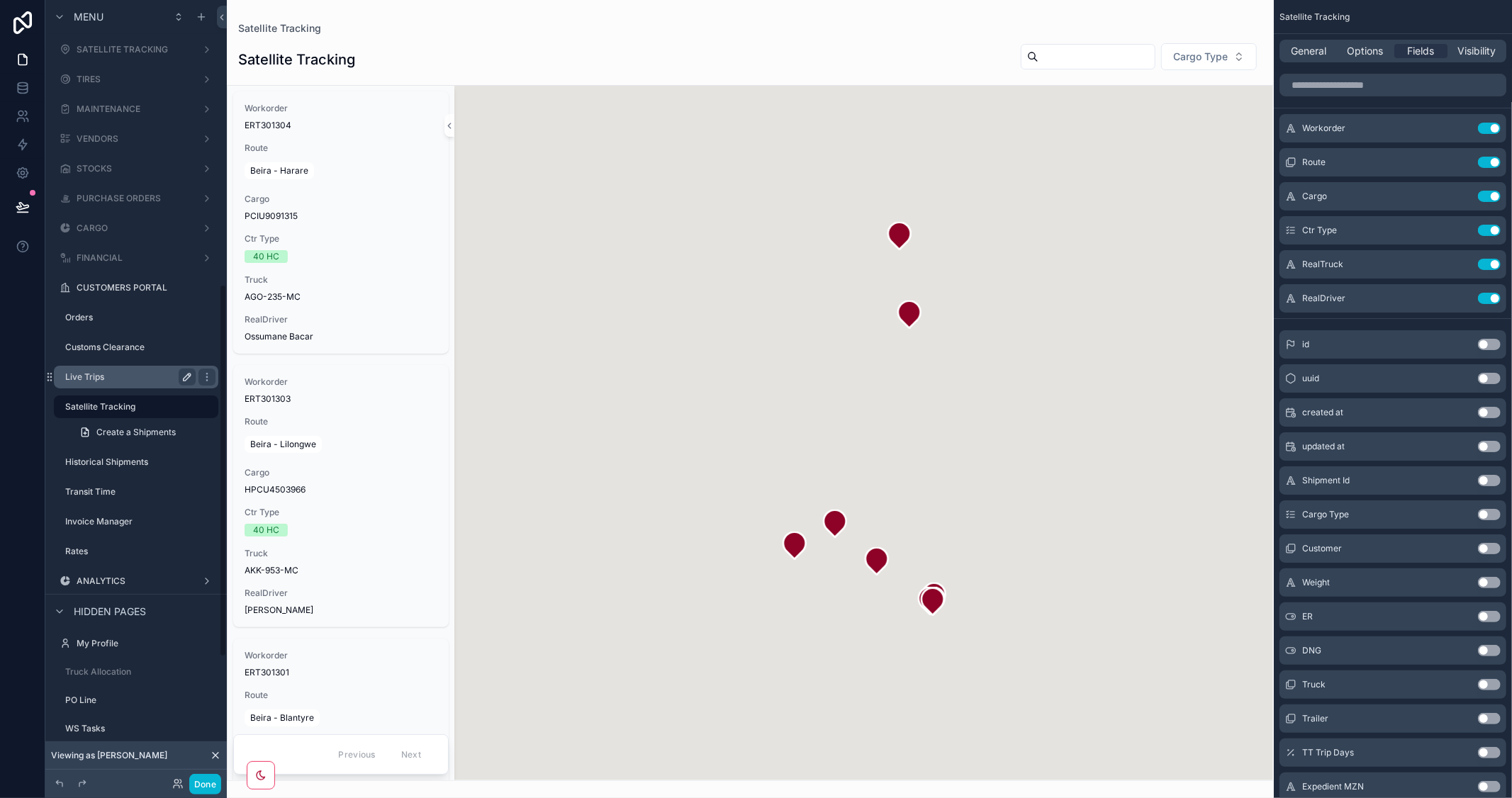
click at [101, 456] on label "Historical Shipments" at bounding box center [140, 462] width 150 height 11
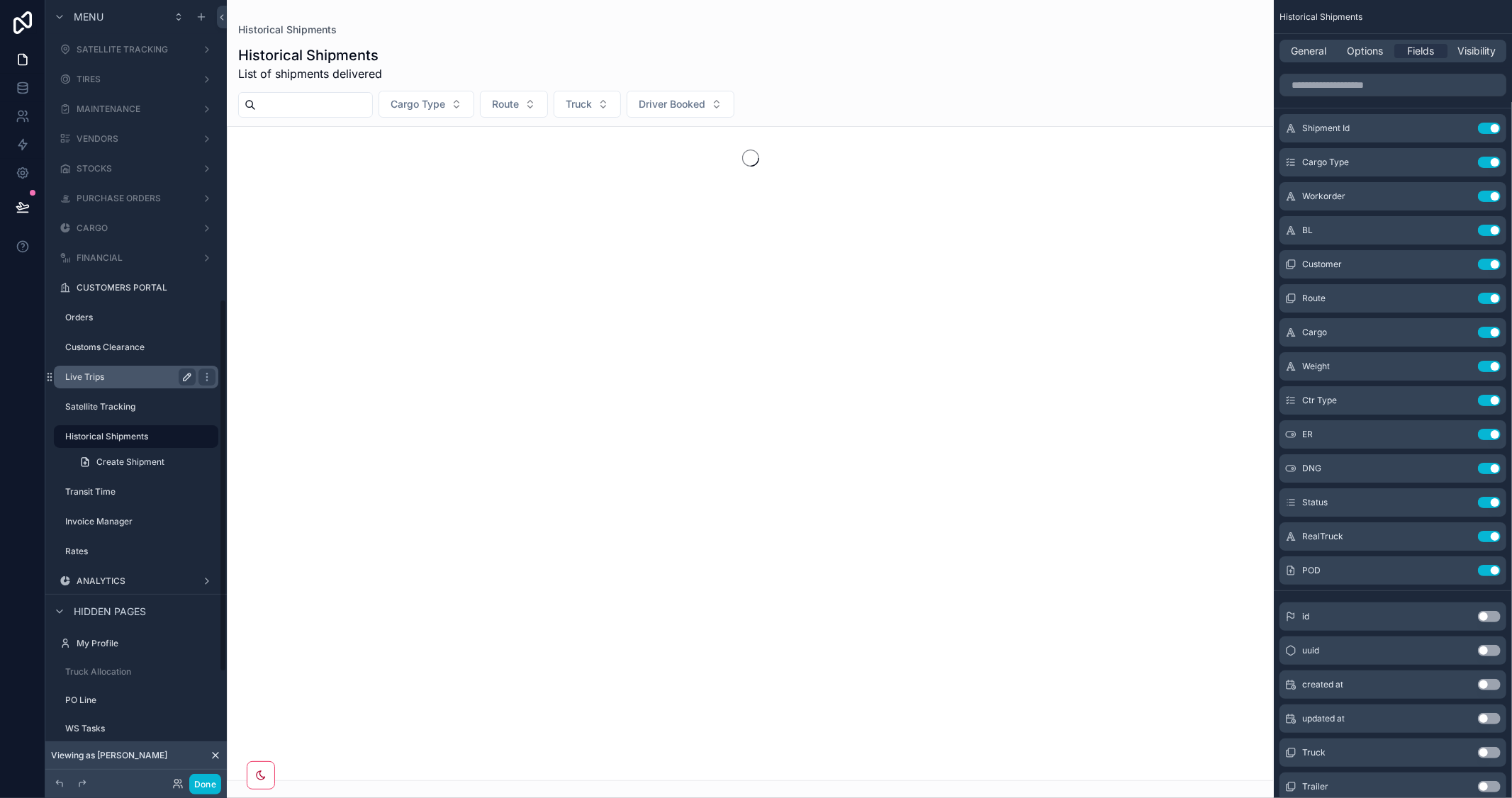
scroll to position [626, 0]
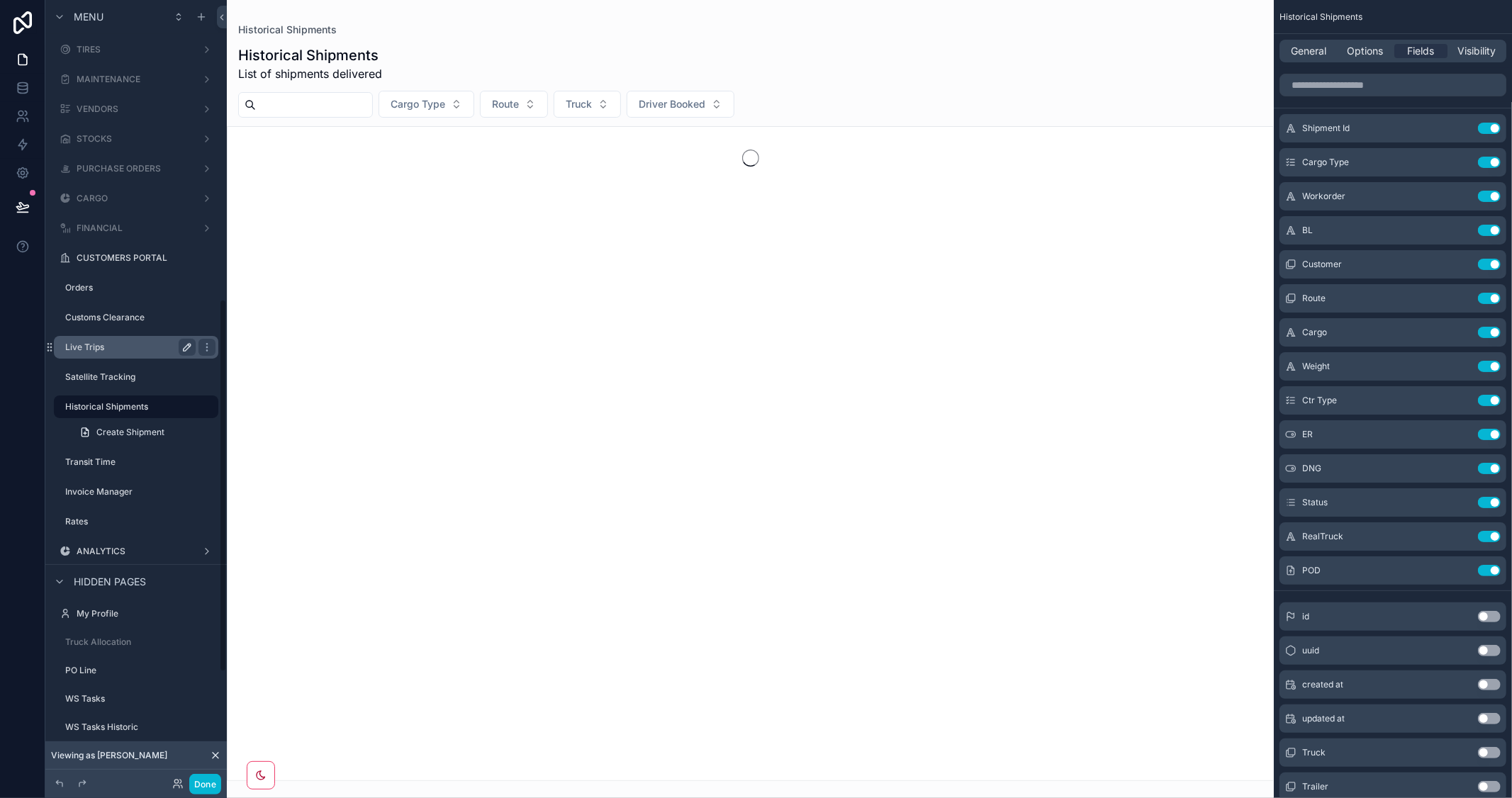
click at [101, 456] on label "Transit Time" at bounding box center [140, 462] width 150 height 11
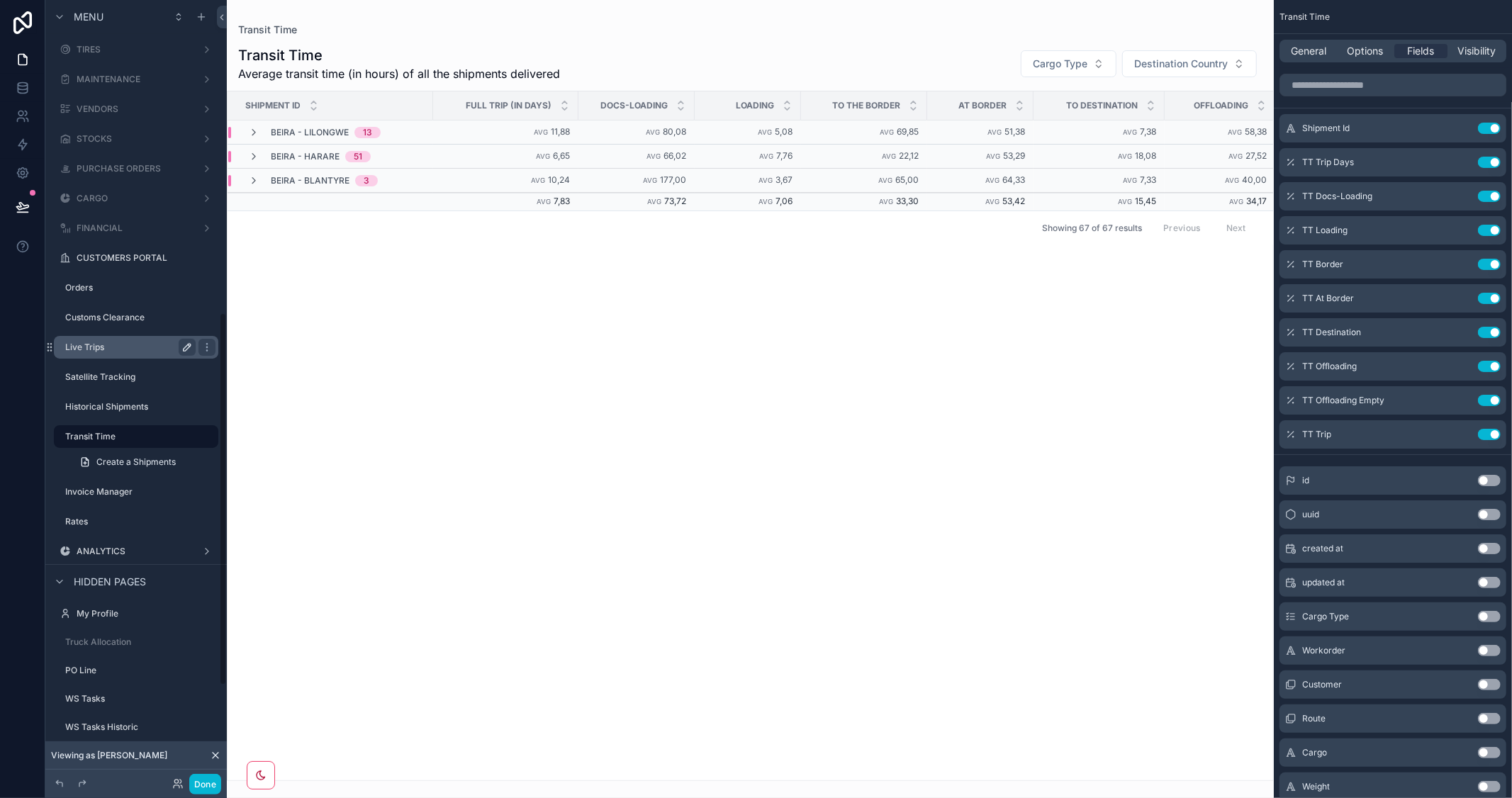
scroll to position [655, 0]
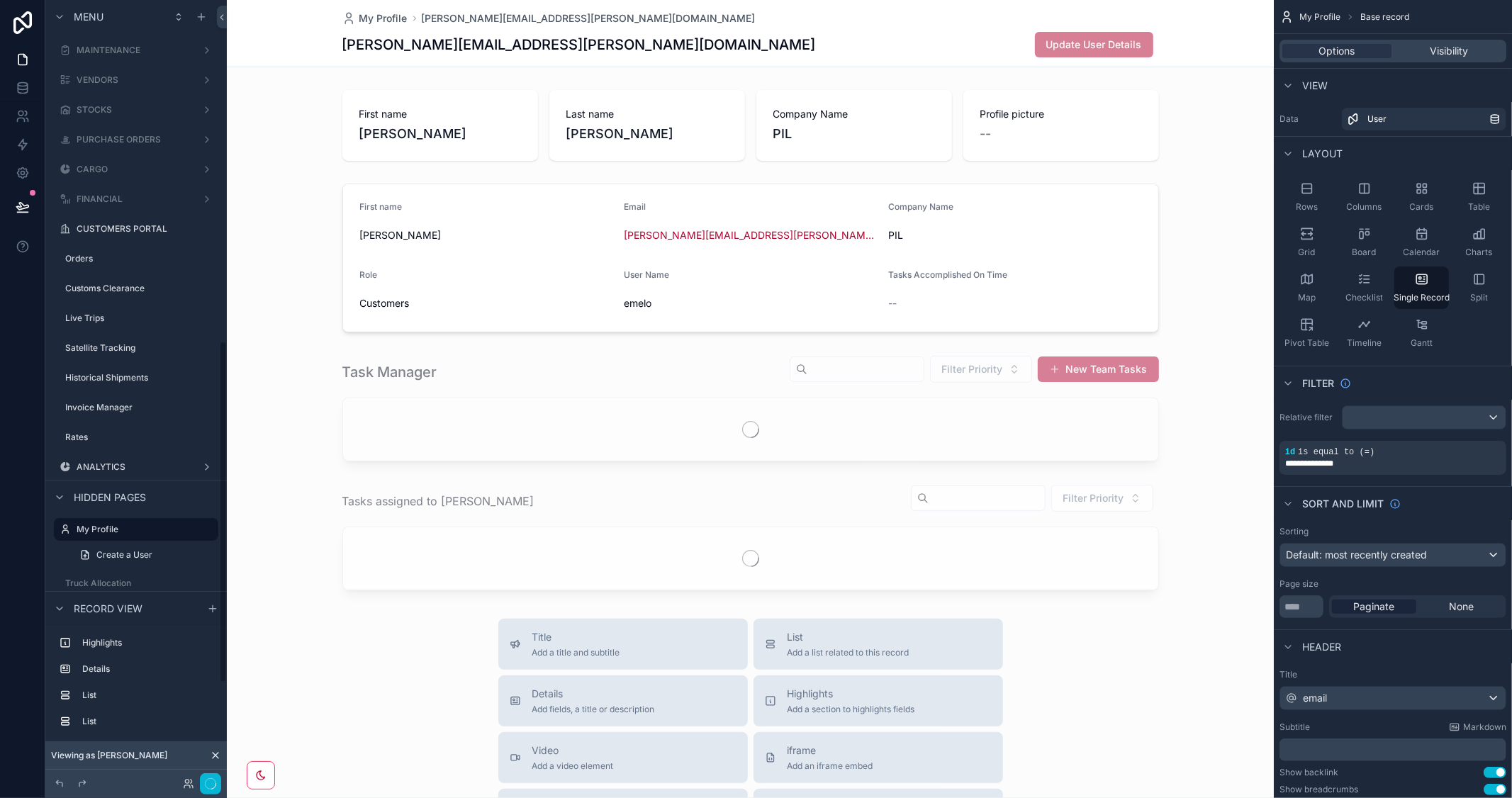
scroll to position [779, 0]
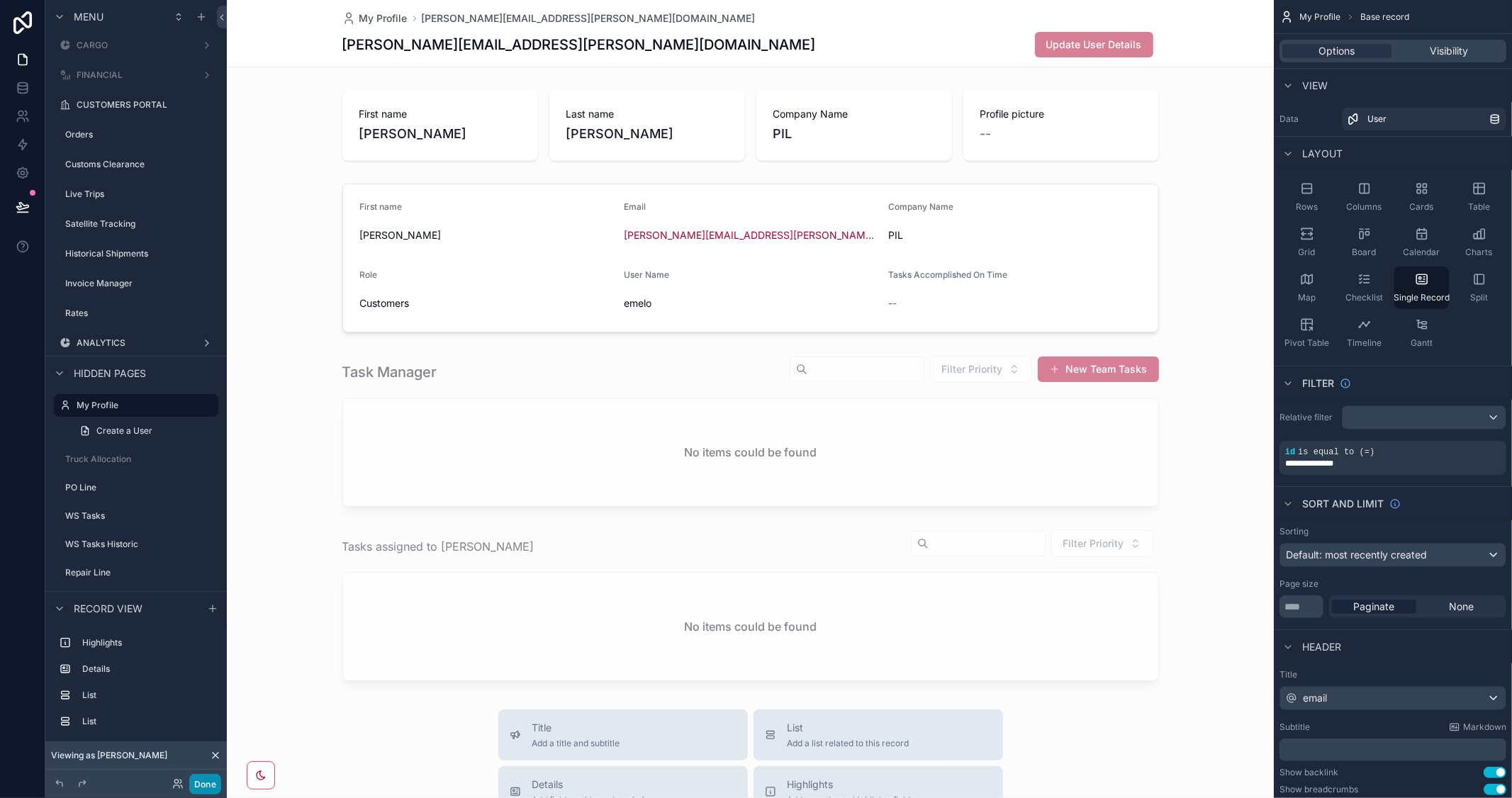
click at [209, 783] on button "Done" at bounding box center [205, 784] width 32 height 21
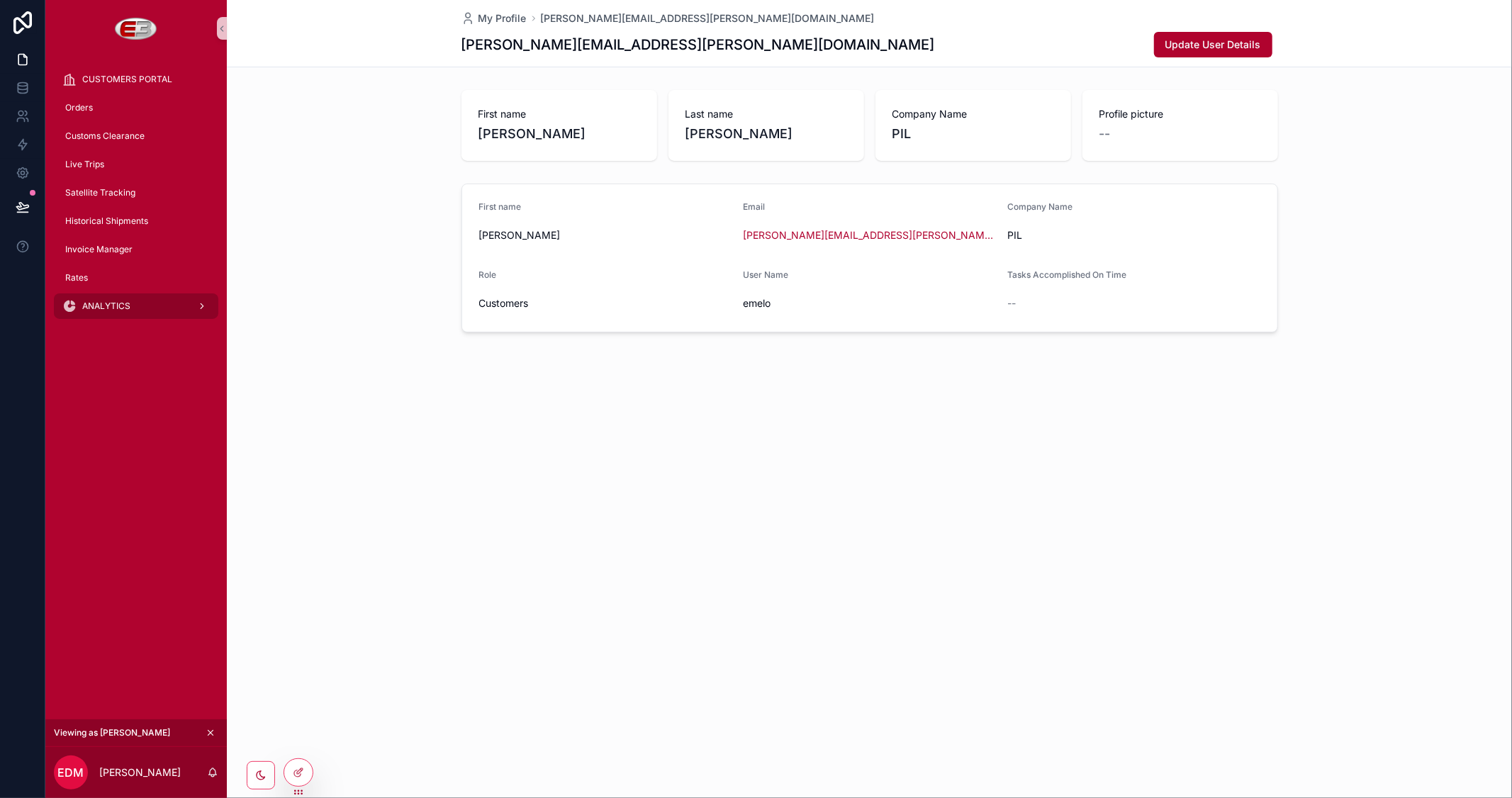
click at [163, 306] on div "ANALYTICS" at bounding box center [136, 306] width 148 height 23
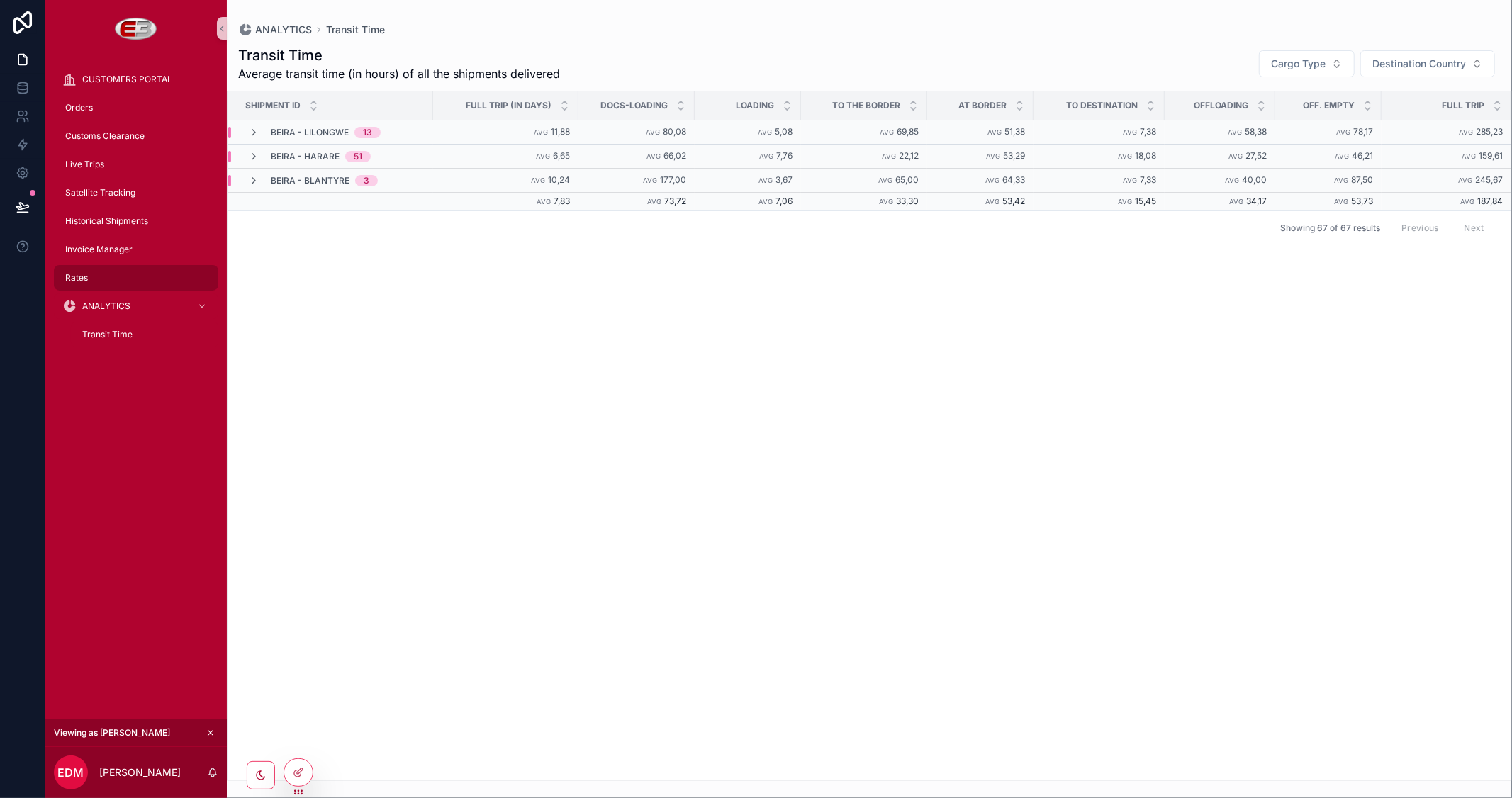
click at [103, 274] on div "Rates" at bounding box center [136, 278] width 148 height 23
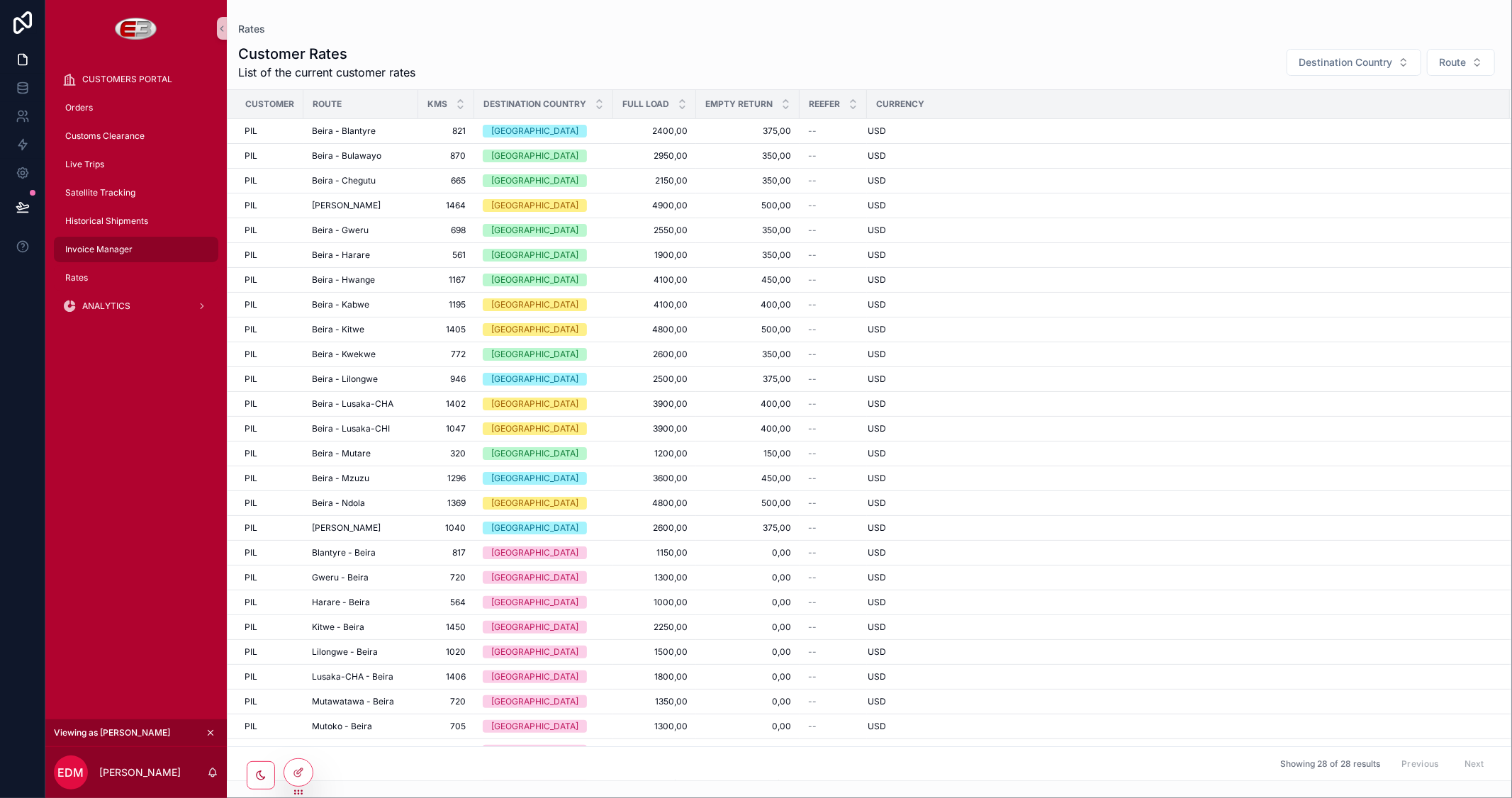
click at [112, 248] on span "Invoice Manager" at bounding box center [99, 250] width 67 height 11
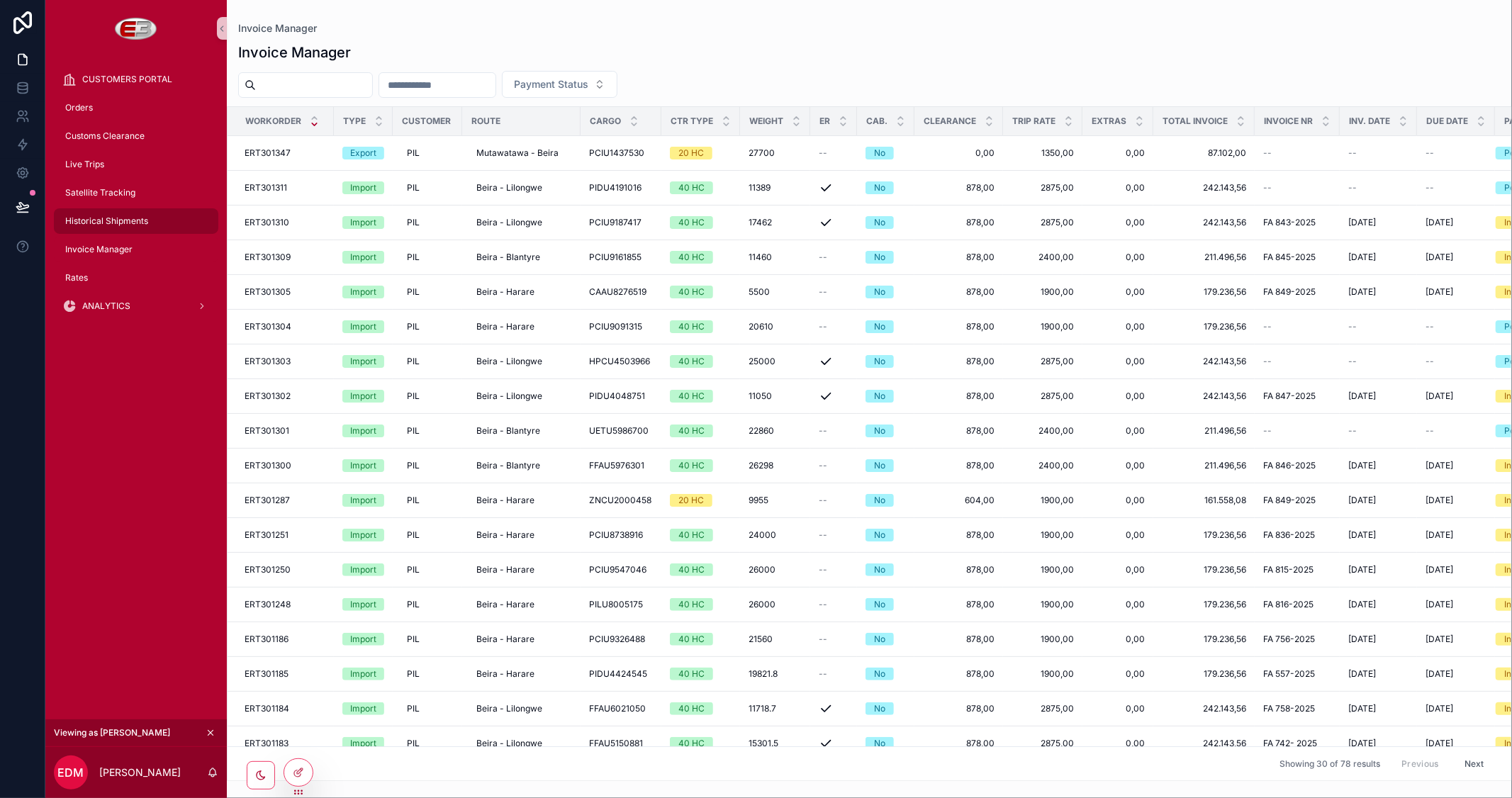
click at [118, 225] on span "Historical Shipments" at bounding box center [106, 221] width 83 height 11
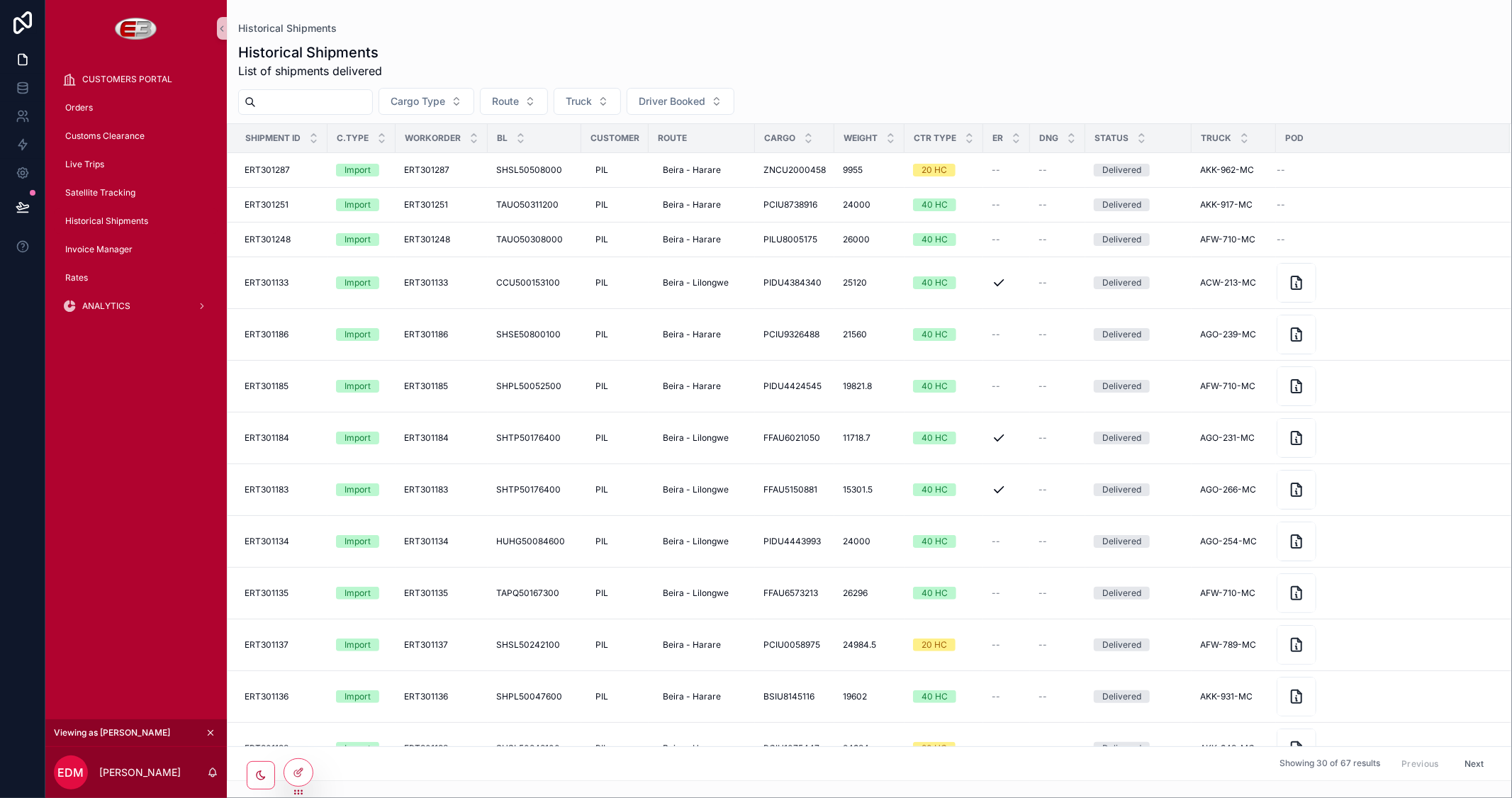
click at [205, 732] on icon "scrollable content" at bounding box center [210, 732] width 10 height 10
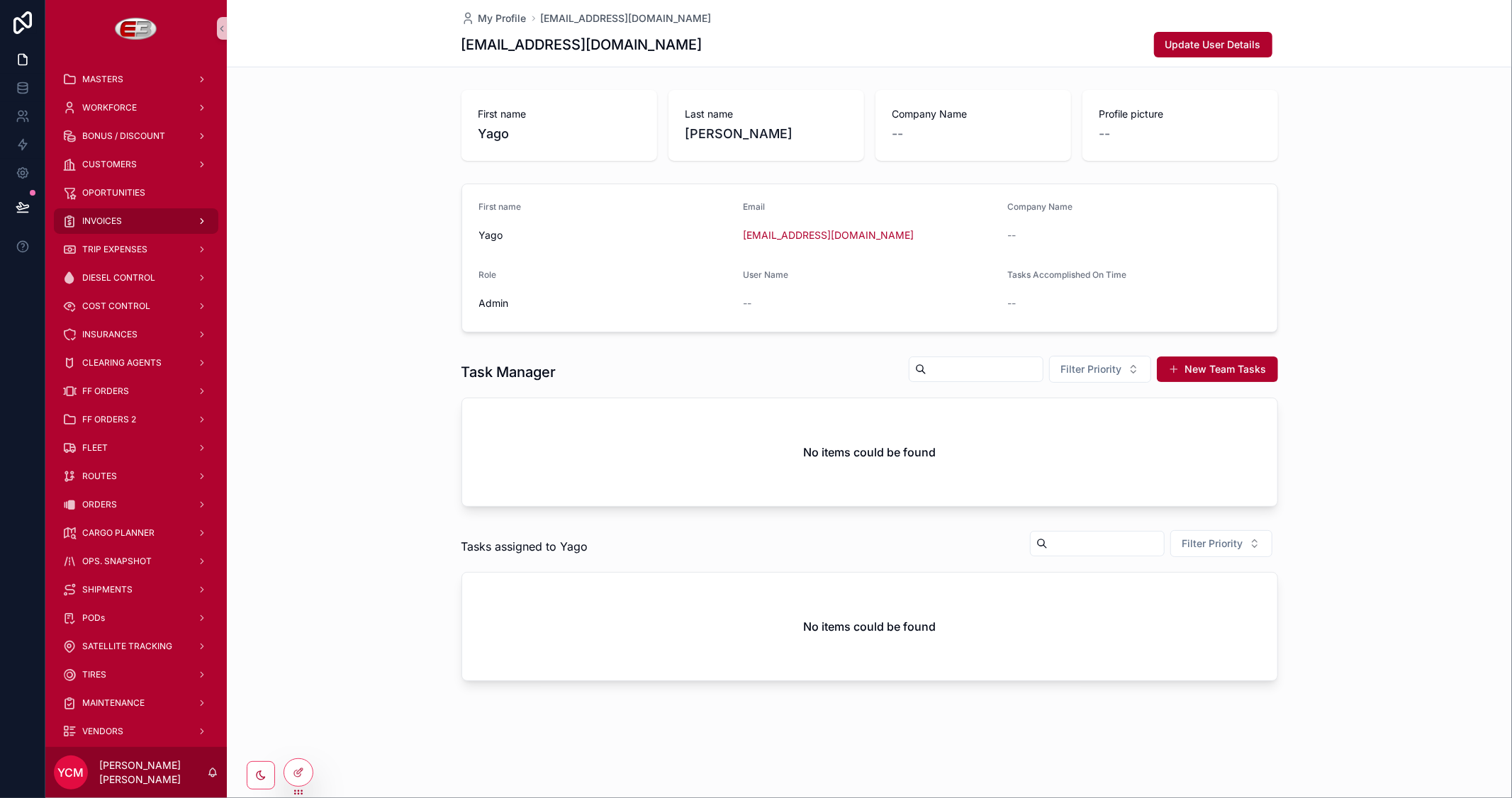
click at [126, 221] on div "INVOICES" at bounding box center [136, 221] width 148 height 23
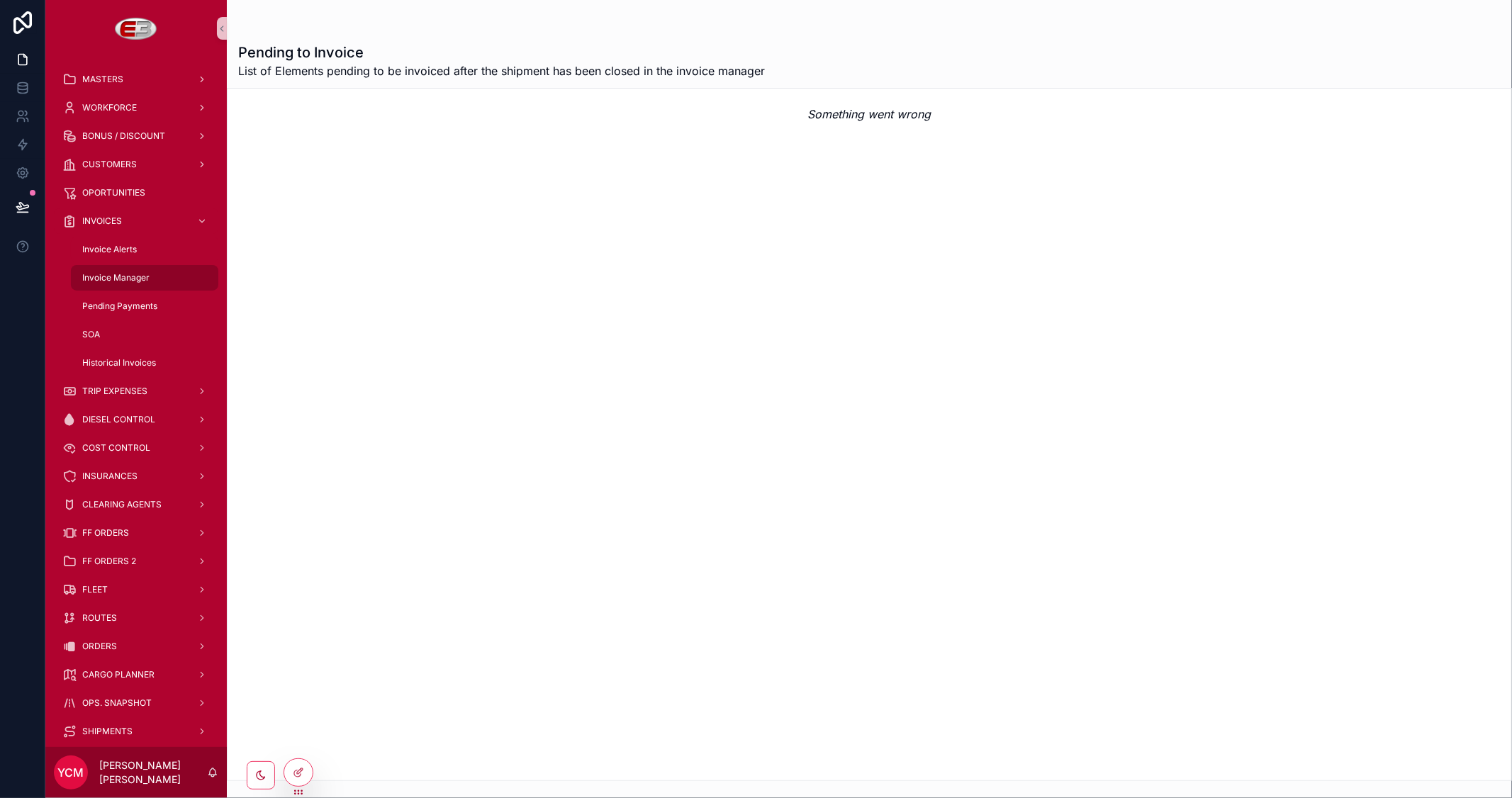
click at [122, 272] on span "Invoice Manager" at bounding box center [116, 277] width 67 height 11
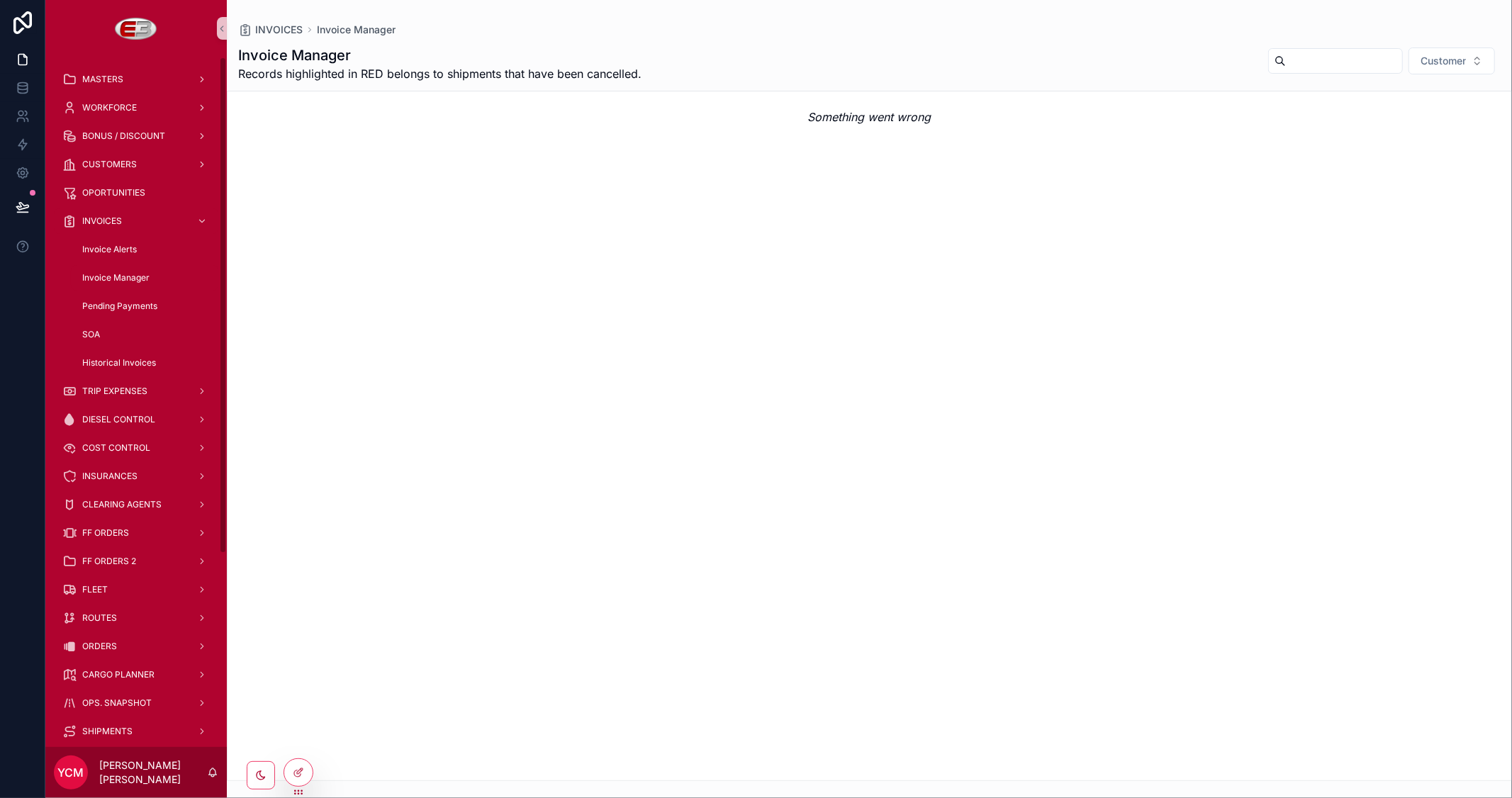
click at [113, 273] on span "Invoice Manager" at bounding box center [116, 277] width 67 height 11
click at [122, 245] on span "Invoice Alerts" at bounding box center [109, 250] width 54 height 11
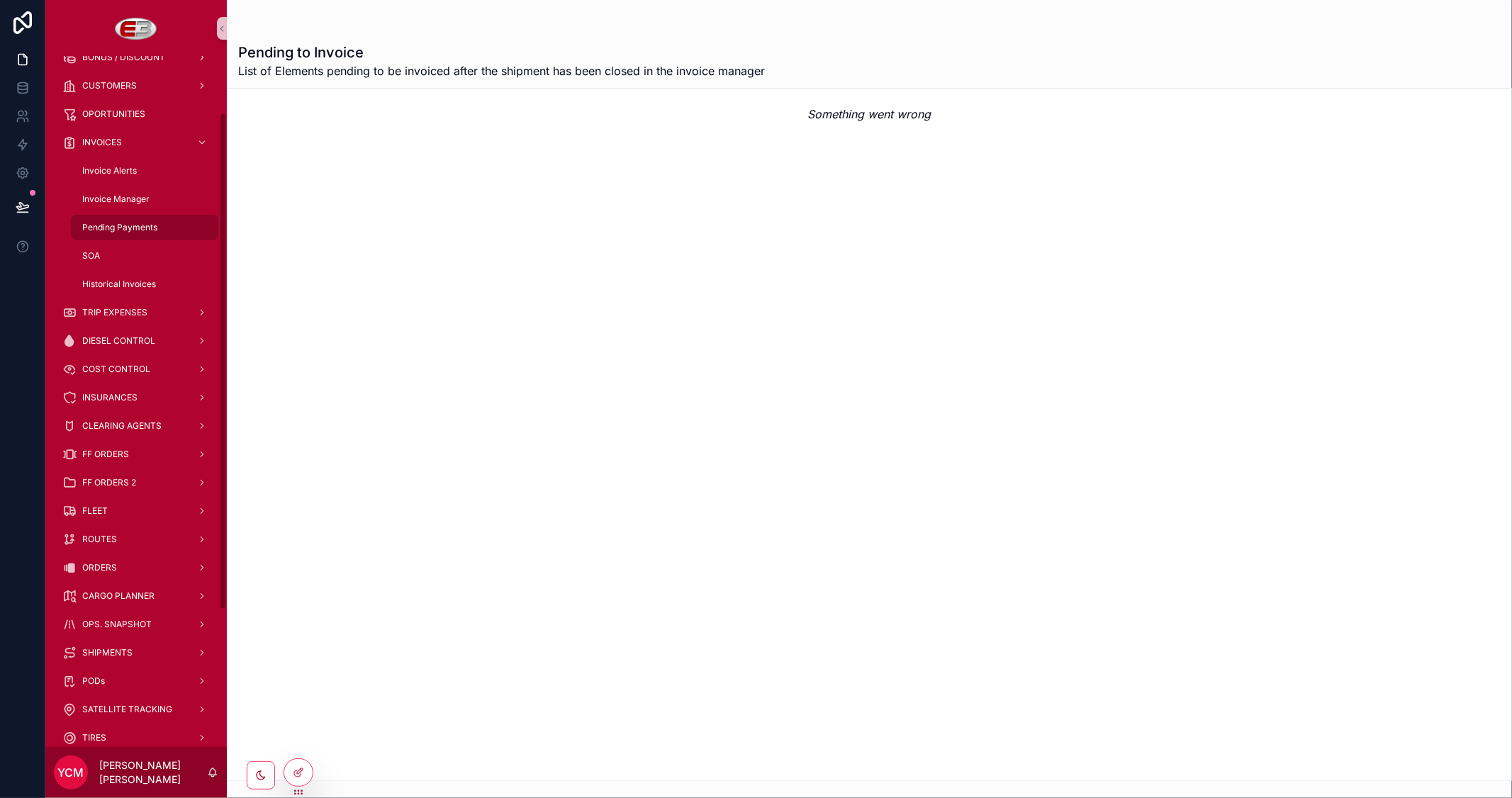
scroll to position [158, 0]
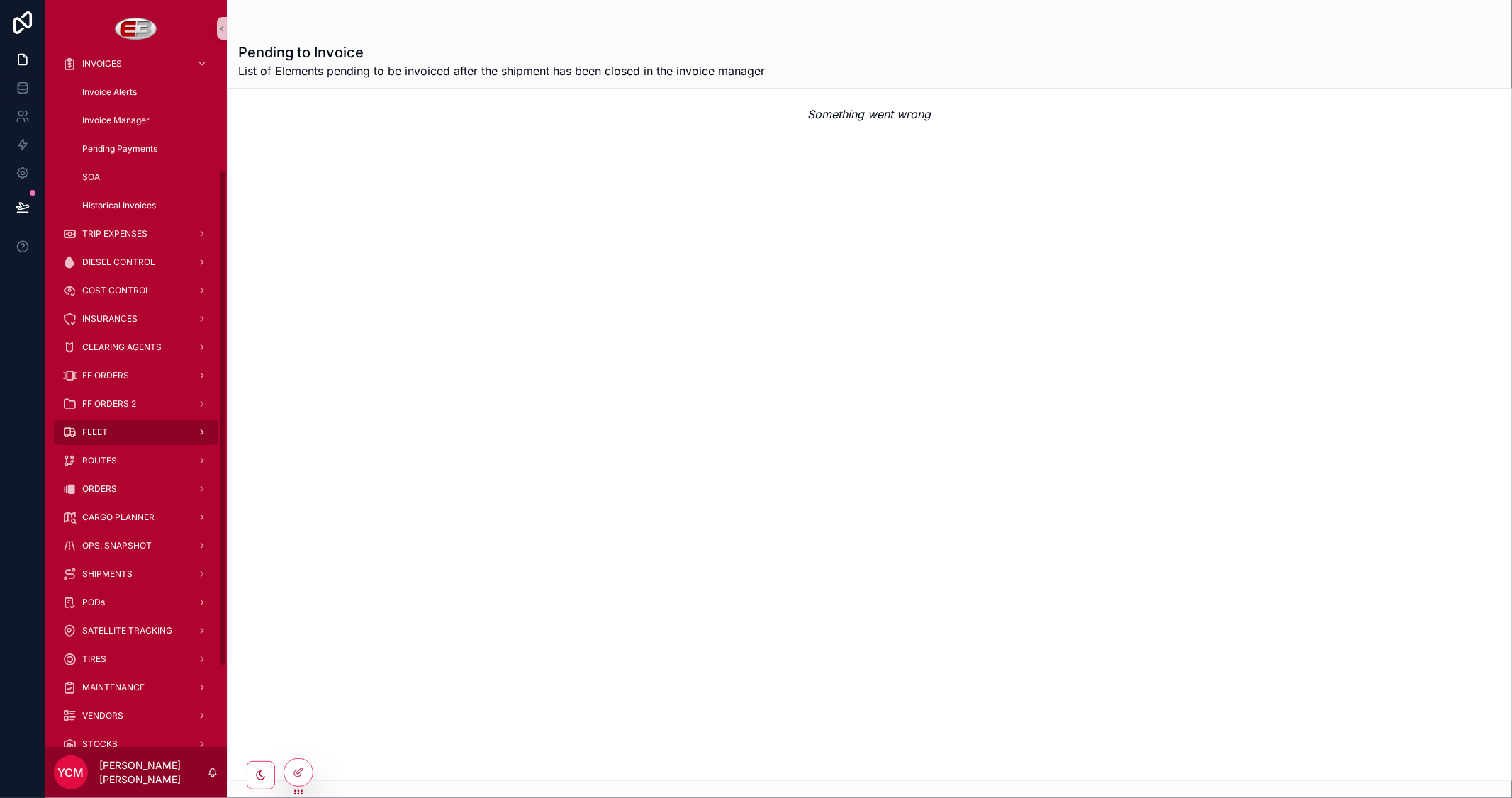
click at [110, 429] on div "FLEET" at bounding box center [136, 433] width 148 height 23
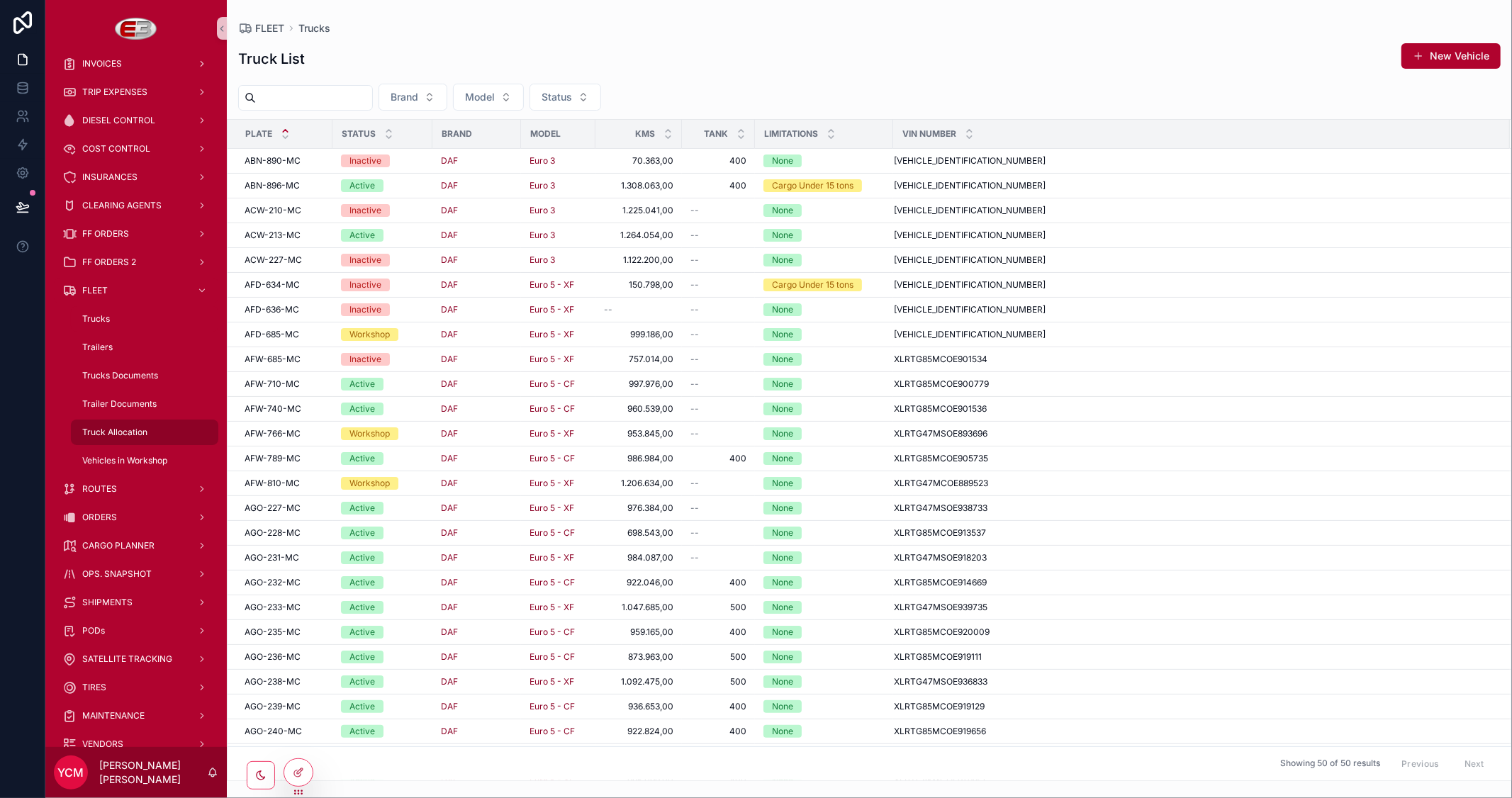
click at [117, 430] on span "Truck Allocation" at bounding box center [114, 433] width 65 height 11
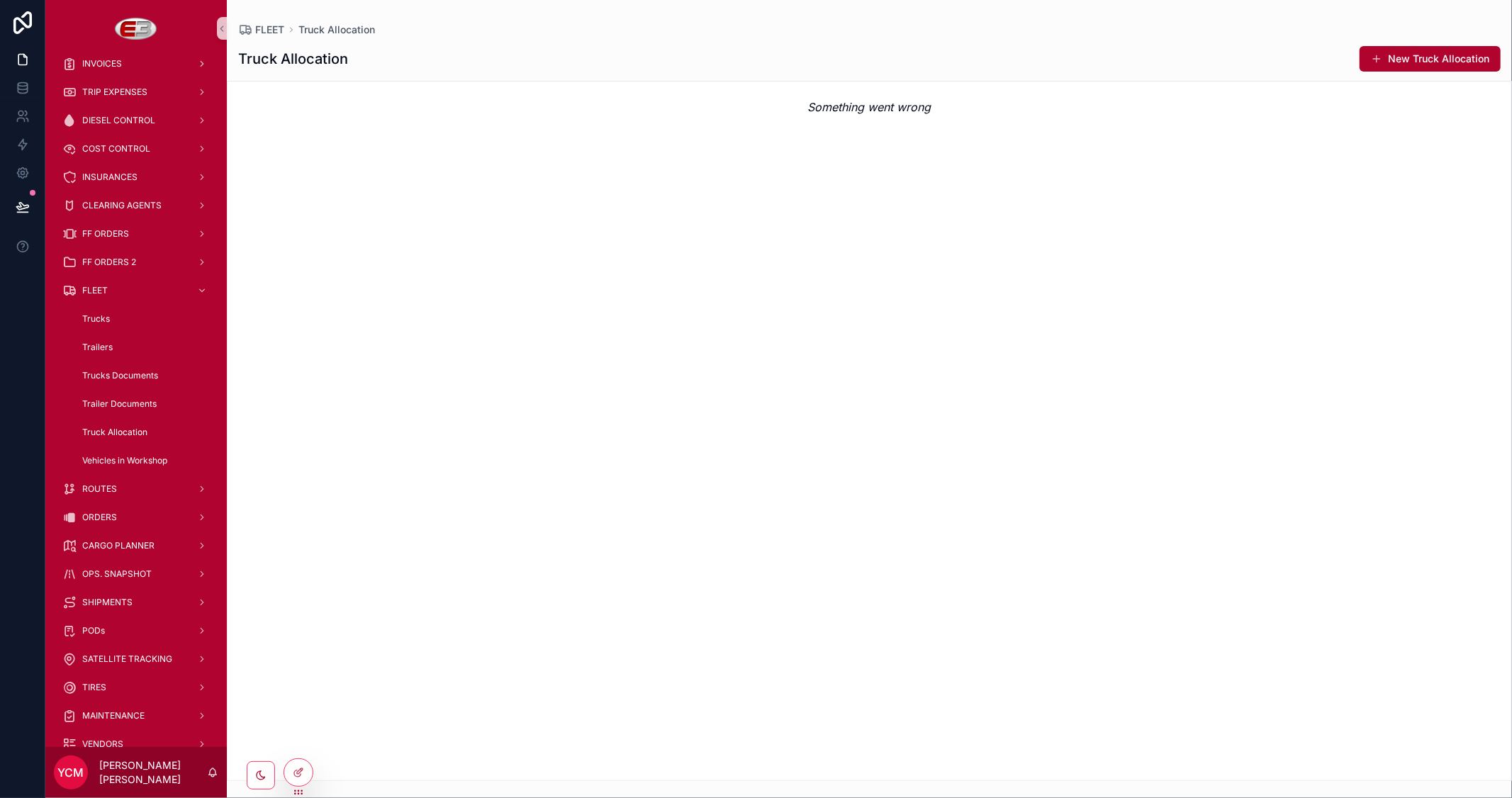
click at [116, 431] on span "Truck Allocation" at bounding box center [114, 433] width 65 height 11
click at [124, 390] on div "Trailer Documents" at bounding box center [145, 404] width 164 height 29
click at [119, 399] on span "Trailer Documents" at bounding box center [119, 404] width 75 height 11
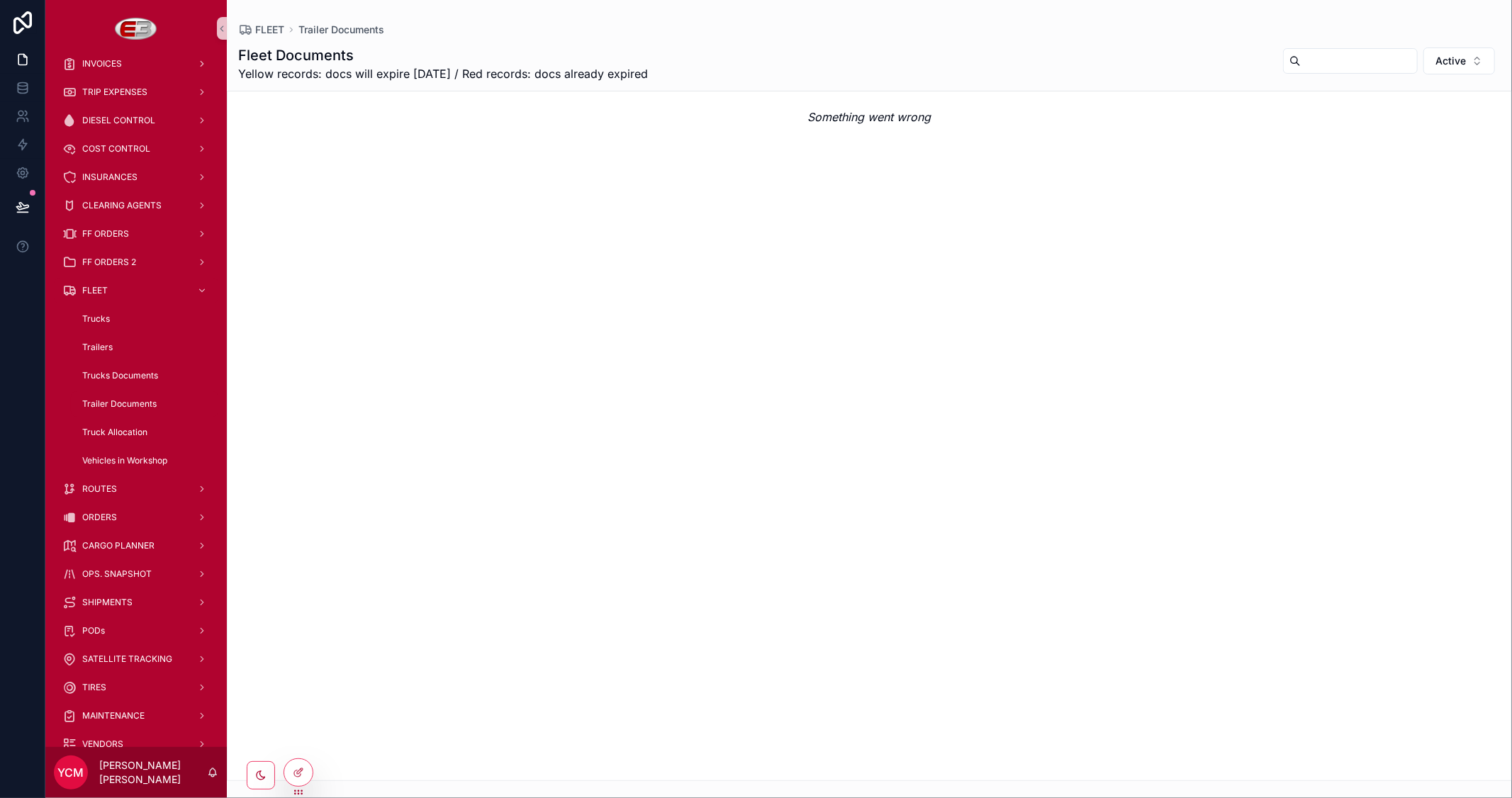
click at [702, 194] on div "Something went wrong" at bounding box center [869, 435] width 1285 height 690
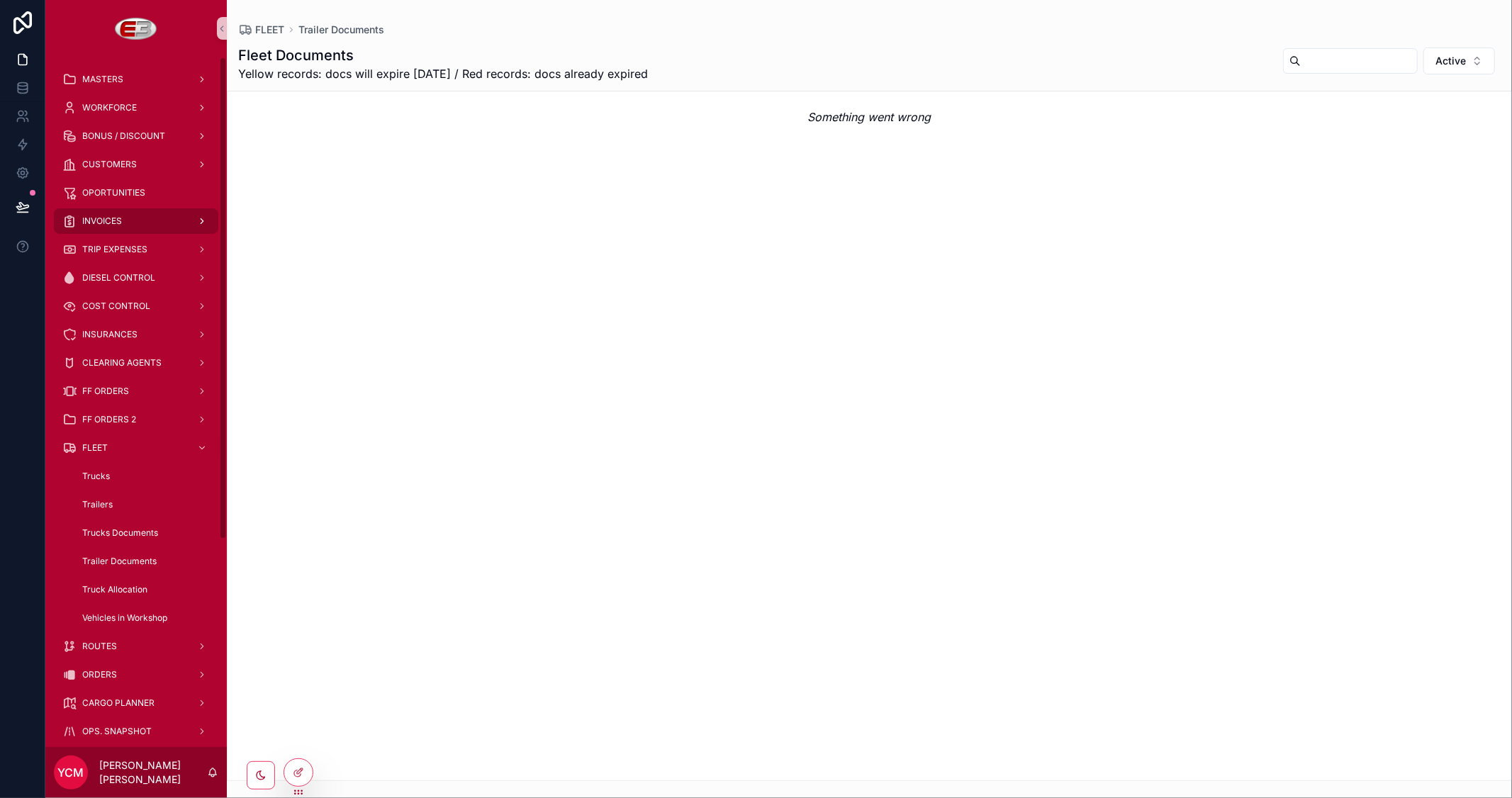
click at [112, 218] on span "INVOICES" at bounding box center [102, 221] width 39 height 11
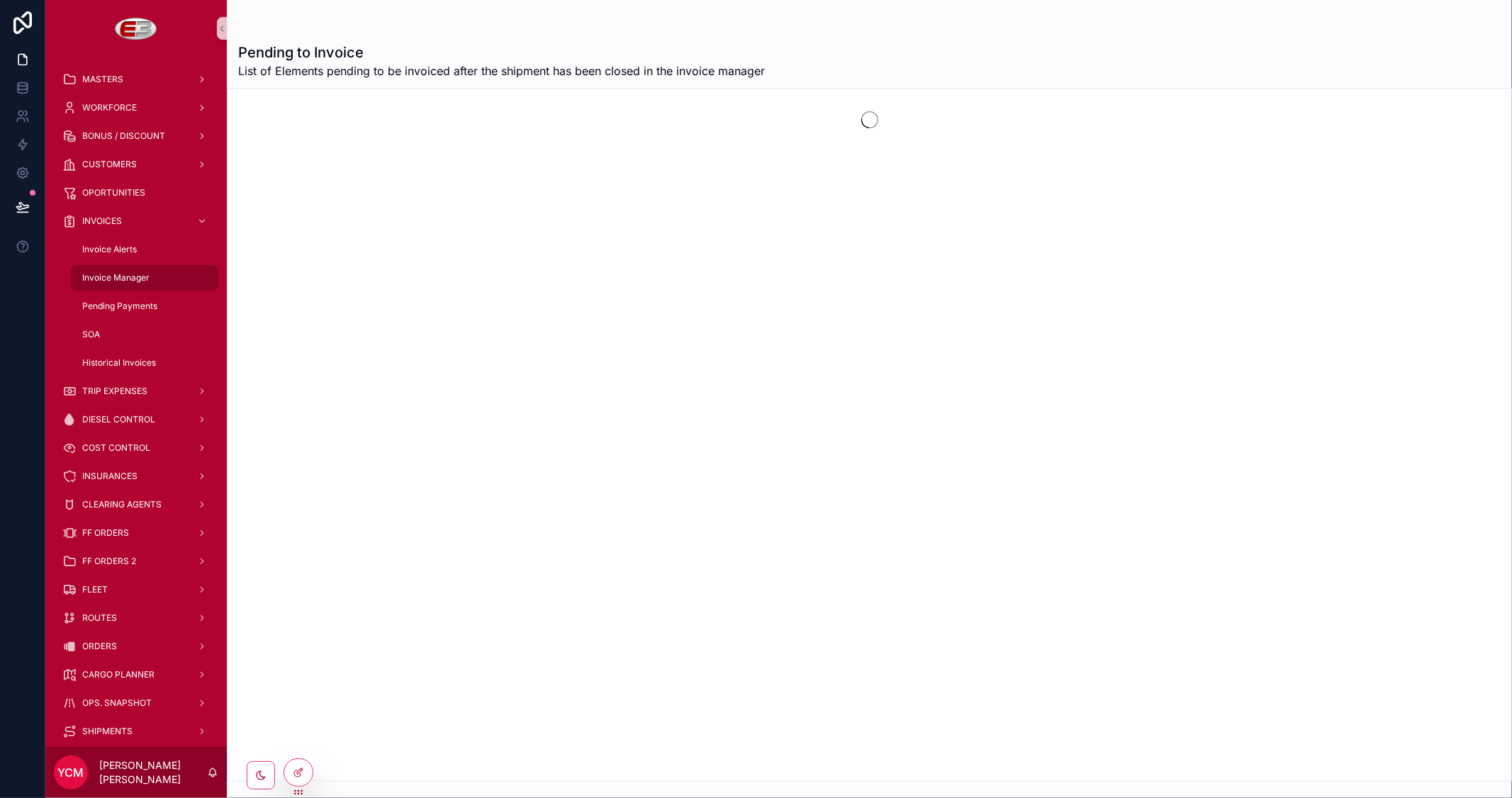
click at [113, 277] on span "Invoice Manager" at bounding box center [116, 277] width 67 height 11
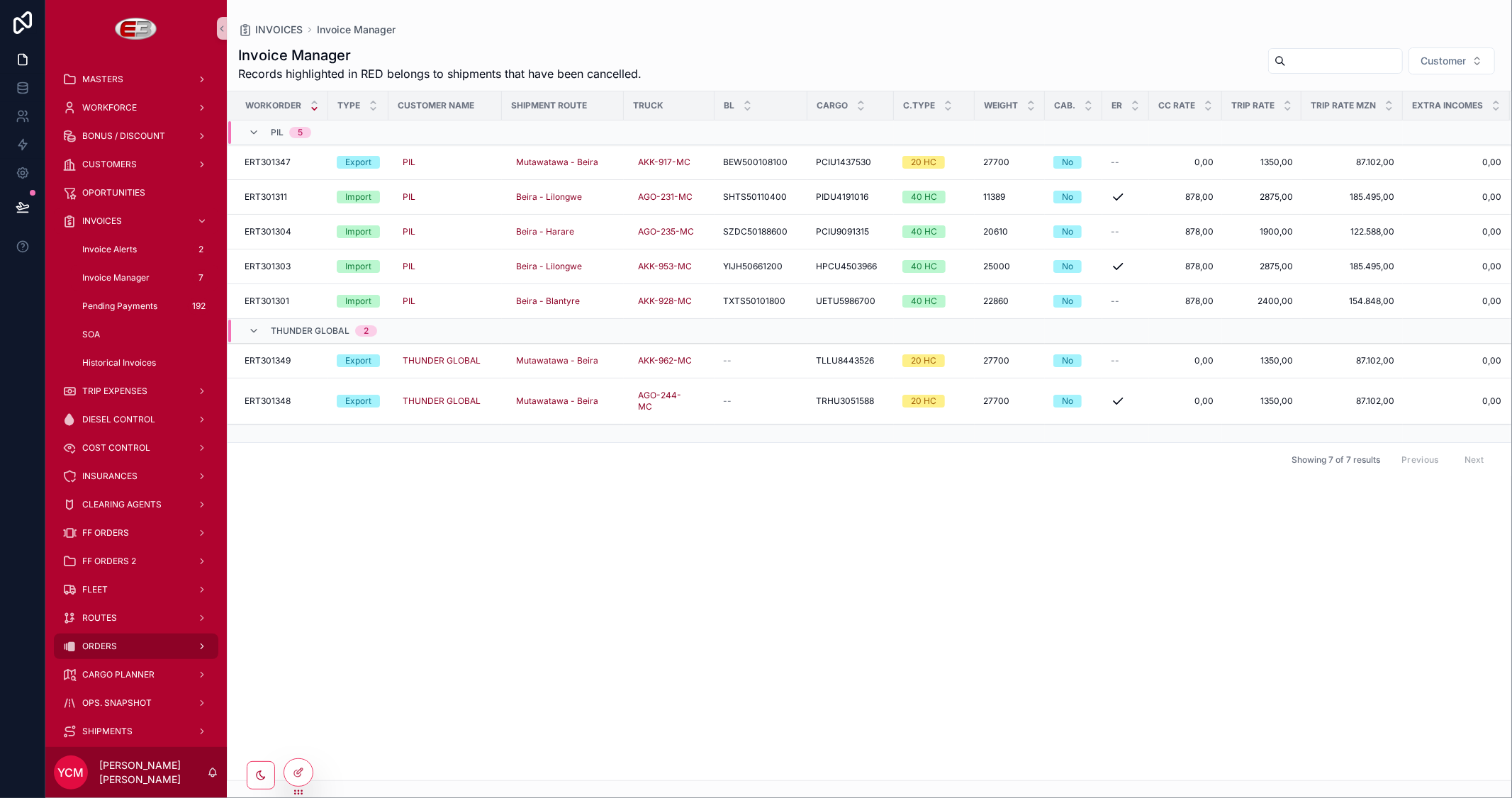
click at [101, 642] on span "ORDERS" at bounding box center [99, 646] width 34 height 11
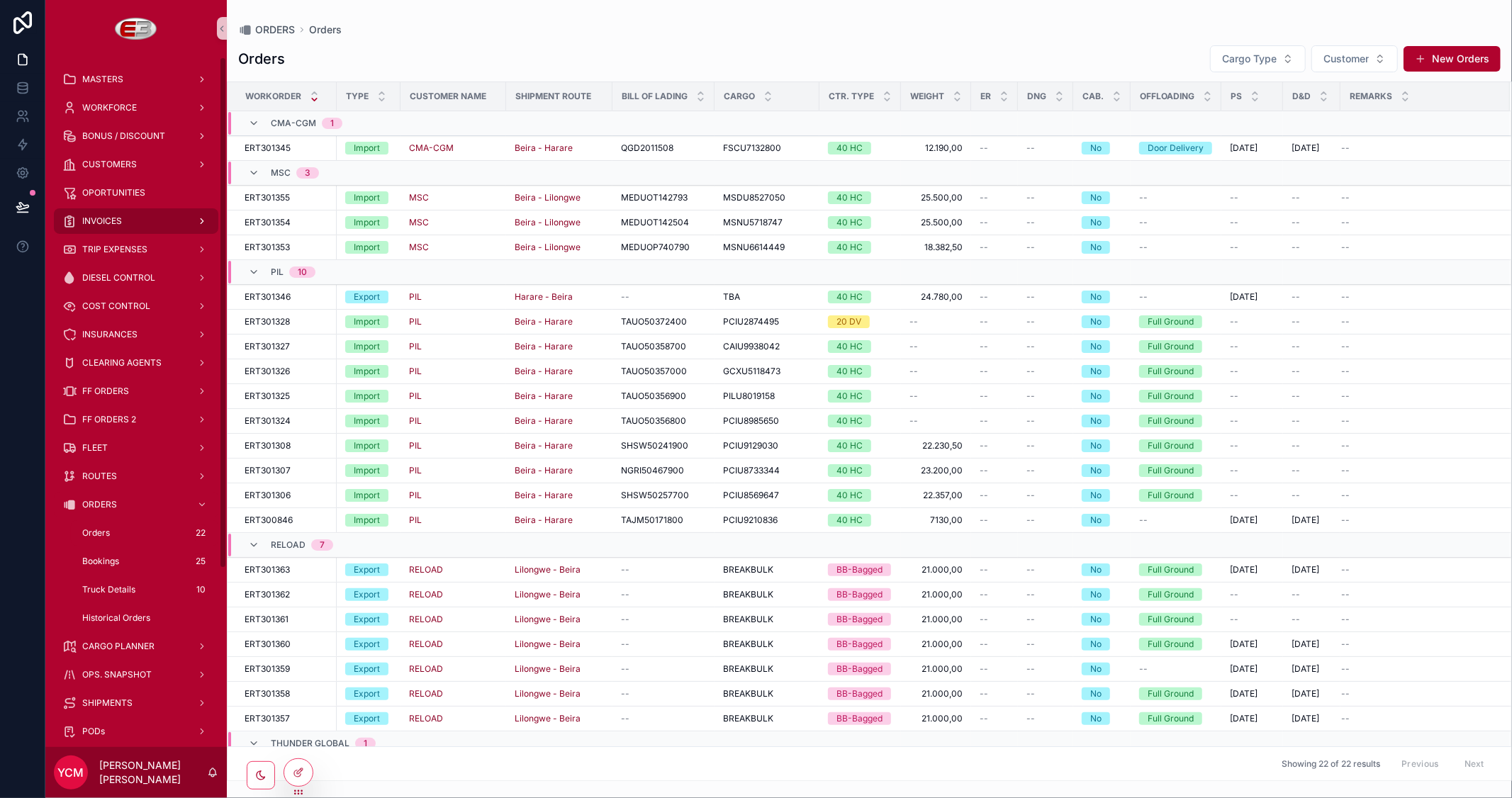
click at [117, 225] on span "INVOICES" at bounding box center [102, 221] width 39 height 11
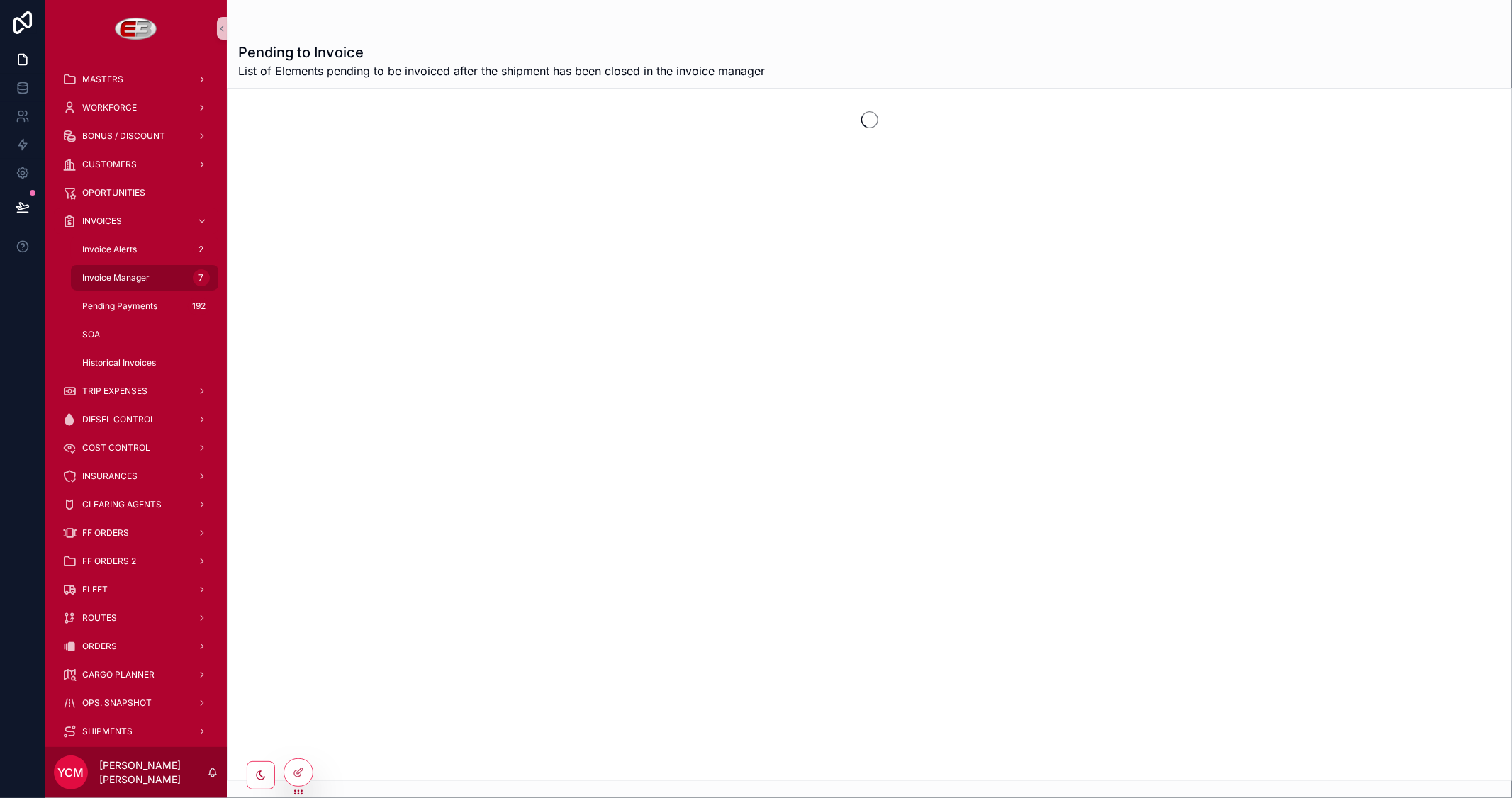
click at [126, 275] on span "Invoice Manager" at bounding box center [116, 277] width 67 height 11
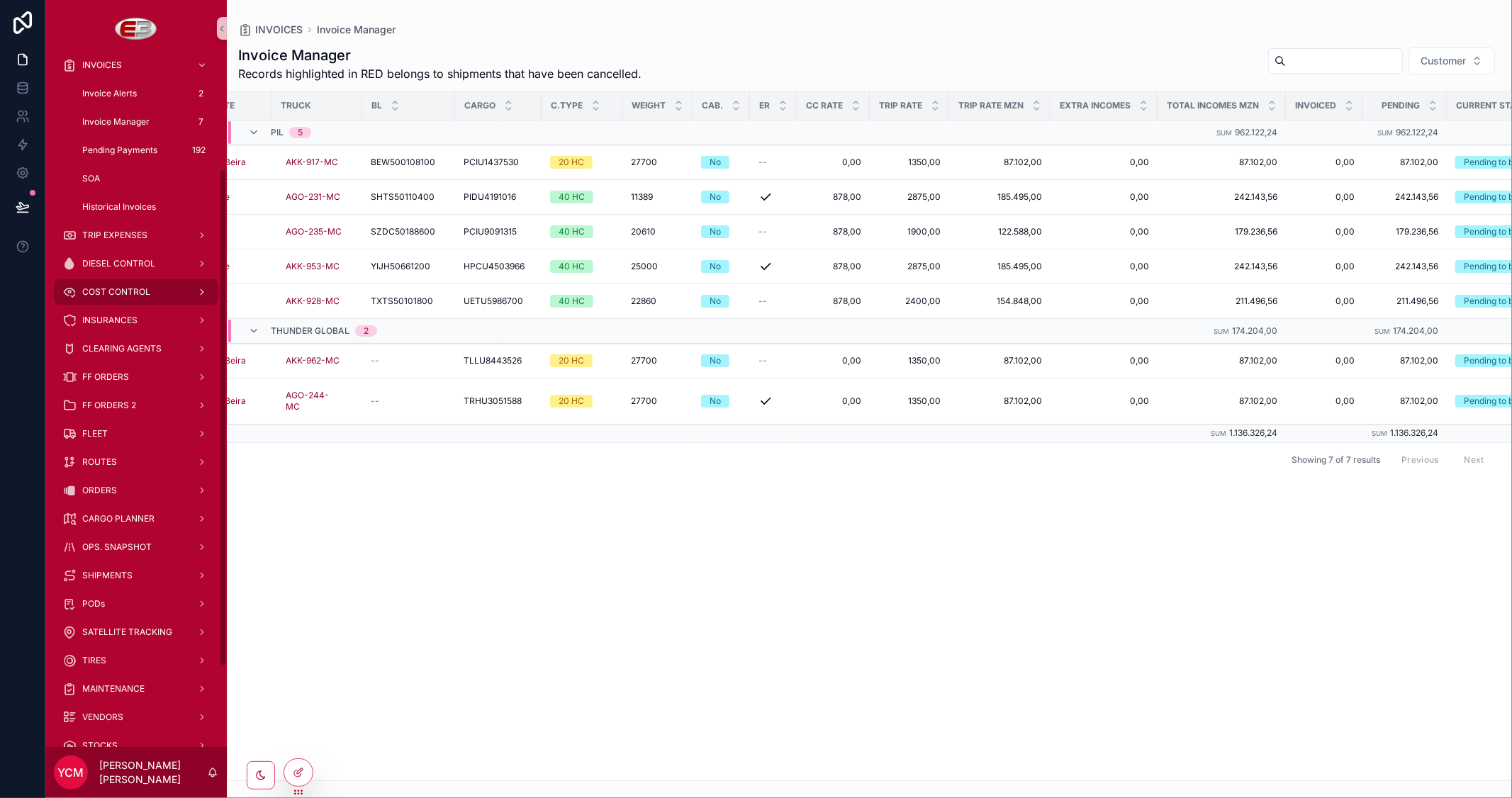
scroll to position [158, 0]
click at [112, 478] on div "ORDERS" at bounding box center [136, 489] width 148 height 23
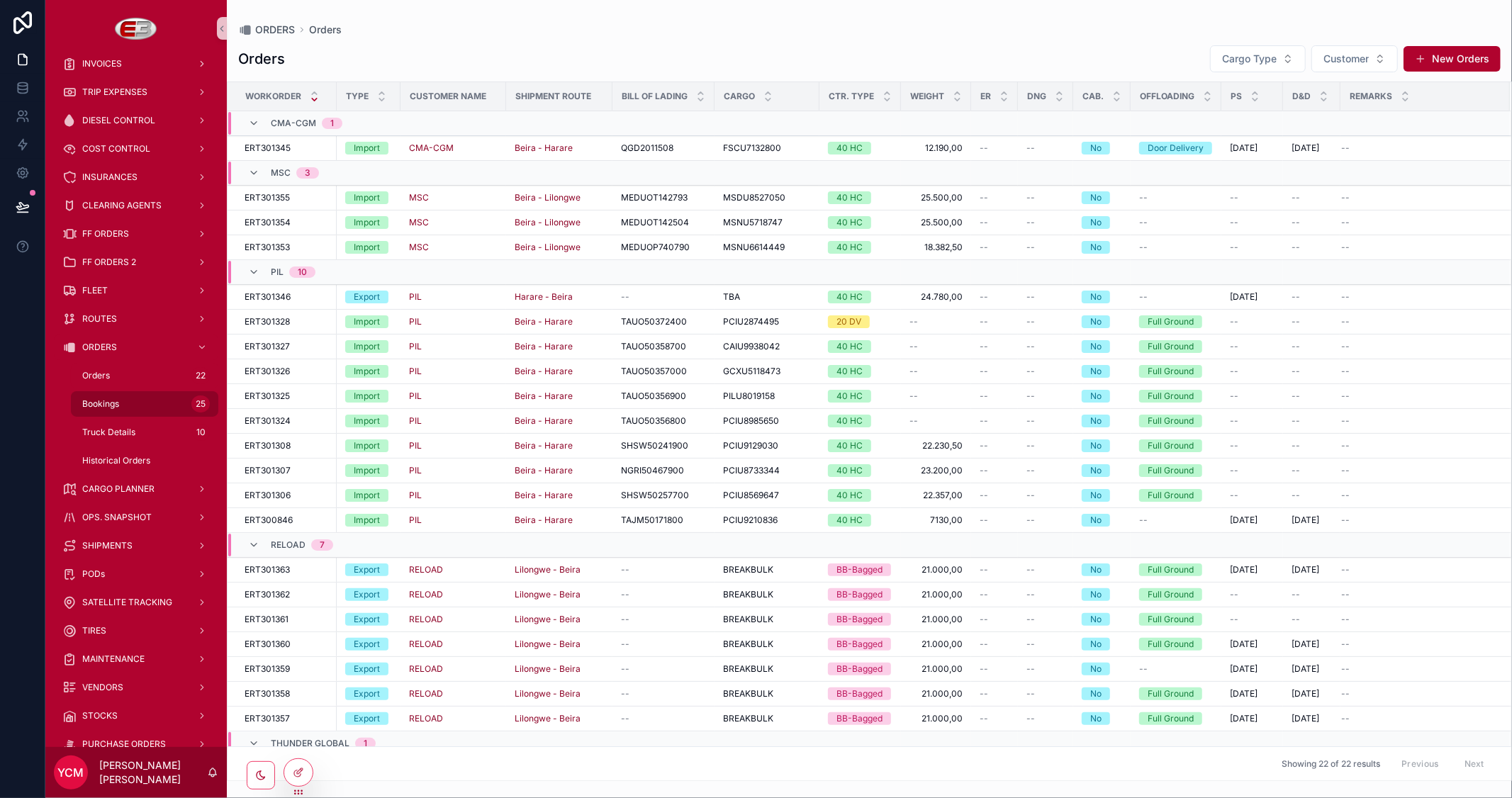
click at [114, 399] on span "Bookings" at bounding box center [100, 404] width 37 height 11
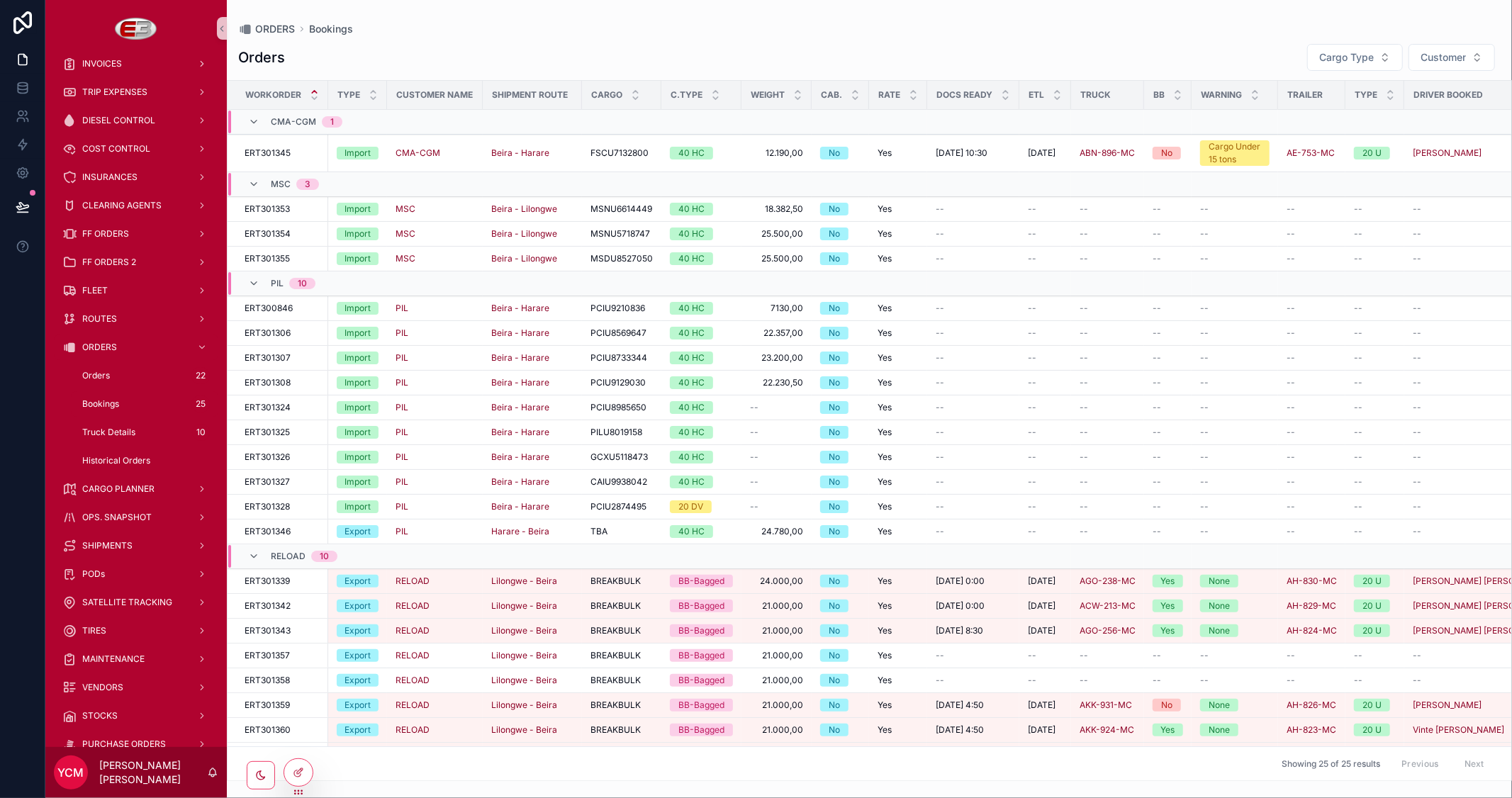
scroll to position [0, 292]
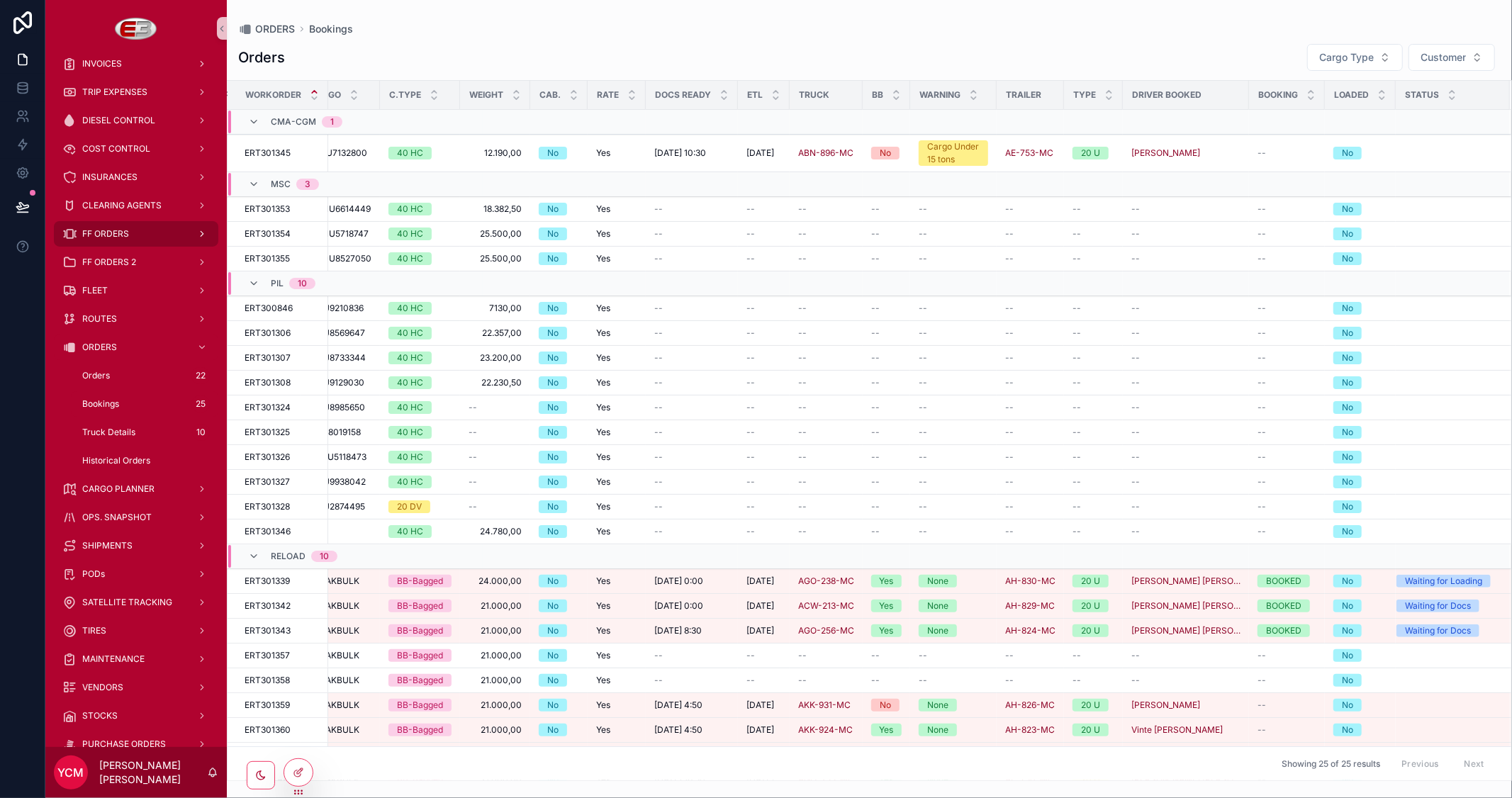
click at [118, 228] on span "FF ORDERS" at bounding box center [105, 234] width 47 height 11
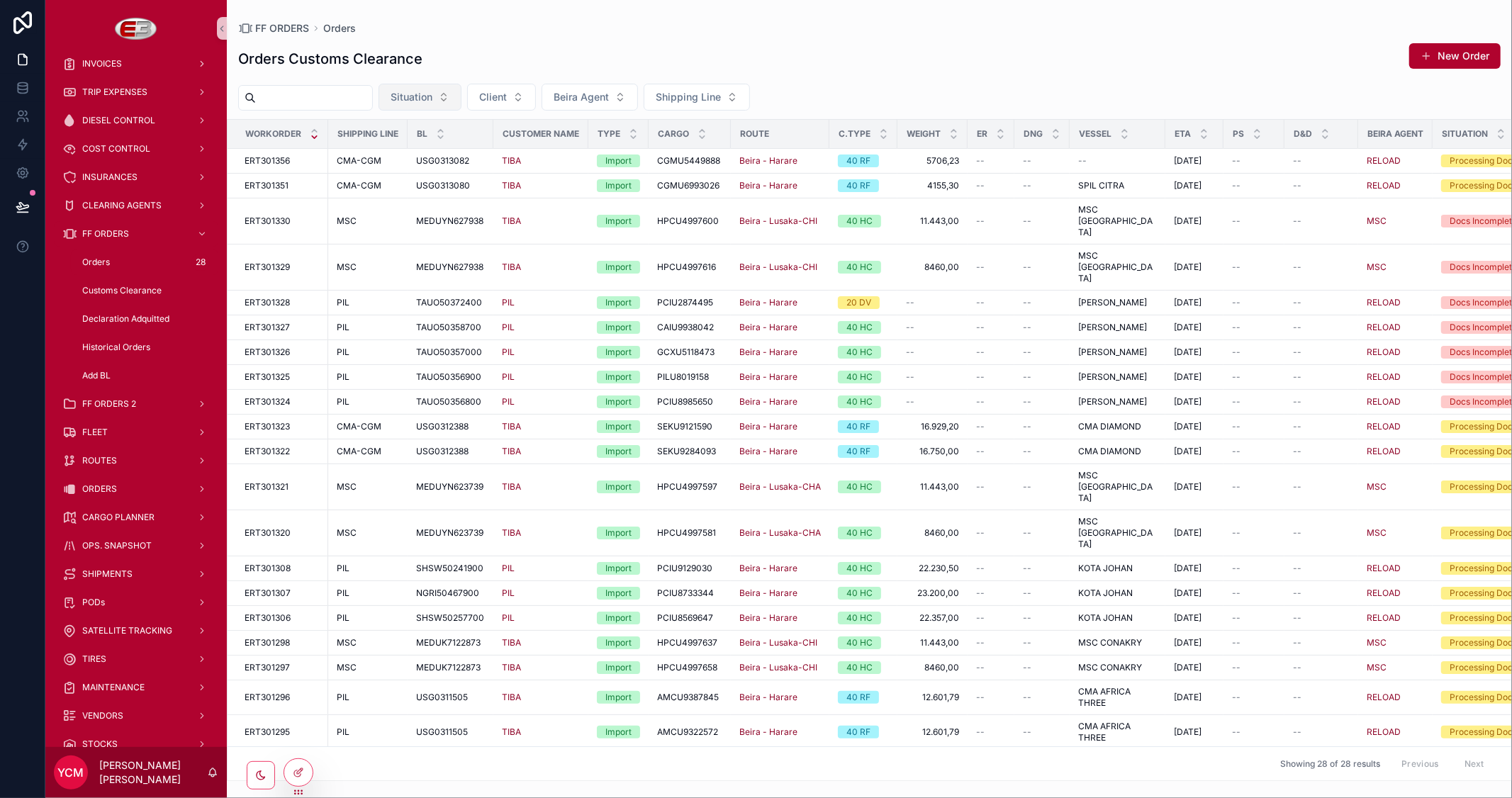
click at [433, 101] on span "Situation" at bounding box center [411, 97] width 42 height 14
click at [536, 100] on button "Client" at bounding box center [502, 97] width 69 height 27
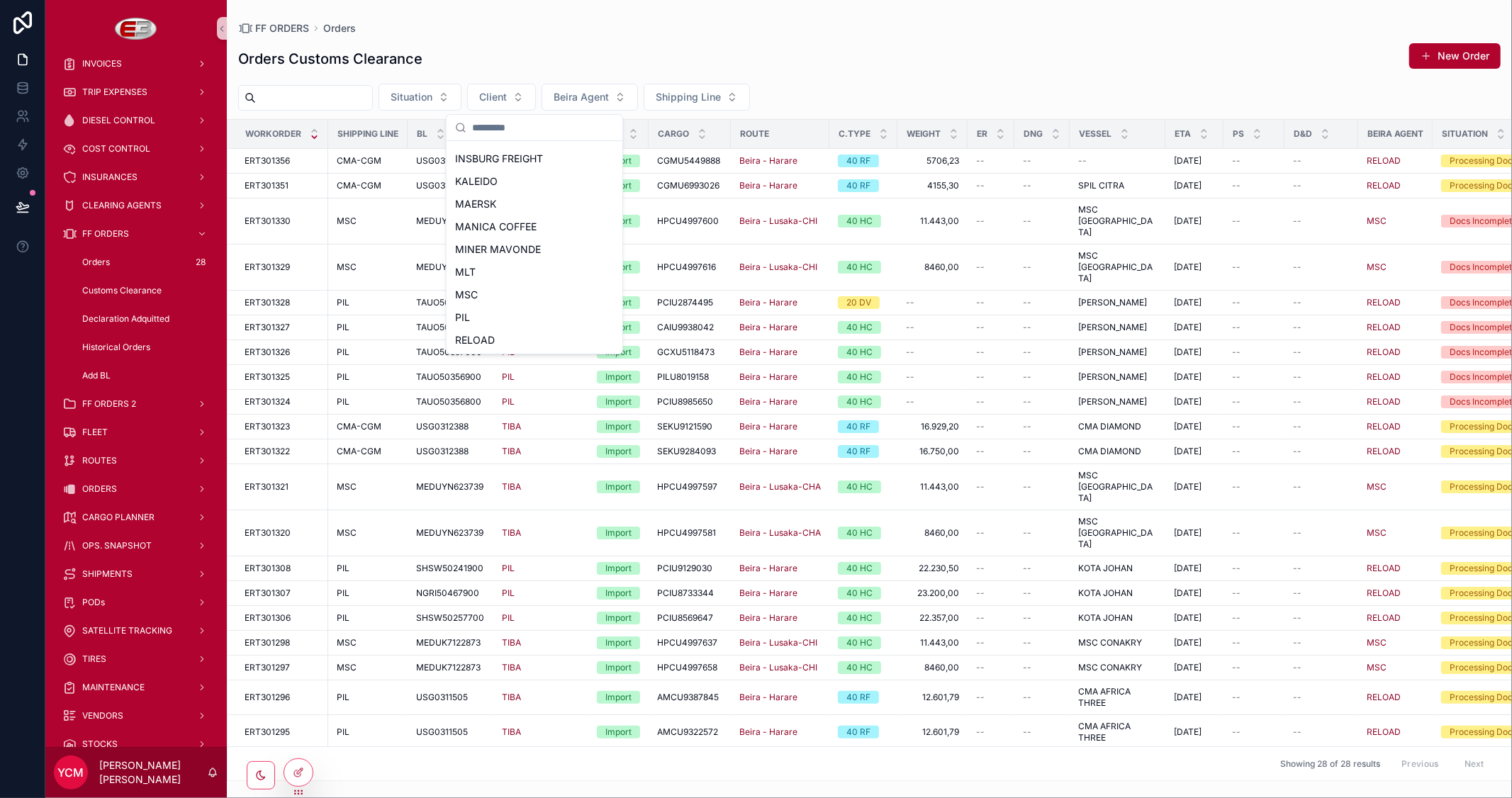
scroll to position [314, 0]
click at [493, 313] on div "TIBA" at bounding box center [534, 318] width 170 height 23
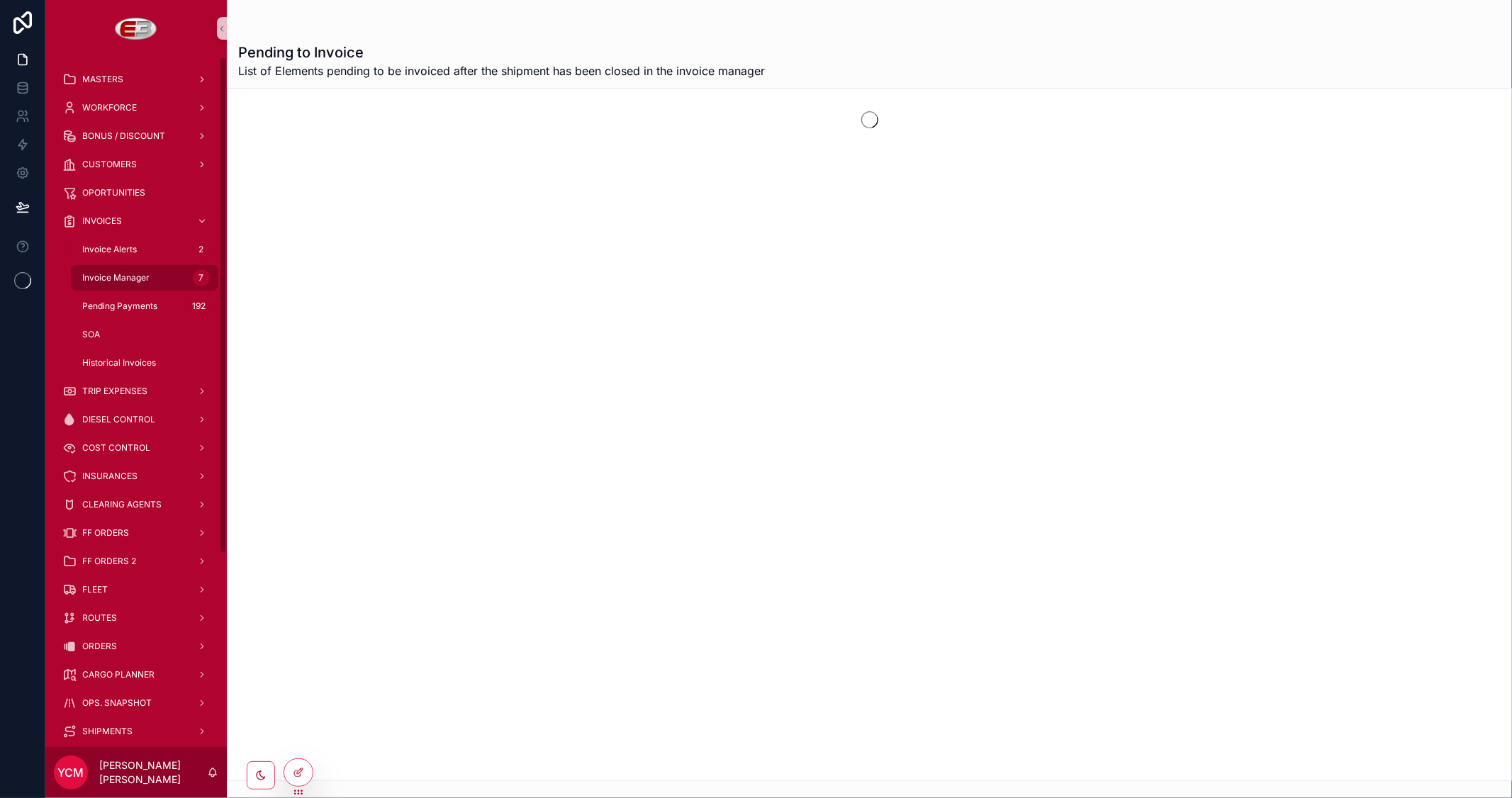
click at [125, 271] on div "Invoice Manager 7" at bounding box center [145, 278] width 131 height 23
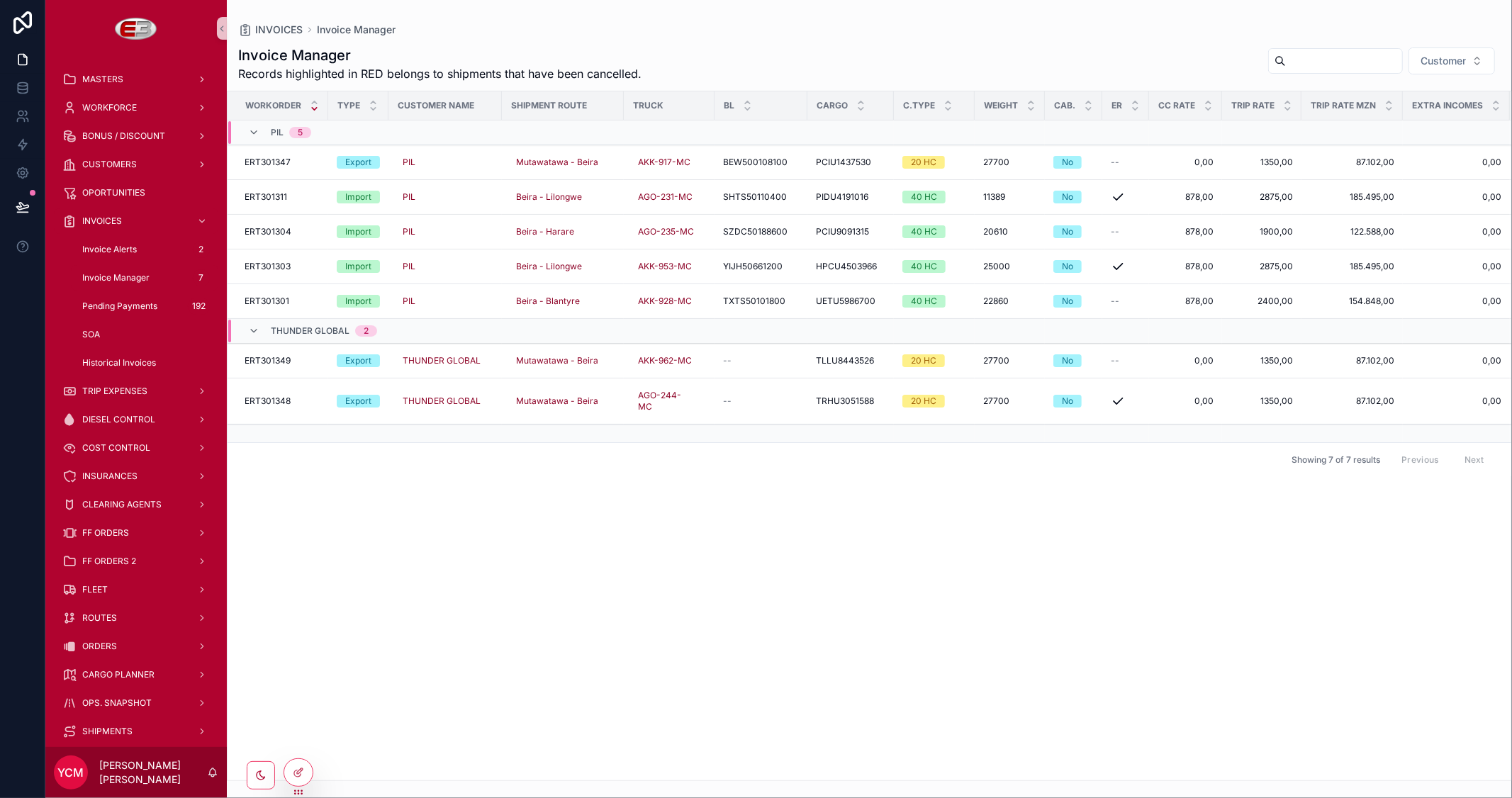
drag, startPoint x: 1003, startPoint y: 774, endPoint x: 1256, endPoint y: 768, distance: 253.1
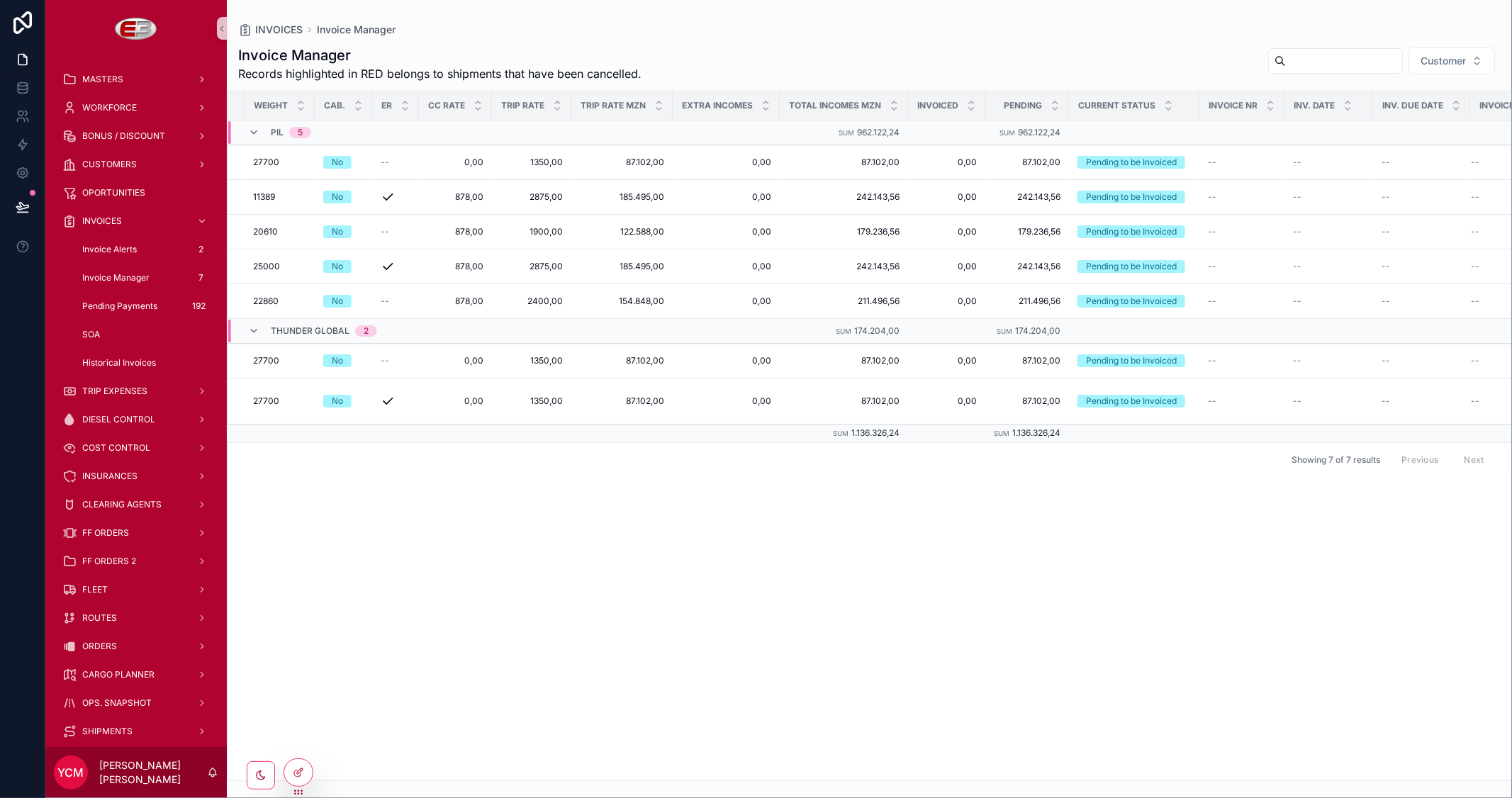
scroll to position [0, 784]
